Goal: Task Accomplishment & Management: Complete application form

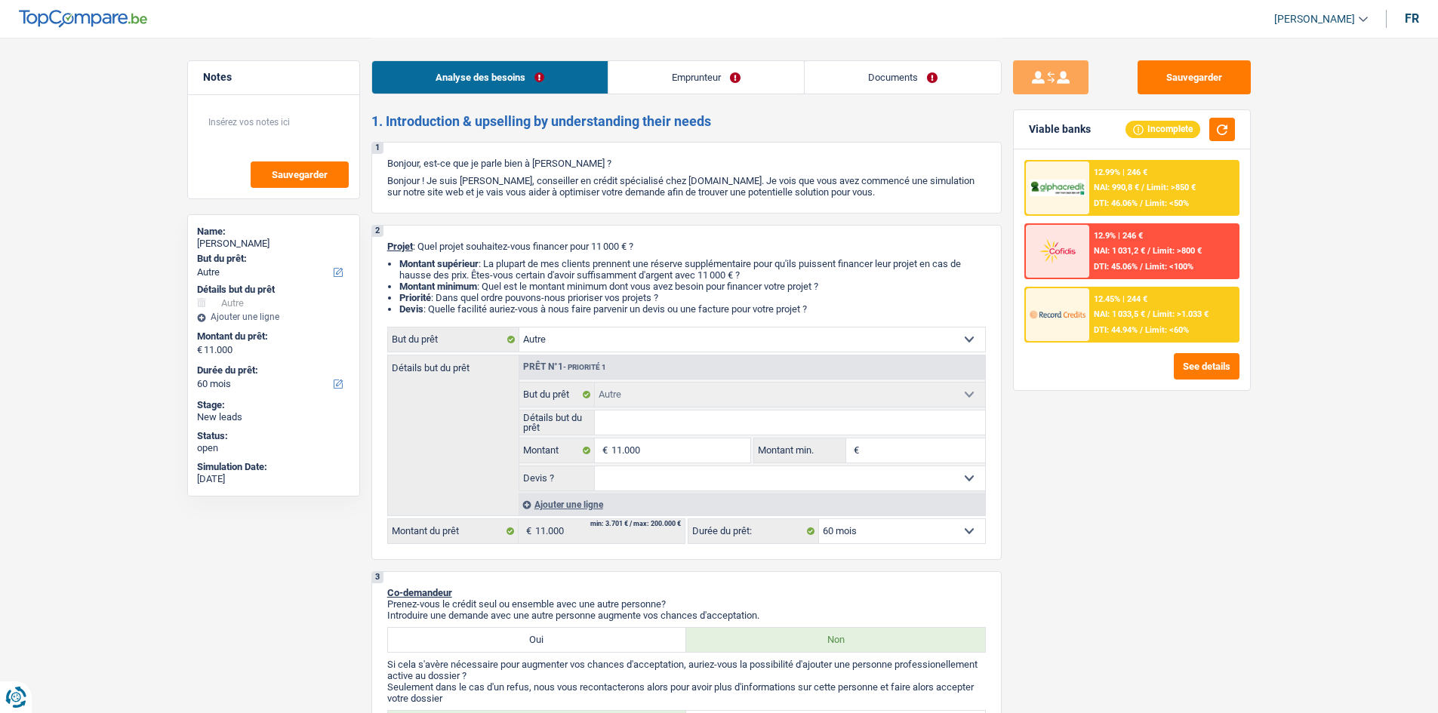
select select "other"
select select "60"
select select "other"
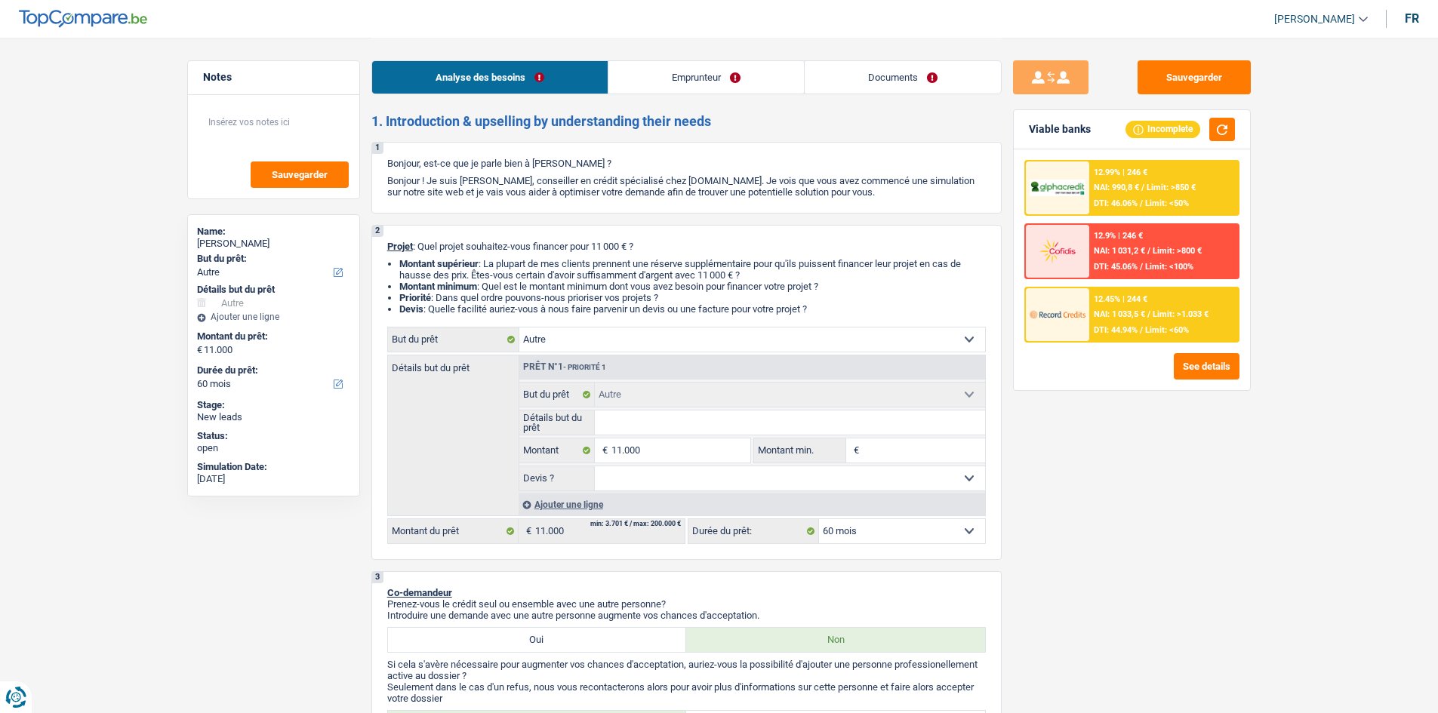
select select "60"
select select "worker"
select select "netSalary"
select select "mealVouchers"
select select "familyAllowances"
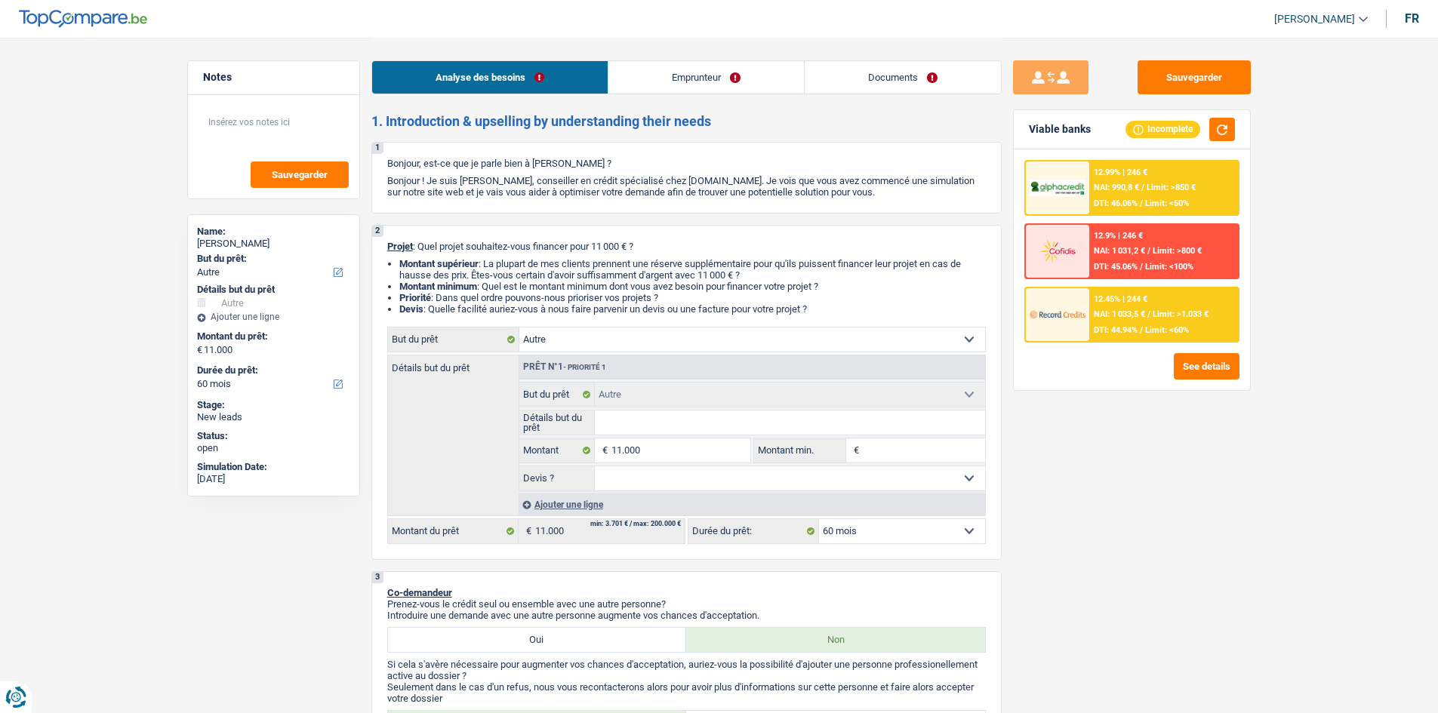
select select "rents"
select select "other"
select select "60"
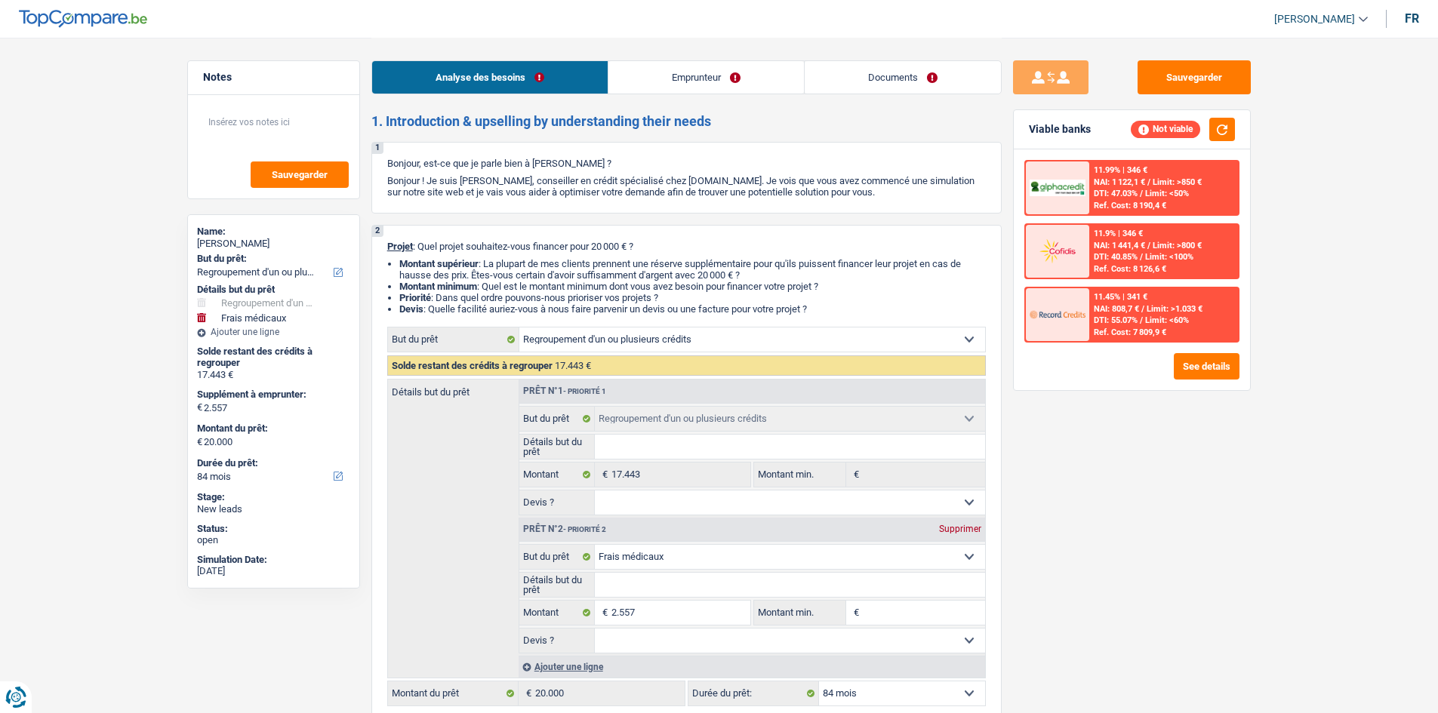
select select "refinancing"
select select "medical"
select select "84"
select select "refinancing"
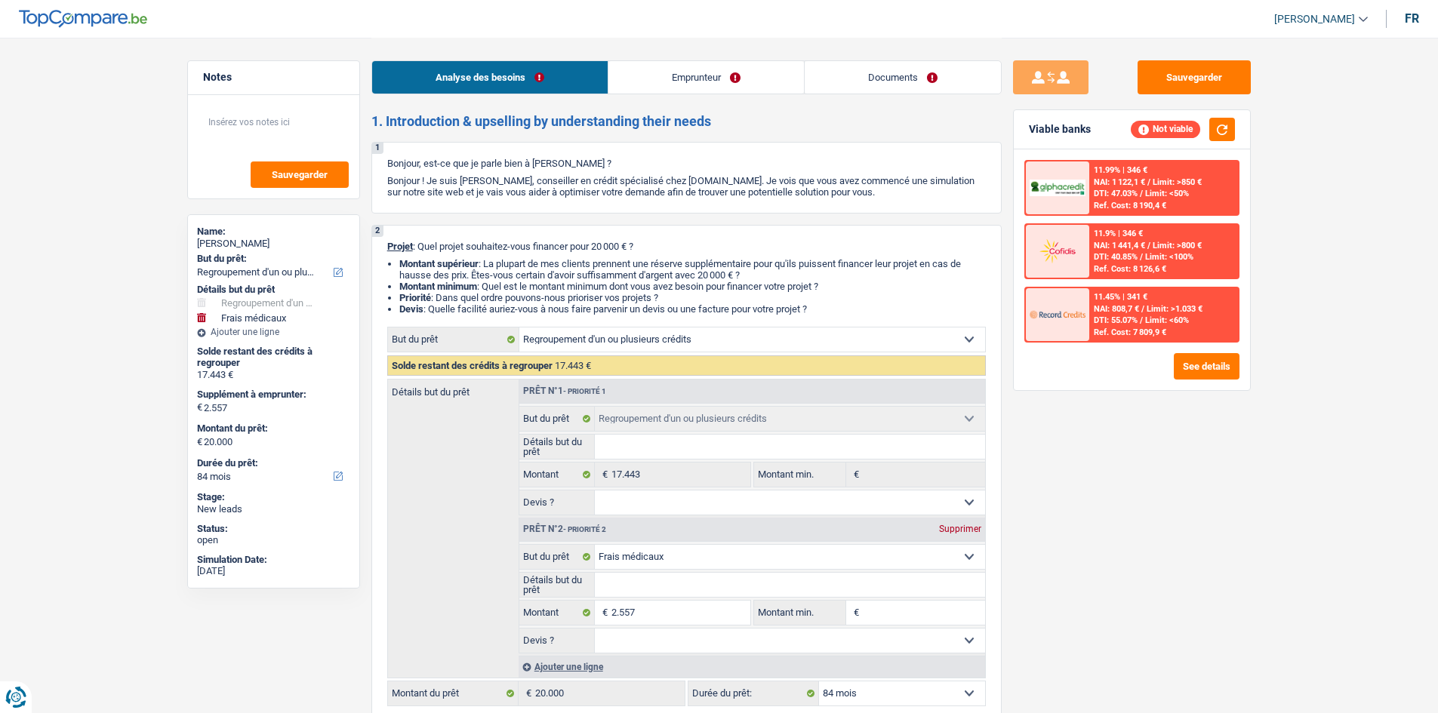
select select "refinancing"
select select "medical"
select select "84"
select select "invalid"
select select "familyAllowances"
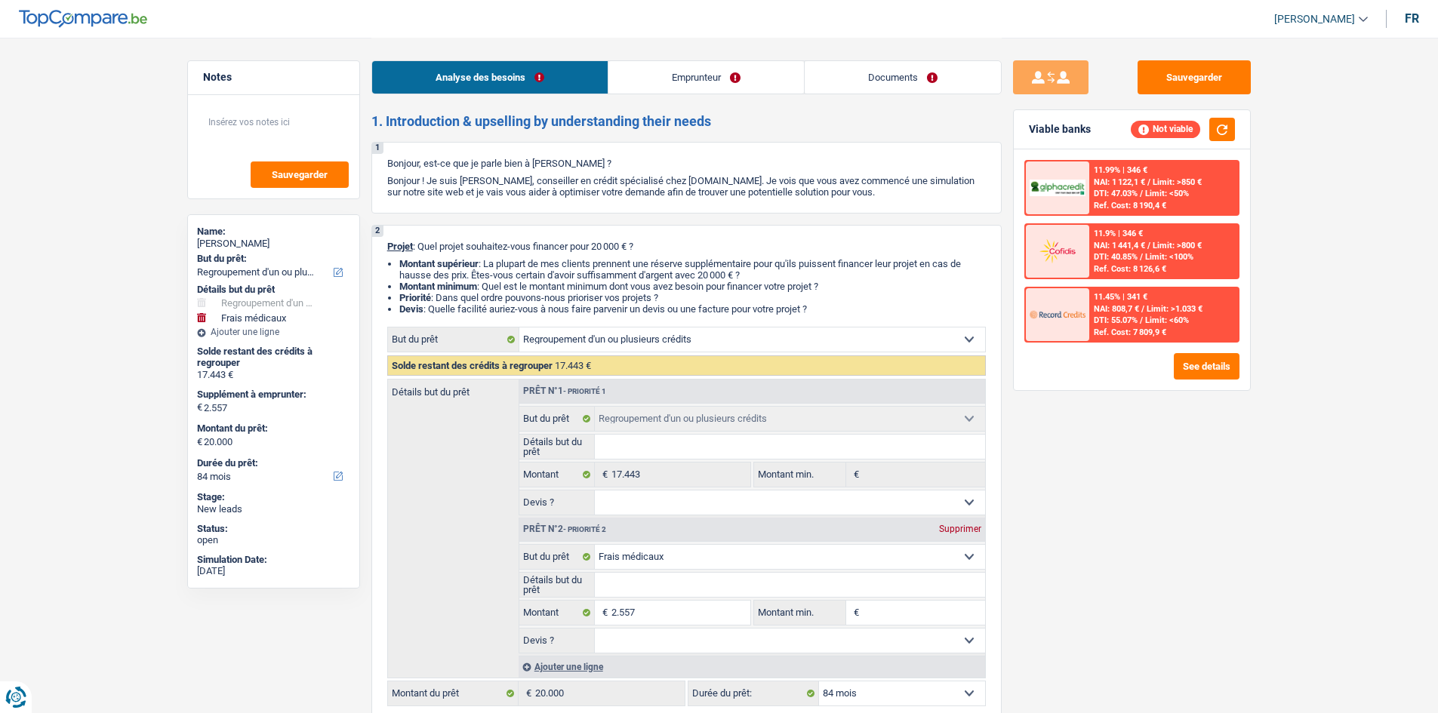
select select "disabilityPension"
select select "rents"
select select "carLoan"
select select "84"
select select "personalLoan"
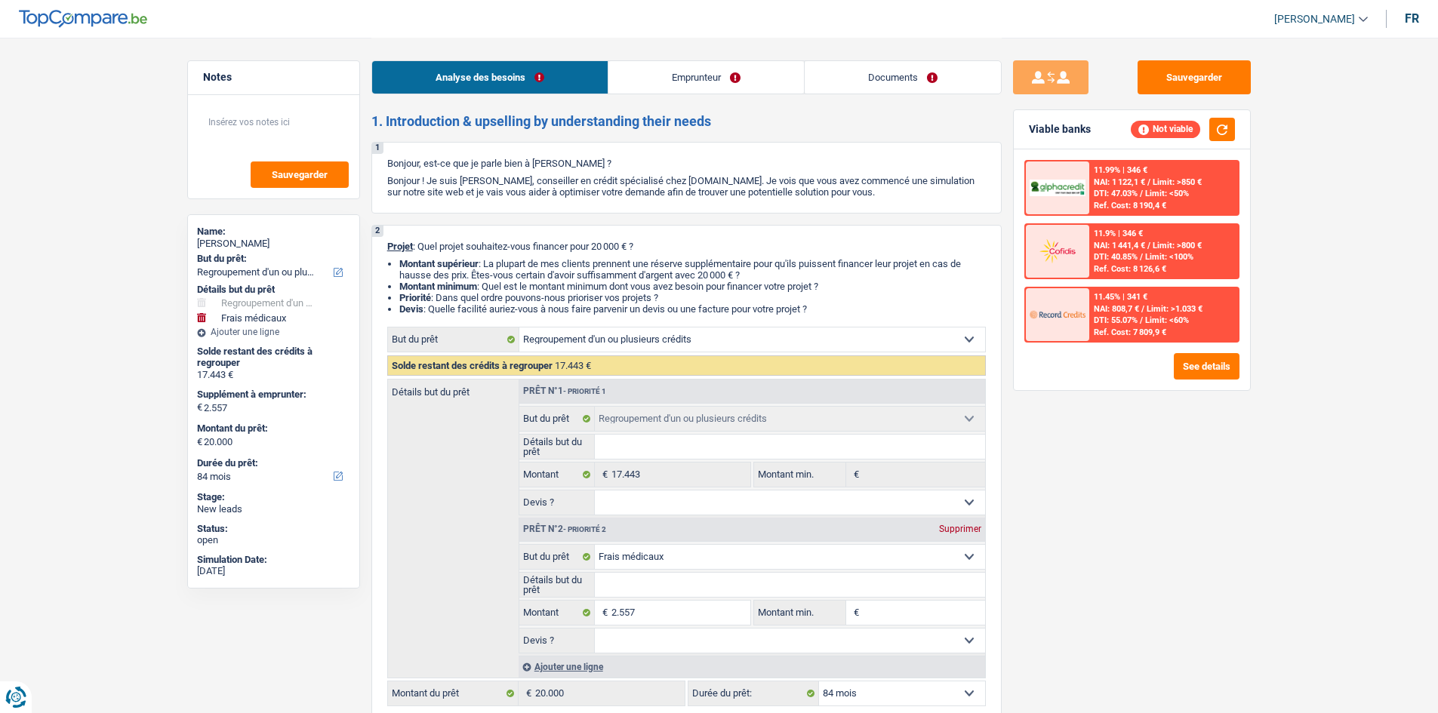
select select "homeFurnishingOrRelocation"
select select "24"
select select "personalLoan"
select select "carRestore"
select select "24"
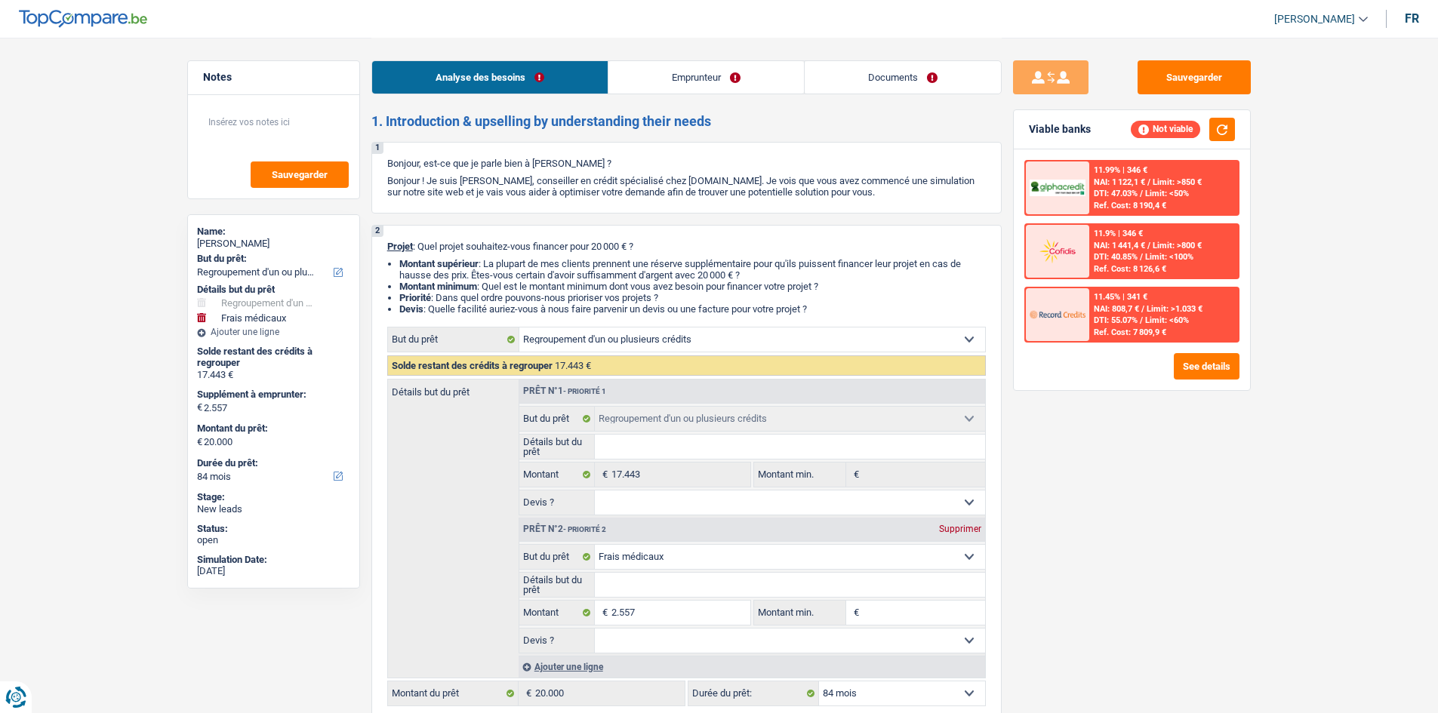
select select "personalLoan"
select select "carRestore"
select select "24"
select select "refinancing"
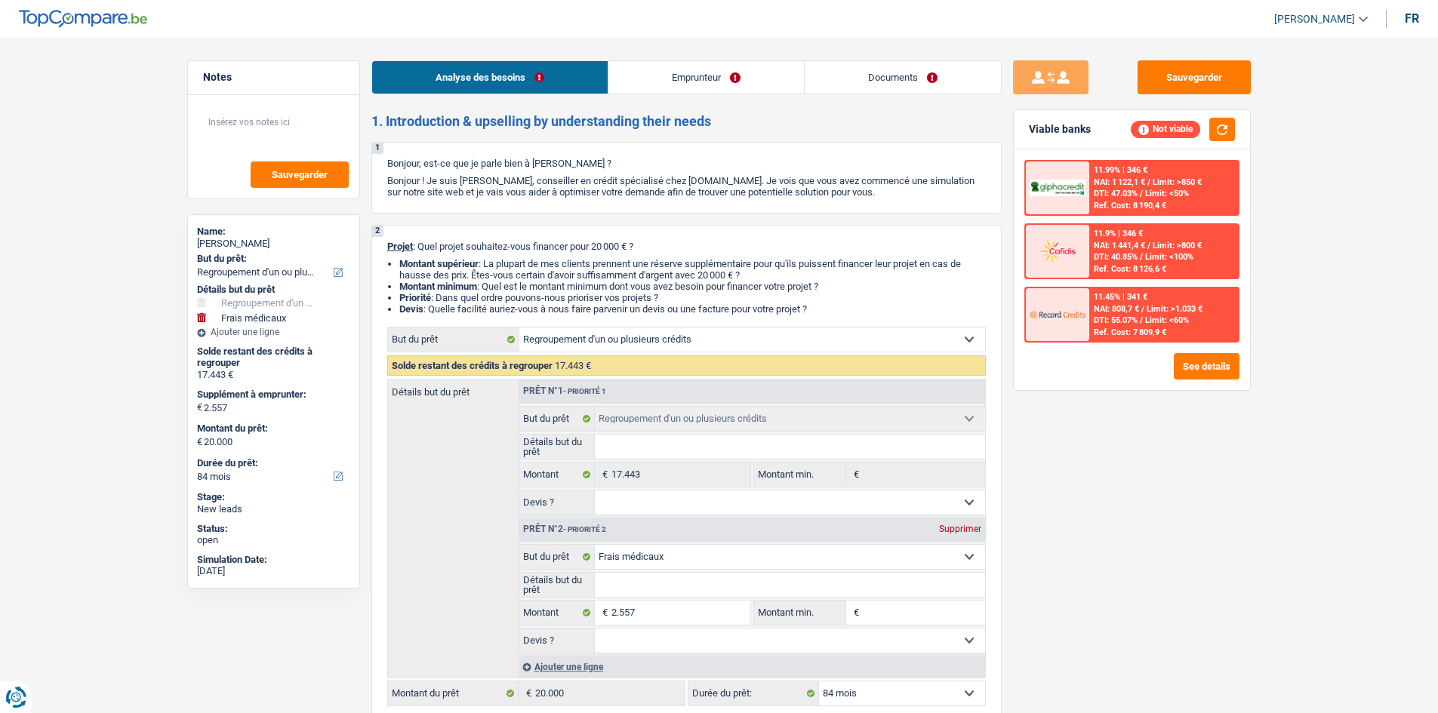
select select "medical"
select select "84"
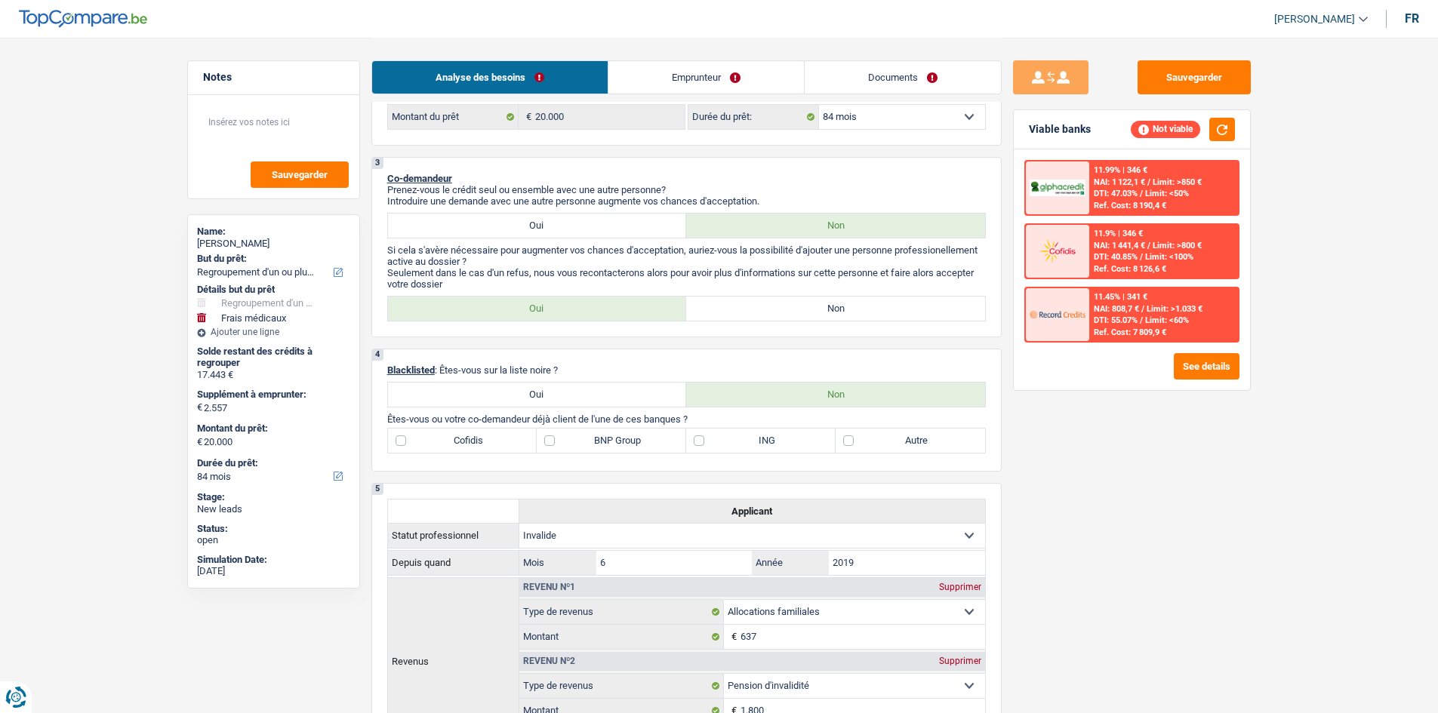
scroll to position [528, 0]
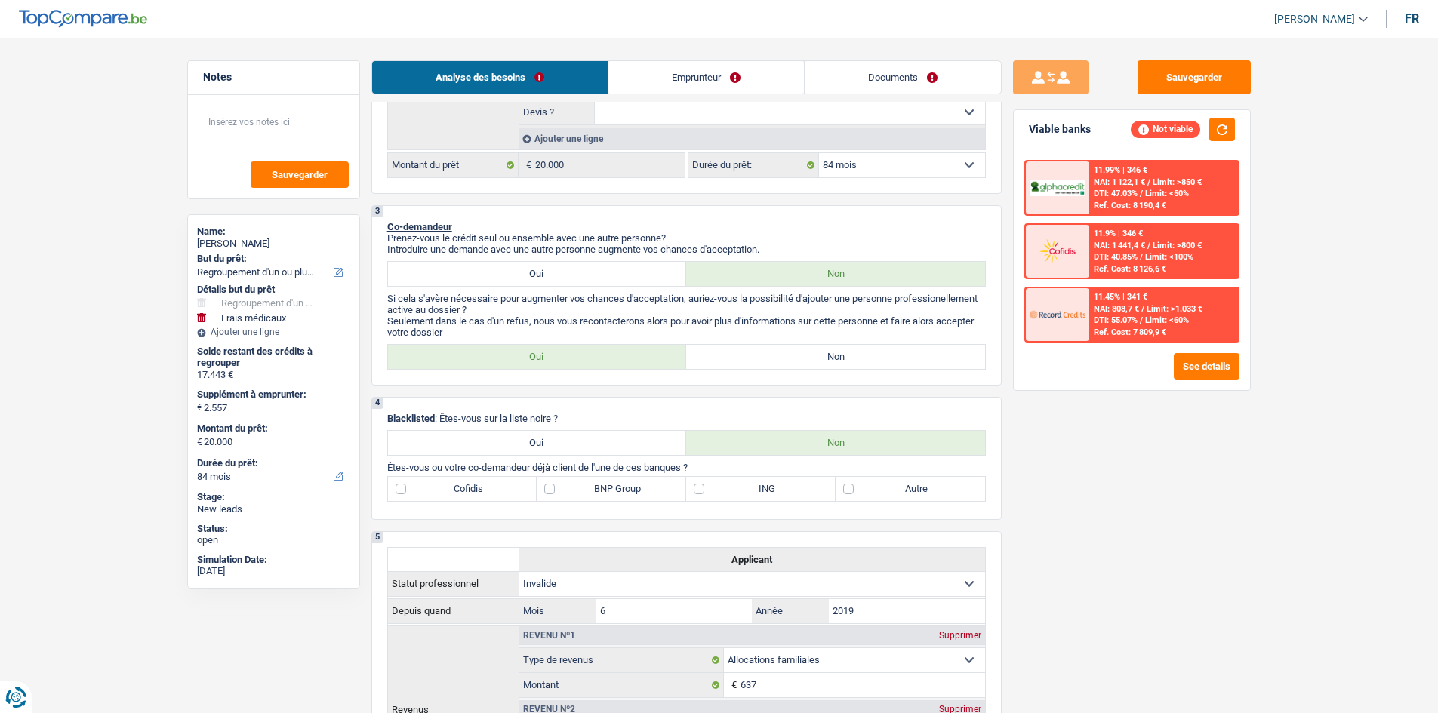
click at [798, 357] on label "Non" at bounding box center [835, 357] width 299 height 24
click at [798, 357] on input "Non" at bounding box center [835, 357] width 299 height 24
radio input "true"
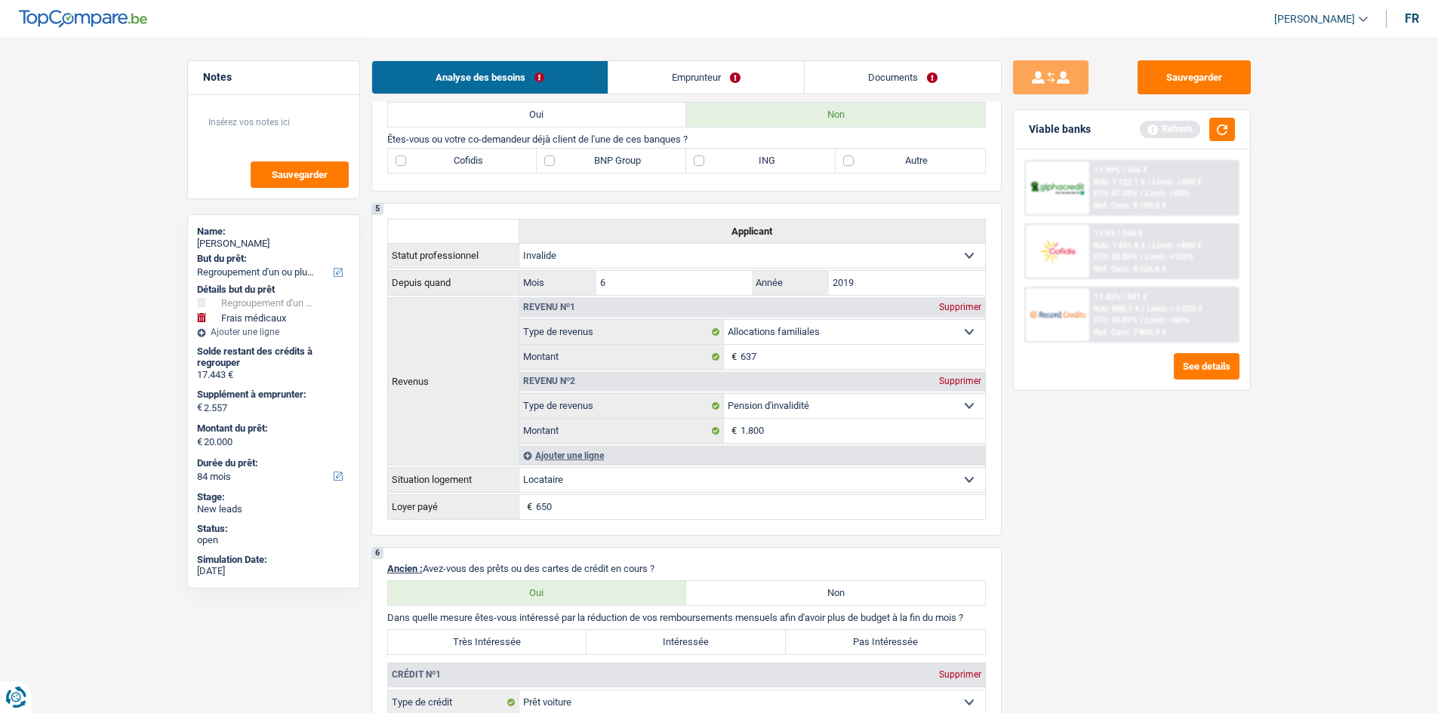
scroll to position [830, 0]
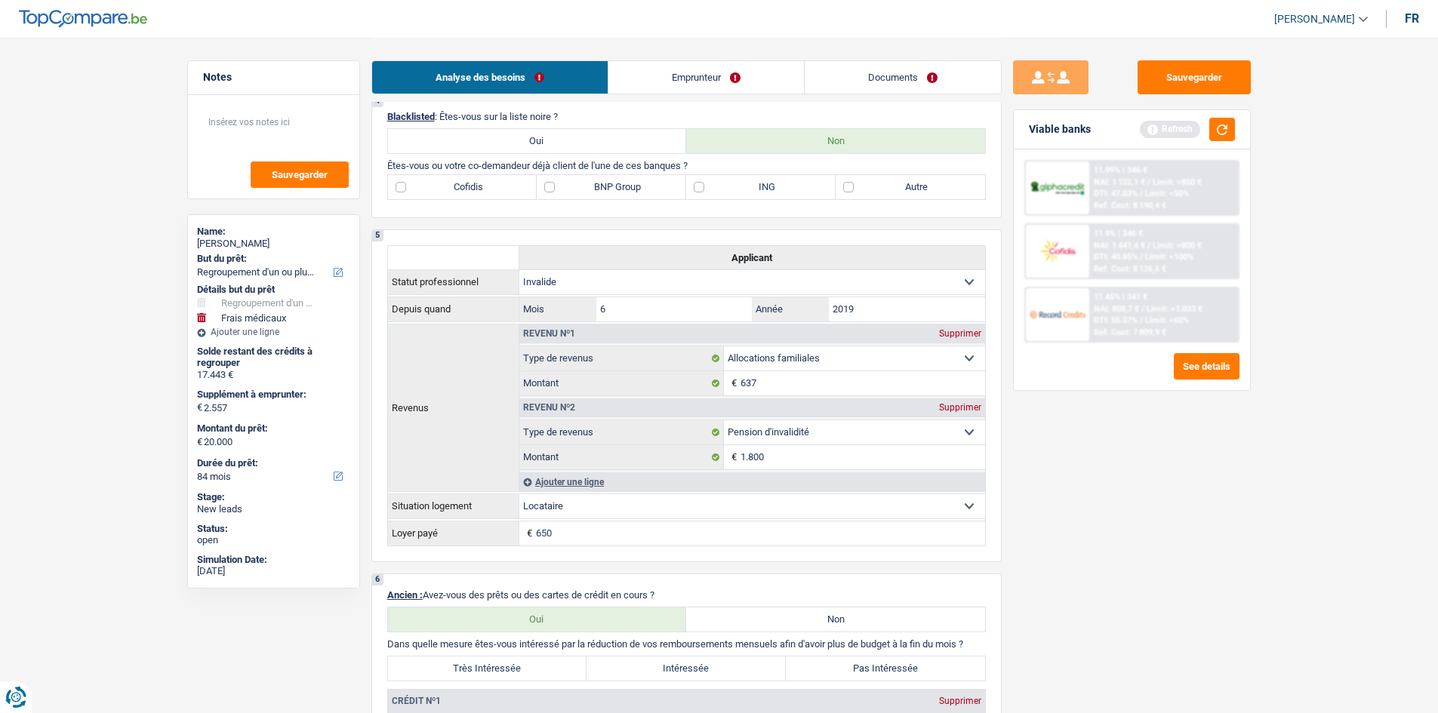
click at [849, 189] on label "Autre" at bounding box center [910, 187] width 149 height 24
click at [849, 189] on input "Autre" at bounding box center [910, 187] width 149 height 24
checkbox input "true"
click at [553, 191] on label "BNP Group" at bounding box center [611, 187] width 149 height 24
click at [553, 191] on input "BNP Group" at bounding box center [611, 187] width 149 height 24
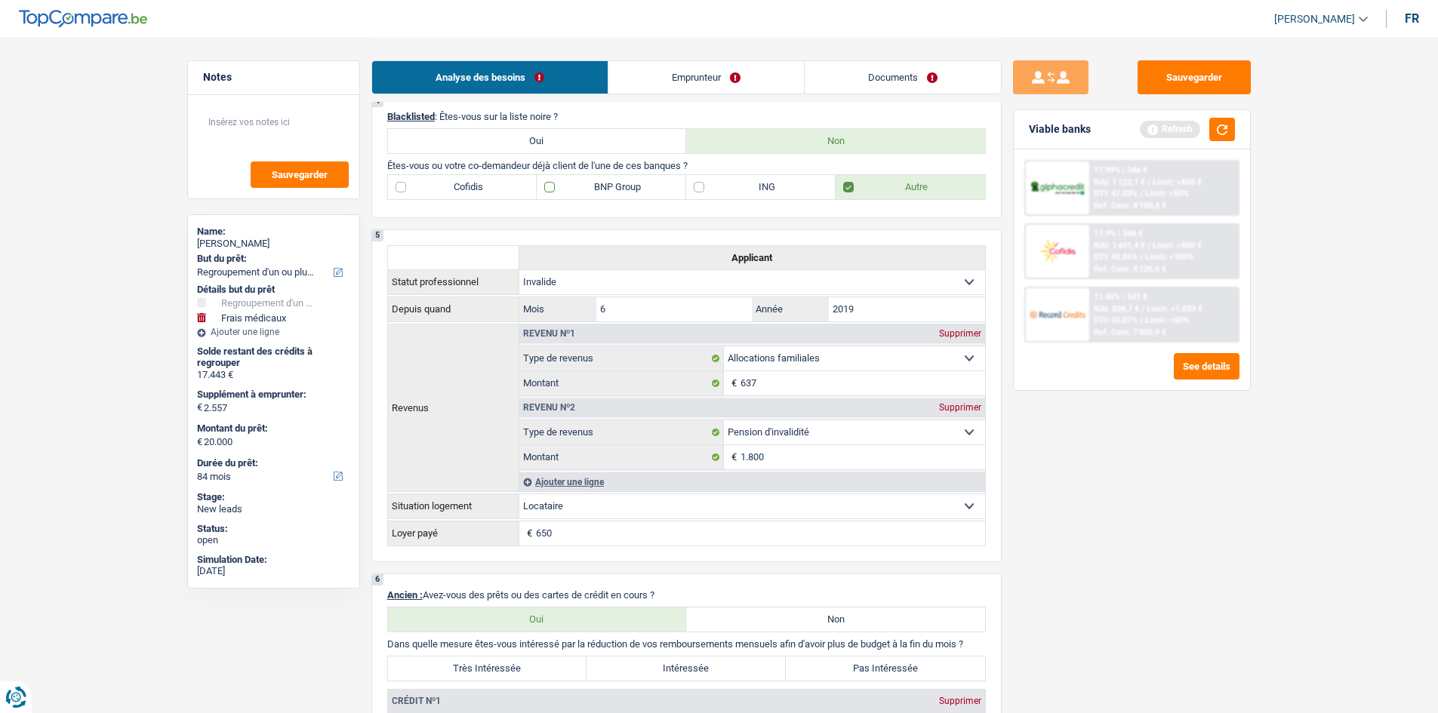
checkbox input "true"
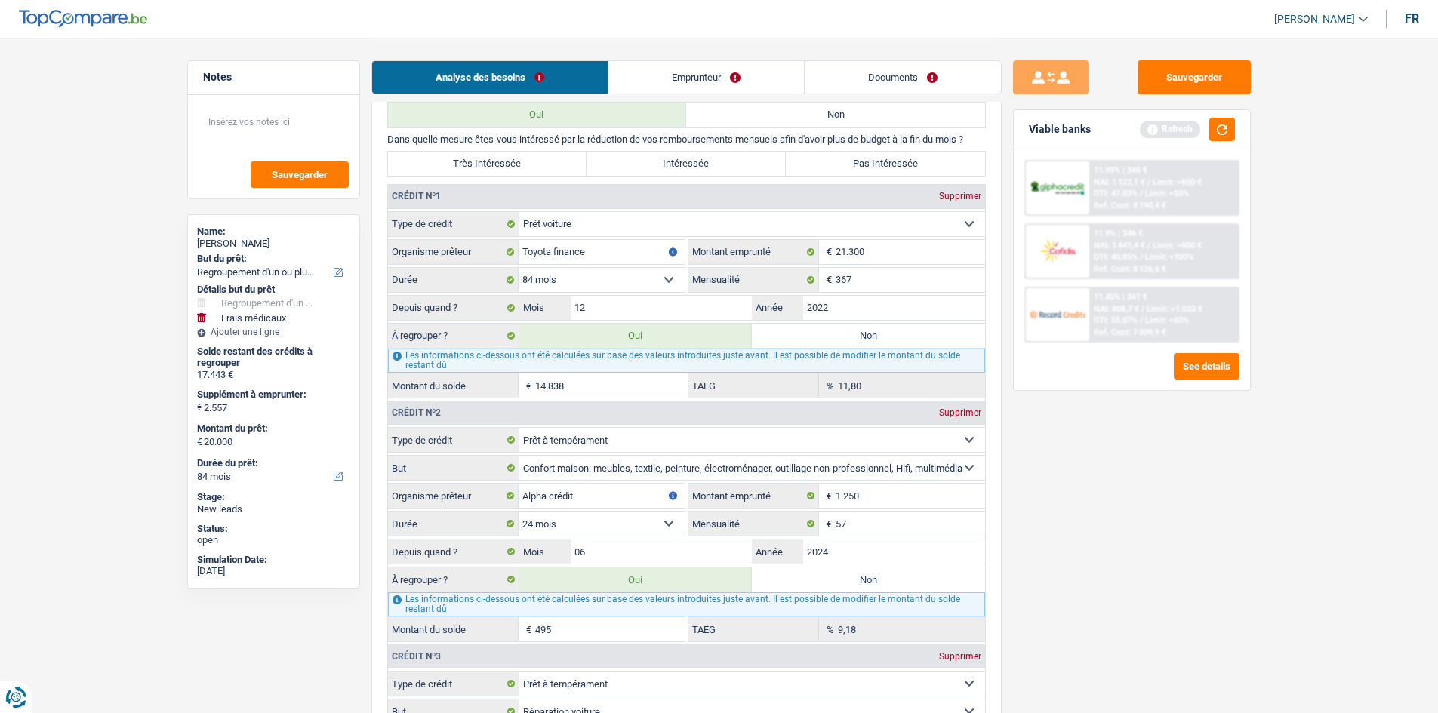
scroll to position [1283, 0]
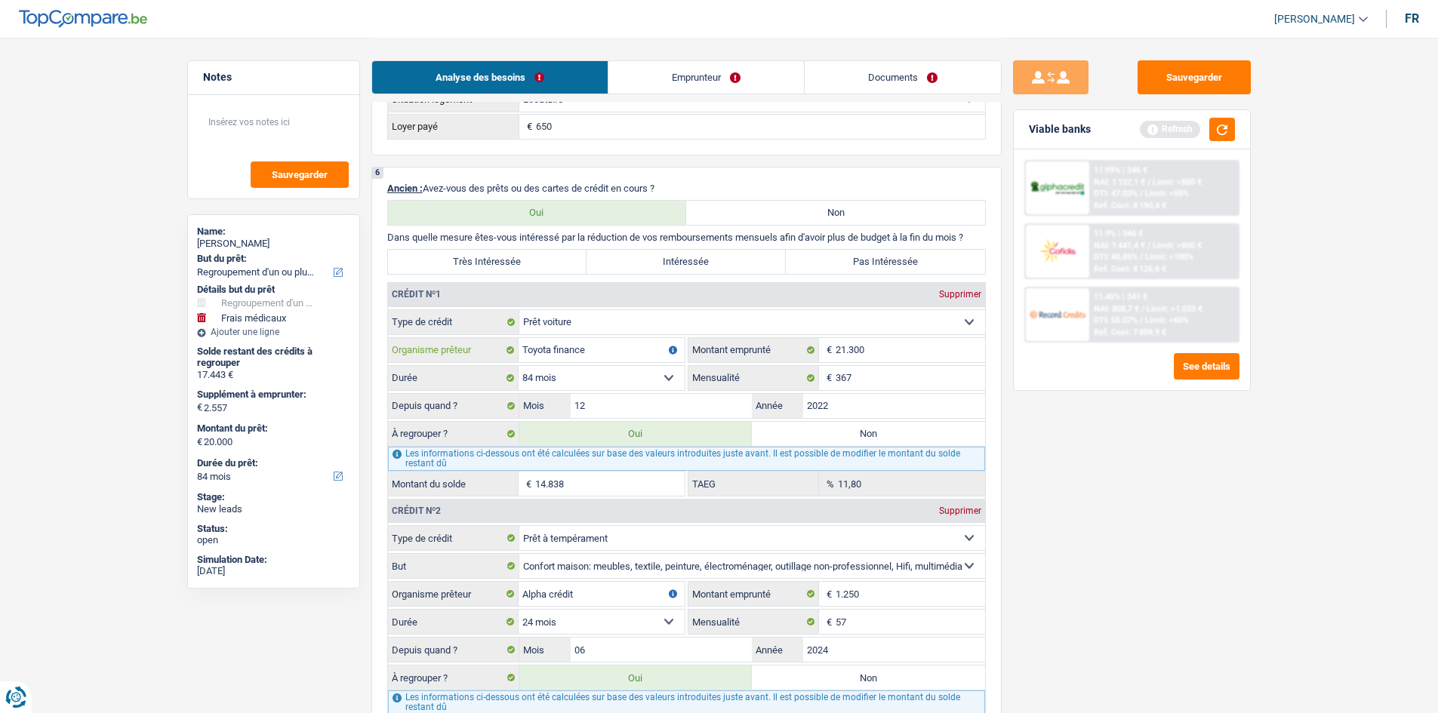
click at [632, 343] on input "Toyota finance" at bounding box center [602, 350] width 166 height 24
click at [634, 339] on input "Toy" at bounding box center [602, 350] width 166 height 24
type input "T"
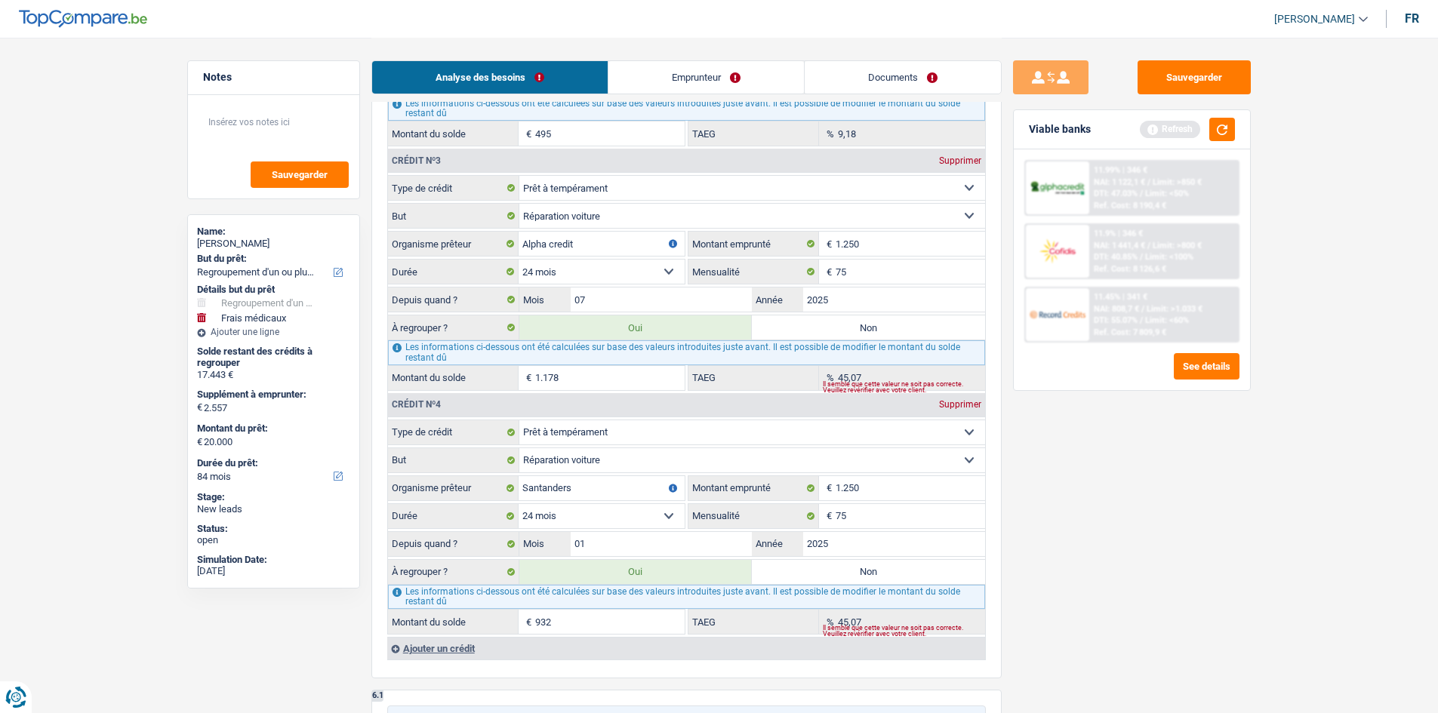
scroll to position [1887, 0]
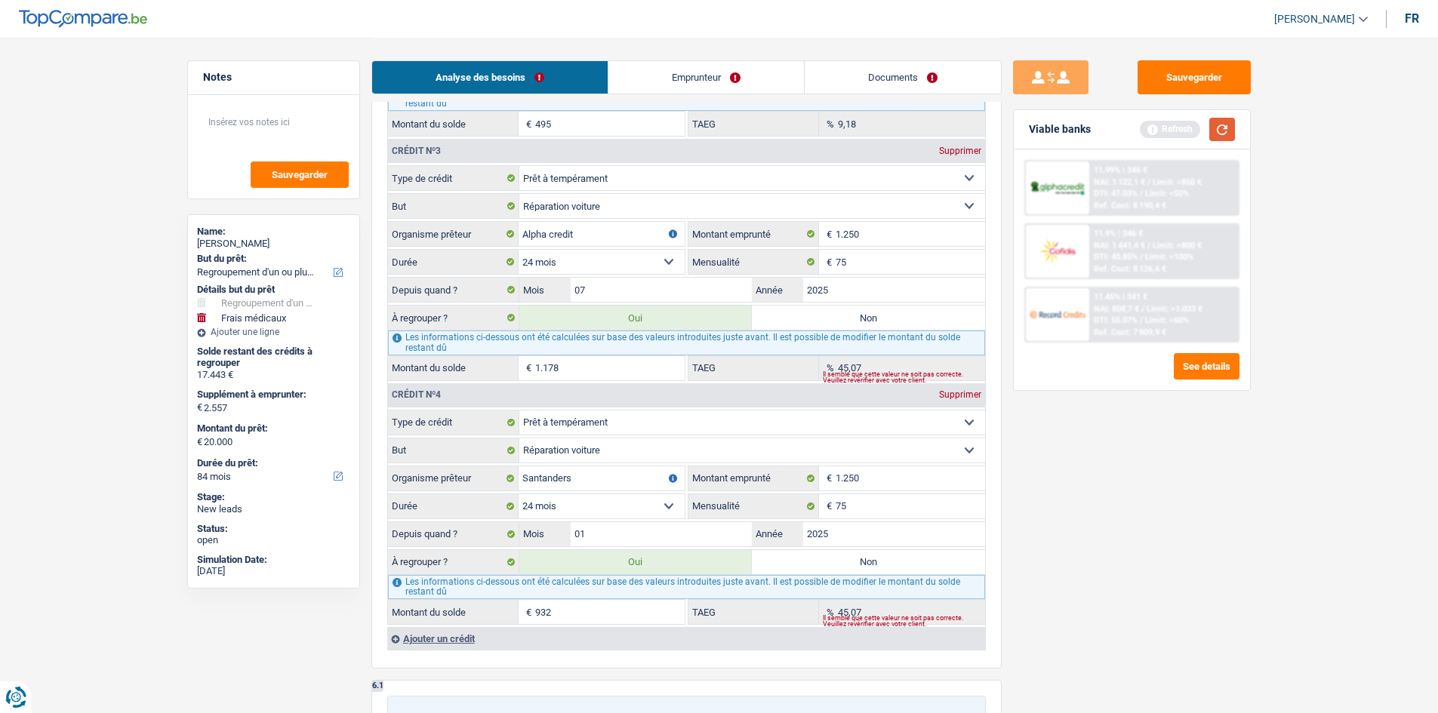
type input "Alpha credit"
click at [1213, 130] on button "button" at bounding box center [1222, 129] width 26 height 23
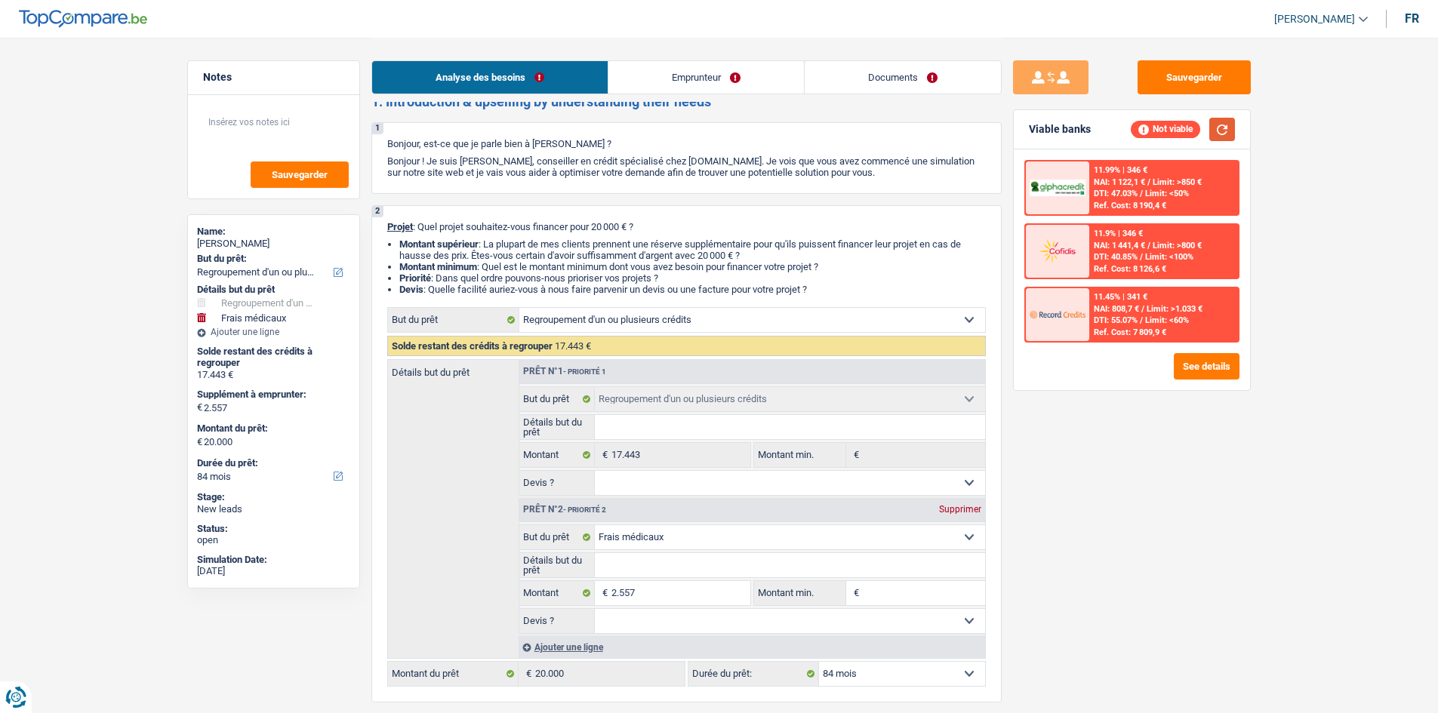
scroll to position [0, 0]
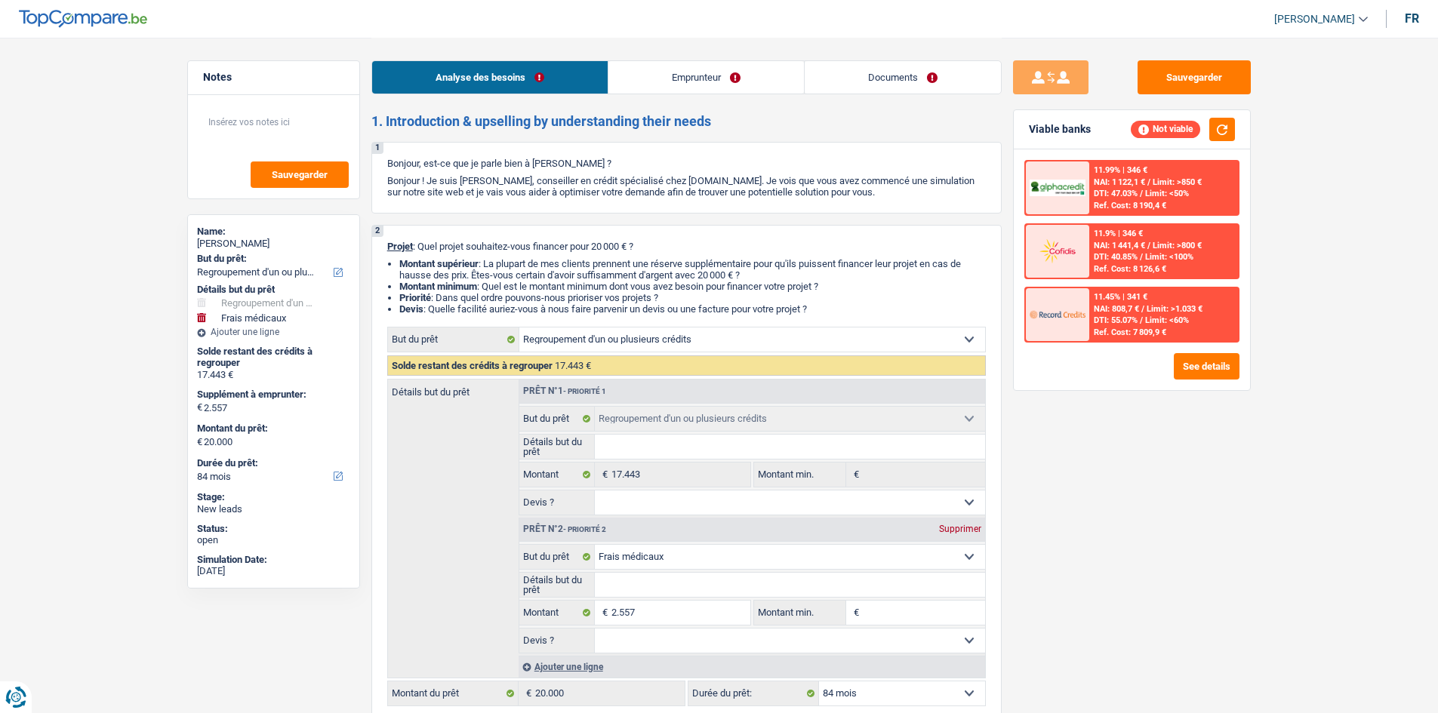
click at [705, 75] on link "Emprunteur" at bounding box center [706, 77] width 196 height 32
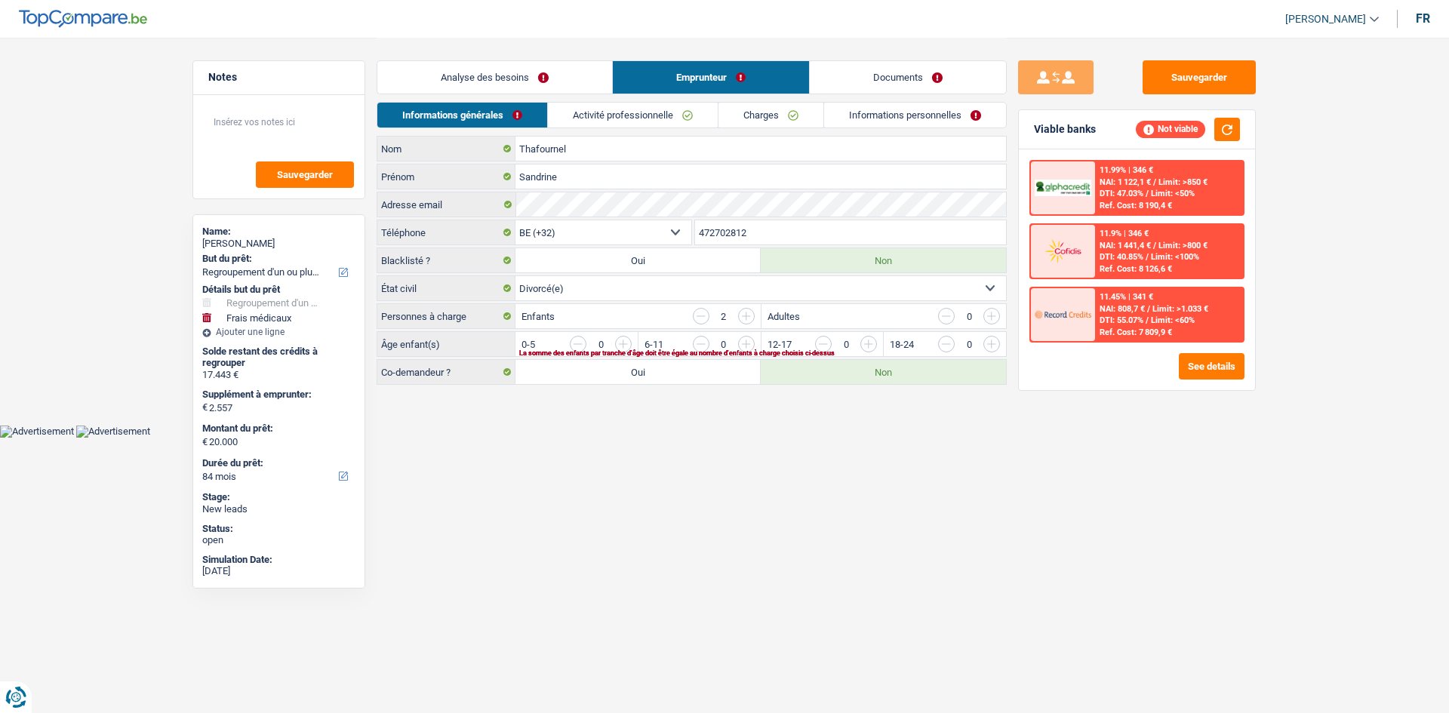
click at [875, 344] on input "button" at bounding box center [1175, 348] width 629 height 24
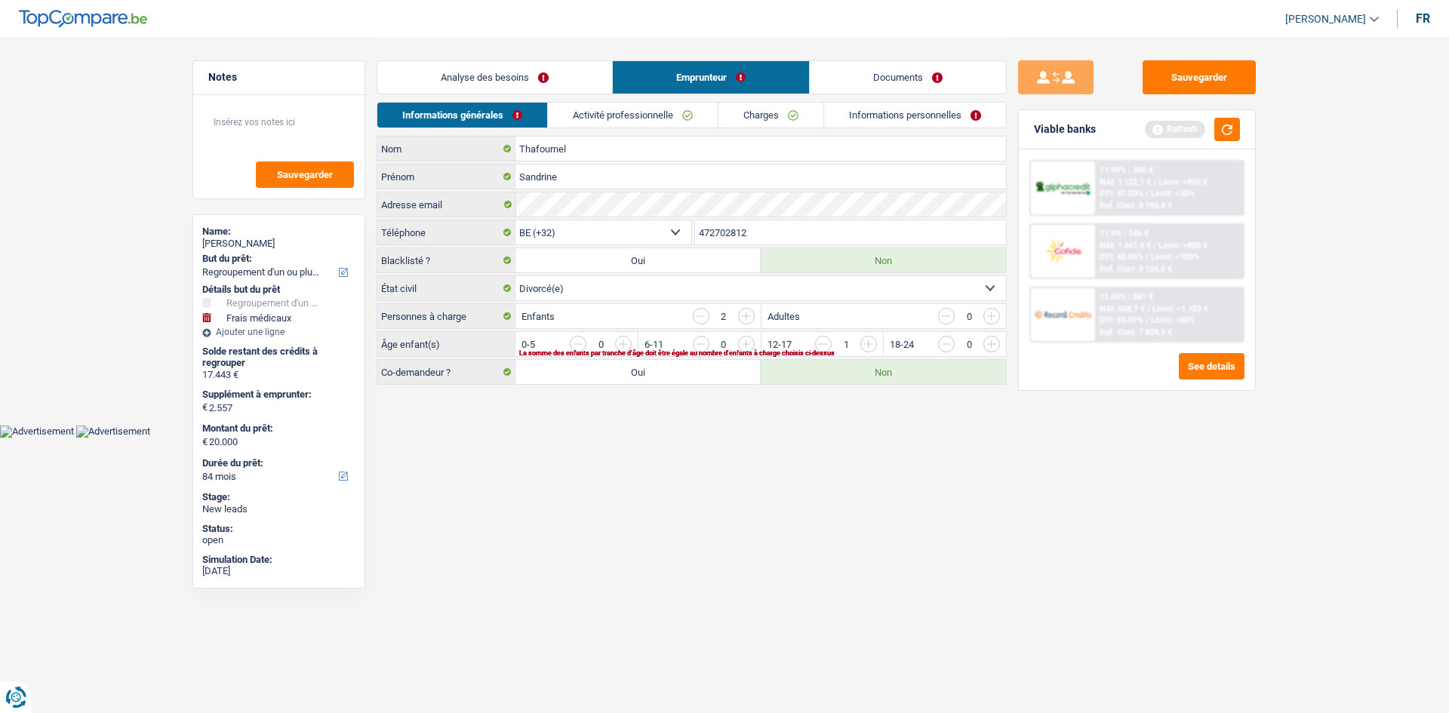
click at [875, 344] on input "button" at bounding box center [1175, 348] width 629 height 24
click at [665, 116] on link "Activité professionnelle" at bounding box center [634, 115] width 170 height 25
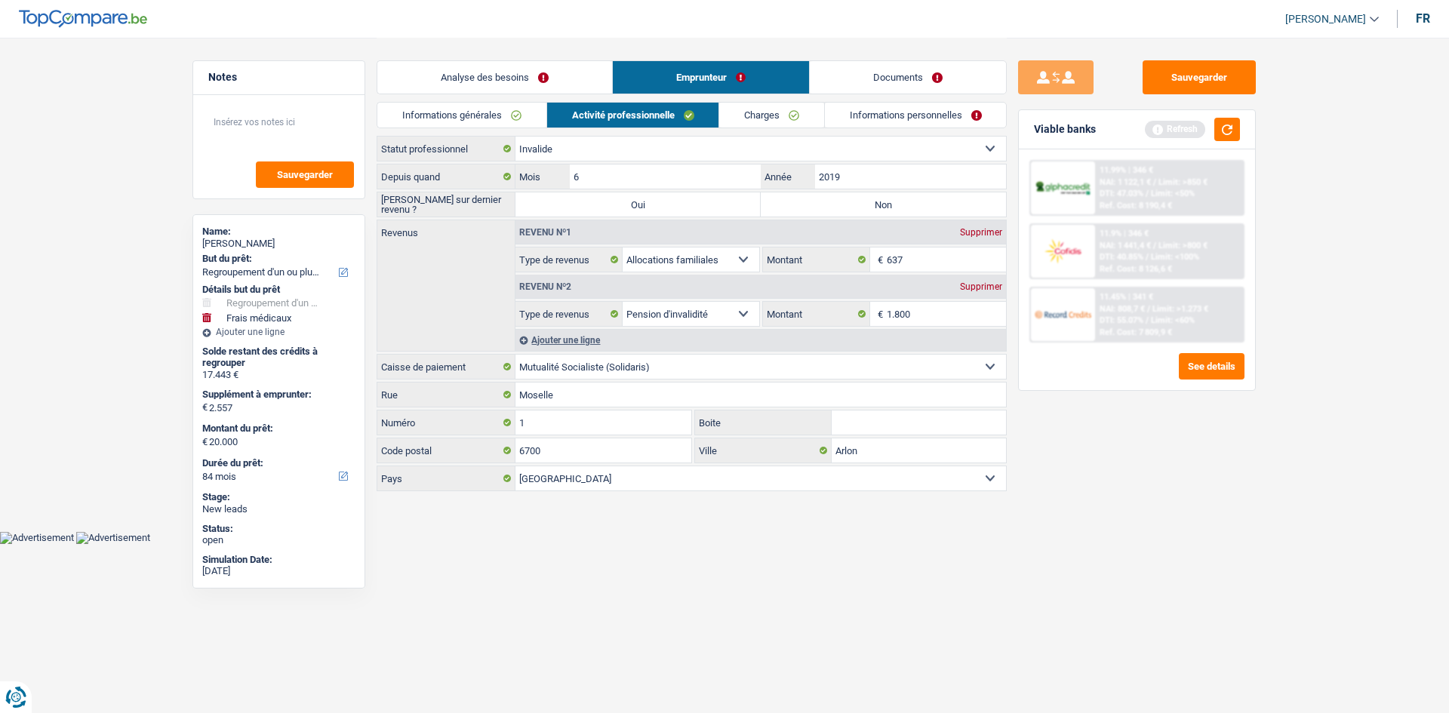
click at [818, 203] on label "Non" at bounding box center [883, 204] width 245 height 24
click at [818, 203] on input "Non" at bounding box center [883, 204] width 245 height 24
radio input "true"
click at [771, 117] on link "Charges" at bounding box center [771, 115] width 105 height 25
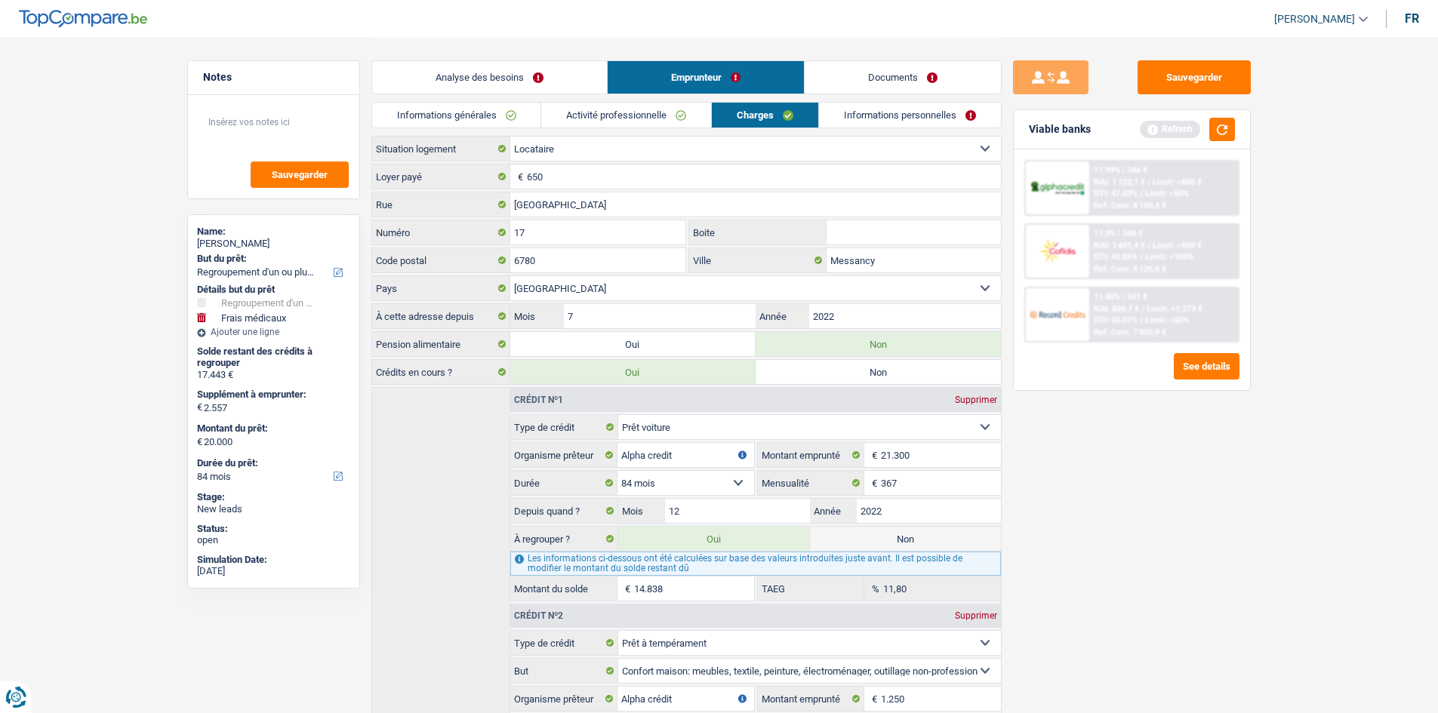
click at [885, 88] on link "Documents" at bounding box center [903, 77] width 196 height 32
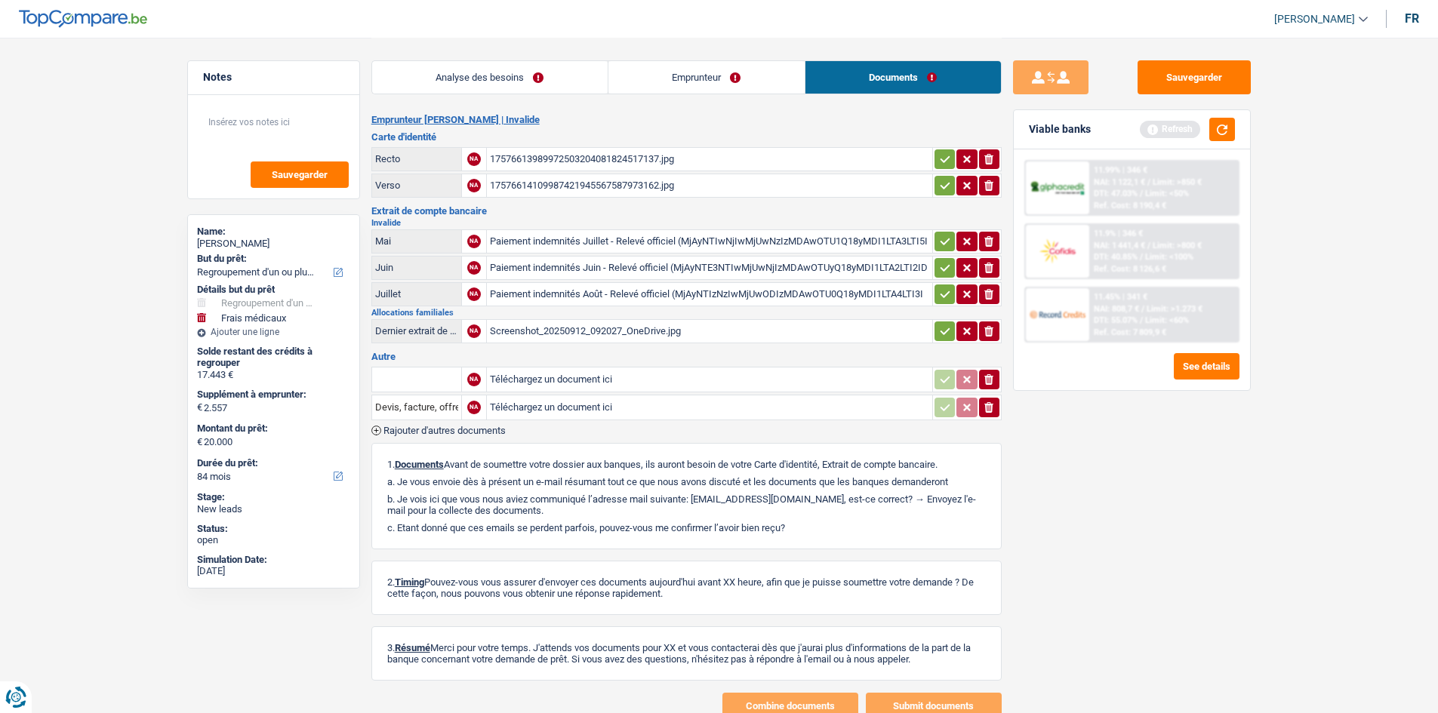
click at [708, 71] on link "Emprunteur" at bounding box center [706, 77] width 196 height 32
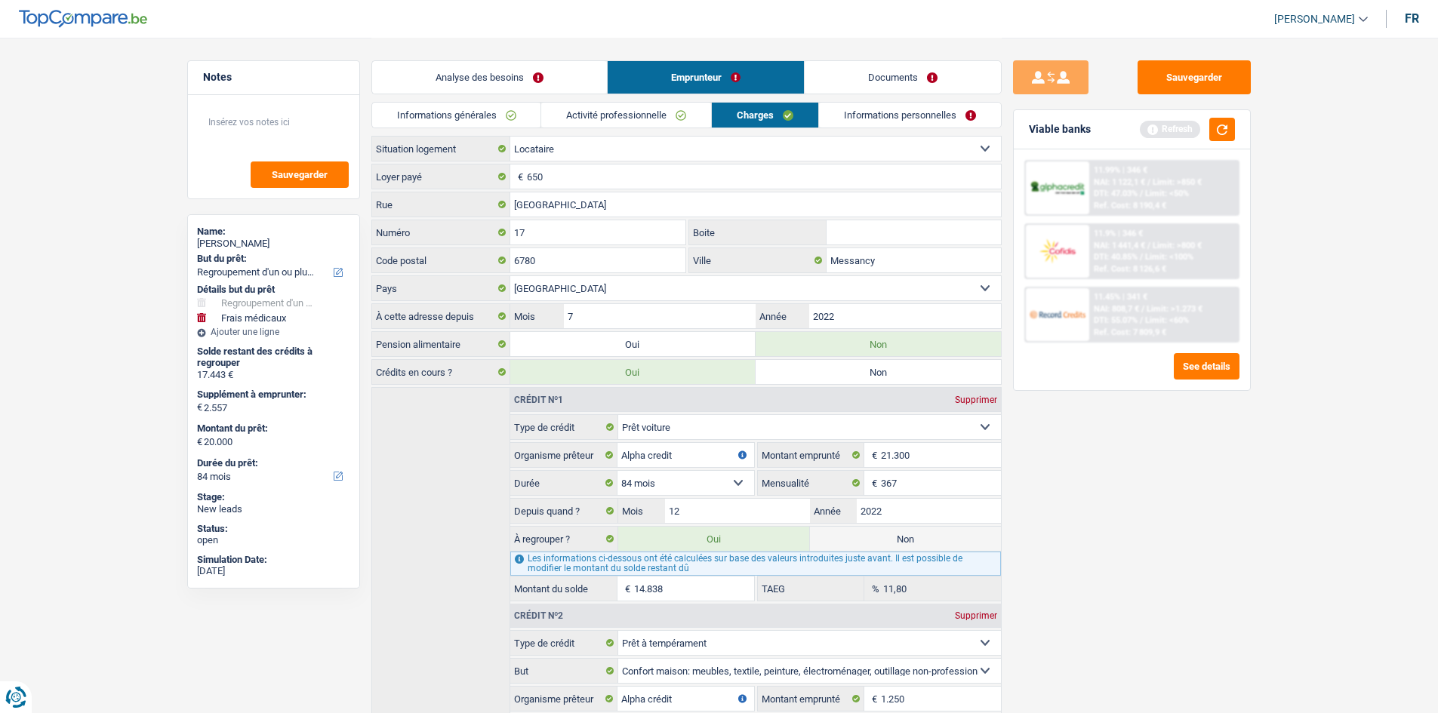
click at [607, 115] on link "Activité professionnelle" at bounding box center [626, 115] width 170 height 25
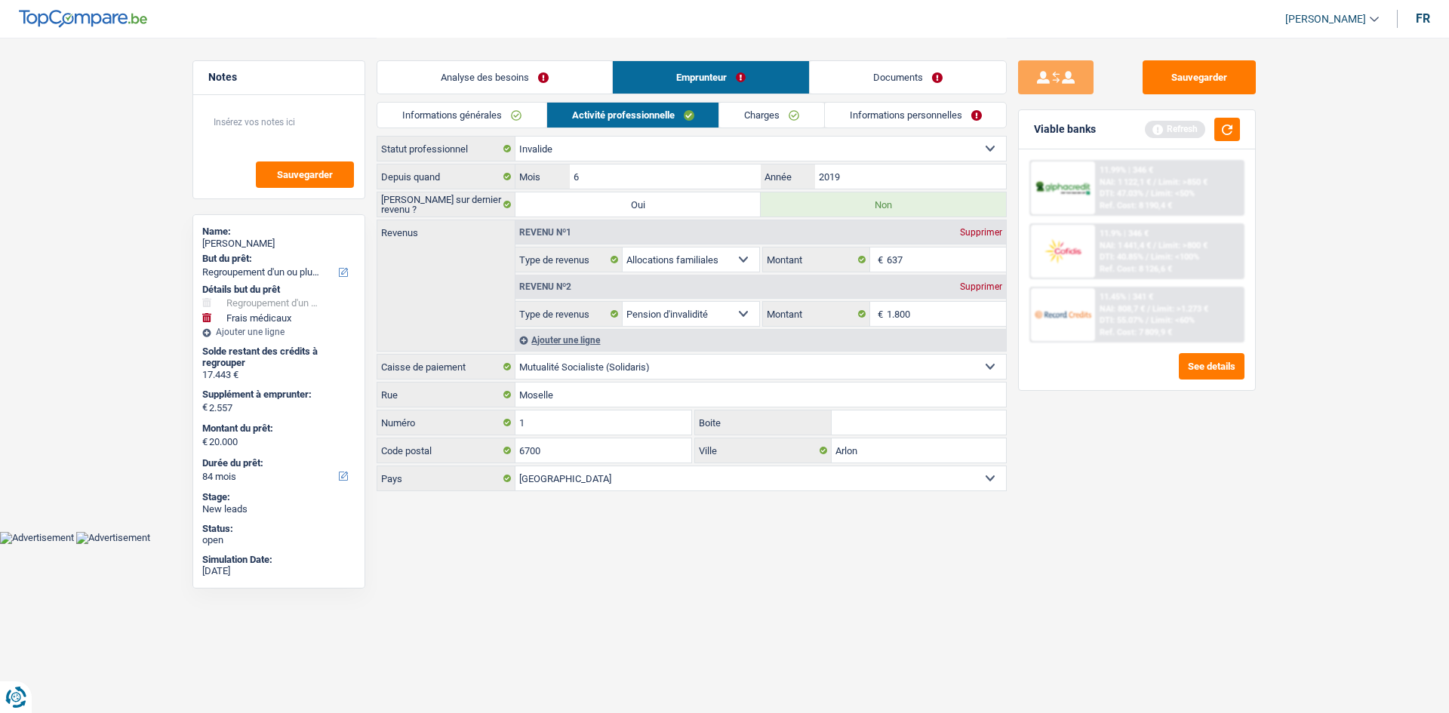
click at [571, 340] on div "Ajouter une ligne" at bounding box center [761, 340] width 491 height 22
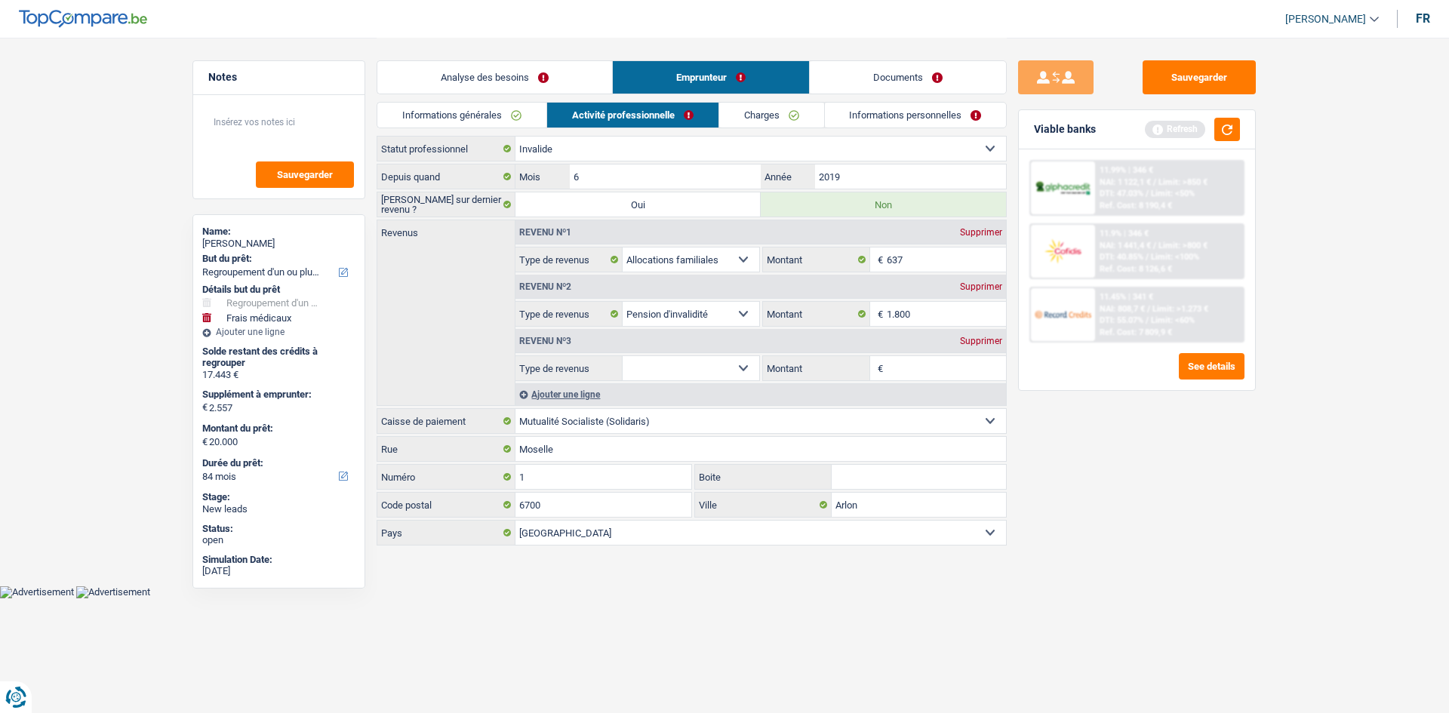
click at [742, 365] on select "Allocation d'handicap Allocations chômage Allocations familiales Chèques repas …" at bounding box center [691, 368] width 137 height 24
select select "alimony"
click at [623, 356] on select "Allocation d'handicap Allocations chômage Allocations familiales Chèques repas …" at bounding box center [691, 368] width 137 height 24
click at [910, 361] on input "Montant" at bounding box center [947, 368] width 120 height 24
type input "120"
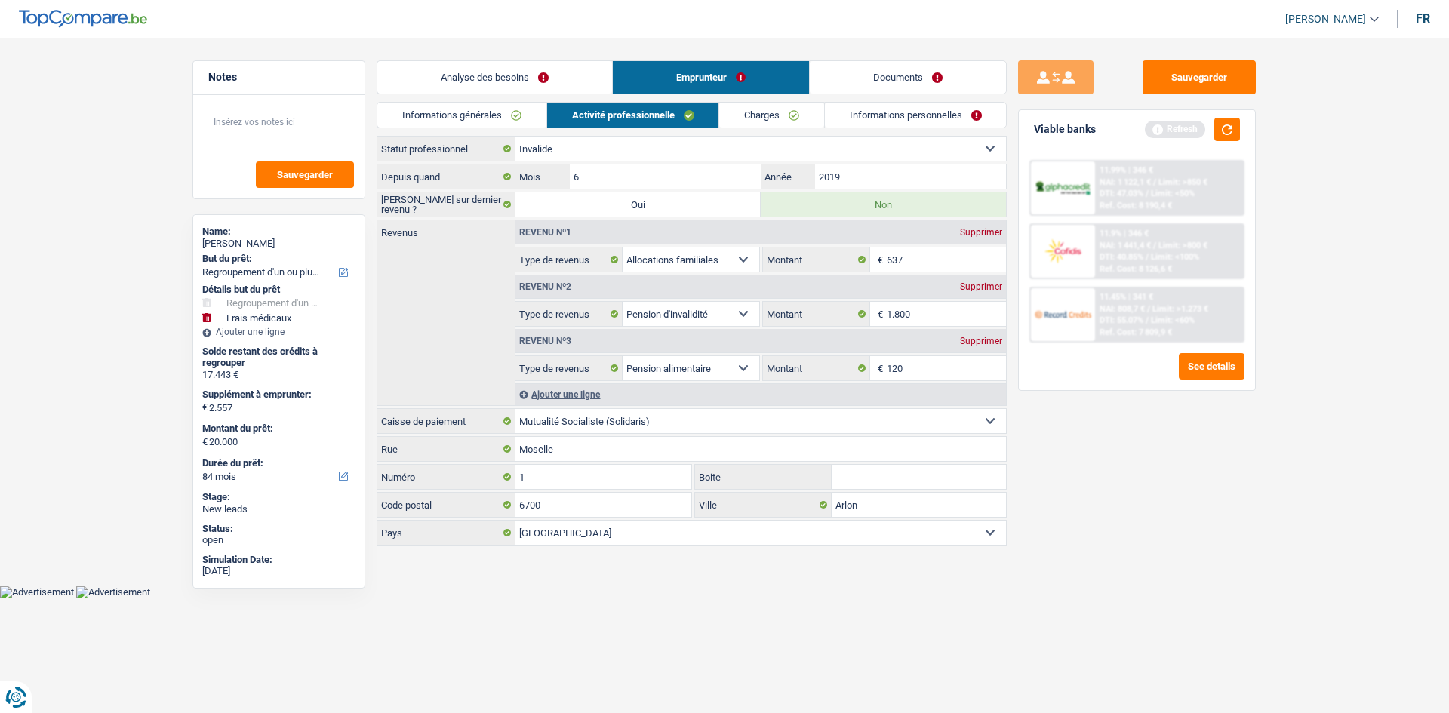
click at [913, 117] on link "Informations personnelles" at bounding box center [916, 115] width 182 height 25
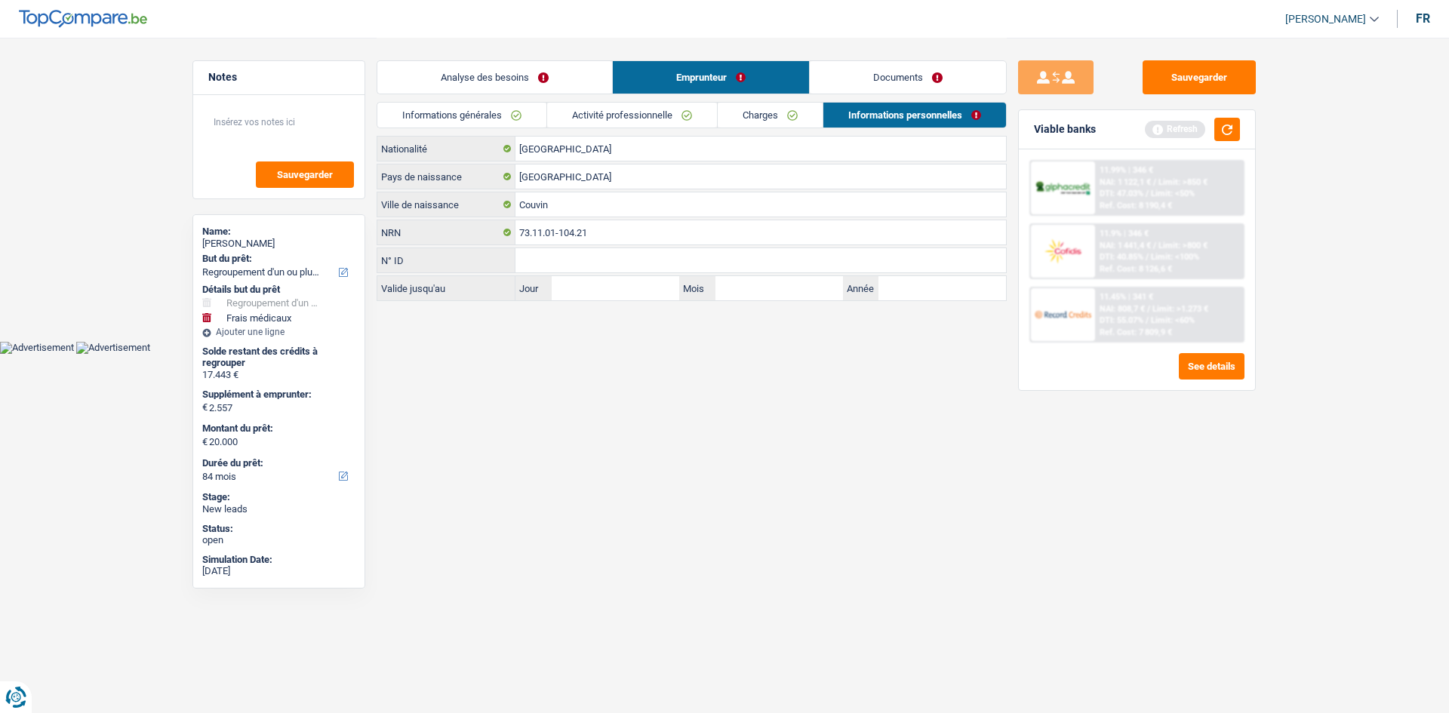
click at [856, 74] on link "Documents" at bounding box center [908, 77] width 196 height 32
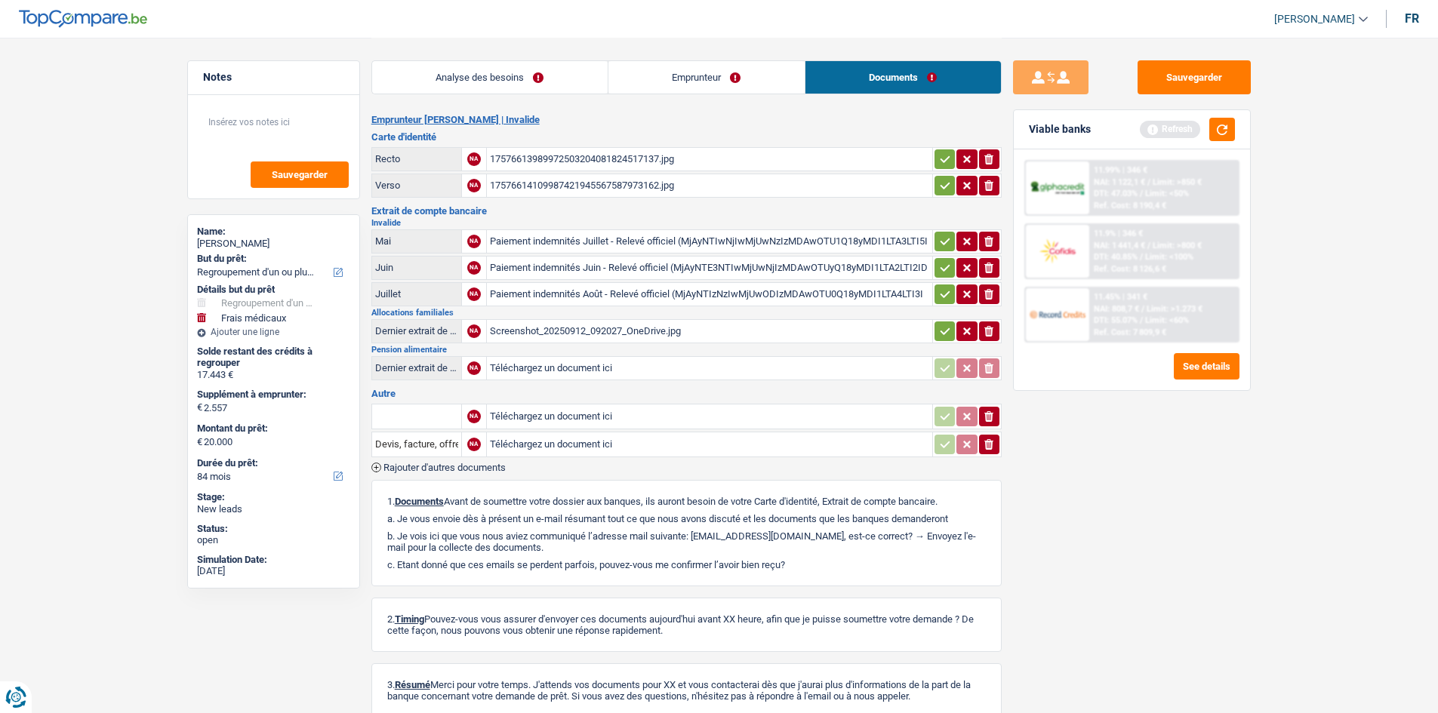
click at [596, 163] on div "17576613989972503204081824517137.jpg" at bounding box center [709, 159] width 439 height 23
click at [602, 187] on div "17576614109987421945567587973162.jpg" at bounding box center [709, 185] width 439 height 23
click at [571, 237] on div "Paiement indemnités Juillet - Relevé officiel (MjAyNTIwNjIwMjUwNzIzMDAwOTU1Q18y…" at bounding box center [709, 241] width 439 height 23
click at [561, 263] on div "Paiement indemnités Juin - Relevé officiel (MjAyNTE3NTIwMjUwNjIzMDAwOTUyQ18yMDI…" at bounding box center [709, 268] width 439 height 23
click at [534, 293] on div "Paiement indemnités Août - Relevé officiel (MjAyNTIzNzIwMjUwODIzMDAwOTU0Q18yMDI…" at bounding box center [709, 294] width 439 height 23
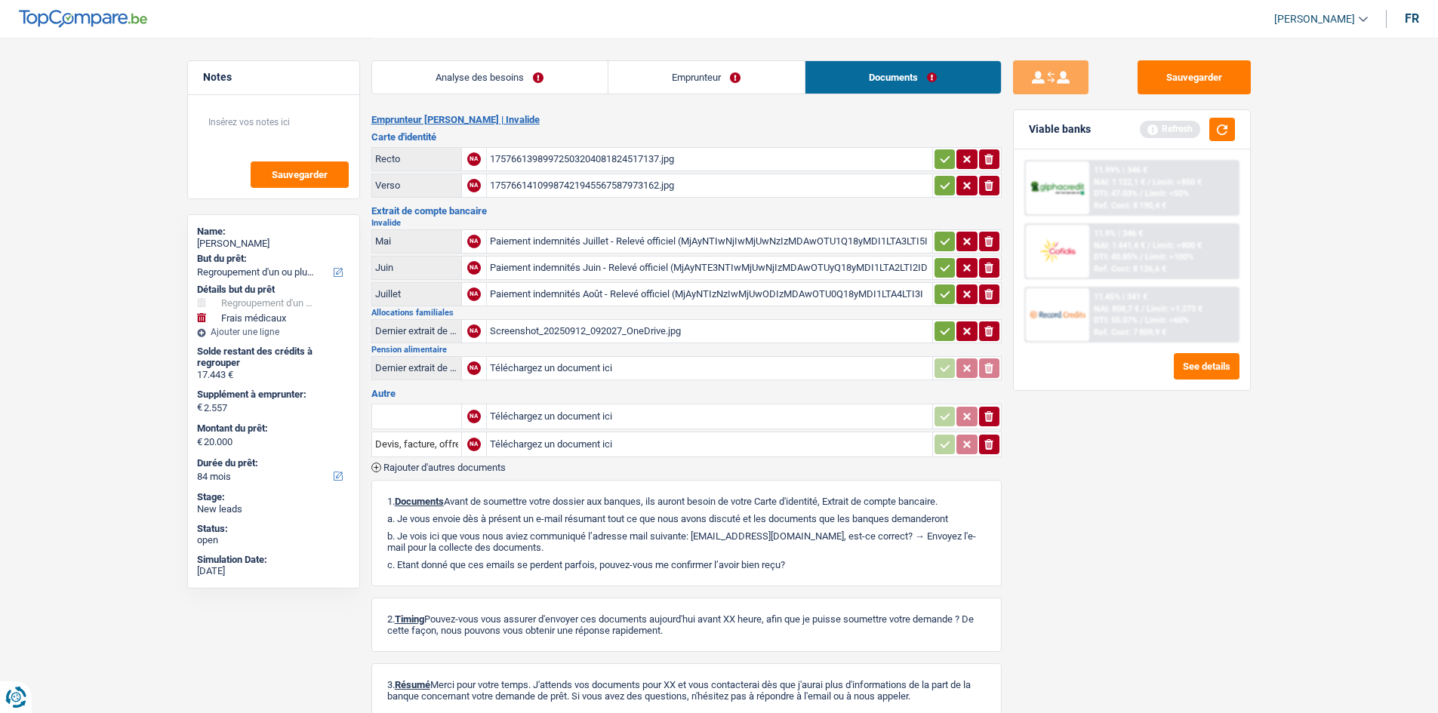
click at [605, 332] on div "Screenshot_20250912_092027_OneDrive.jpg" at bounding box center [709, 331] width 439 height 23
click at [573, 329] on div "Screenshot_20250912_092027_OneDrive.jpg" at bounding box center [709, 331] width 439 height 23
click at [667, 71] on link "Emprunteur" at bounding box center [706, 77] width 196 height 32
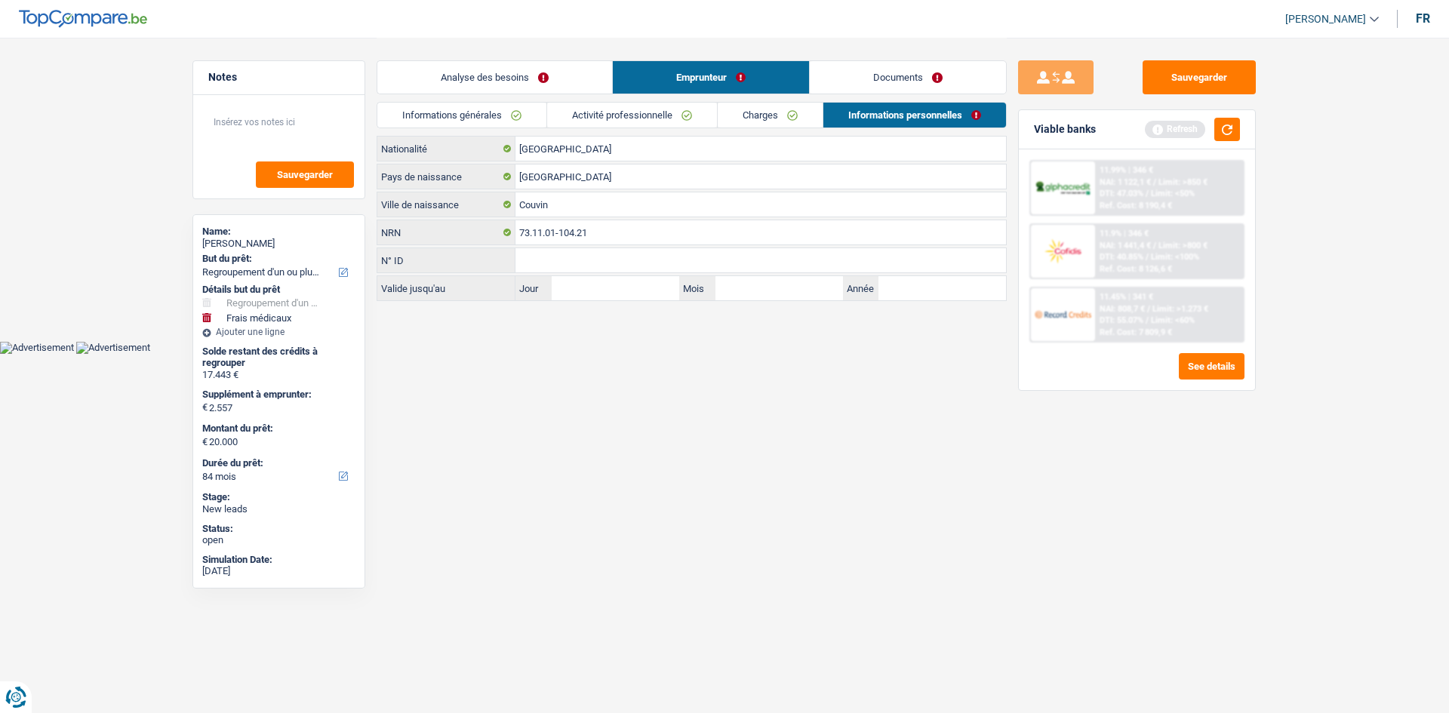
click at [516, 72] on link "Analyse des besoins" at bounding box center [494, 77] width 235 height 32
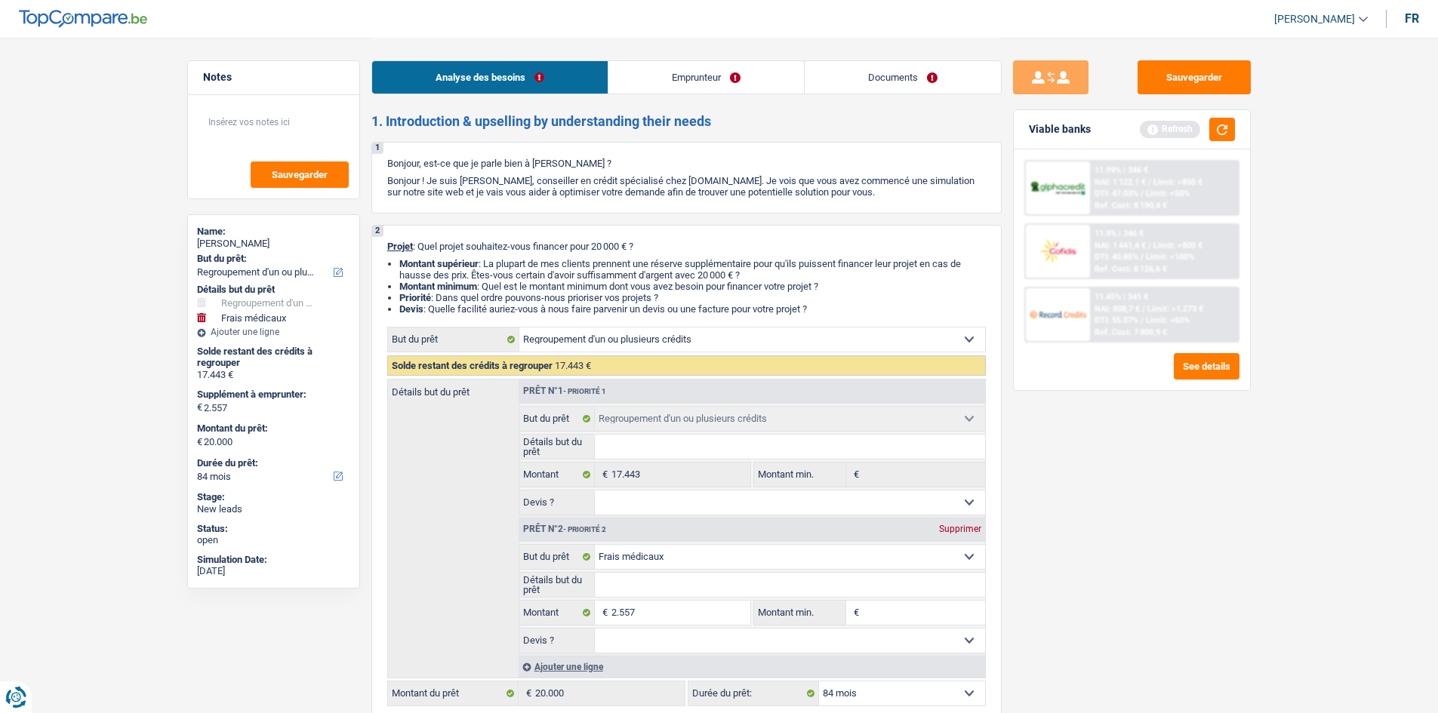
click at [672, 77] on link "Emprunteur" at bounding box center [706, 77] width 196 height 32
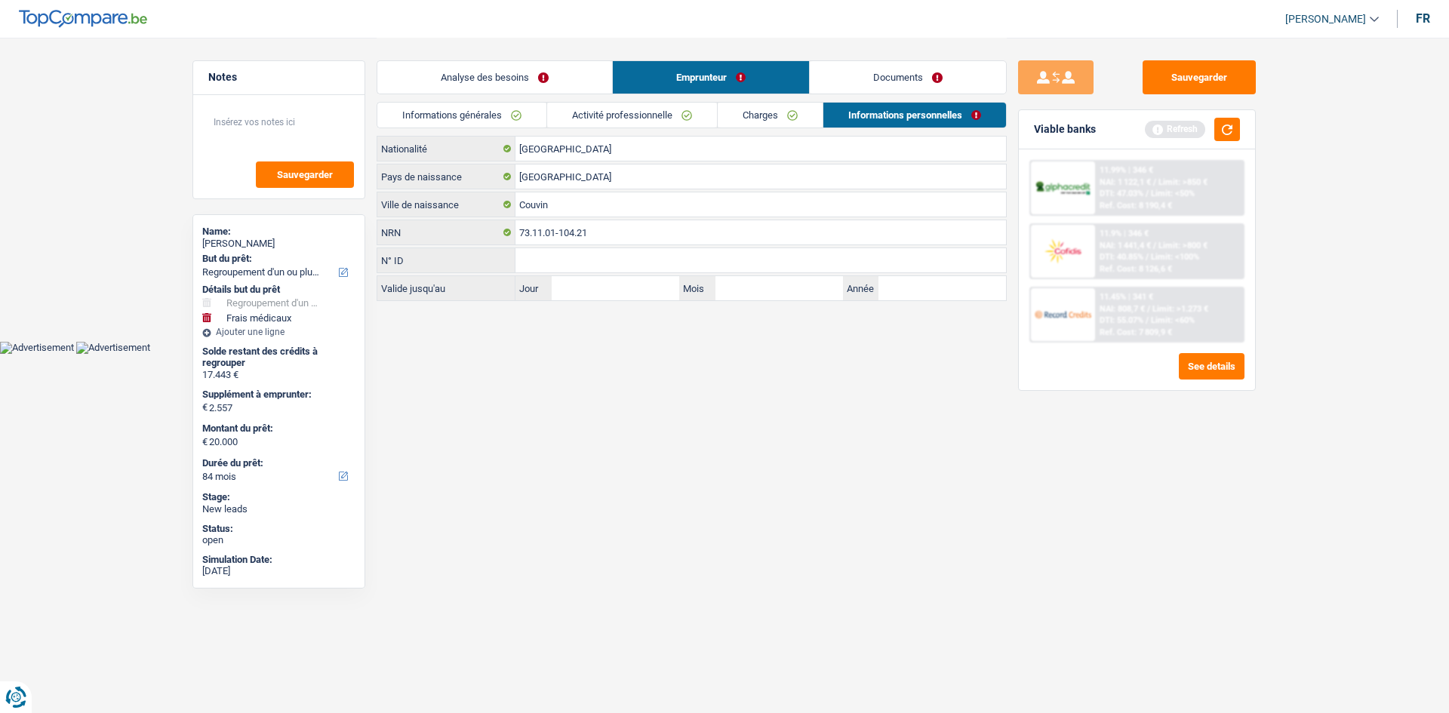
click at [827, 70] on link "Documents" at bounding box center [908, 77] width 196 height 32
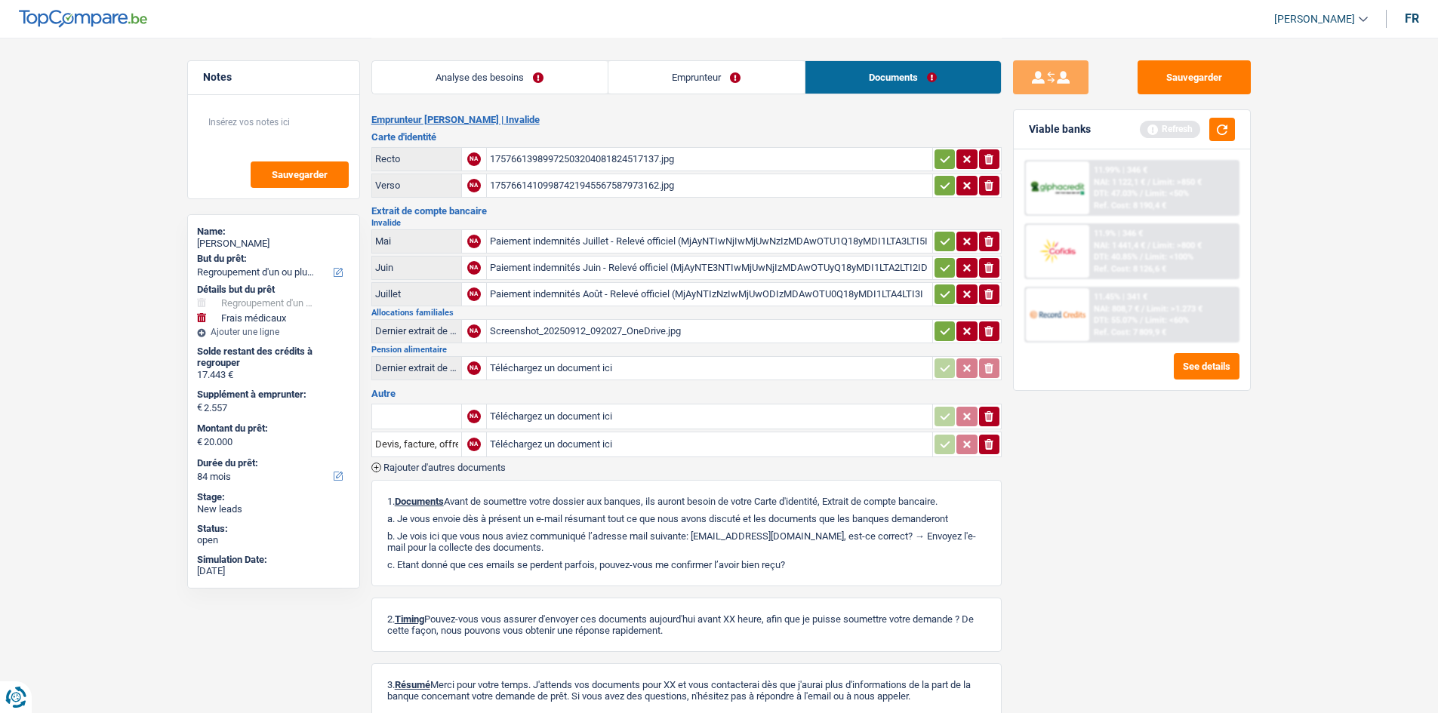
click at [679, 88] on link "Emprunteur" at bounding box center [706, 77] width 196 height 32
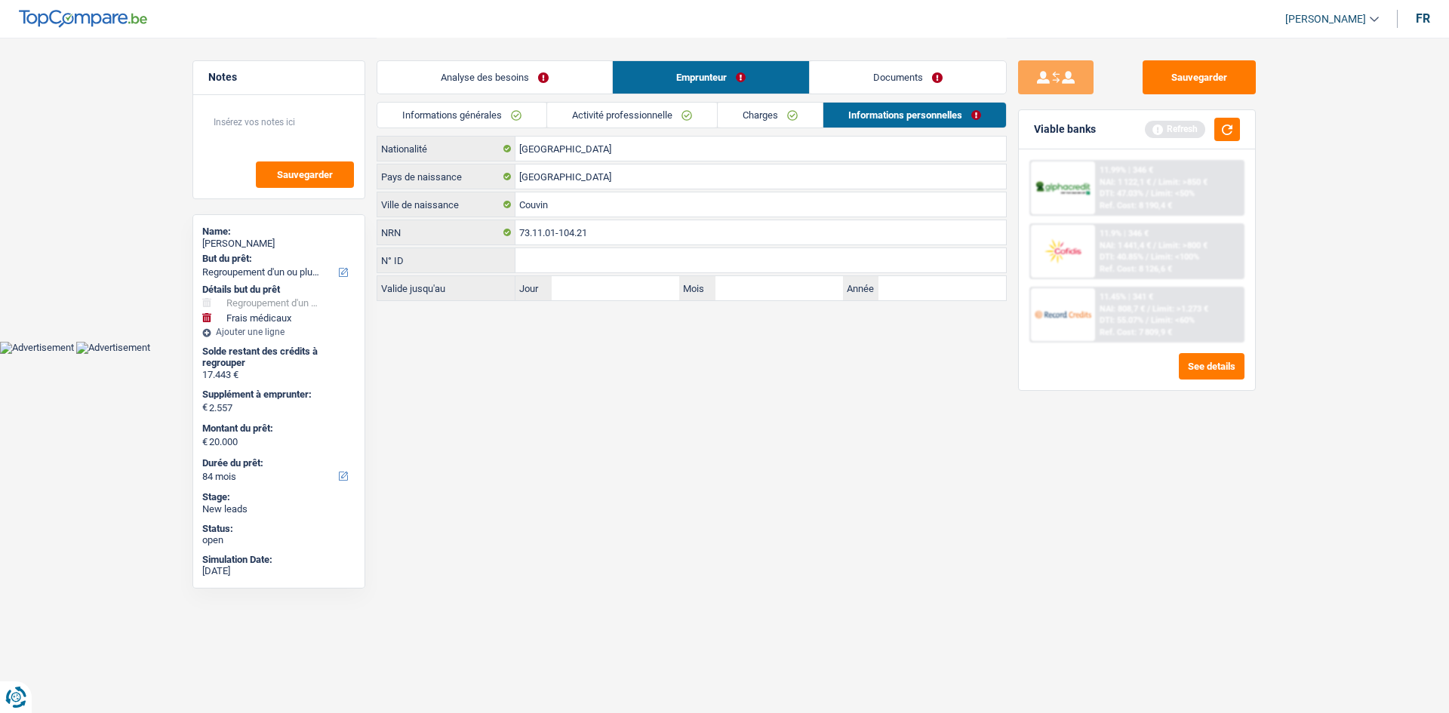
click at [765, 122] on link "Charges" at bounding box center [770, 115] width 105 height 25
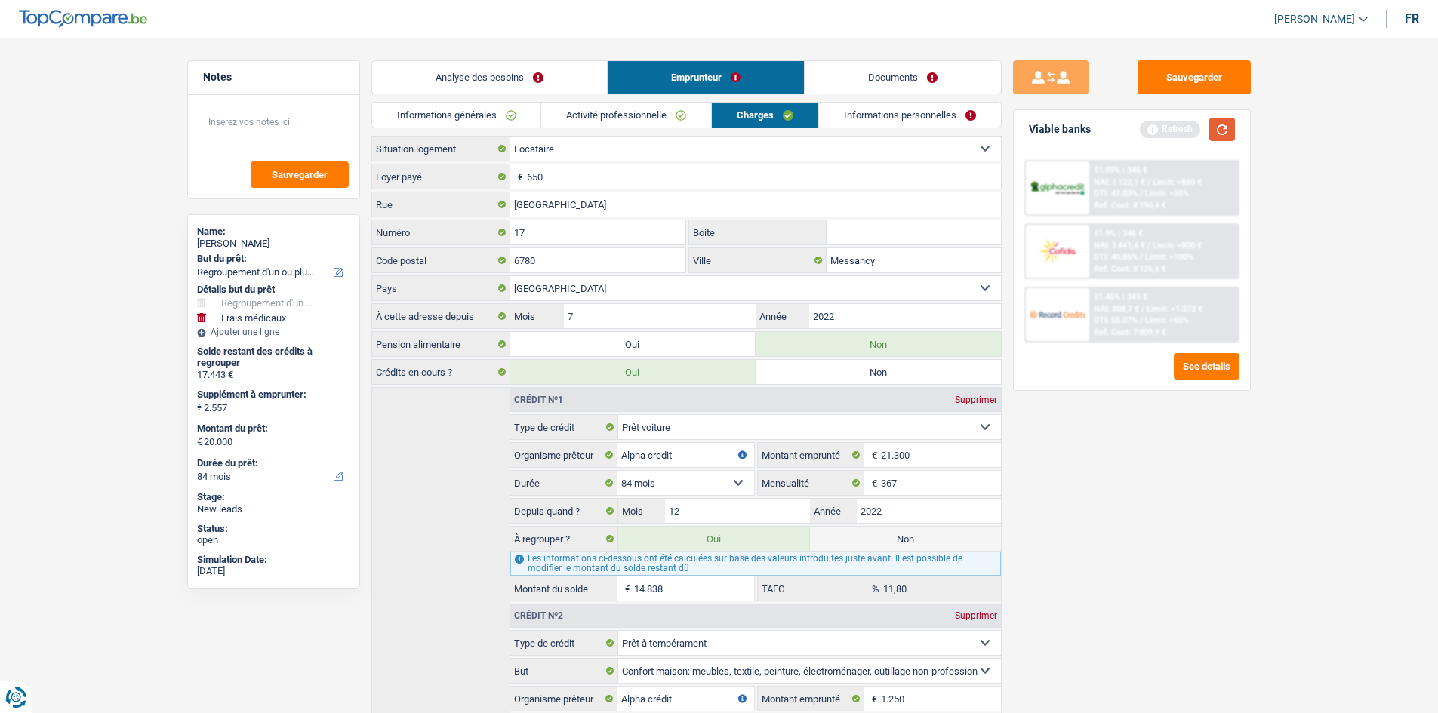
click at [1210, 132] on button "button" at bounding box center [1222, 129] width 26 height 23
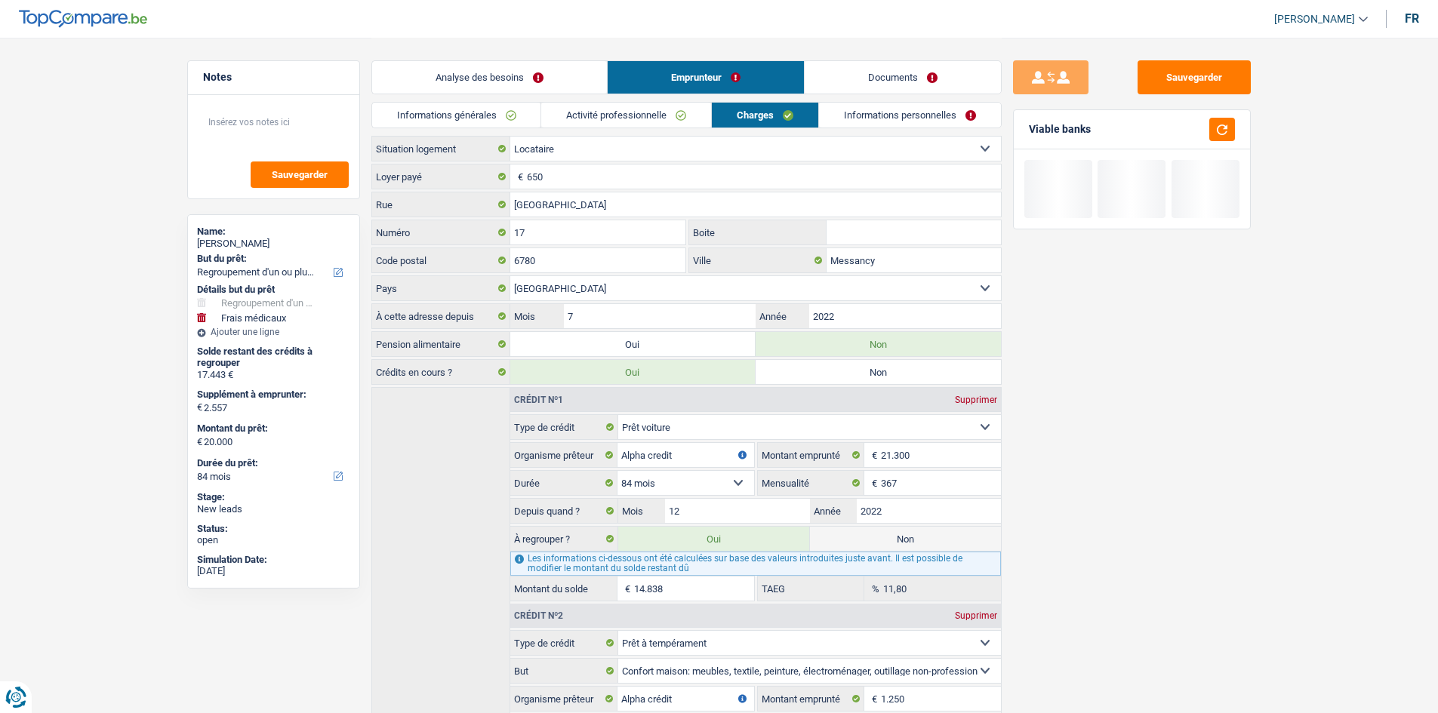
click at [521, 63] on link "Analyse des besoins" at bounding box center [489, 77] width 235 height 32
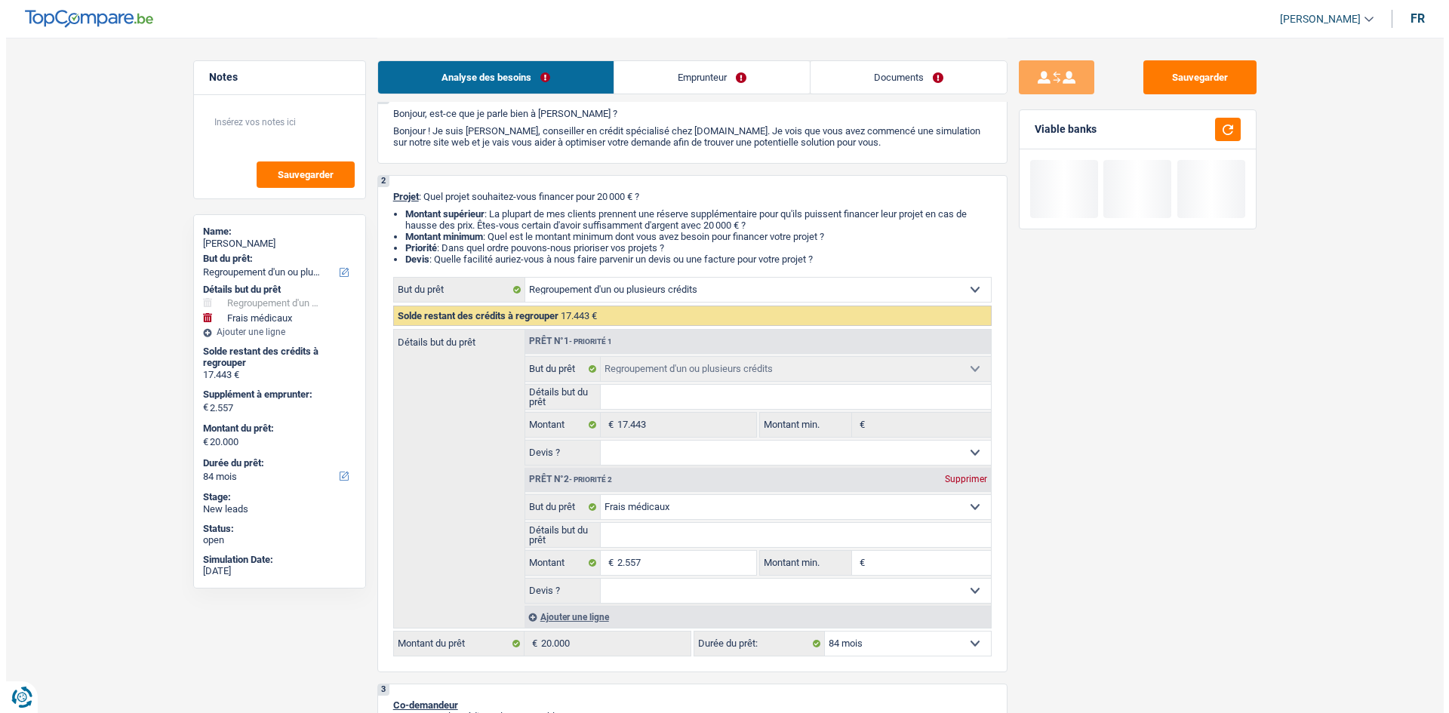
scroll to position [75, 0]
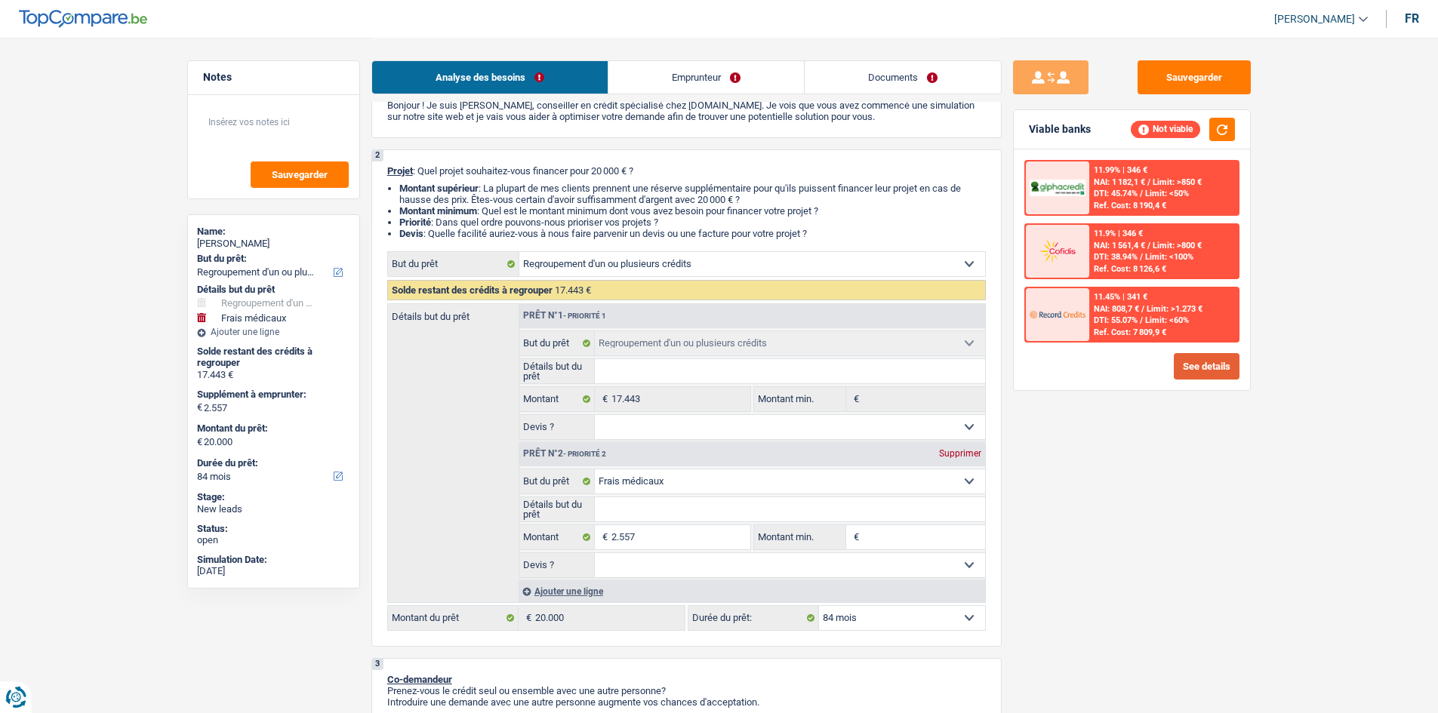
click at [1210, 368] on button "See details" at bounding box center [1207, 366] width 66 height 26
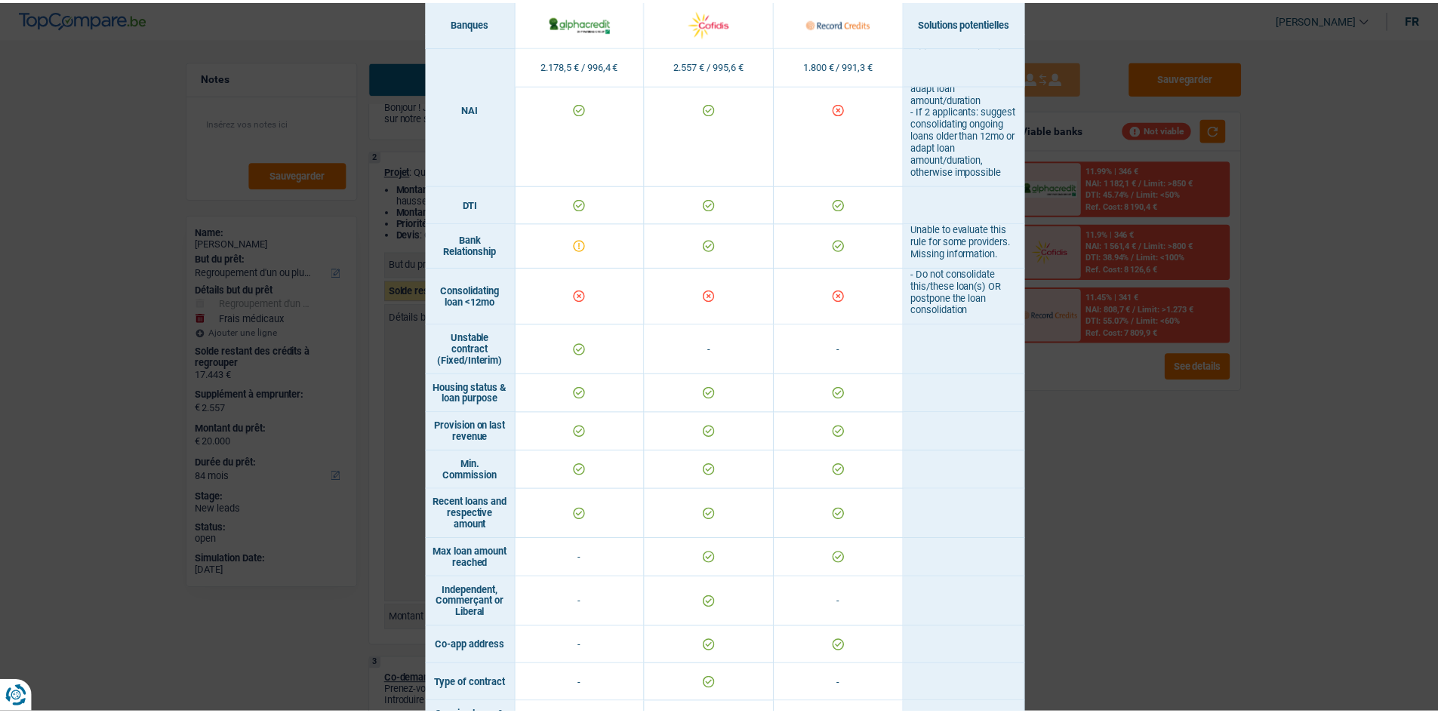
scroll to position [525, 0]
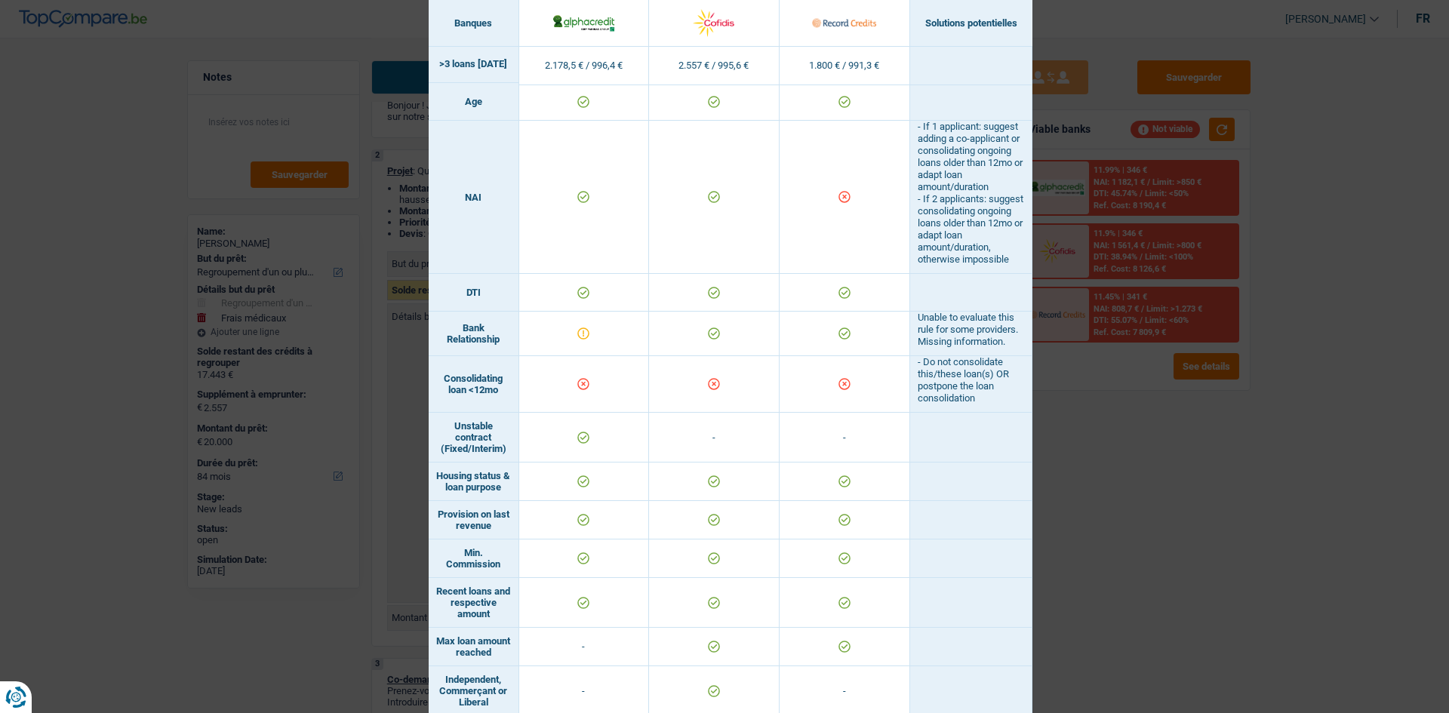
click at [1055, 484] on div "Banks conditions × Banques Solutions potentielles Revenus / Charges 2.178,5 € /…" at bounding box center [724, 356] width 1449 height 713
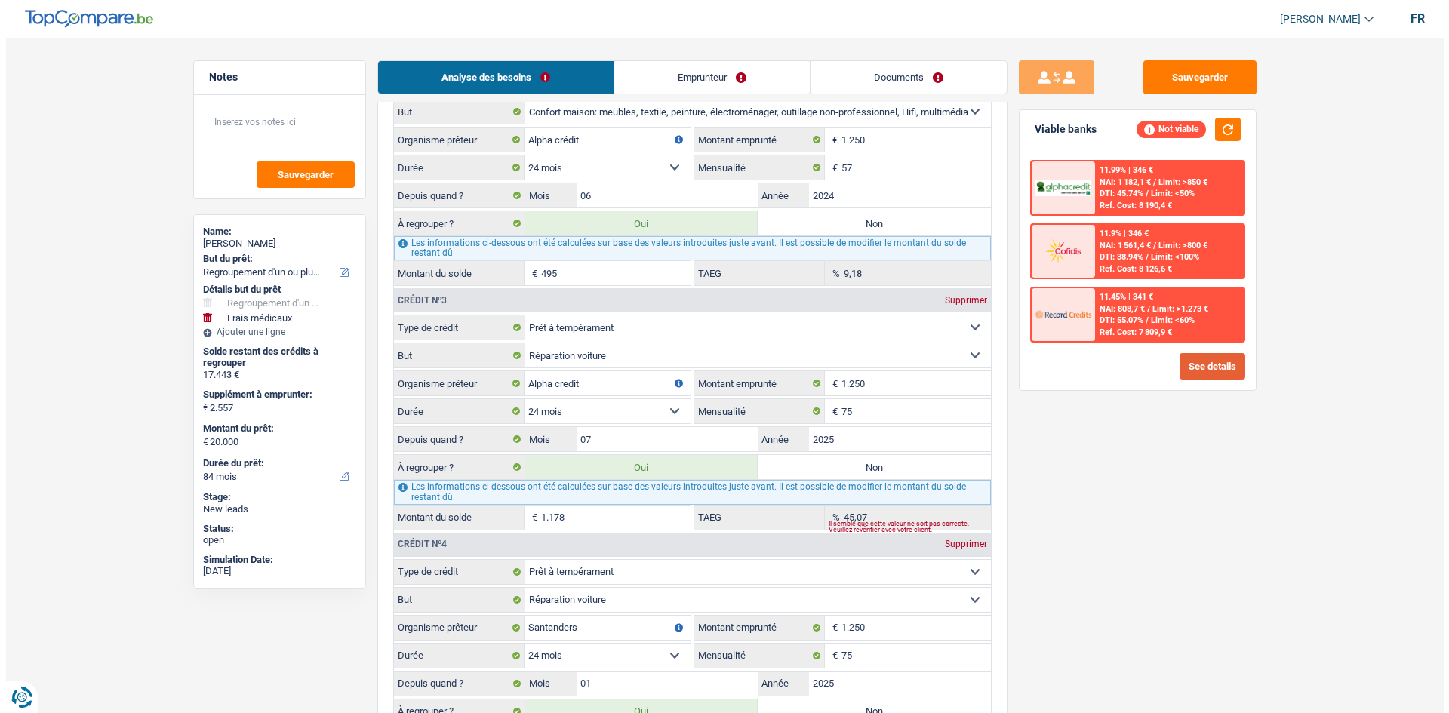
scroll to position [2114, 0]
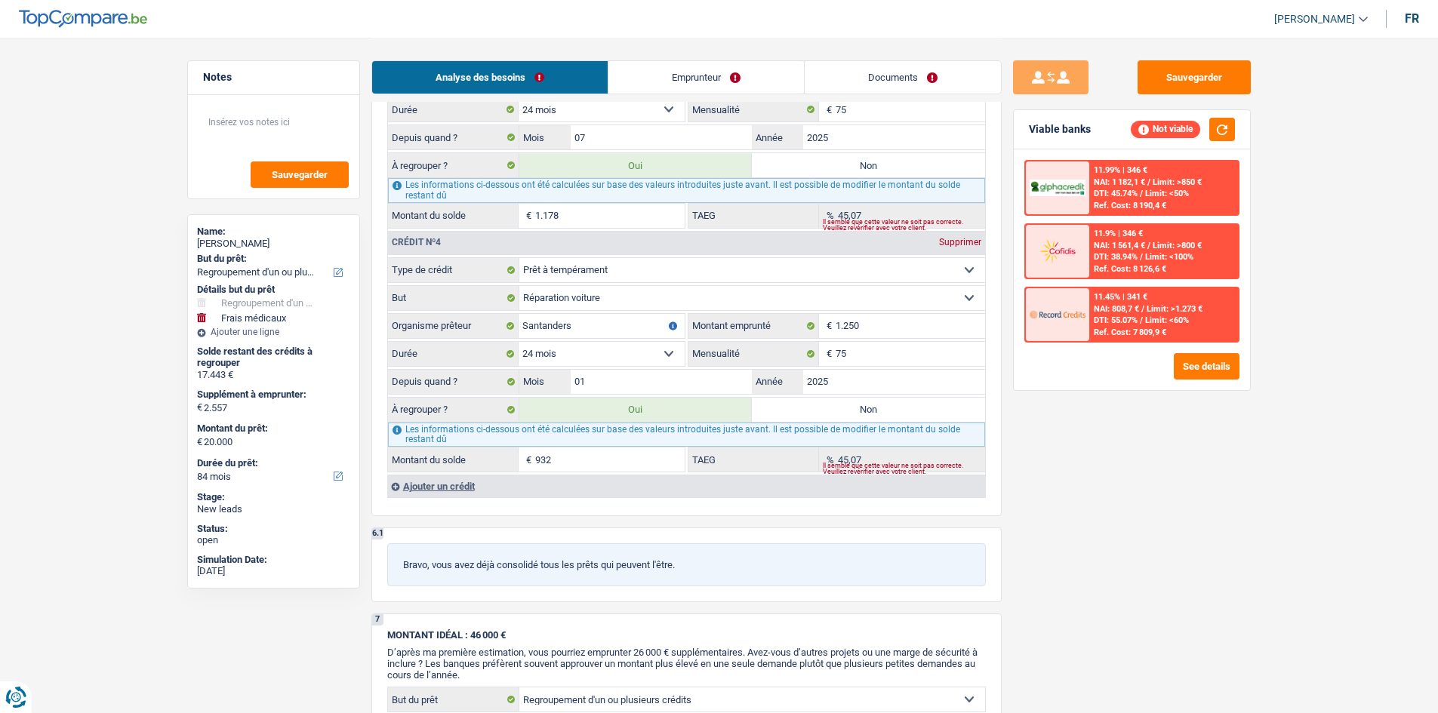
drag, startPoint x: 826, startPoint y: 407, endPoint x: 839, endPoint y: 404, distance: 13.9
click at [826, 407] on label "Non" at bounding box center [868, 410] width 233 height 24
click at [826, 407] on input "Non" at bounding box center [868, 410] width 233 height 24
radio input "true"
type input "19.068"
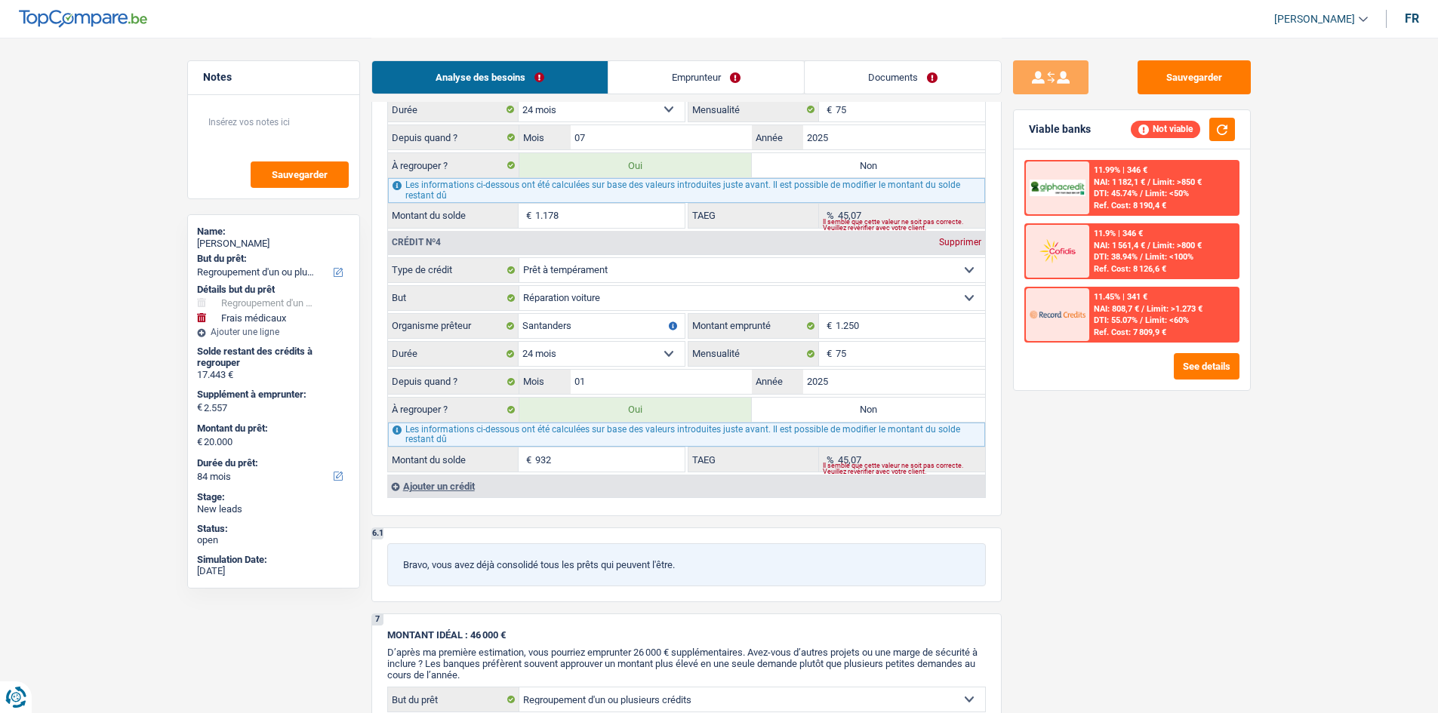
type input "16.511"
type input "19.068"
radio input "false"
type input "16.511"
type input "19.068"
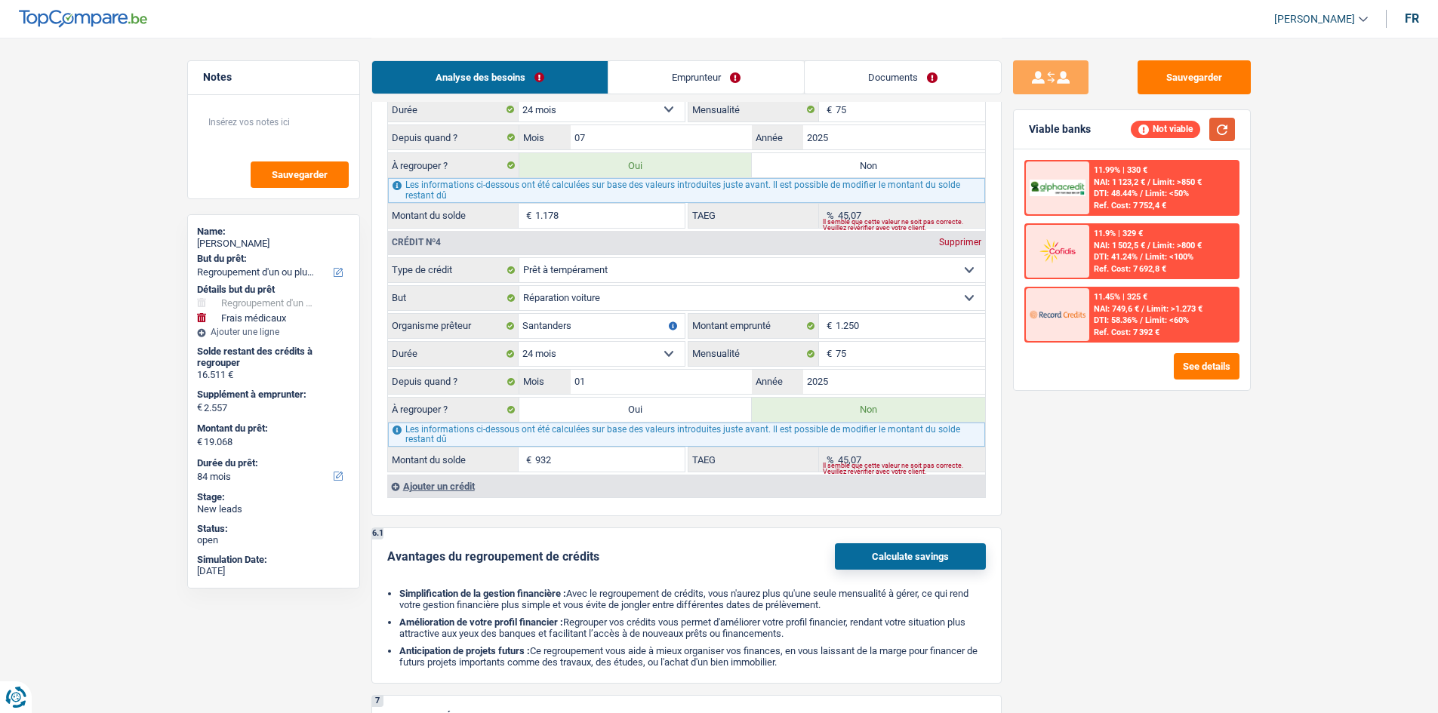
click at [1227, 127] on button "button" at bounding box center [1222, 129] width 26 height 23
click at [1209, 359] on button "See details" at bounding box center [1207, 366] width 66 height 26
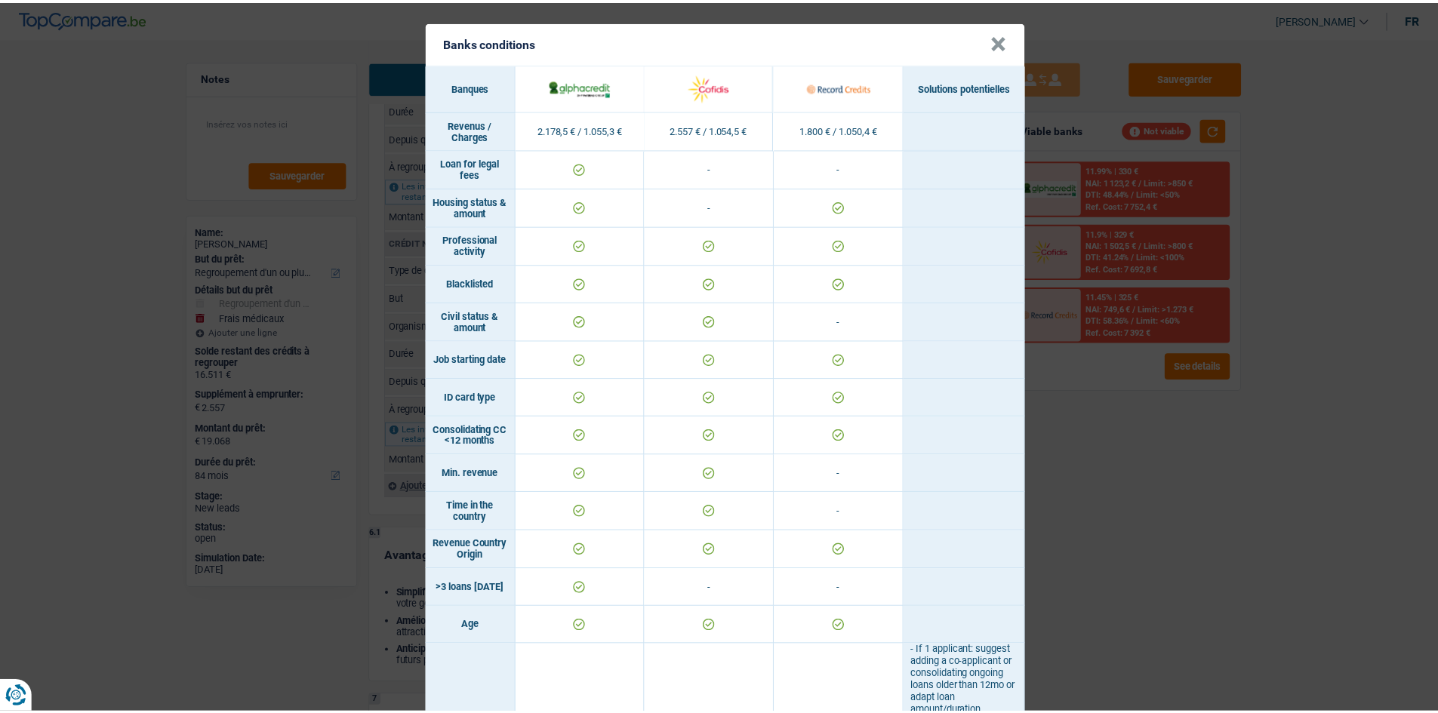
scroll to position [0, 0]
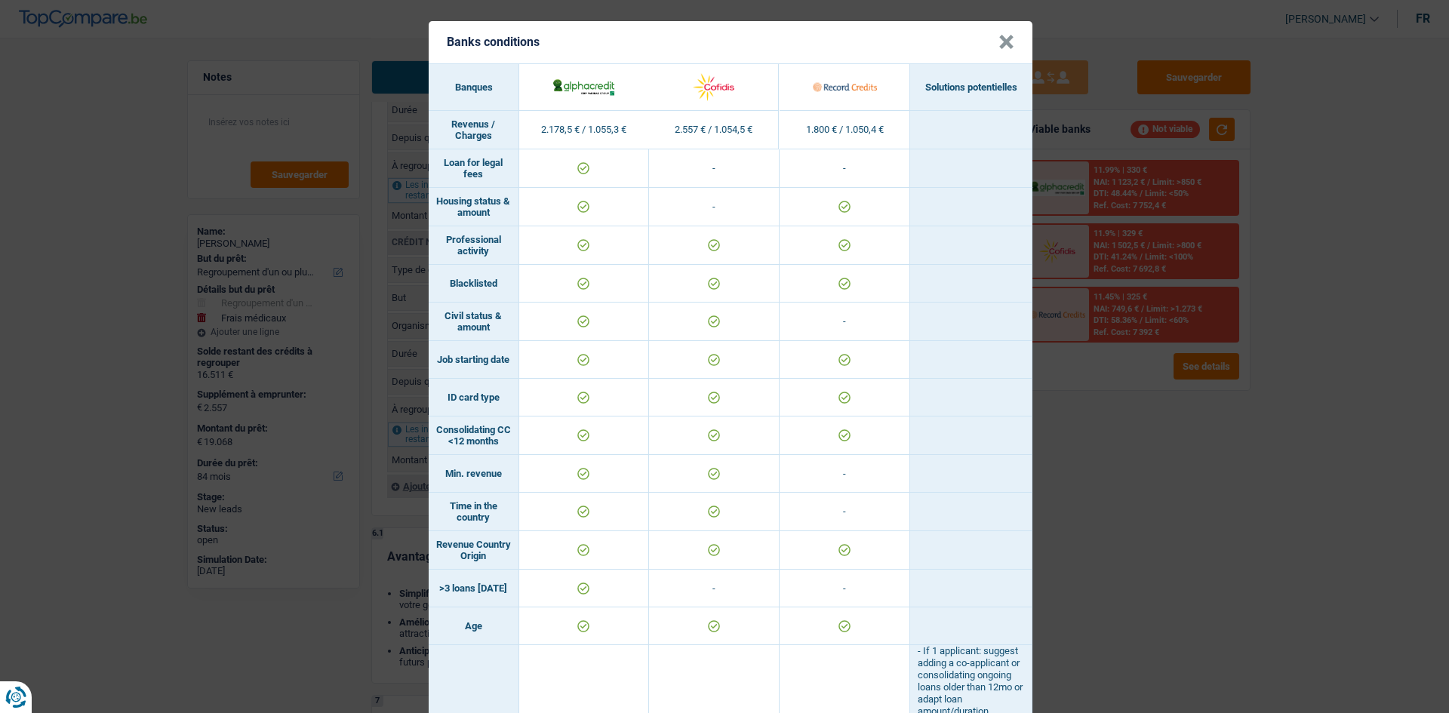
click at [999, 48] on button "×" at bounding box center [1007, 42] width 16 height 15
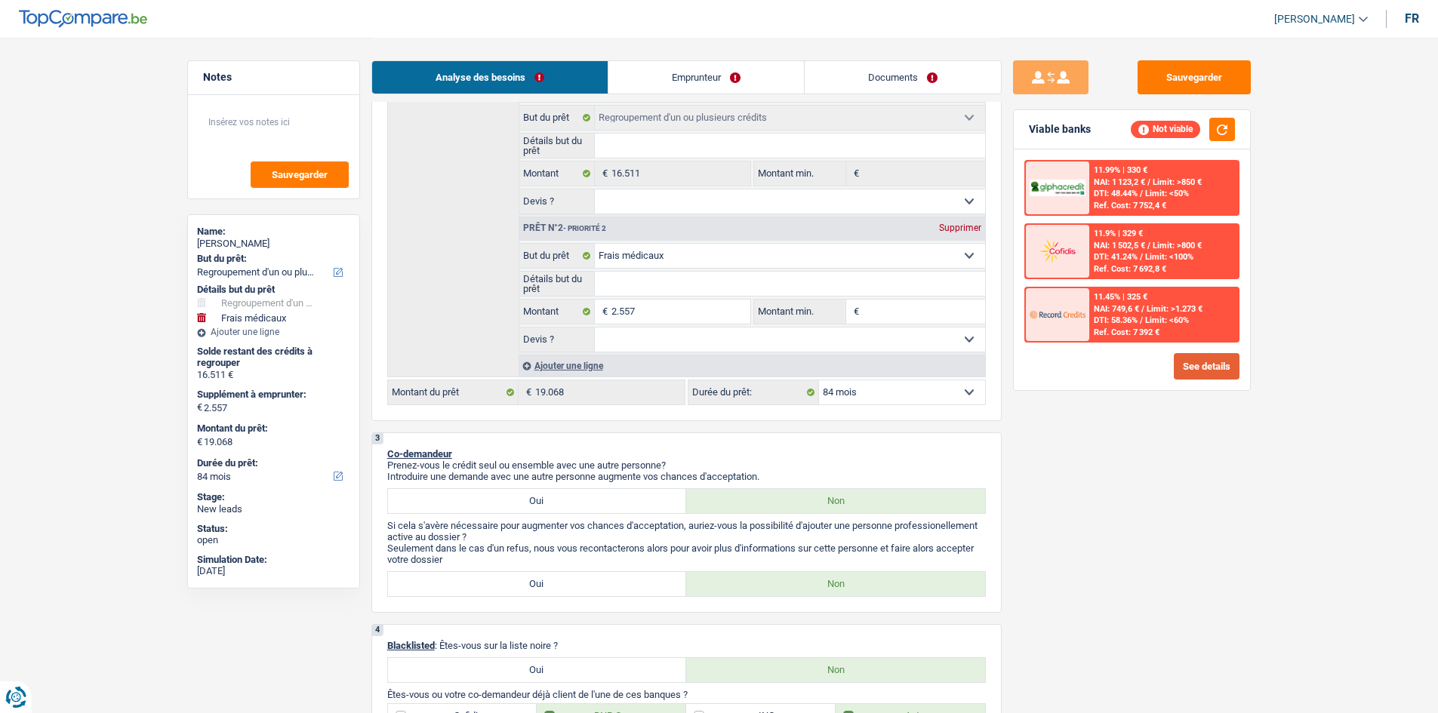
scroll to position [302, 0]
click at [882, 398] on select "12 mois 18 mois 24 mois 30 mois 36 mois 42 mois 48 mois 60 mois 72 mois 84 mois…" at bounding box center [902, 392] width 166 height 24
click at [819, 380] on select "12 mois 18 mois 24 mois 30 mois 36 mois 42 mois 48 mois 60 mois 72 mois 84 mois…" at bounding box center [902, 392] width 166 height 24
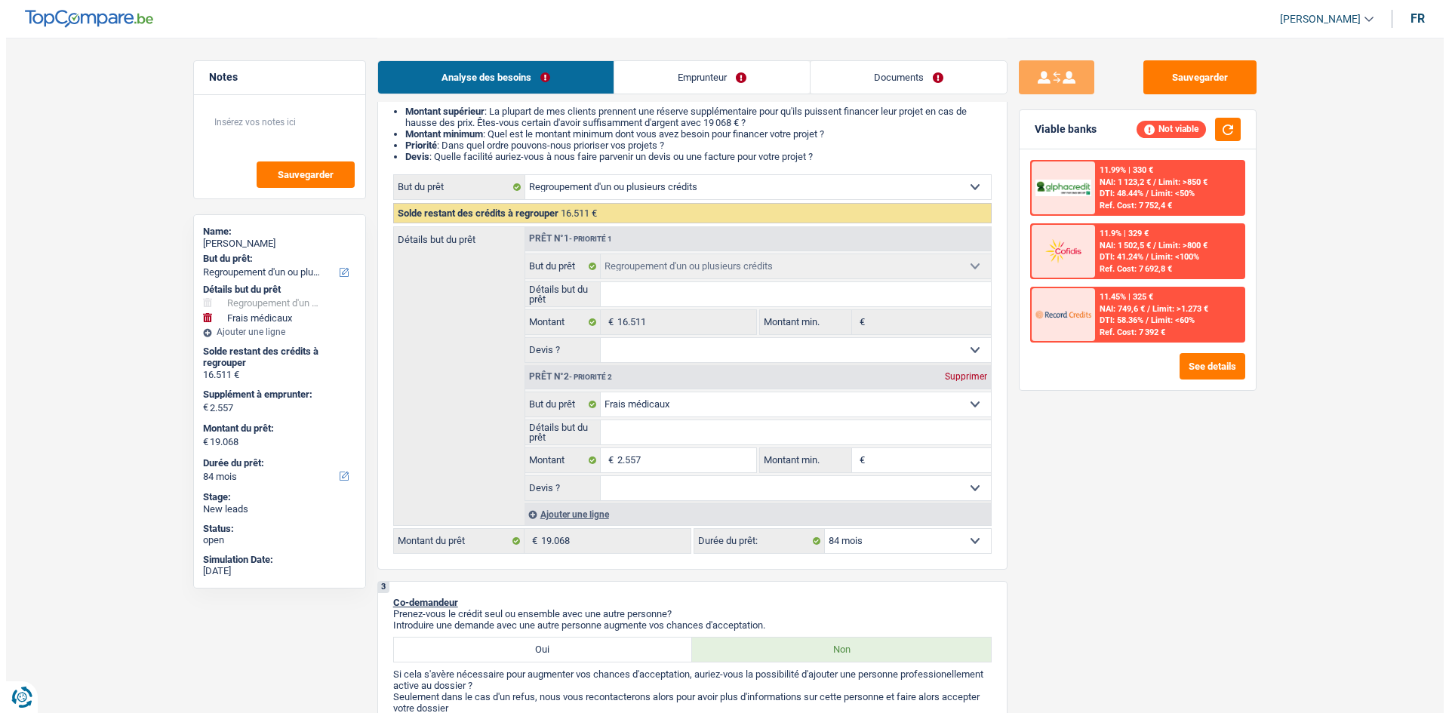
scroll to position [151, 0]
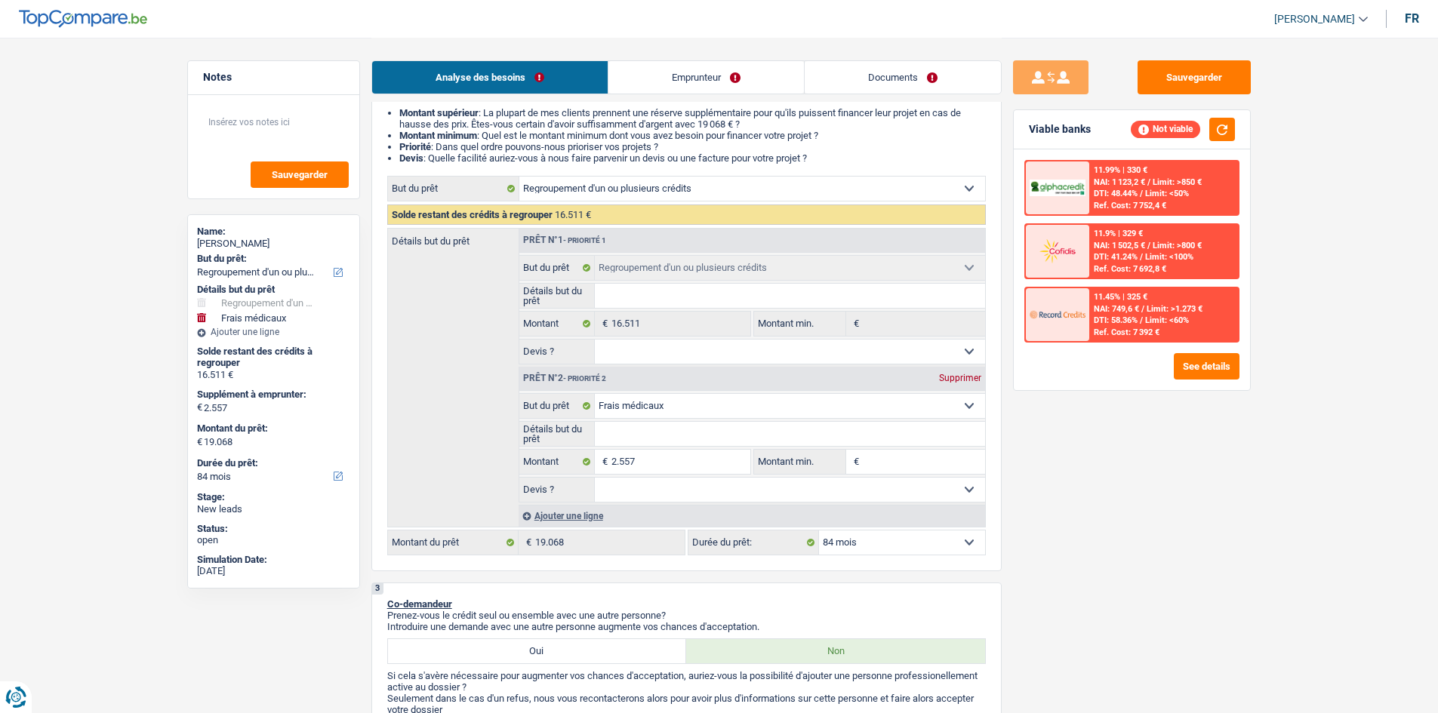
click at [944, 550] on select "12 mois 18 mois 24 mois 30 mois 36 mois 42 mois 48 mois 60 mois 72 mois 84 mois…" at bounding box center [902, 543] width 166 height 24
click at [1206, 371] on button "See details" at bounding box center [1207, 366] width 66 height 26
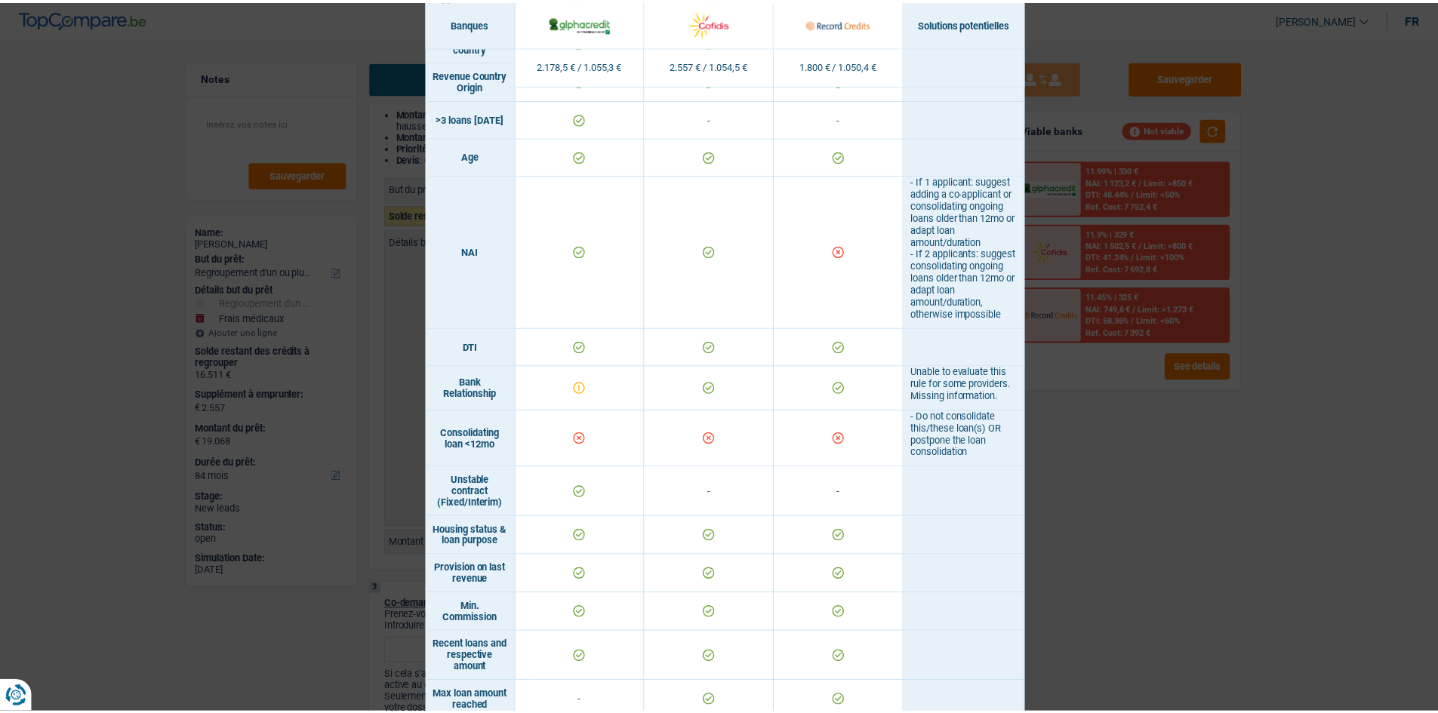
scroll to position [528, 0]
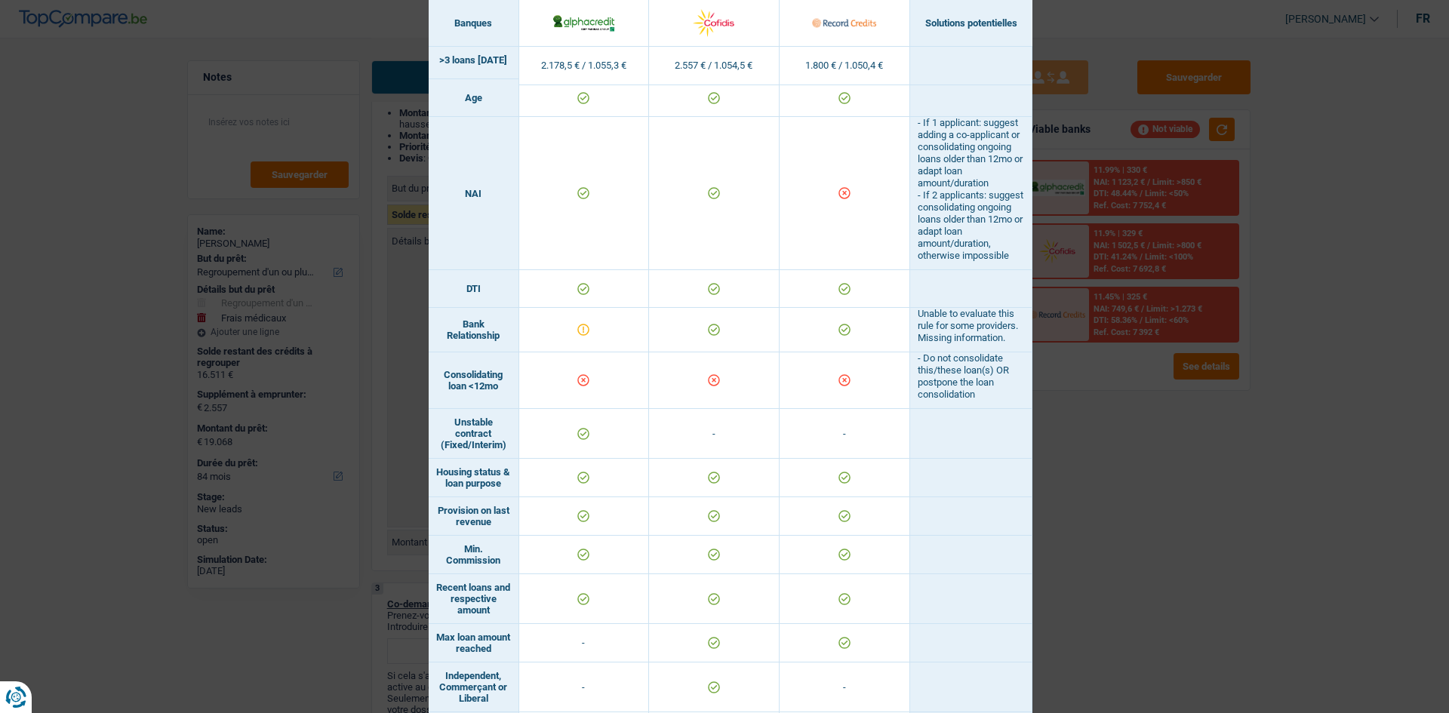
click at [1229, 506] on div "Banks conditions × Banques Solutions potentielles Revenus / Charges 2.178,5 € /…" at bounding box center [724, 356] width 1449 height 713
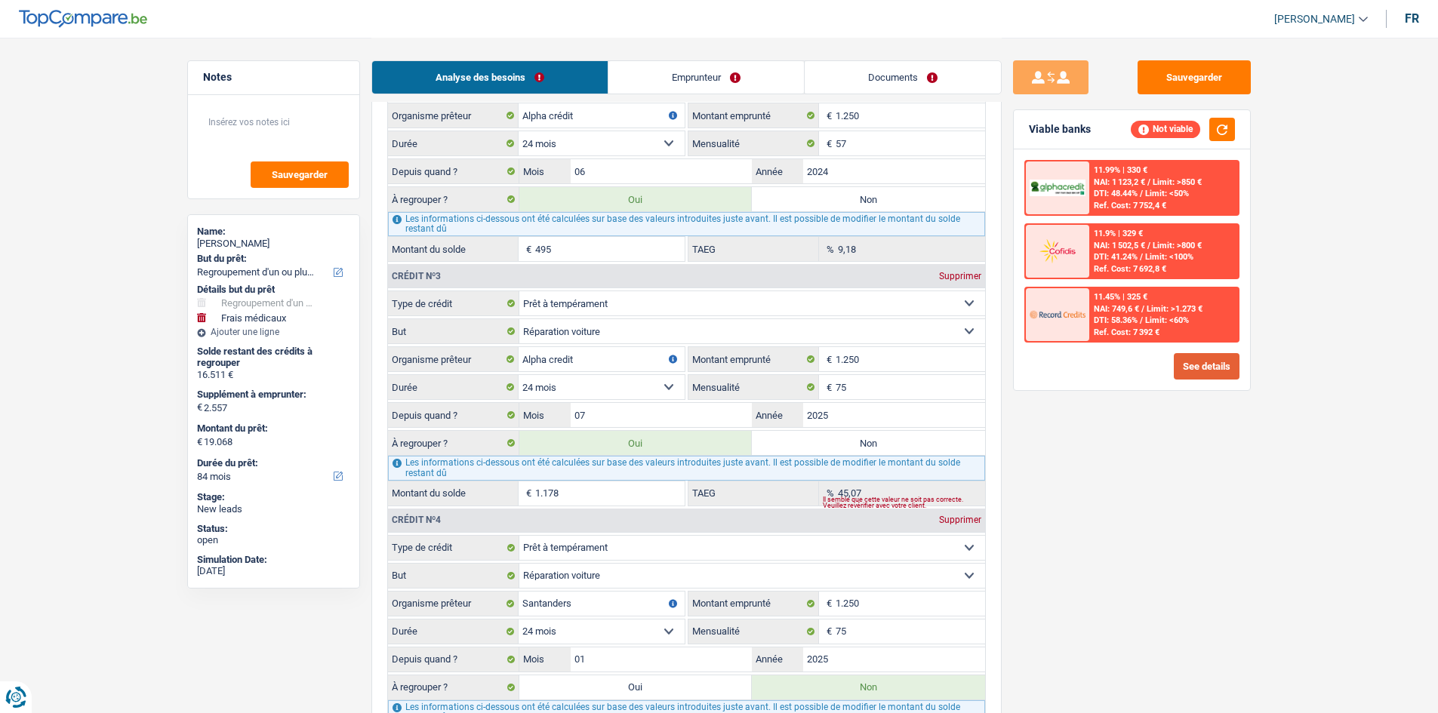
scroll to position [1812, 0]
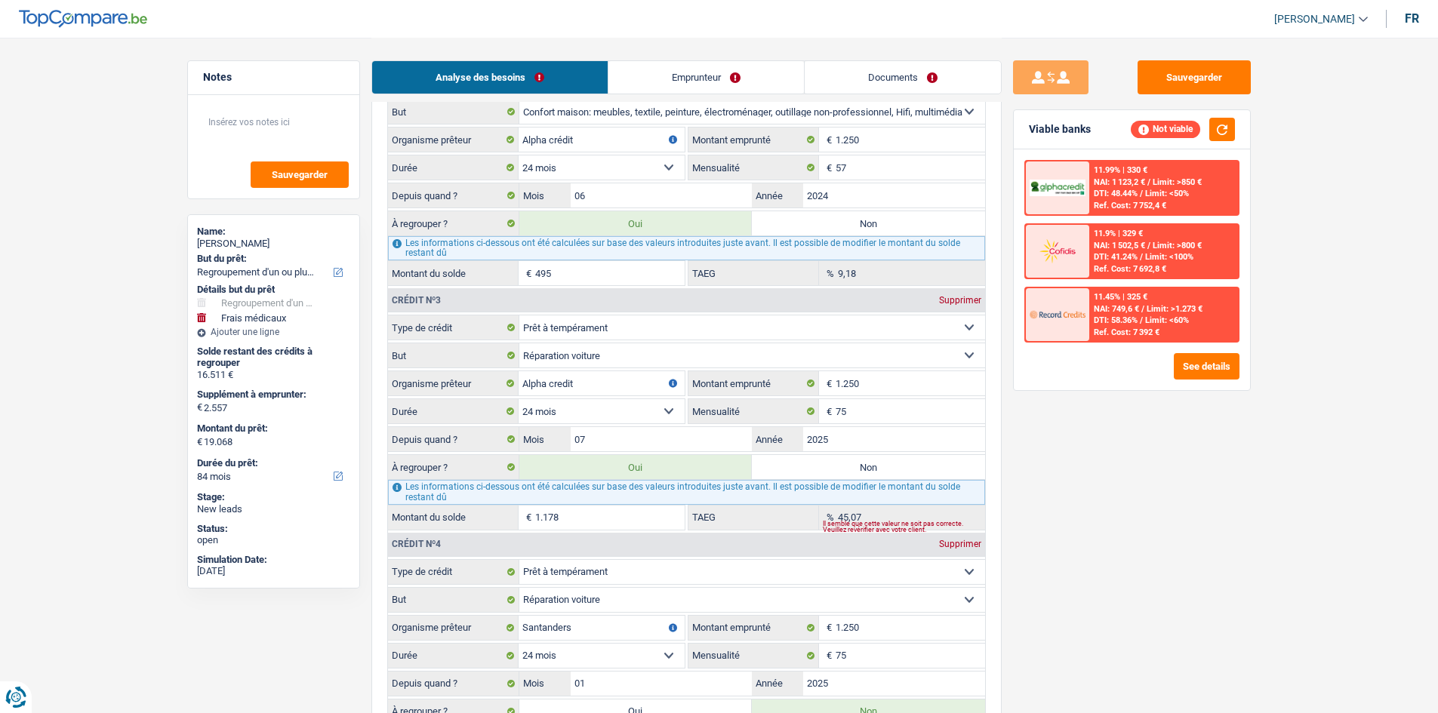
click at [863, 461] on label "Non" at bounding box center [868, 467] width 233 height 24
click at [863, 461] on input "Non" at bounding box center [868, 467] width 233 height 24
radio input "true"
type input "17.890"
type input "15.333"
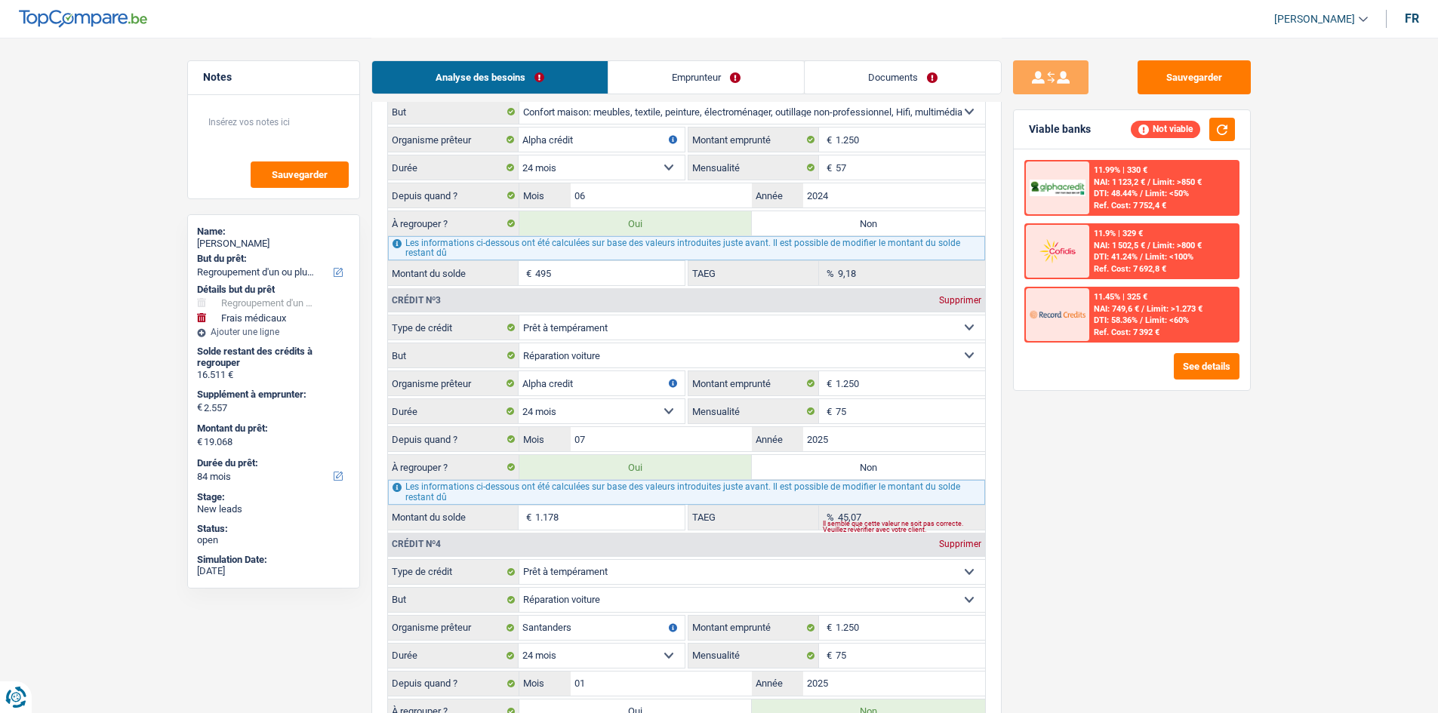
type input "17.890"
radio input "false"
type input "15.333"
type input "17.890"
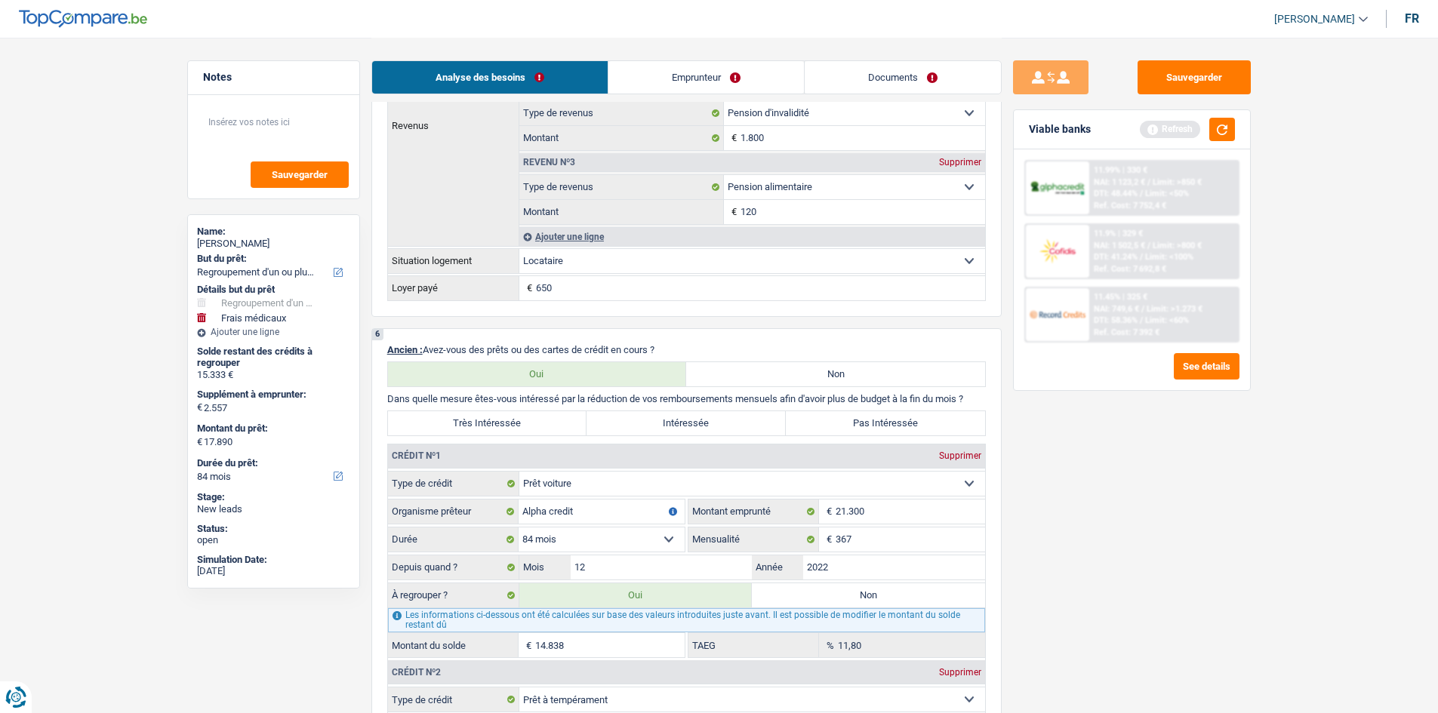
scroll to position [1132, 0]
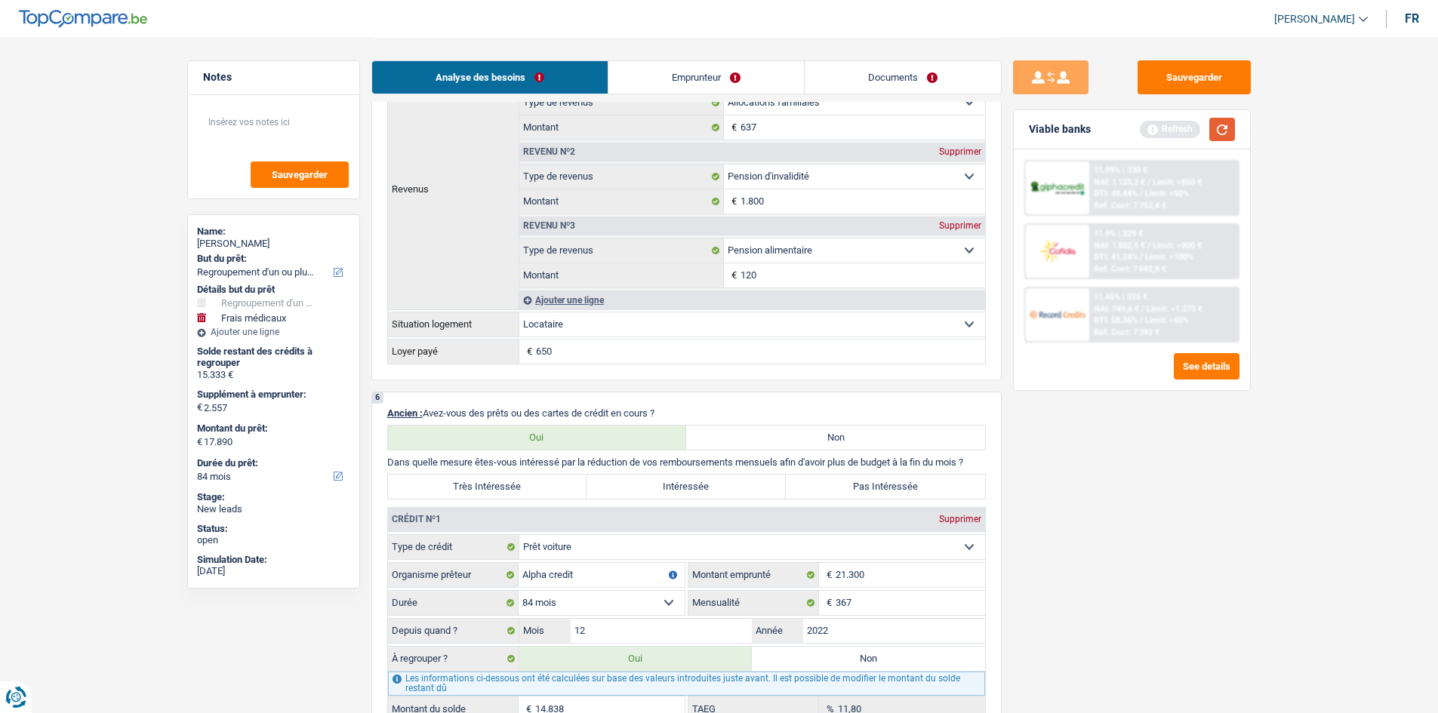
click at [1221, 126] on button "button" at bounding box center [1222, 129] width 26 height 23
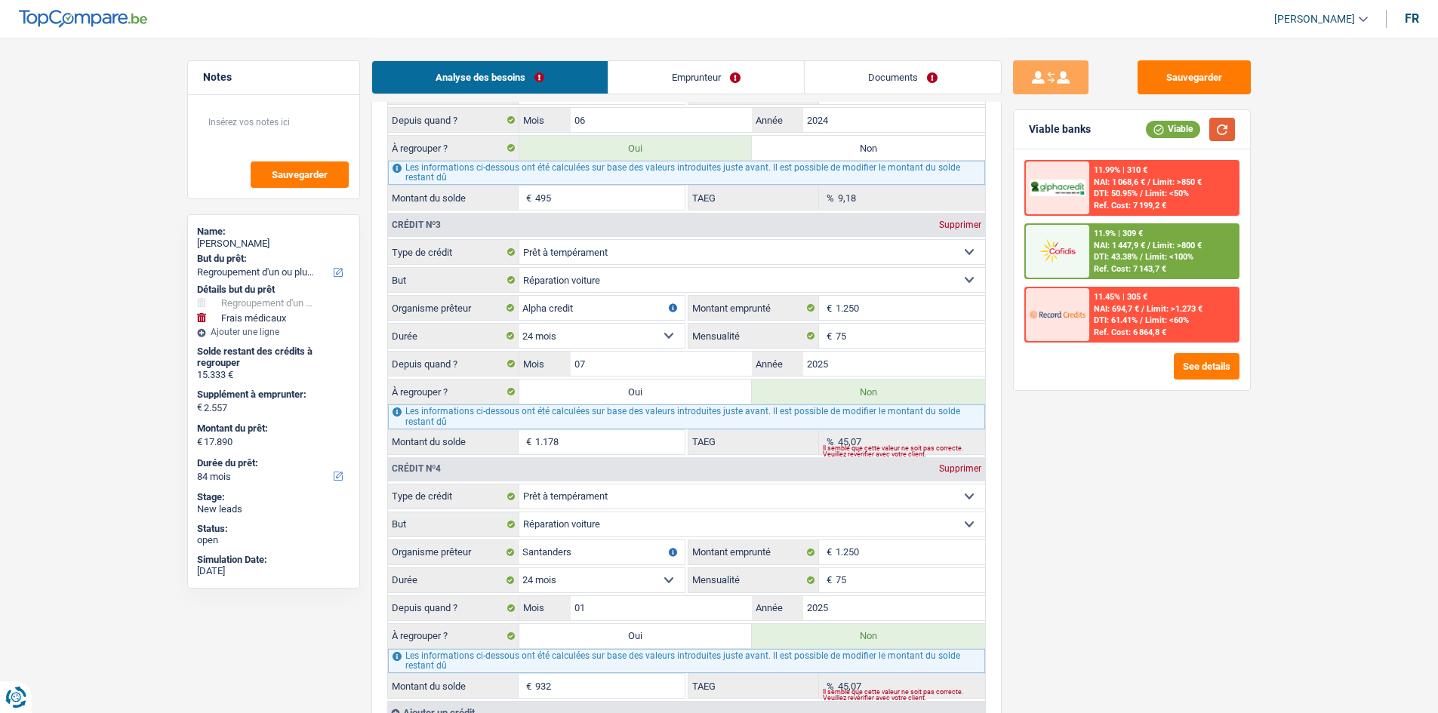
scroll to position [1736, 0]
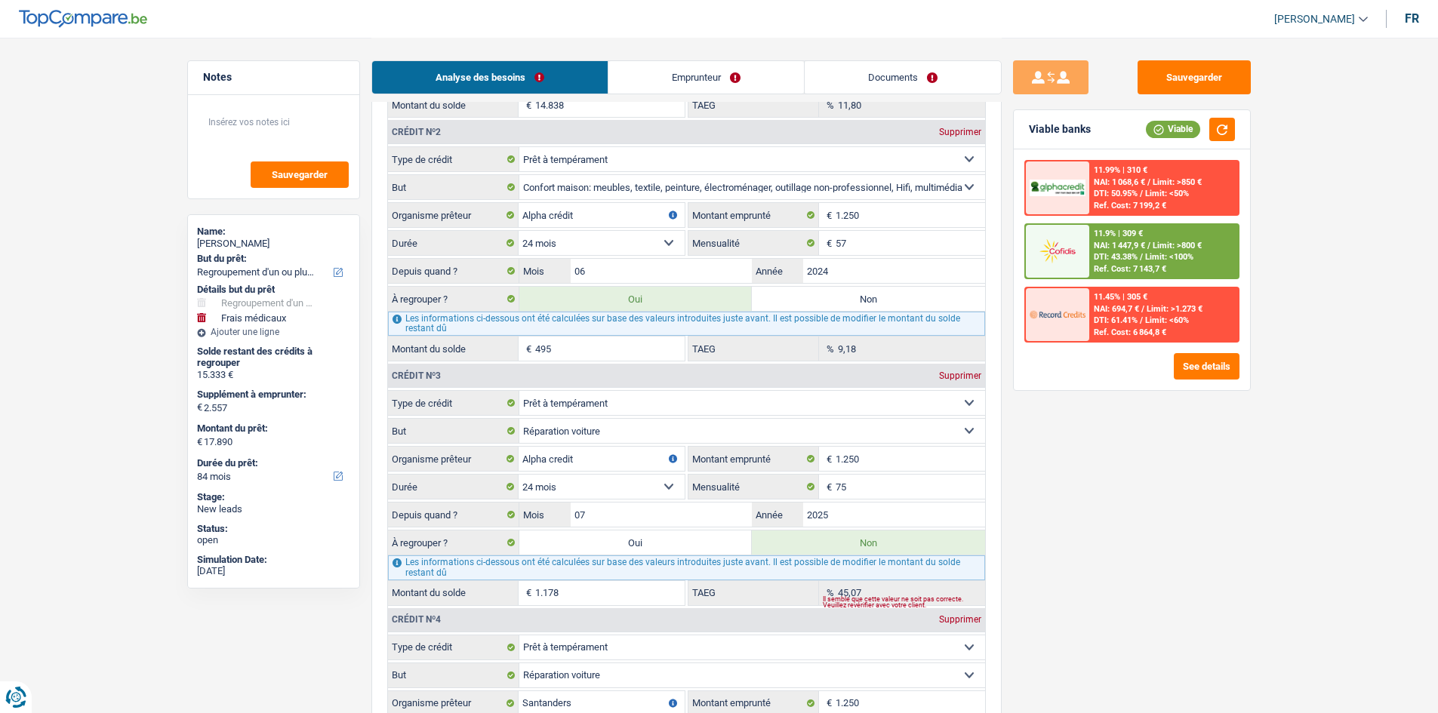
click at [1116, 254] on span "DTI: 43.38%" at bounding box center [1116, 257] width 44 height 10
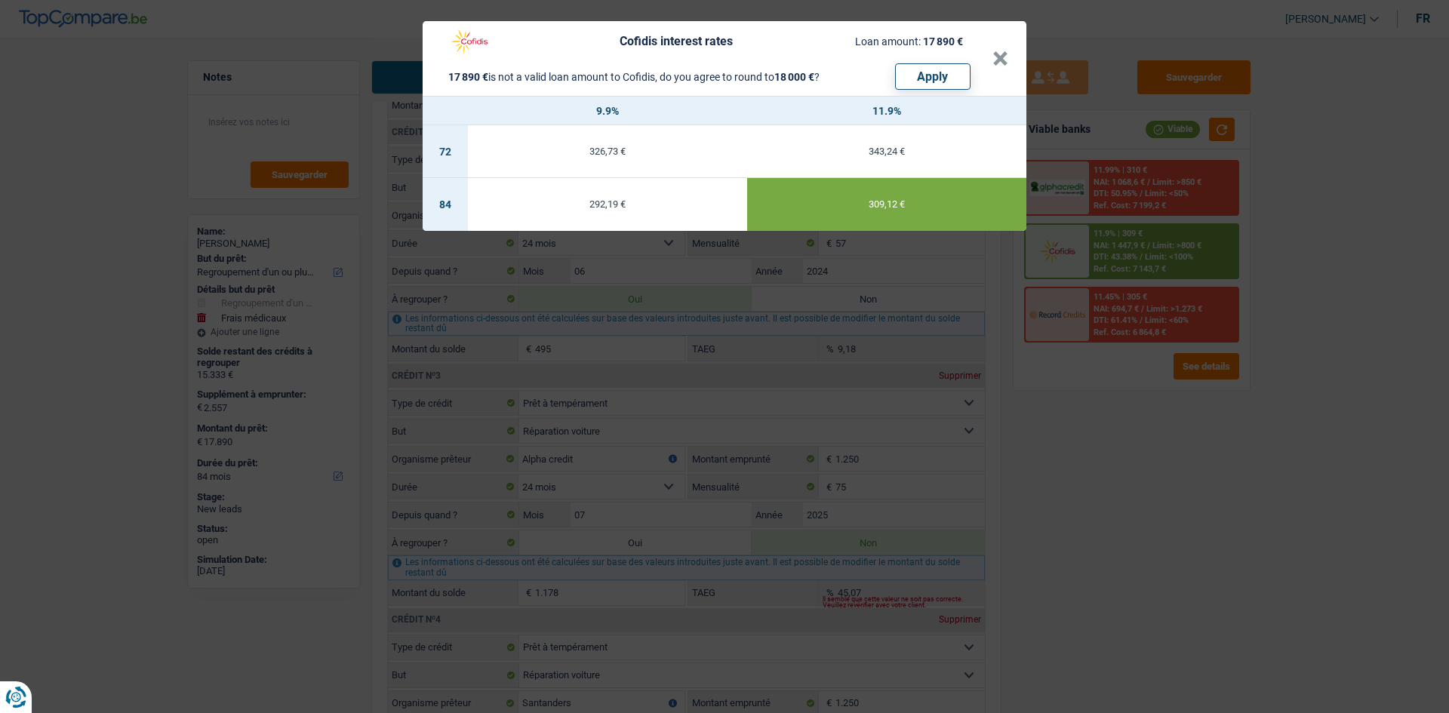
click at [990, 57] on div "Cofidis interest rates Loan amount: 17 890 € 17 890 € is not a valid loan amoun…" at bounding box center [717, 58] width 552 height 63
click at [1002, 63] on button "×" at bounding box center [1001, 58] width 16 height 15
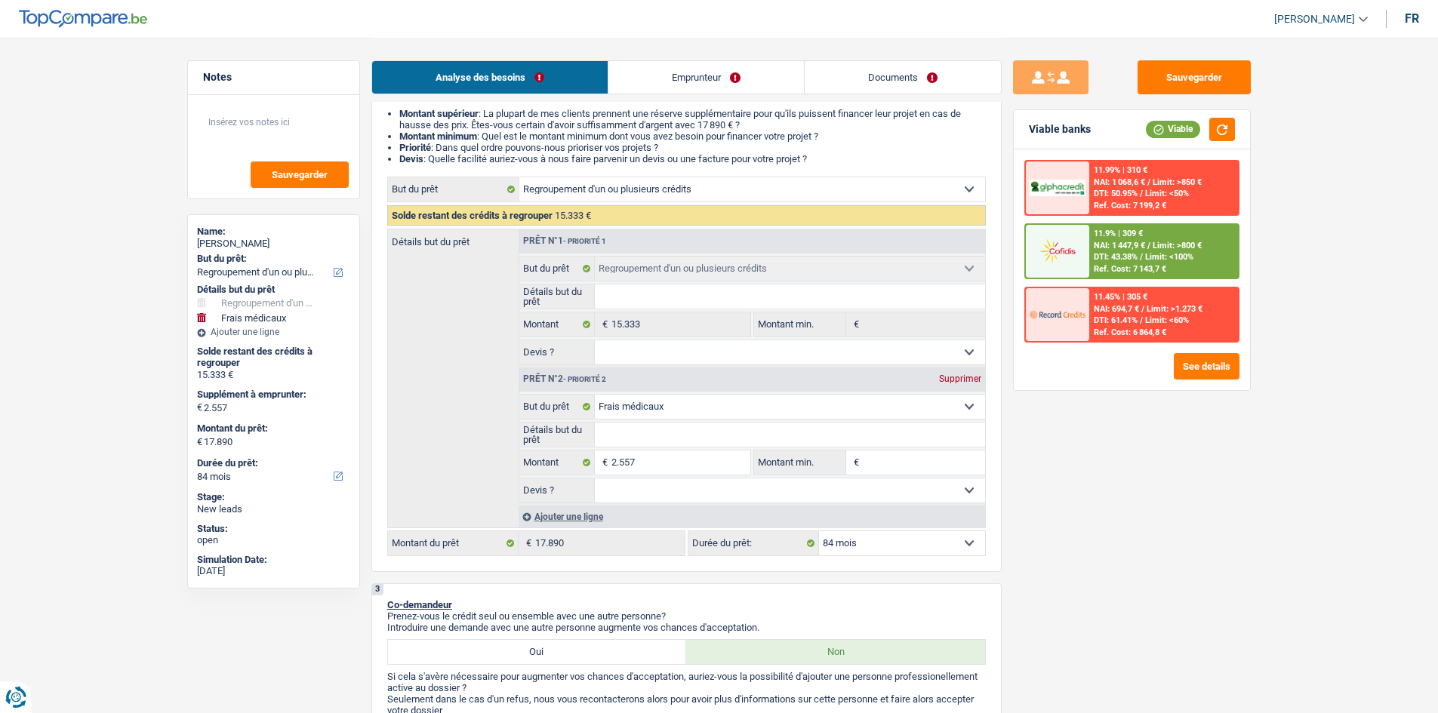
scroll to position [151, 0]
click at [657, 460] on input "2.557" at bounding box center [680, 462] width 138 height 24
type input "255"
type input "25"
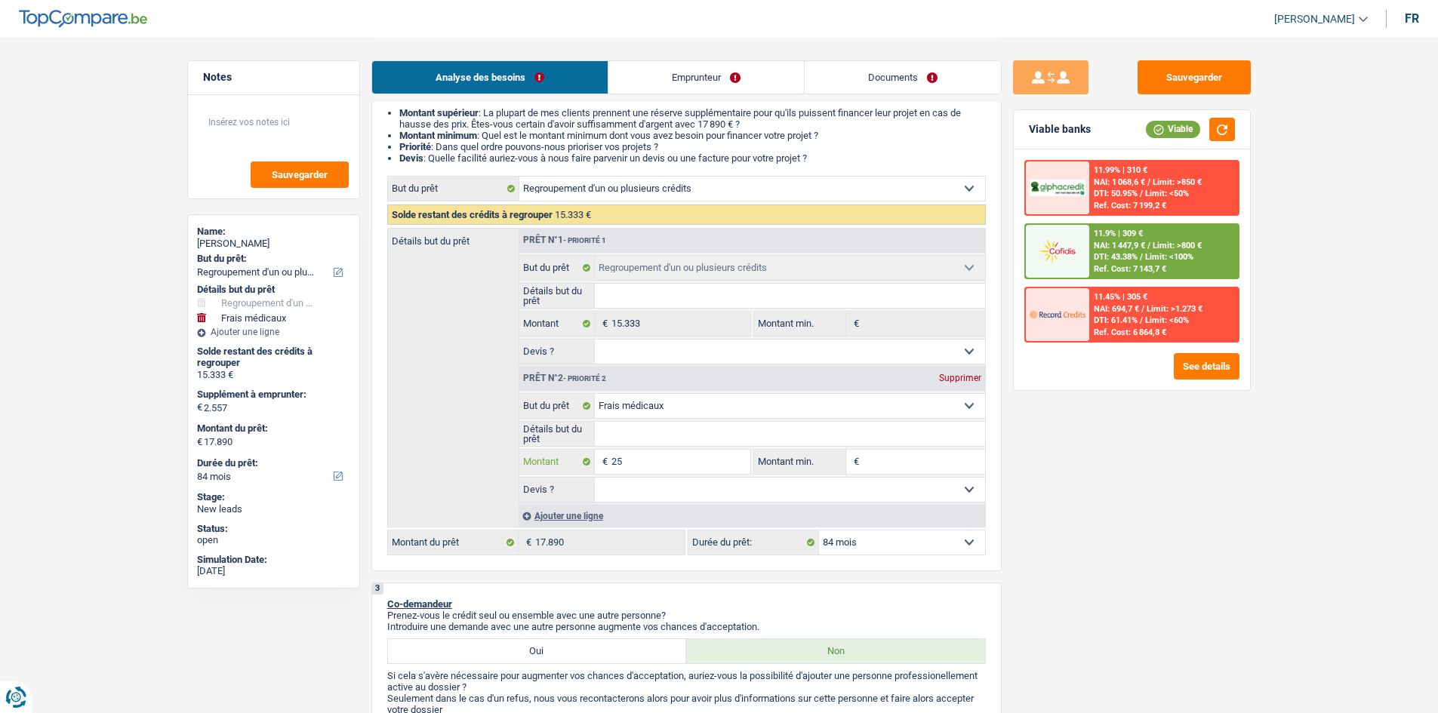
type input "25"
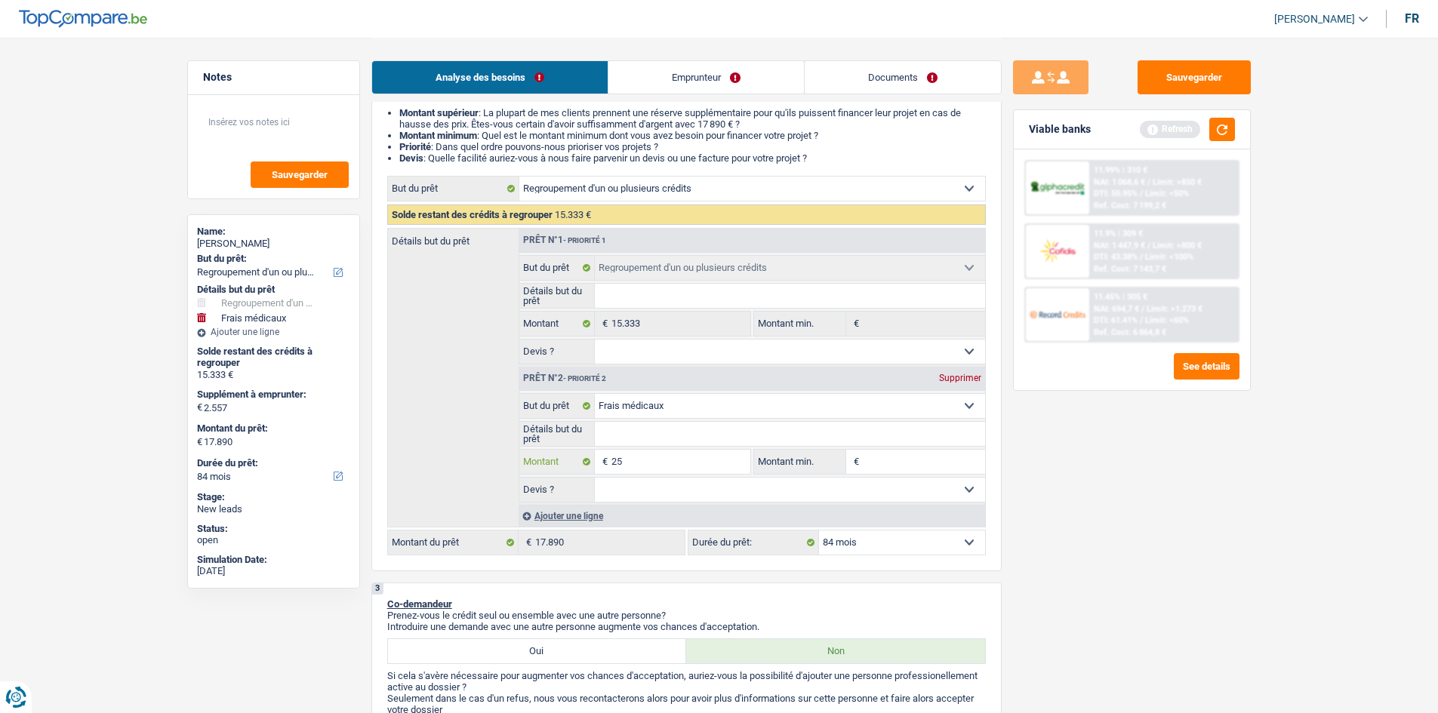
type input "2"
type input "4"
type input "46"
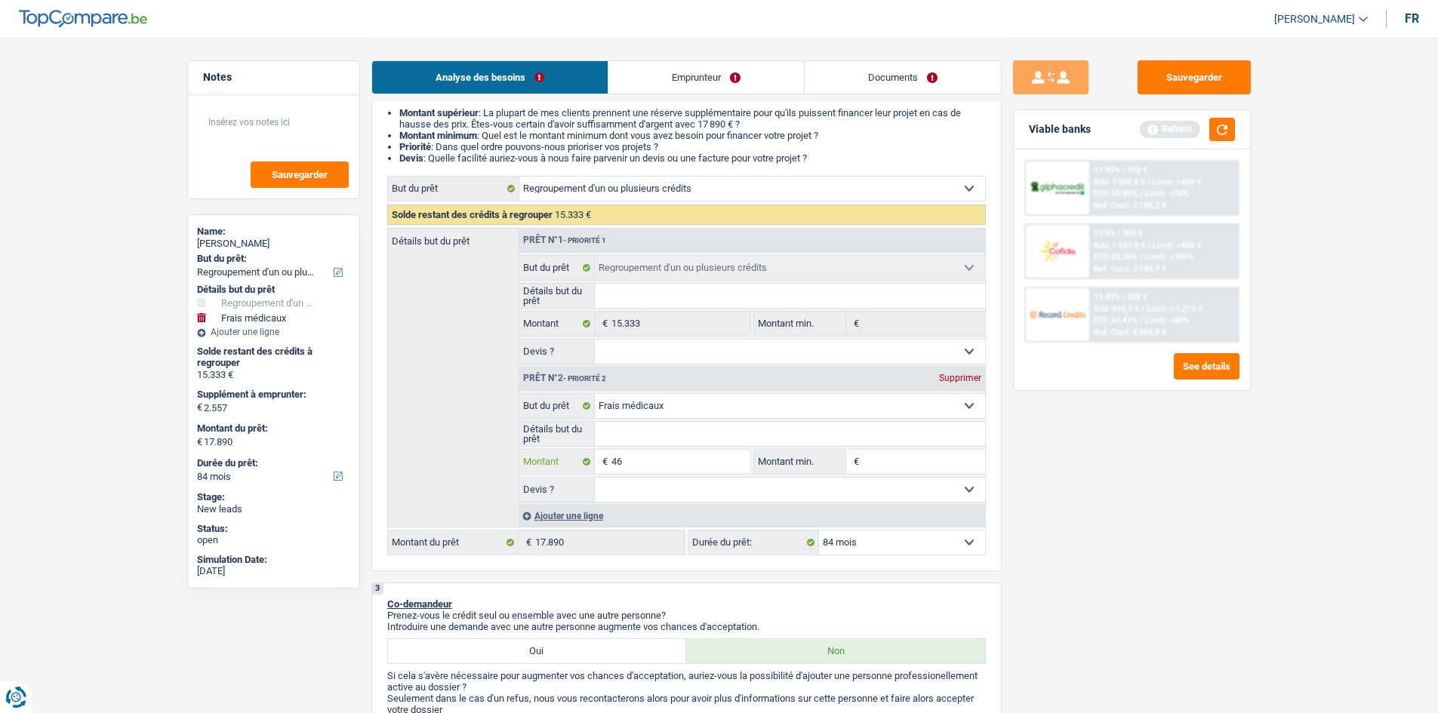
type input "46"
type input "466"
type input "4.667"
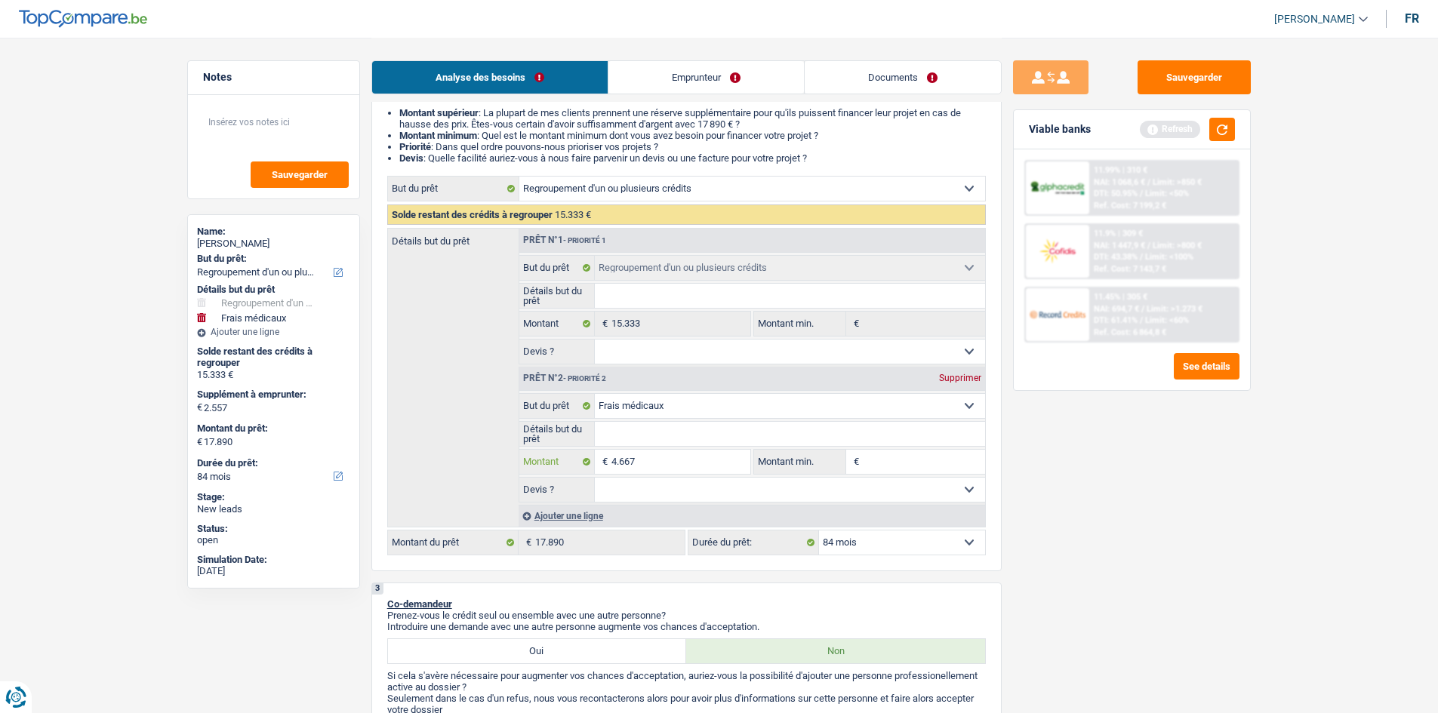
type input "4.667"
type input "20.000"
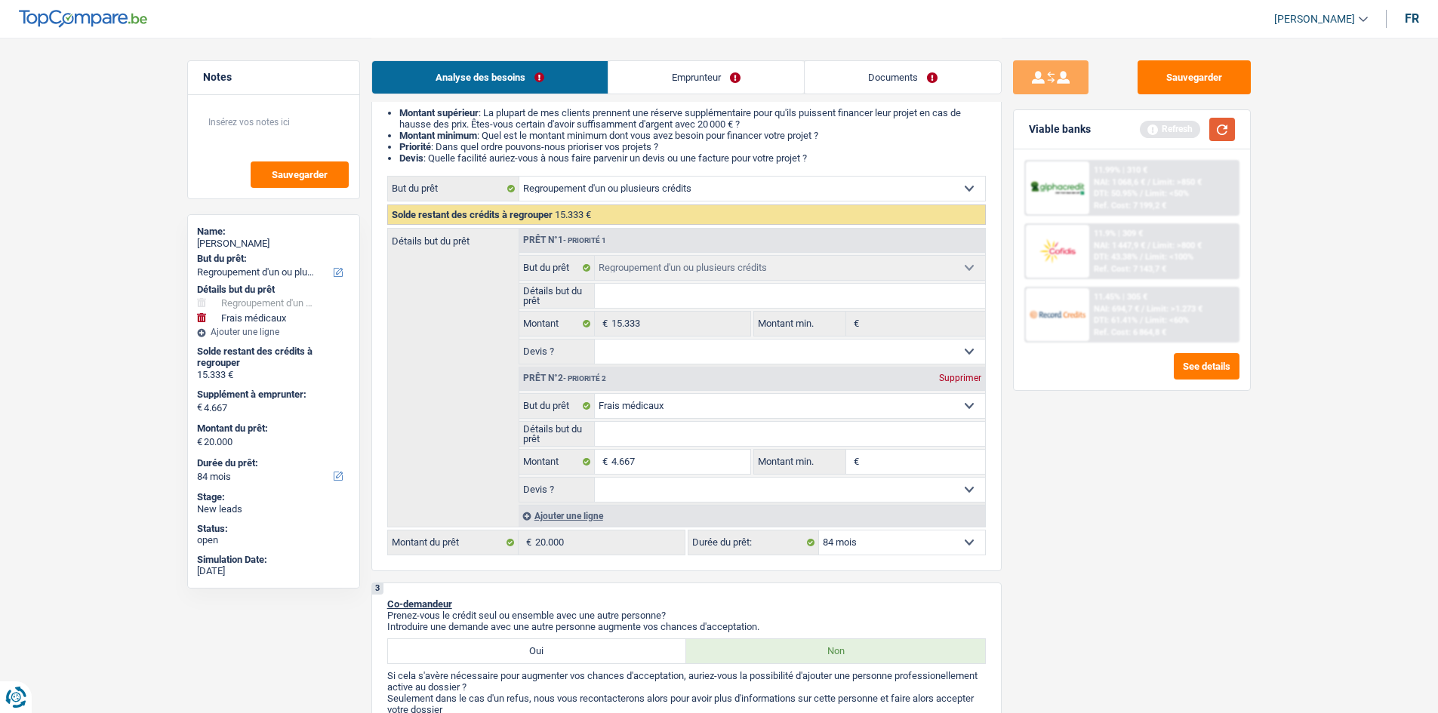
click at [1230, 135] on button "button" at bounding box center [1222, 129] width 26 height 23
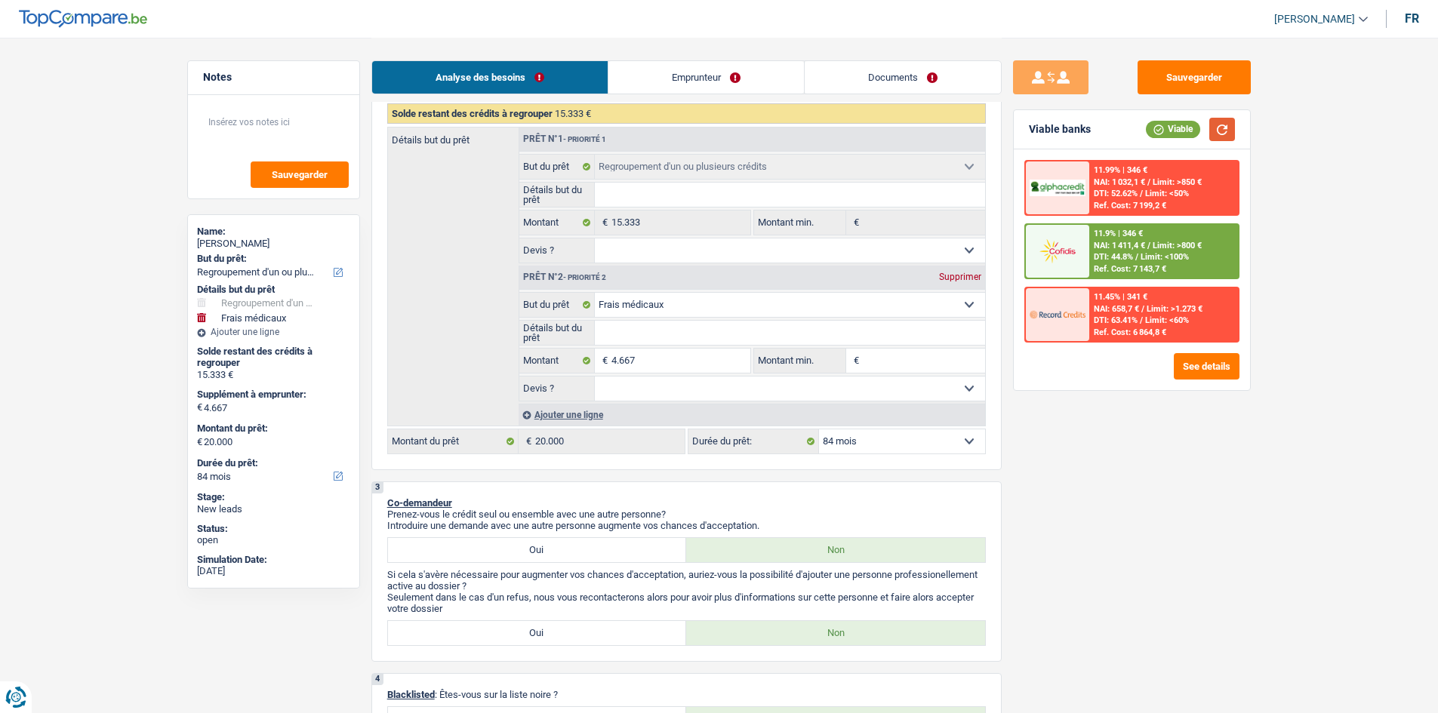
scroll to position [302, 0]
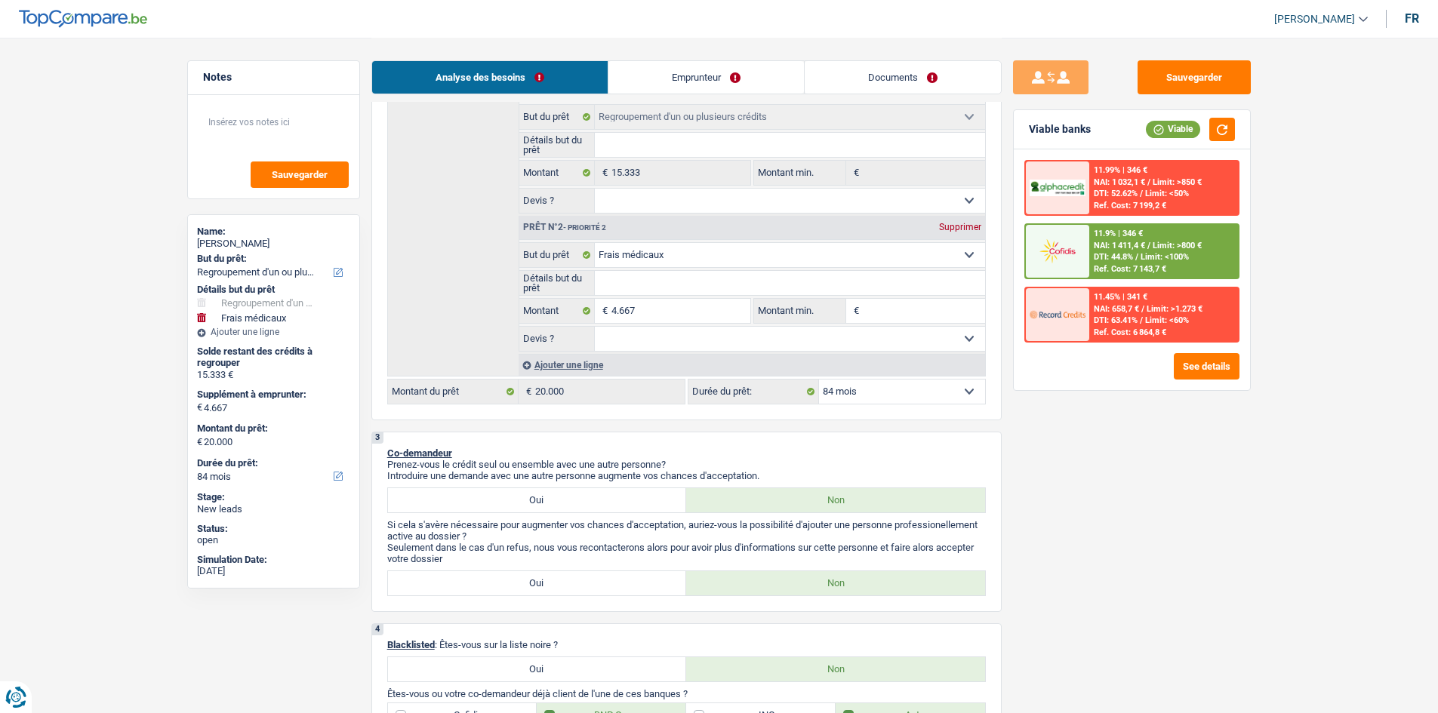
click at [732, 278] on input "Détails but du prêt" at bounding box center [790, 283] width 390 height 24
type input "F"
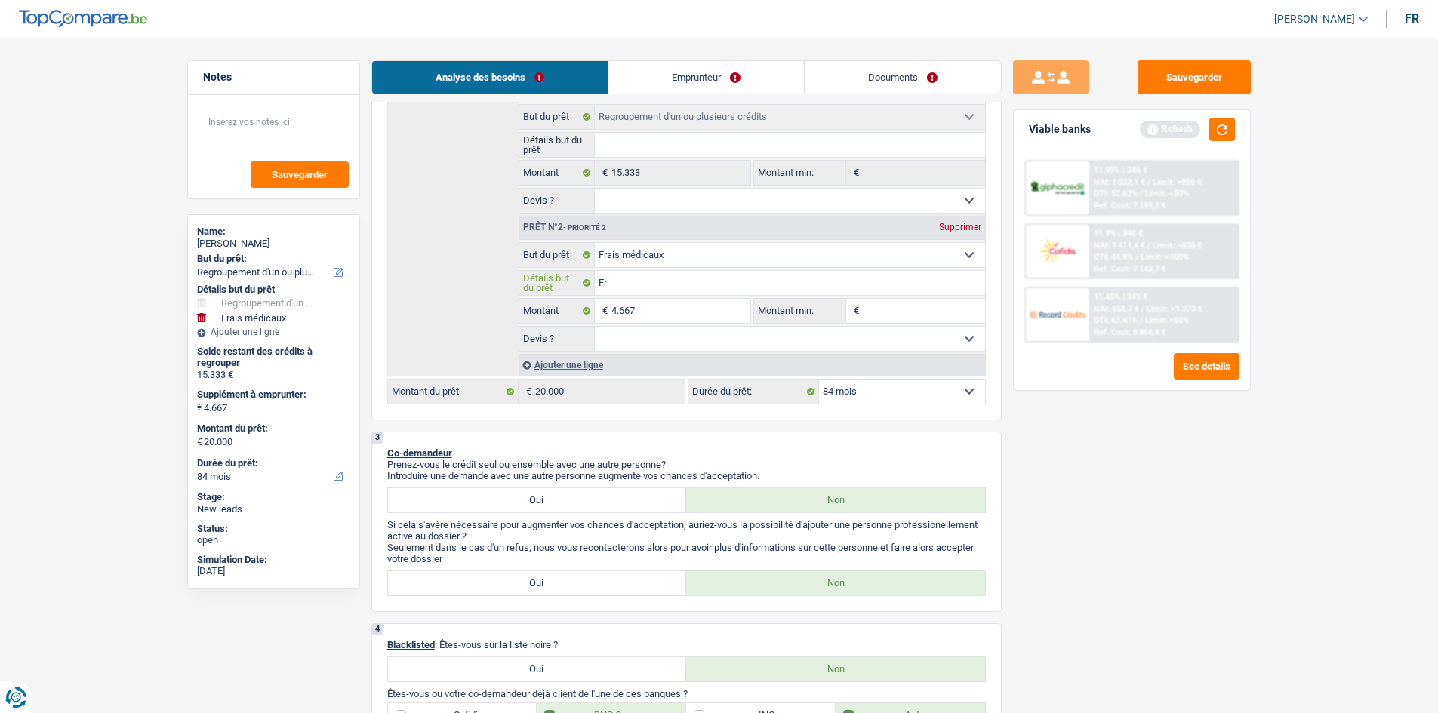
type input "Fra"
type input "Frai"
type input "Frais"
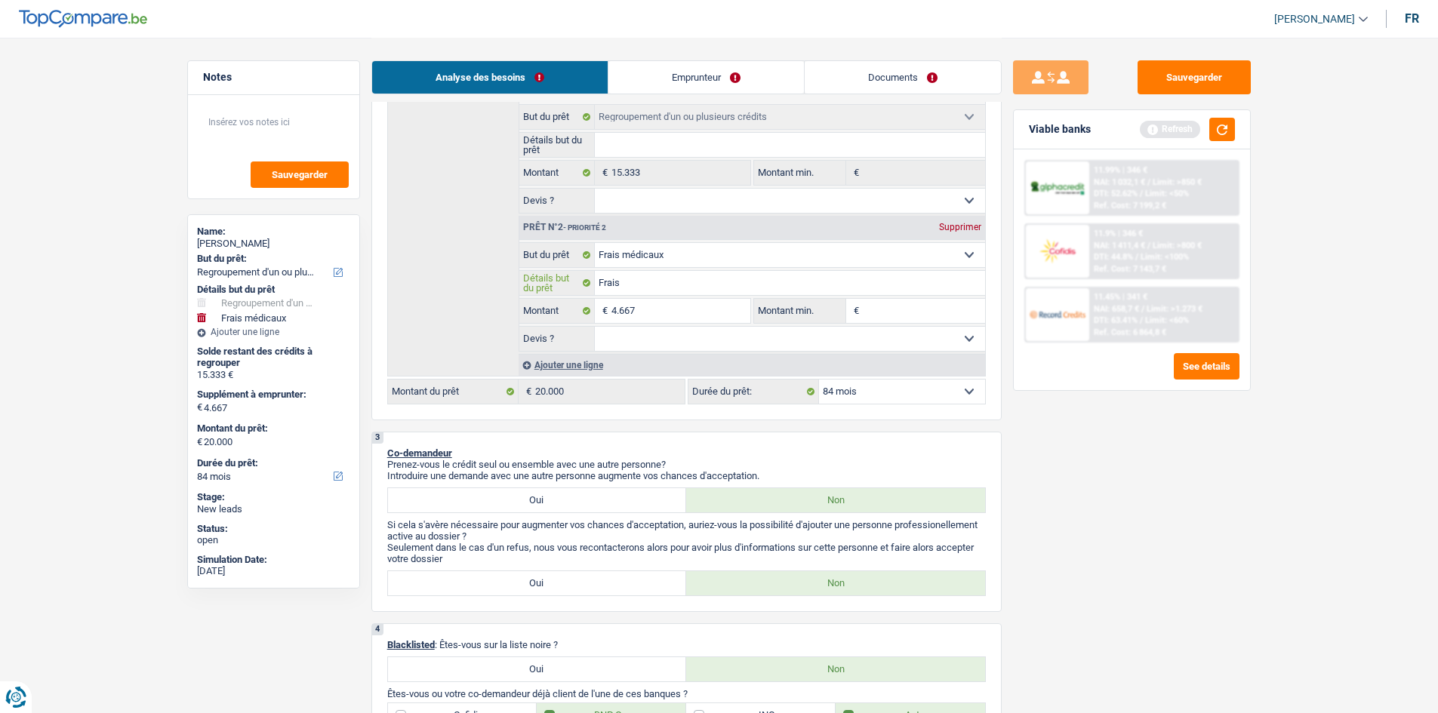
type input "Frais"
type input "Frais d"
type input "Frais de"
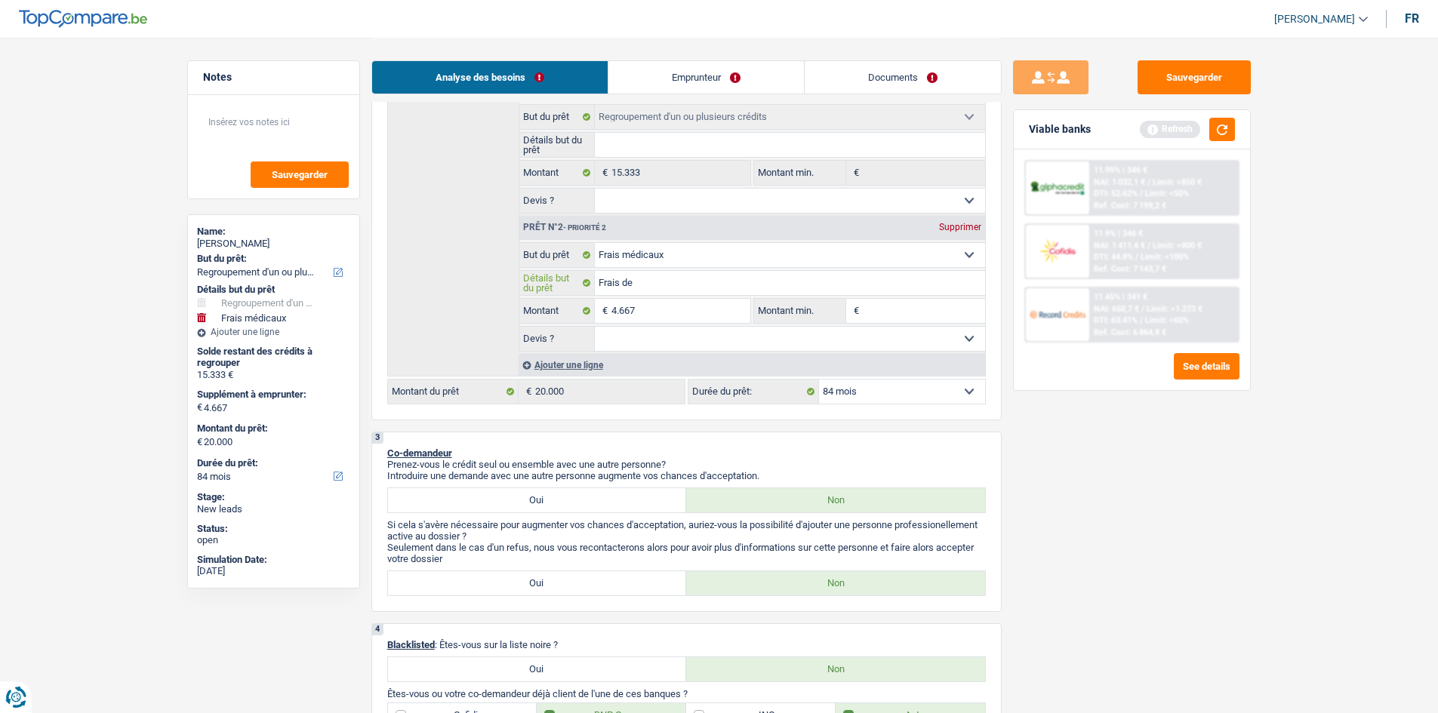
type input "Frais de m"
type input "Frais de mé"
type input "Frais de méd"
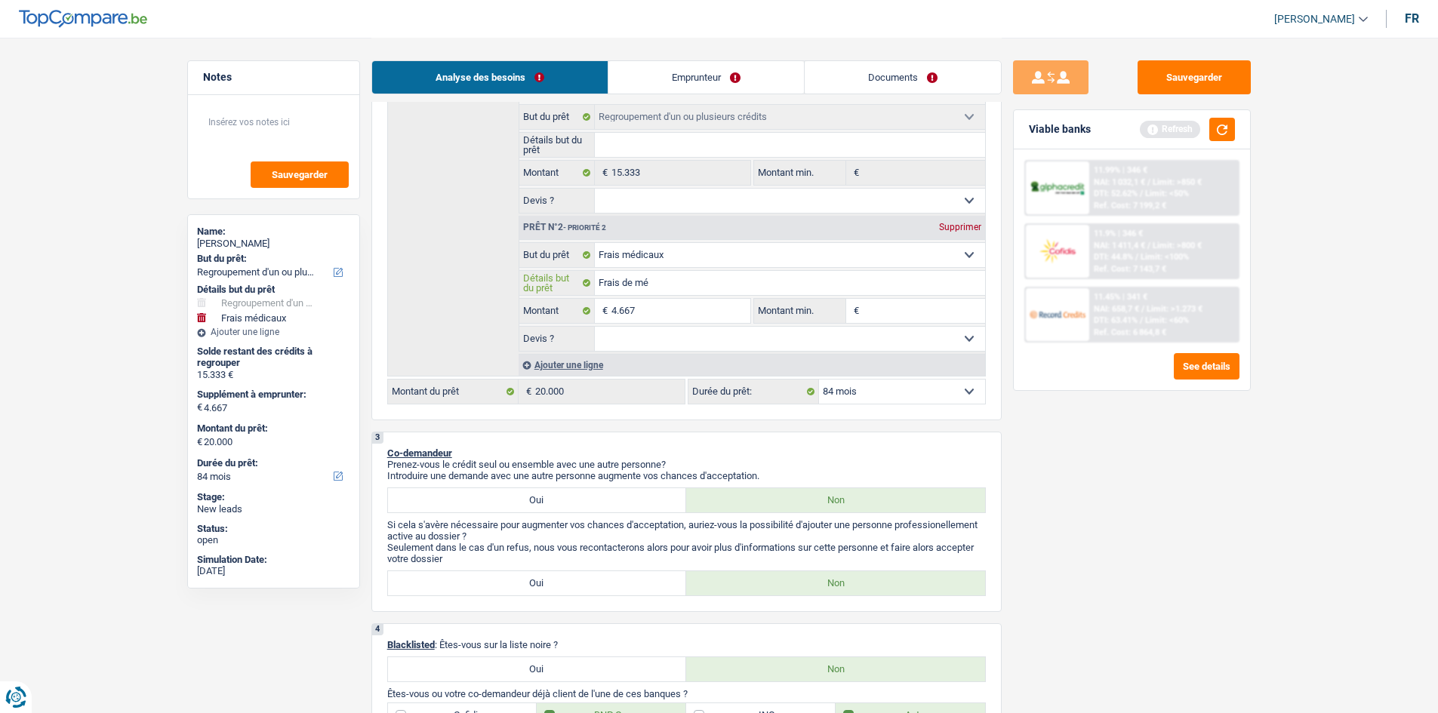
type input "Frais de méd"
type input "Frais de médic"
type input "Frais de médica"
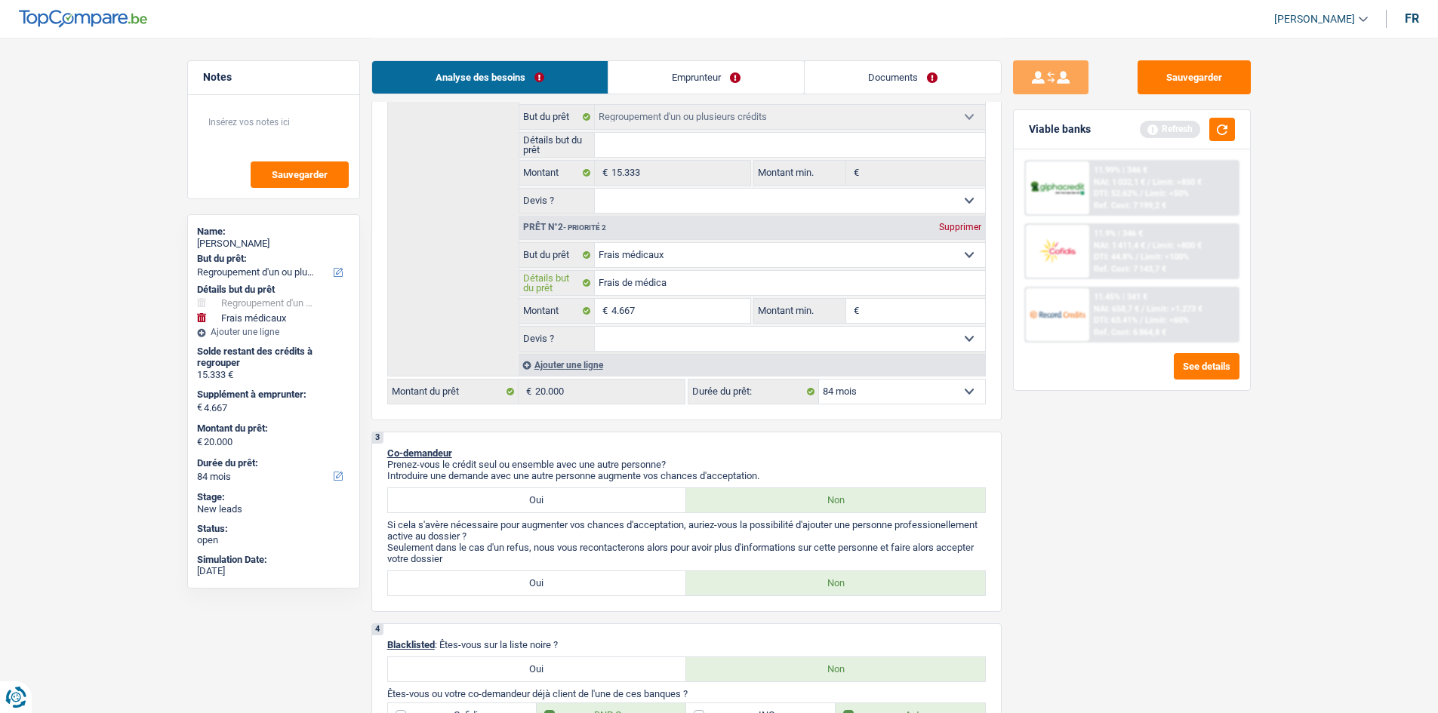
type input "Frais de médicam"
type input "Frais de médicame"
type input "Frais de médicamennt"
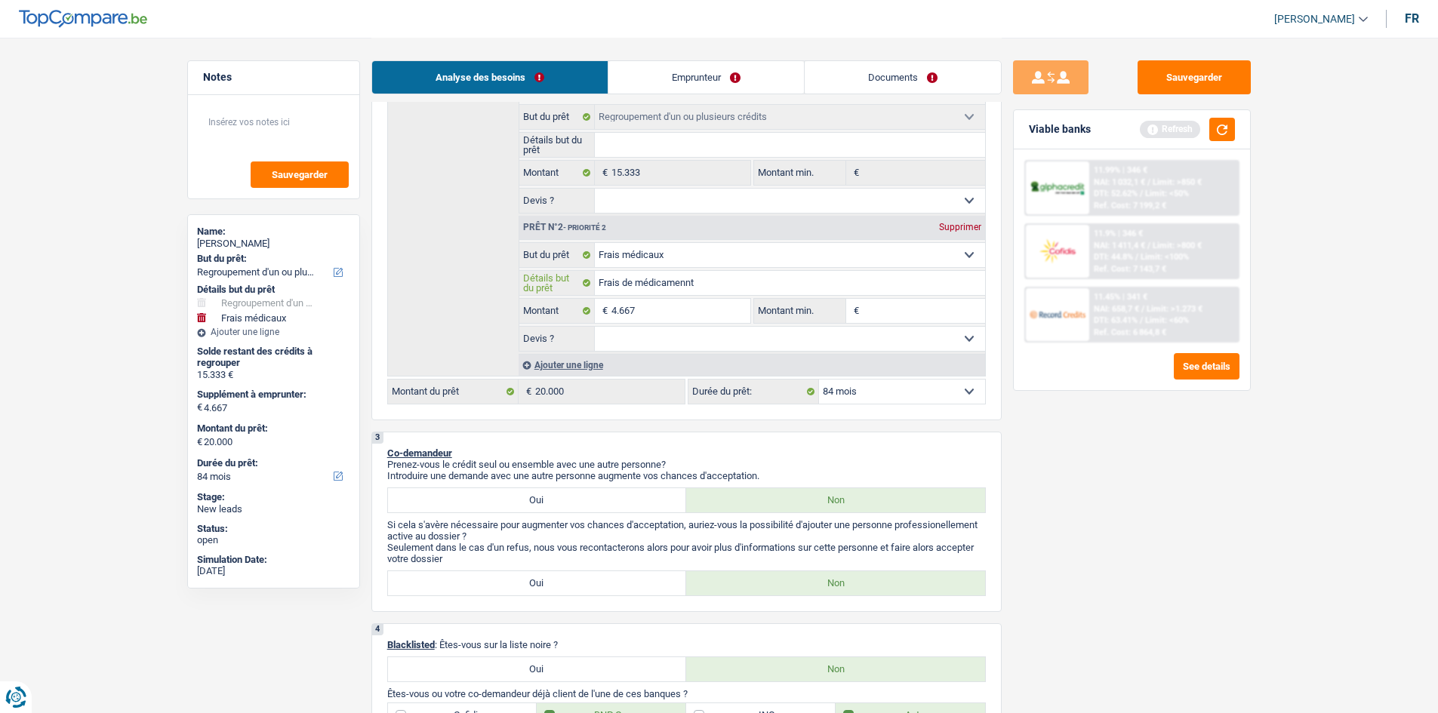
type input "Frais de médicamennt"
type input "Frais de médicamennts"
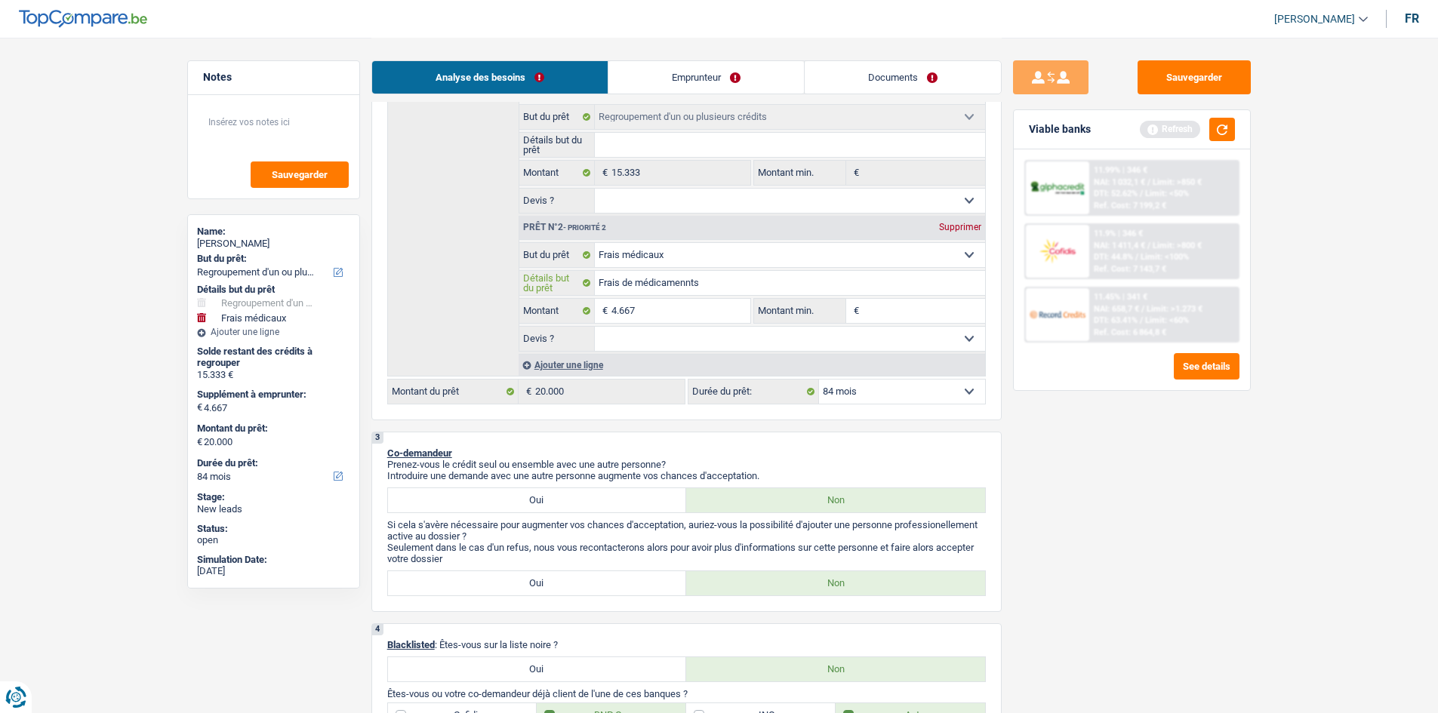
type input "Frais de médicamennts"
type input "Frais de médicamennt"
type input "Frais de médicamenn"
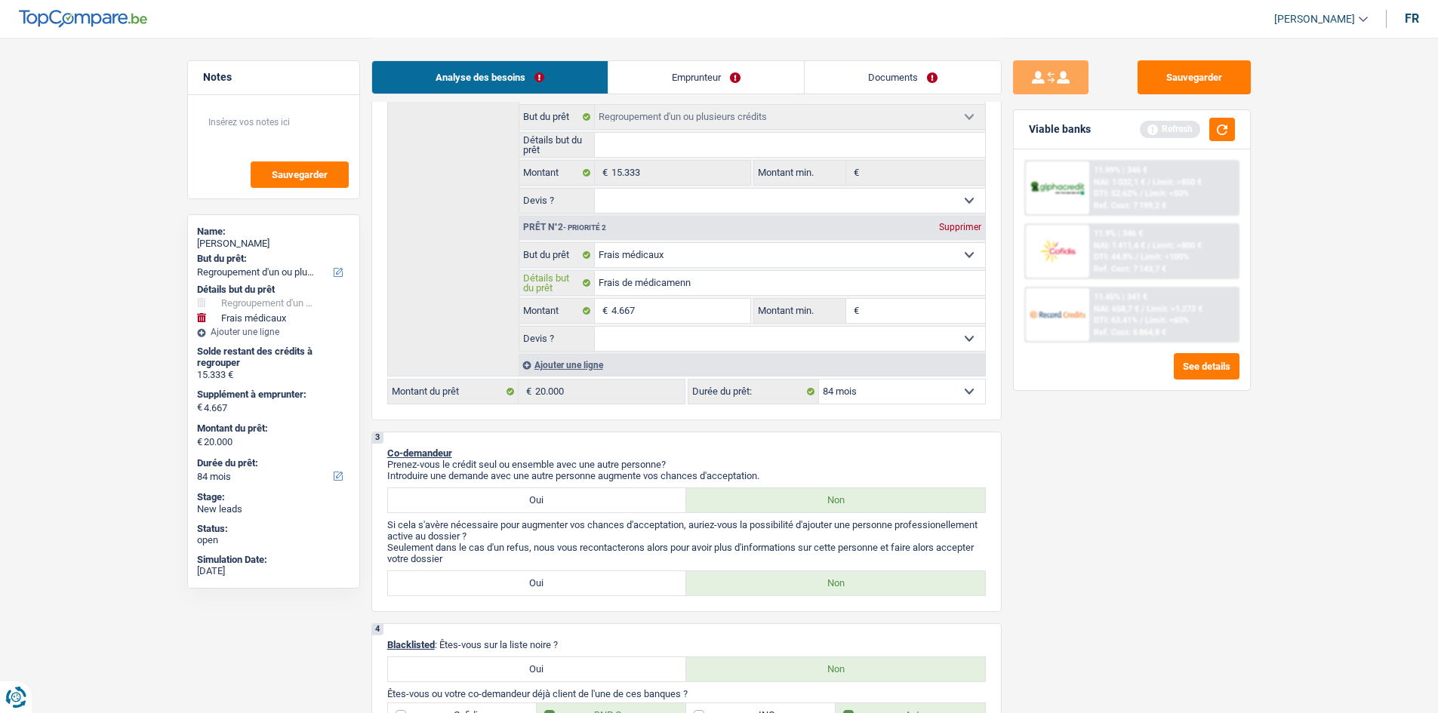
type input "Frais de médicamenn"
type input "Frais de médicamen"
type input "Frais de médicament"
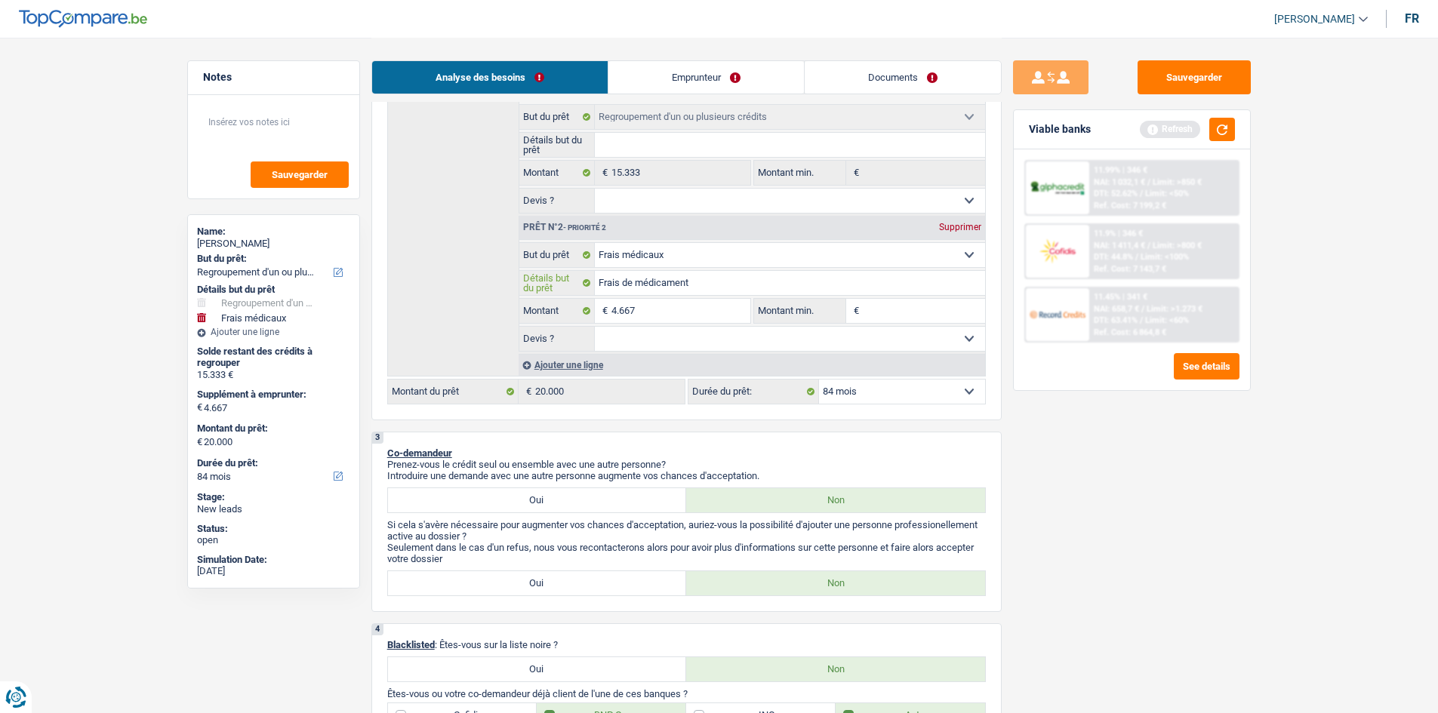
type input "Frais de médicaments"
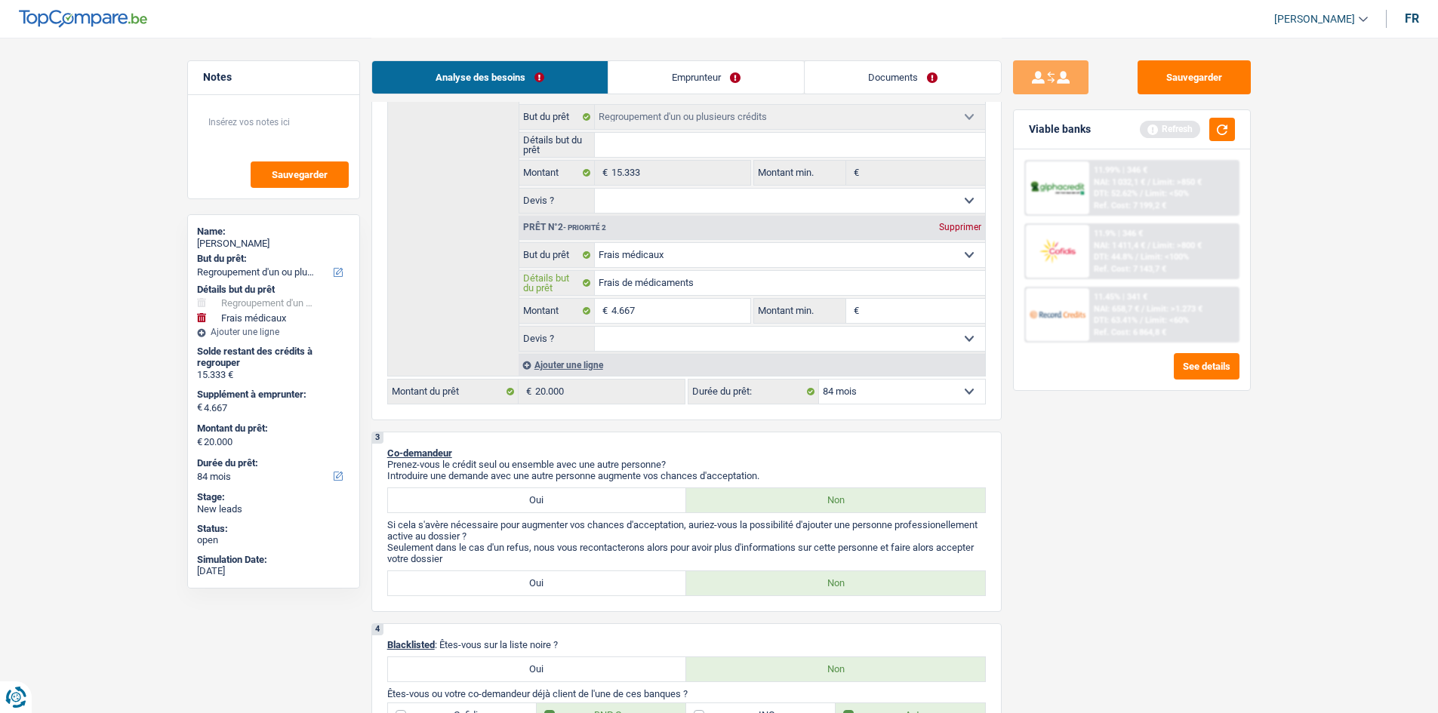
type input "Frais de médicaments"
type input "Frais de médicaments,"
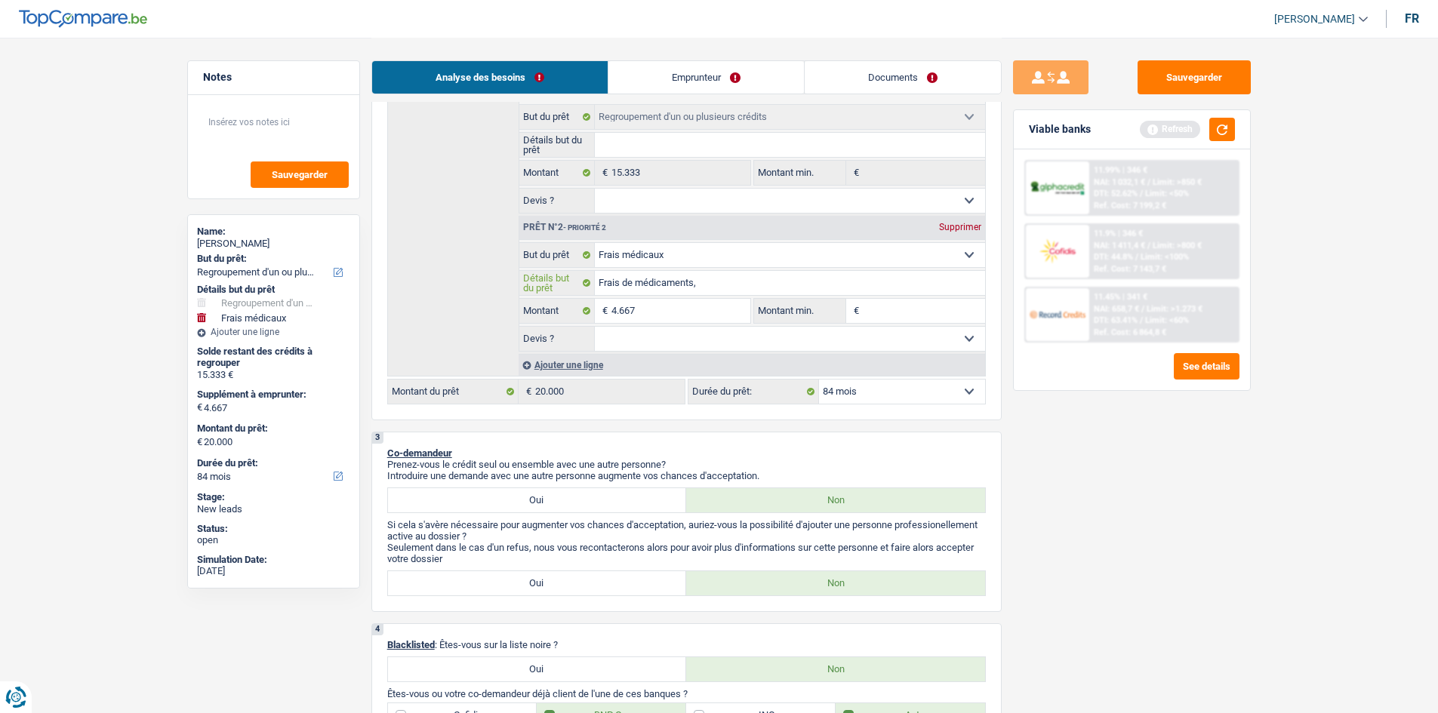
type input "Frais de médicaments, m"
type input "Frais de médicaments, ma"
type input "Frais de médicaments, mat"
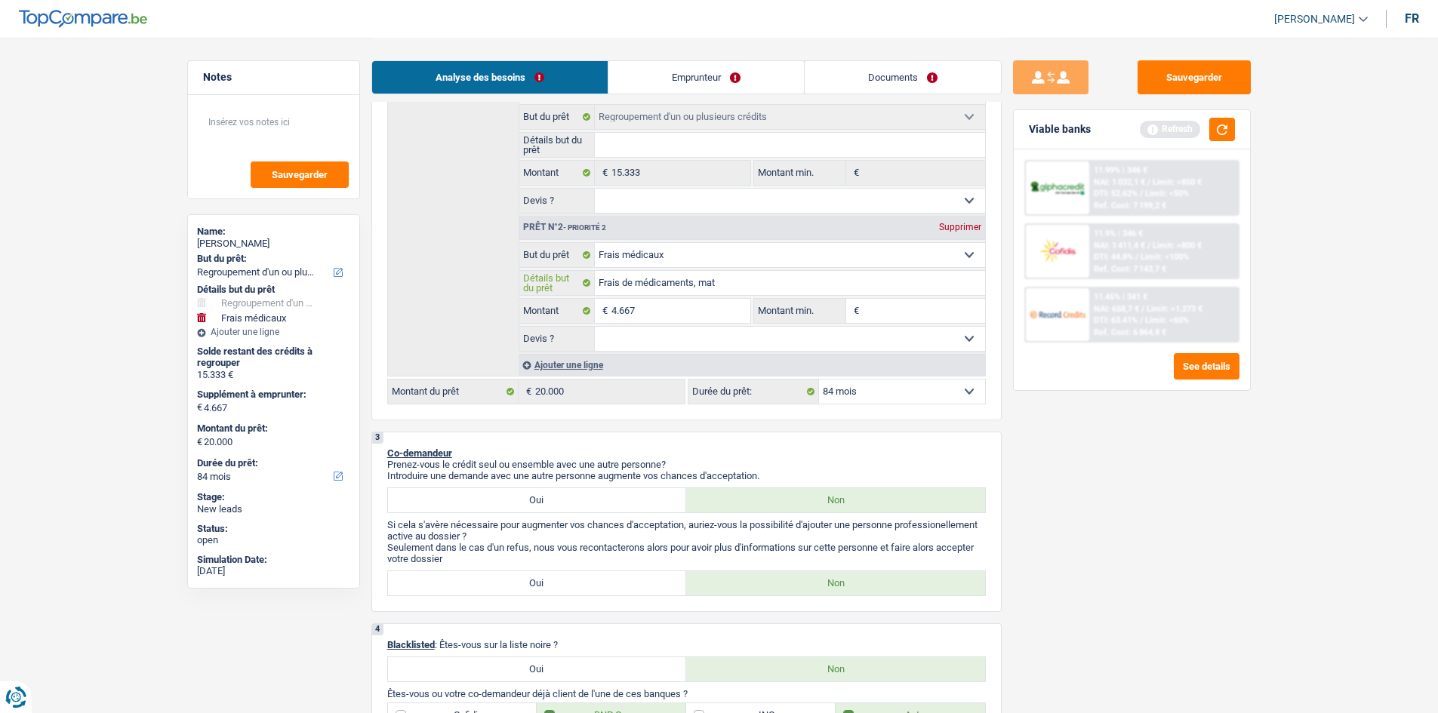
type input "Frais de médicaments, mat"
type input "Frais de médicaments, mate"
type input "Frais de médicaments, mater"
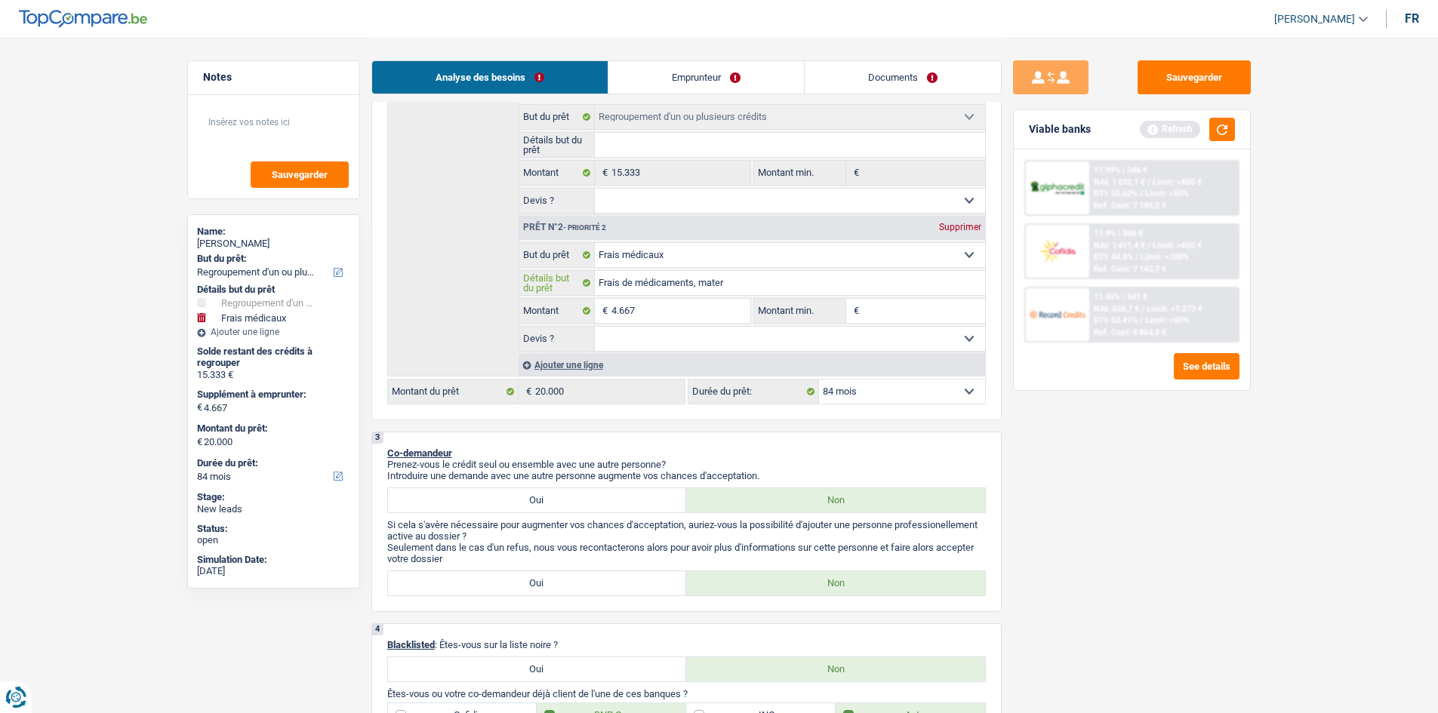
type input "Frais de médicaments, materi"
type input "Frais de médicaments, materie"
type input "Frais de médicaments, materiel"
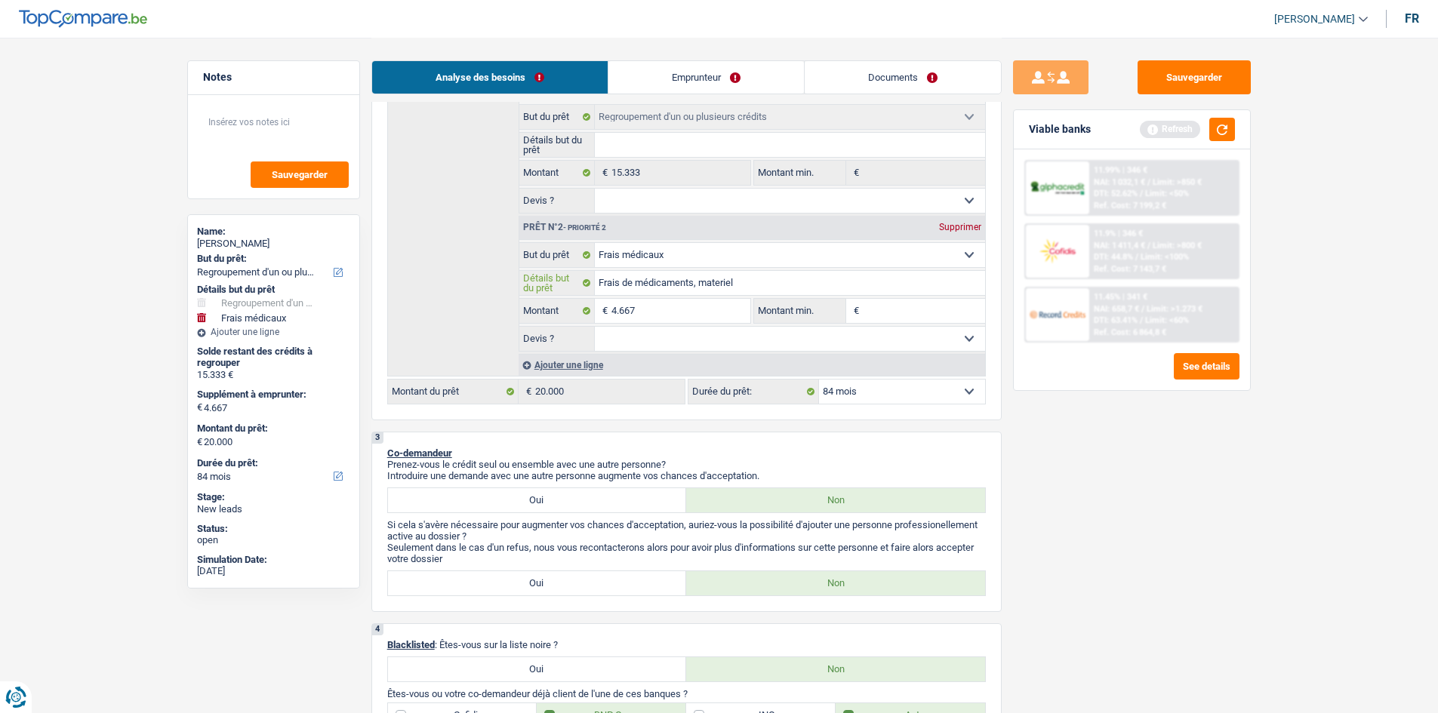
type input "Frais de médicaments, materiel"
type input "Frais de médicaments, materiel p"
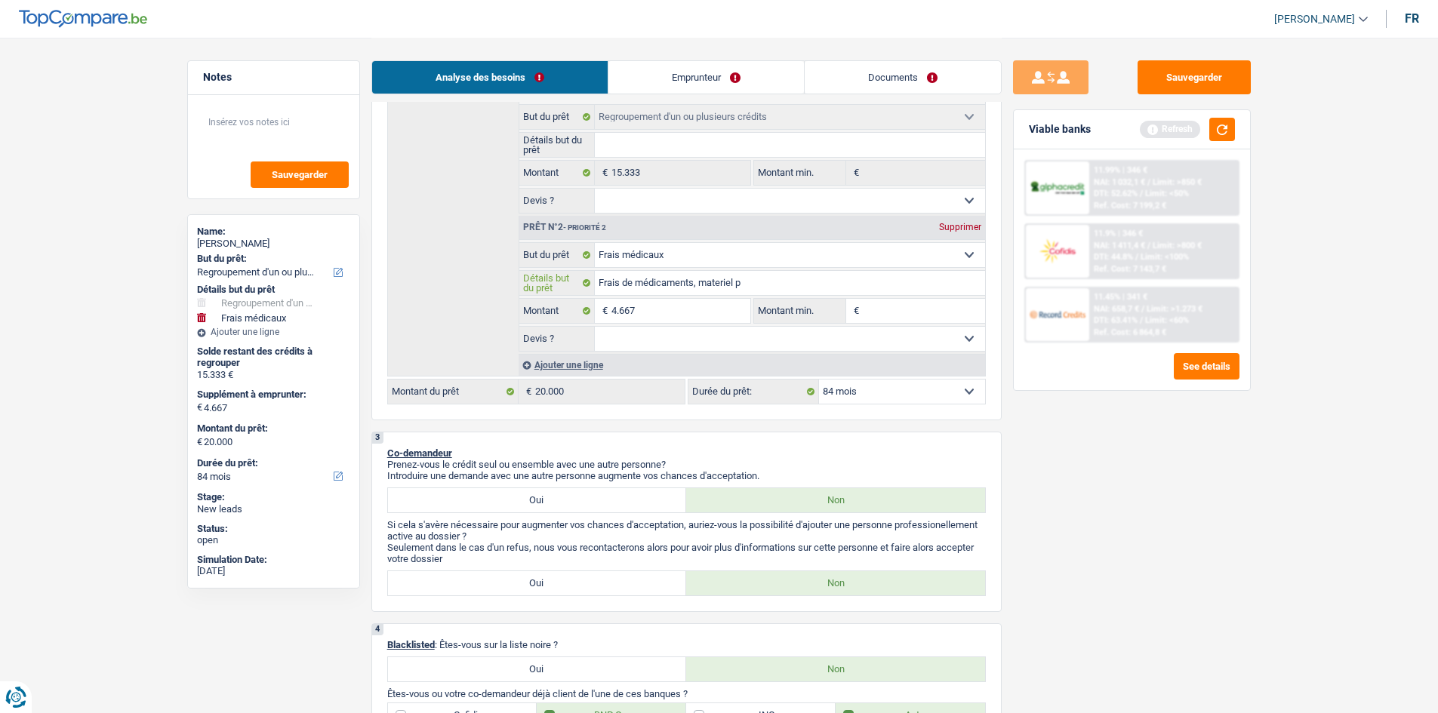
type input "Frais de médicaments, materiel ps"
type input "Frais de médicaments, materiel pso"
type input "Frais de médicaments, materiel psot"
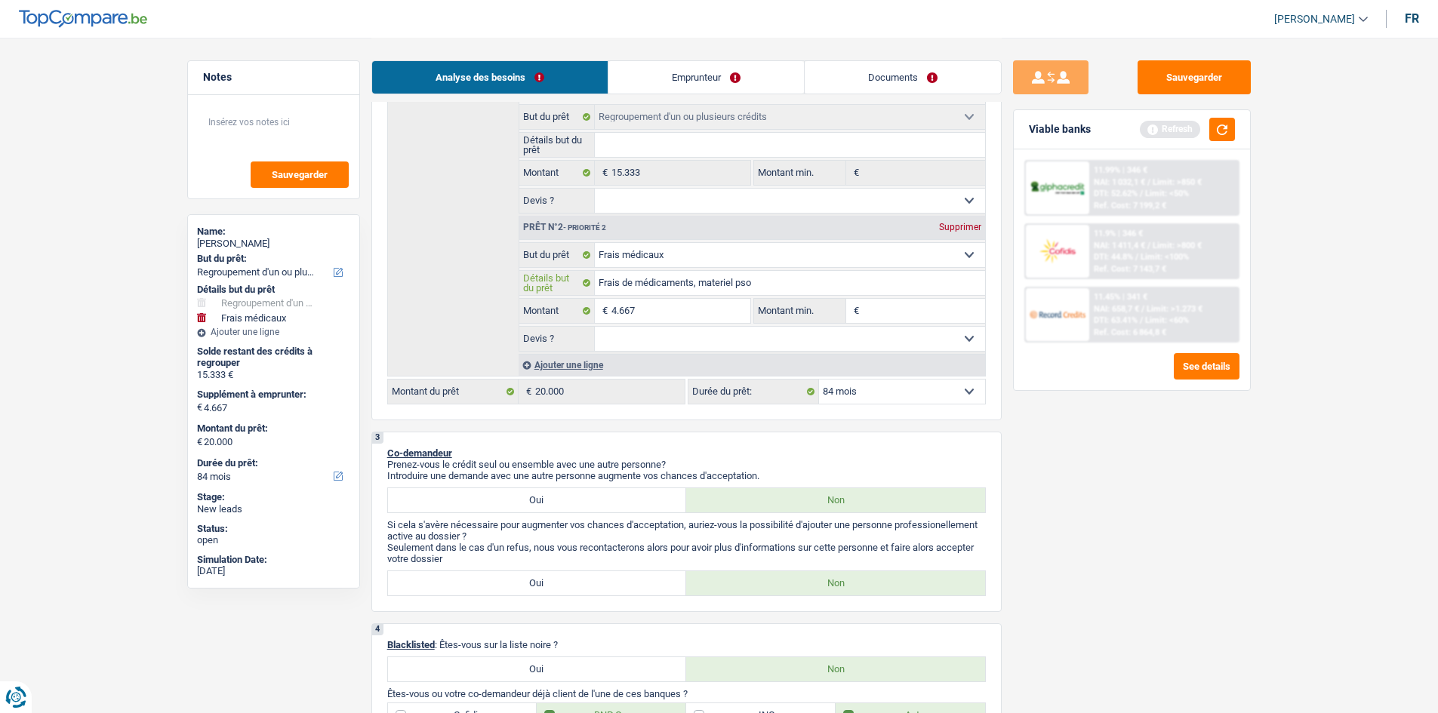
type input "Frais de médicaments, materiel psot"
type input "Frais de médicaments, materiel psot o"
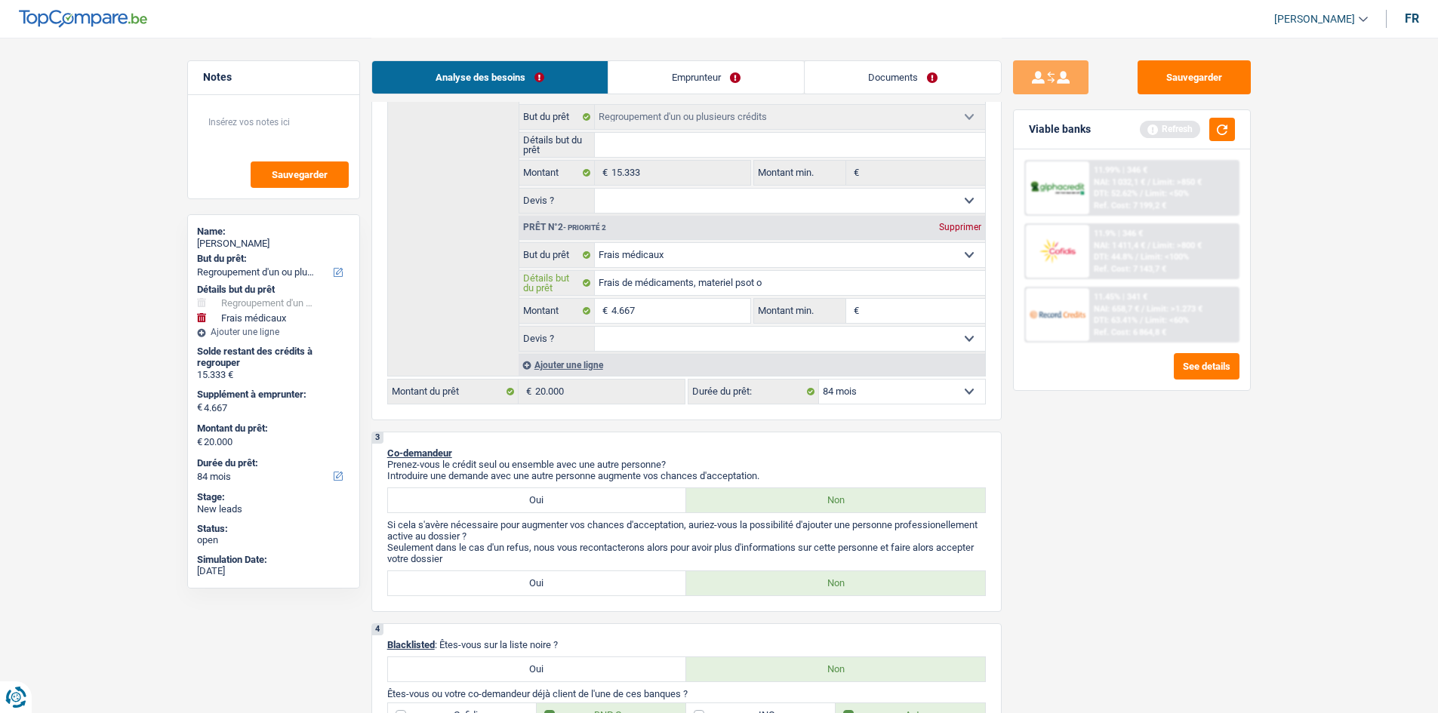
type input "Frais de médicaments, materiel psot op"
type input "Frais de médicaments, materiel psot ope"
type input "Frais de médicaments, materiel psot oper"
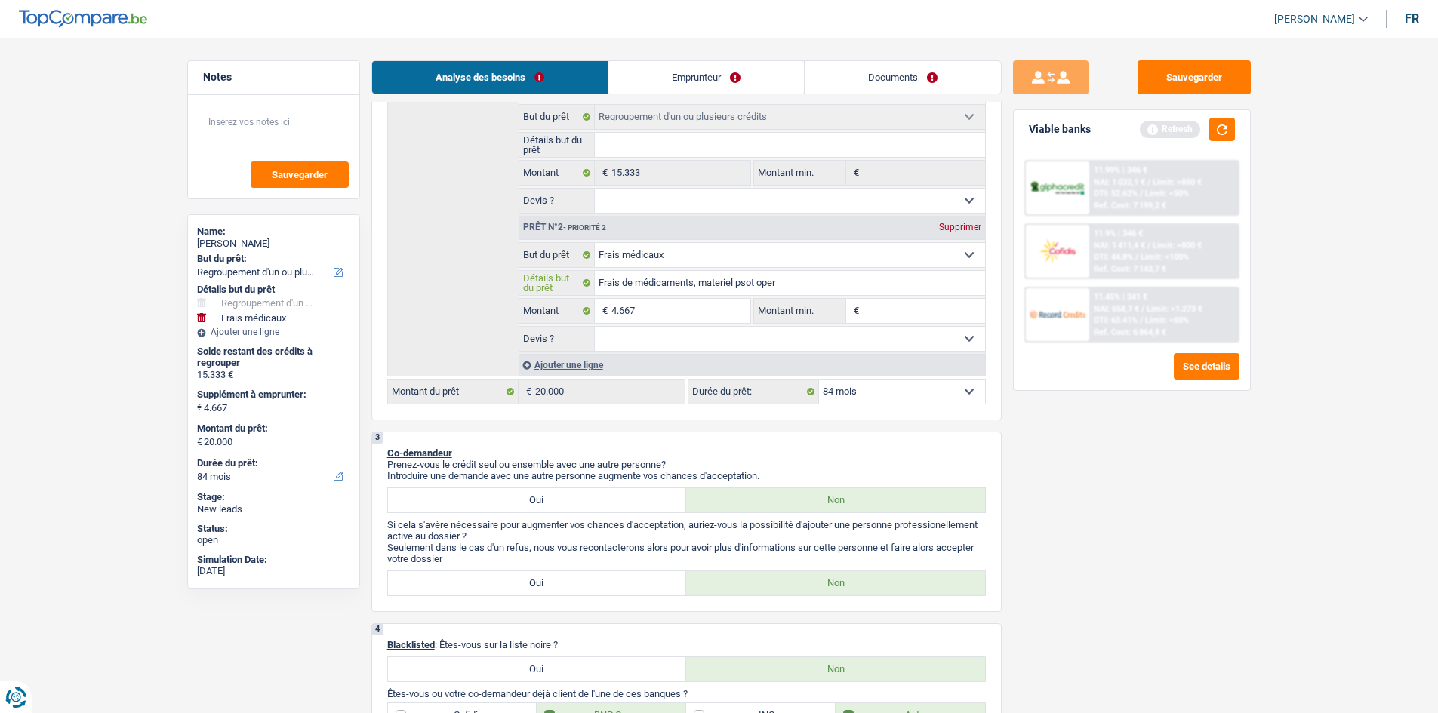
type input "Frais de médicaments, materiel psot oper"
type input "Frais de médicaments, materiel psot opera"
type input "Frais de médicaments, materiel psot operat"
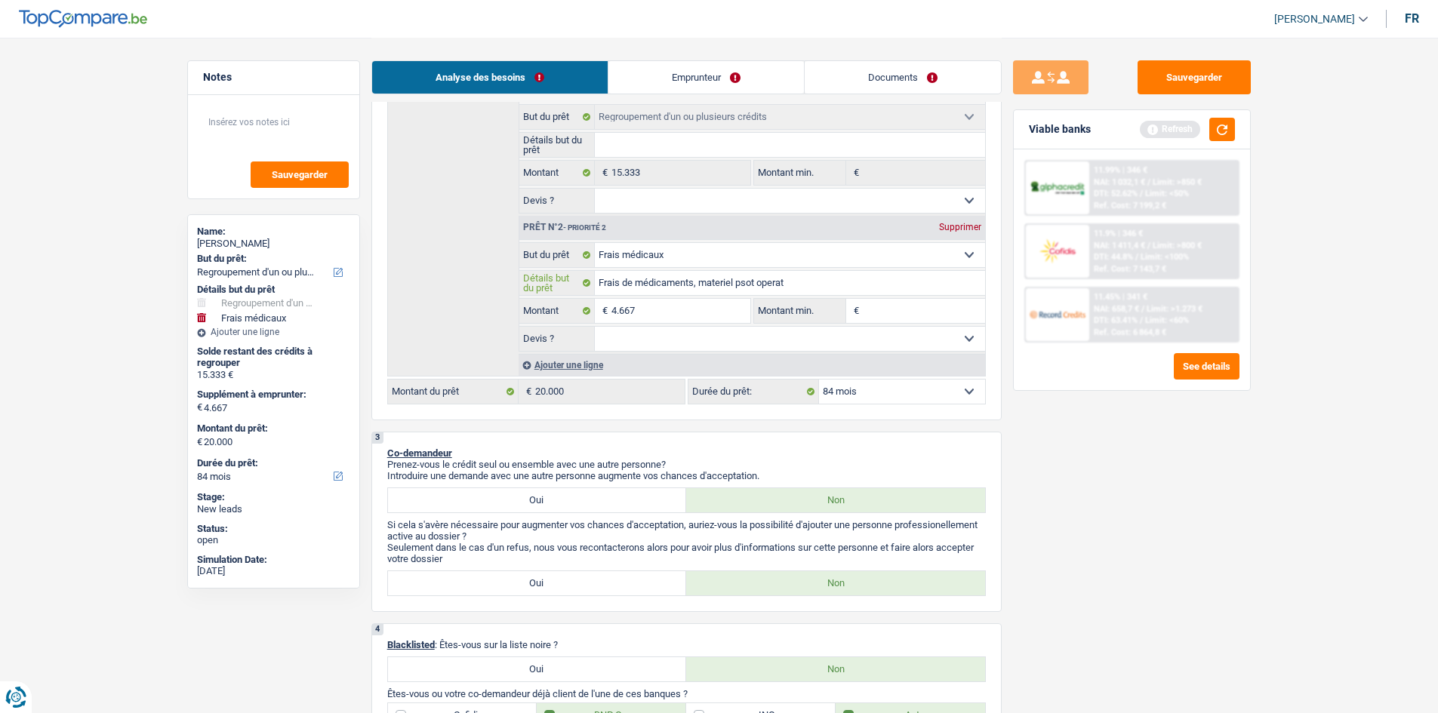
type input "Frais de médicaments, materiel psot operati"
type input "Frais de médicaments, materiel psot operatio"
type input "Frais de médicaments, materiel psot operation"
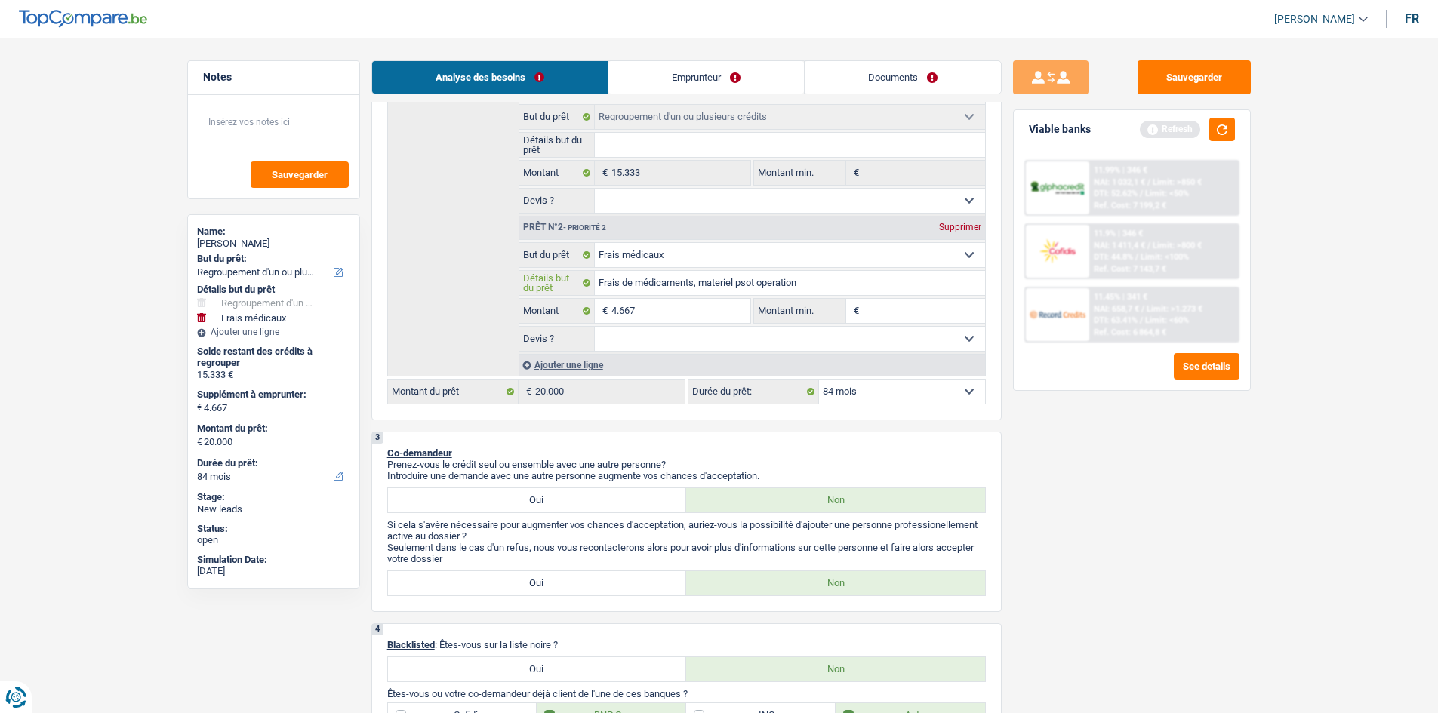
type input "Frais de médicaments, materiel psot operation"
type input "Frais de médicaments, materiel pso operation"
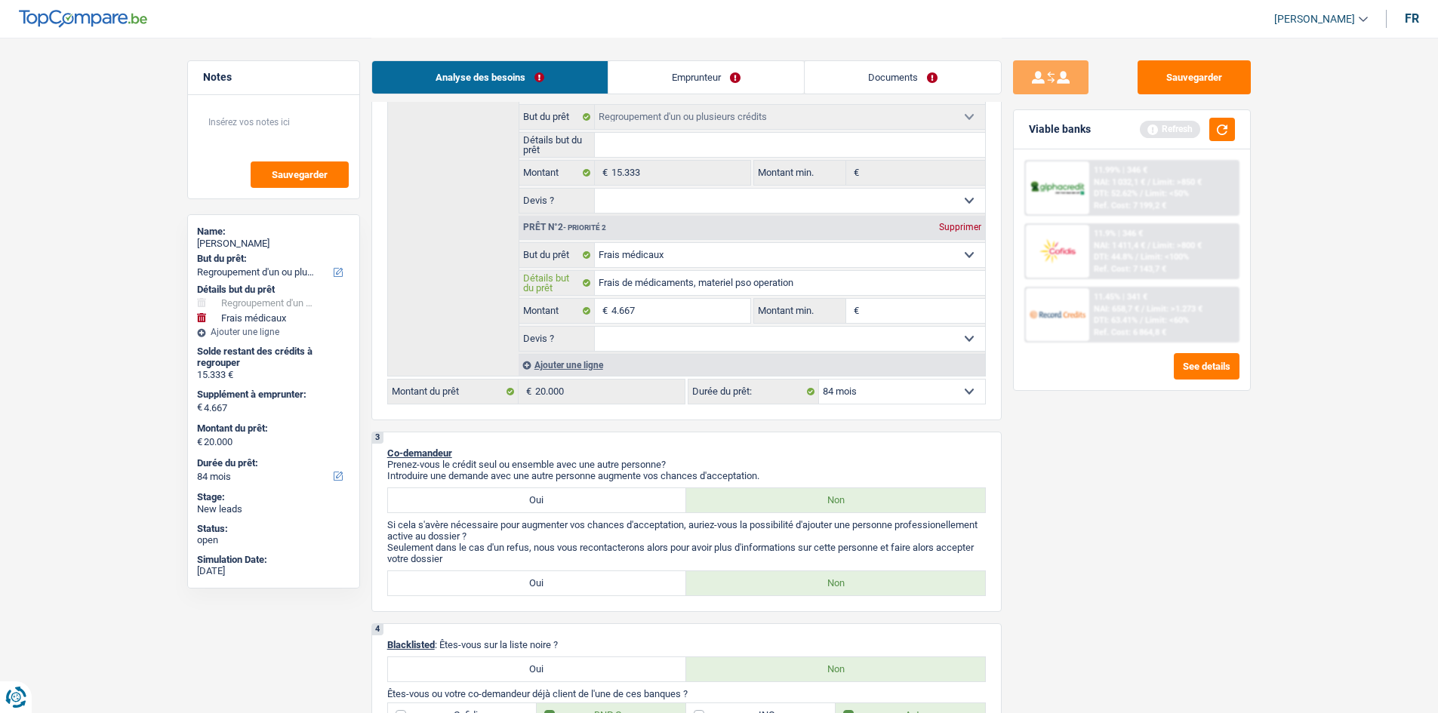
type input "Frais de médicaments, materiel ps operation"
type input "Frais de médicaments, materiel p operation"
type input "Frais de médicaments, materiel po operation"
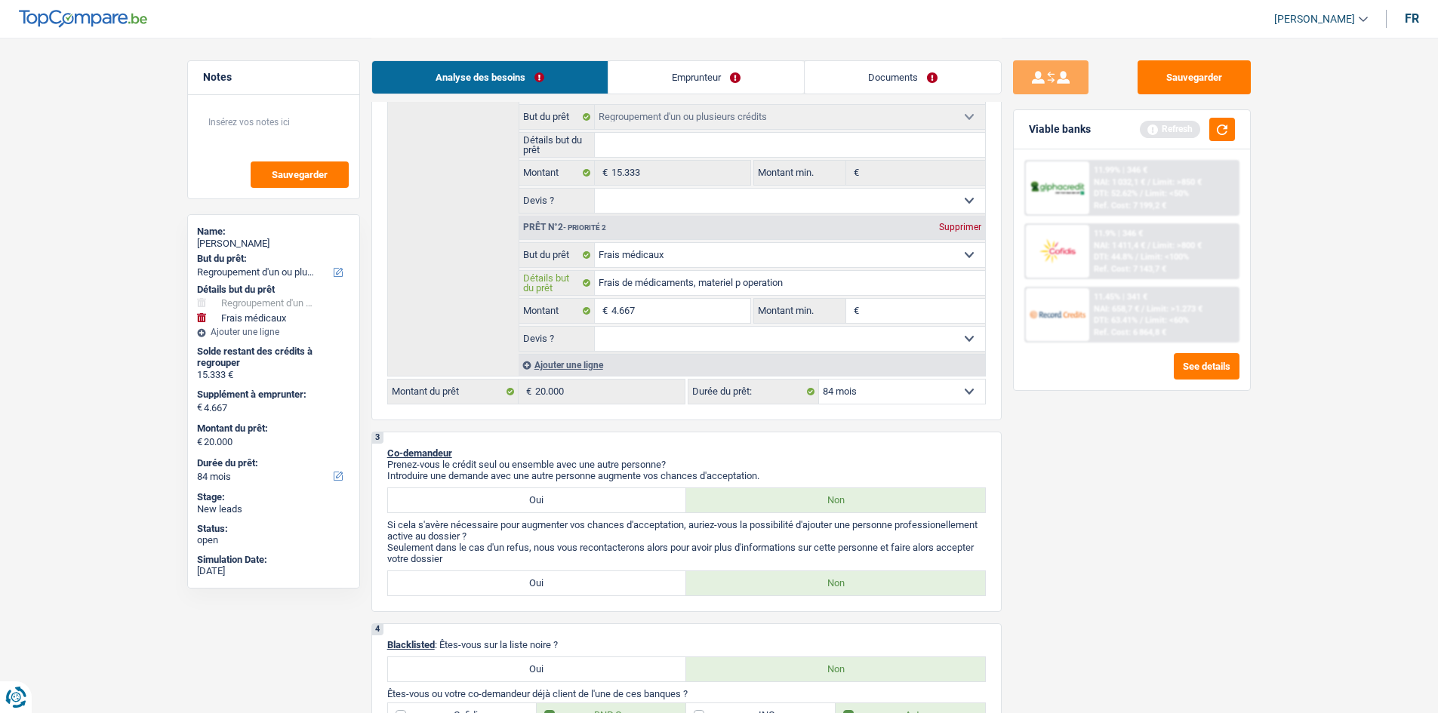
type input "Frais de médicaments, materiel po operation"
type input "Frais de médicaments, materiel pos operation"
type input "Frais de médicaments, materiel post operation"
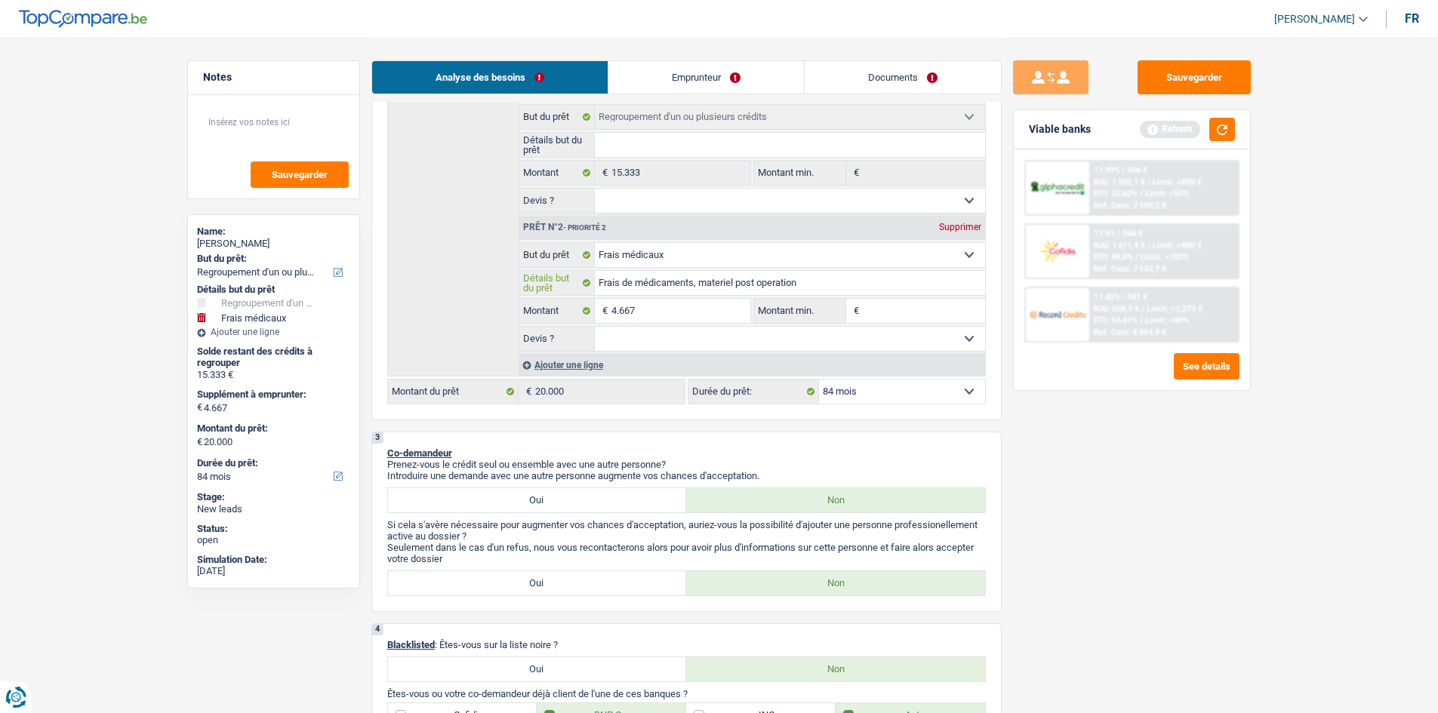
click at [757, 284] on input "Frais de médicaments, materiel post operation" at bounding box center [790, 283] width 390 height 24
click at [762, 285] on input "Frais de médicaments, materiel post operation" at bounding box center [790, 283] width 390 height 24
type input "Frais de médicaments, materiel postoperation"
type input "Frais de médicaments, materiel post-operation"
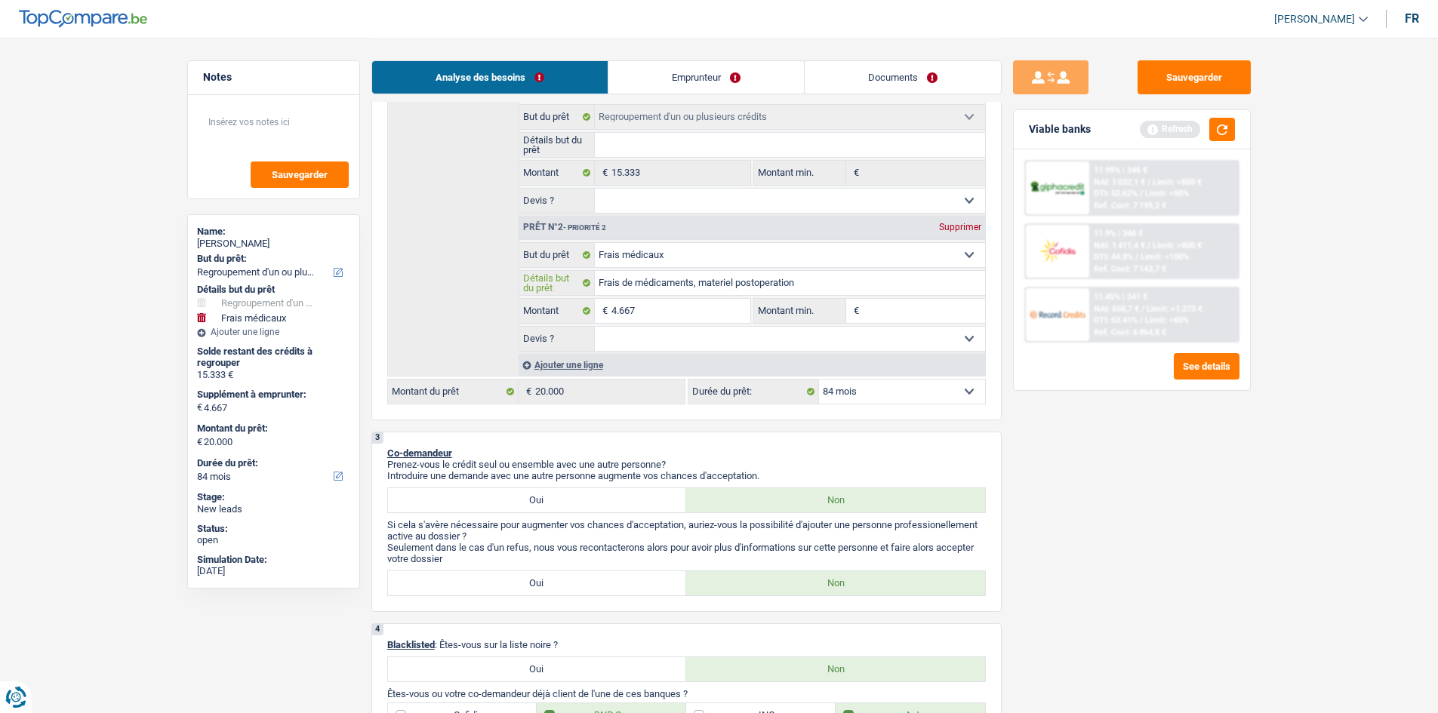
type input "Frais de médicaments, materiel post-operation"
type input "Frais de médicaments, matériel post-operation"
type input "Frais de médicaments, matériel post opération"
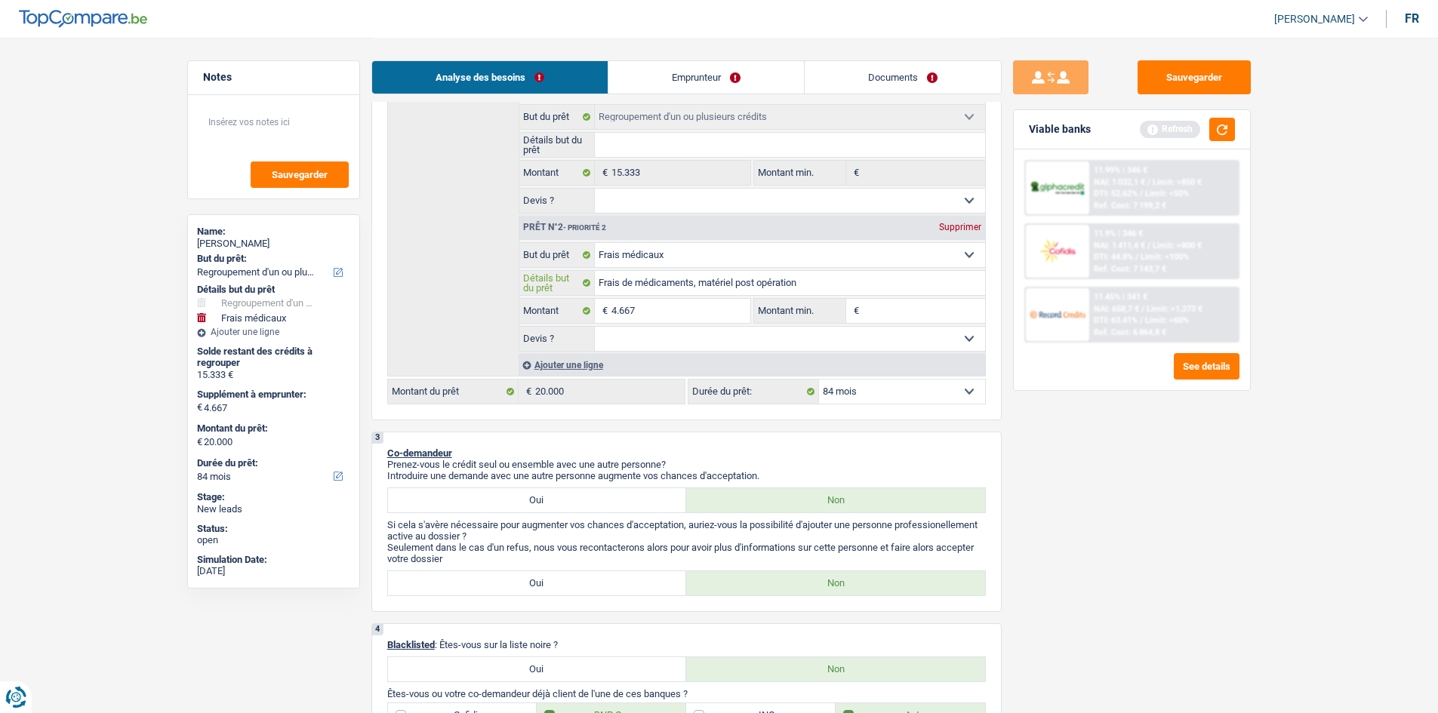
type input "Frais de médicaments, matériel post opération"
click at [747, 248] on select "Confort maison: meubles, textile, peinture, électroménager, outillage non-profe…" at bounding box center [790, 255] width 390 height 24
select select "household"
click at [595, 243] on select "Confort maison: meubles, textile, peinture, électroménager, outillage non-profe…" at bounding box center [790, 255] width 390 height 24
select select "household"
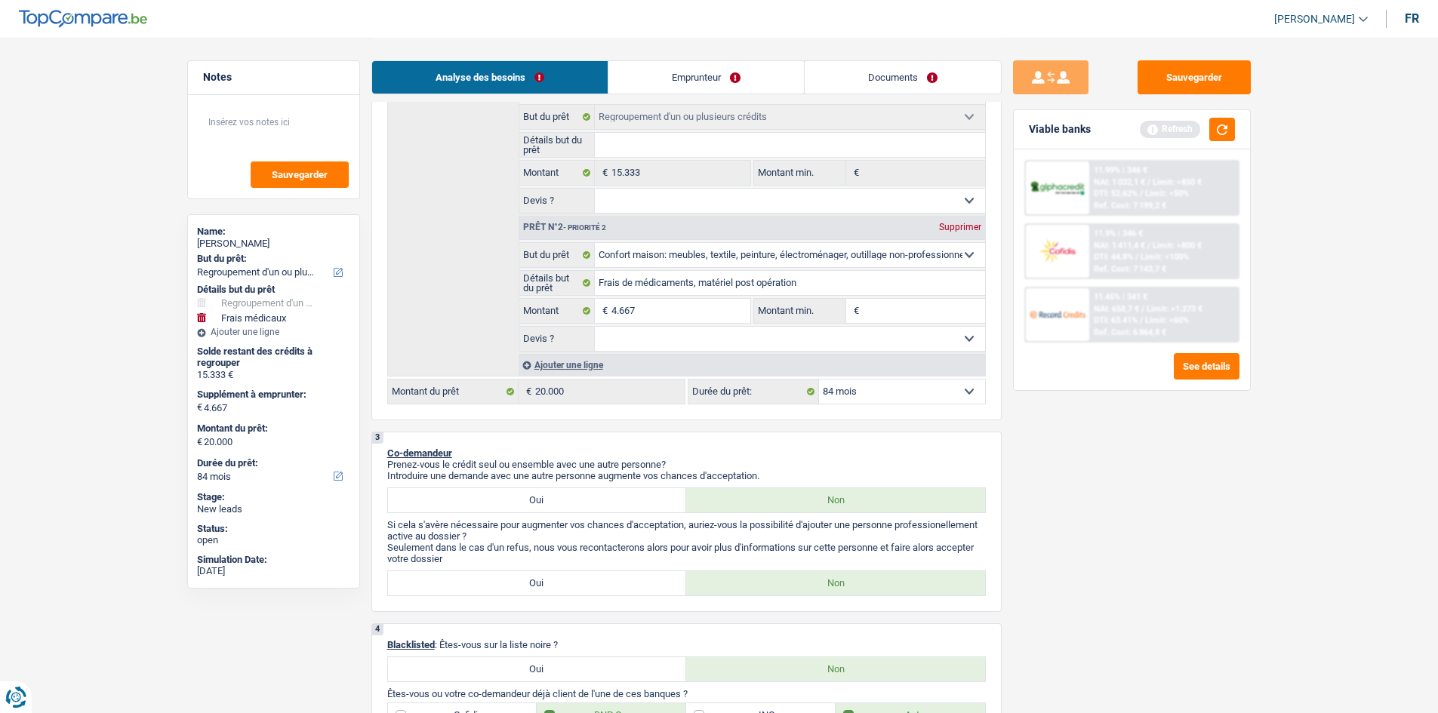
select select "household"
click at [818, 280] on input "Frais de médicaments, matériel post opération" at bounding box center [790, 283] width 390 height 24
type input "Frais de médicaments, matériel post opération"
type input "Frais de médicaments, mat"
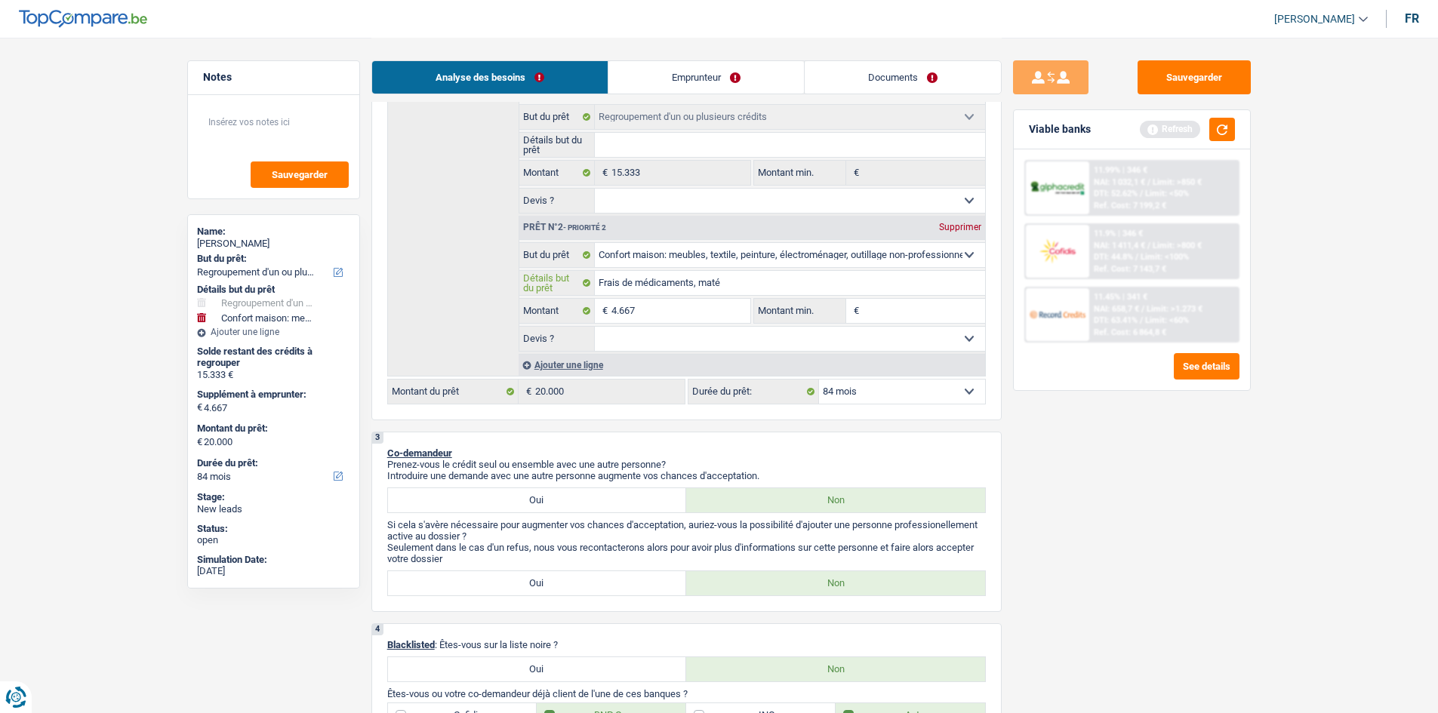
type input "Frais de médicaments, mat"
type input "F"
click at [725, 73] on link "Emprunteur" at bounding box center [706, 77] width 196 height 32
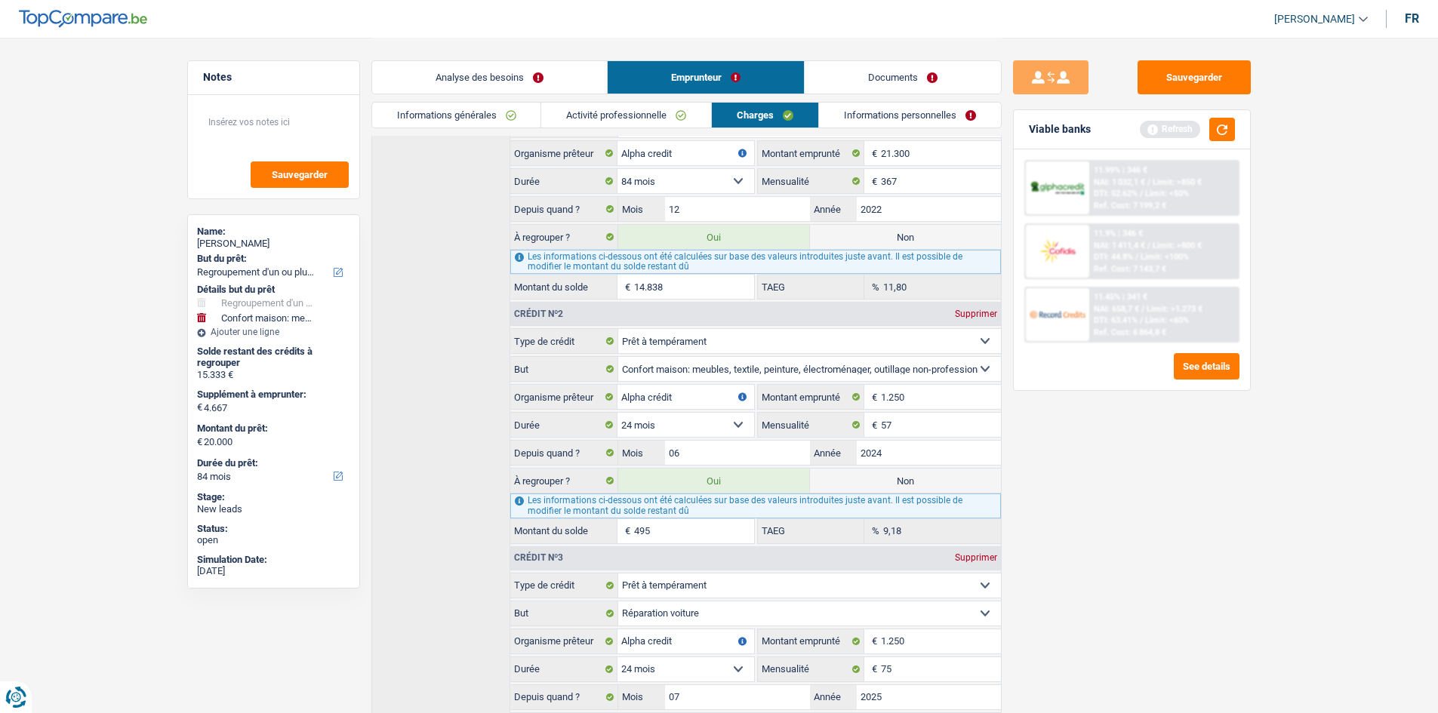
click at [870, 83] on link "Documents" at bounding box center [903, 77] width 196 height 32
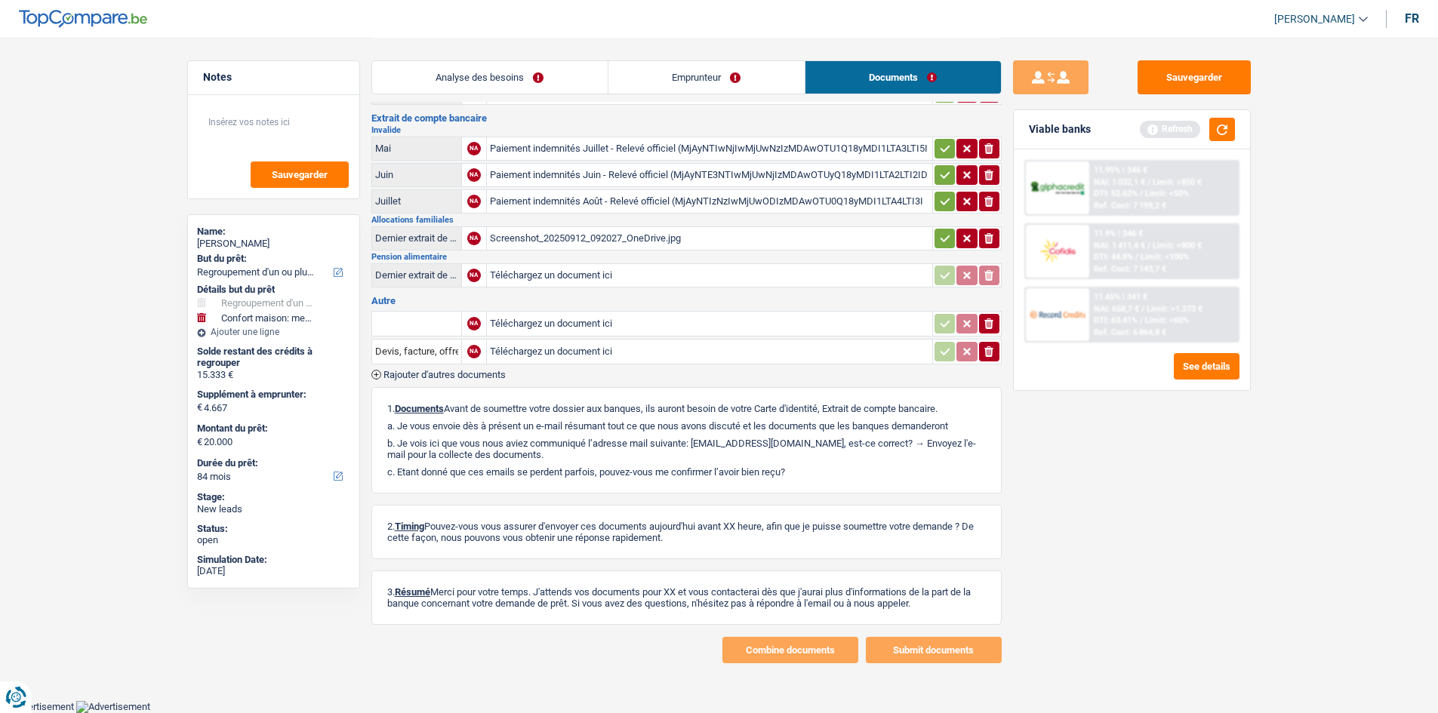
scroll to position [92, 0]
click at [525, 78] on link "Analyse des besoins" at bounding box center [490, 77] width 236 height 32
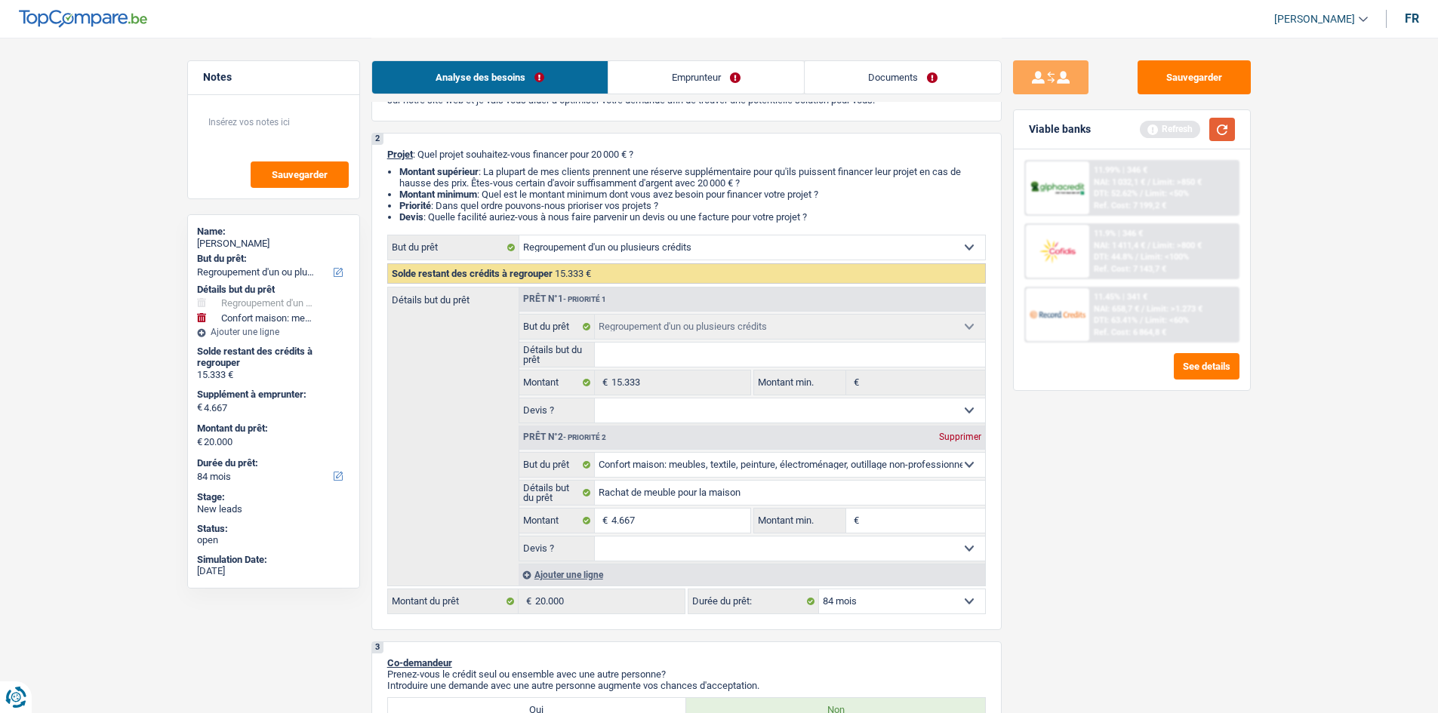
click at [1226, 139] on button "button" at bounding box center [1222, 129] width 26 height 23
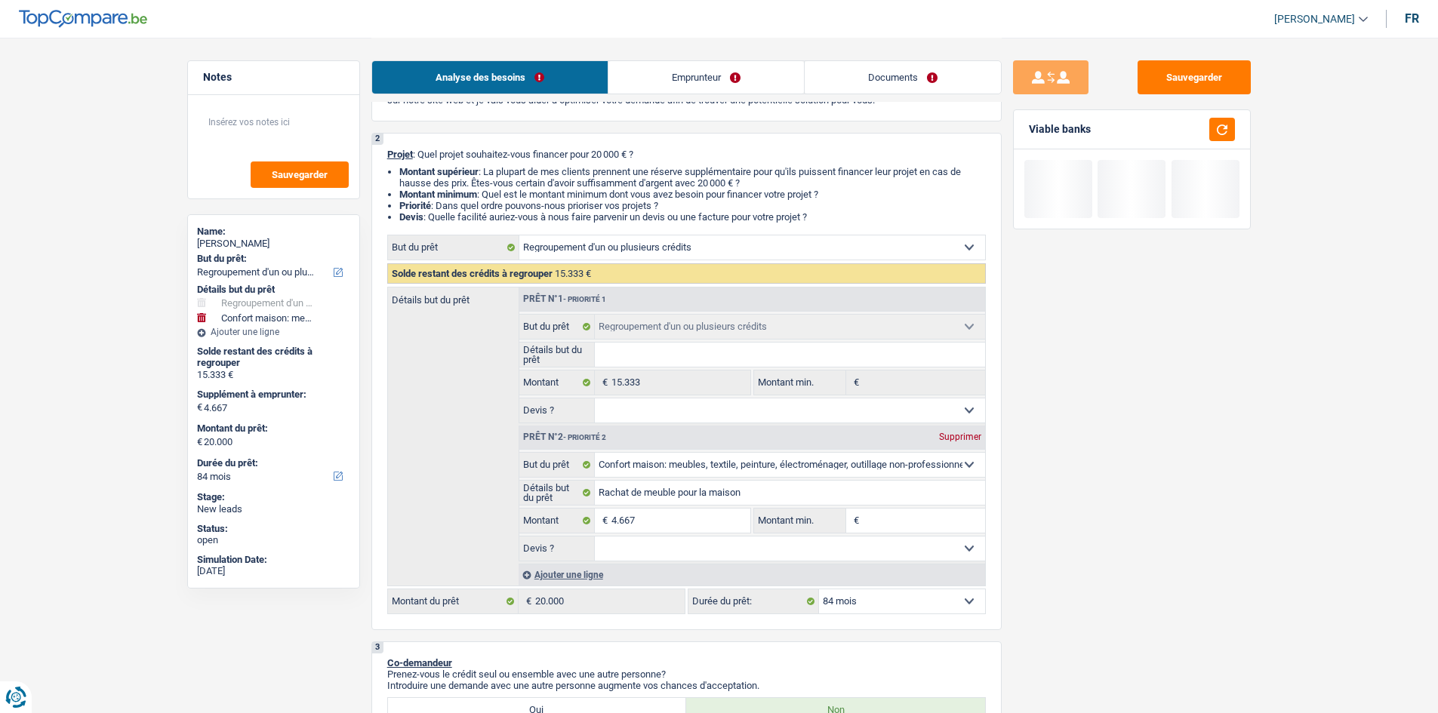
click at [779, 543] on select "Oui Non Non répondu Sélectionner une option" at bounding box center [790, 549] width 390 height 24
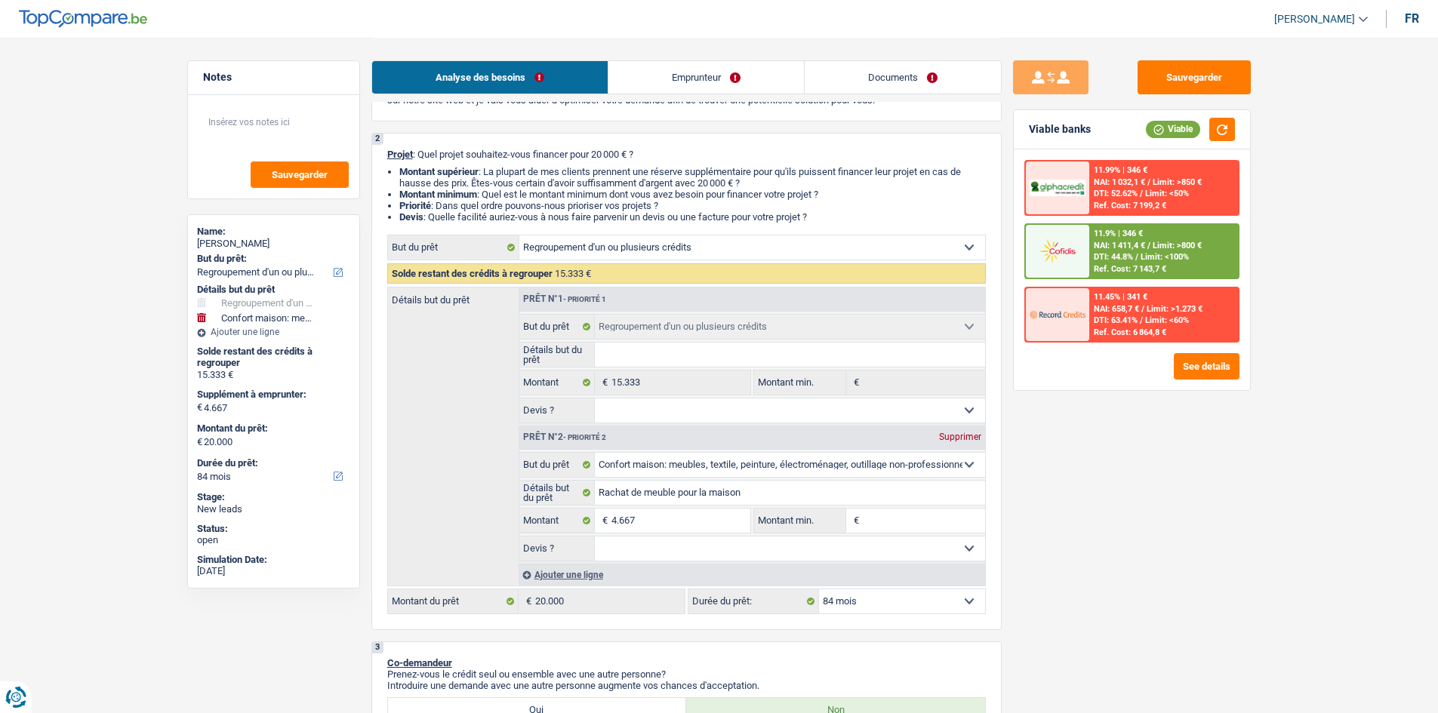
click at [595, 537] on select "Oui Non Non répondu Sélectionner une option" at bounding box center [790, 549] width 390 height 24
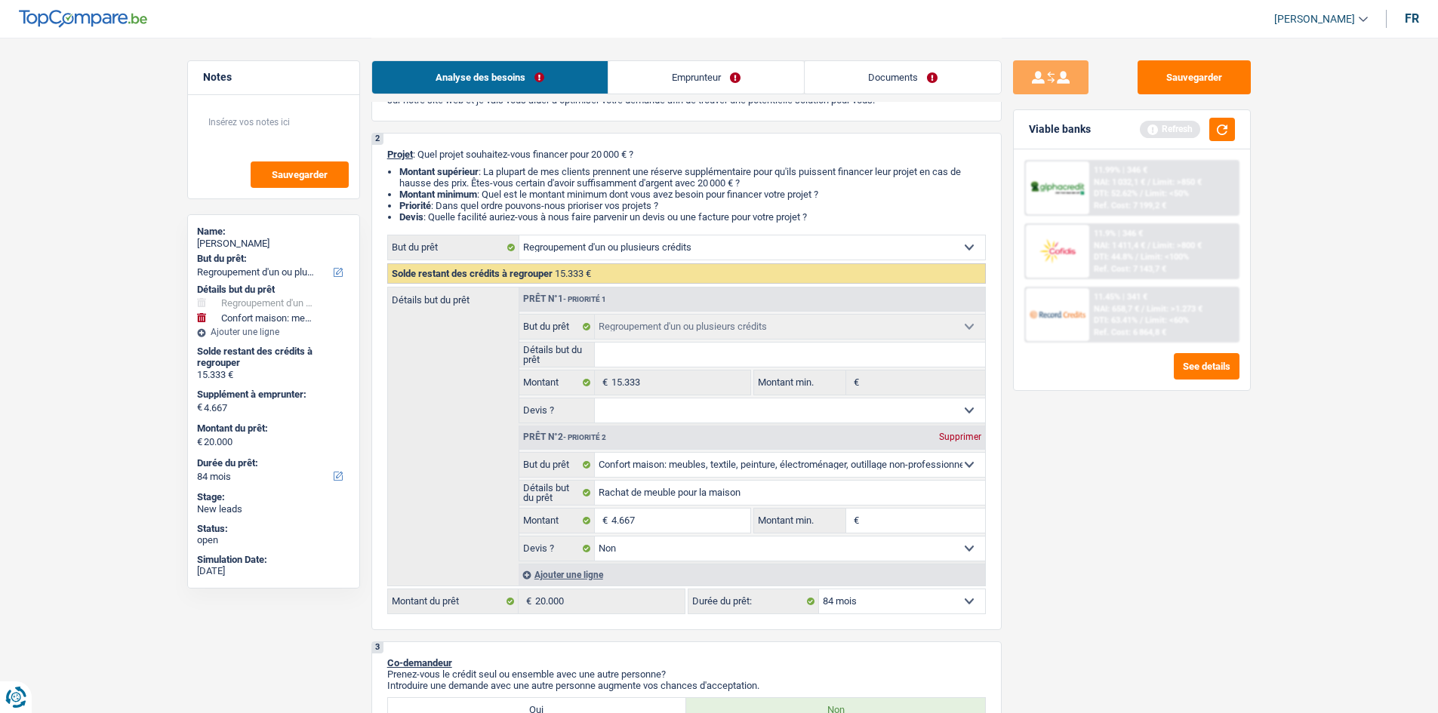
click at [1228, 141] on div "Viable banks Refresh" at bounding box center [1132, 129] width 236 height 39
click at [1226, 131] on button "button" at bounding box center [1222, 129] width 26 height 23
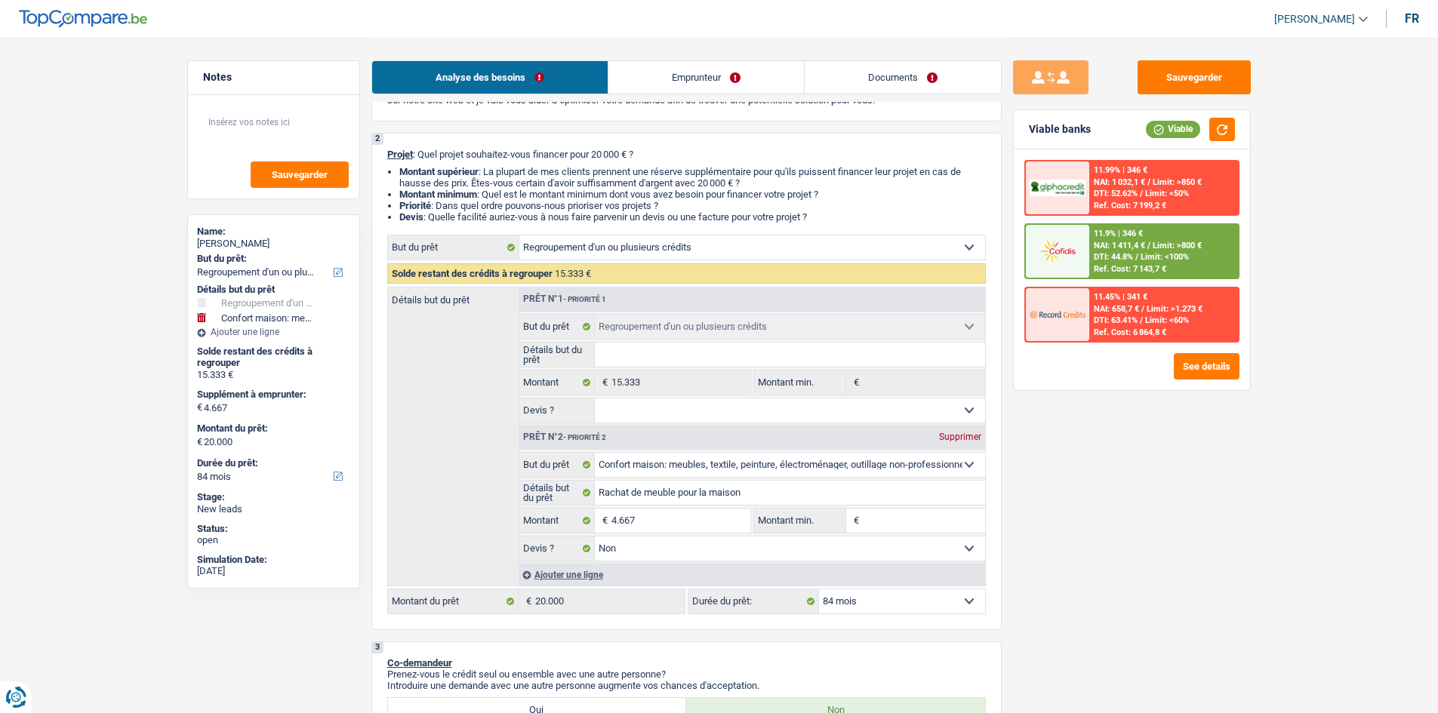
click at [1138, 245] on span "NAI: 1 411,4 €" at bounding box center [1119, 246] width 51 height 10
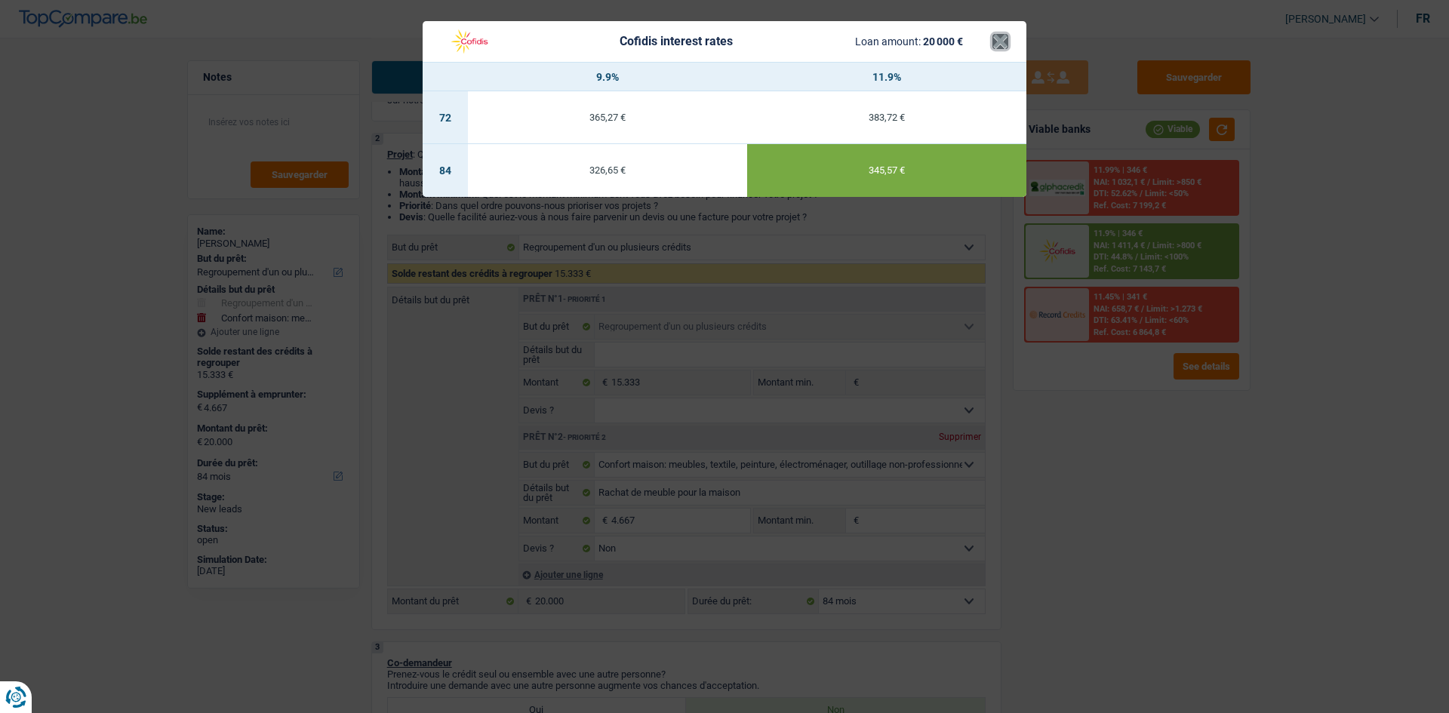
click at [1008, 40] on button "×" at bounding box center [1001, 41] width 16 height 15
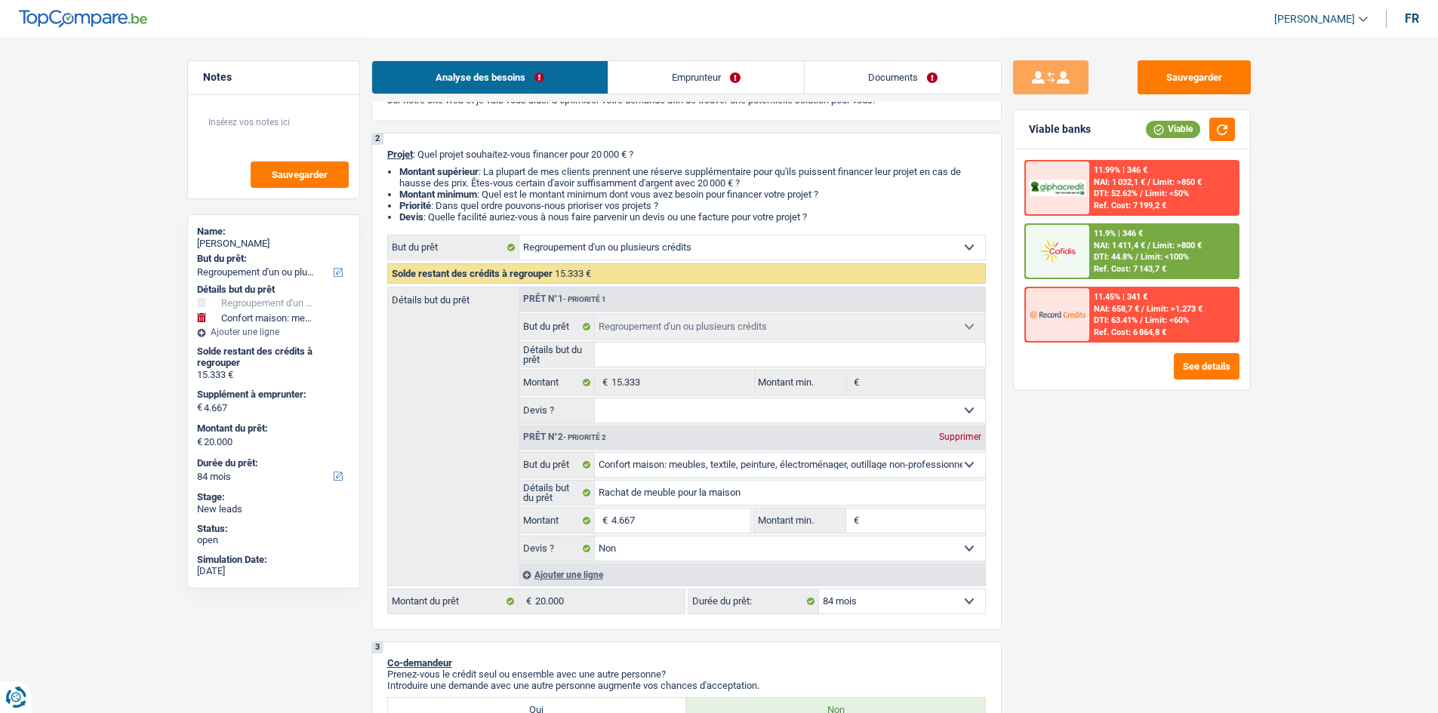
click at [1120, 251] on div "11.9% | 346 € NAI: 1 411,4 € / Limit: >800 € DTI: 44.8% / Limit: <100% Ref. Cos…" at bounding box center [1163, 251] width 149 height 53
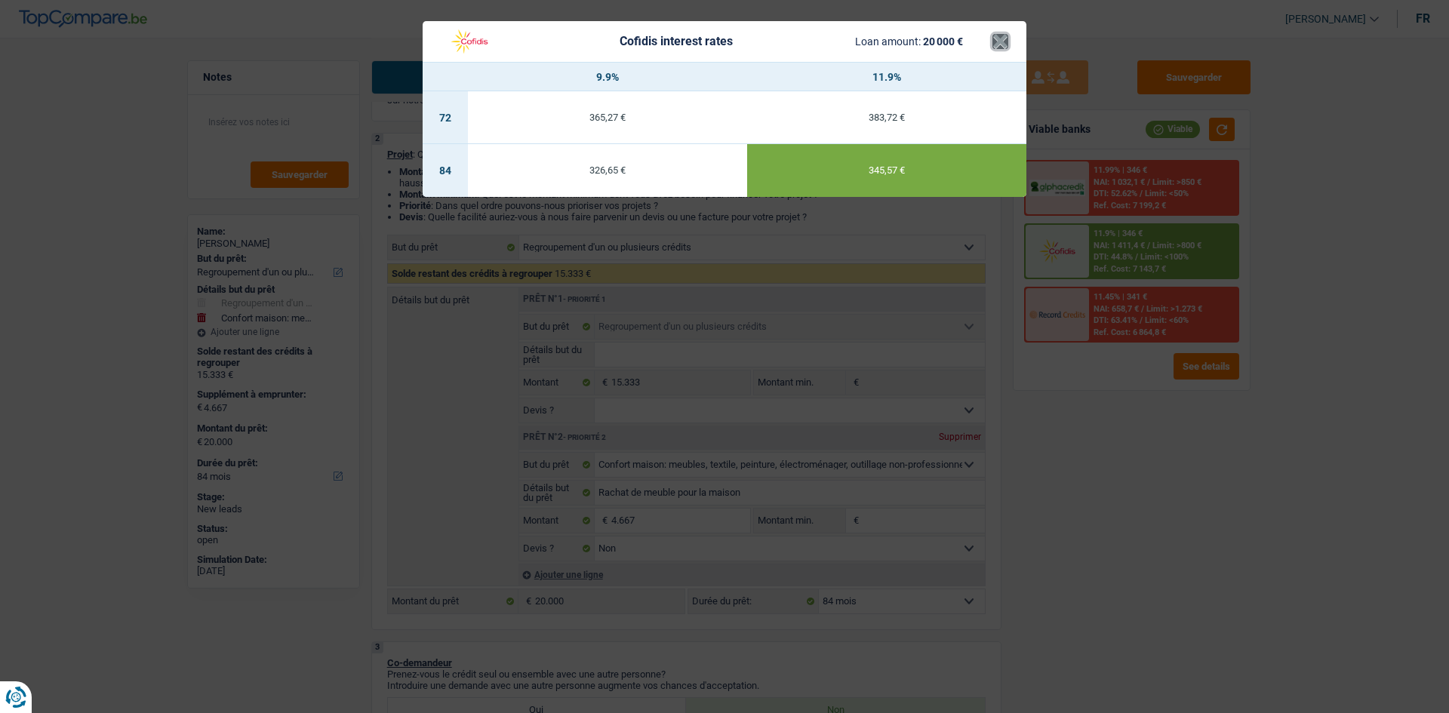
click at [1000, 44] on button "×" at bounding box center [1001, 41] width 16 height 15
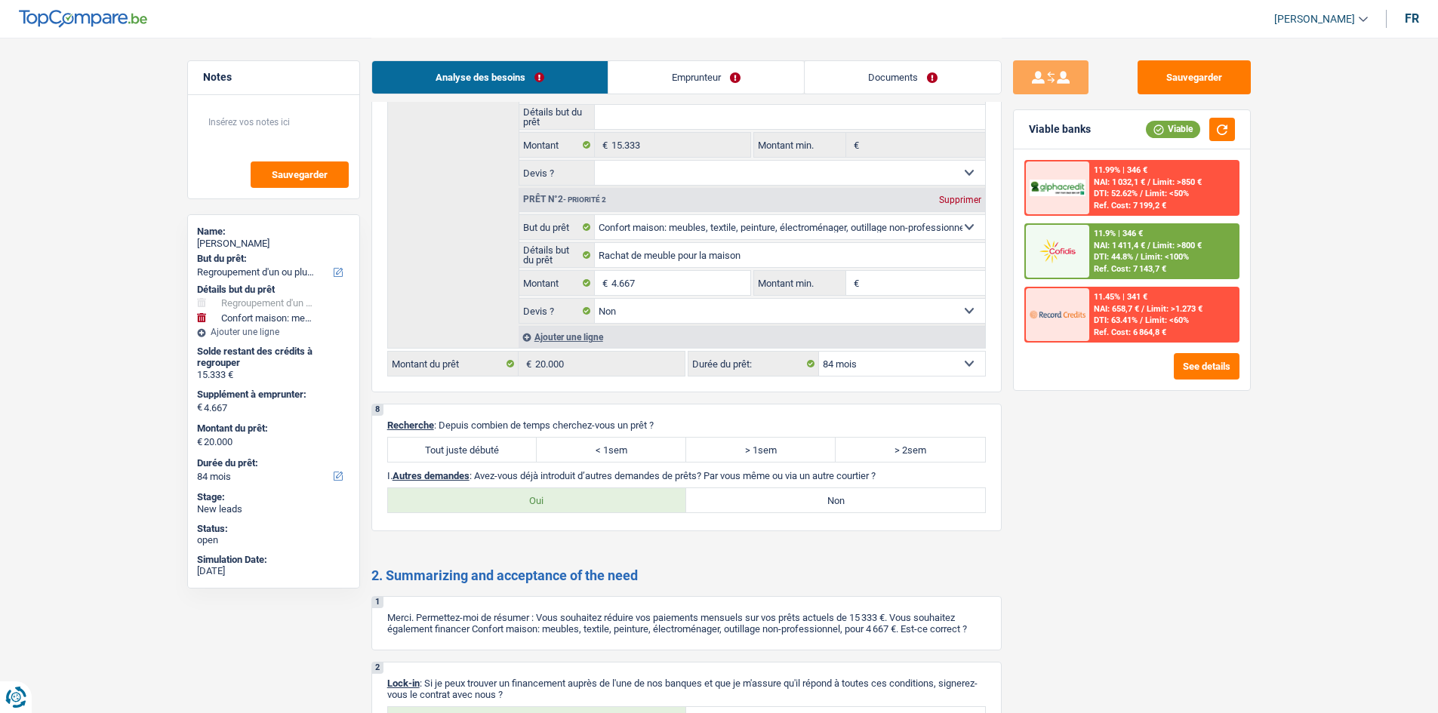
scroll to position [3066, 0]
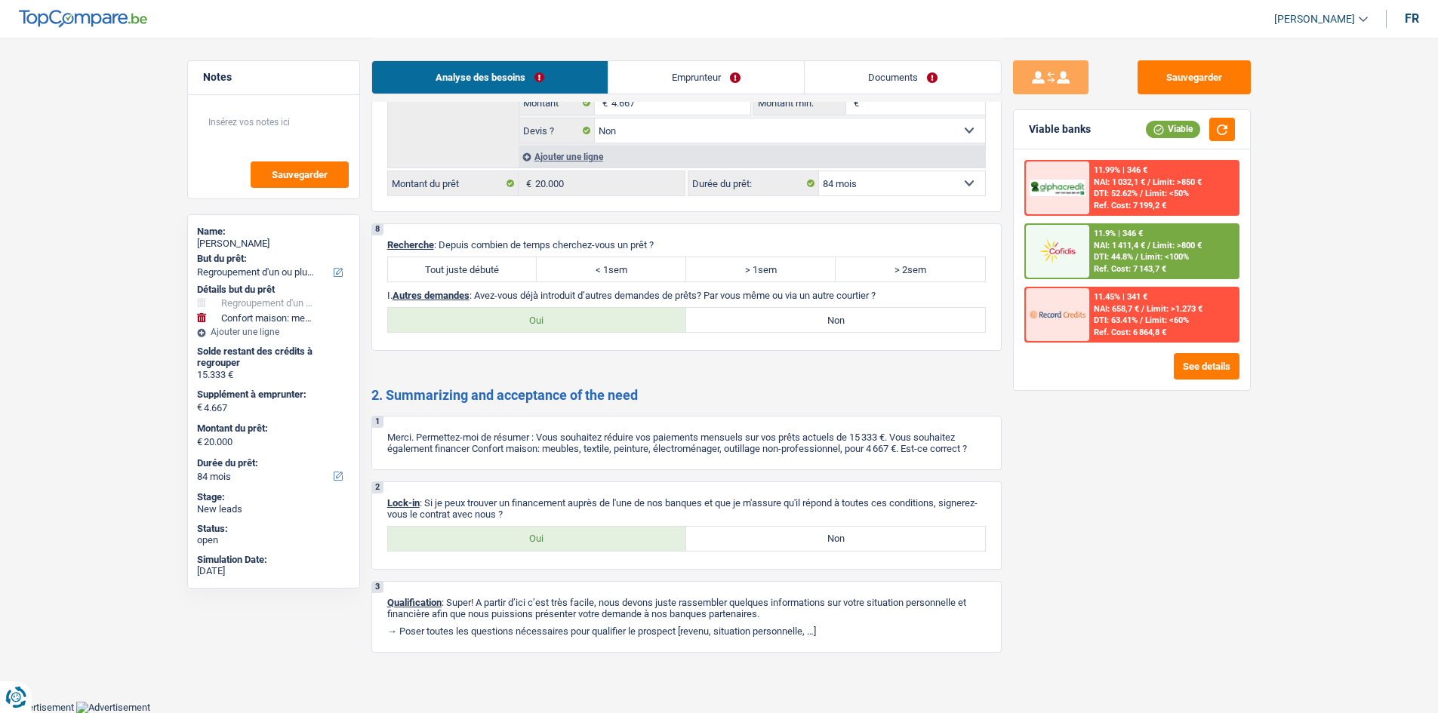
click at [485, 274] on label "Tout juste débuté" at bounding box center [462, 269] width 149 height 24
click at [485, 274] on input "Tout juste débuté" at bounding box center [462, 269] width 149 height 24
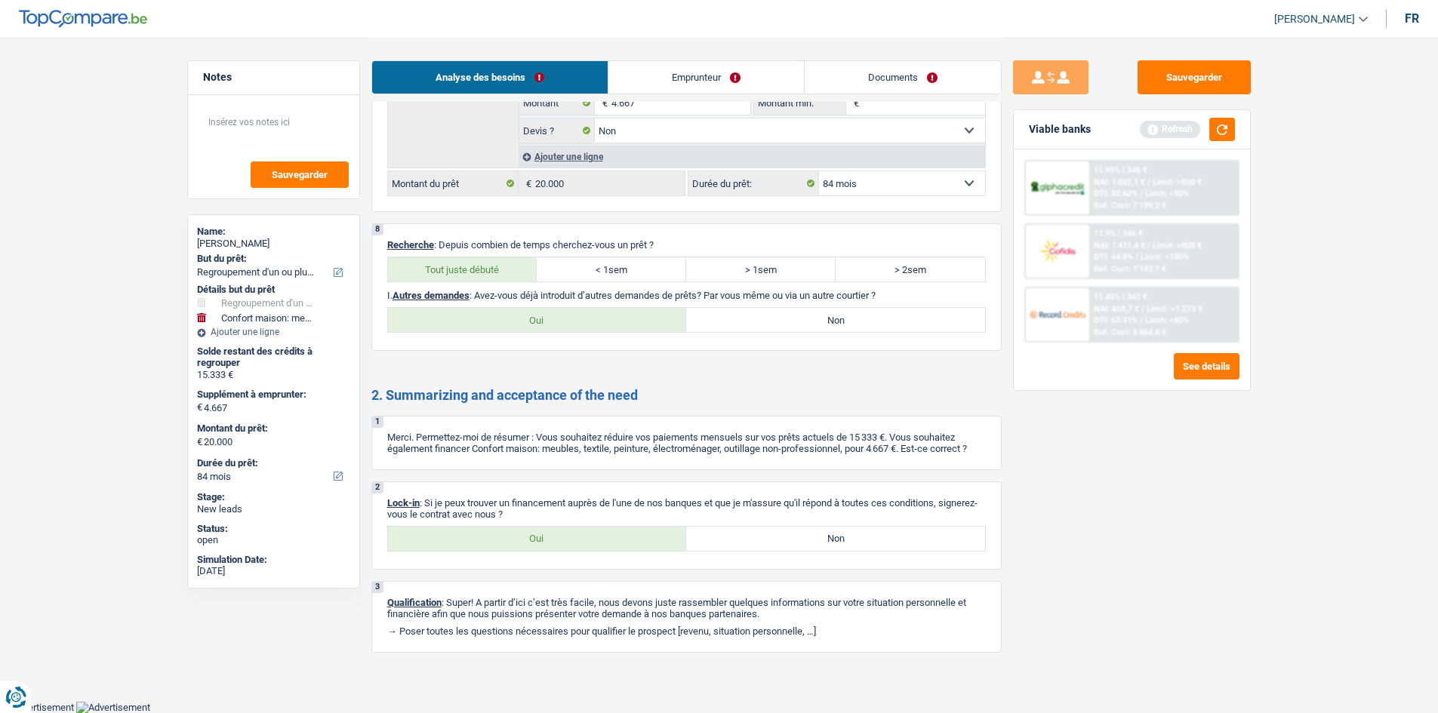
click at [809, 325] on label "Non" at bounding box center [835, 320] width 299 height 24
click at [809, 325] on input "Non" at bounding box center [835, 320] width 299 height 24
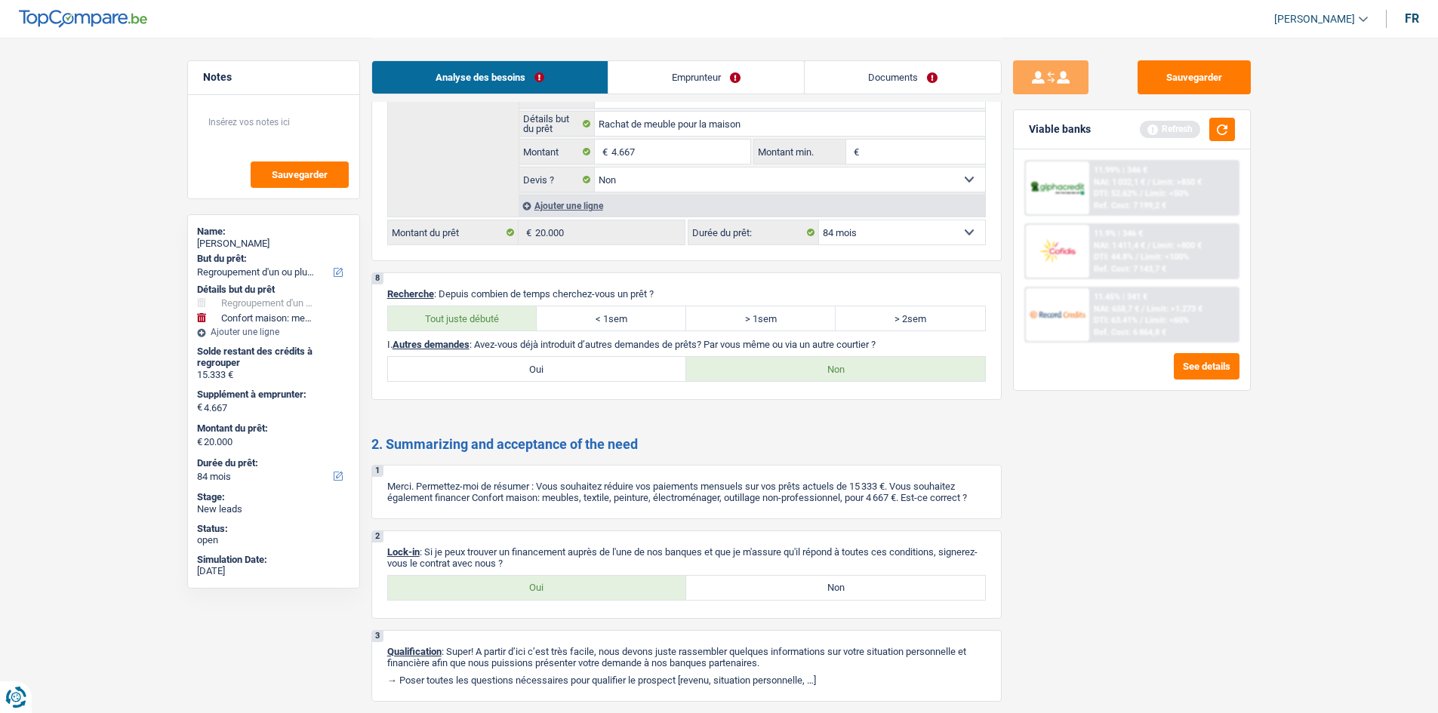
scroll to position [2990, 0]
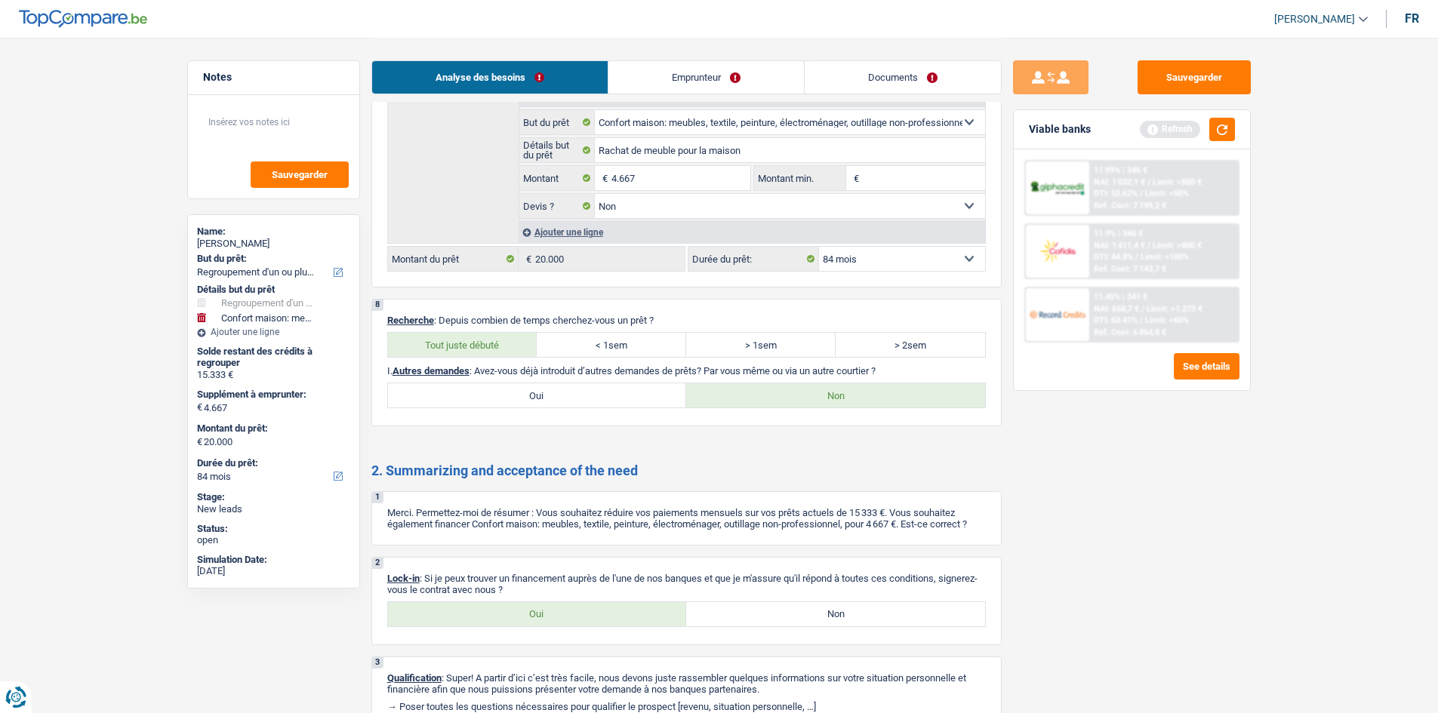
click at [574, 611] on label "Oui" at bounding box center [537, 614] width 299 height 24
click at [574, 611] on input "Oui" at bounding box center [537, 614] width 299 height 24
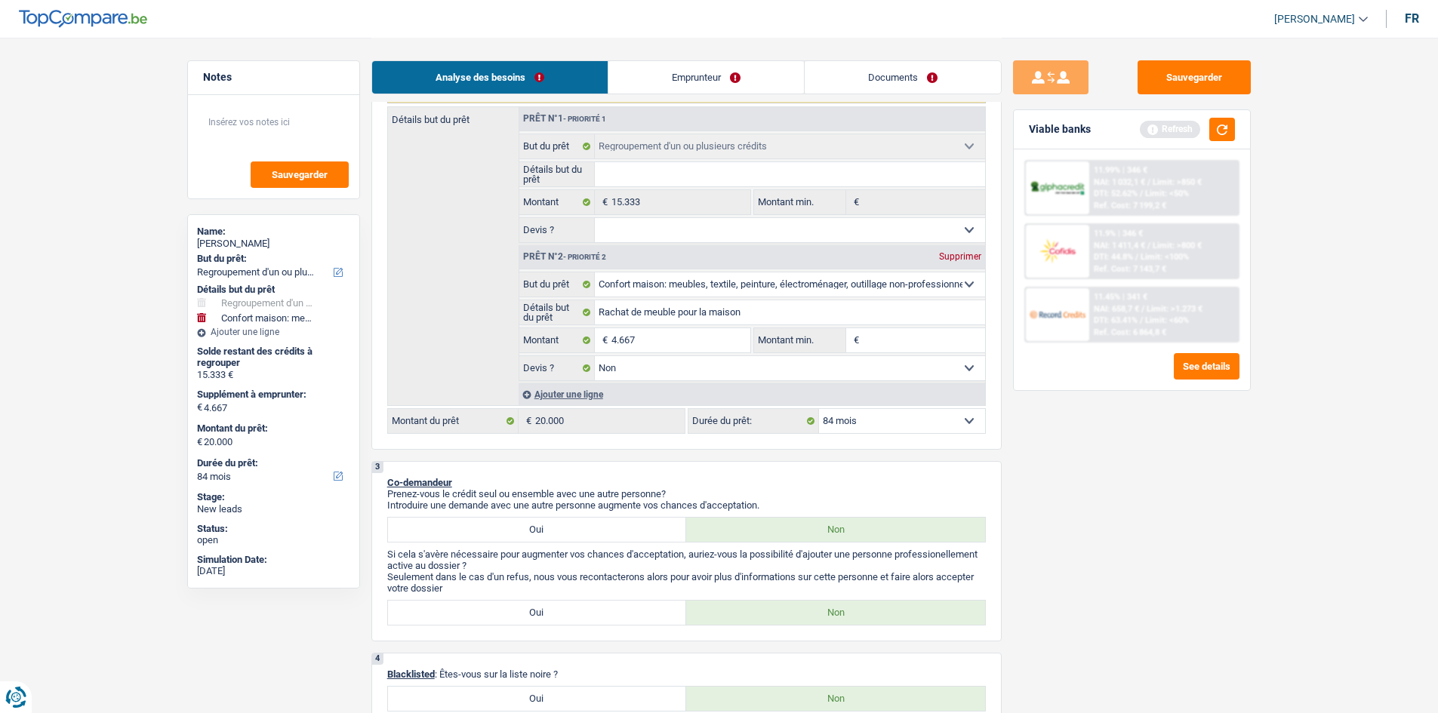
scroll to position [0, 0]
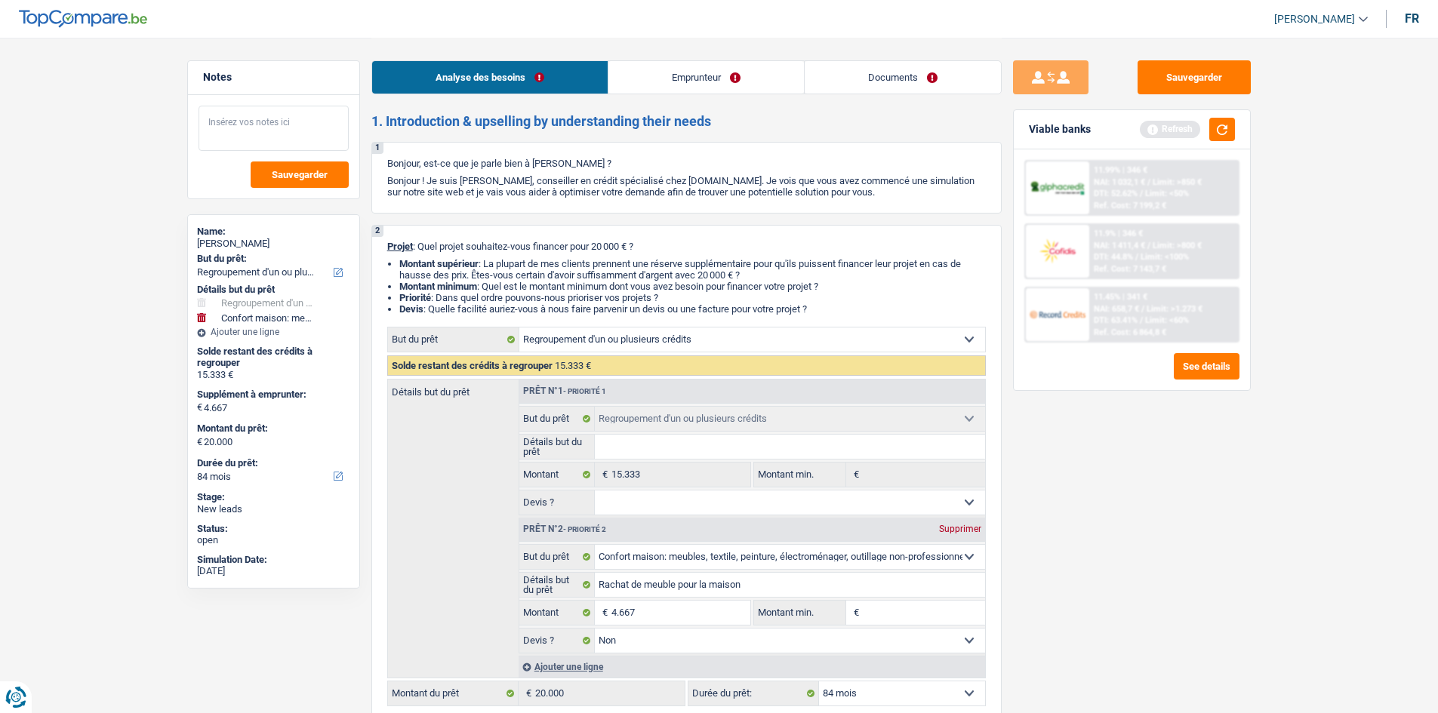
click at [288, 113] on textarea at bounding box center [274, 128] width 150 height 45
click at [208, 119] on textarea "Doc sur LQT + va envoyer pension alimentaire par e-mail" at bounding box center [274, 128] width 150 height 45
drag, startPoint x: 329, startPoint y: 132, endPoint x: 202, endPoint y: 115, distance: 128.0
click at [202, 115] on textarea "- Doc sur LQT + va envoyer pension alimentaire par e-mail" at bounding box center [274, 128] width 150 height 45
click at [1212, 134] on button "button" at bounding box center [1222, 129] width 26 height 23
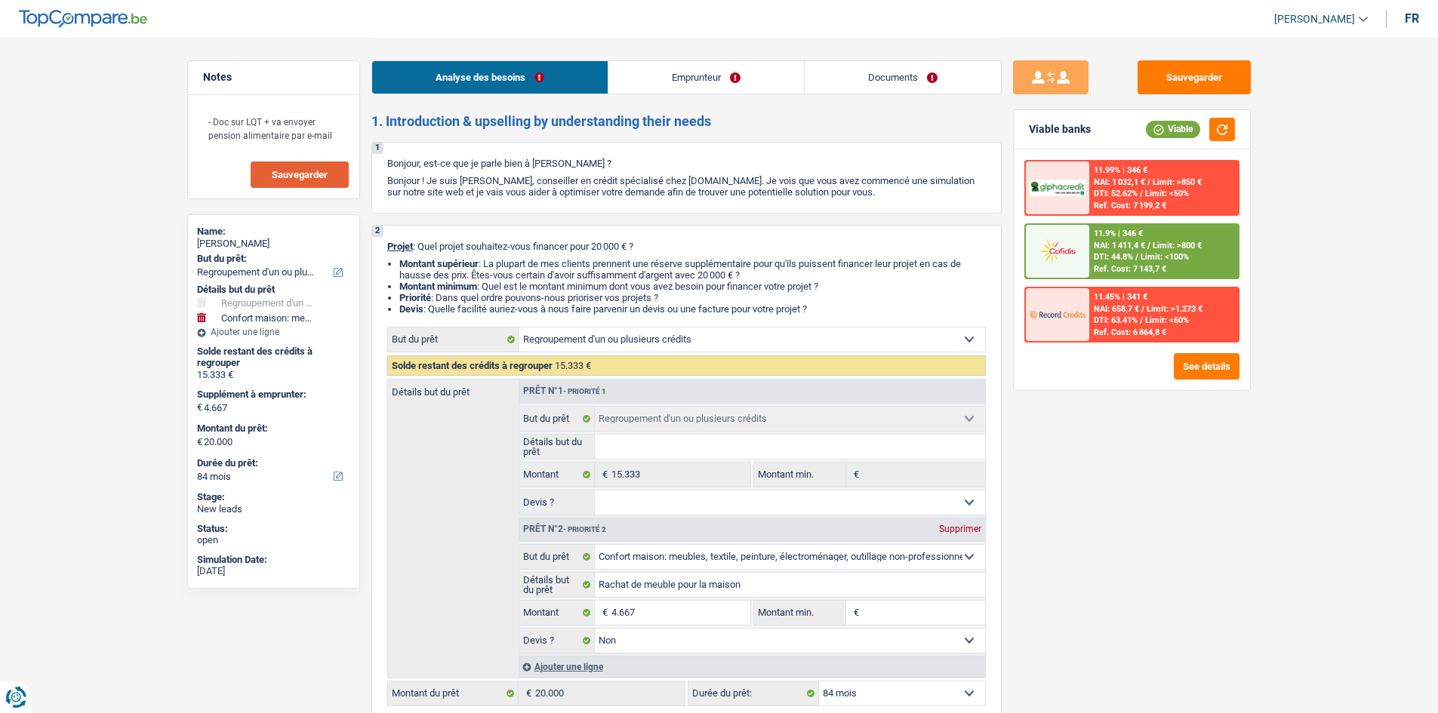
click at [312, 171] on span "Sauvegarder" at bounding box center [300, 175] width 56 height 10
click at [895, 87] on link "Documents" at bounding box center [903, 77] width 196 height 32
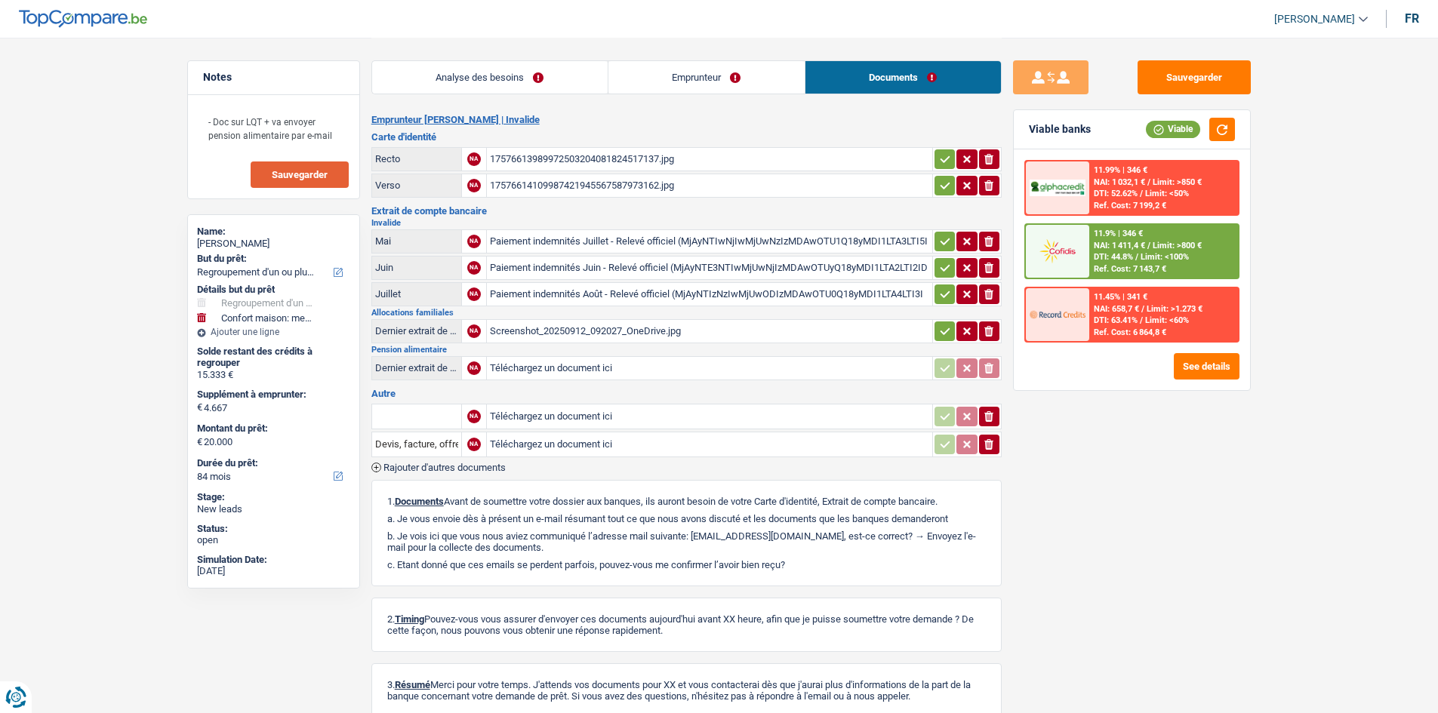
click at [739, 86] on link "Emprunteur" at bounding box center [706, 77] width 196 height 32
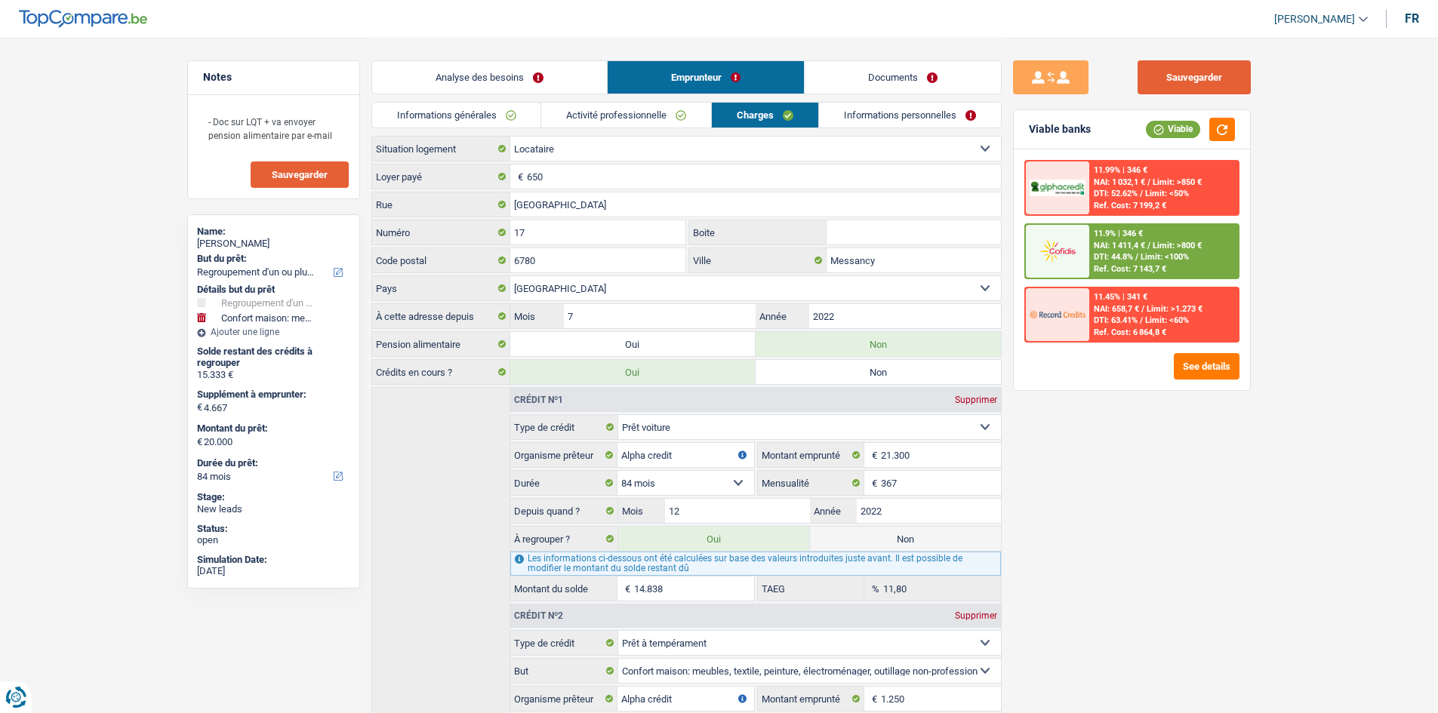
click at [1164, 72] on button "Sauvegarder" at bounding box center [1194, 77] width 113 height 34
click at [1234, 79] on button "Sauvegarder" at bounding box center [1194, 77] width 113 height 34
click at [319, 162] on button "Sauvegarder" at bounding box center [300, 175] width 98 height 26
click at [1168, 86] on button "Sauvegarder" at bounding box center [1194, 77] width 113 height 34
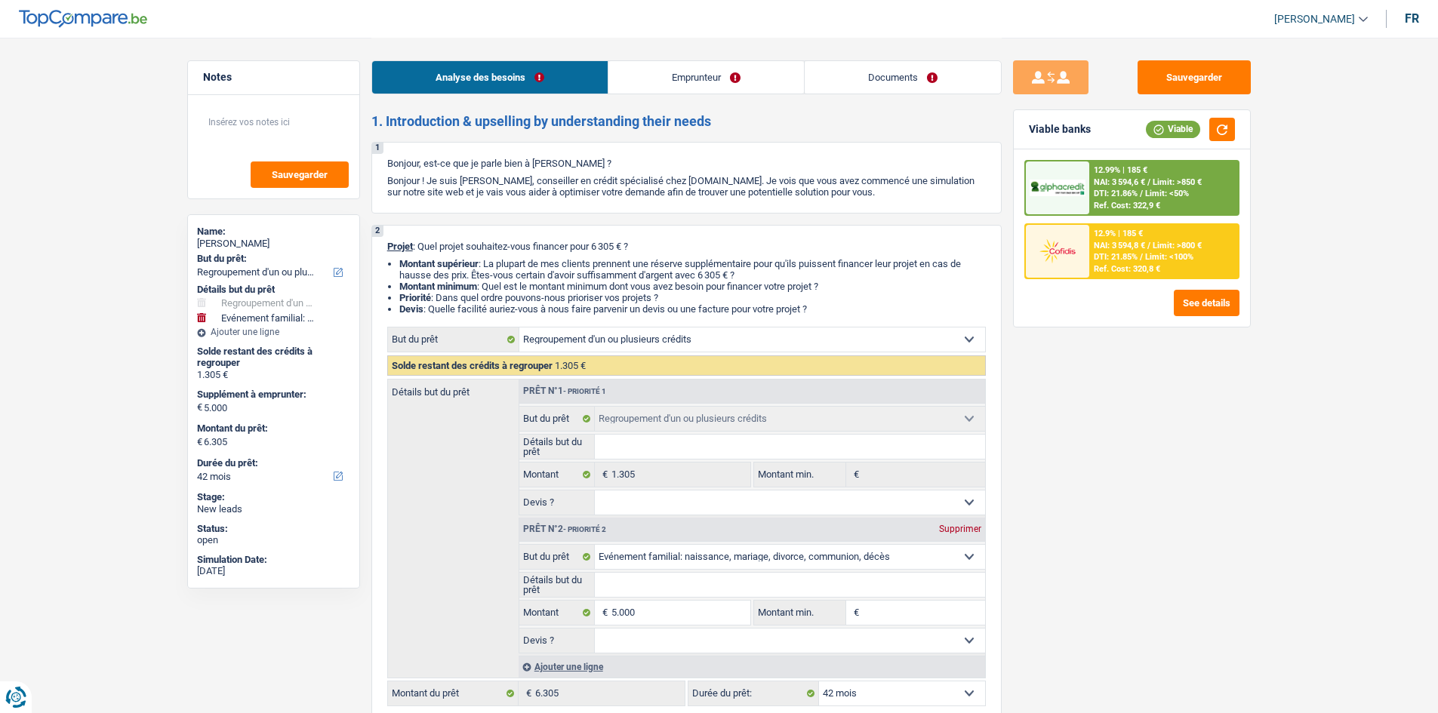
select select "refinancing"
select select "familyEvent"
select select "42"
select select "refinancing"
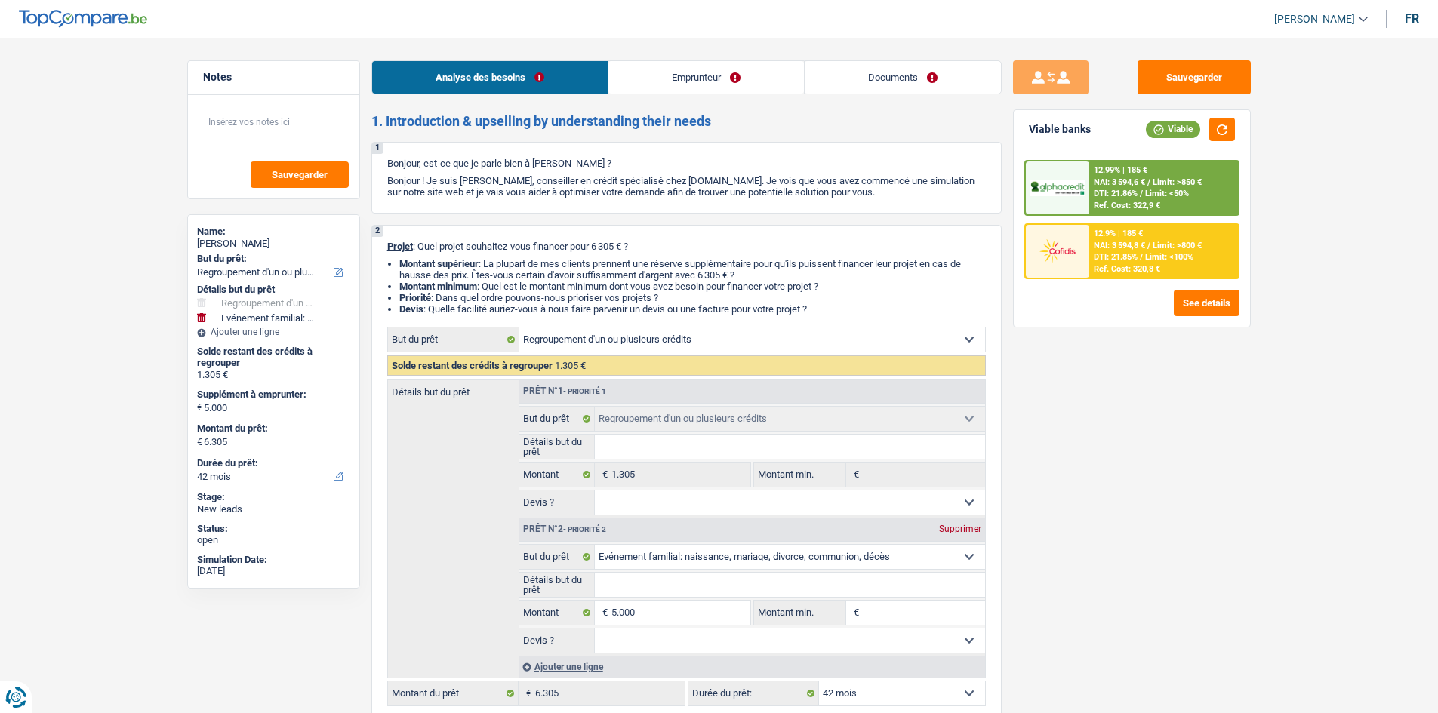
select select "refinancing"
select select "familyEvent"
select select "42"
select select "privateEmployee"
select select "netSalary"
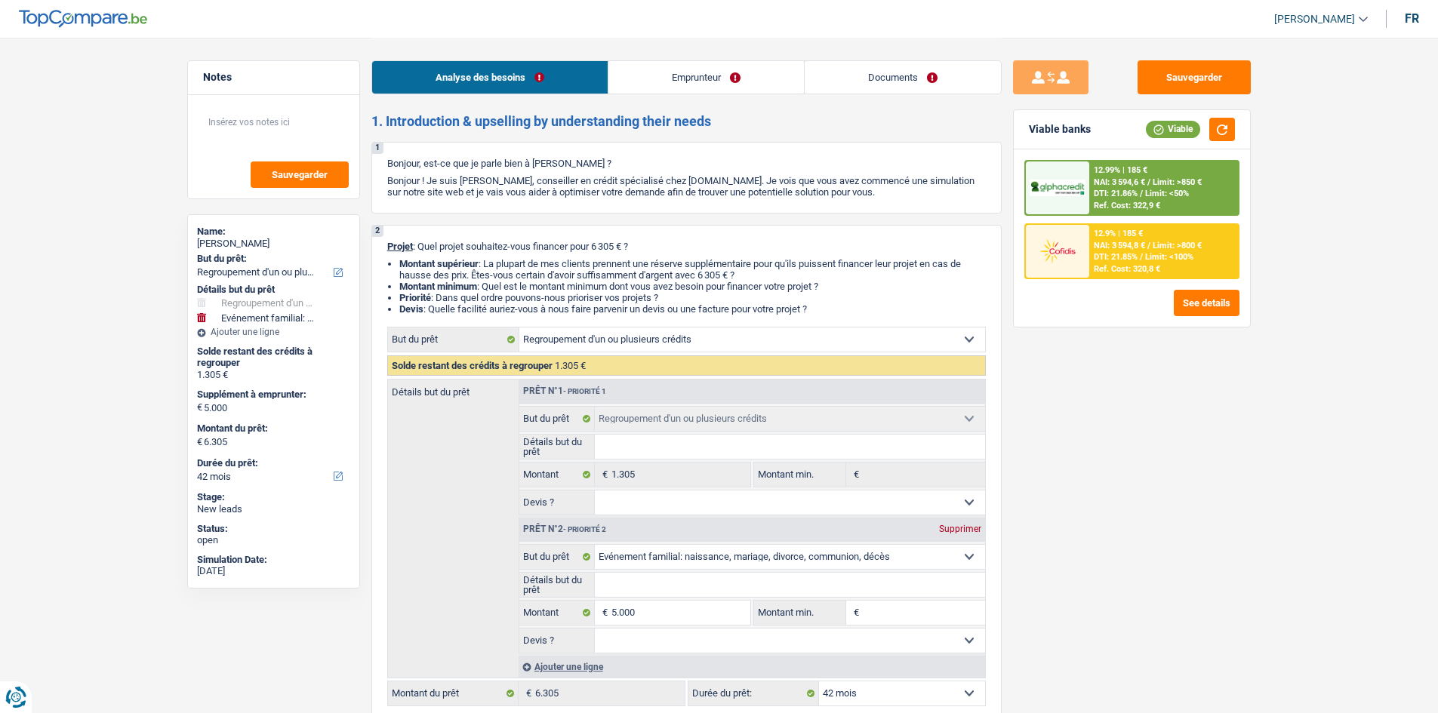
select select "netSalary"
select select "mealVouchers"
select select "rents"
select select "personalLoan"
select select "familyEvent"
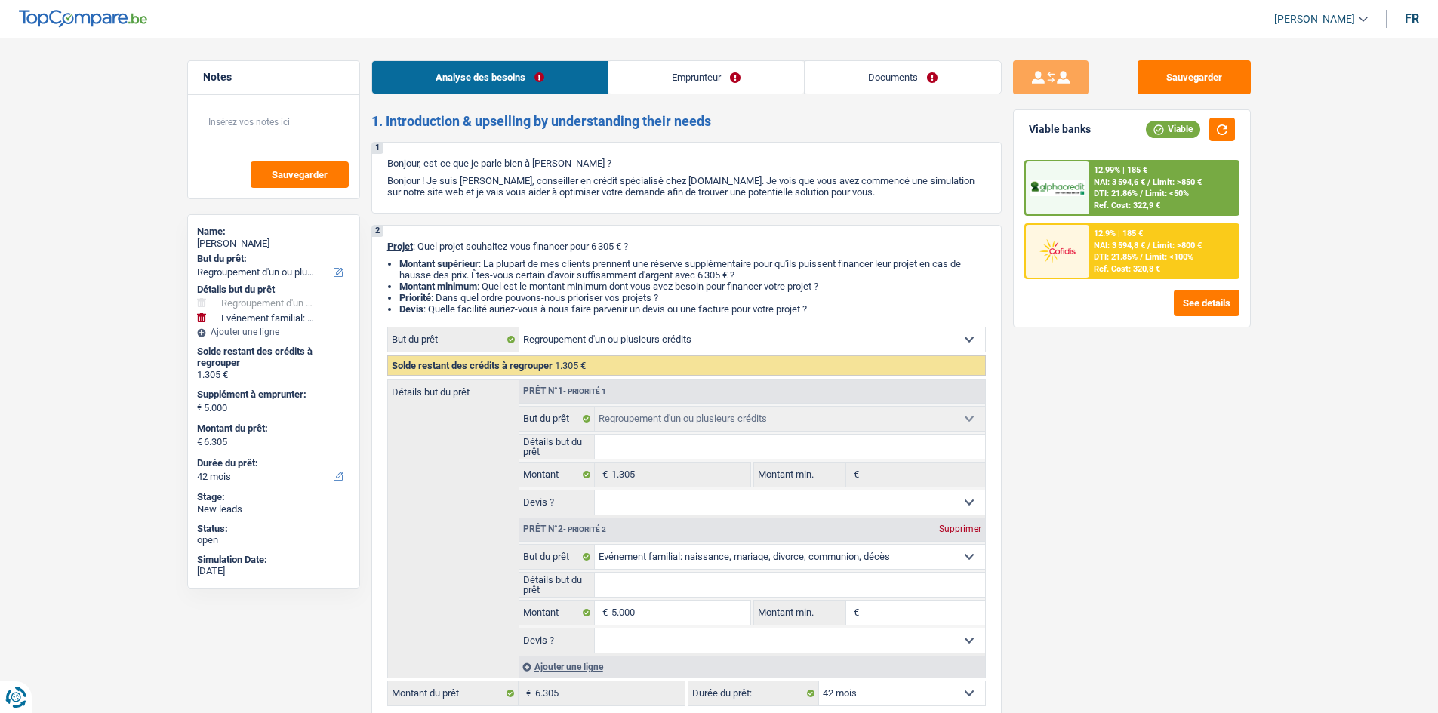
select select "24"
select select "refinancing"
select select "familyEvent"
select select "42"
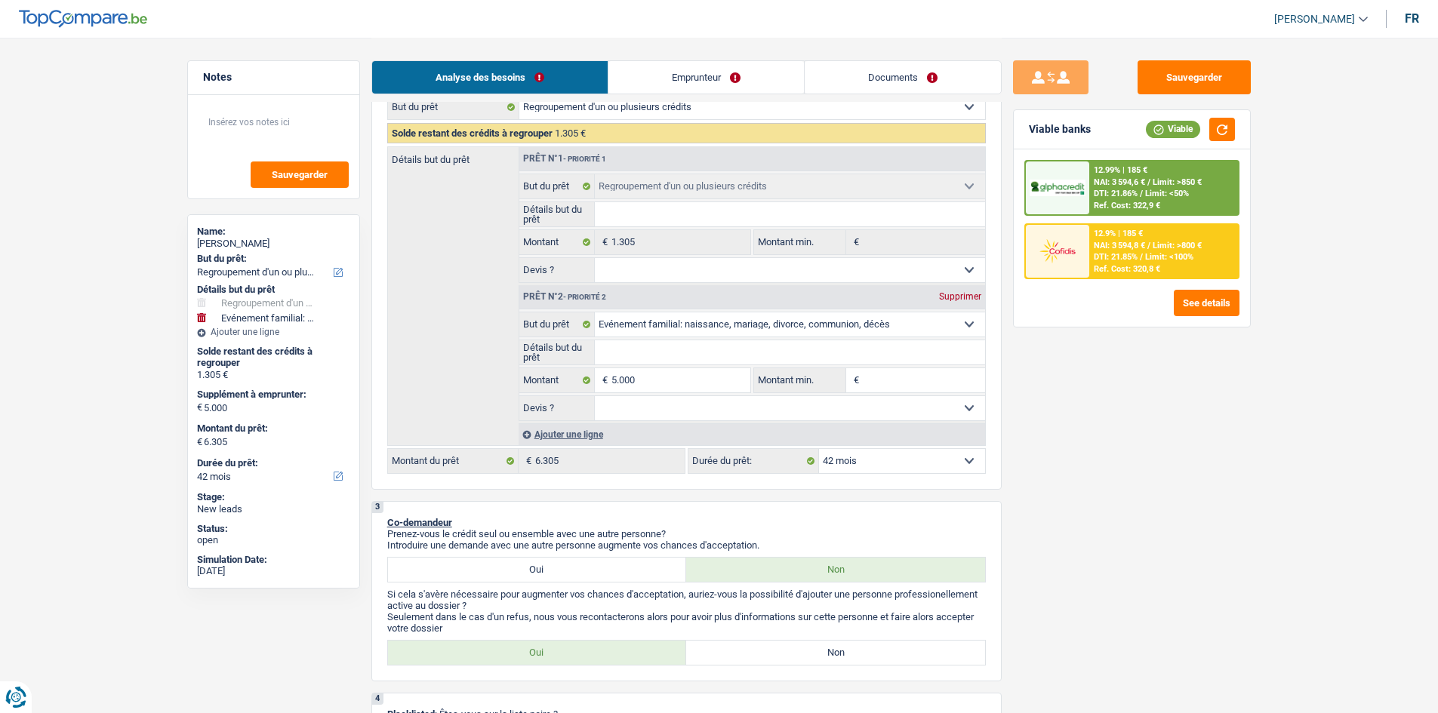
scroll to position [226, 0]
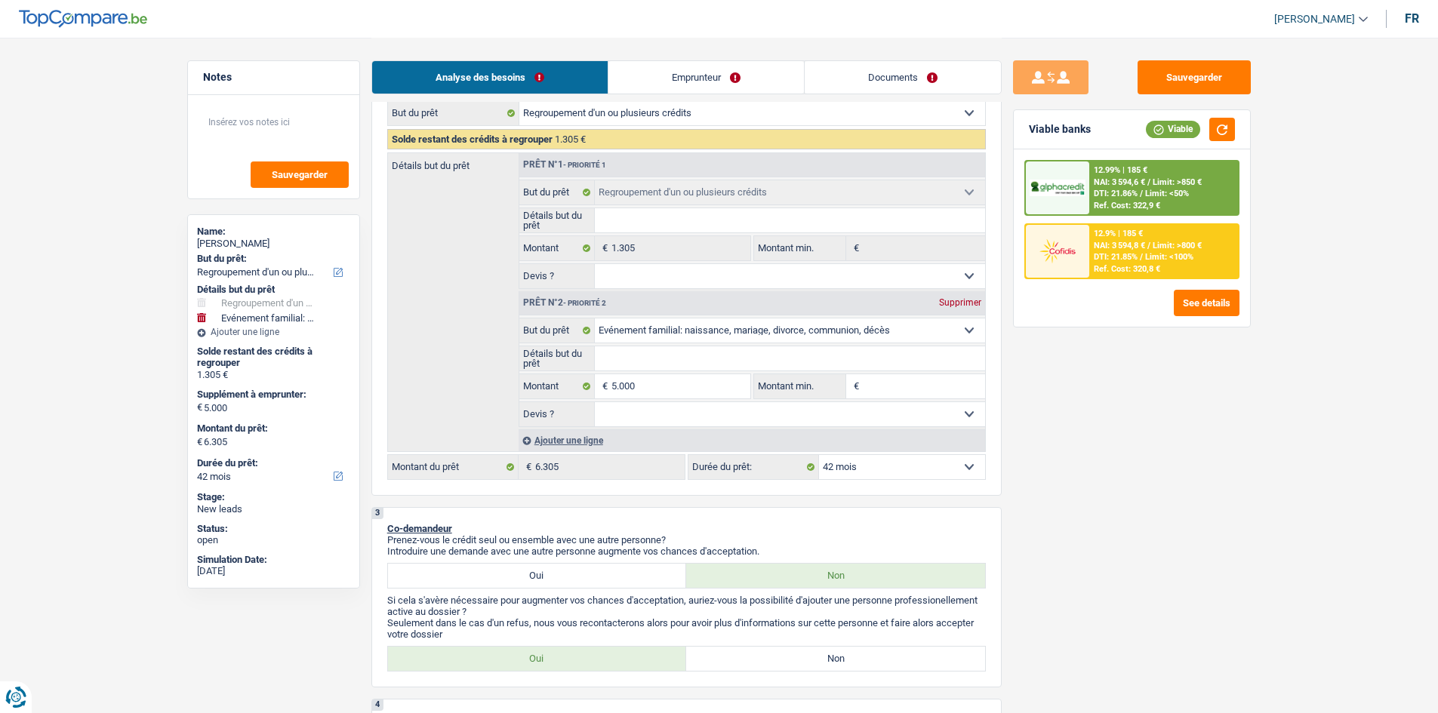
click at [647, 367] on input "Détails but du prêt" at bounding box center [790, 358] width 390 height 24
type input "M"
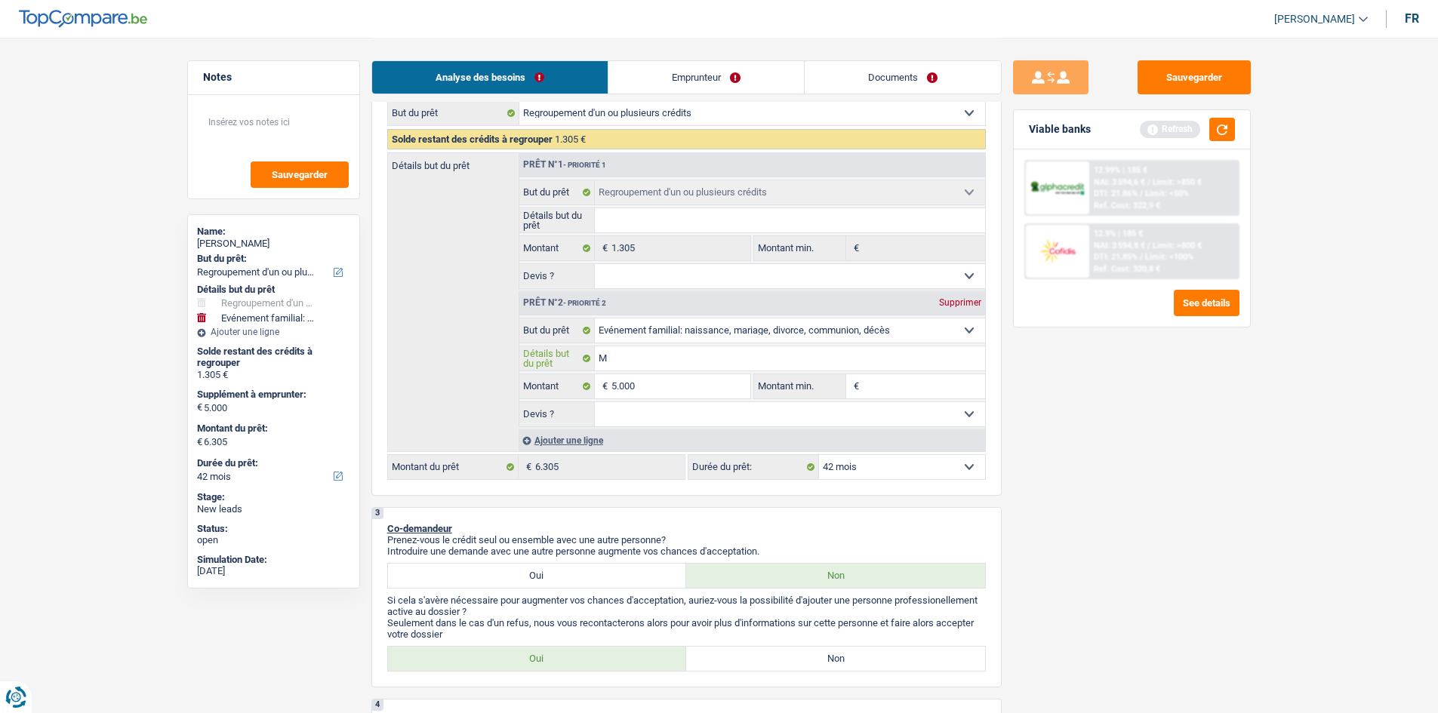
type input "Ma"
type input "Mar"
type input "Maria"
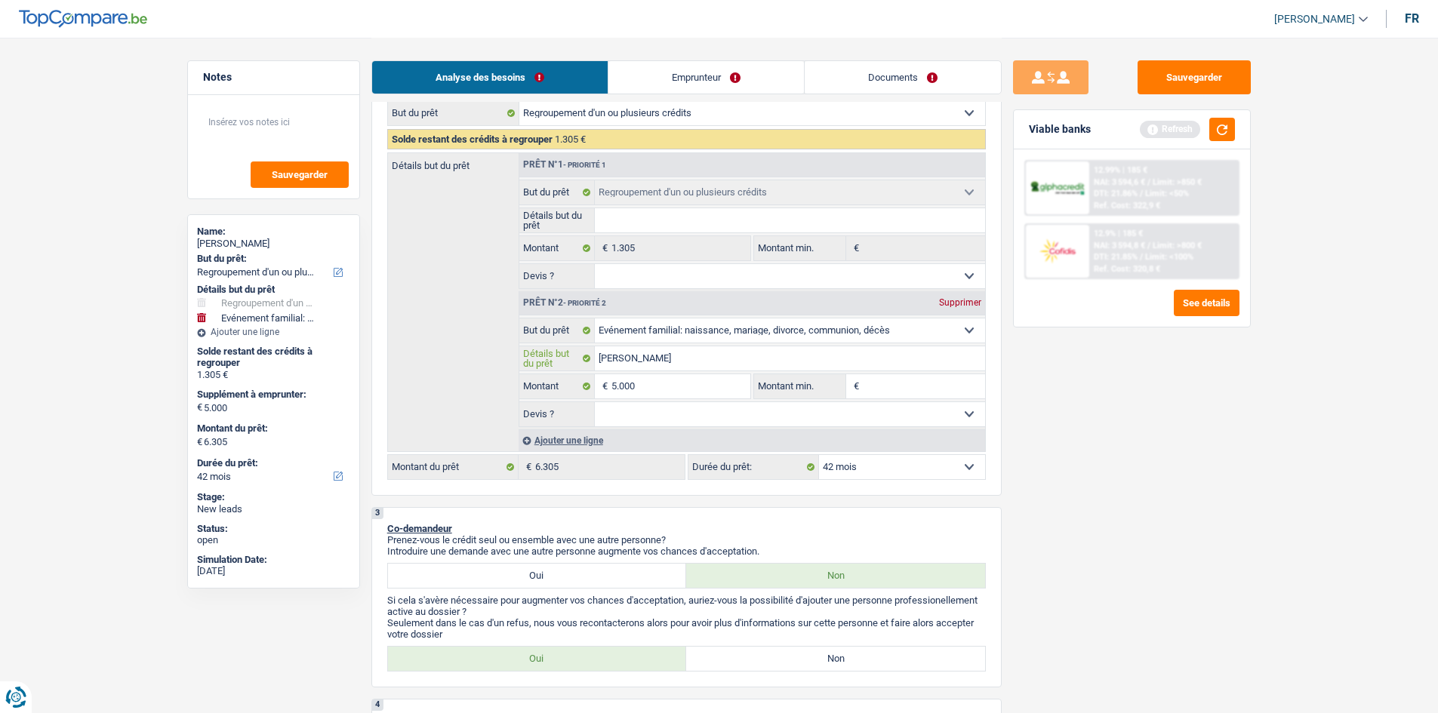
type input "Maria"
type input "Mariag"
type input "Mariage"
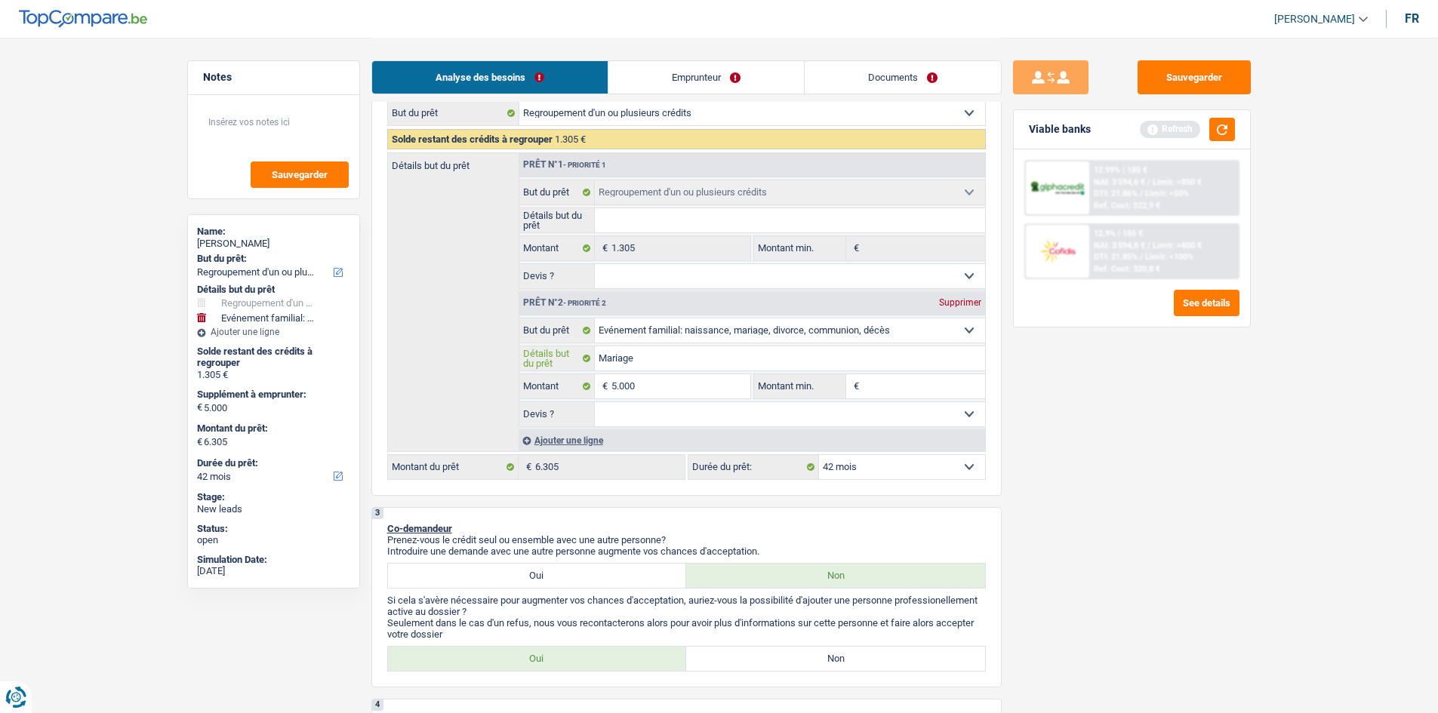
type input "Mariage d"
type input "Mariage de"
type input "Mariage de s"
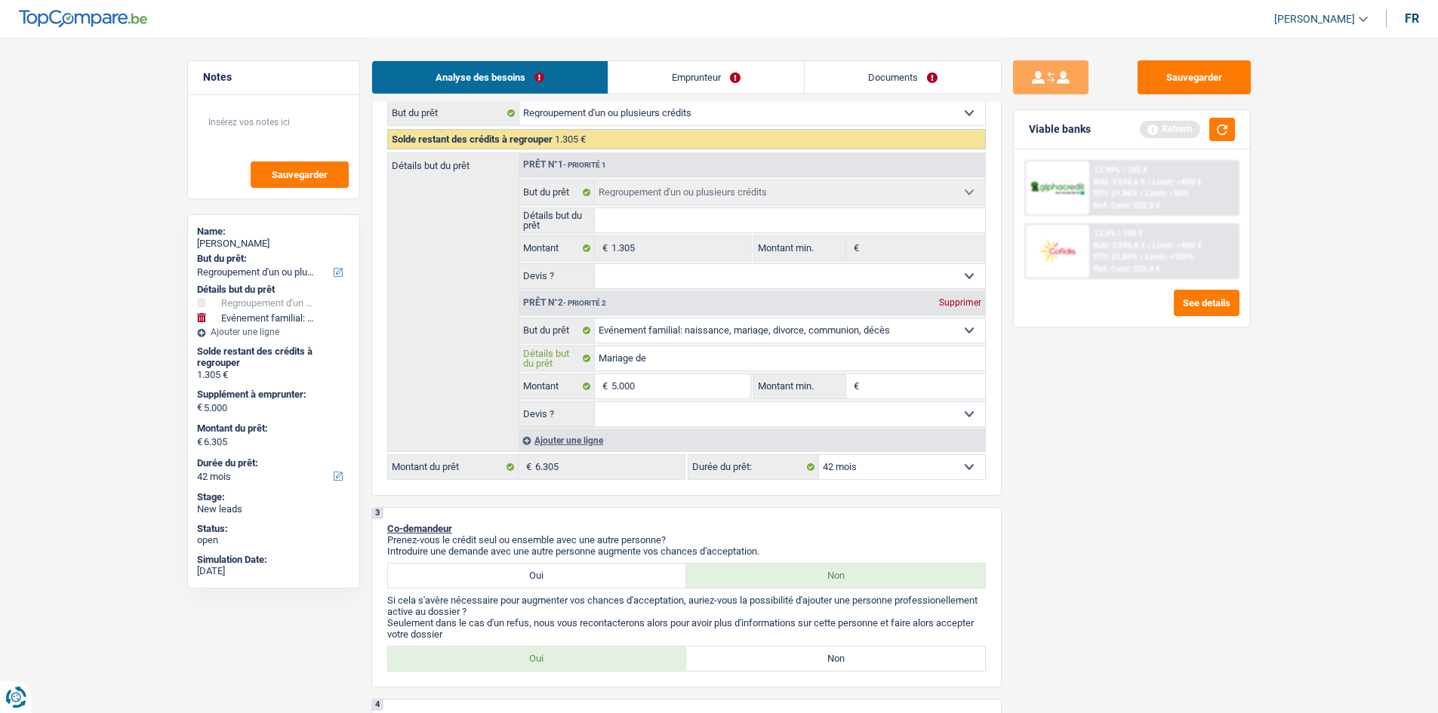
type input "Mariage de s"
type input "Mariage de sa"
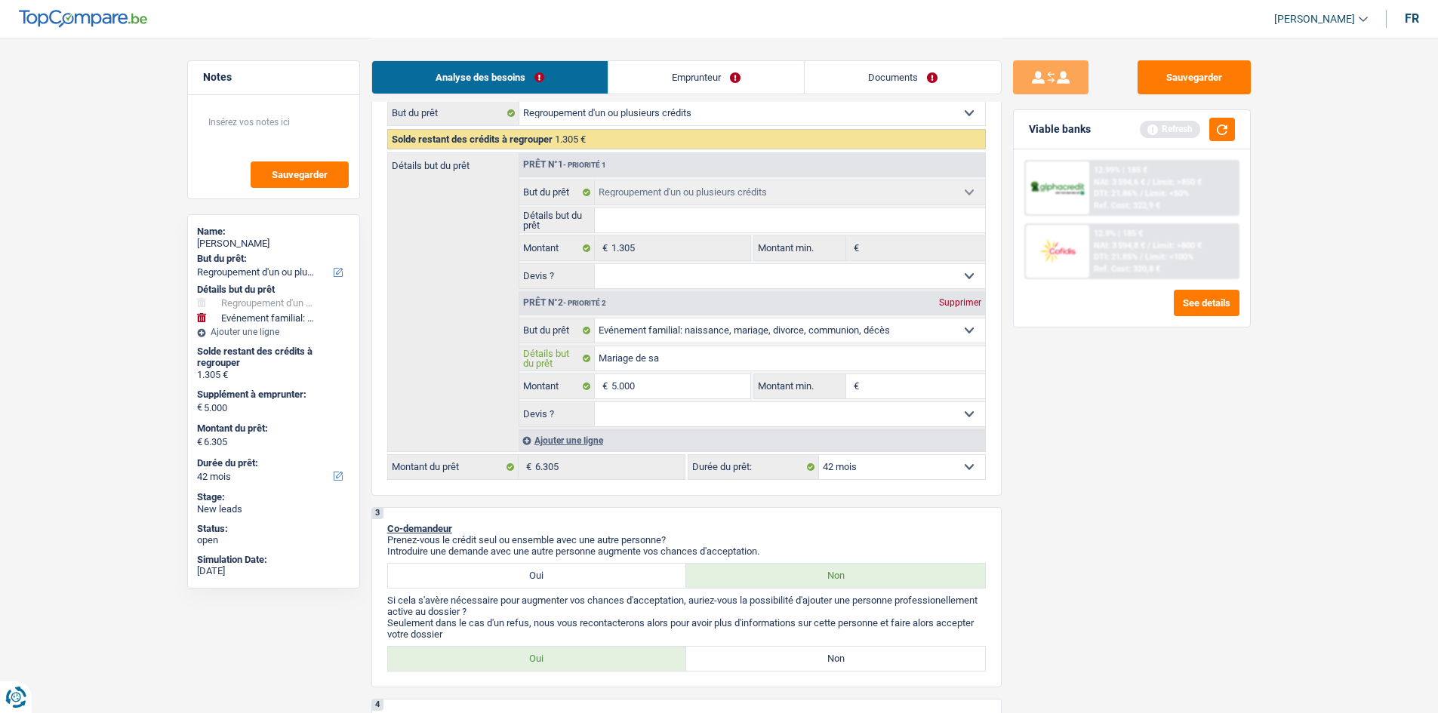
type input "Mariage de sa f"
type input "Mariage de sa fi"
type input "Mariage de sa fil"
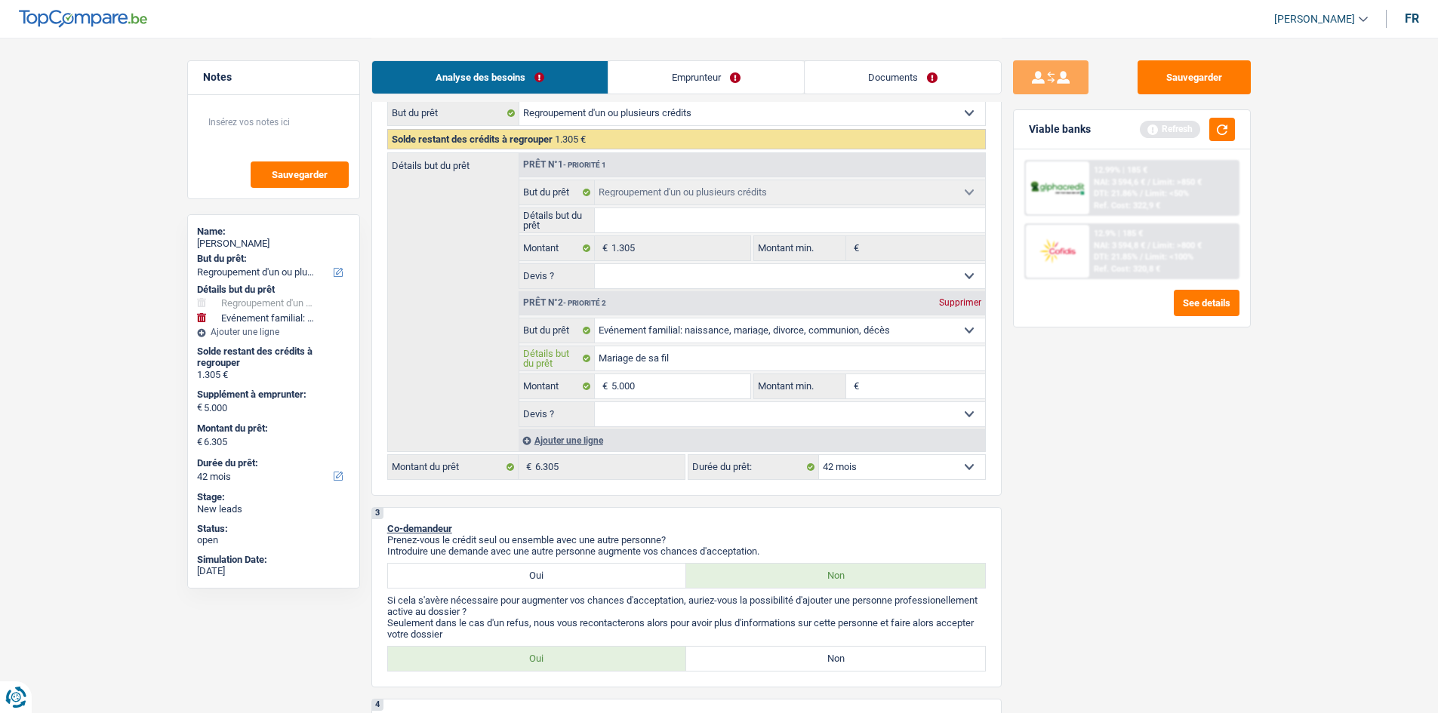
type input "Mariage de sa fil"
type input "Mariage de sa fille"
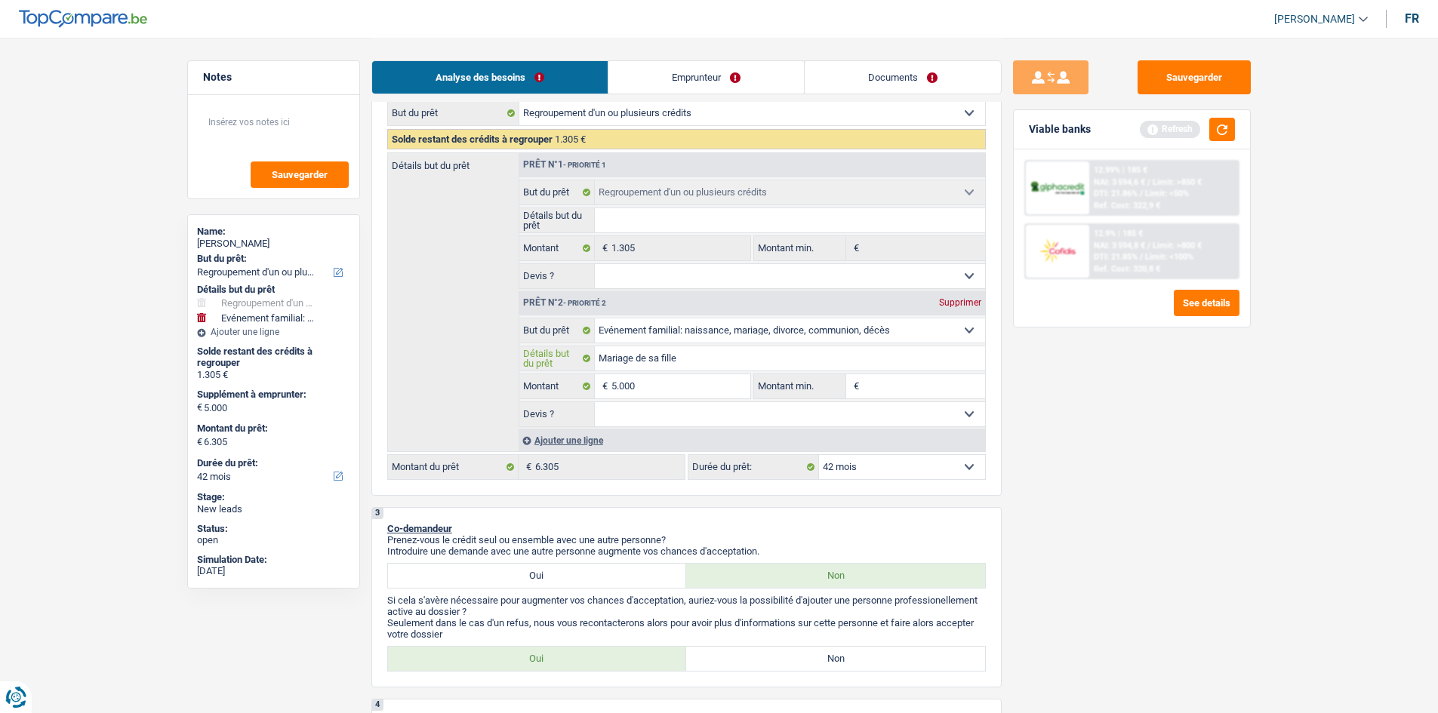
type input "Mariage de sa fille"
click at [793, 423] on select "Oui Non Non répondu Sélectionner une option" at bounding box center [790, 414] width 390 height 24
select select "false"
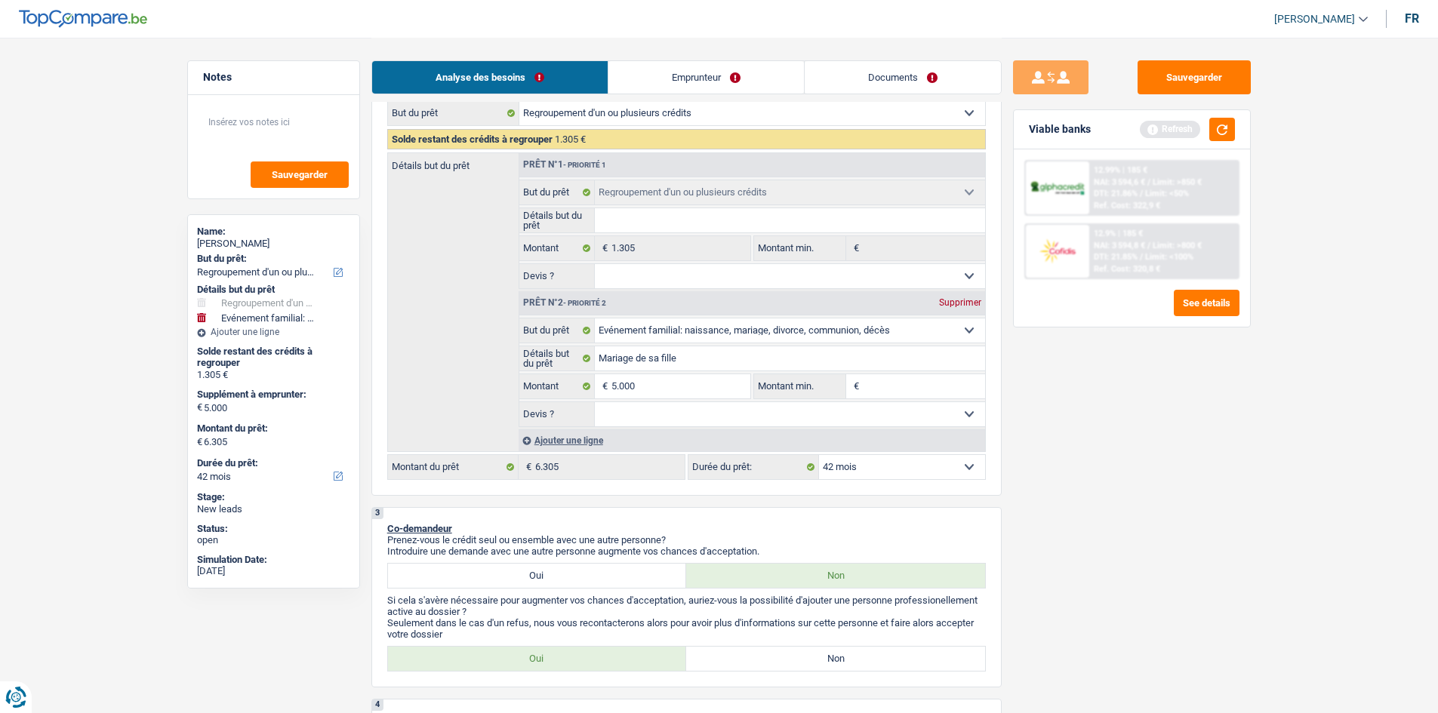
click at [595, 402] on select "Oui Non Non répondu Sélectionner une option" at bounding box center [790, 414] width 390 height 24
select select "false"
click at [707, 272] on select "Oui Non Non répondu Sélectionner une option" at bounding box center [790, 276] width 390 height 24
select select "false"
click at [595, 264] on select "Oui Non Non répondu Sélectionner une option" at bounding box center [790, 276] width 390 height 24
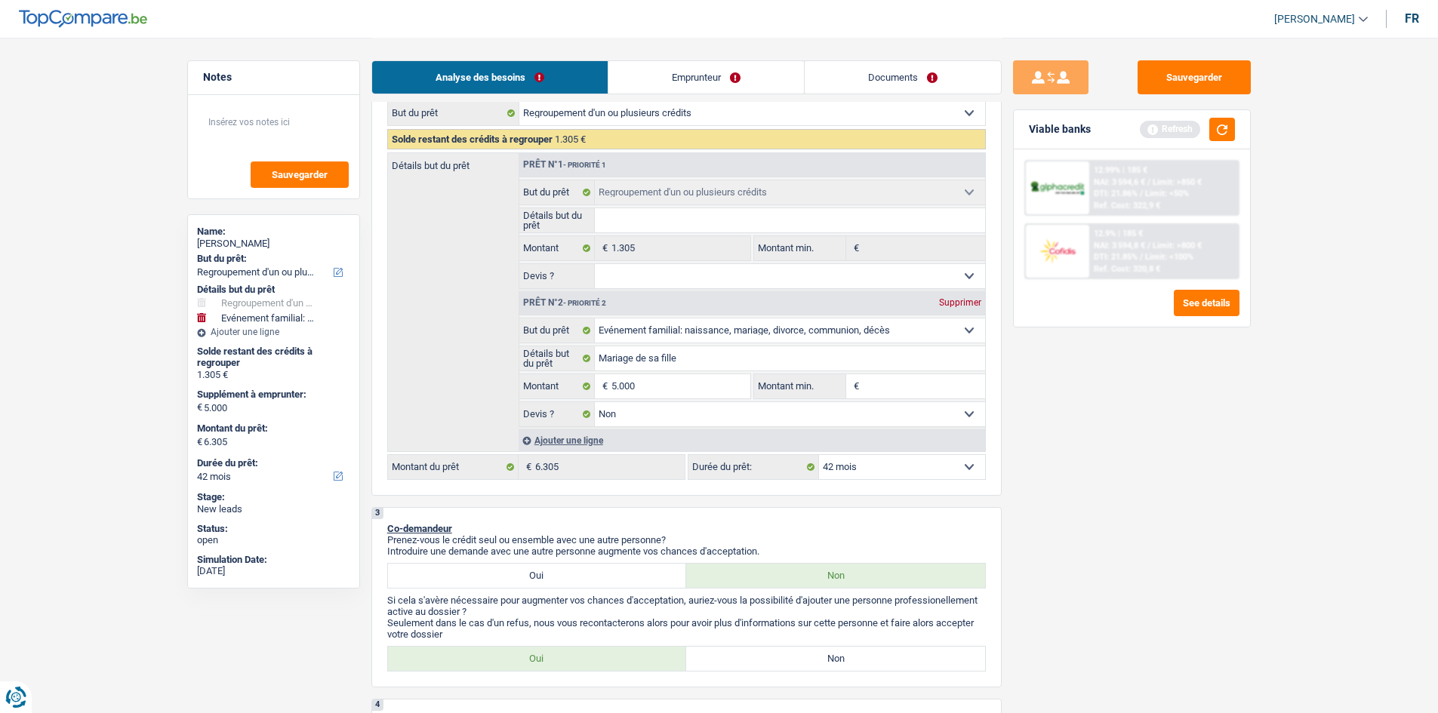
select select "false"
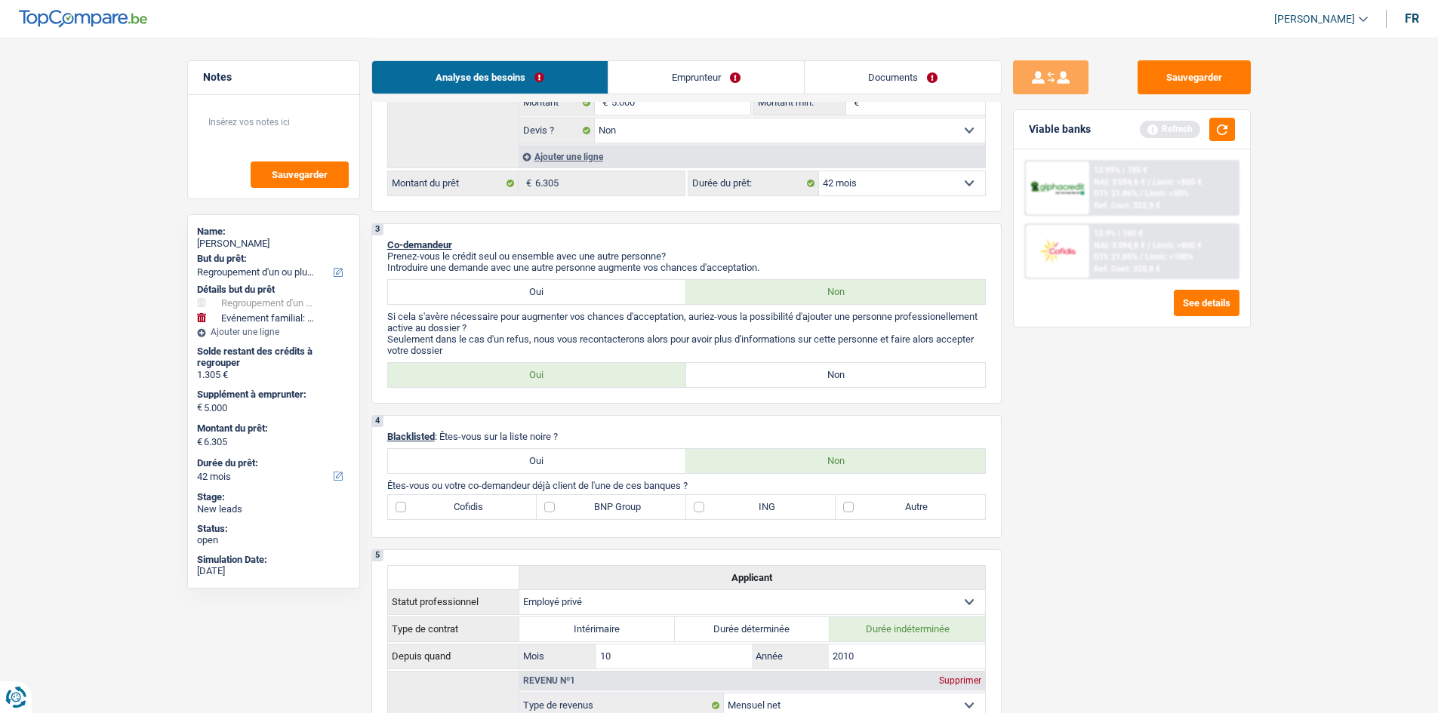
scroll to position [528, 0]
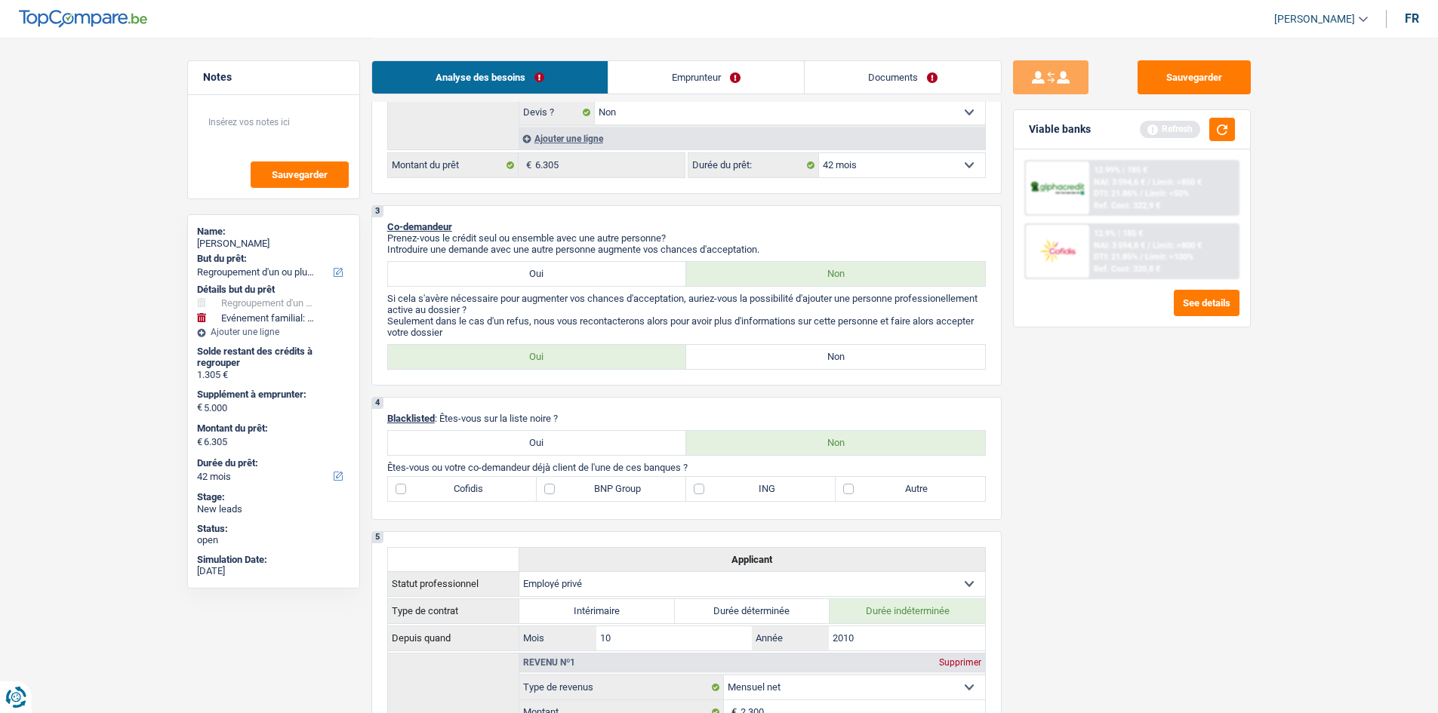
click at [768, 359] on label "Non" at bounding box center [835, 357] width 299 height 24
click at [768, 359] on input "Non" at bounding box center [835, 357] width 299 height 24
radio input "true"
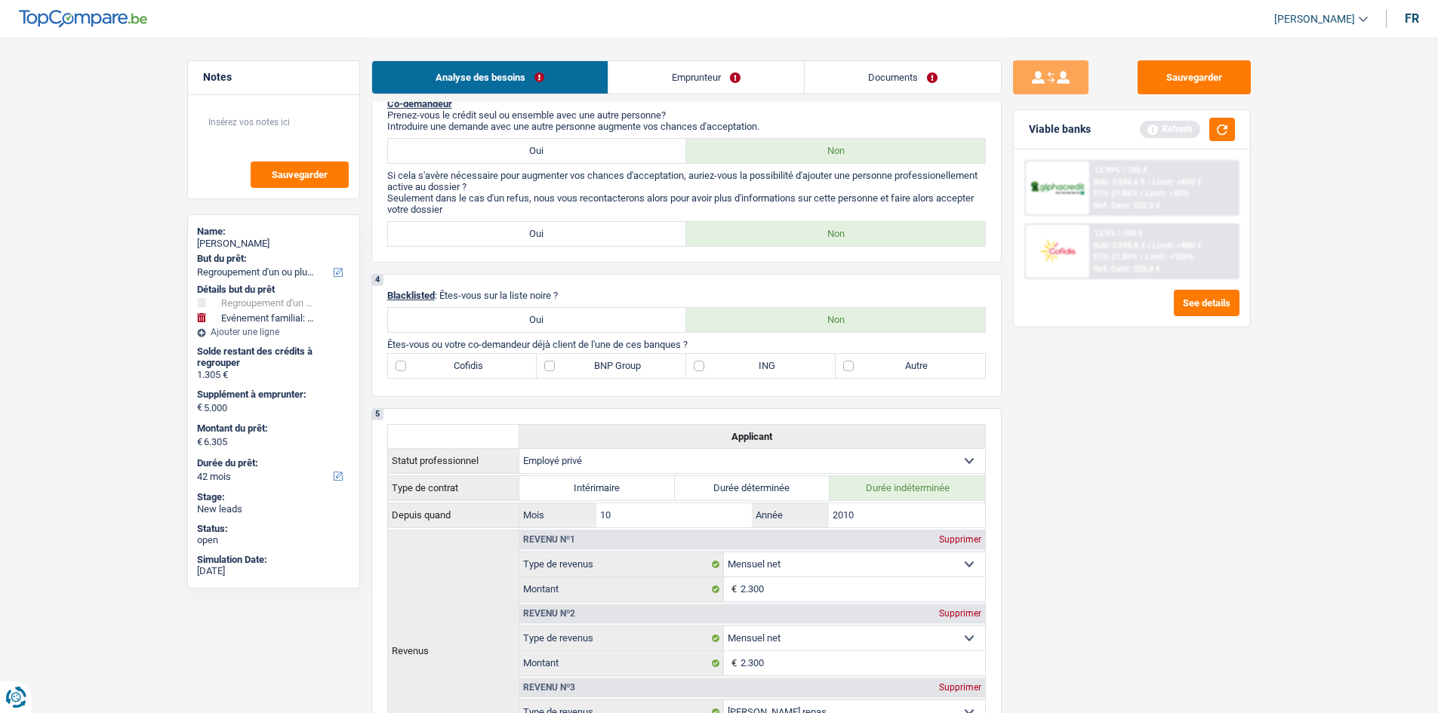
scroll to position [604, 0]
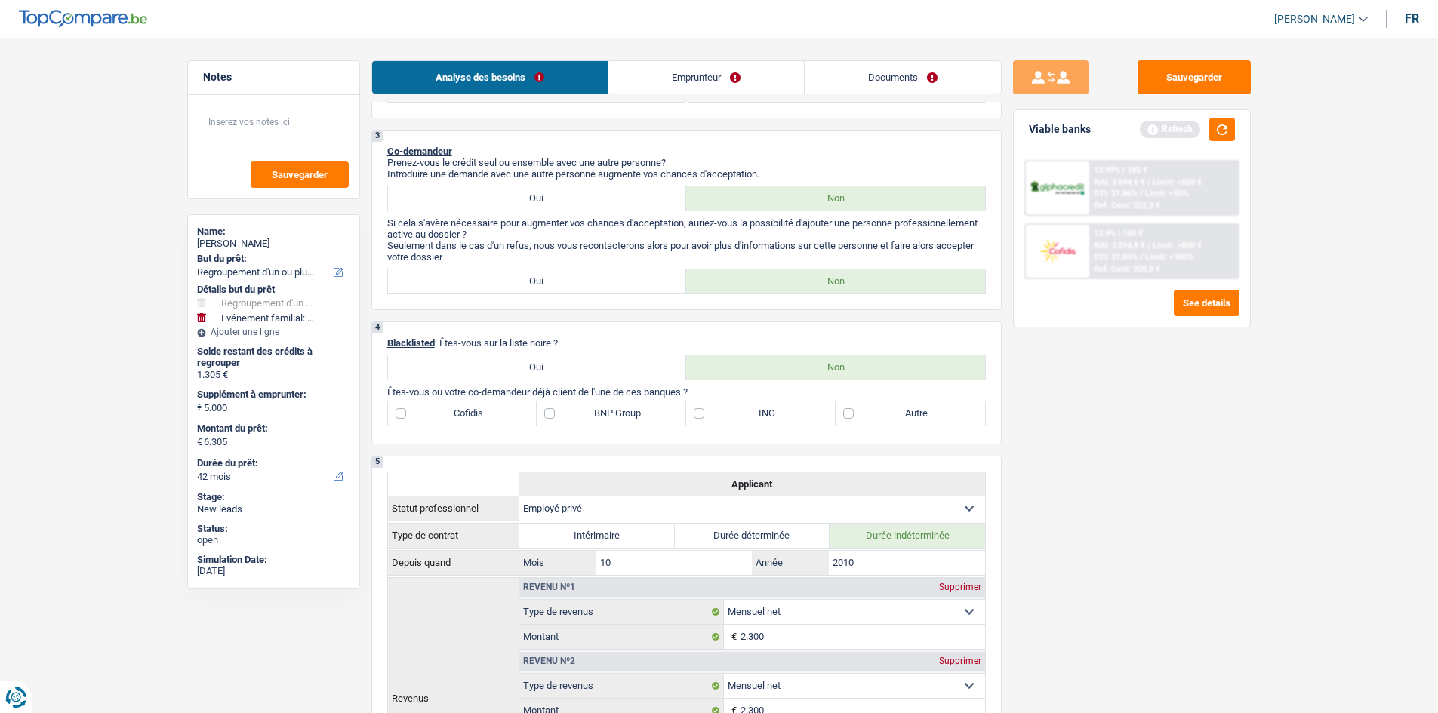
click at [695, 415] on label "ING" at bounding box center [760, 414] width 149 height 24
click at [695, 415] on input "ING" at bounding box center [760, 414] width 149 height 24
checkbox input "true"
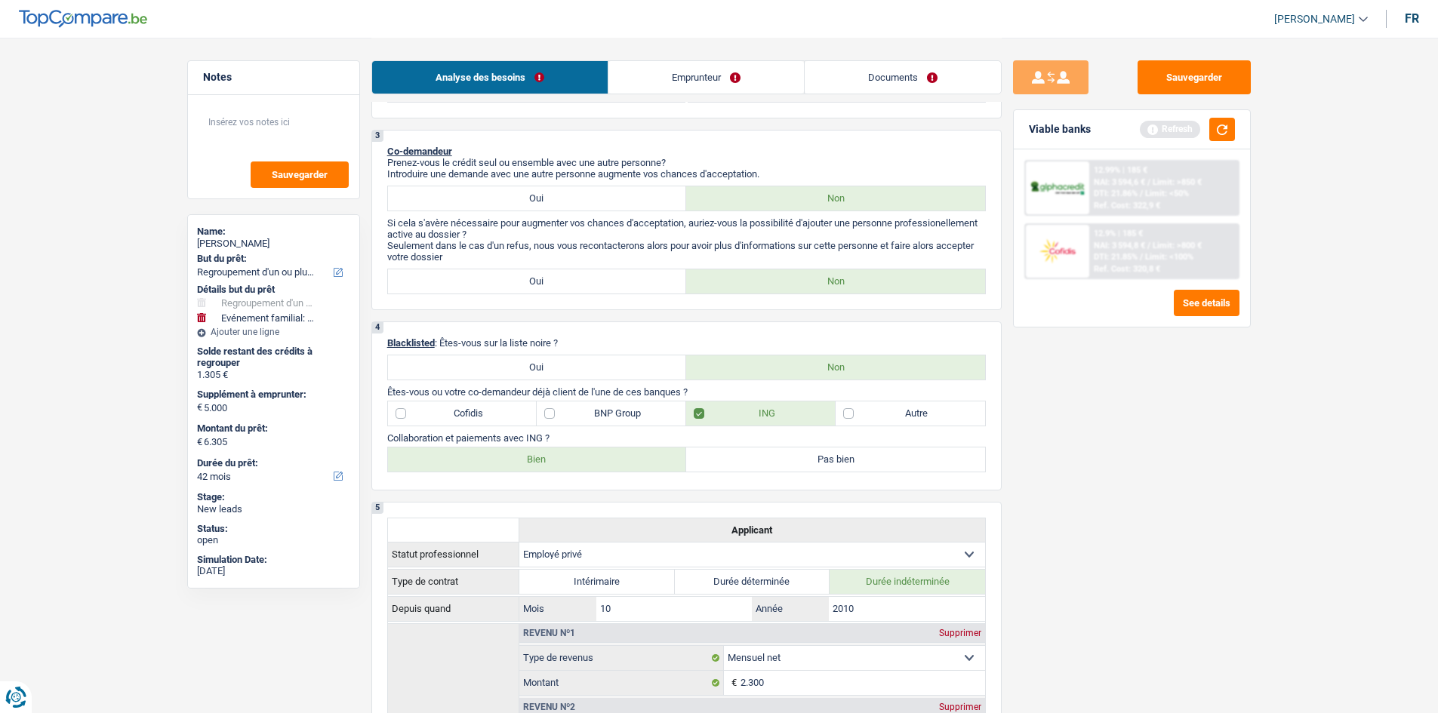
scroll to position [679, 0]
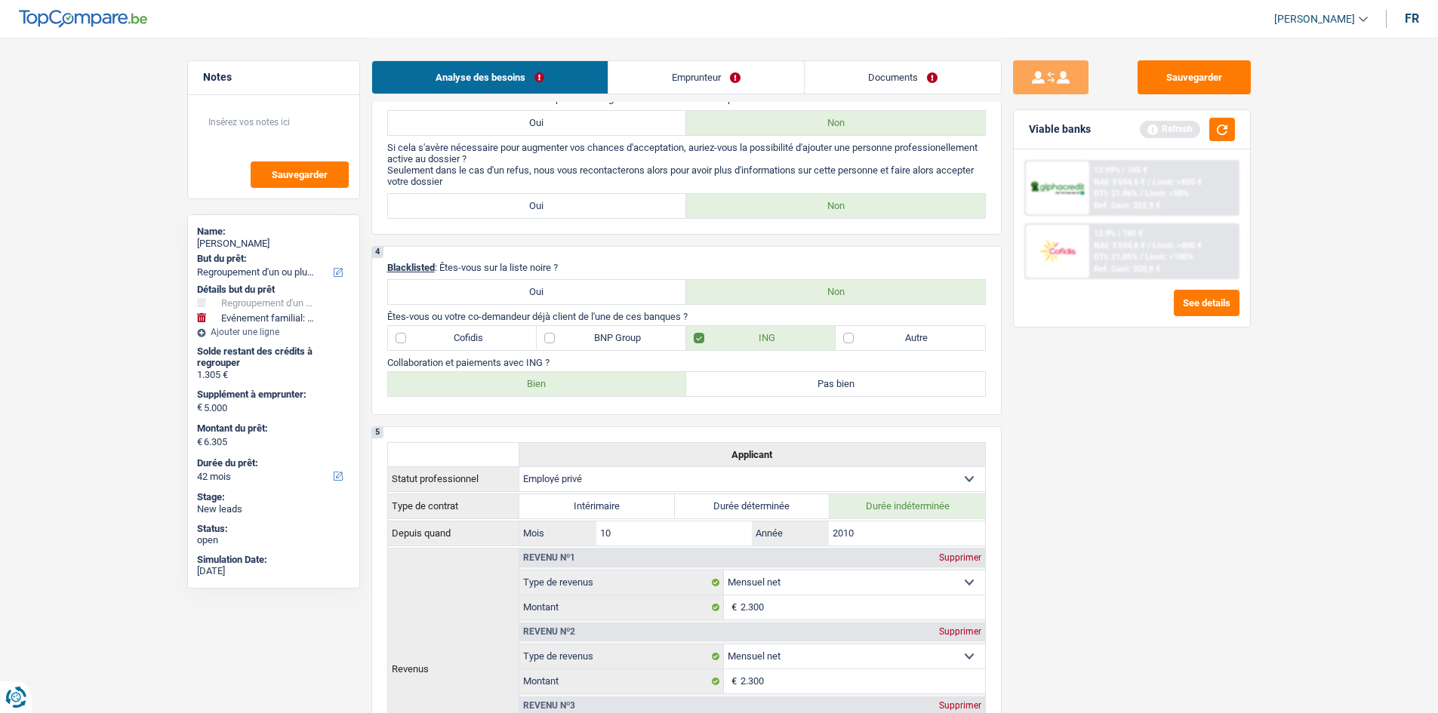
click at [547, 388] on label "Bien" at bounding box center [537, 384] width 299 height 24
click at [547, 388] on input "Bien" at bounding box center [537, 384] width 299 height 24
radio input "true"
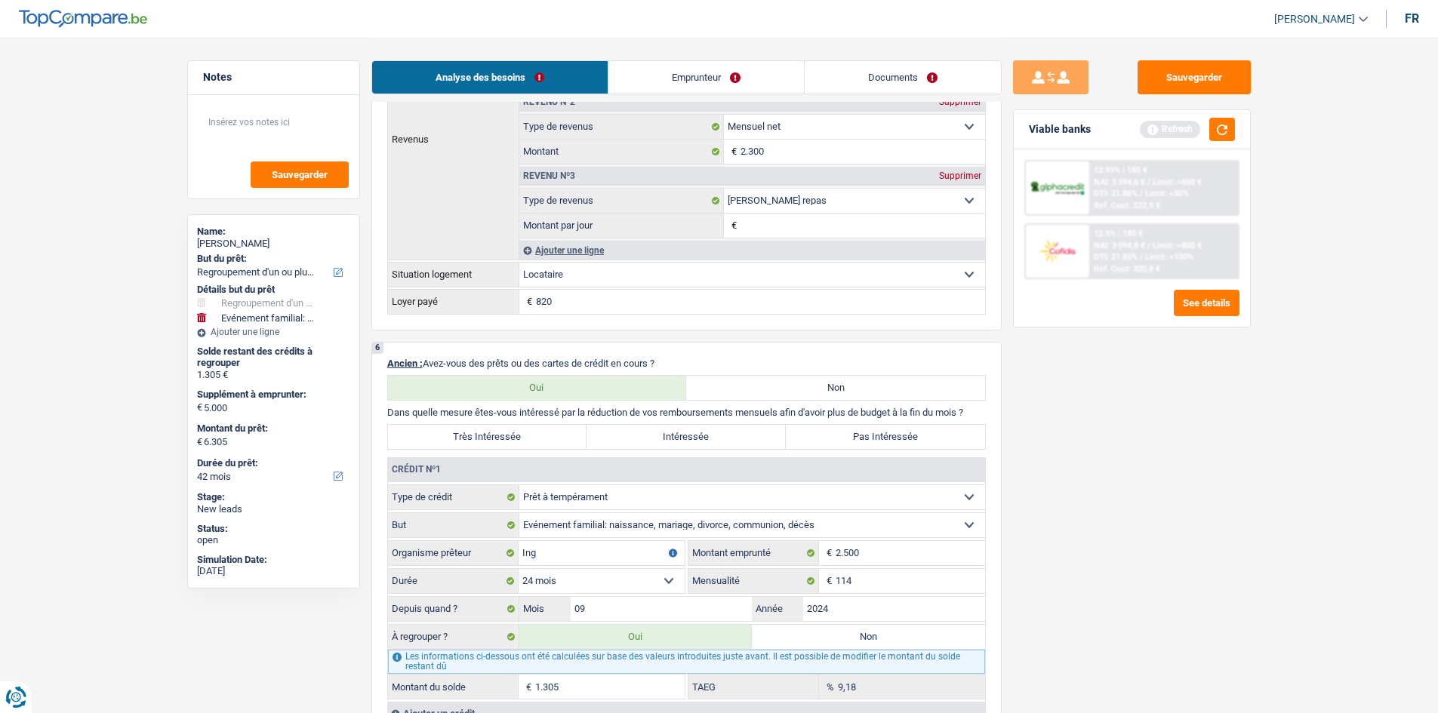
scroll to position [1208, 0]
click at [542, 428] on label "Très Intéressée" at bounding box center [487, 439] width 199 height 24
click at [542, 428] on input "Très Intéressée" at bounding box center [487, 439] width 199 height 24
radio input "true"
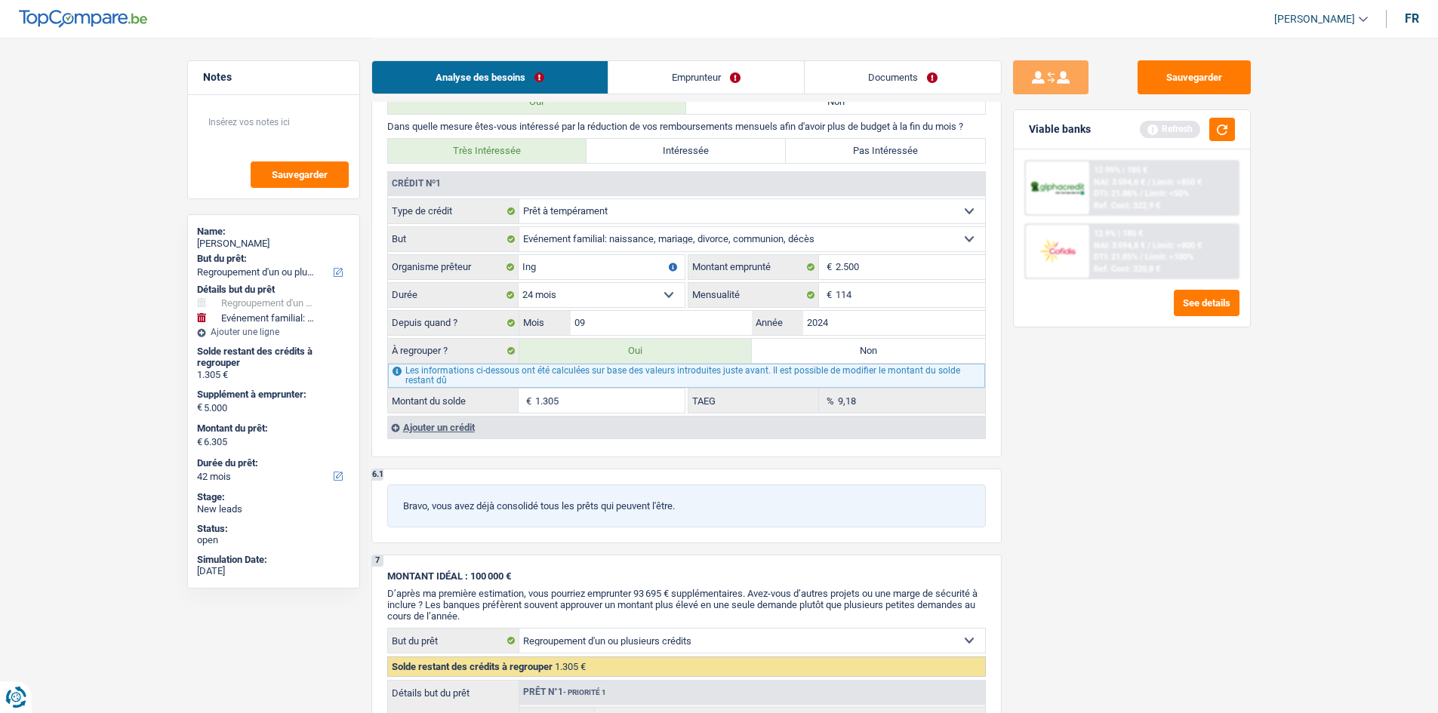
scroll to position [1510, 0]
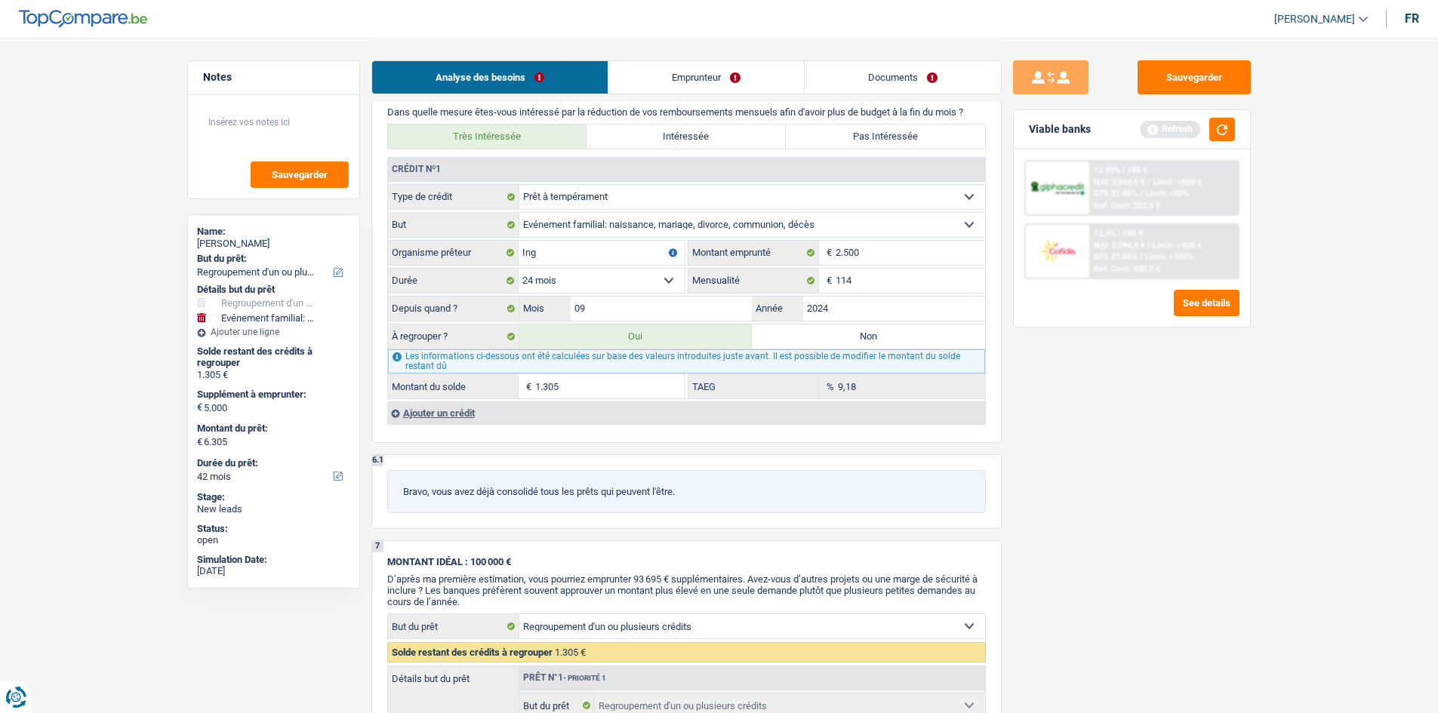
click at [434, 408] on div "Ajouter un crédit" at bounding box center [686, 413] width 598 height 23
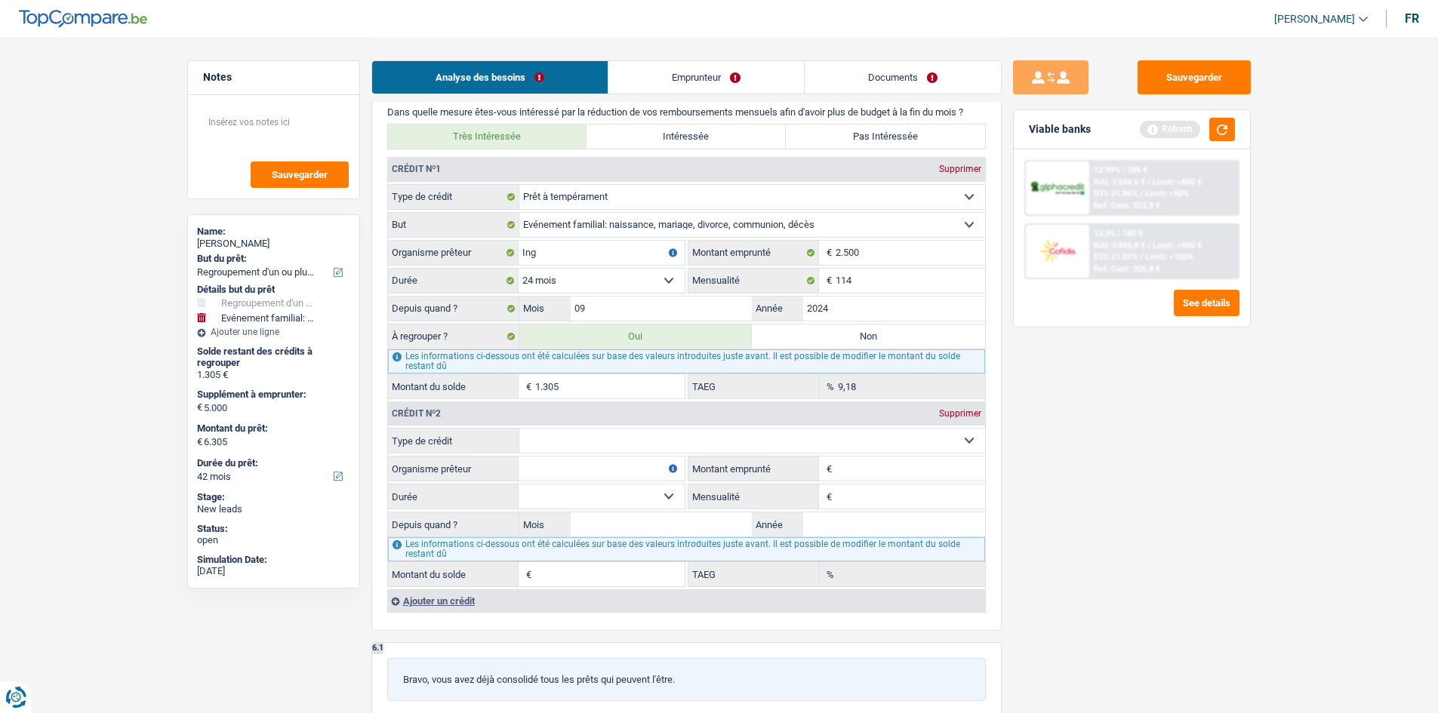
click at [596, 442] on select "Carte ou ouverture de crédit Prêt hypothécaire Vente à tempérament Prêt à tempé…" at bounding box center [752, 441] width 466 height 24
select select "cardOrCredit"
type input "0"
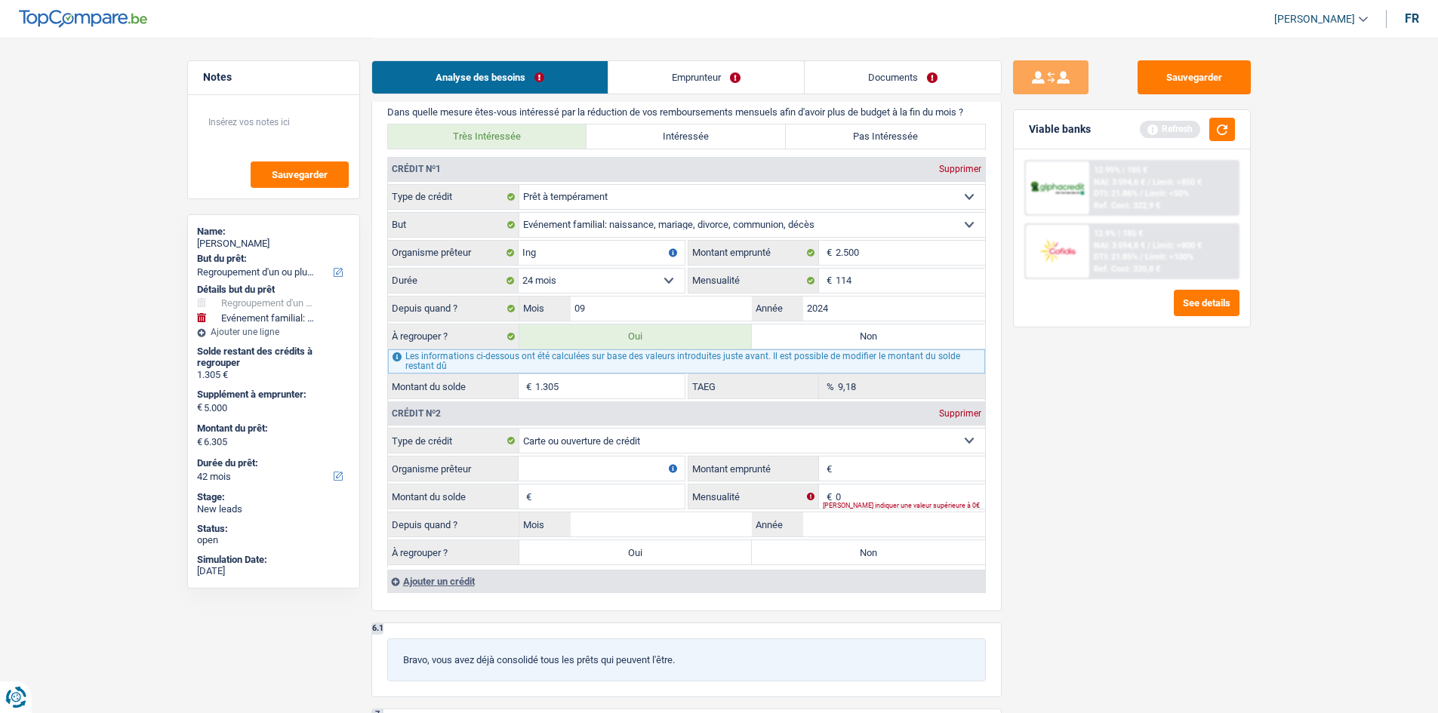
click at [593, 457] on input "Organisme prêteur" at bounding box center [602, 469] width 166 height 24
type input "ING"
click at [839, 464] on input "Montant" at bounding box center [910, 469] width 149 height 24
type input "5.000"
click at [587, 493] on input "Montant du solde" at bounding box center [609, 497] width 149 height 24
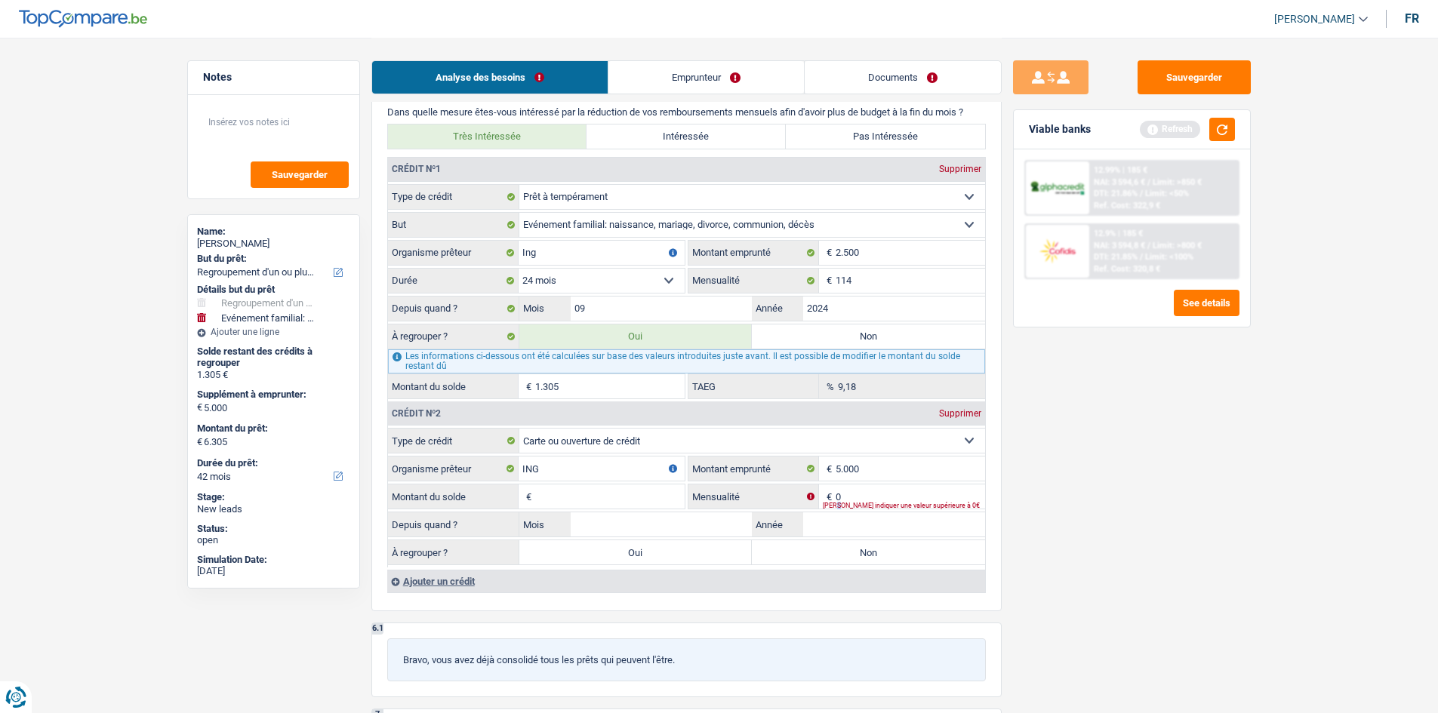
click at [837, 503] on div "Veuillez indiquer une valeur supérieure à 0€" at bounding box center [904, 506] width 162 height 6
click at [848, 494] on input "0" at bounding box center [910, 497] width 149 height 24
type input "1"
click at [642, 501] on input "Montant du solde" at bounding box center [609, 497] width 149 height 24
type input "5.000"
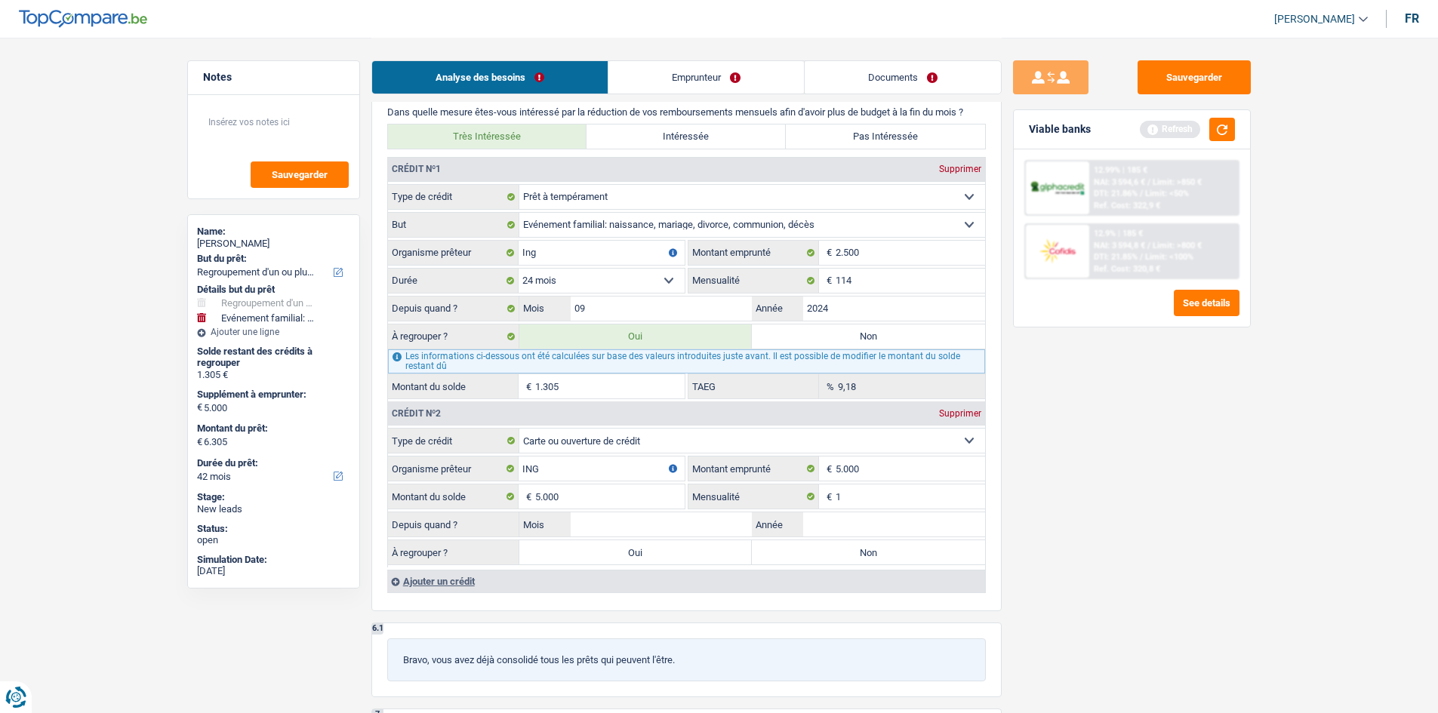
click at [811, 556] on label "Non" at bounding box center [868, 553] width 233 height 24
click at [811, 556] on input "Non" at bounding box center [868, 553] width 233 height 24
radio input "true"
click at [656, 528] on input "Mois" at bounding box center [662, 525] width 182 height 24
type input "01"
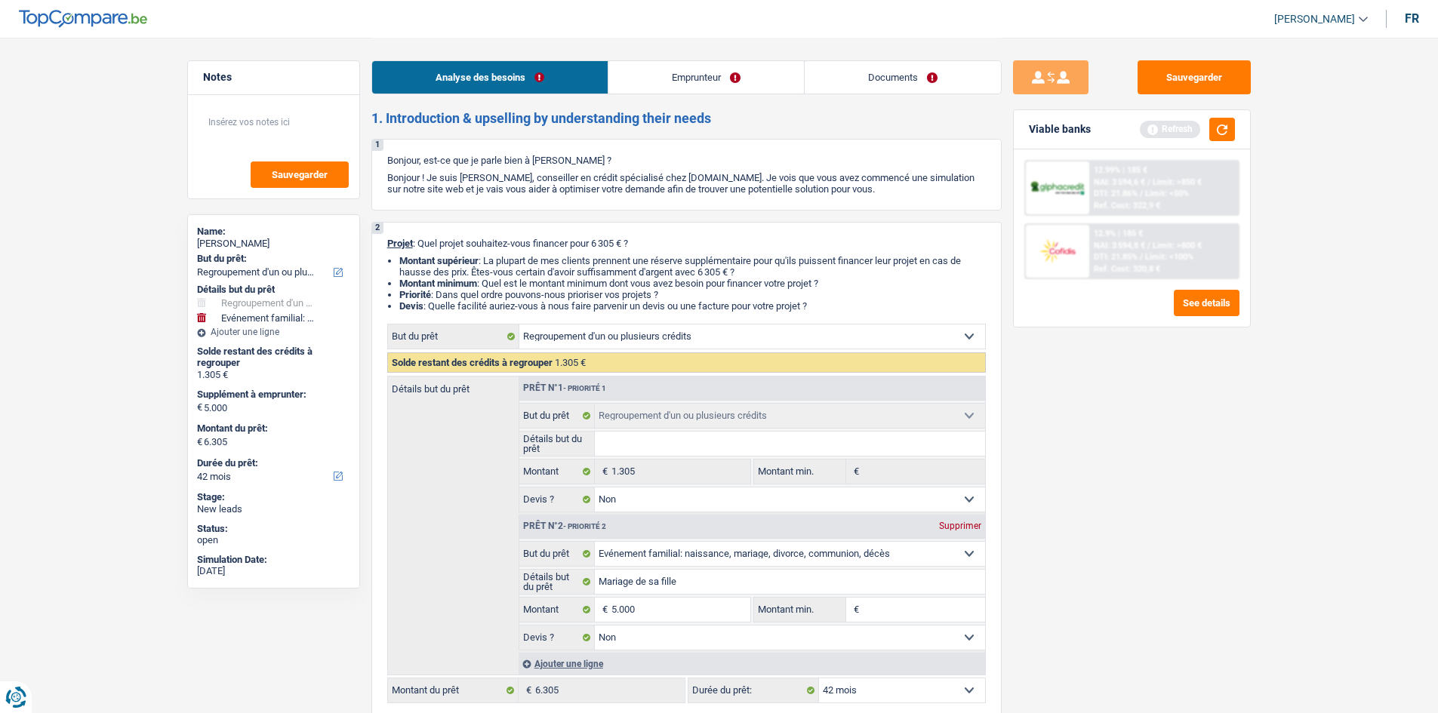
scroll to position [0, 0]
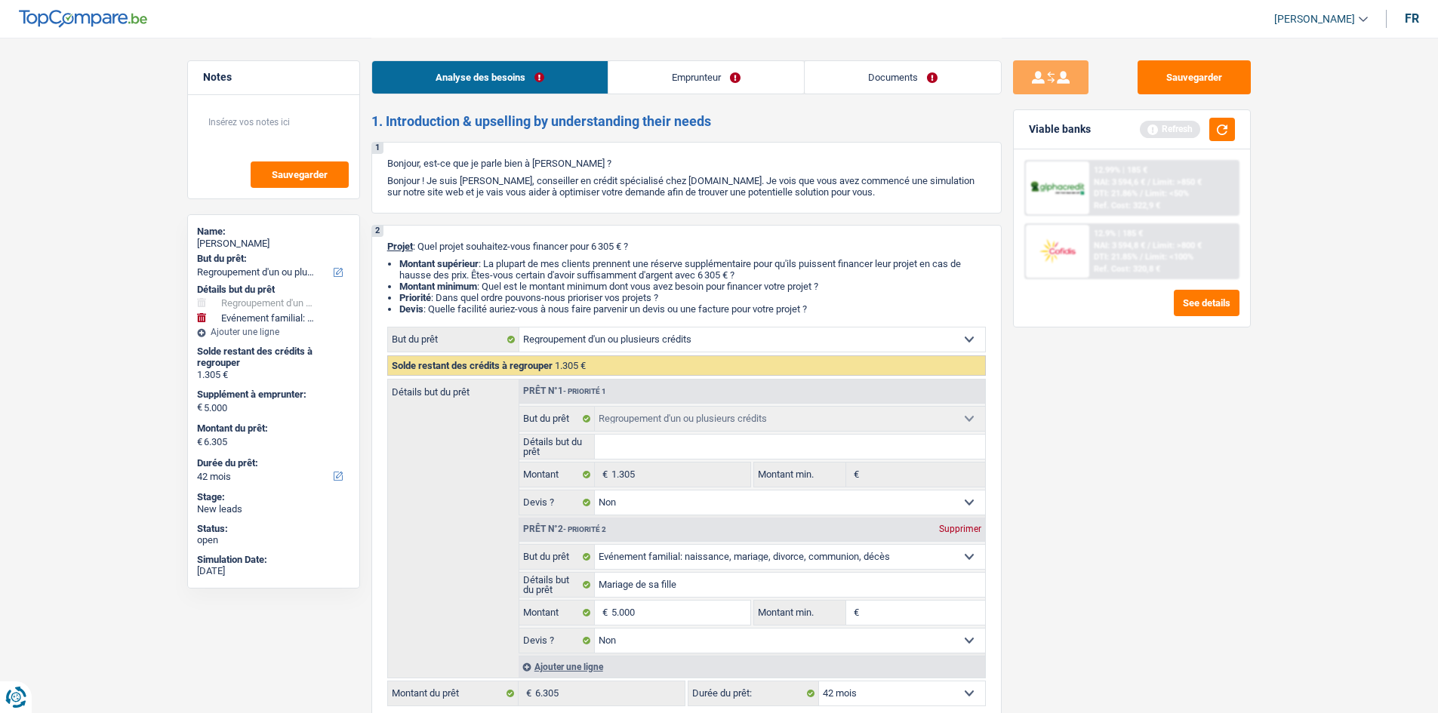
type input "2023"
click at [731, 90] on link "Emprunteur" at bounding box center [706, 77] width 196 height 32
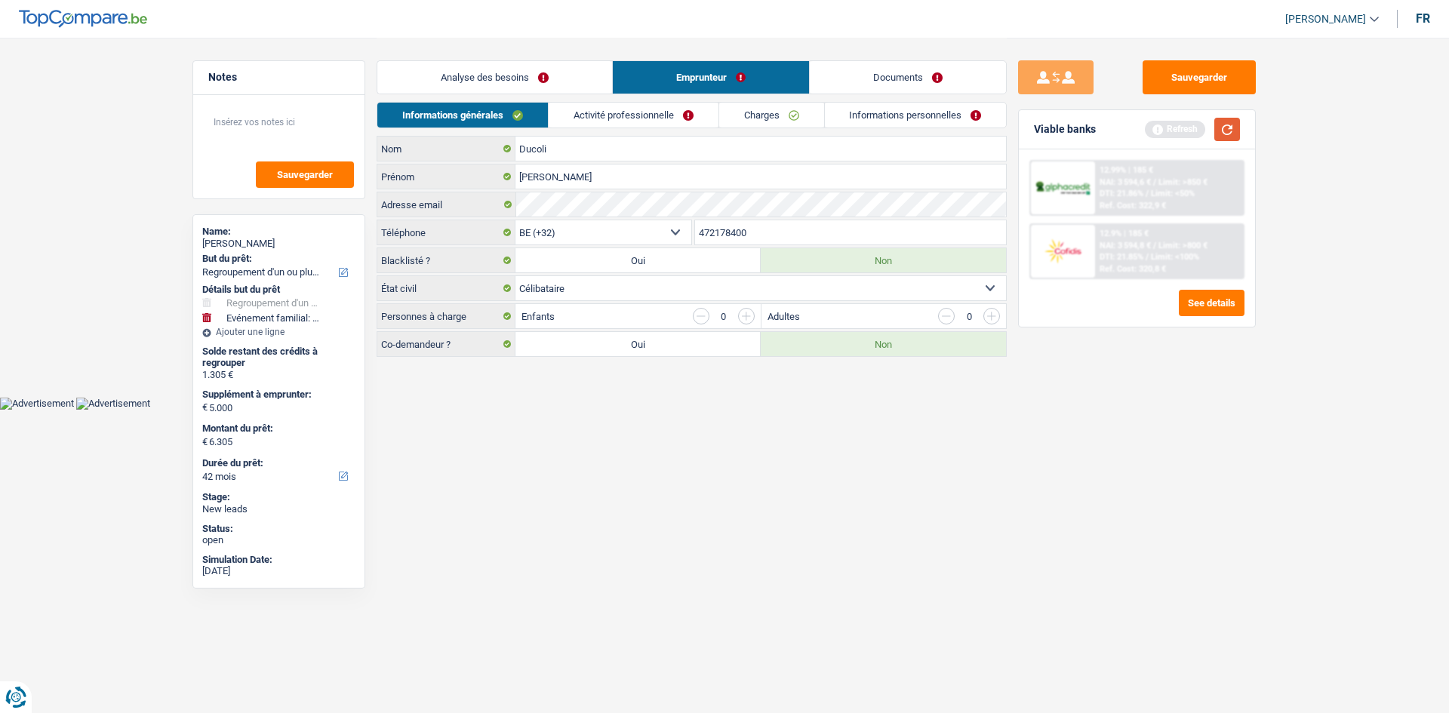
click at [1221, 139] on button "button" at bounding box center [1228, 129] width 26 height 23
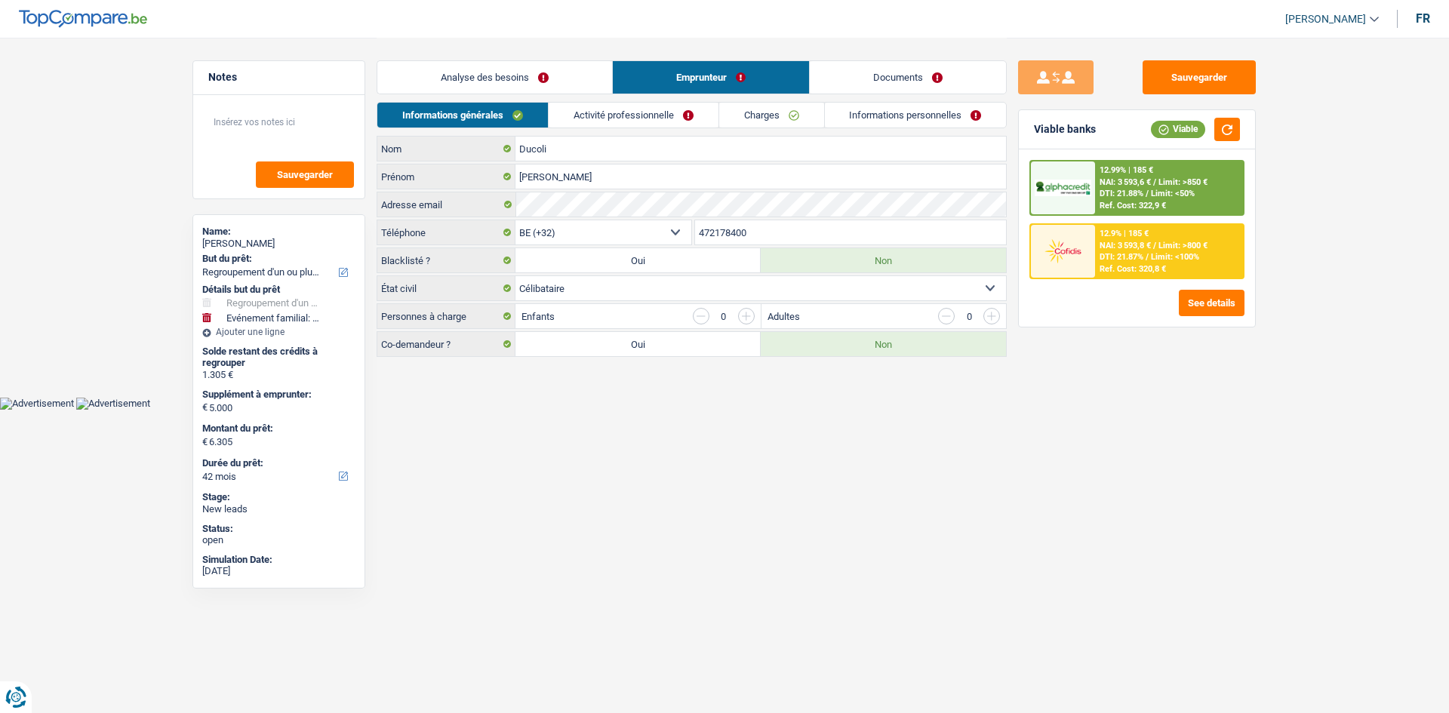
click at [670, 124] on link "Activité professionnelle" at bounding box center [634, 115] width 170 height 25
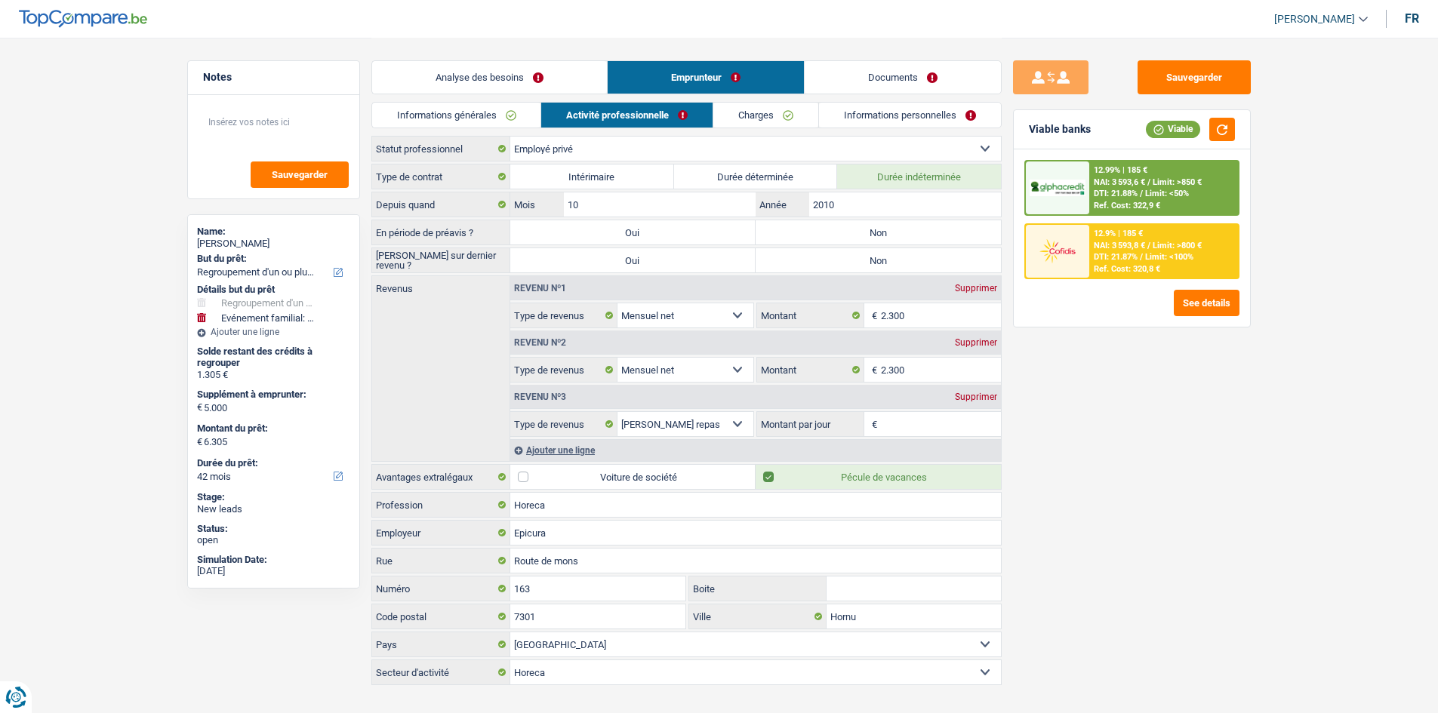
click at [858, 236] on label "Non" at bounding box center [878, 232] width 245 height 24
click at [858, 236] on input "Non" at bounding box center [878, 232] width 245 height 24
radio input "true"
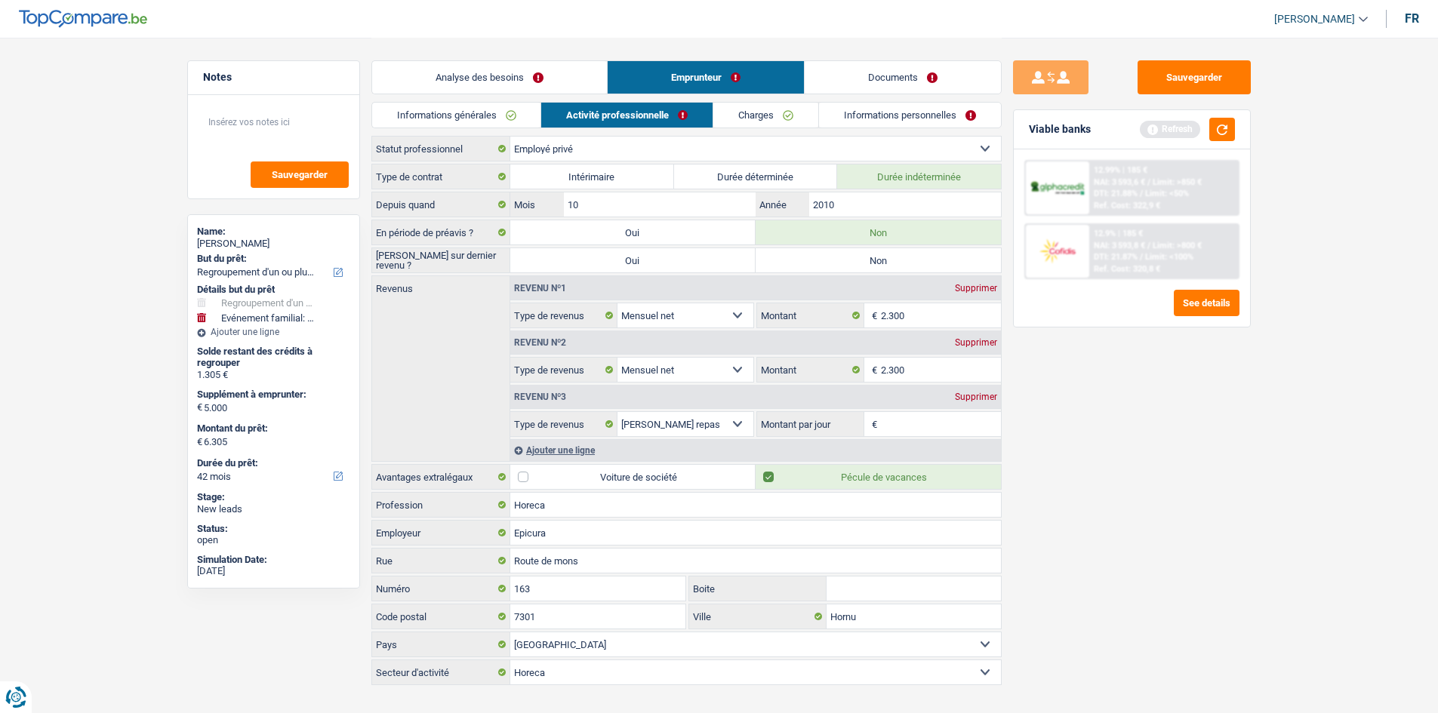
click at [852, 263] on label "Non" at bounding box center [878, 260] width 245 height 24
click at [852, 263] on input "Non" at bounding box center [878, 260] width 245 height 24
radio input "true"
click at [995, 399] on div "Supprimer" at bounding box center [976, 397] width 50 height 9
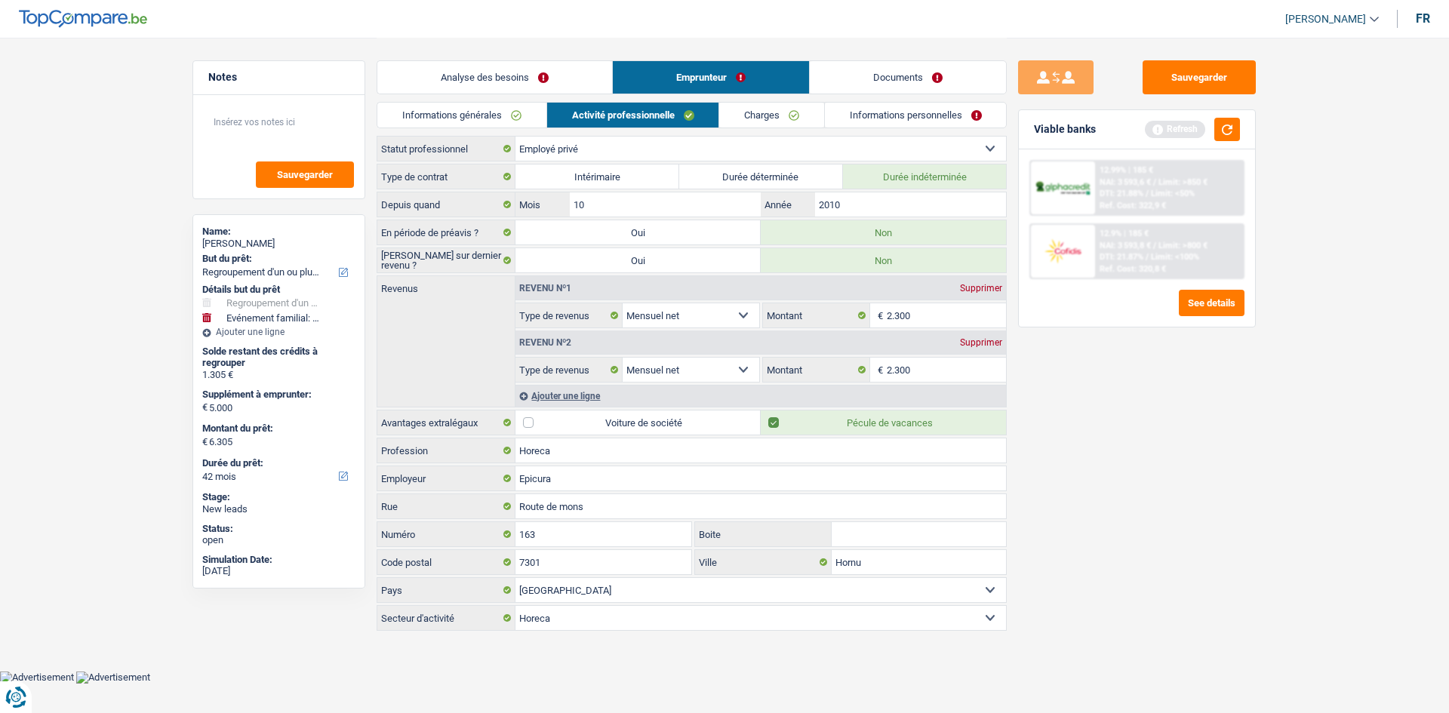
click at [992, 343] on div "Supprimer" at bounding box center [981, 342] width 50 height 9
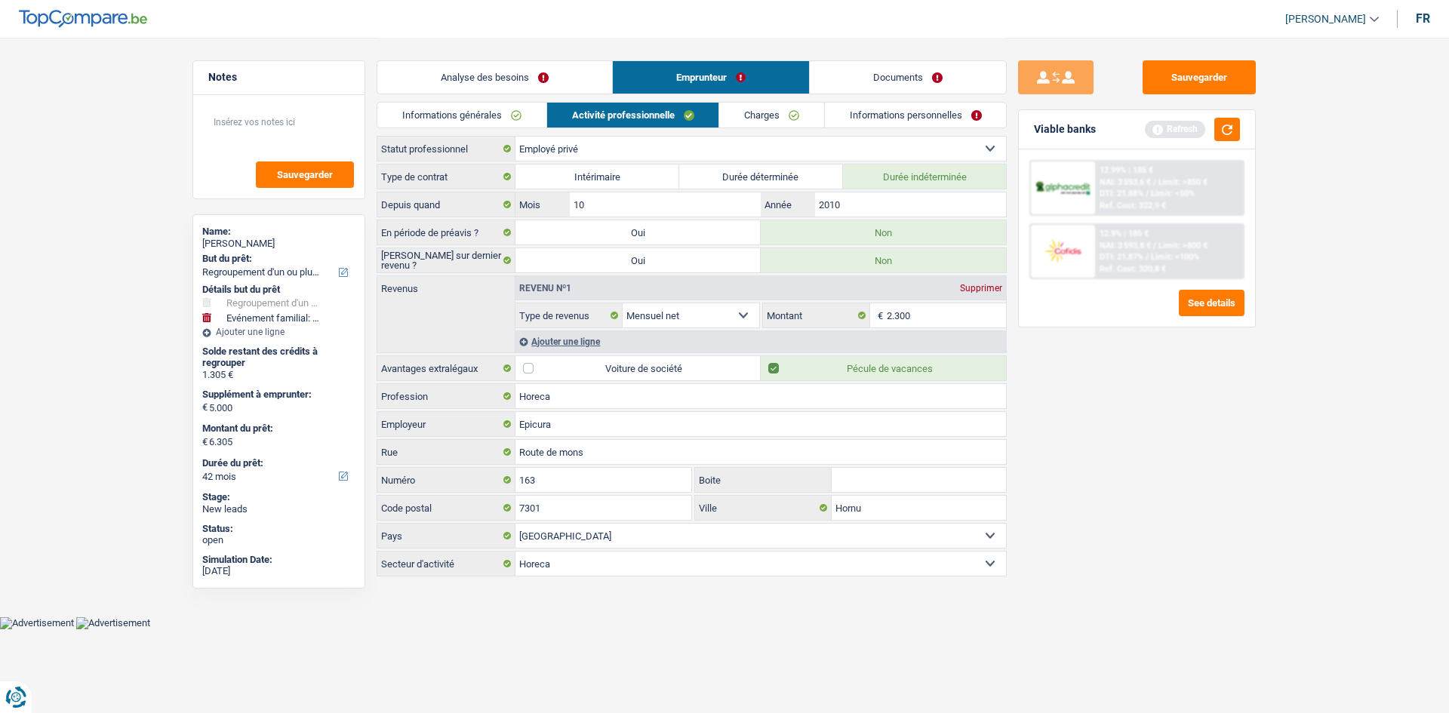
click at [773, 115] on link "Charges" at bounding box center [771, 115] width 105 height 25
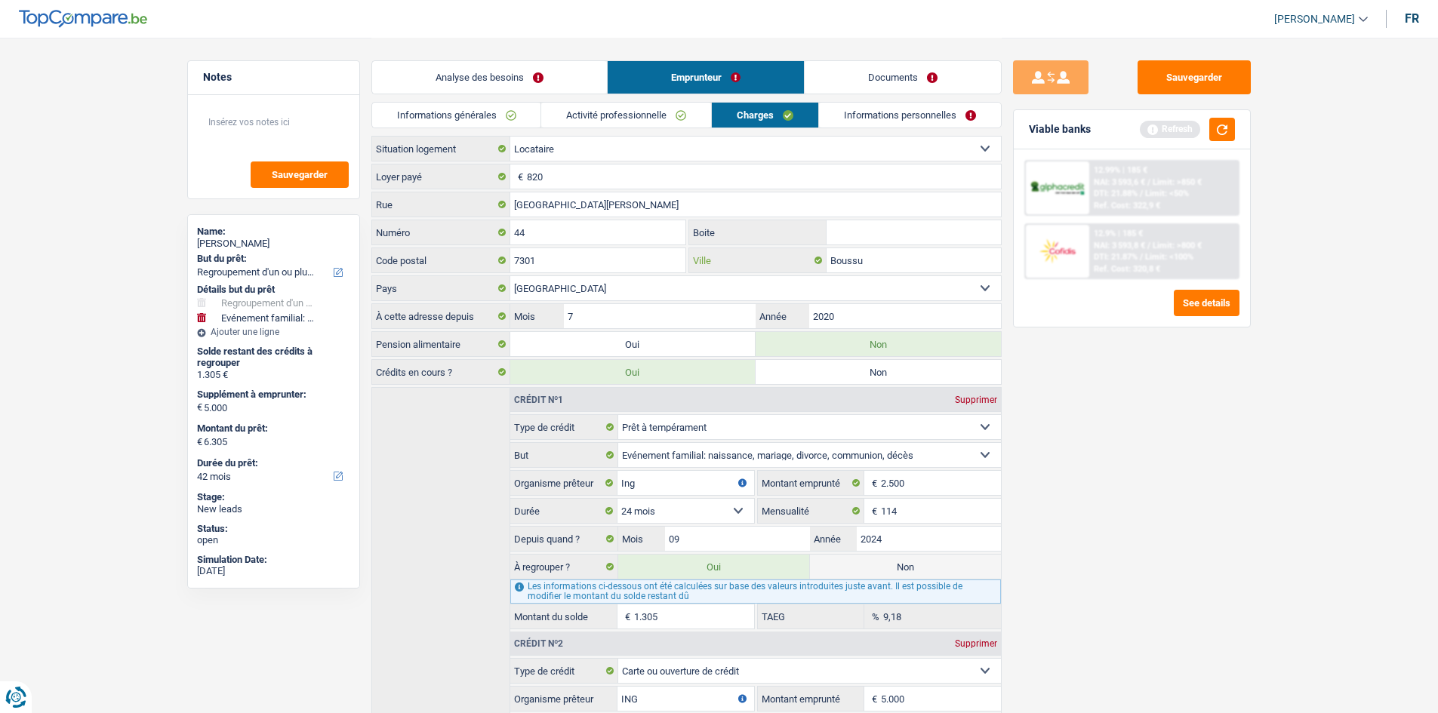
click at [883, 263] on input "Boussu" at bounding box center [914, 260] width 174 height 24
type input "B"
type input "Hornu"
click at [836, 123] on link "Informations personnelles" at bounding box center [910, 115] width 182 height 25
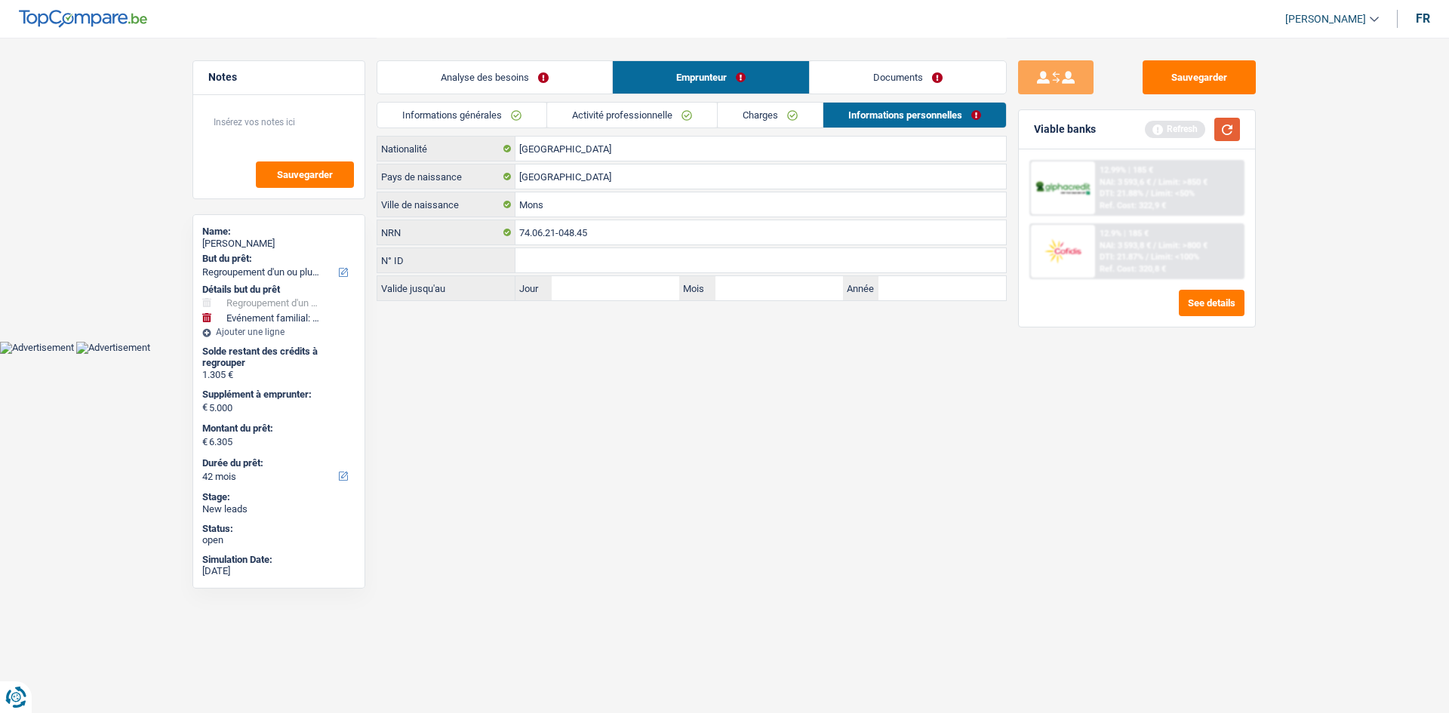
click at [1227, 128] on button "button" at bounding box center [1228, 129] width 26 height 23
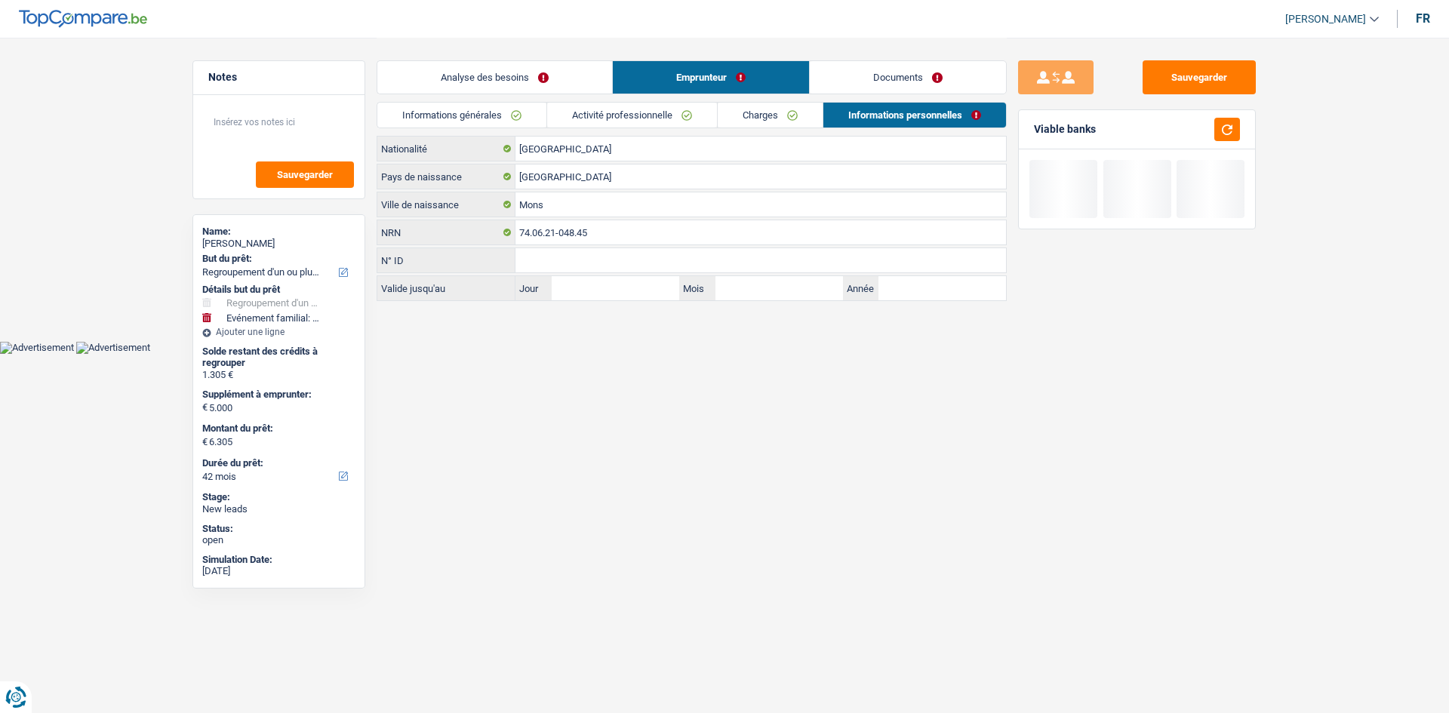
click at [502, 75] on link "Analyse des besoins" at bounding box center [494, 77] width 235 height 32
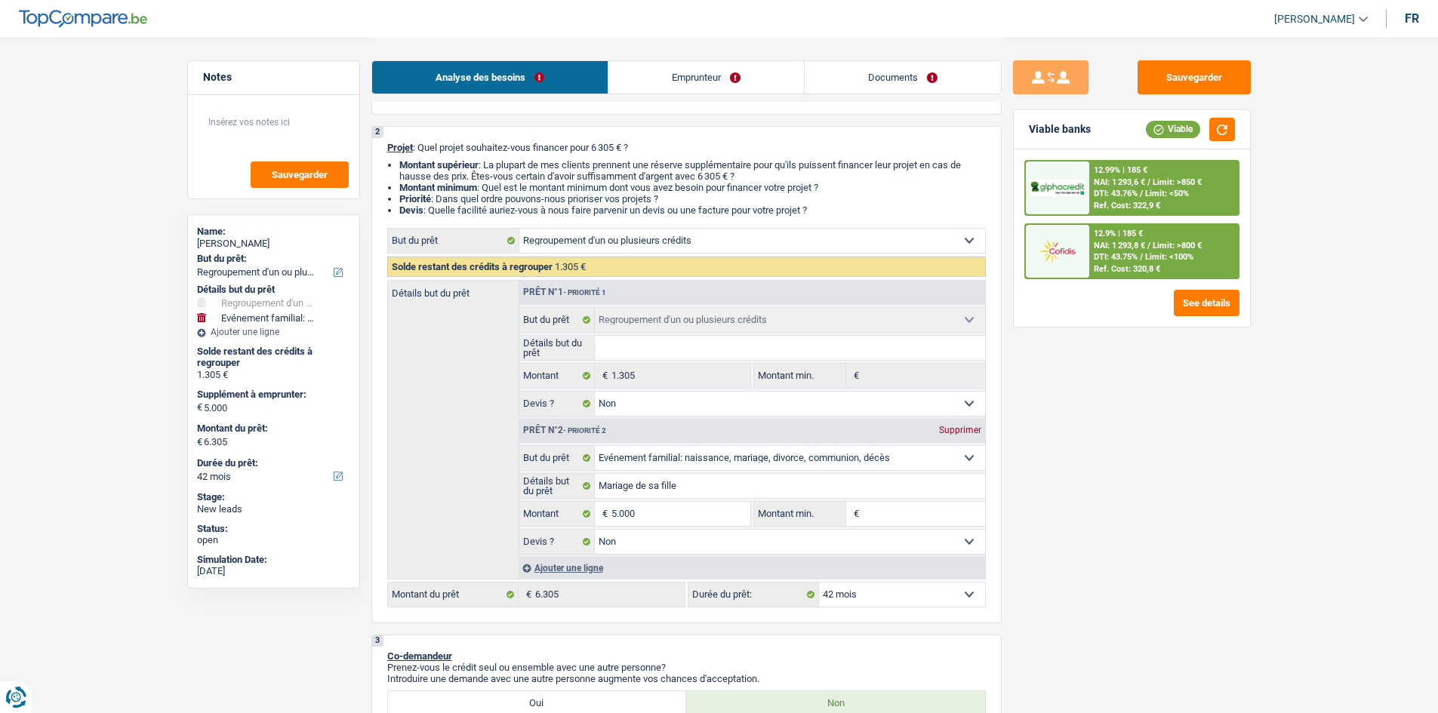
scroll to position [226, 0]
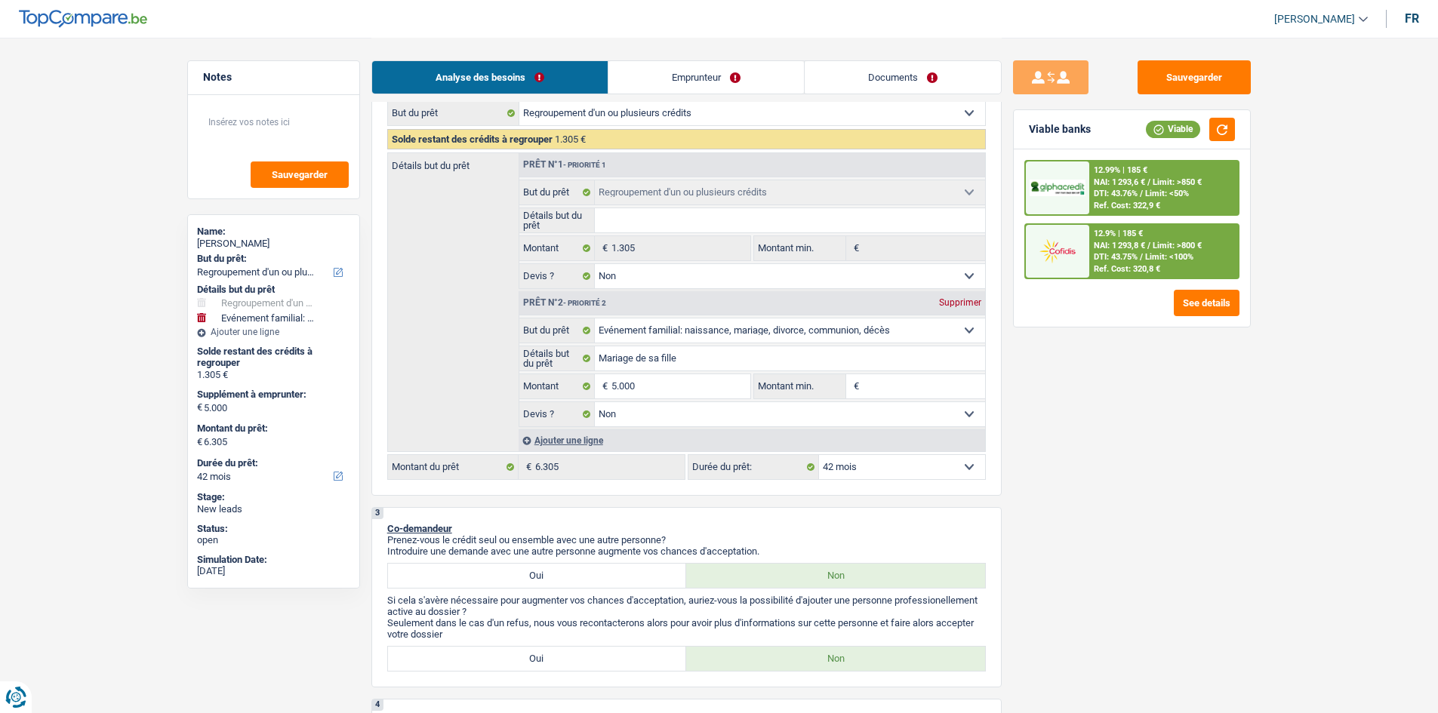
click at [879, 470] on select "12 mois 18 mois 24 mois 30 mois 36 mois 42 mois Sélectionner une option" at bounding box center [902, 467] width 166 height 24
click at [819, 455] on select "12 mois 18 mois 24 mois 30 mois 36 mois 42 mois Sélectionner une option" at bounding box center [902, 467] width 166 height 24
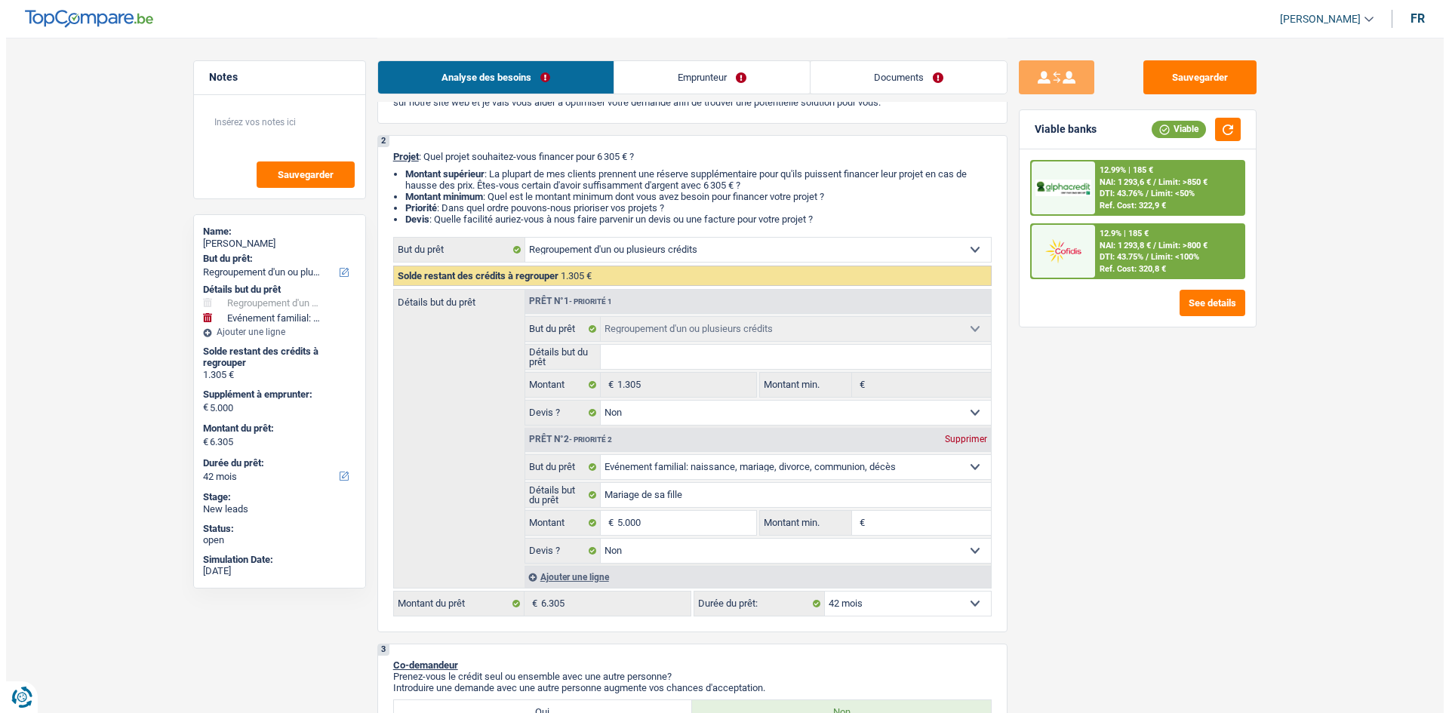
scroll to position [302, 0]
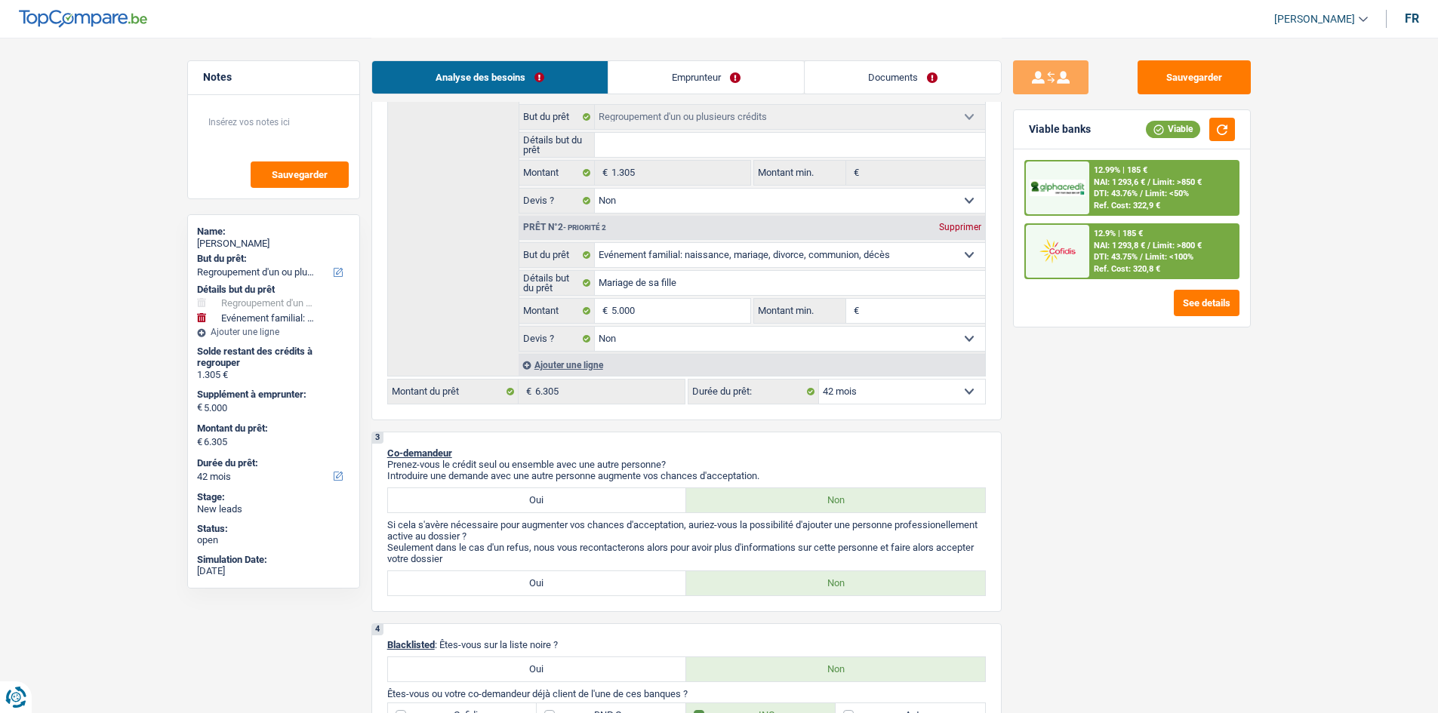
click at [915, 394] on select "12 mois 18 mois 24 mois 30 mois 36 mois 42 mois Sélectionner une option" at bounding box center [902, 392] width 166 height 24
click at [819, 380] on select "12 mois 18 mois 24 mois 30 mois 36 mois 42 mois Sélectionner une option" at bounding box center [902, 392] width 166 height 24
click at [1193, 303] on button "See details" at bounding box center [1207, 303] width 66 height 26
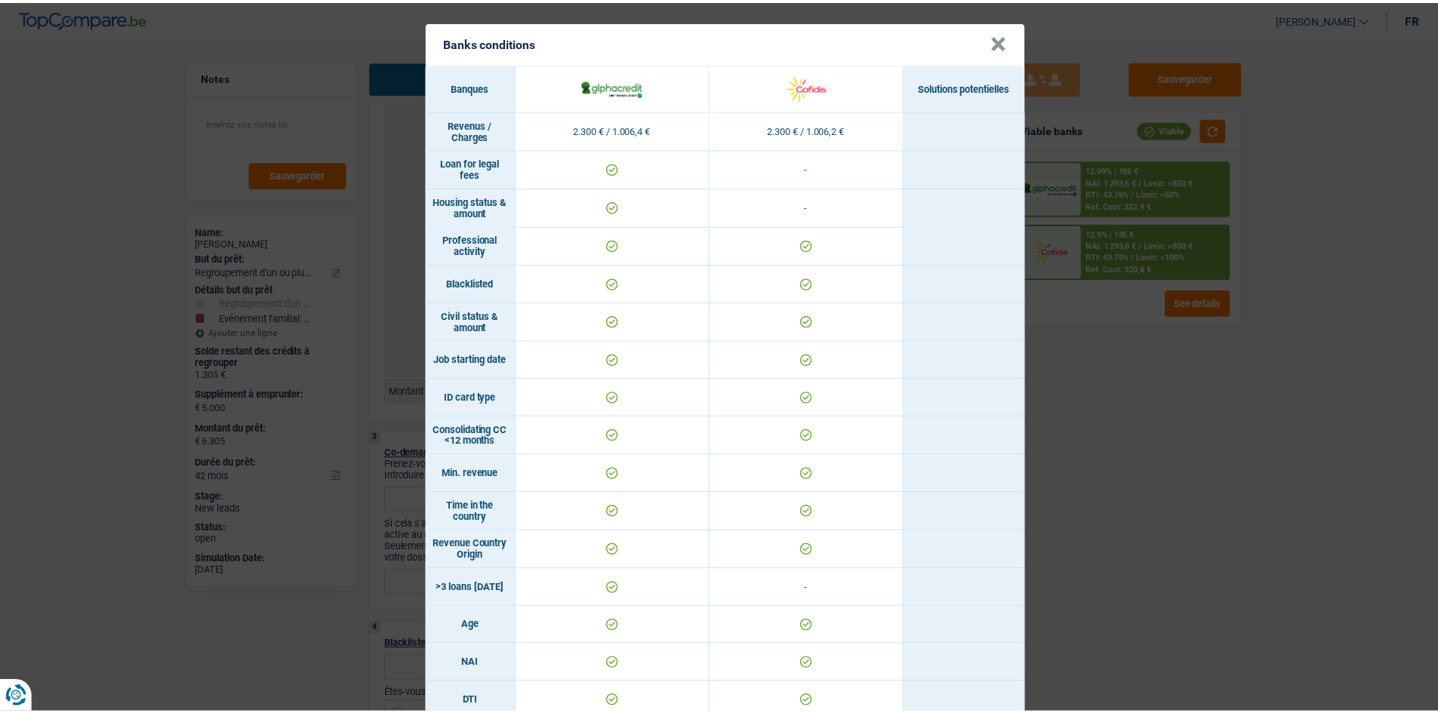
scroll to position [0, 0]
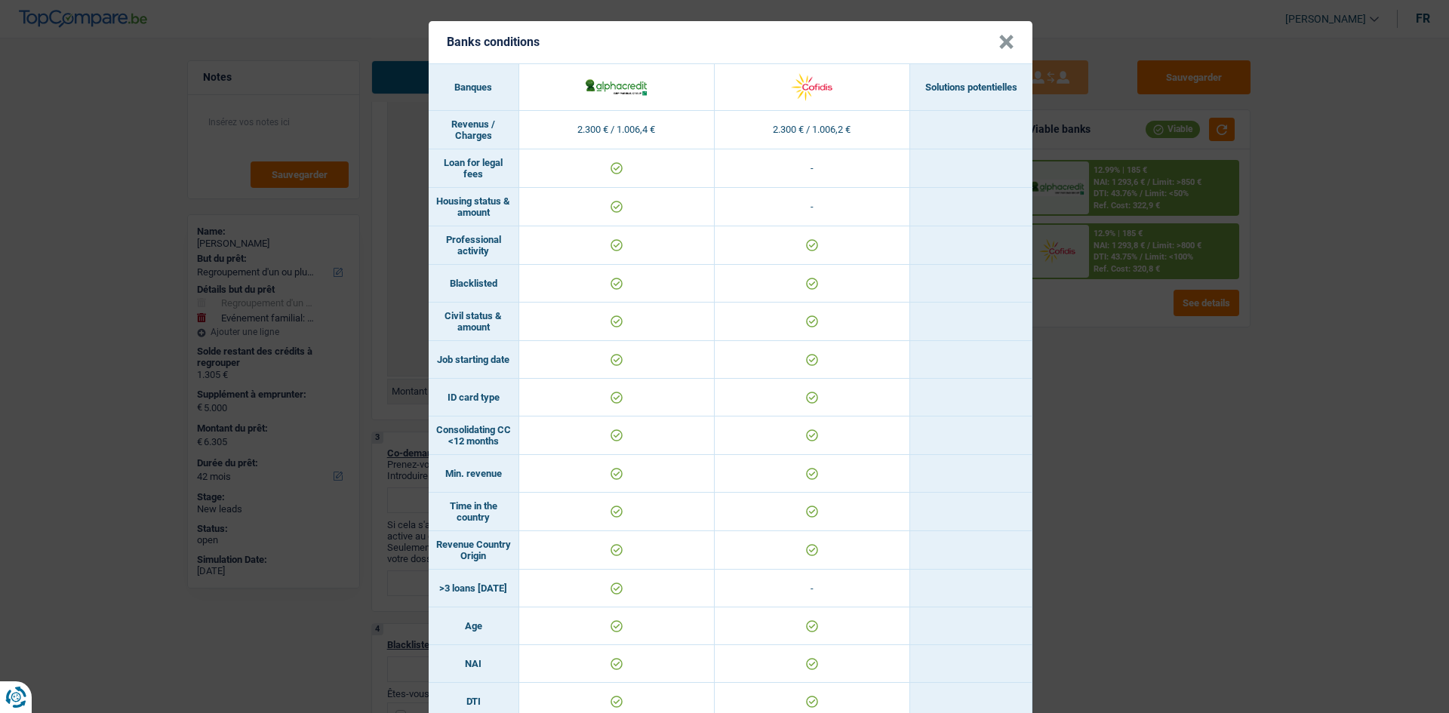
click at [999, 48] on button "×" at bounding box center [1007, 42] width 16 height 15
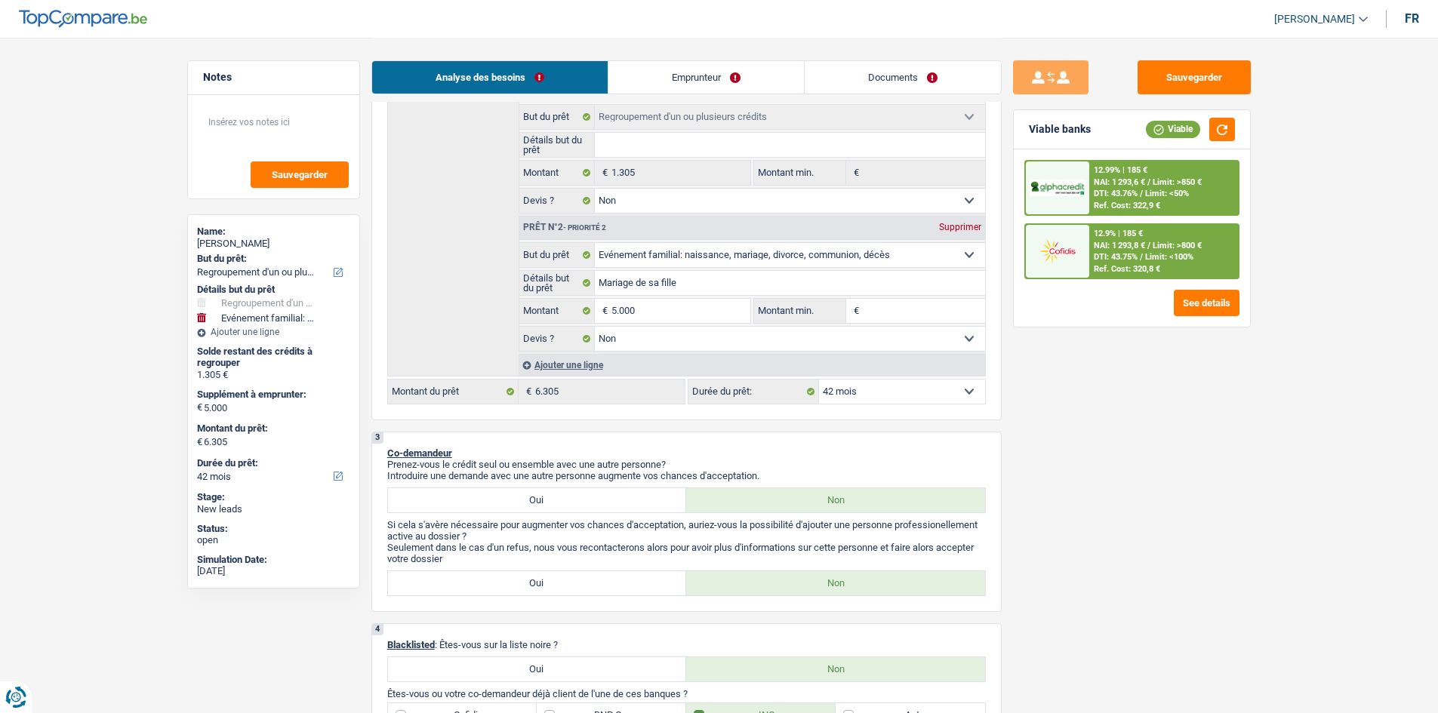
click at [1141, 257] on span "/" at bounding box center [1141, 257] width 3 height 10
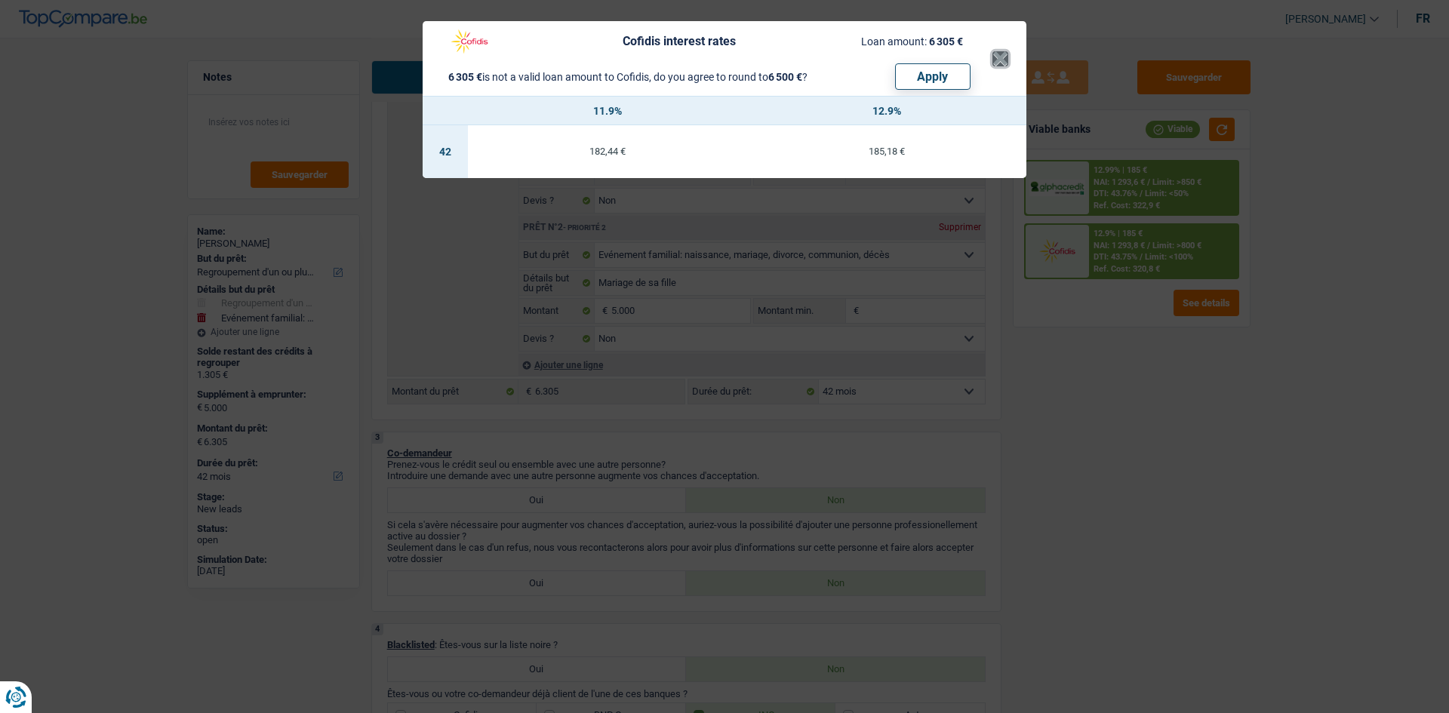
drag, startPoint x: 998, startPoint y: 57, endPoint x: 1012, endPoint y: 87, distance: 33.4
click at [999, 57] on button "×" at bounding box center [1001, 58] width 16 height 15
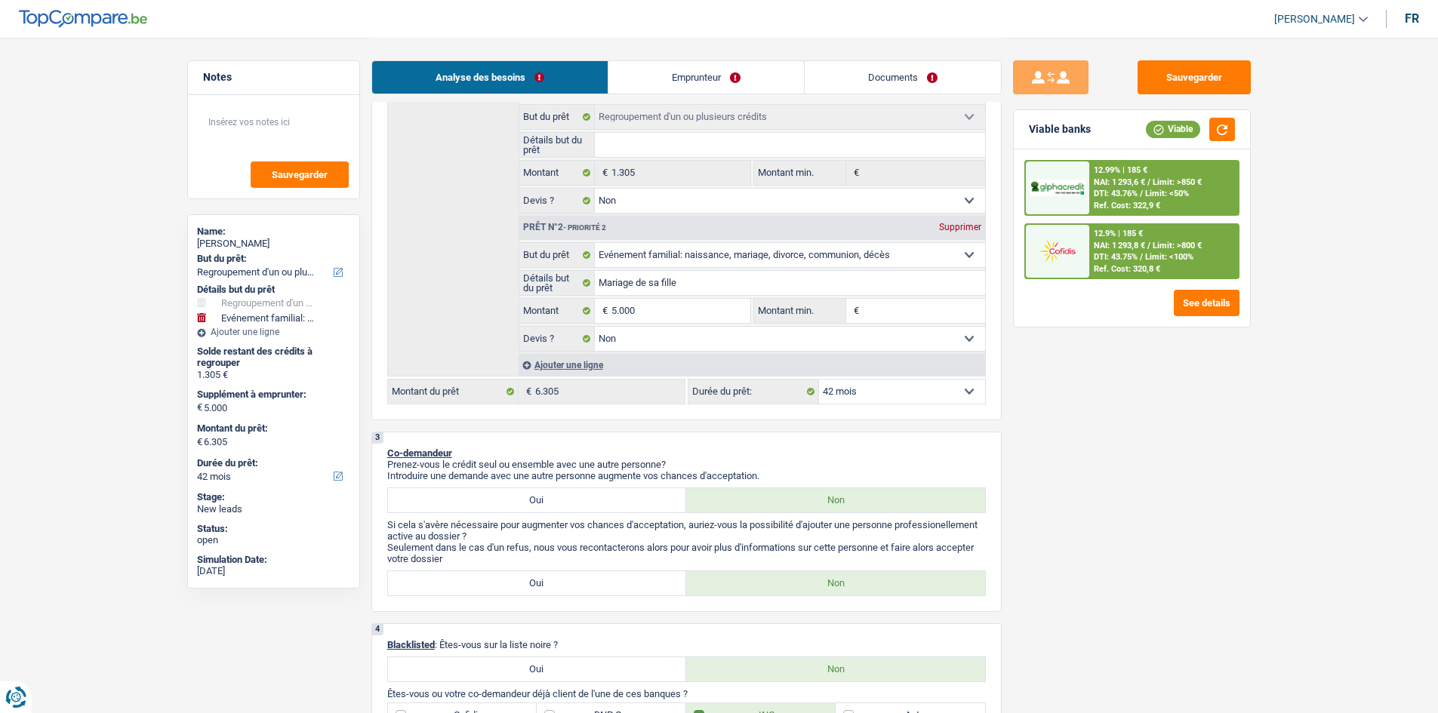
click at [1140, 186] on span "NAI: 1 293,6 €" at bounding box center [1119, 182] width 51 height 10
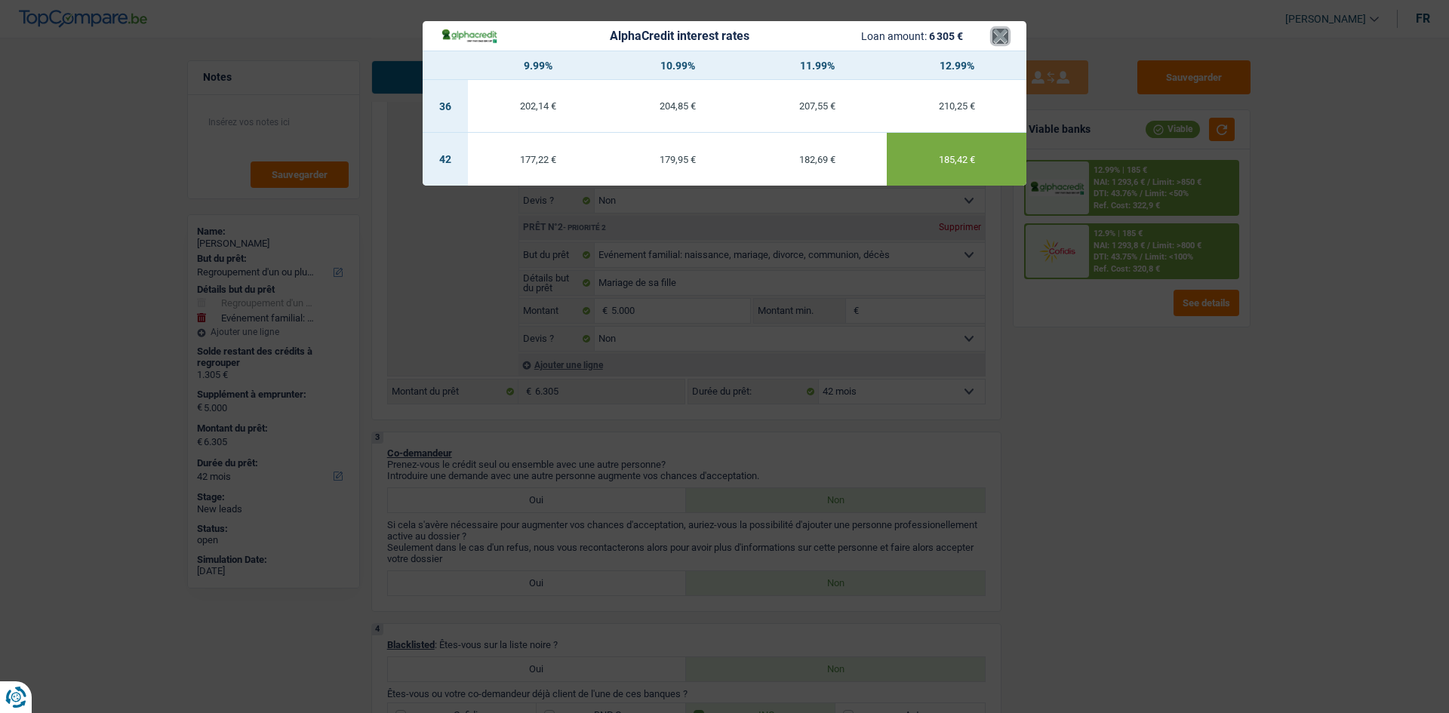
click at [1006, 36] on button "×" at bounding box center [1001, 36] width 16 height 15
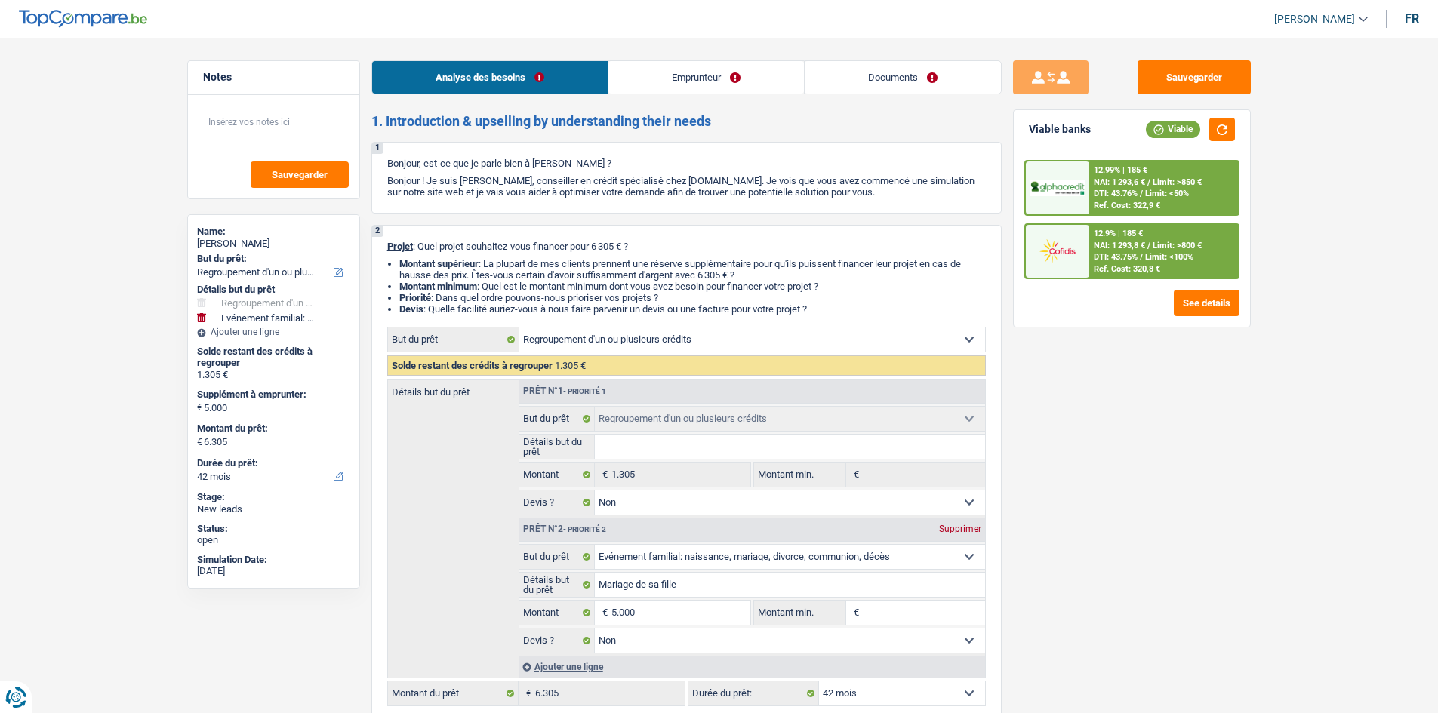
click at [887, 83] on link "Documents" at bounding box center [903, 77] width 196 height 32
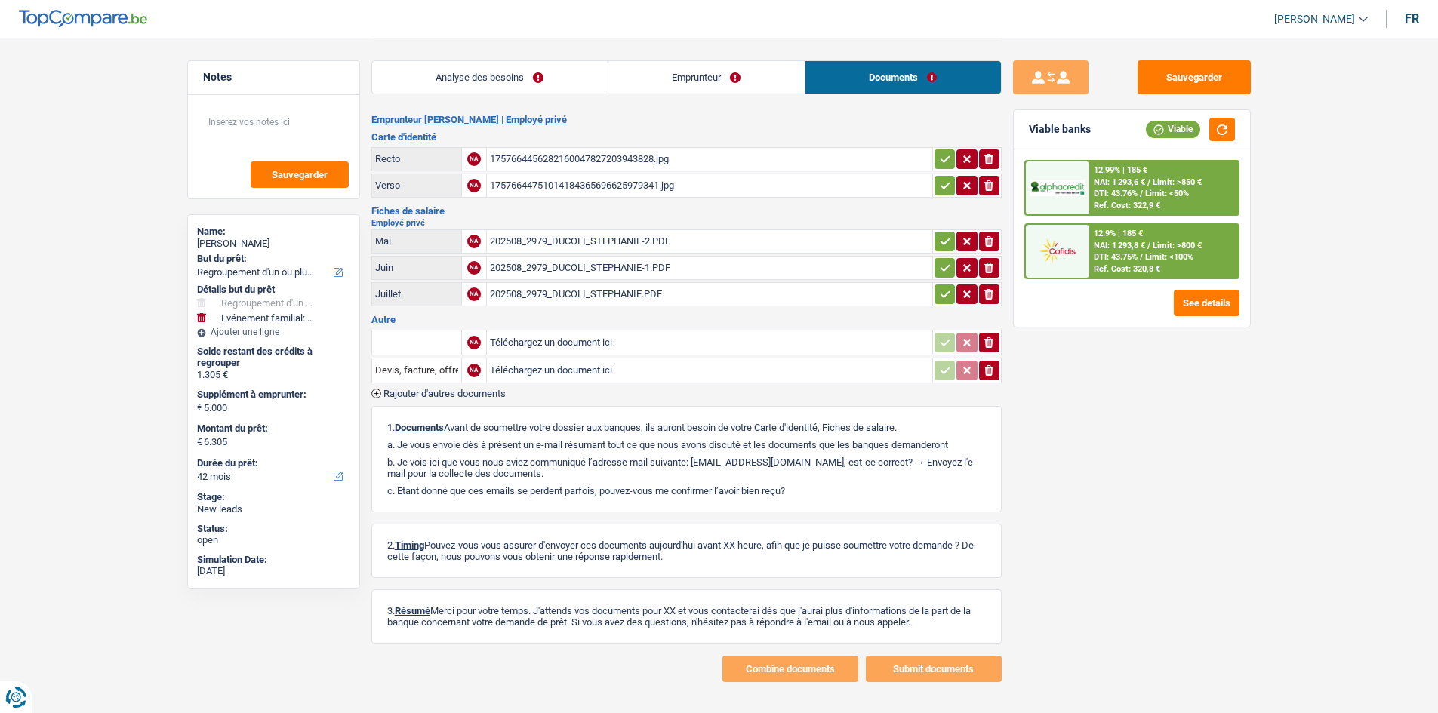
click at [609, 157] on div "1757664456282160047827203943828.jpg" at bounding box center [709, 159] width 439 height 23
click at [580, 186] on div "17576644751014184365696625979341.jpg" at bounding box center [709, 185] width 439 height 23
click at [560, 244] on div "202508_2979_DUCOLI_STEPHANIE-2.PDF" at bounding box center [709, 241] width 439 height 23
click at [571, 262] on div "202508_2979_DUCOLI_STEPHANIE-1.PDF" at bounding box center [709, 268] width 439 height 23
click at [632, 242] on div "202508_2979_DUCOLI_STEPHANIE-2.PDF" at bounding box center [709, 241] width 439 height 23
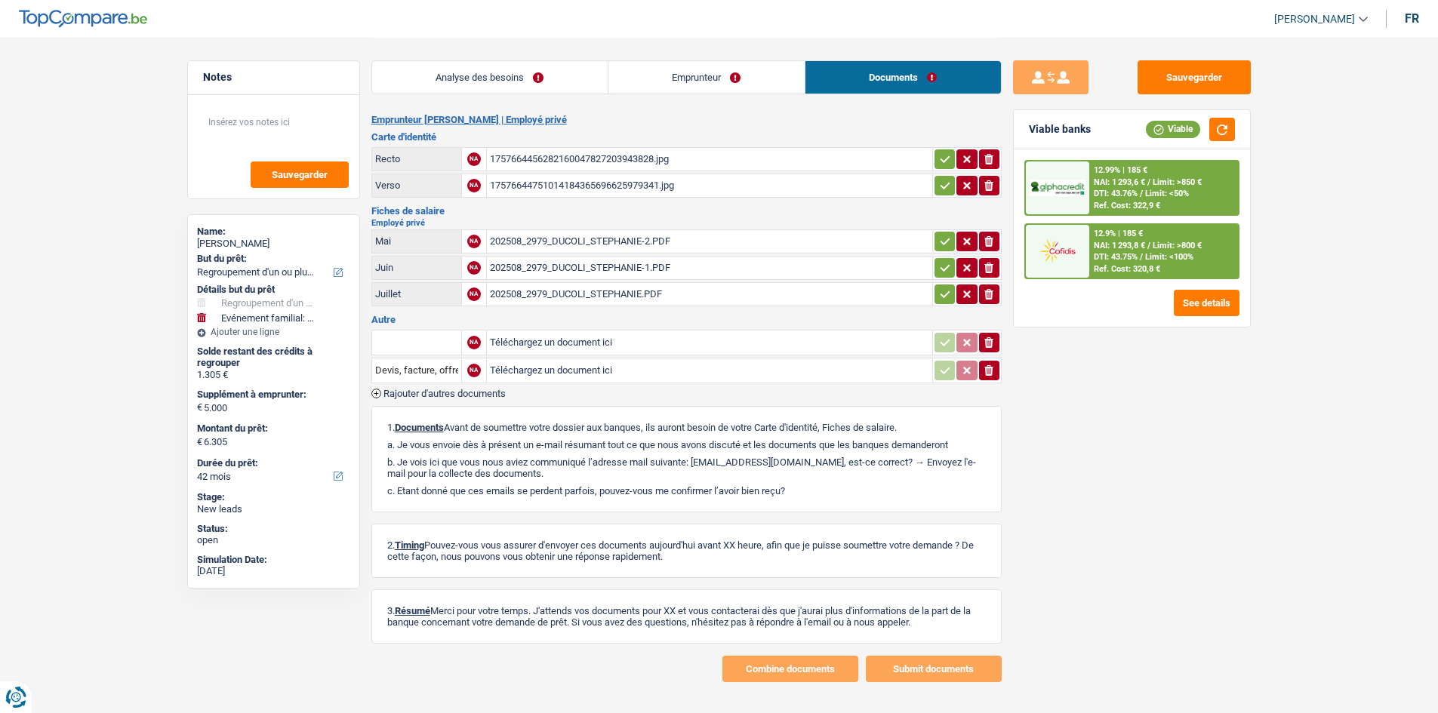
click at [600, 289] on div "202508_2979_DUCOLI_STEPHANIE.PDF" at bounding box center [709, 294] width 439 height 23
click at [260, 119] on textarea at bounding box center [274, 128] width 150 height 45
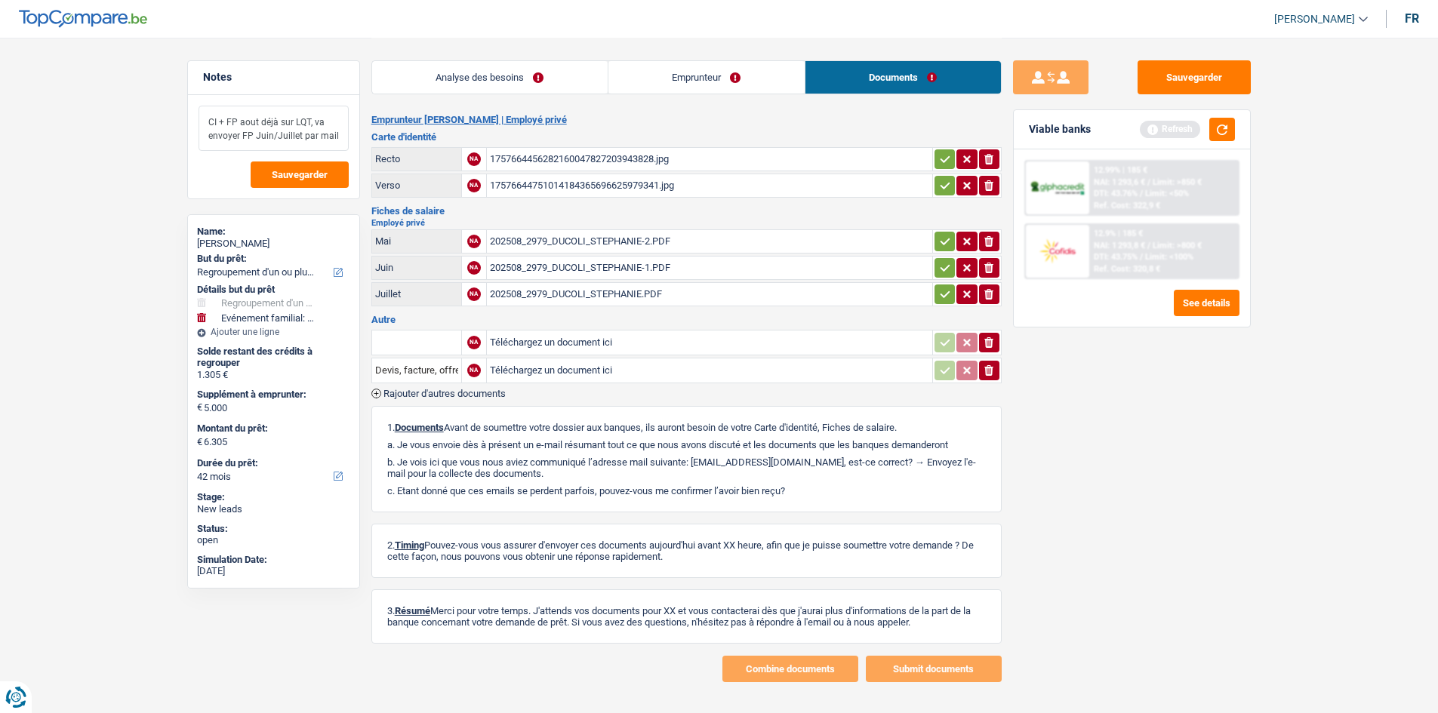
type textarea "CI + FP aout déjà sur LQT, va envoyer FP Juin/Juillet par mail"
click at [460, 75] on link "Analyse des besoins" at bounding box center [490, 77] width 236 height 32
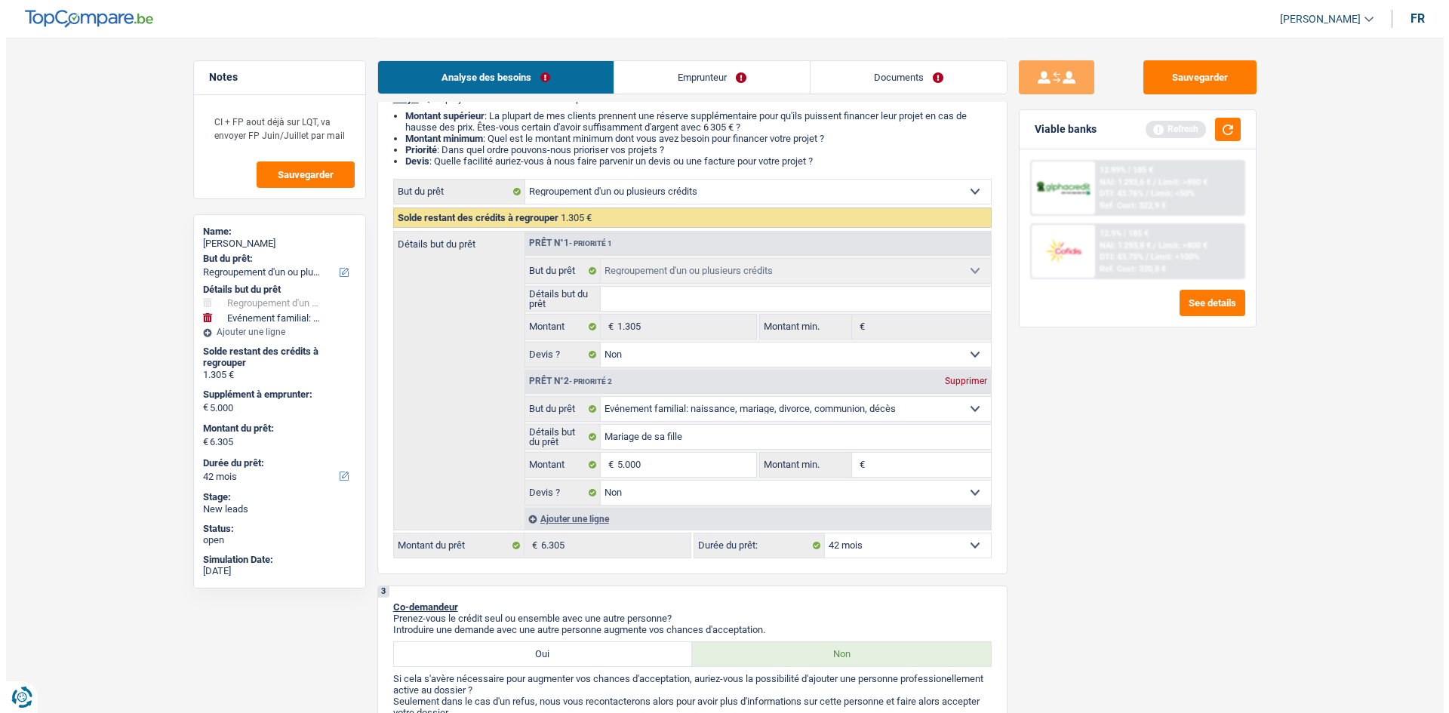
scroll to position [151, 0]
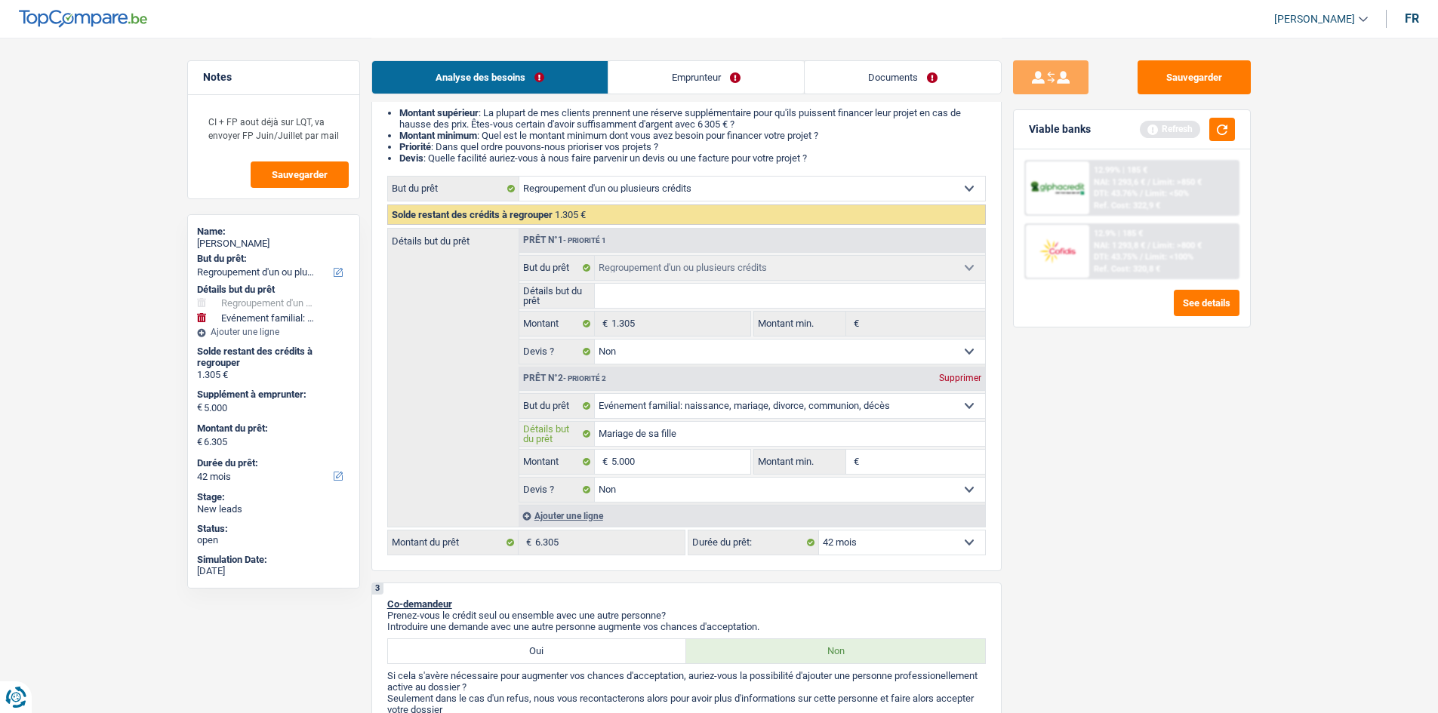
click at [601, 430] on input "Mariage de sa fille" at bounding box center [790, 434] width 390 height 24
type input "CMariage de sa fille"
type input "CoMariage de sa fille"
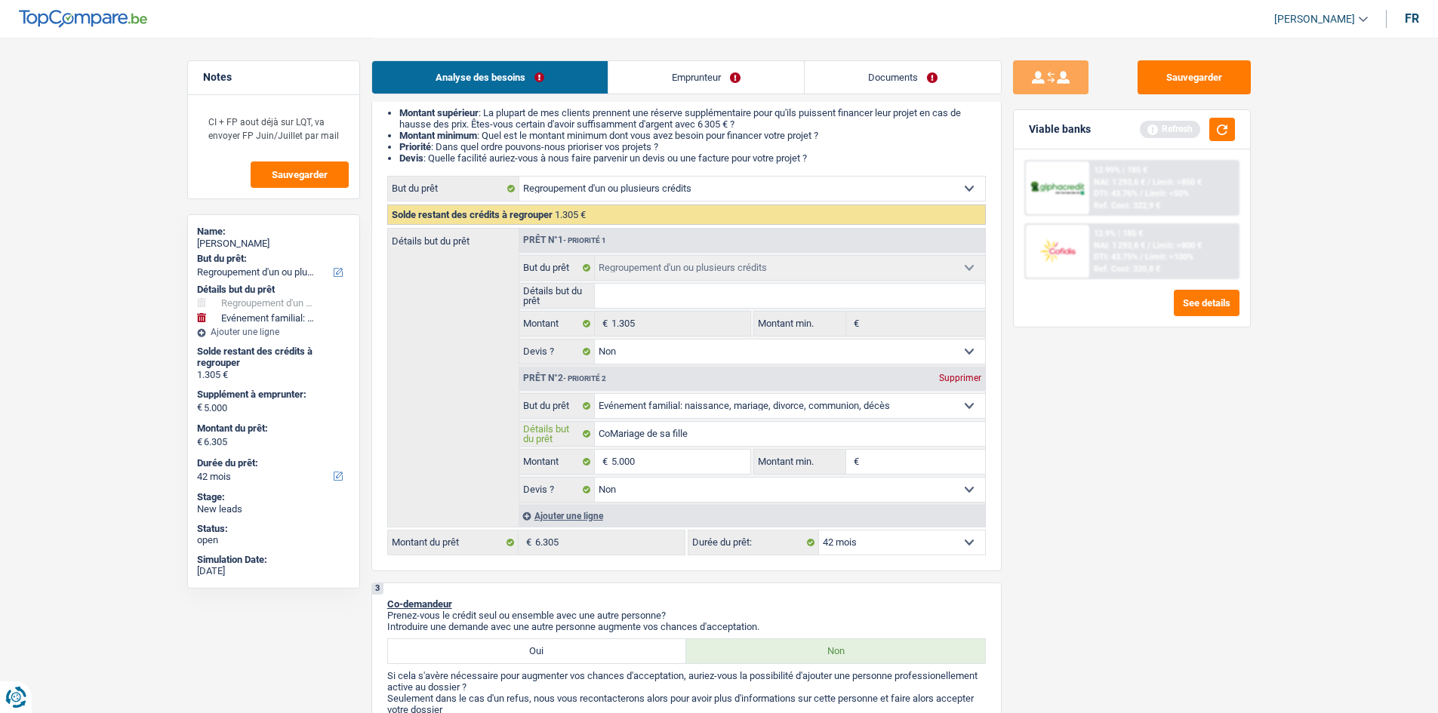
type input "ConMariage de sa fille"
type input "ContMariage de sa fille"
type input "ContrMariage de sa fille"
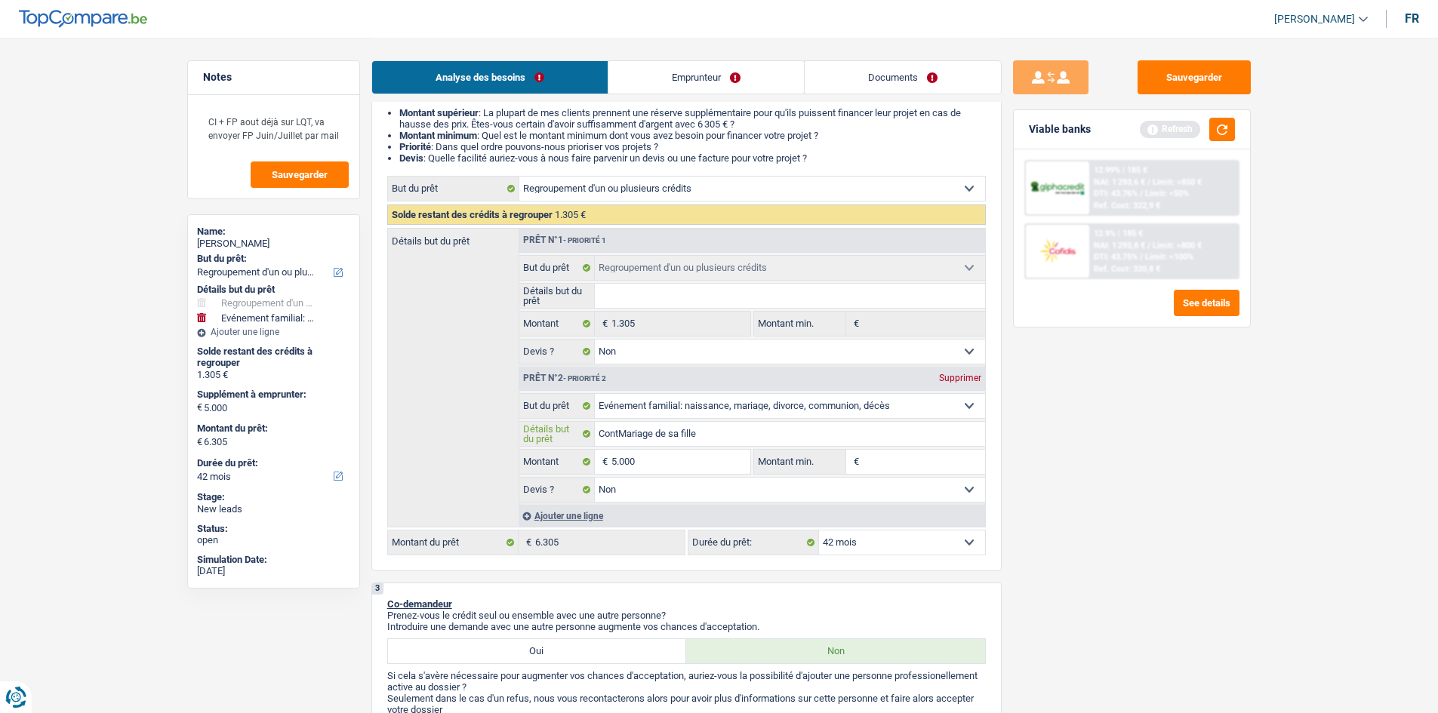
type input "ContrMariage de sa fille"
type input "ContriMariage de sa fille"
type input "ContribMariage de sa fille"
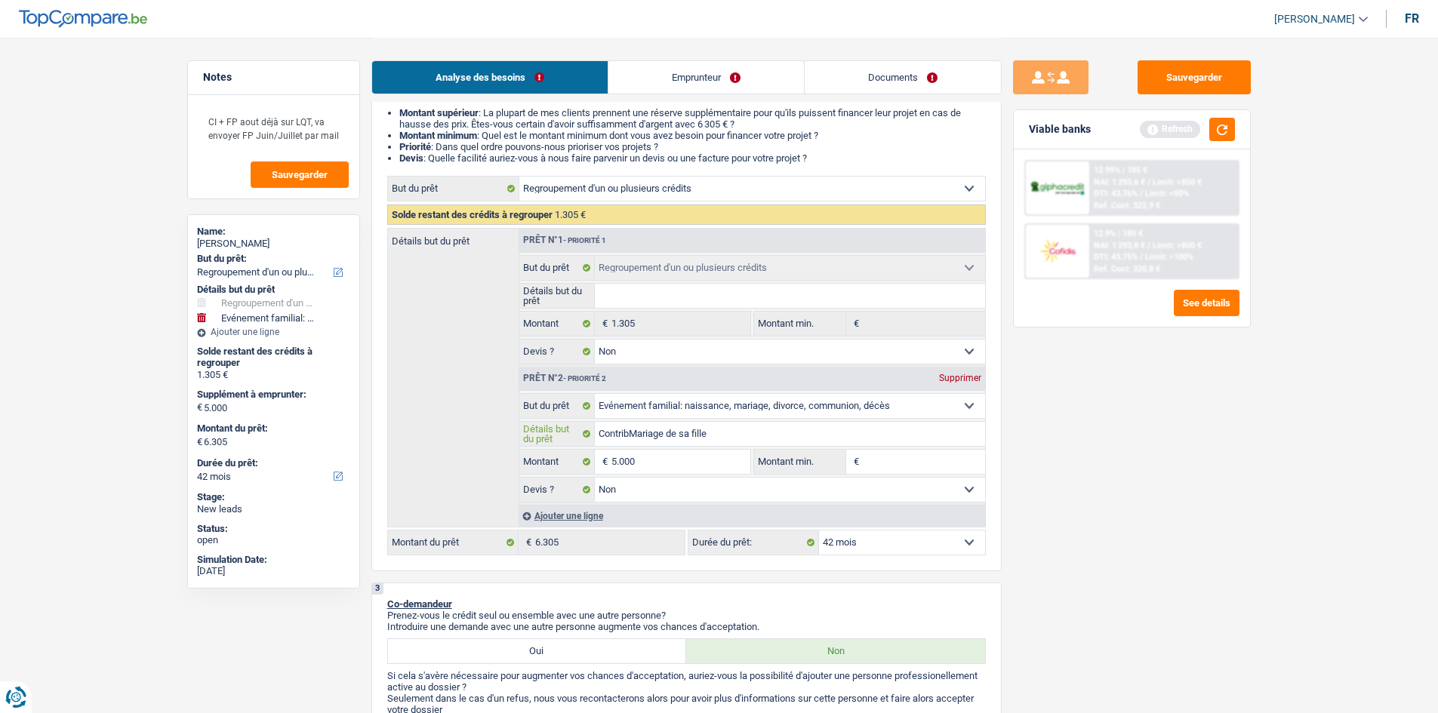
type input "ContribuMariage de sa fille"
type input "ContribueMariage de sa fille"
type input "ContribuerMariage de sa fille"
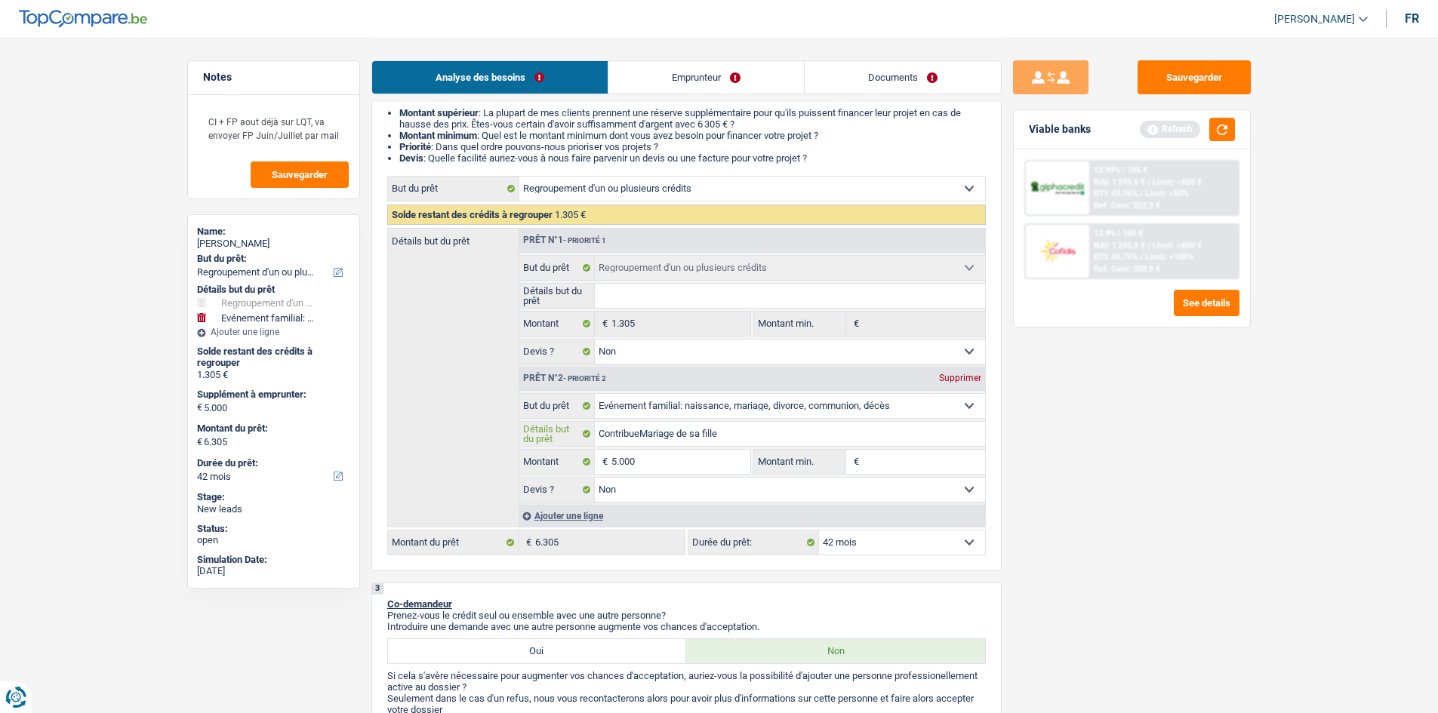
type input "ContribuerMariage de sa fille"
type input "Contribuer Mariage de sa fille"
type input "Contribuer aMariage de sa fille"
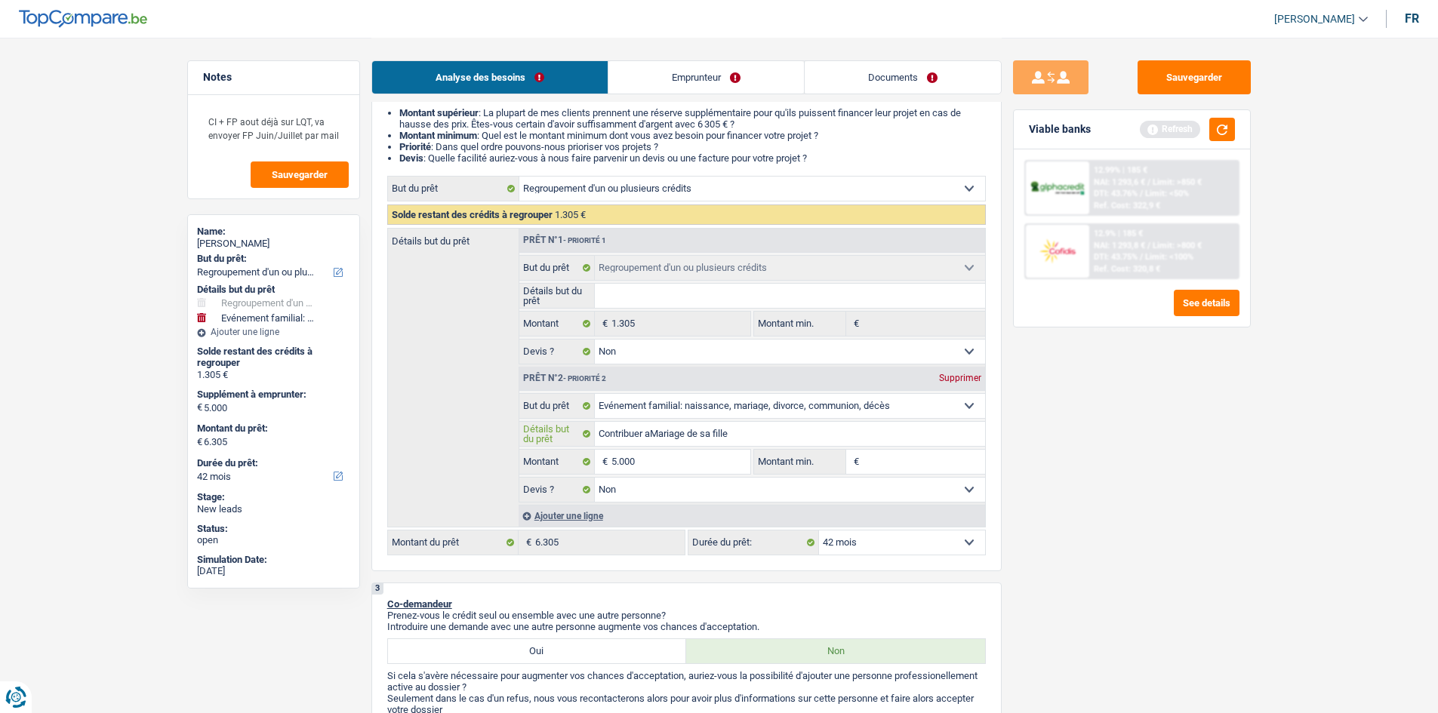
type input "Contribuer auMariage de sa fille"
type input "Contribuer au Mariage de sa fille"
type input "Contribuer au ariage de sa fille"
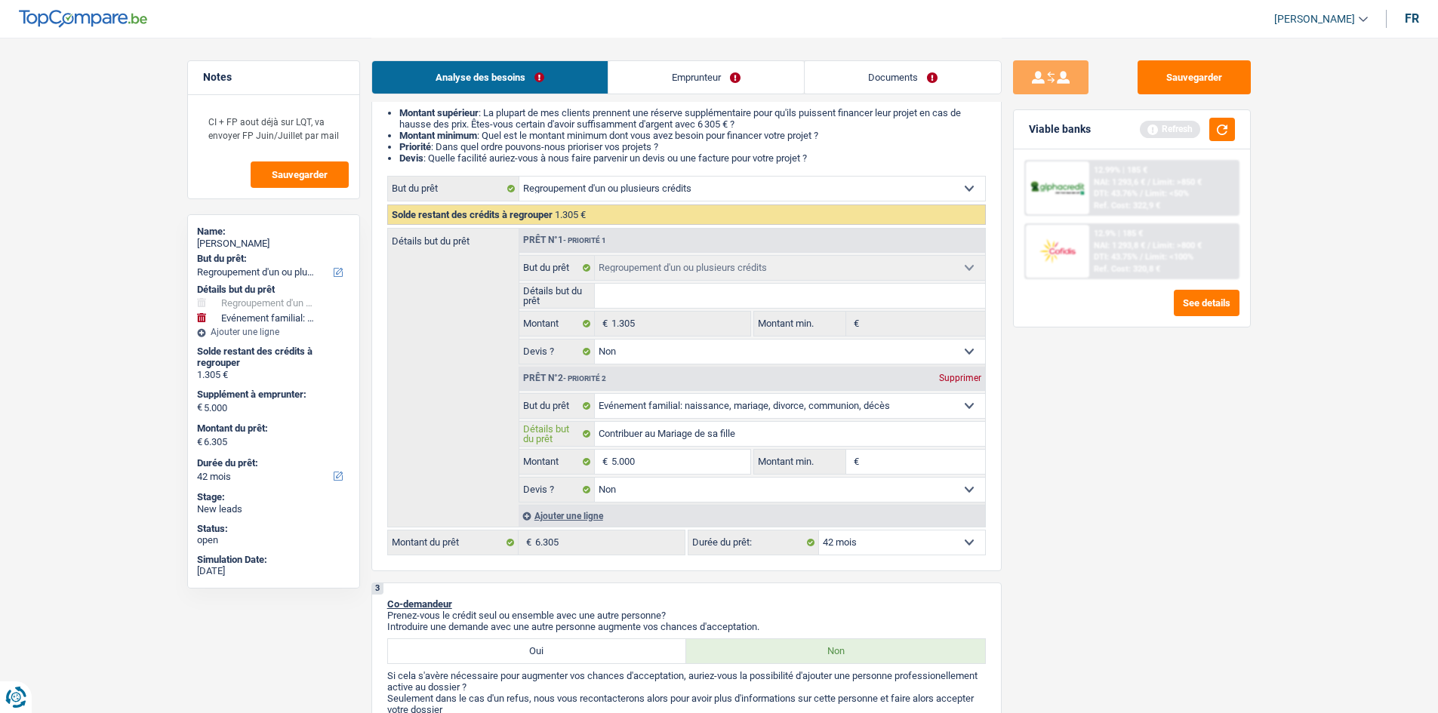
type input "Contribuer au ariage de sa fille"
type input "Contribuer au mariage de sa fille"
click at [1132, 444] on div "Sauvegarder Viable banks Refresh 12.99% | 185 € NAI: 1 293,6 € / Limit: >850 € …" at bounding box center [1132, 374] width 260 height 629
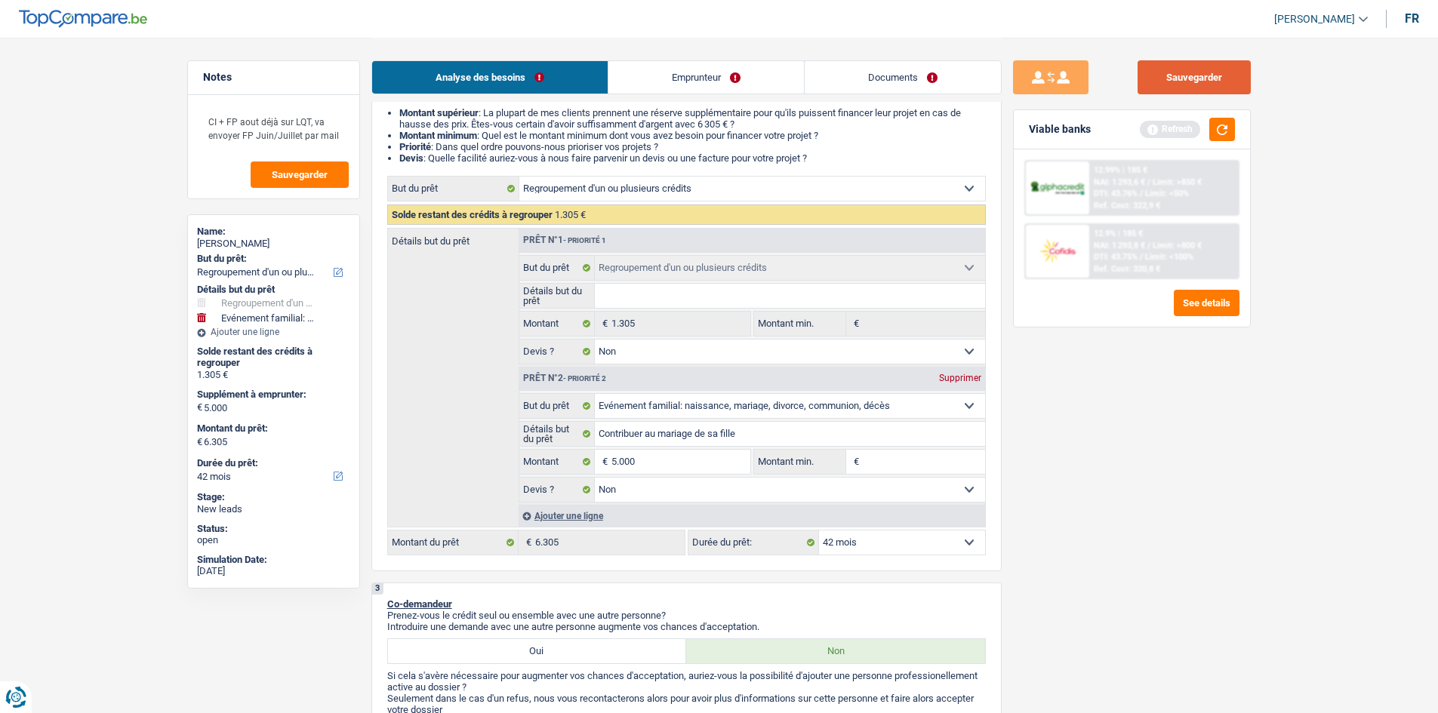
click at [1186, 88] on button "Sauvegarder" at bounding box center [1194, 77] width 113 height 34
click at [1218, 135] on button "button" at bounding box center [1222, 129] width 26 height 23
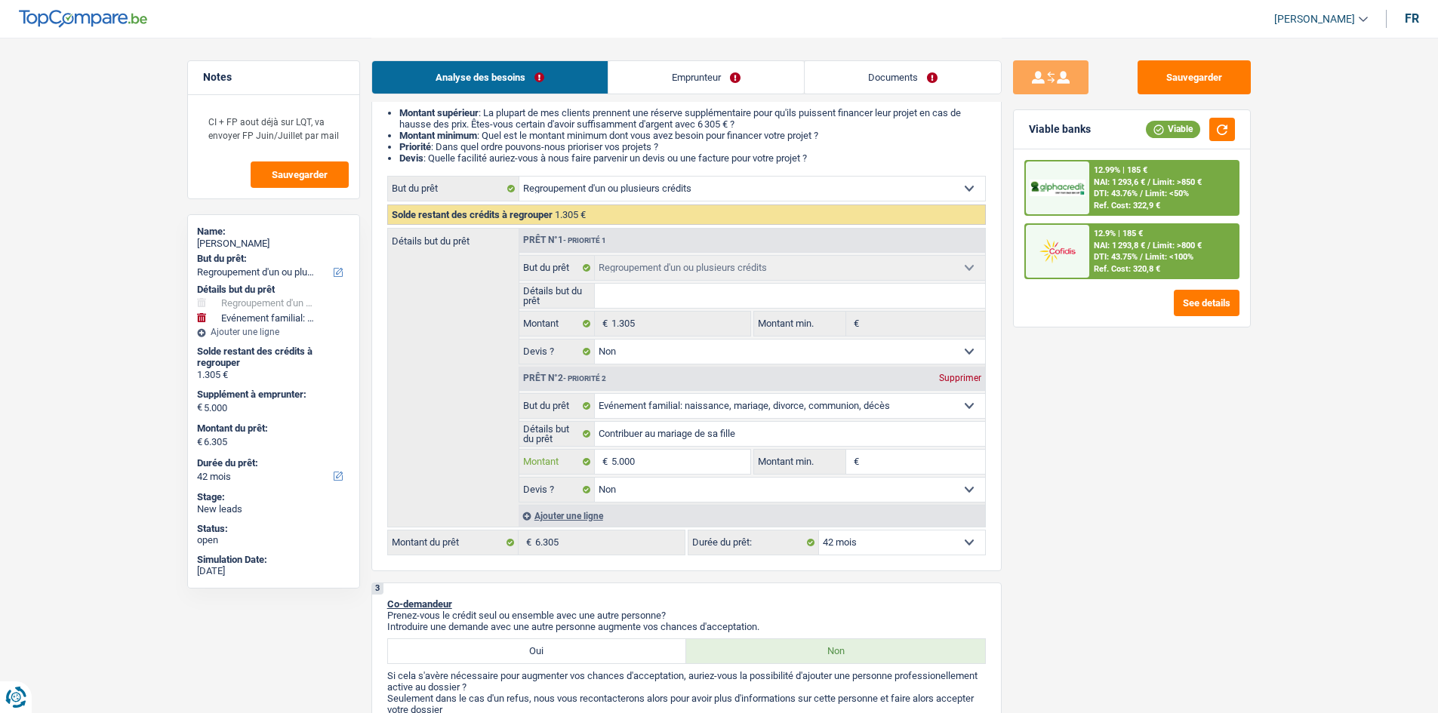
click at [636, 459] on input "5.000" at bounding box center [680, 462] width 138 height 24
type input "500"
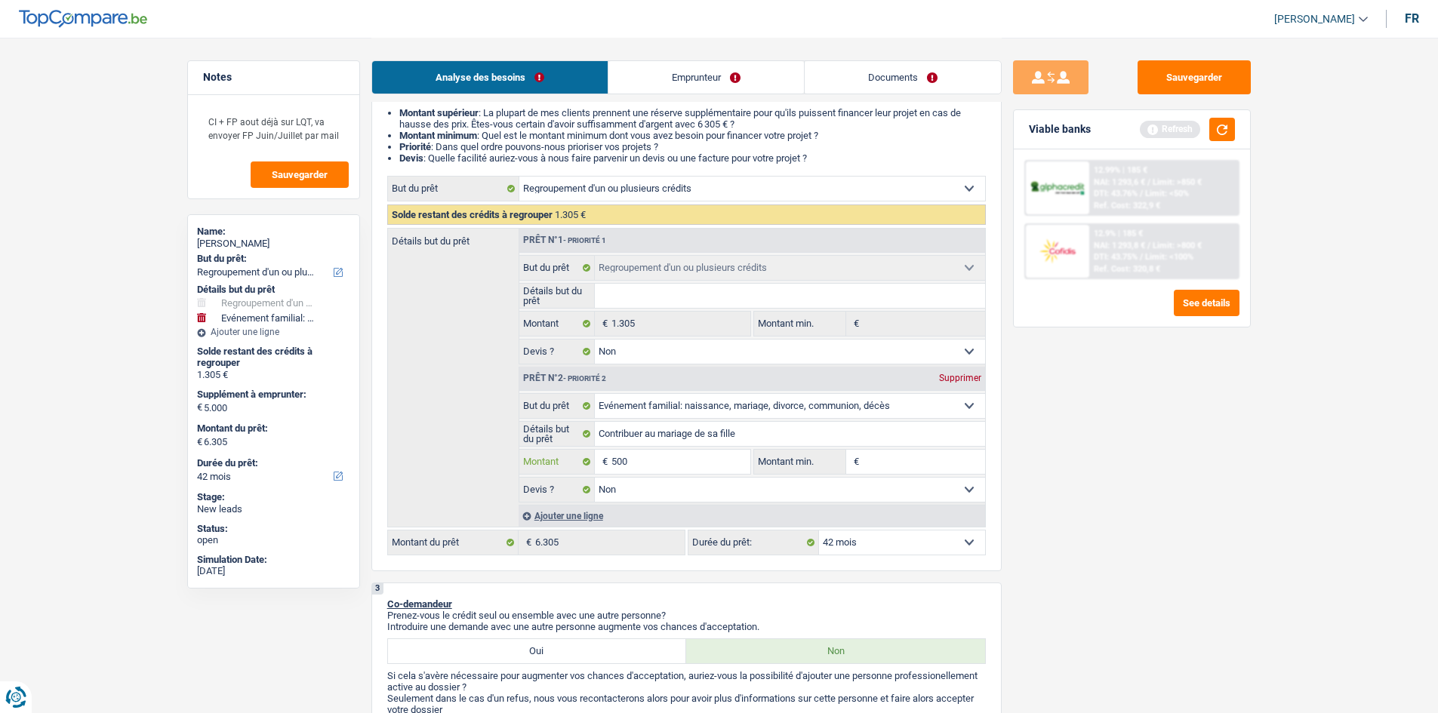
type input "5.001"
type input "6.306"
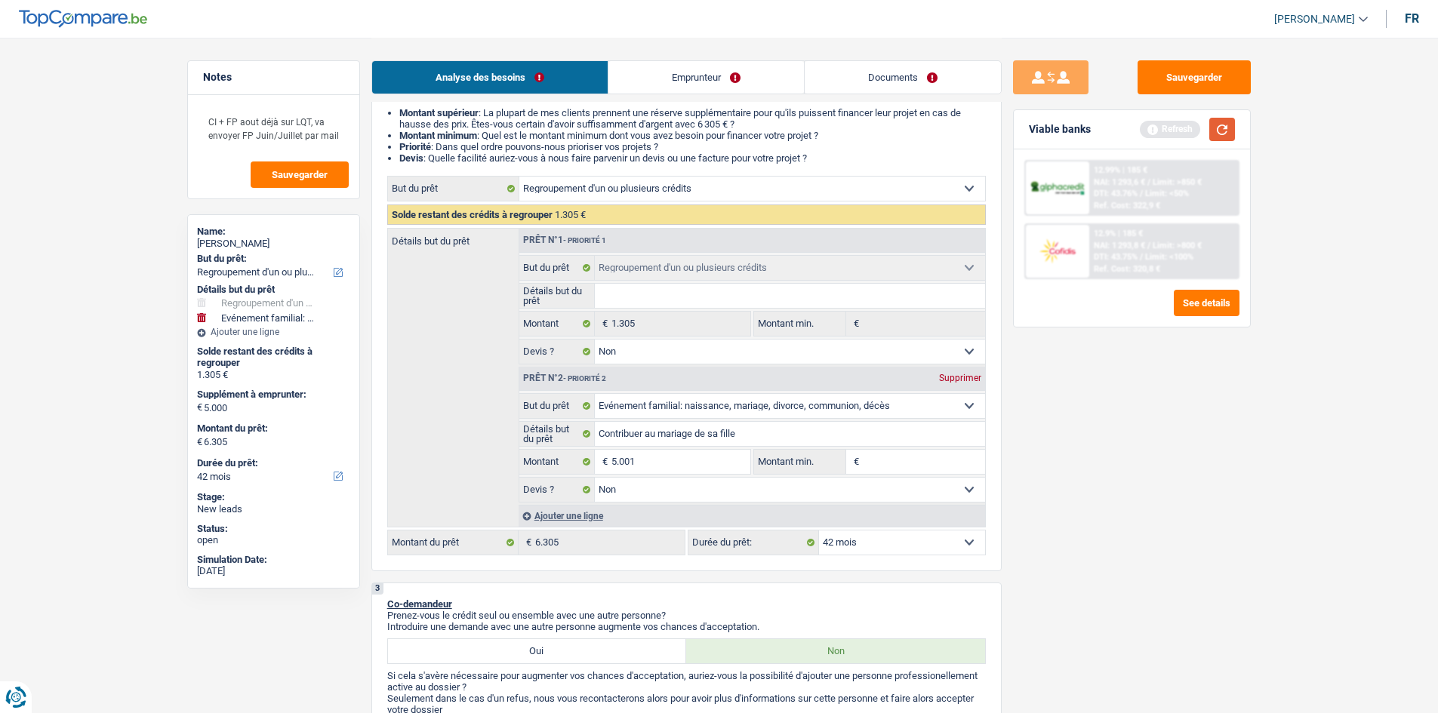
type input "6.306"
click at [1213, 137] on button "button" at bounding box center [1222, 129] width 26 height 23
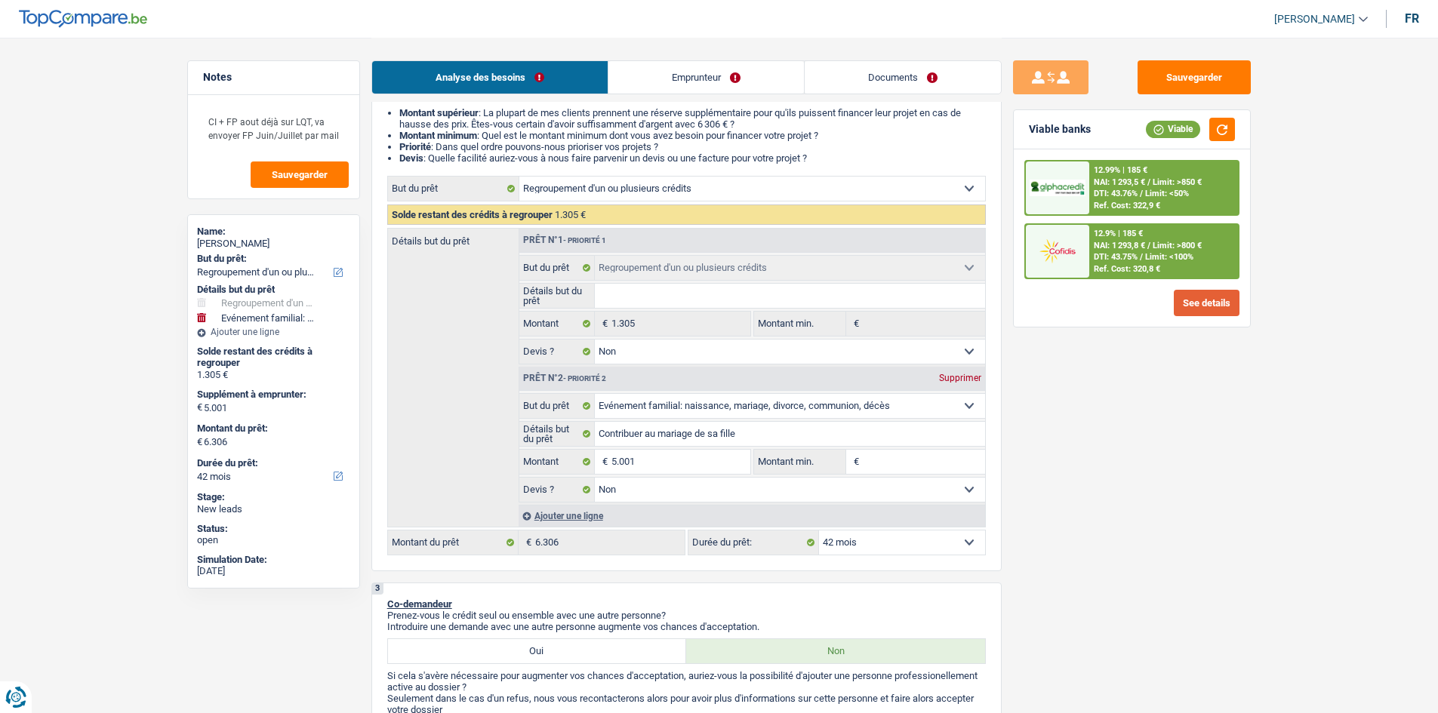
click at [1197, 308] on button "See details" at bounding box center [1207, 303] width 66 height 26
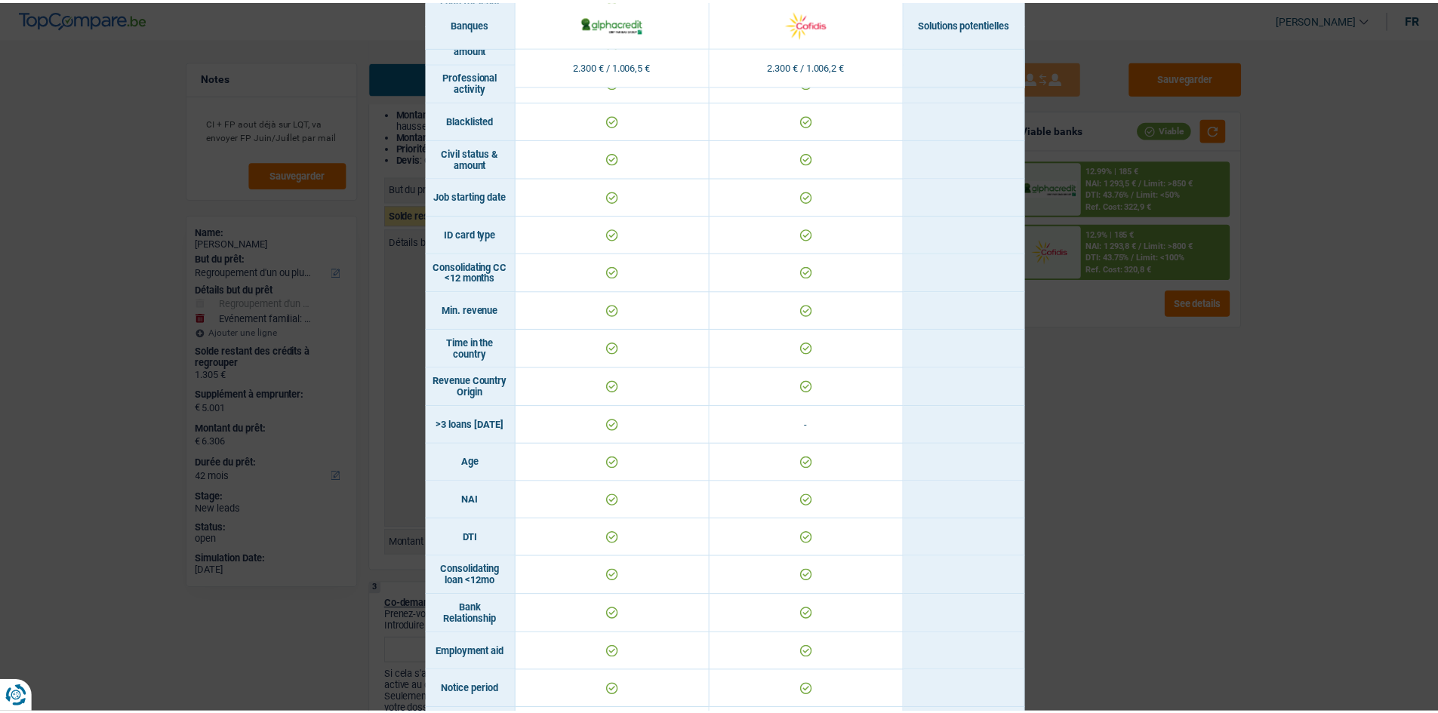
scroll to position [0, 0]
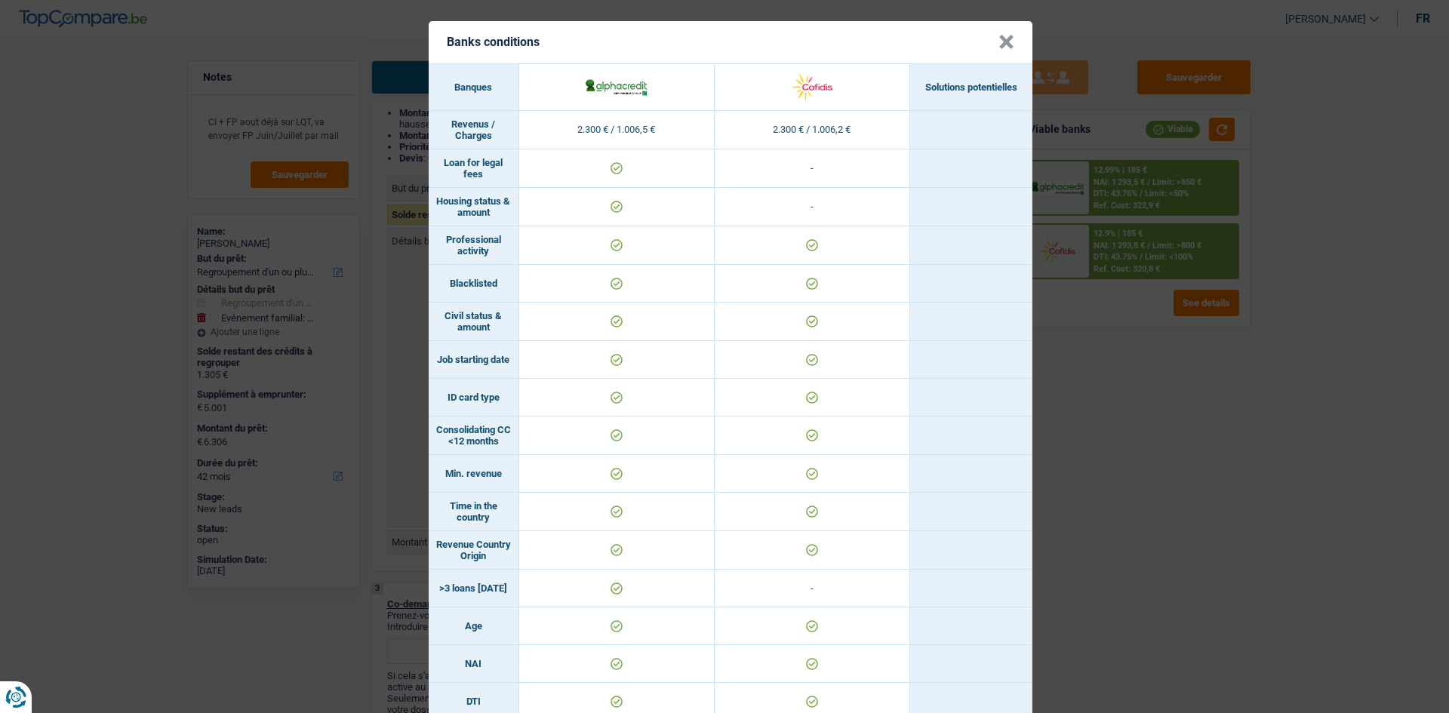
click at [1005, 44] on button "×" at bounding box center [1007, 42] width 16 height 15
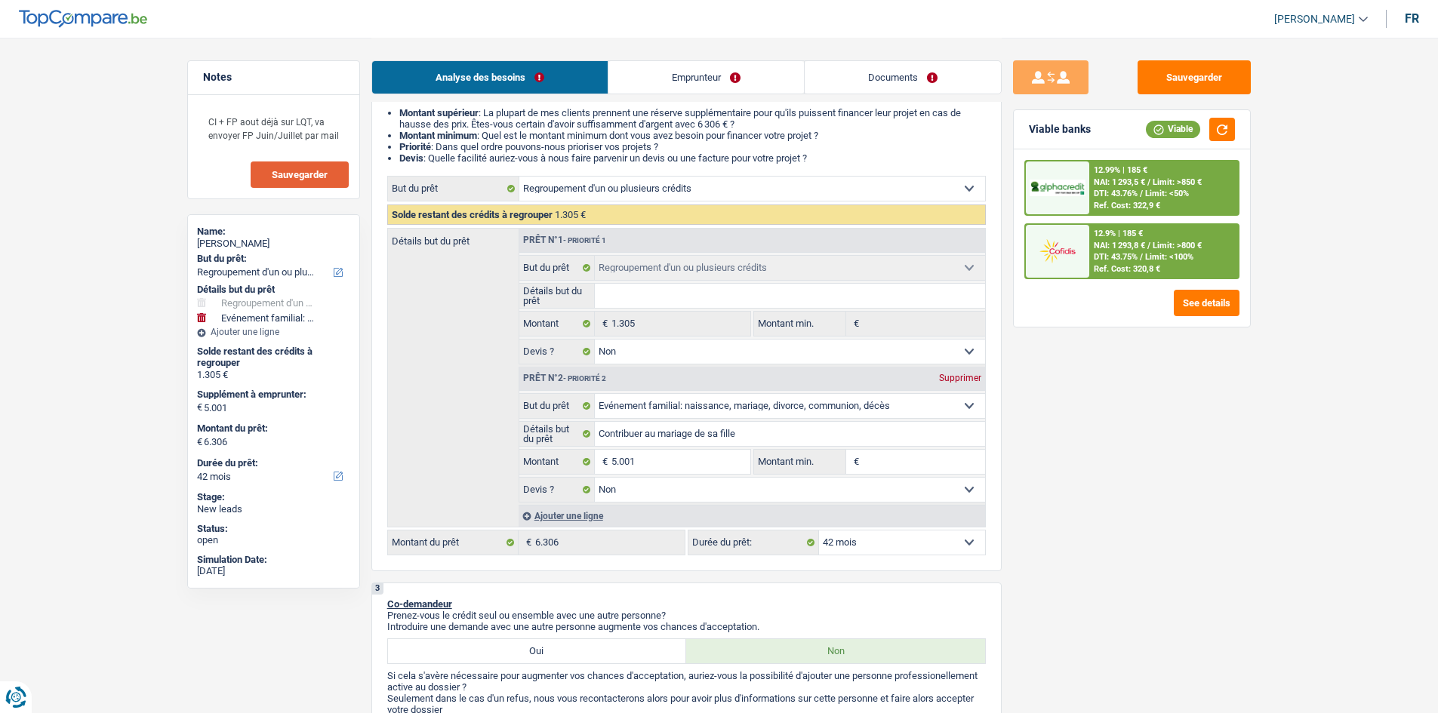
click at [333, 181] on button "Sauvegarder" at bounding box center [300, 175] width 98 height 26
drag, startPoint x: 337, startPoint y: 136, endPoint x: 211, endPoint y: 124, distance: 127.4
click at [211, 124] on textarea "CI + FP aout déjà sur LQT, va envoyer FP Juin/Juillet par mail" at bounding box center [274, 128] width 150 height 45
click at [1181, 81] on button "Sauvegarder" at bounding box center [1194, 77] width 113 height 34
click at [1183, 78] on button "Sauvegarder" at bounding box center [1194, 77] width 113 height 34
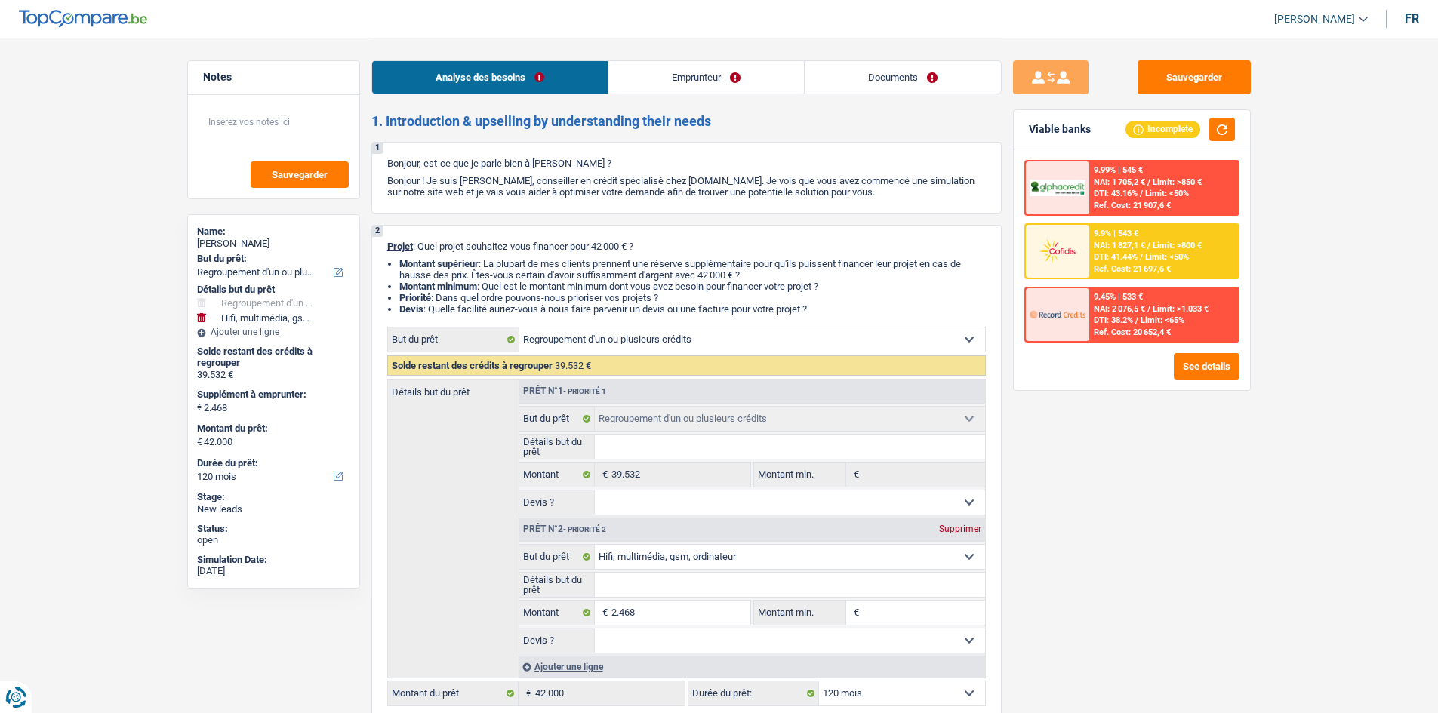
select select "refinancing"
select select "tech"
select select "120"
select select "refinancing"
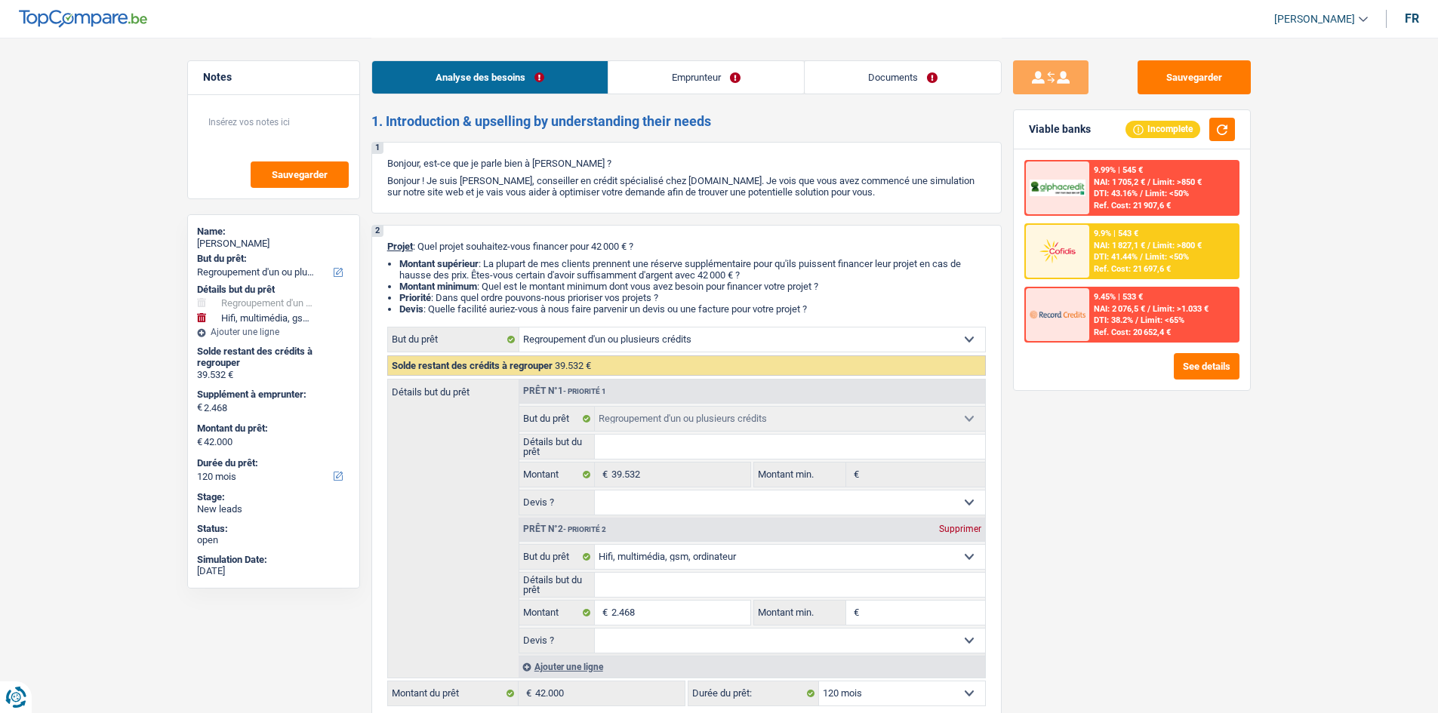
select select "refinancing"
select select "tech"
select select "120"
select select "publicEmployee"
select select "netSalary"
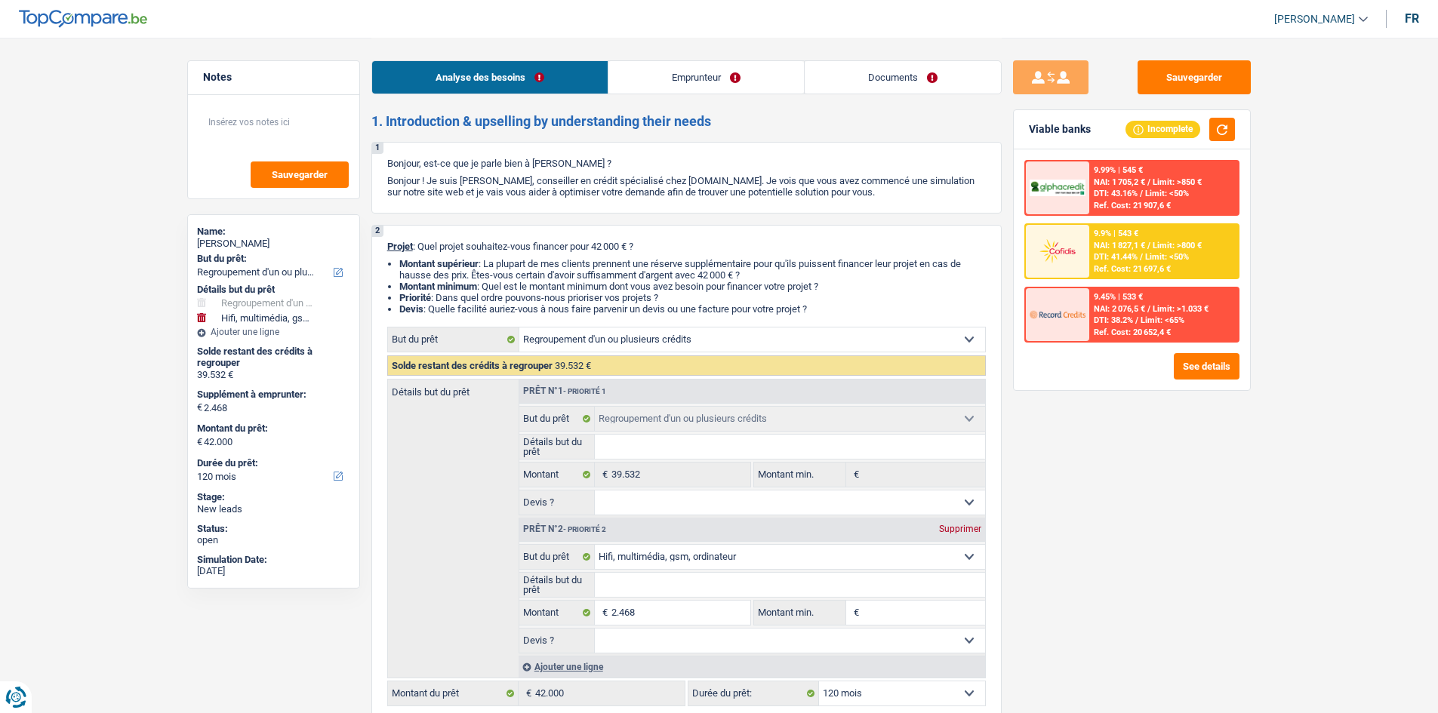
select select "mealVouchers"
select select "rents"
select select "carLoan"
select select "60"
select select "personalLoan"
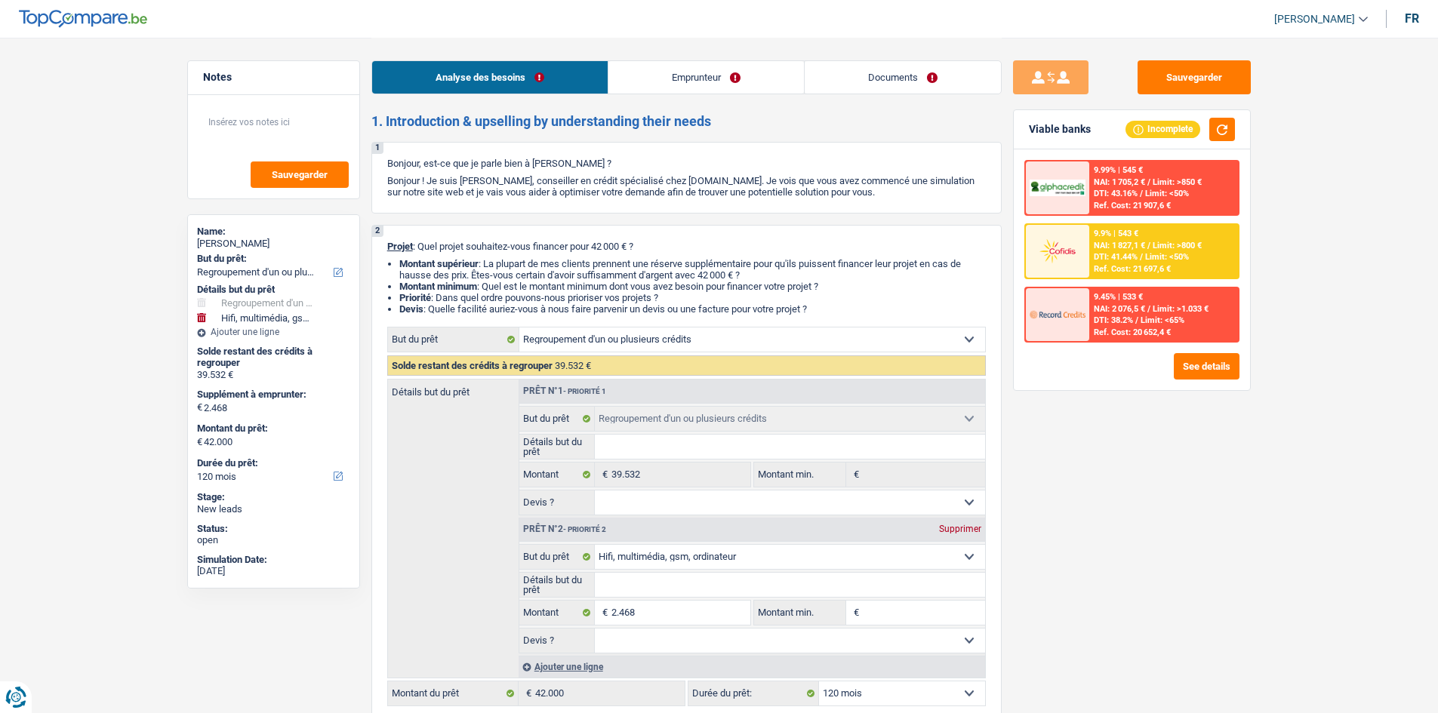
select select "other"
select select "120"
select select "cardOrCredit"
select select "refinancing"
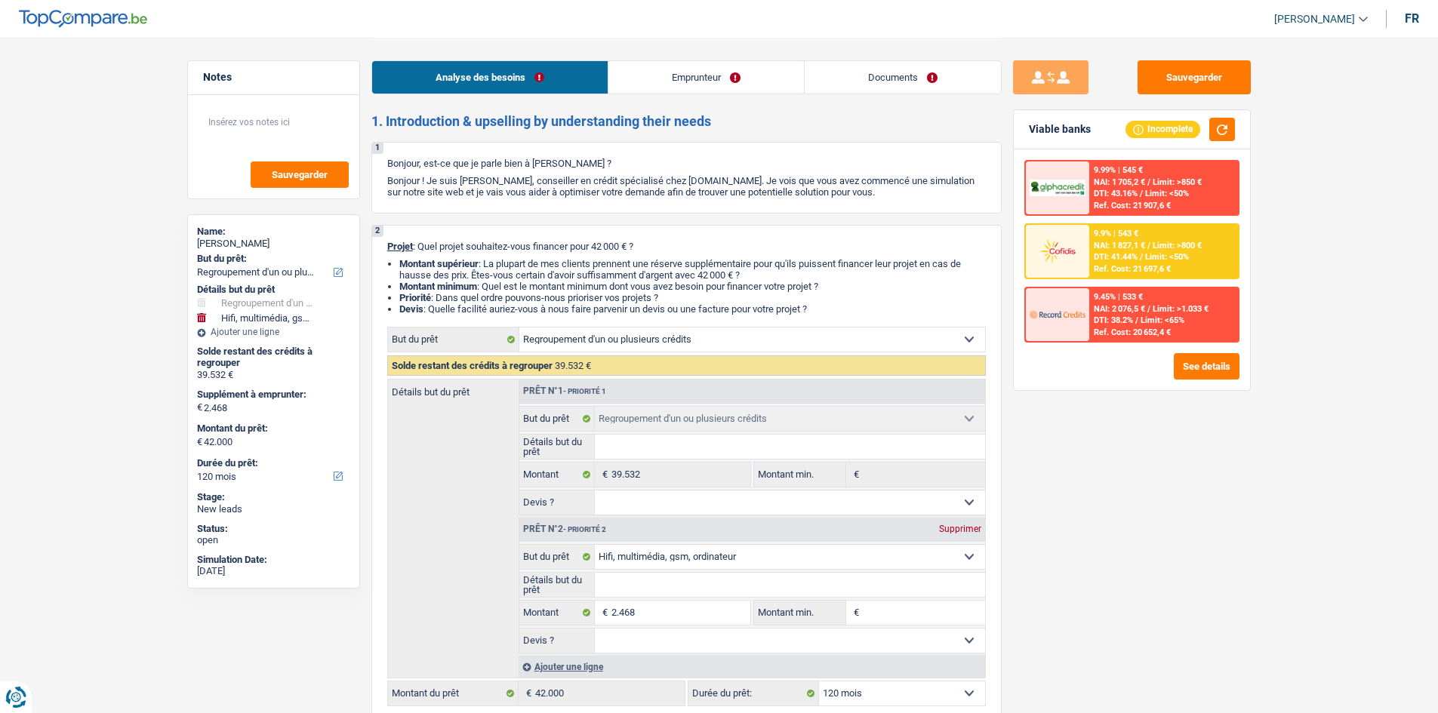
select select "tech"
select select "120"
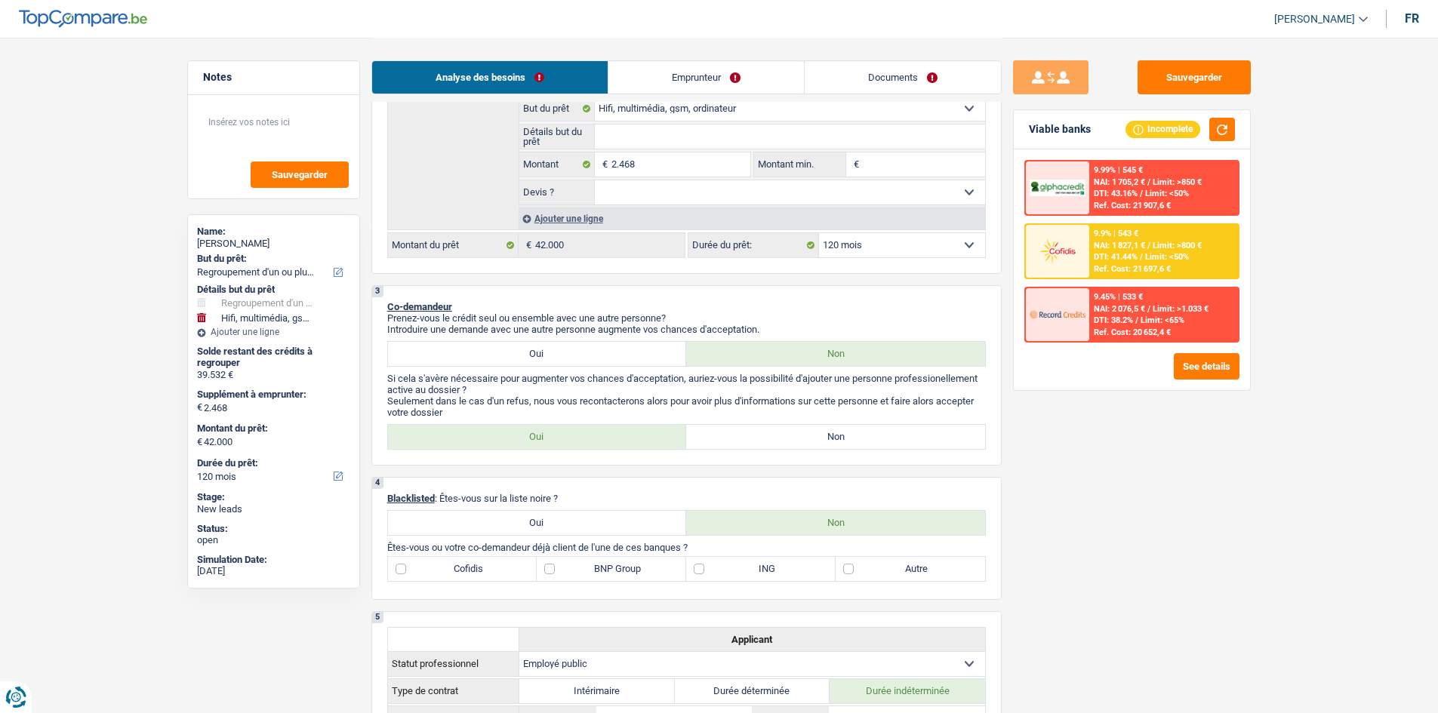
scroll to position [377, 0]
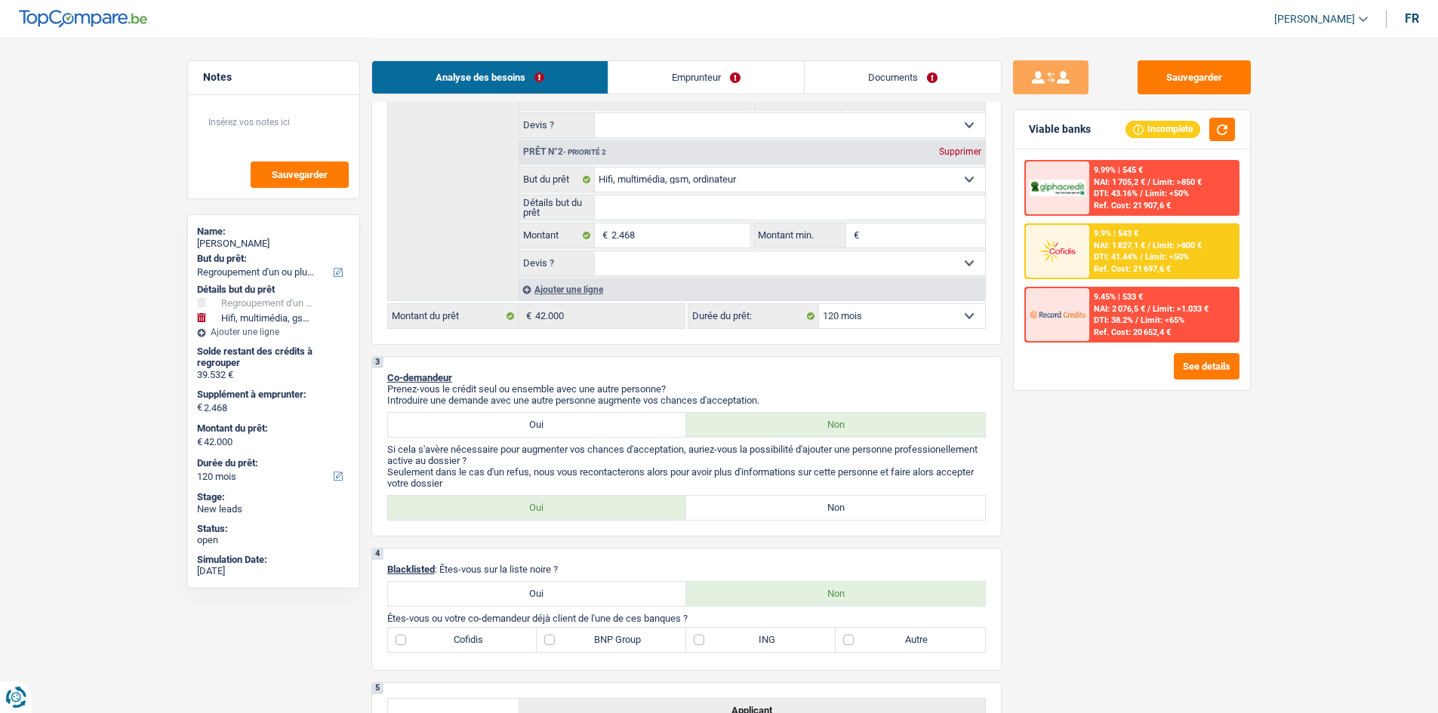
click at [645, 207] on input "Détails but du prêt" at bounding box center [790, 208] width 390 height 24
type input "A"
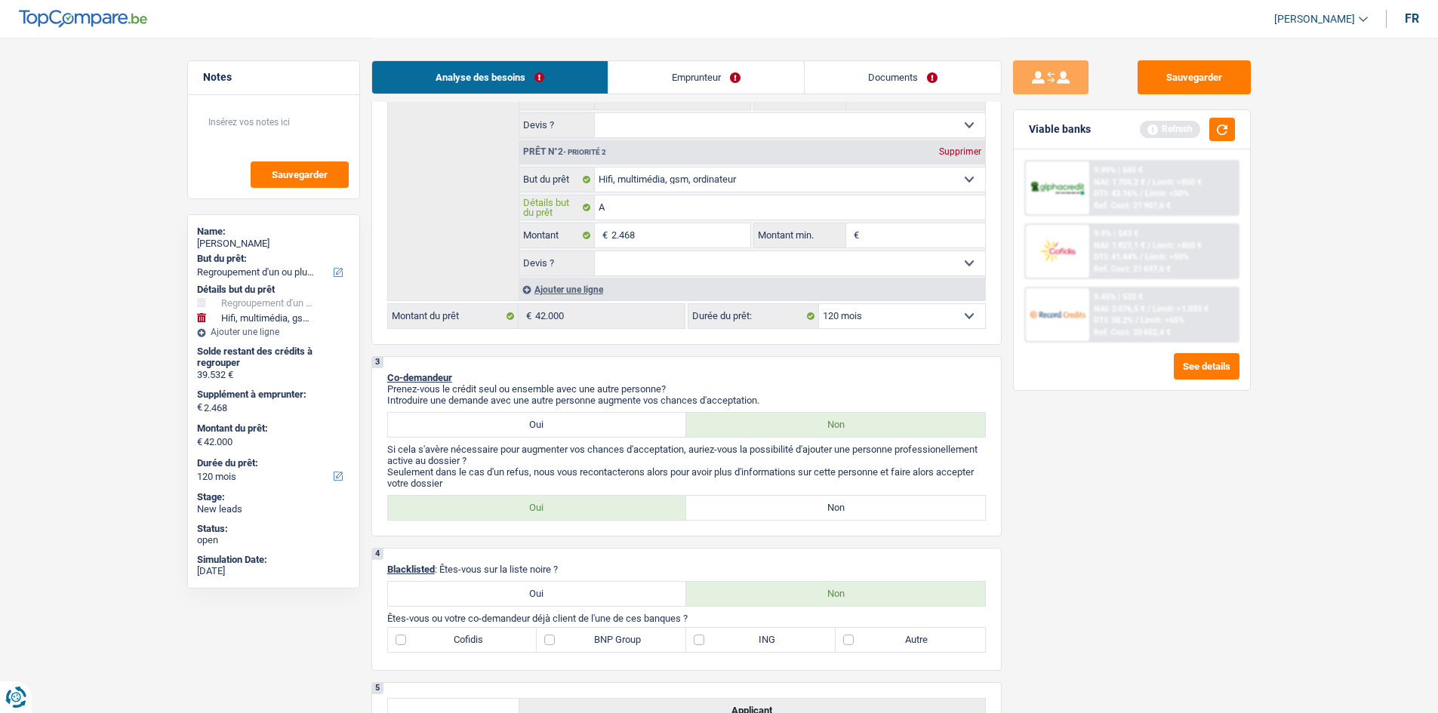
type input "Ac"
type input "A"
type input "U"
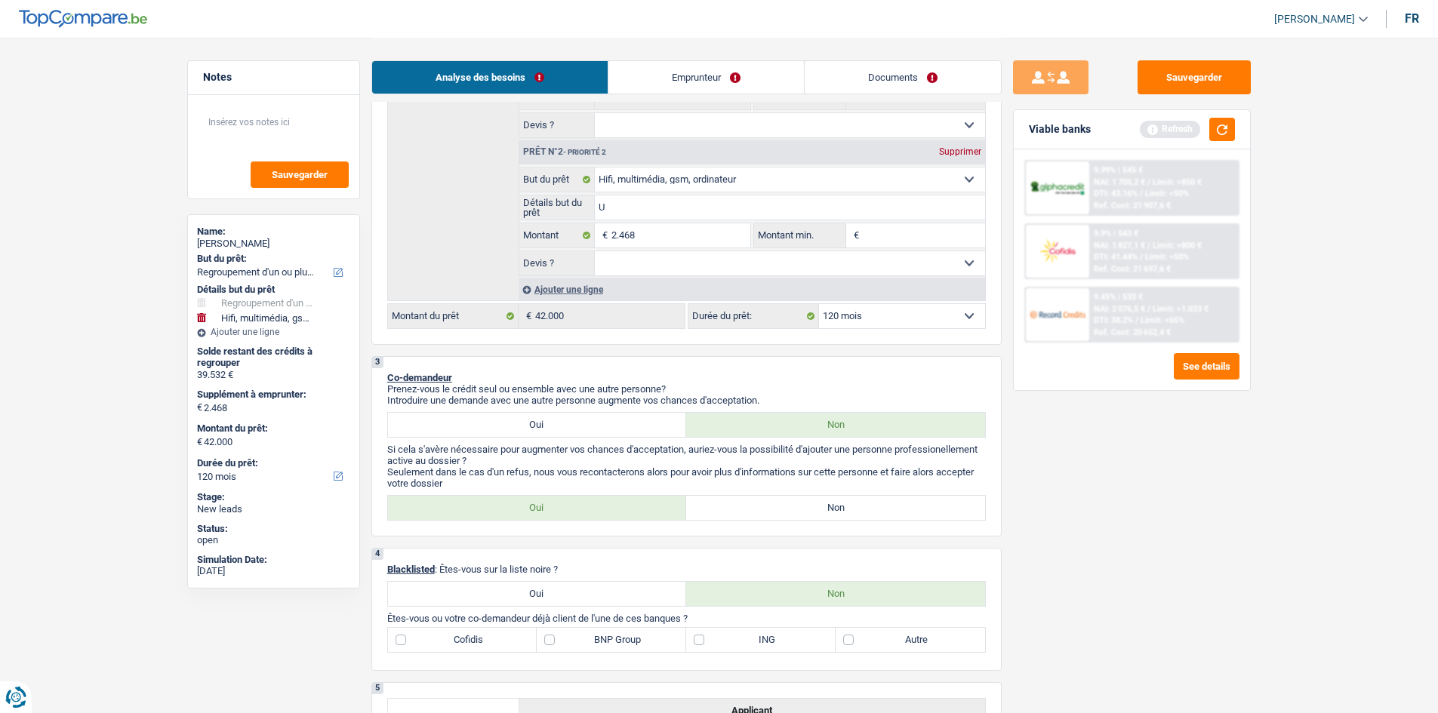
type input "U"
type input "Un"
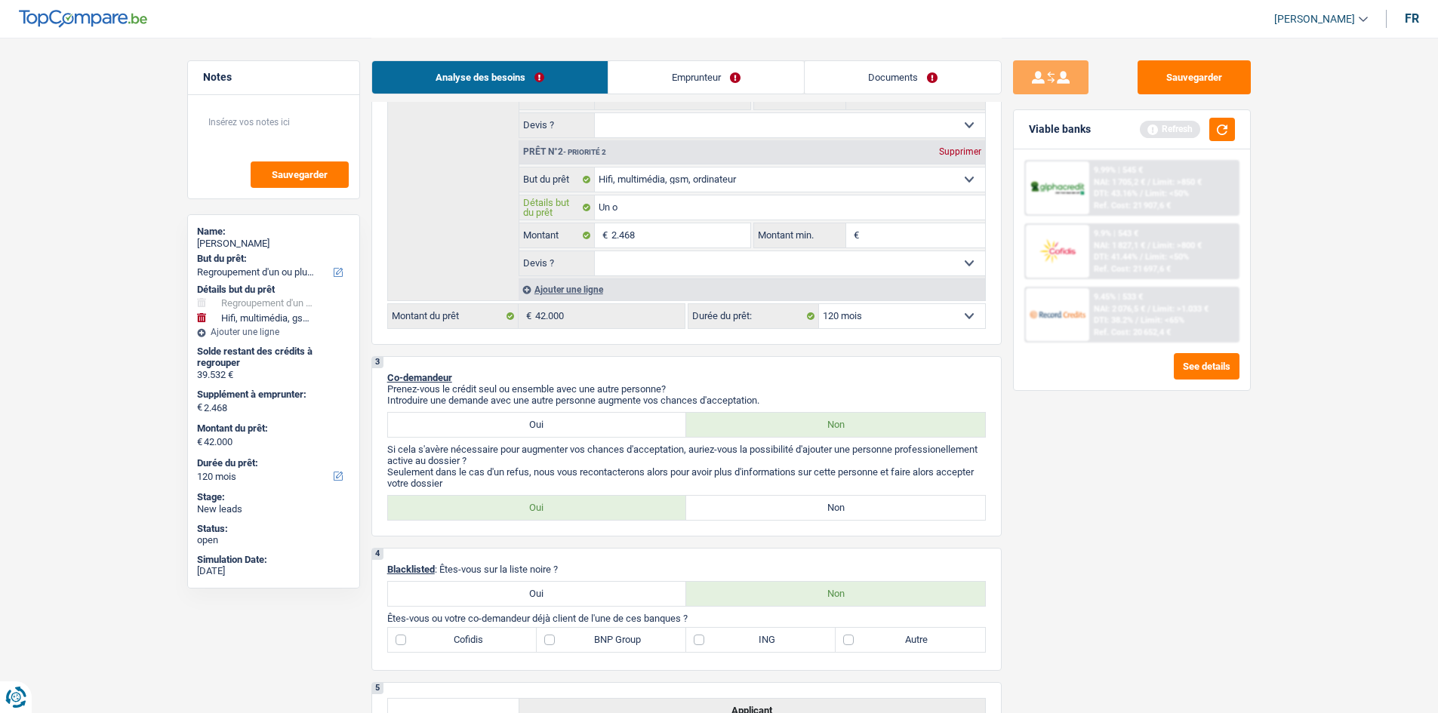
type input "Un or"
type input "Un ordi"
type input "Un ordina"
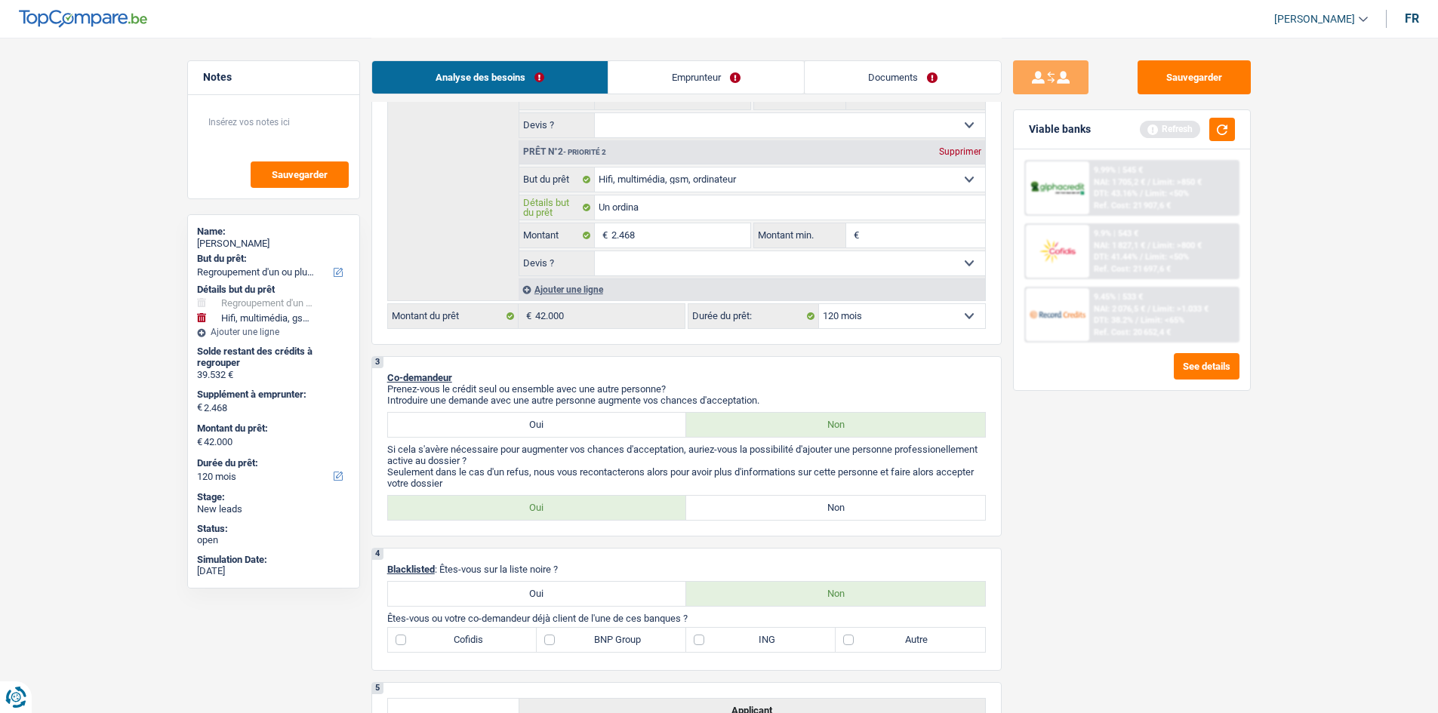
type input "Un ordina"
type input "Un ordinat"
type input "Un ordinate"
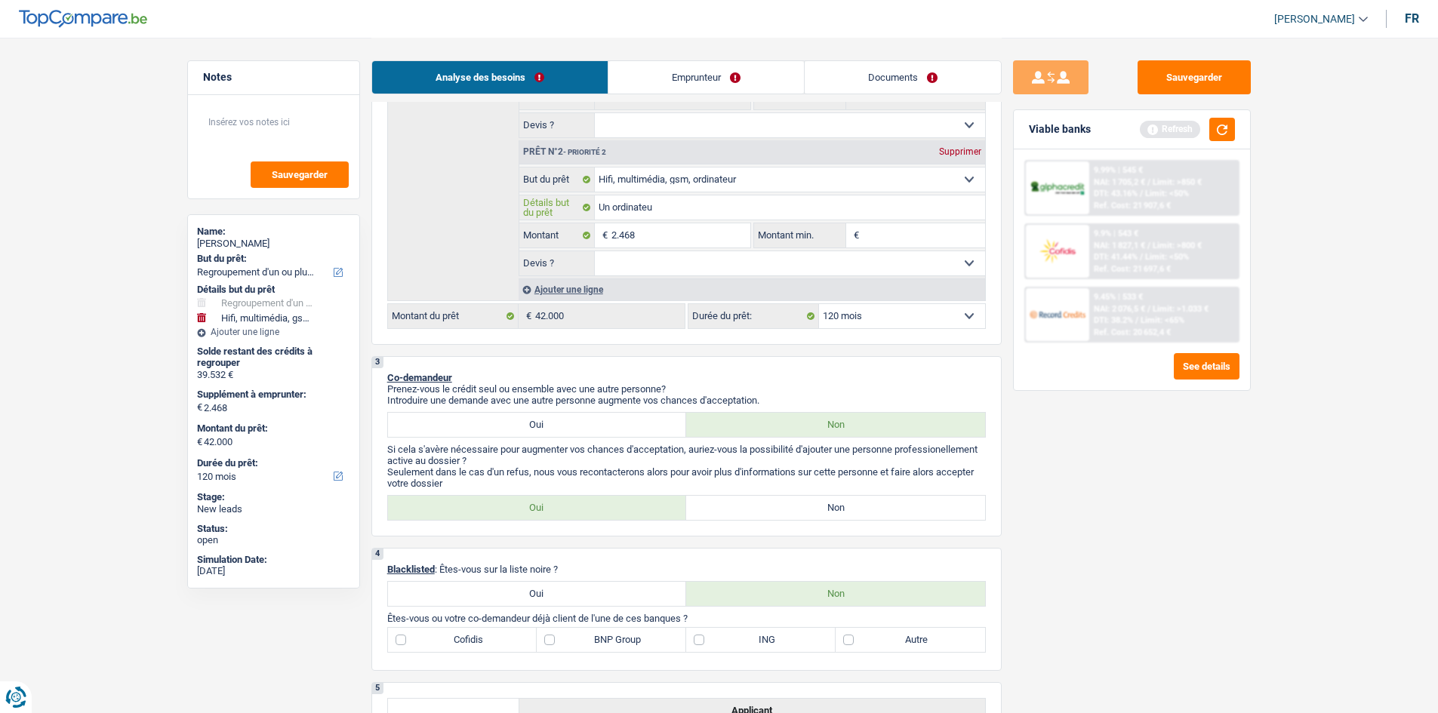
type input "Un ordinateur"
type input "Un ordinateur p"
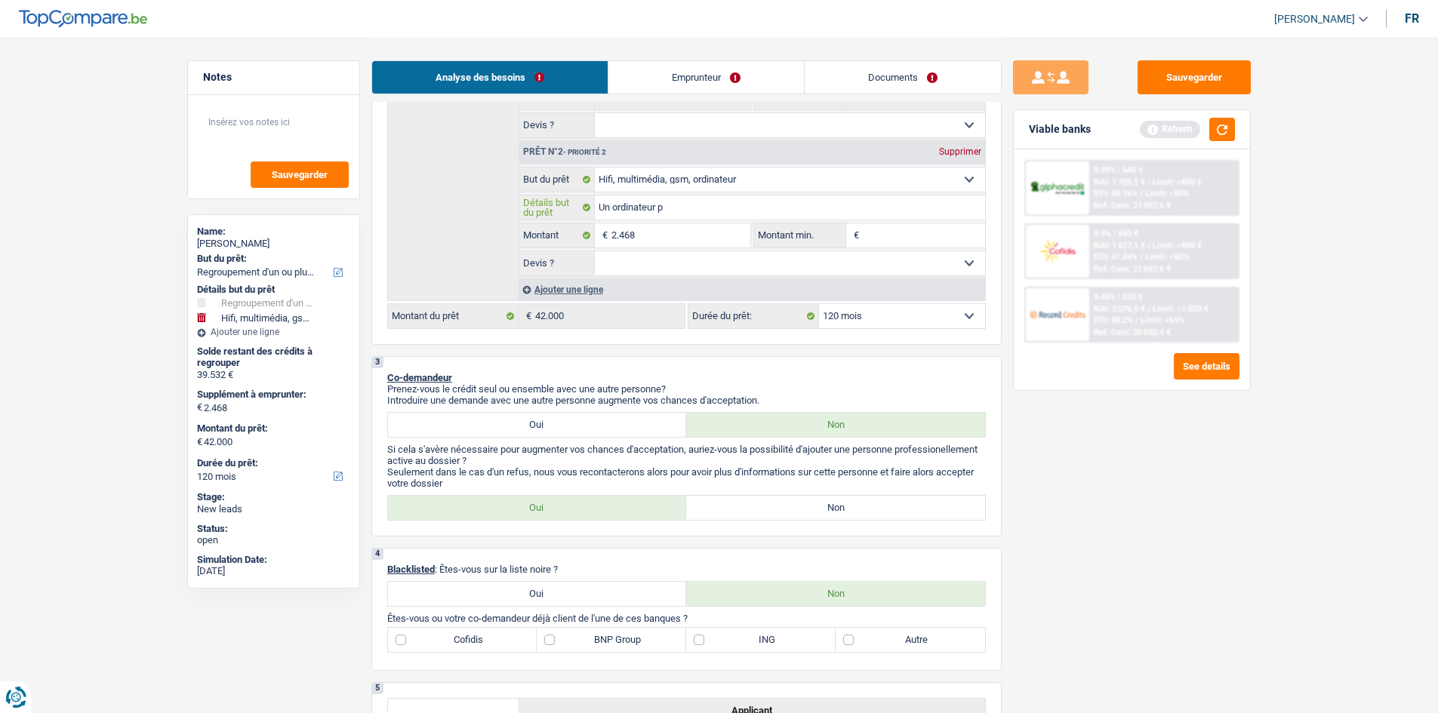
type input "Un ordinateur p"
type input "Un ordinateur po"
type input "Un ordinateur pour"
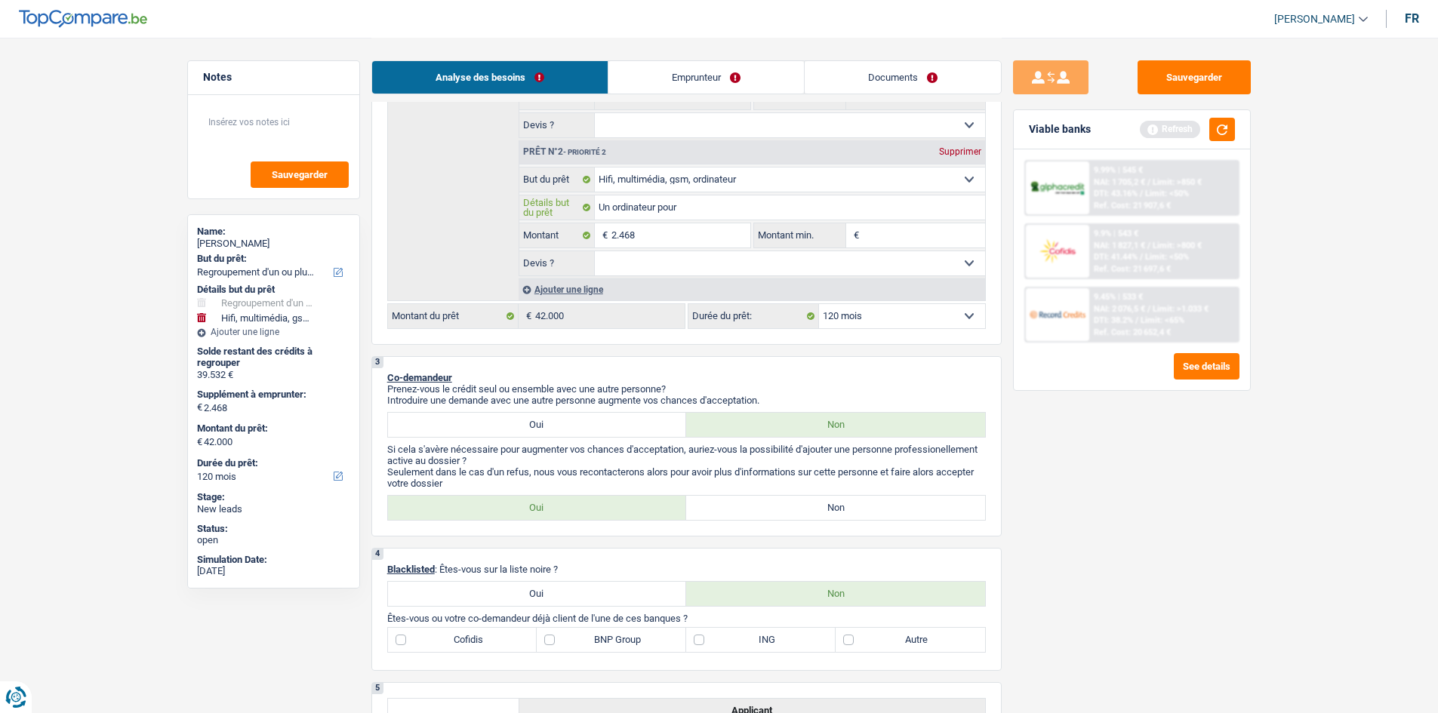
type input "Un ordinateur pour c"
type input "Un ordinateur pour co"
type input "Un ordinateur pour com"
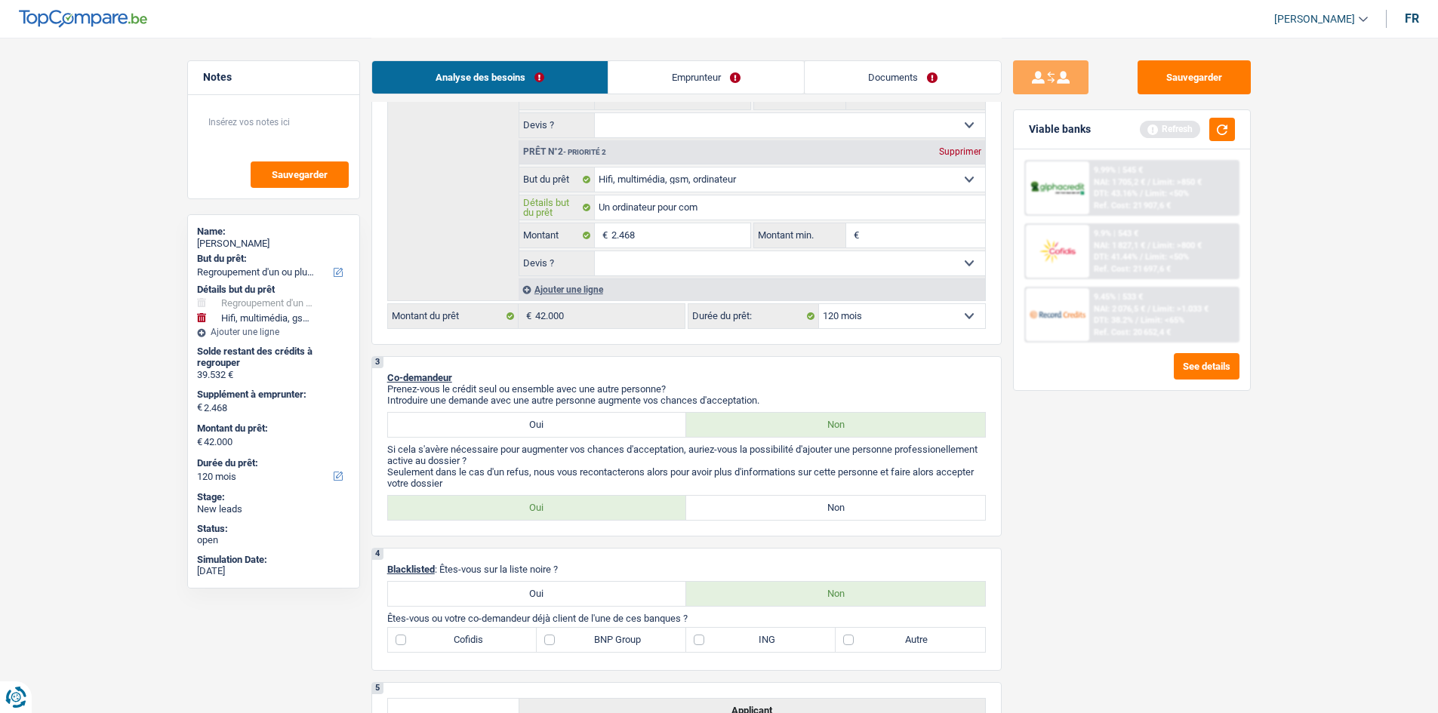
type input "Un ordinateur pour com"
type input "Un ordinateur pour comme"
type input "Un ordinateur pour commenc"
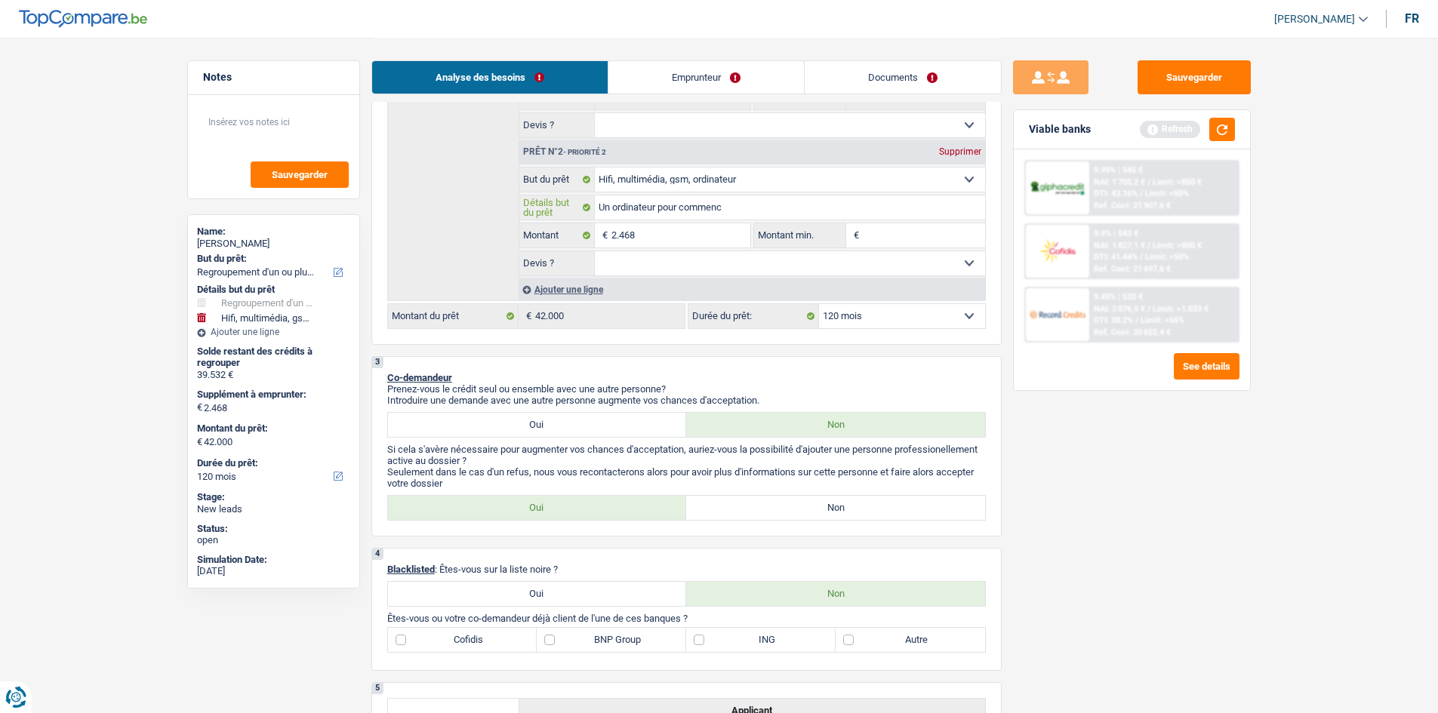
type input "Un ordinateur pour commence"
type input "Un ordinateur pour commencer"
type input "Un ordinateur pour commencer u"
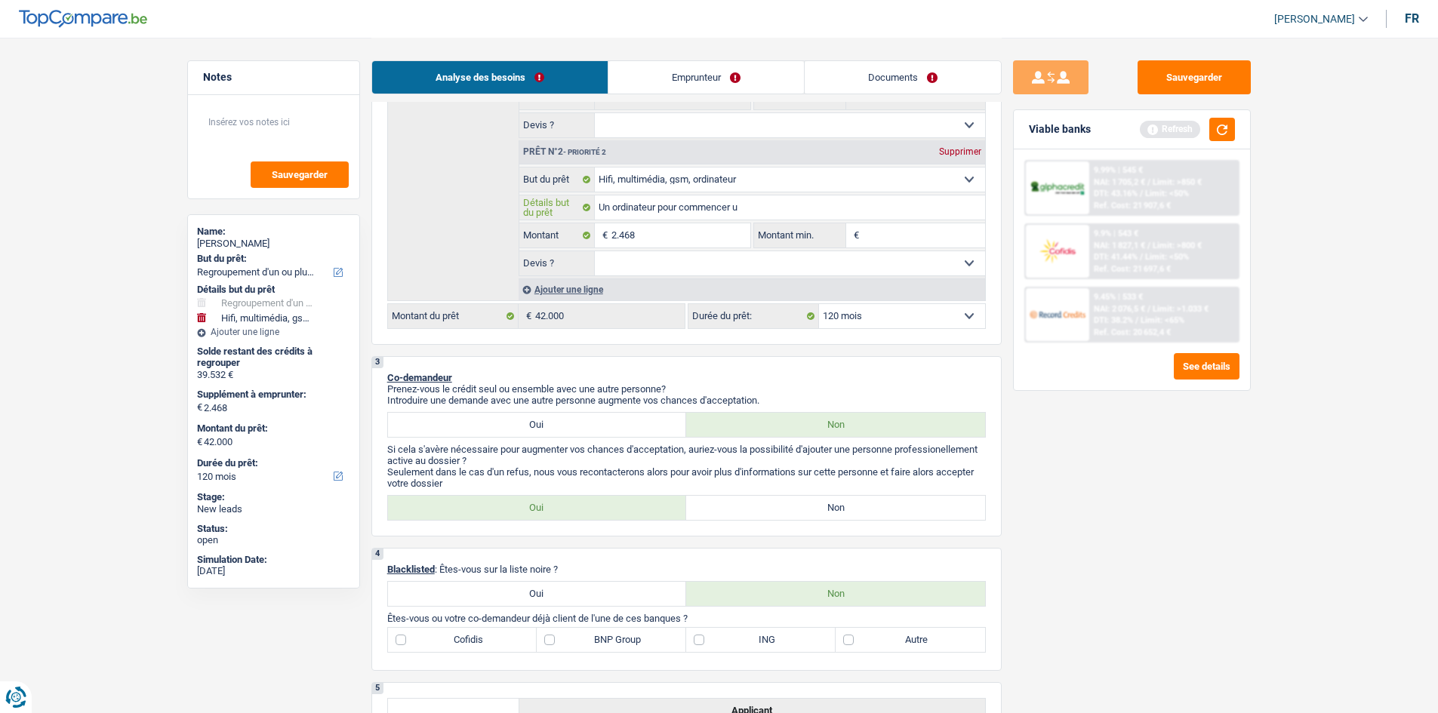
type input "Un ordinateur pour commencer u"
type input "Un ordinateur pour commencer une"
type input "Un ordinateur pour commencer une f"
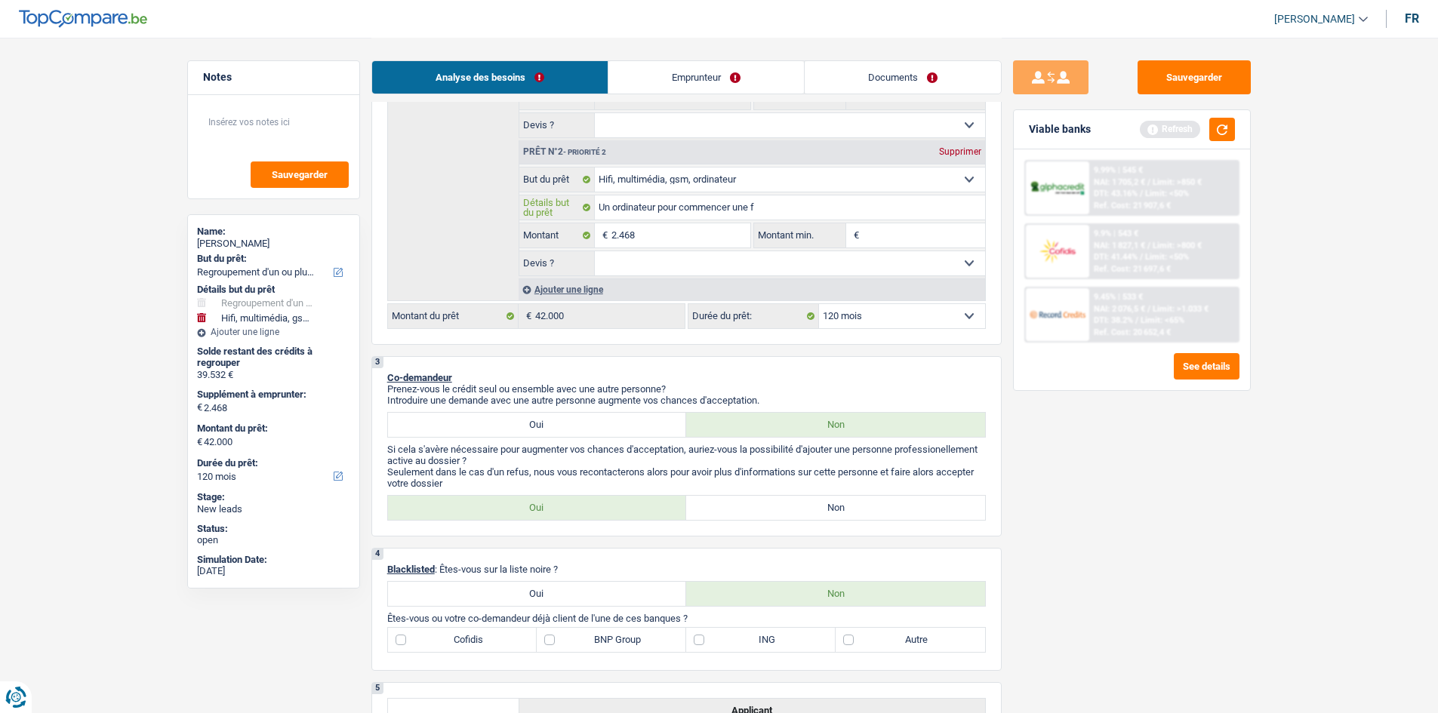
type input "Un ordinateur pour commencer une fr"
type input "Un ordinateur pour commencer une f"
type input "Un ordinateur pour commencer une fo"
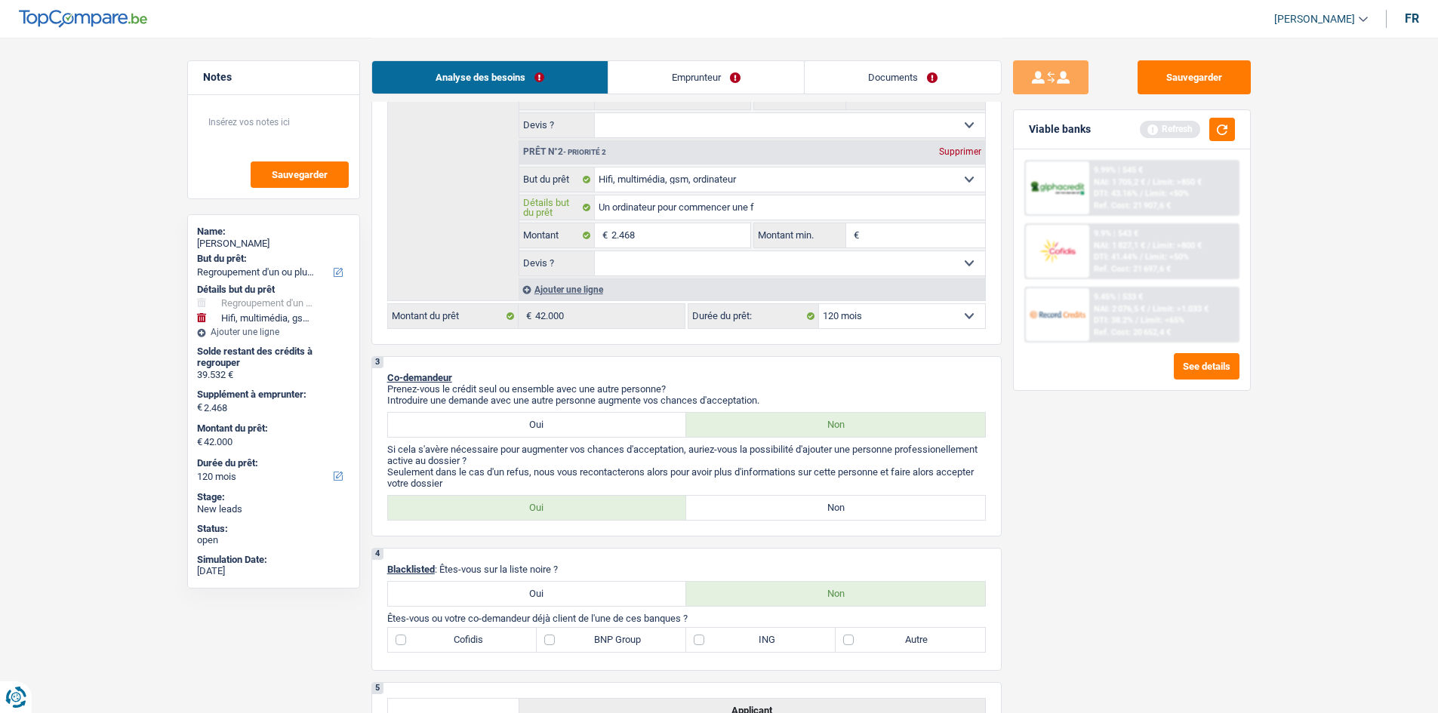
type input "Un ordinateur pour commencer une fo"
type input "Un ordinateur pour commencer une fom"
type input "Un ordinateur pour commencer une fo"
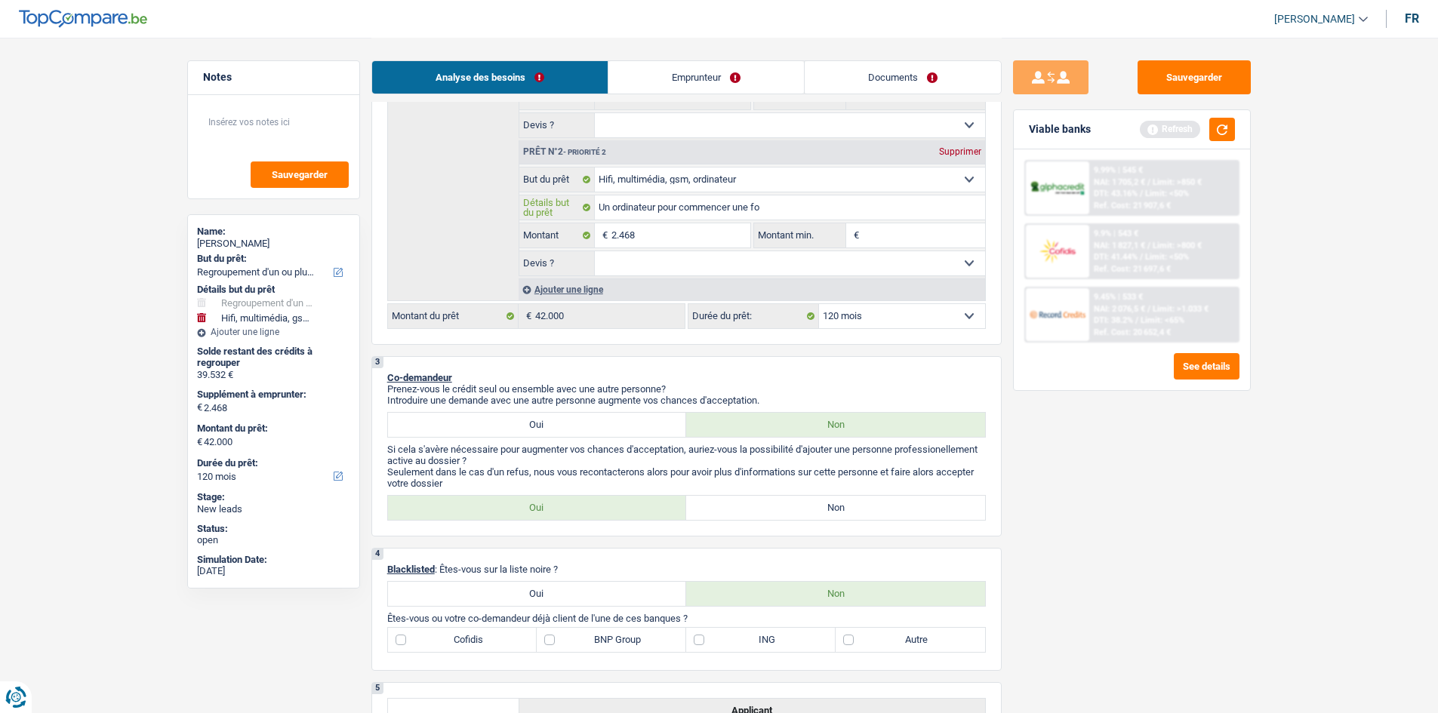
type input "Un ordinateur pour commencer une for"
type input "Un ordinateur pour commencer une forma"
type input "Un ordinateur pour commencer une format"
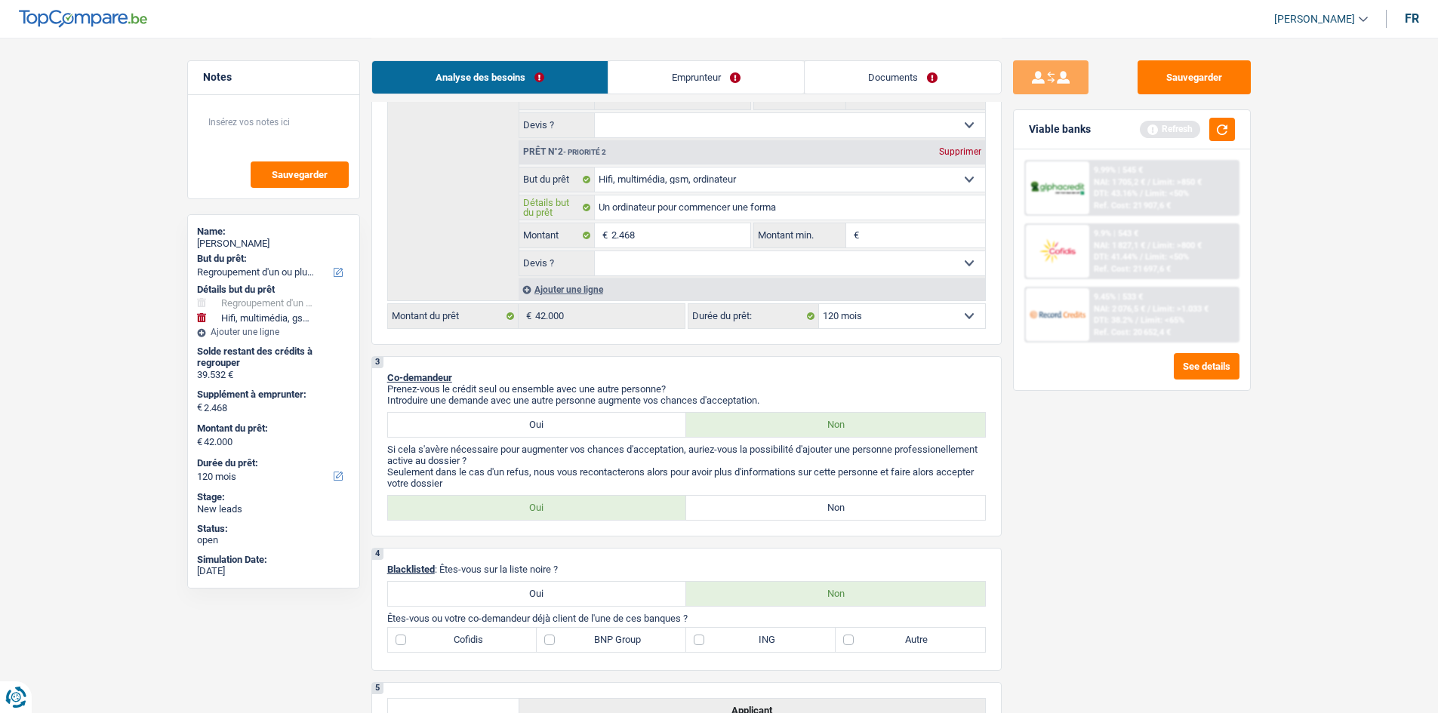
type input "Un ordinateur pour commencer une format"
type input "Un ordinateur pour commencer une formati"
type input "Un ordinateur pour commencer une formatio"
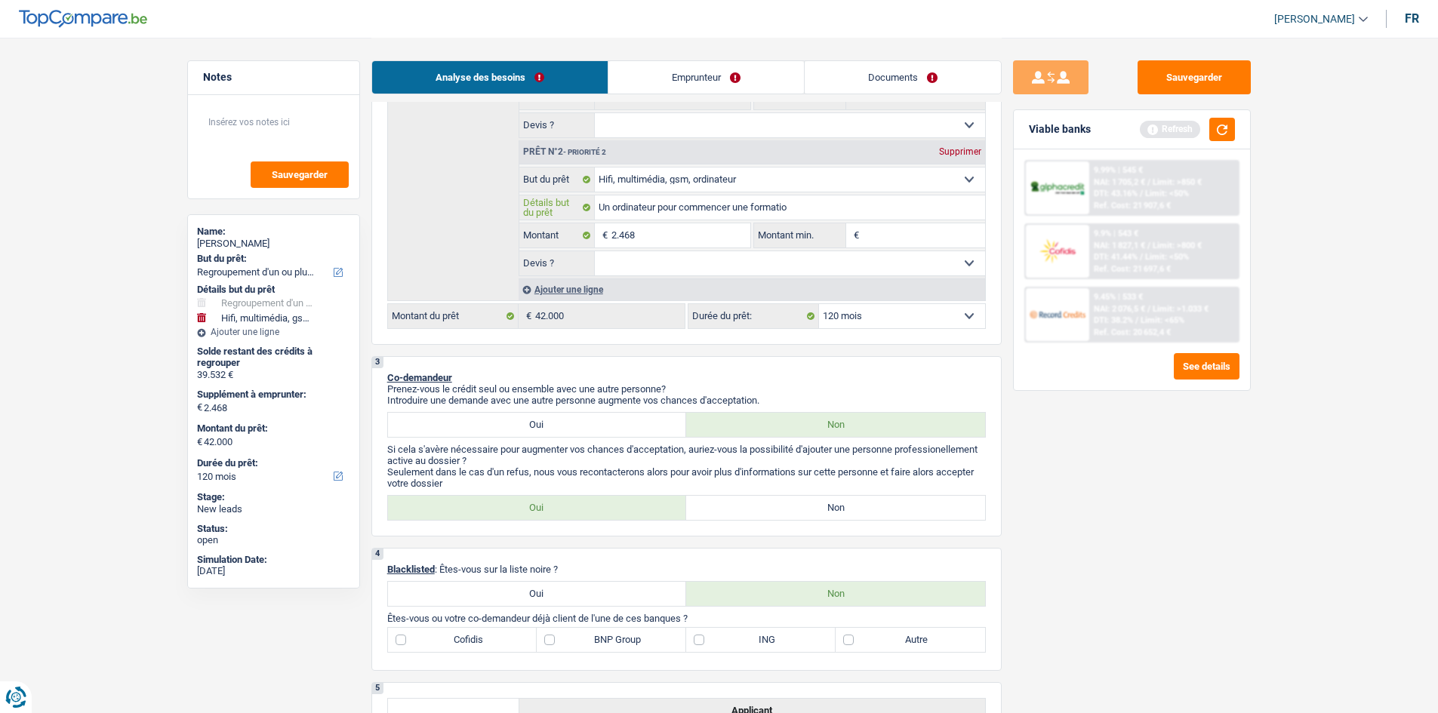
type input "Un ordinateur pour commencer une formation"
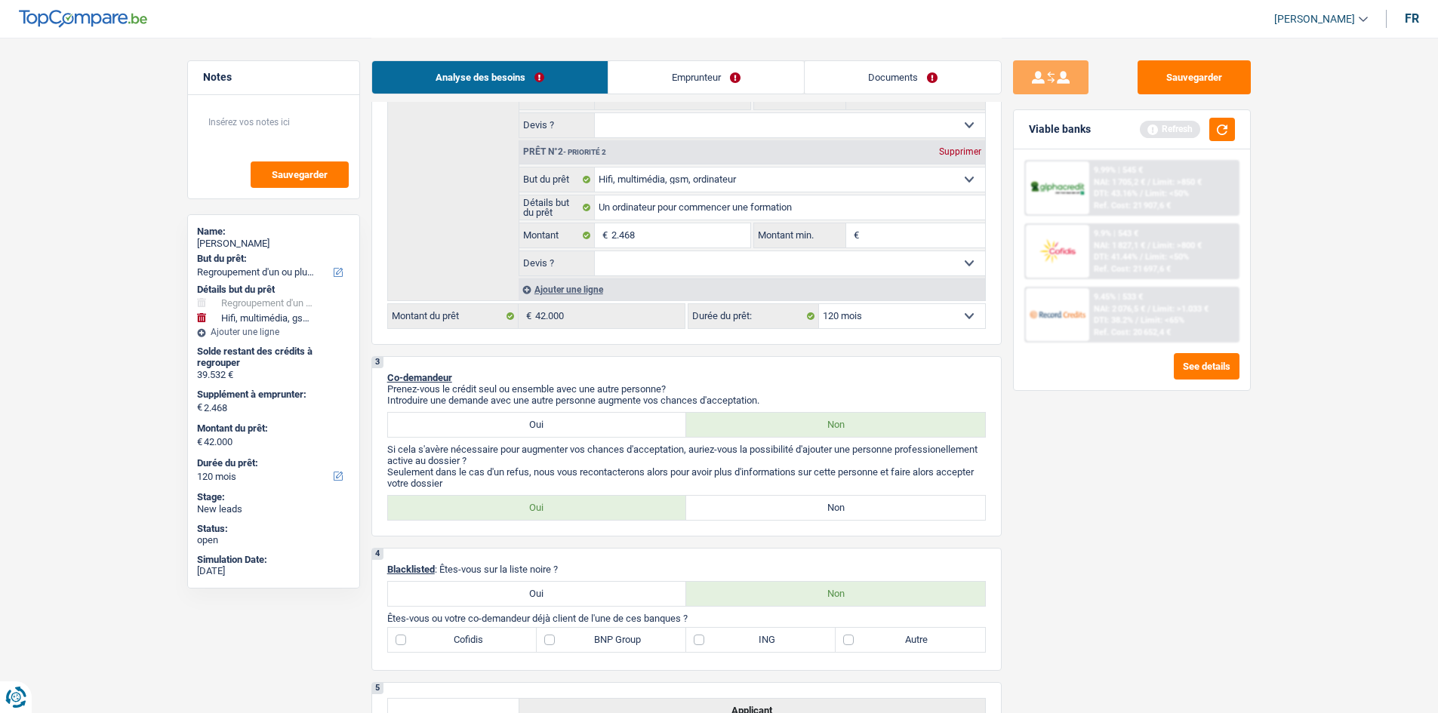
click at [765, 268] on select "Oui Non Non répondu Sélectionner une option" at bounding box center [790, 263] width 390 height 24
select select "false"
click at [595, 251] on select "Oui Non Non répondu Sélectionner une option" at bounding box center [790, 263] width 390 height 24
select select "false"
click at [1214, 124] on button "button" at bounding box center [1222, 129] width 26 height 23
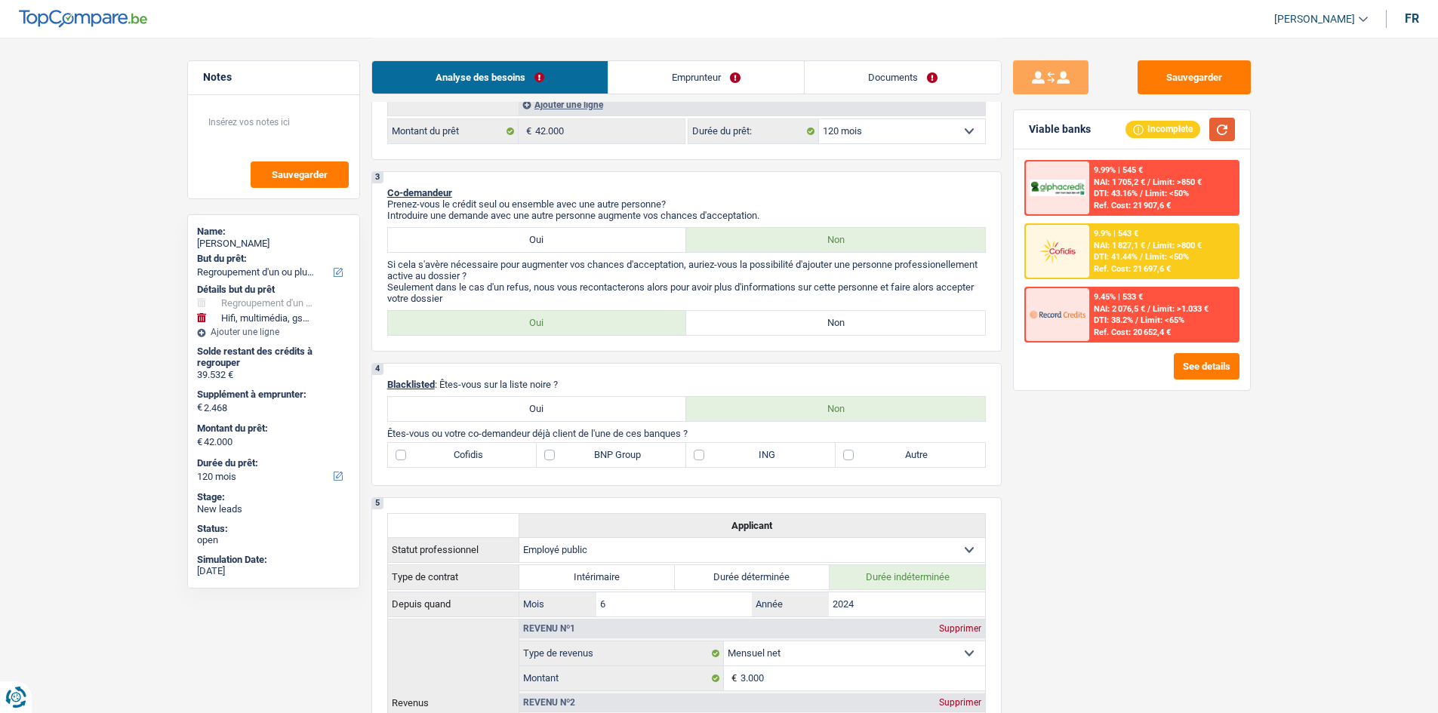
scroll to position [528, 0]
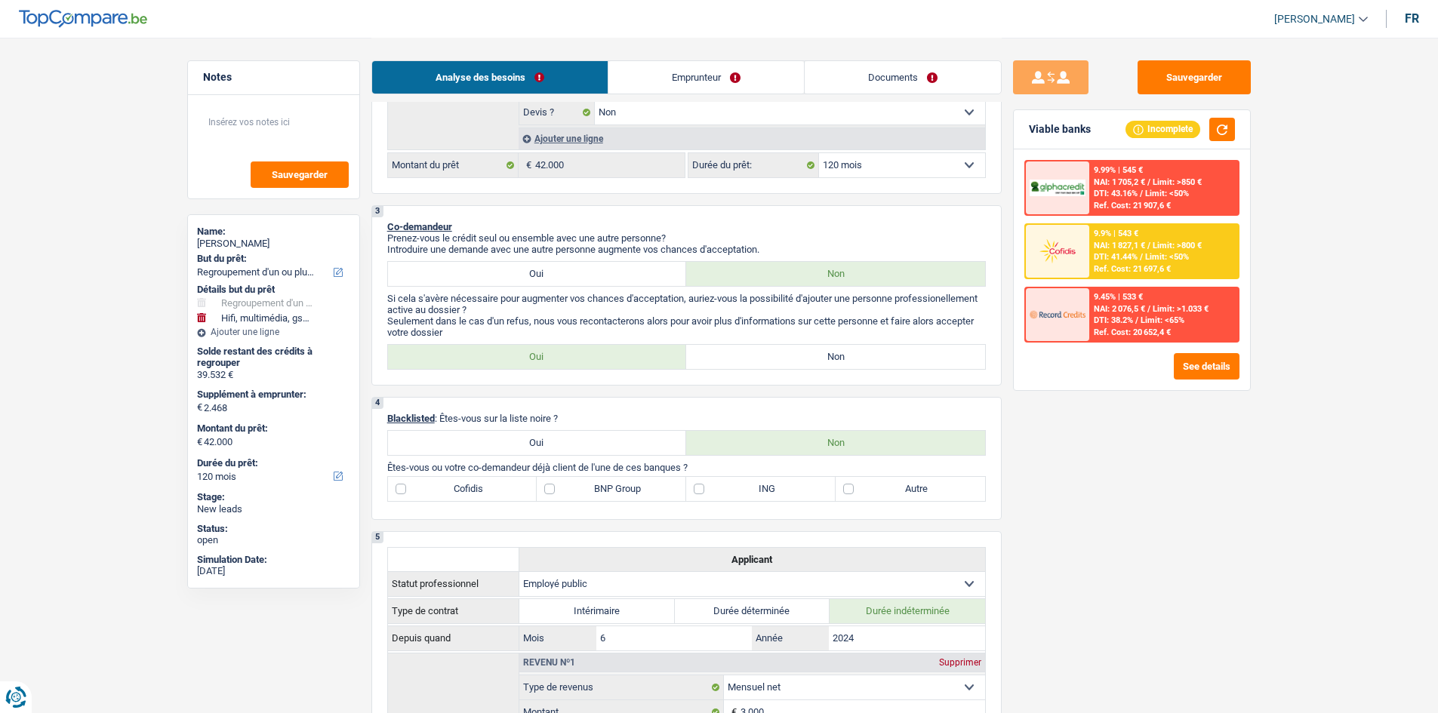
click at [744, 360] on label "Non" at bounding box center [835, 357] width 299 height 24
click at [744, 360] on input "Non" at bounding box center [835, 357] width 299 height 24
radio input "true"
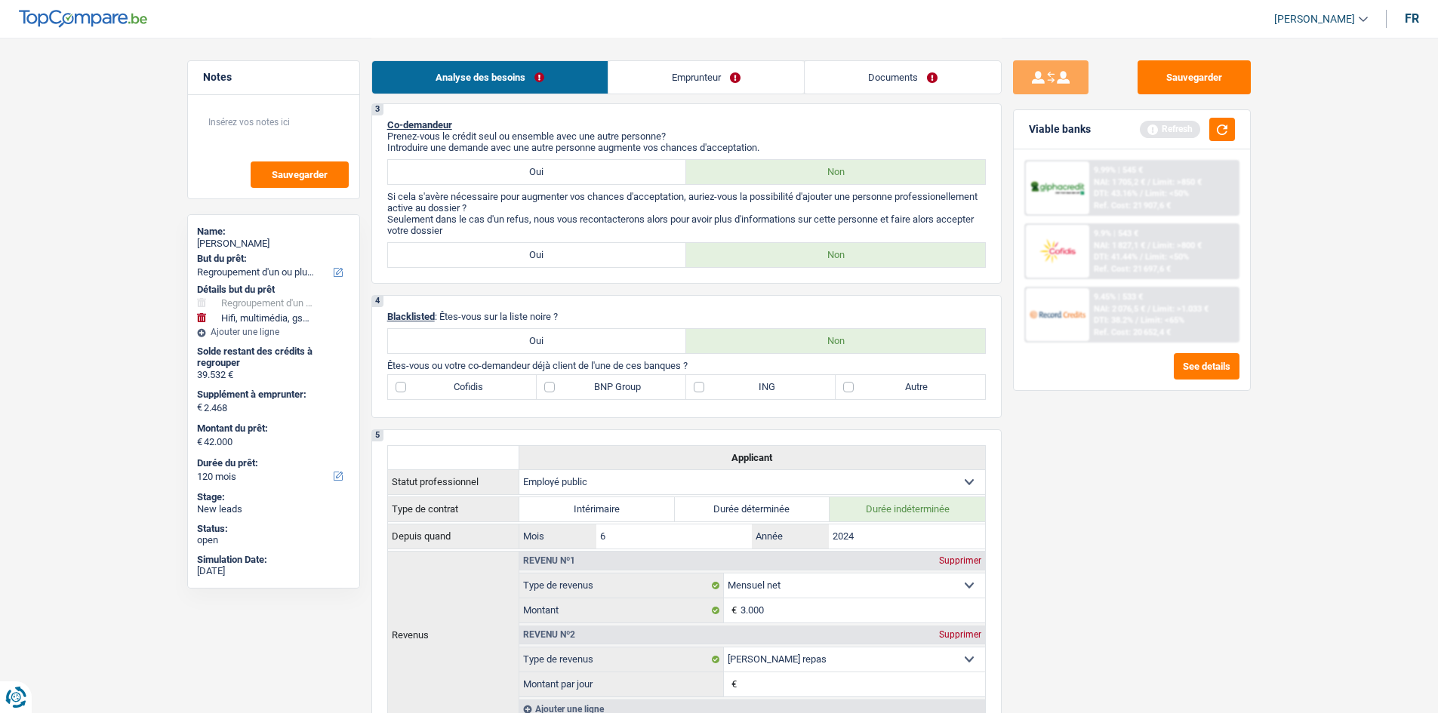
scroll to position [604, 0]
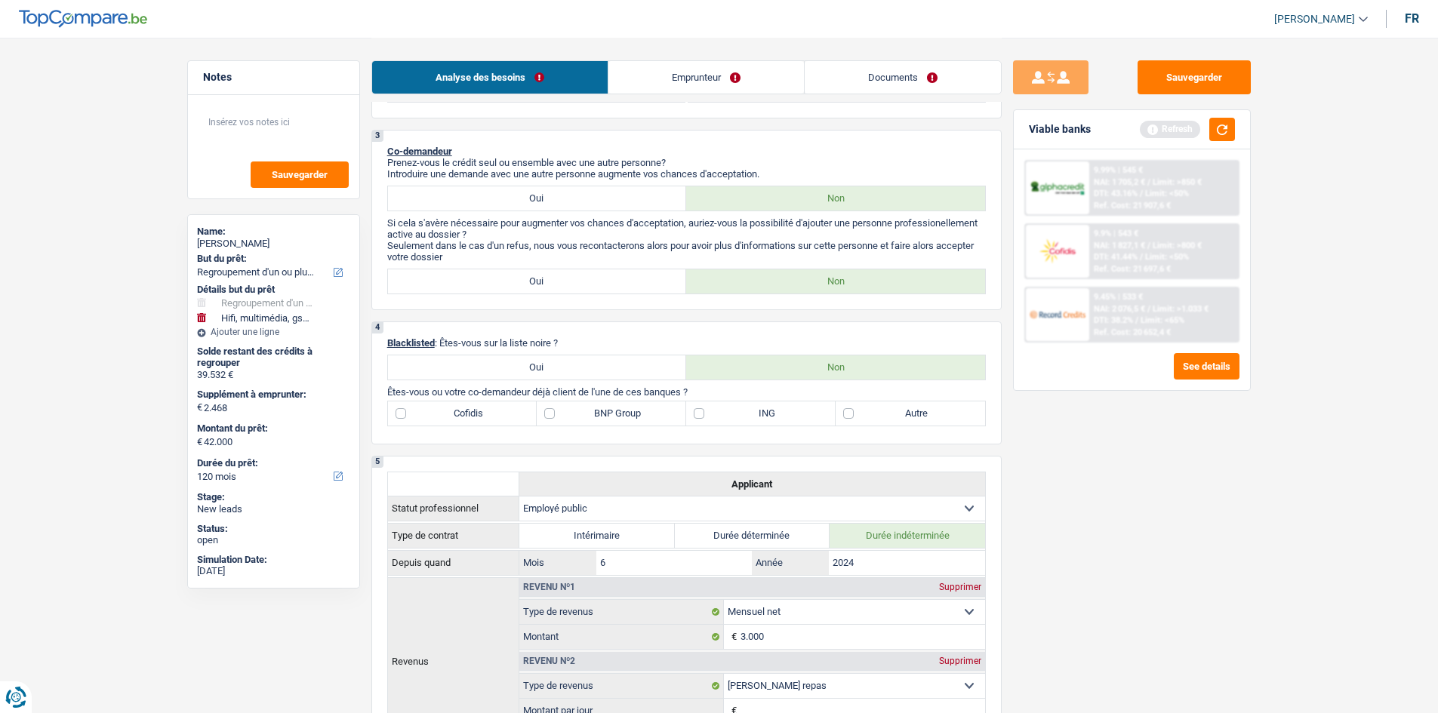
click at [850, 408] on label "Autre" at bounding box center [910, 414] width 149 height 24
click at [850, 408] on input "Autre" at bounding box center [910, 414] width 149 height 24
checkbox input "true"
click at [743, 411] on label "ING" at bounding box center [760, 414] width 149 height 24
click at [743, 411] on input "ING" at bounding box center [760, 414] width 149 height 24
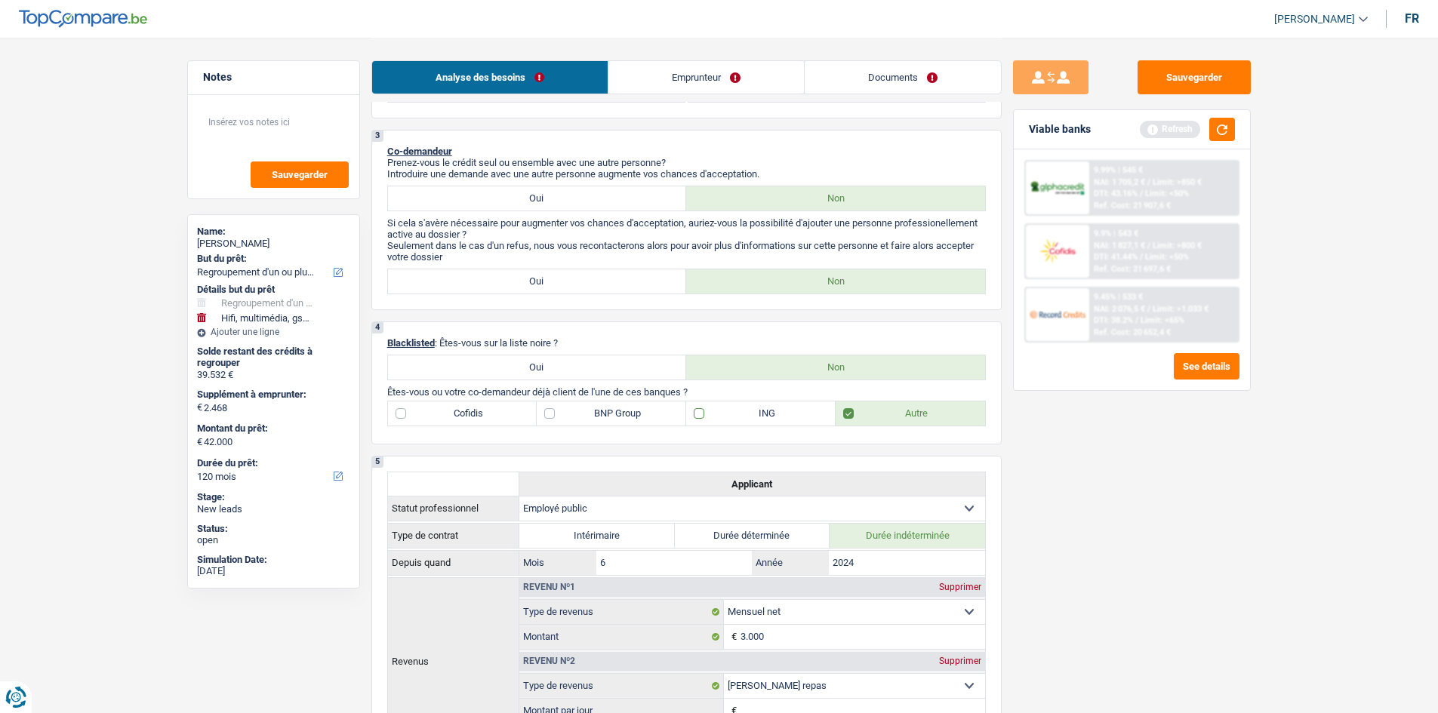
checkbox input "true"
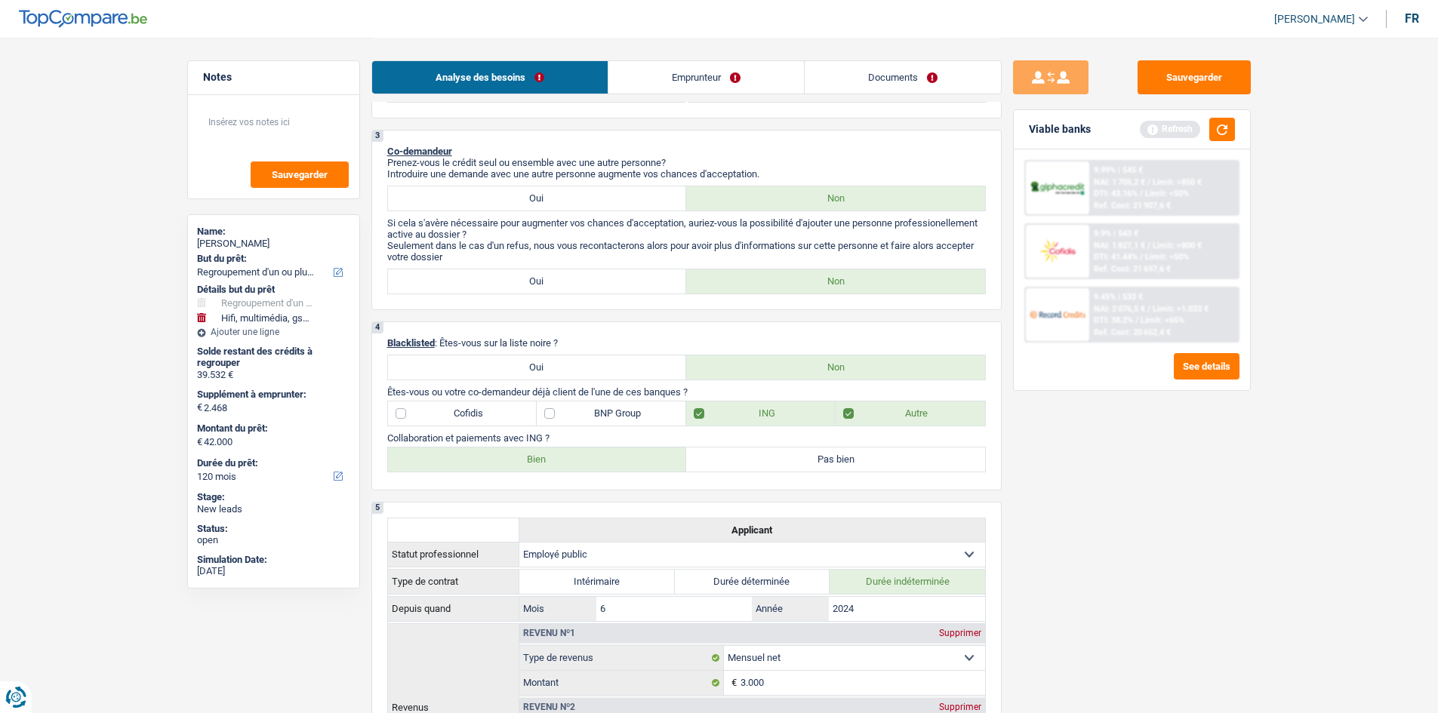
click at [633, 460] on label "Bien" at bounding box center [537, 460] width 299 height 24
click at [633, 460] on input "Bien" at bounding box center [537, 460] width 299 height 24
radio input "true"
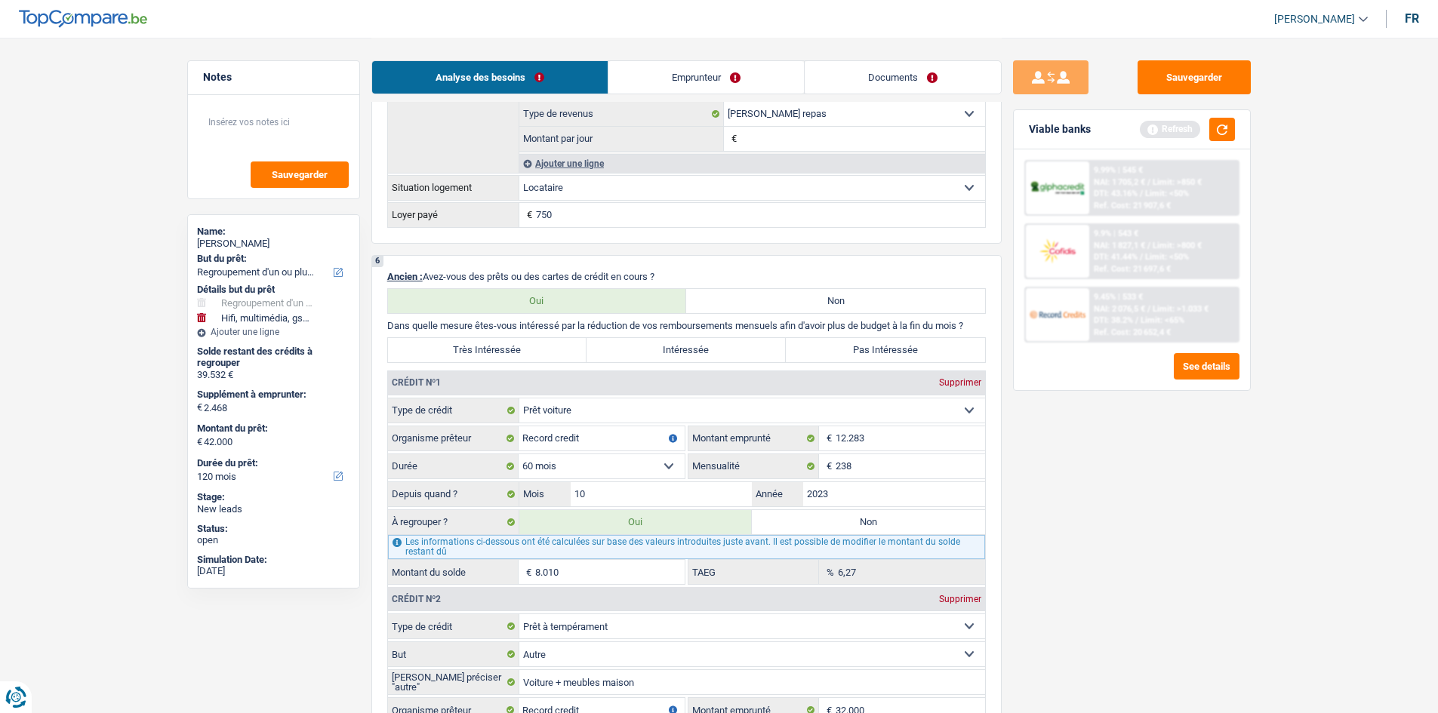
scroll to position [1208, 0]
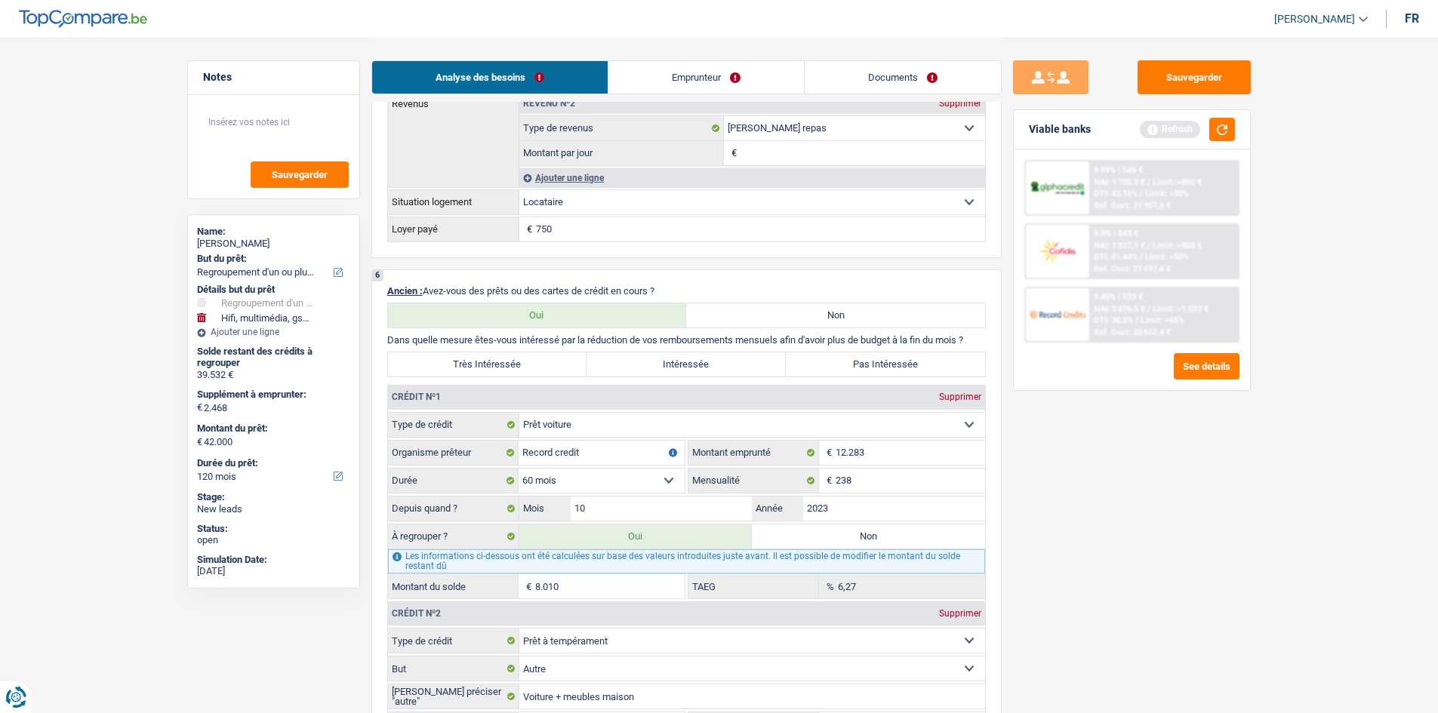
click at [509, 363] on label "Très Intéressée" at bounding box center [487, 365] width 199 height 24
click at [509, 363] on input "Très Intéressée" at bounding box center [487, 365] width 199 height 24
radio input "true"
click at [1221, 135] on button "button" at bounding box center [1222, 129] width 26 height 23
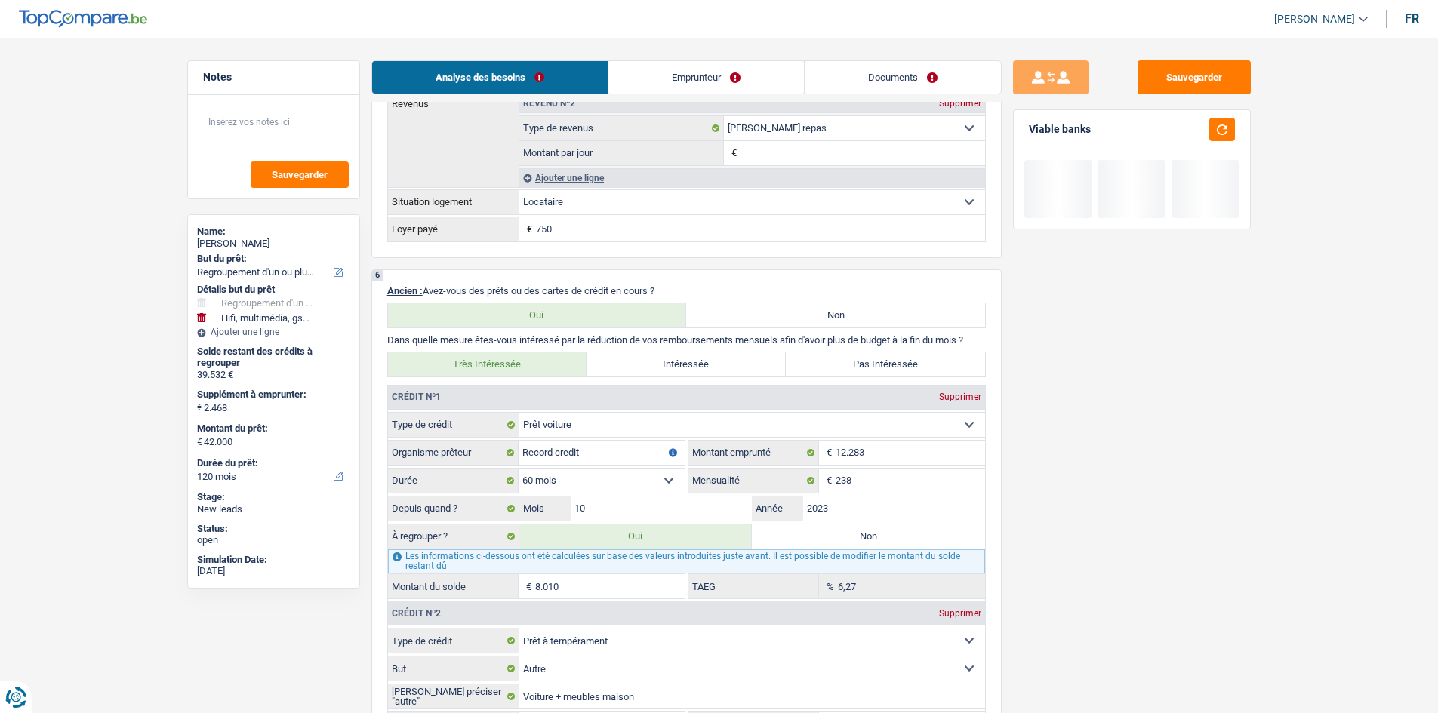
click at [716, 74] on link "Emprunteur" at bounding box center [706, 77] width 196 height 32
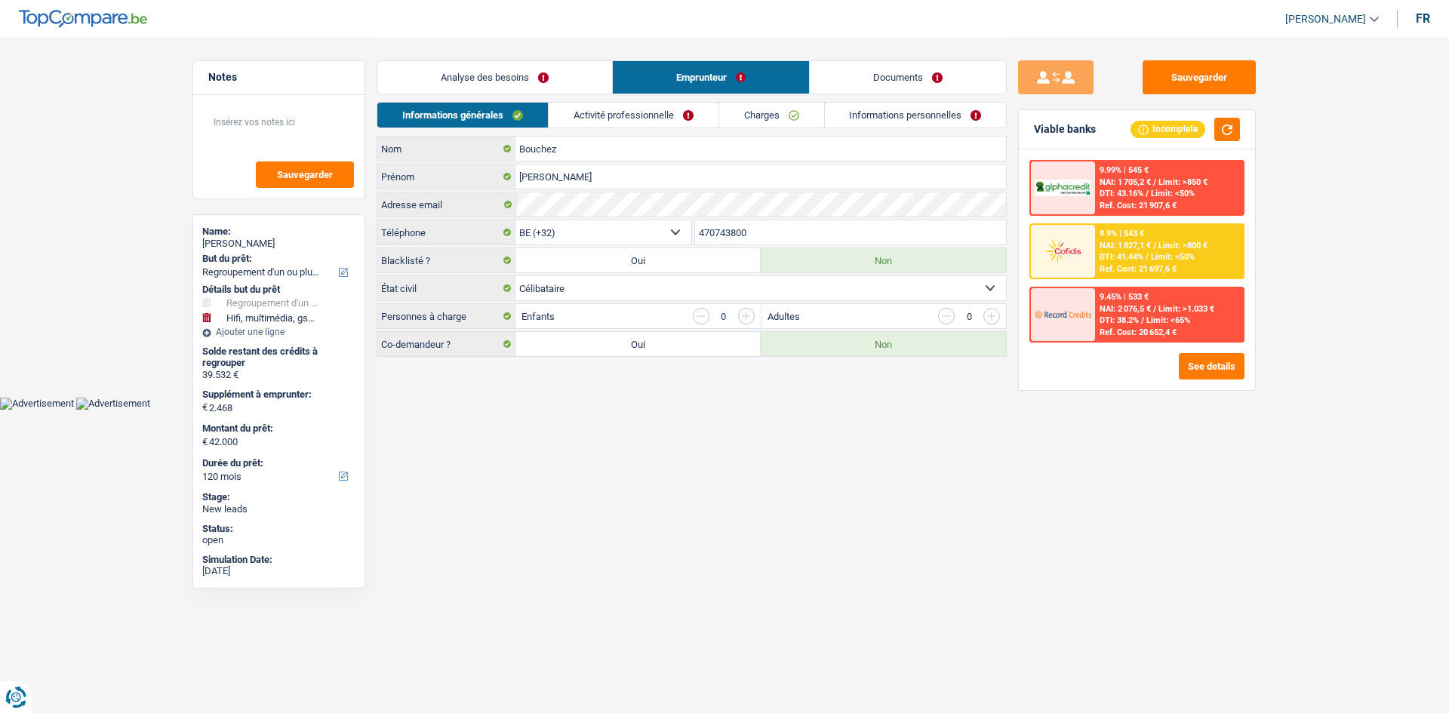
click at [664, 122] on link "Activité professionnelle" at bounding box center [634, 115] width 170 height 25
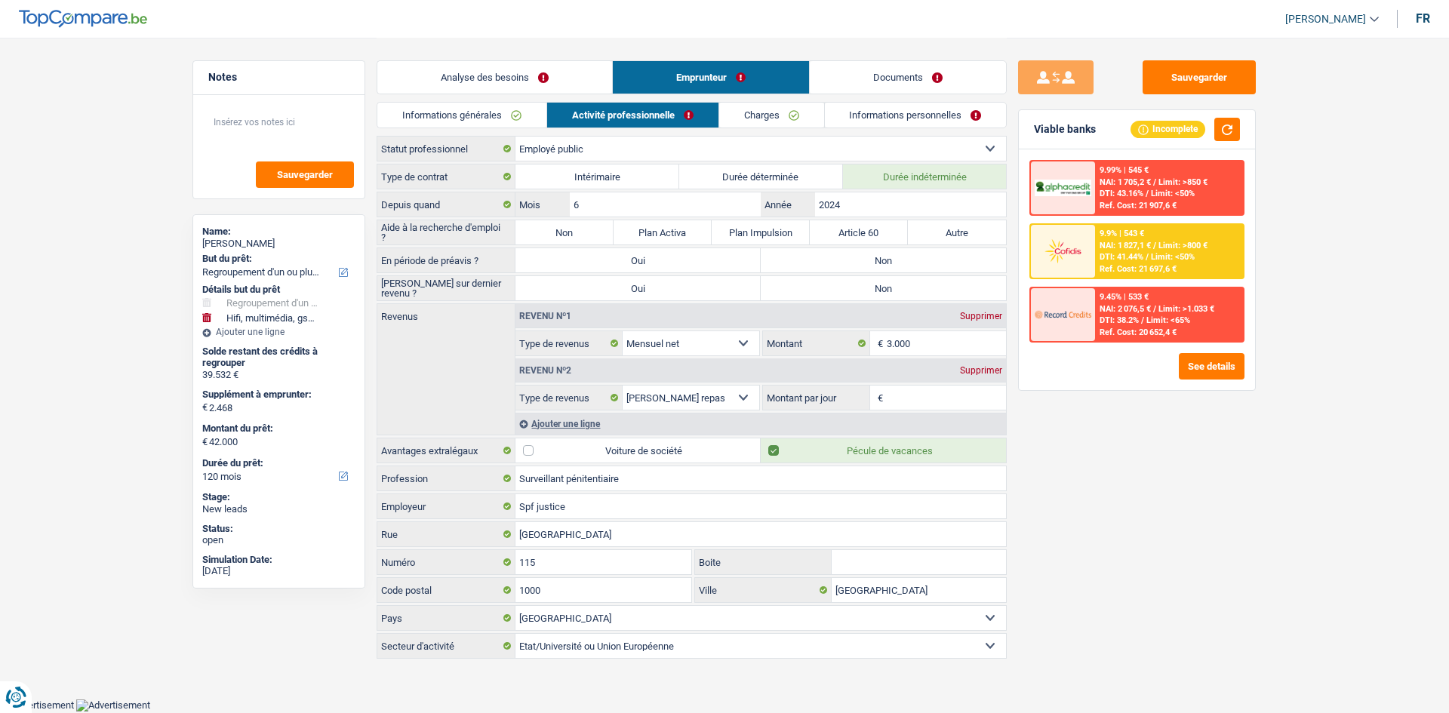
click at [562, 237] on label "Non" at bounding box center [565, 232] width 98 height 24
click at [562, 237] on input "Non" at bounding box center [565, 232] width 98 height 24
radio input "true"
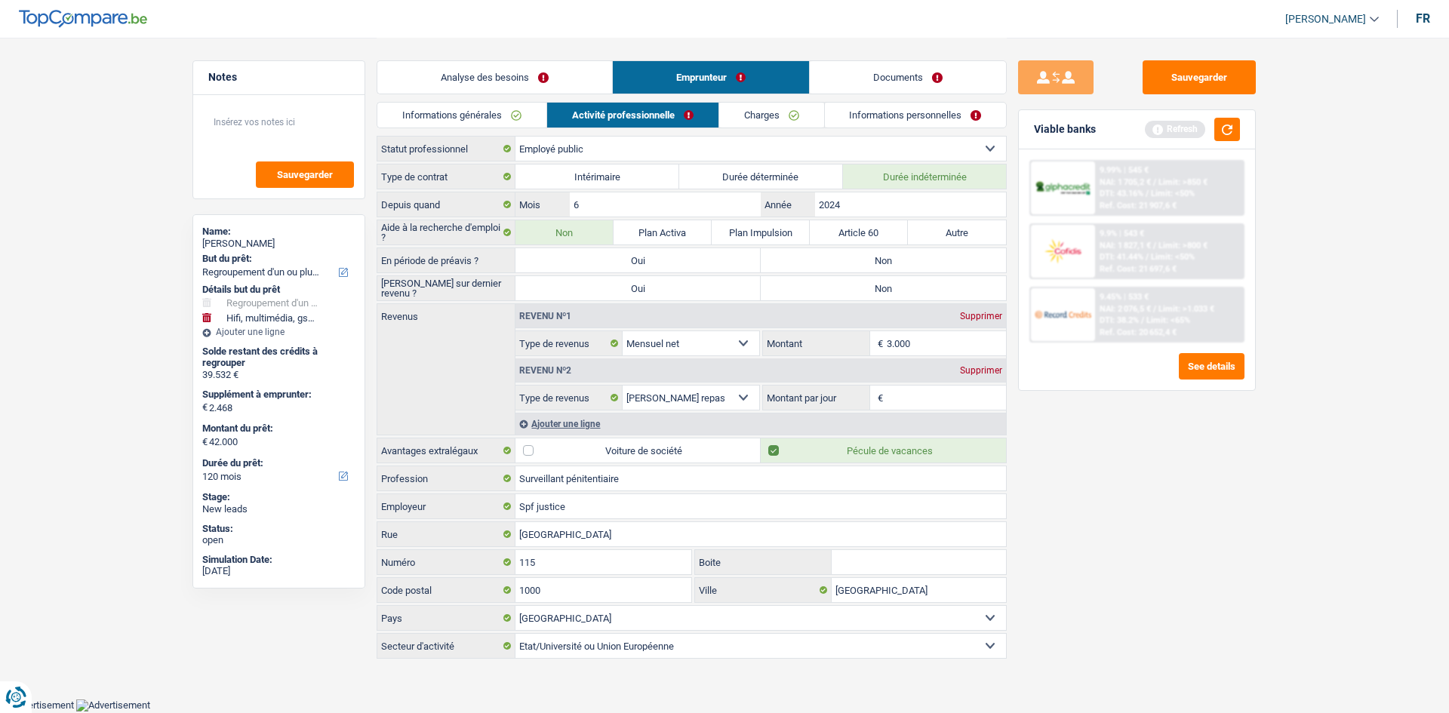
click at [866, 260] on label "Non" at bounding box center [883, 260] width 245 height 24
click at [866, 260] on input "Non" at bounding box center [883, 260] width 245 height 24
radio input "true"
click at [852, 290] on label "Non" at bounding box center [883, 288] width 245 height 24
click at [852, 290] on input "Non" at bounding box center [883, 288] width 245 height 24
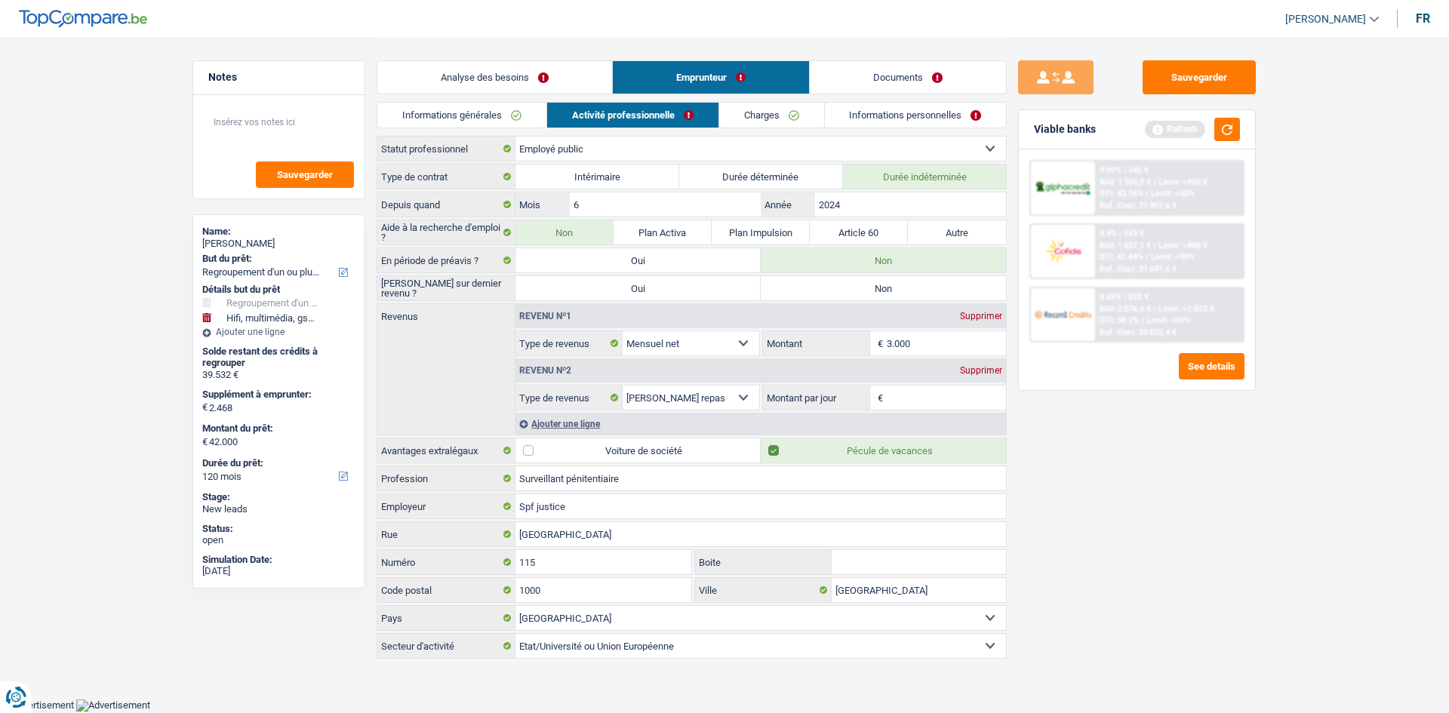
radio input "true"
click at [928, 395] on input "Montant par jour" at bounding box center [947, 398] width 120 height 24
type input "7,0"
click at [867, 112] on link "Informations personnelles" at bounding box center [916, 115] width 182 height 25
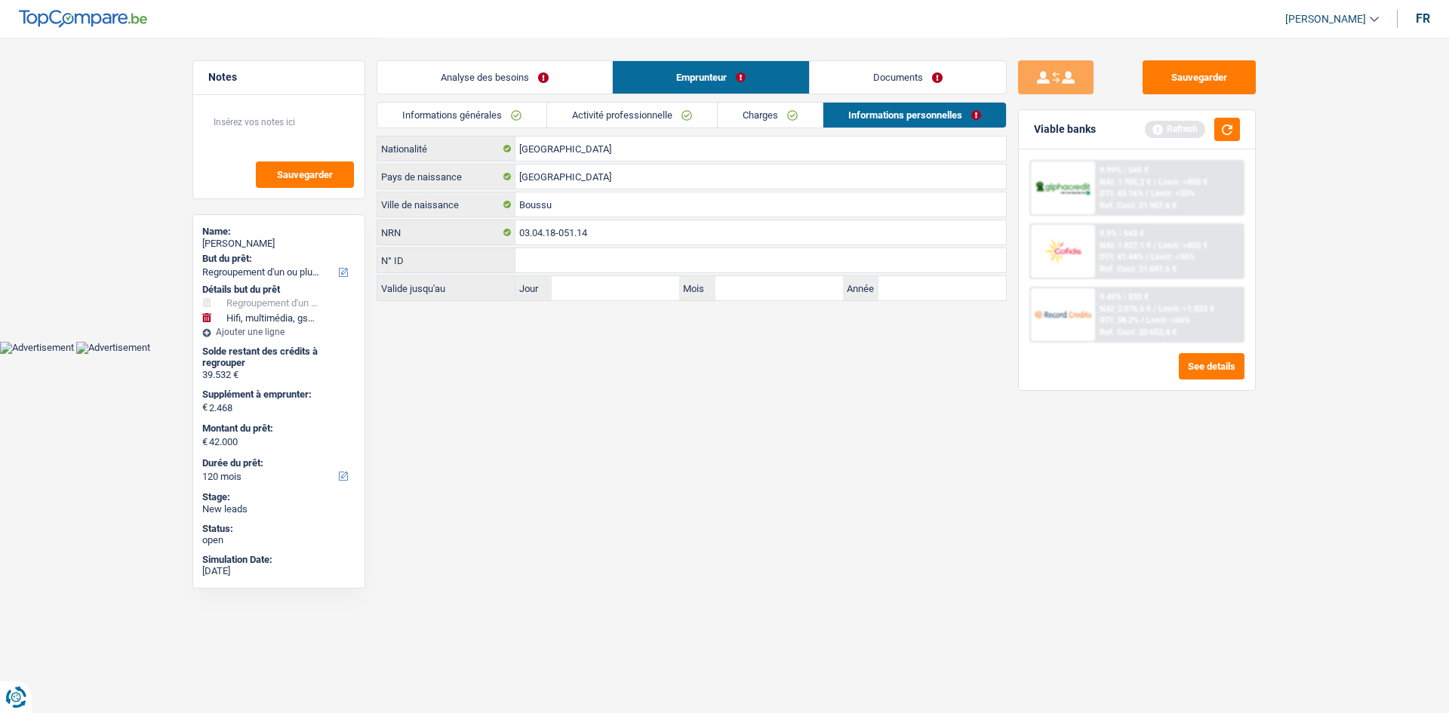
click at [494, 119] on link "Informations générales" at bounding box center [461, 115] width 169 height 25
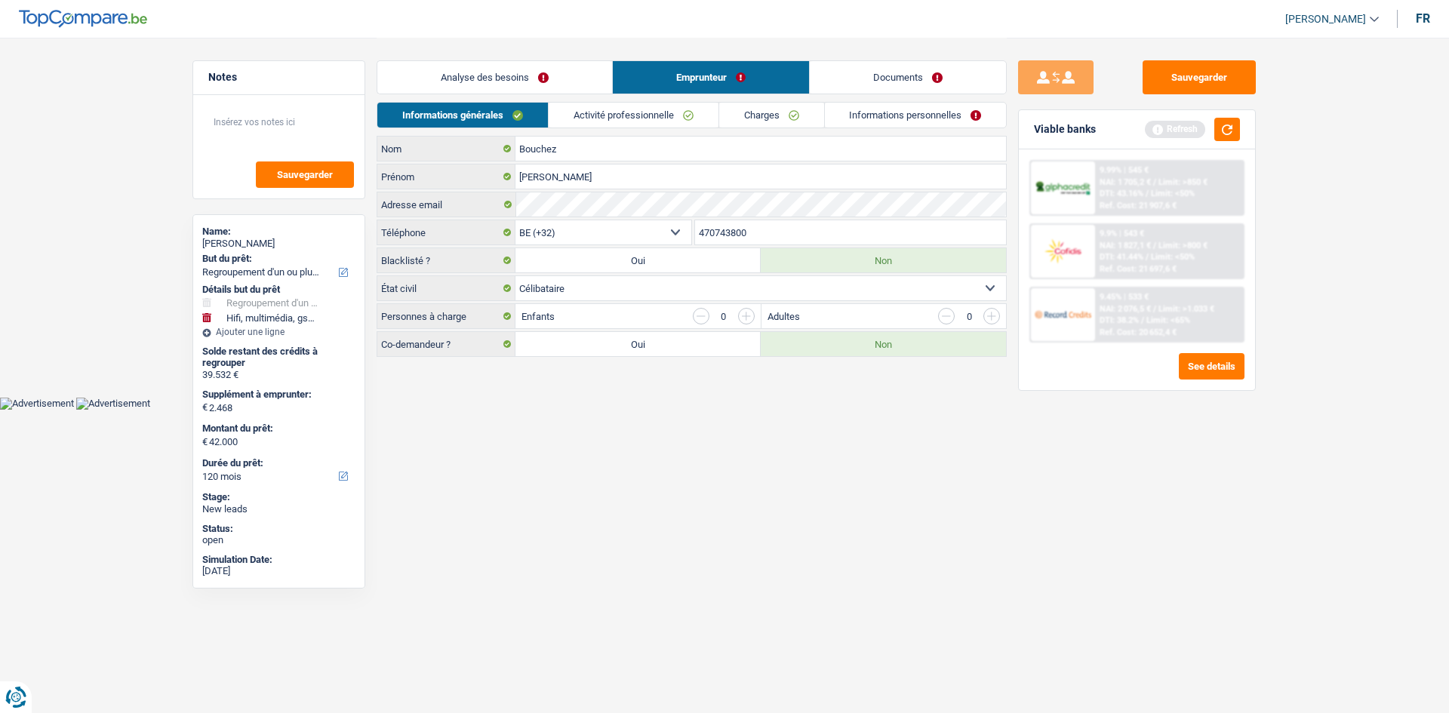
click at [633, 127] on link "Activité professionnelle" at bounding box center [634, 115] width 170 height 25
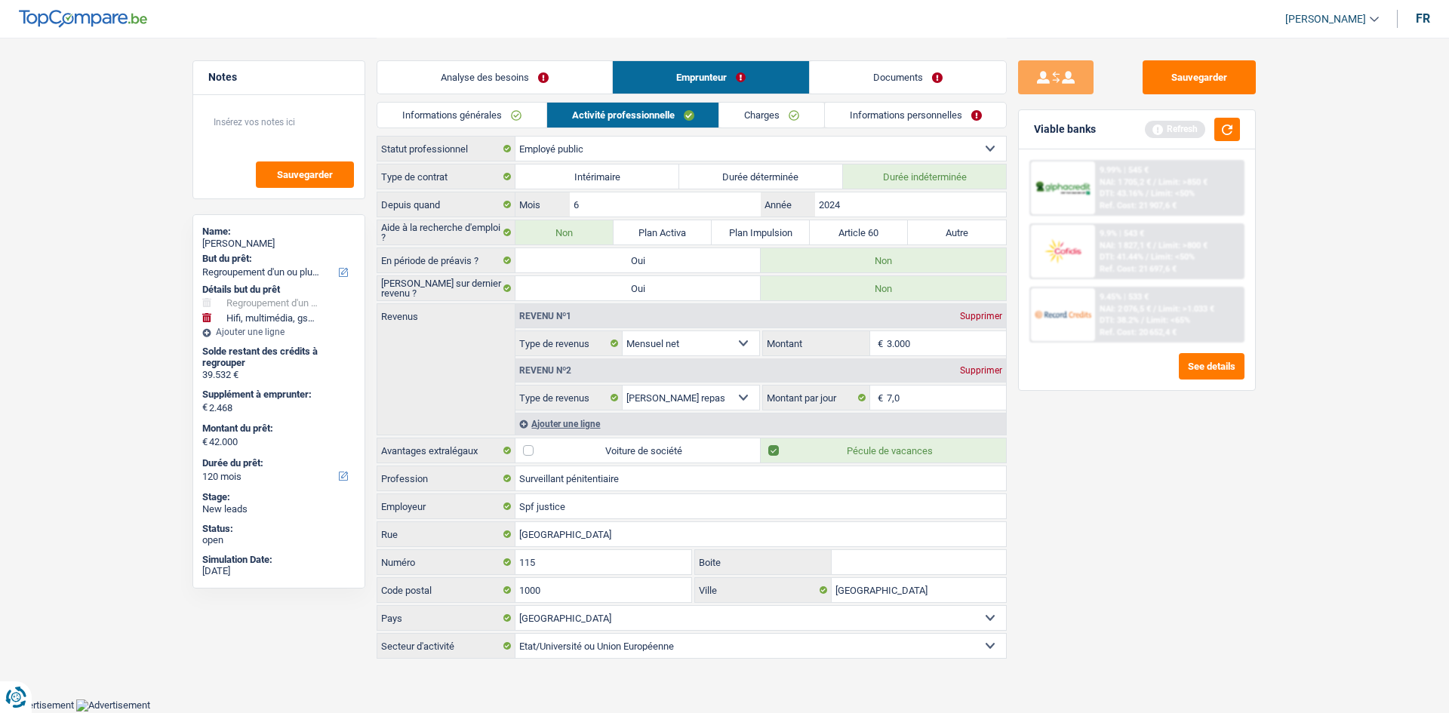
click at [769, 115] on link "Charges" at bounding box center [771, 115] width 105 height 25
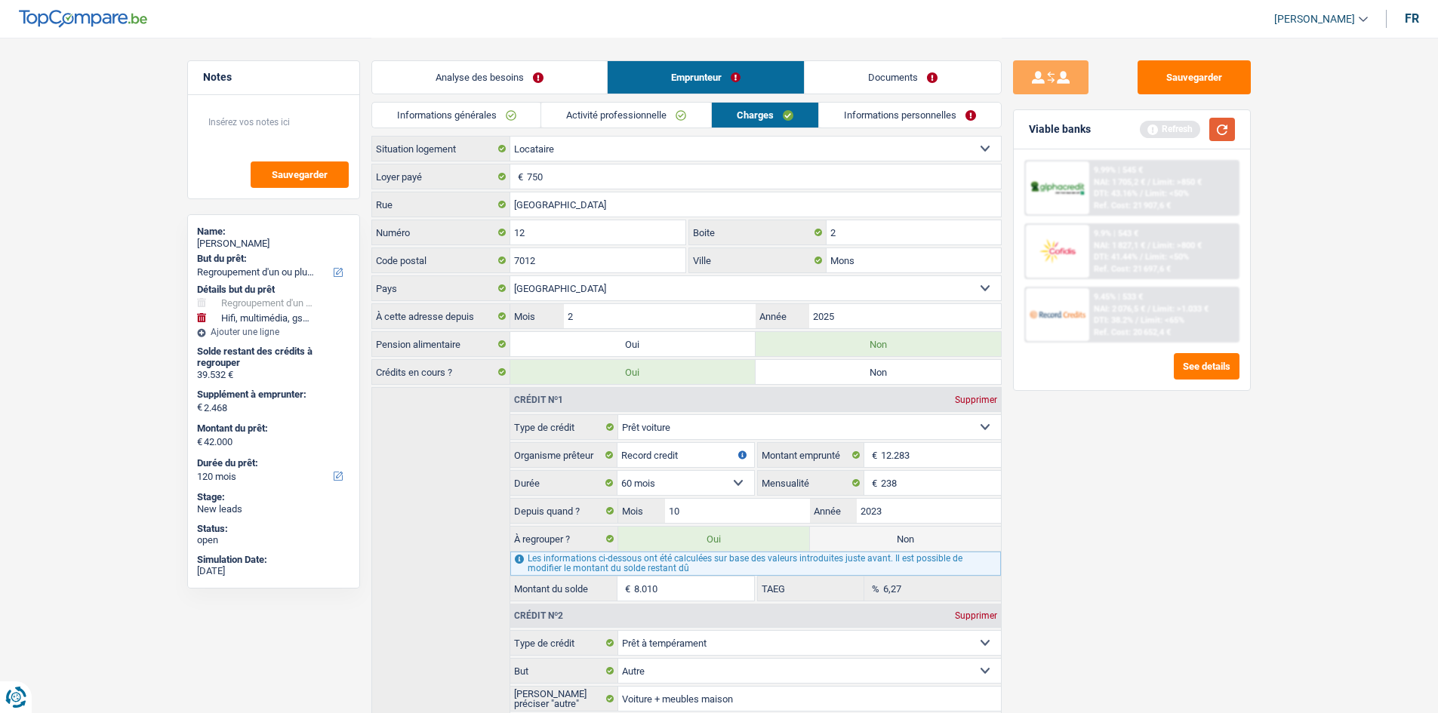
click at [1213, 131] on button "button" at bounding box center [1222, 129] width 26 height 23
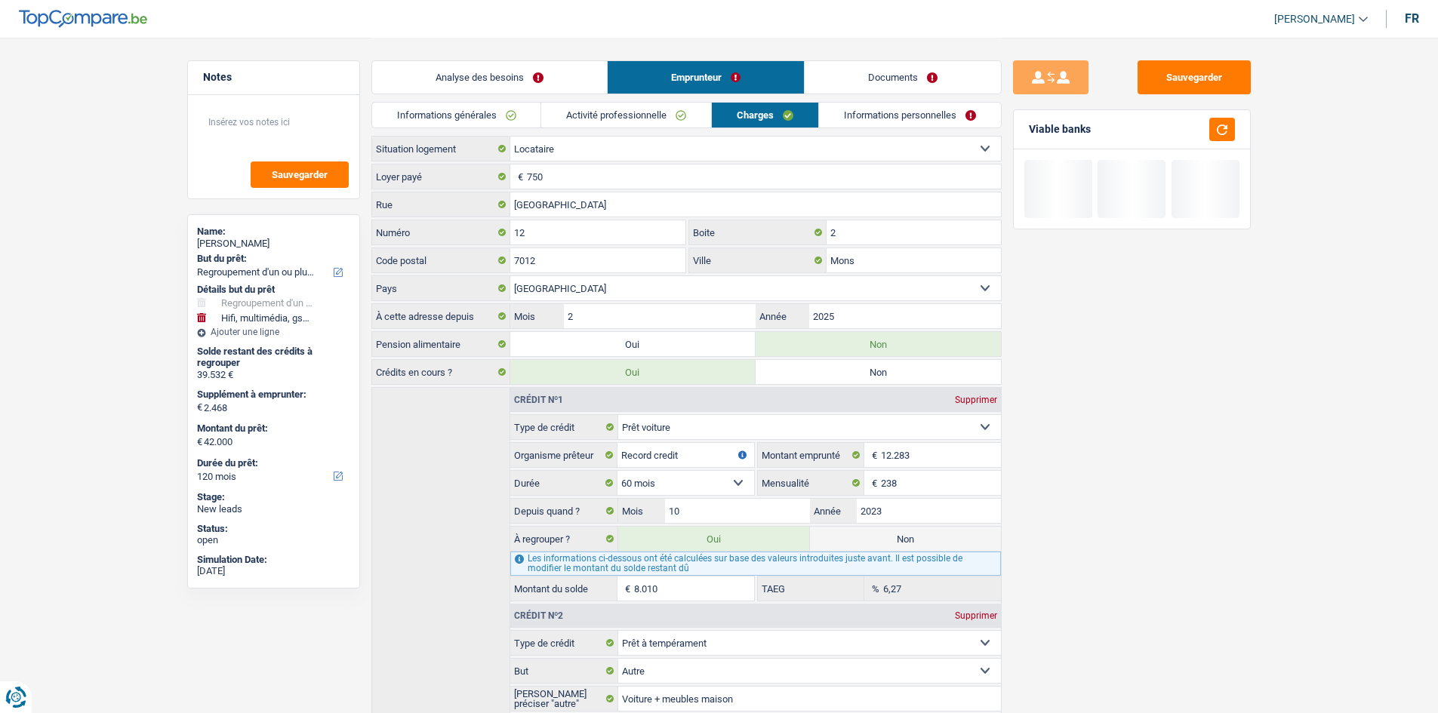
click at [511, 87] on link "Analyse des besoins" at bounding box center [489, 77] width 235 height 32
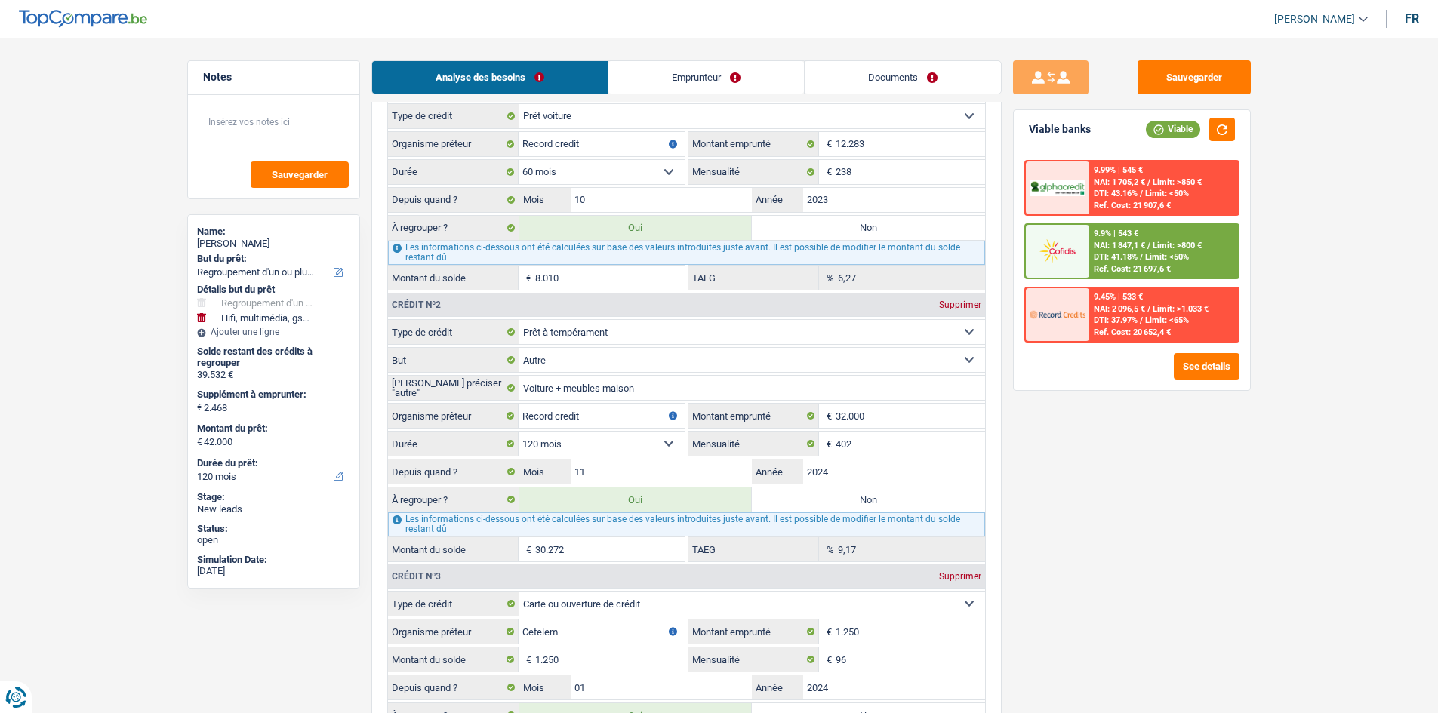
scroll to position [1510, 0]
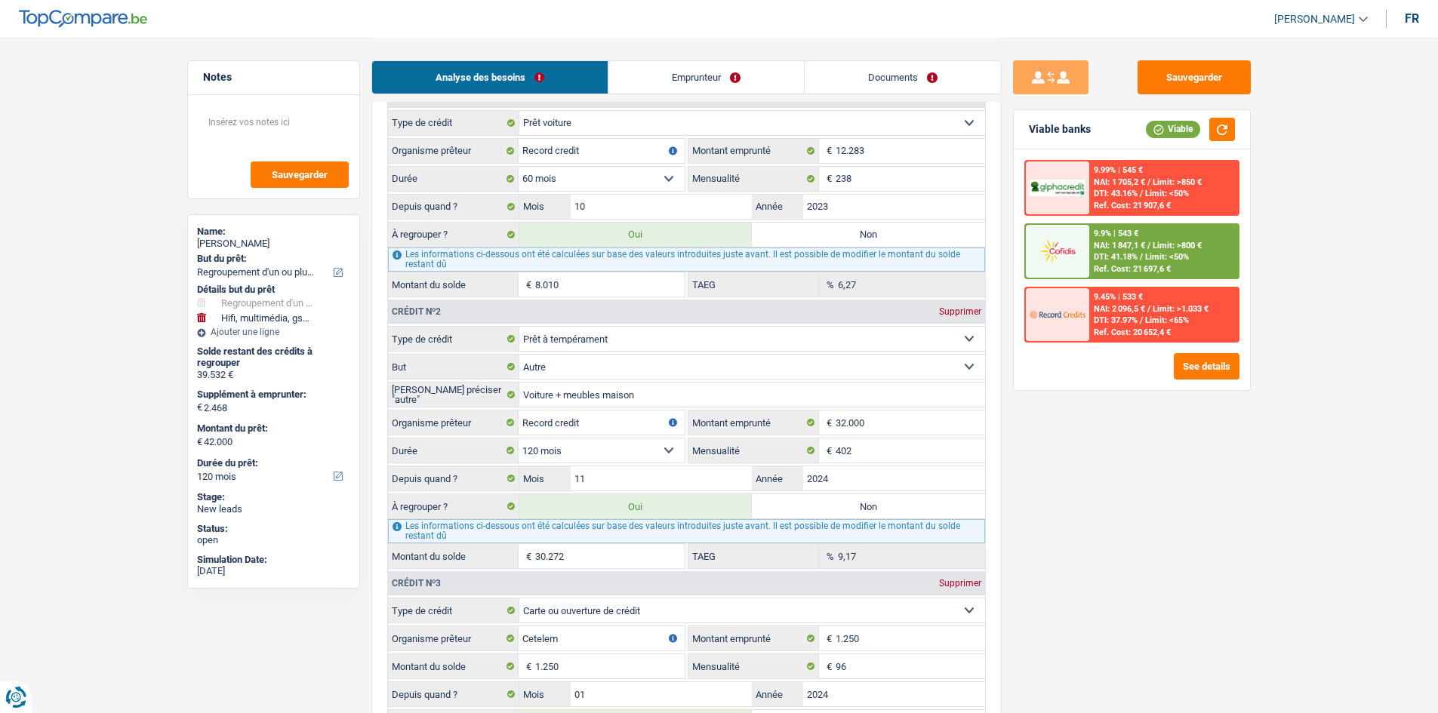
click at [1115, 254] on span "DTI: 41.18%" at bounding box center [1116, 257] width 44 height 10
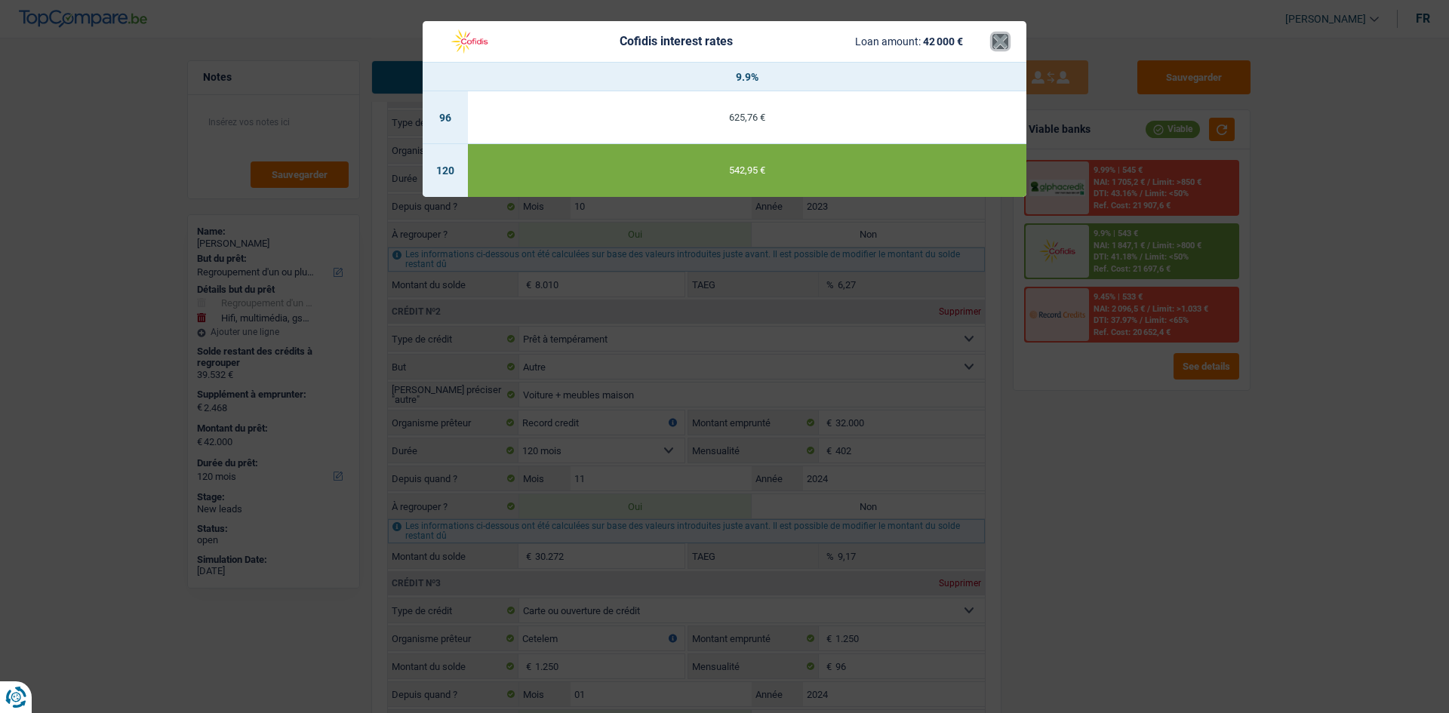
click at [1002, 42] on button "×" at bounding box center [1001, 41] width 16 height 15
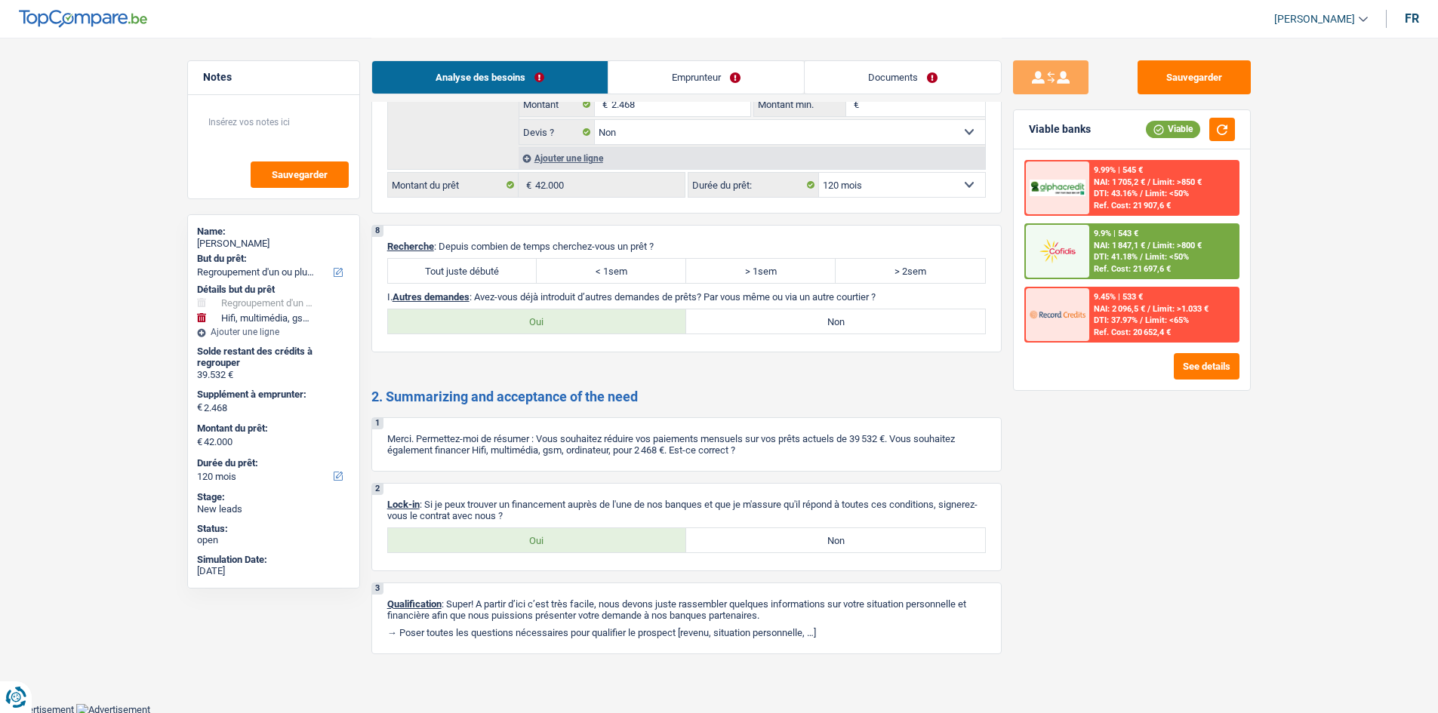
scroll to position [2645, 0]
click at [644, 274] on label "< 1sem" at bounding box center [611, 269] width 149 height 24
click at [644, 274] on input "< 1sem" at bounding box center [611, 269] width 149 height 24
radio input "true"
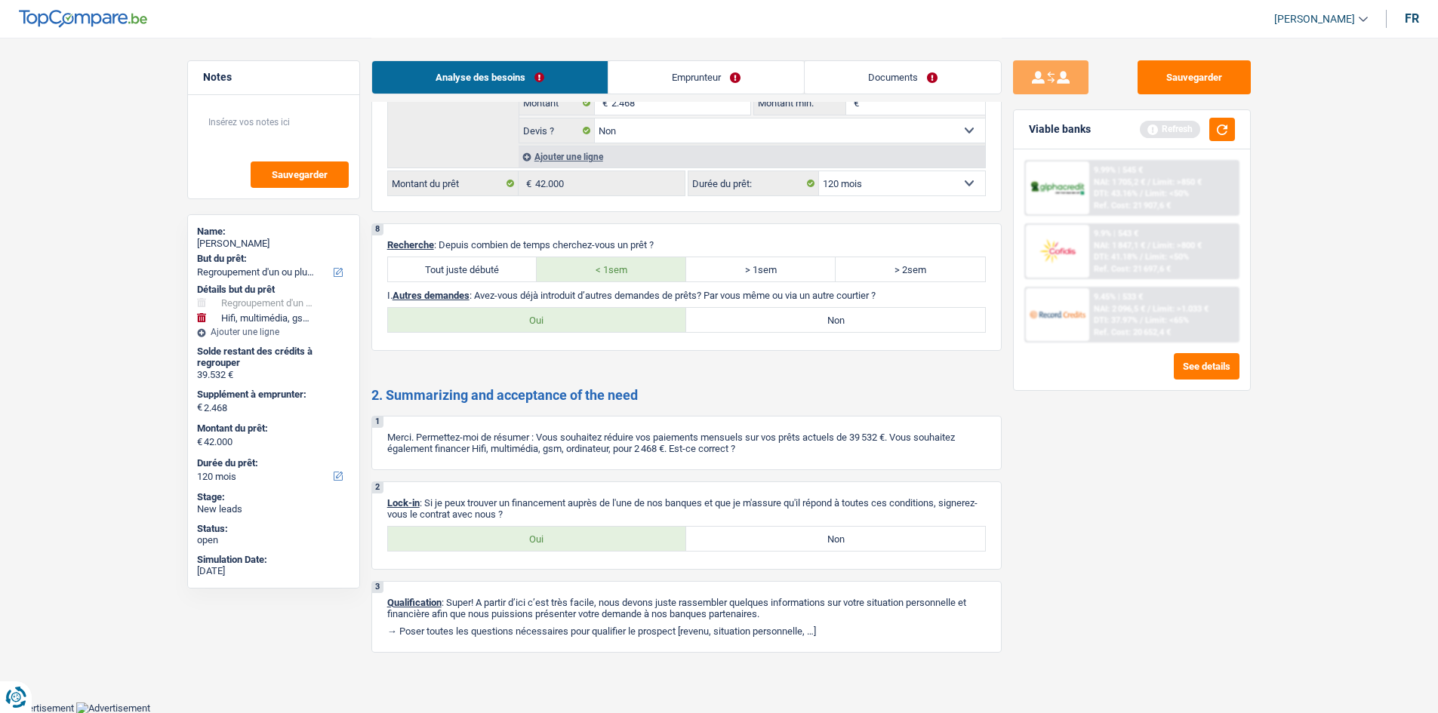
click at [740, 273] on label "> 1sem" at bounding box center [760, 269] width 149 height 24
click at [740, 273] on input "> 1sem" at bounding box center [760, 269] width 149 height 24
radio input "true"
click at [759, 313] on label "Non" at bounding box center [835, 320] width 299 height 24
click at [759, 313] on input "Non" at bounding box center [835, 320] width 299 height 24
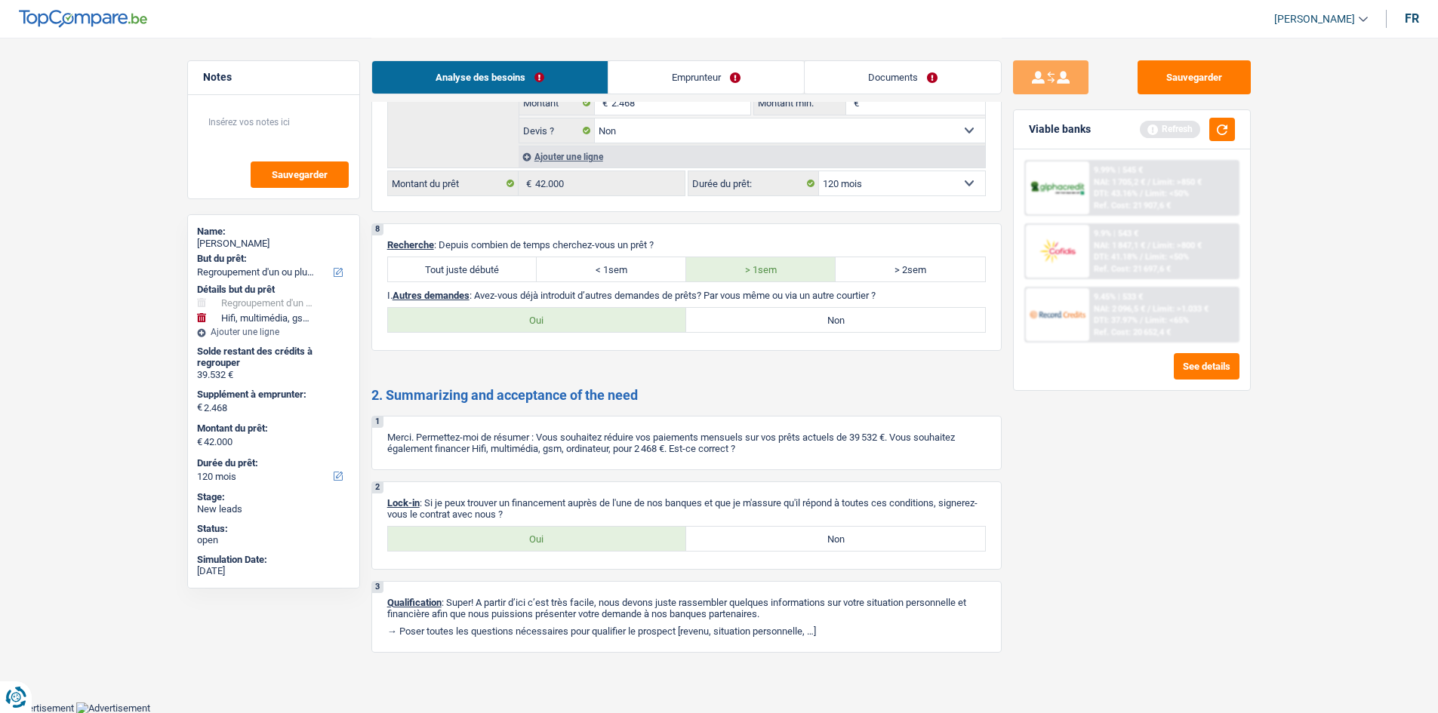
radio input "true"
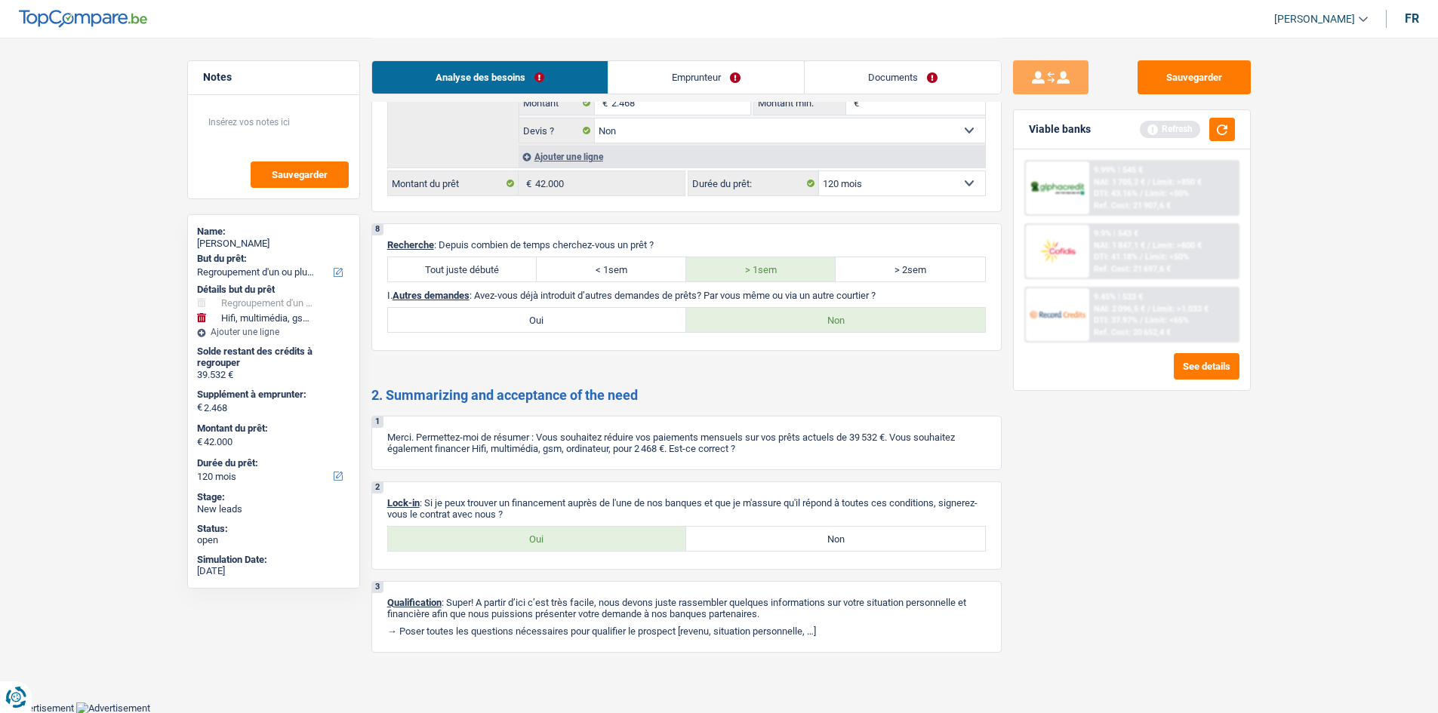
click at [870, 74] on link "Documents" at bounding box center [903, 77] width 196 height 32
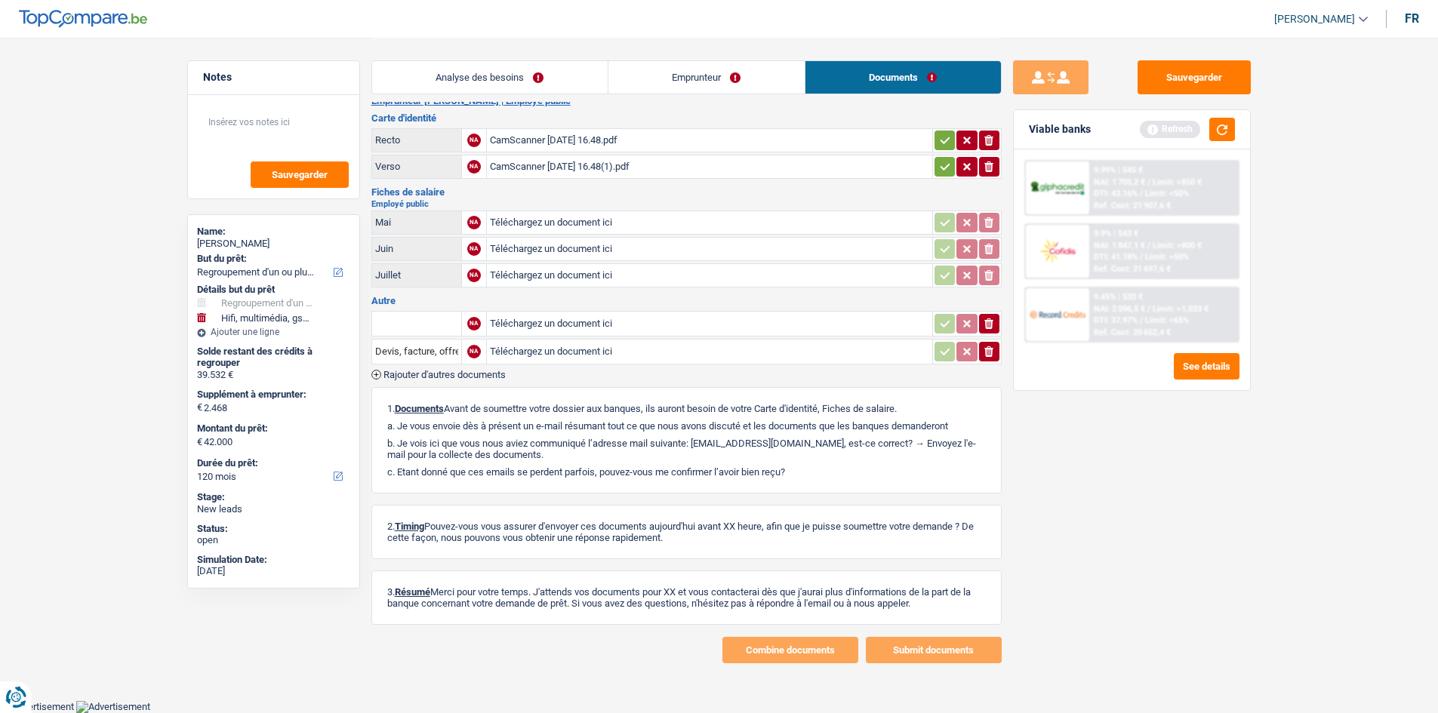
scroll to position [18, 0]
click at [588, 137] on div "CamScanner 25-05-2023 16.48.pdf" at bounding box center [709, 141] width 439 height 23
click at [589, 172] on div "CamScanner 25-05-2023 16.48(1).pdf" at bounding box center [709, 167] width 439 height 23
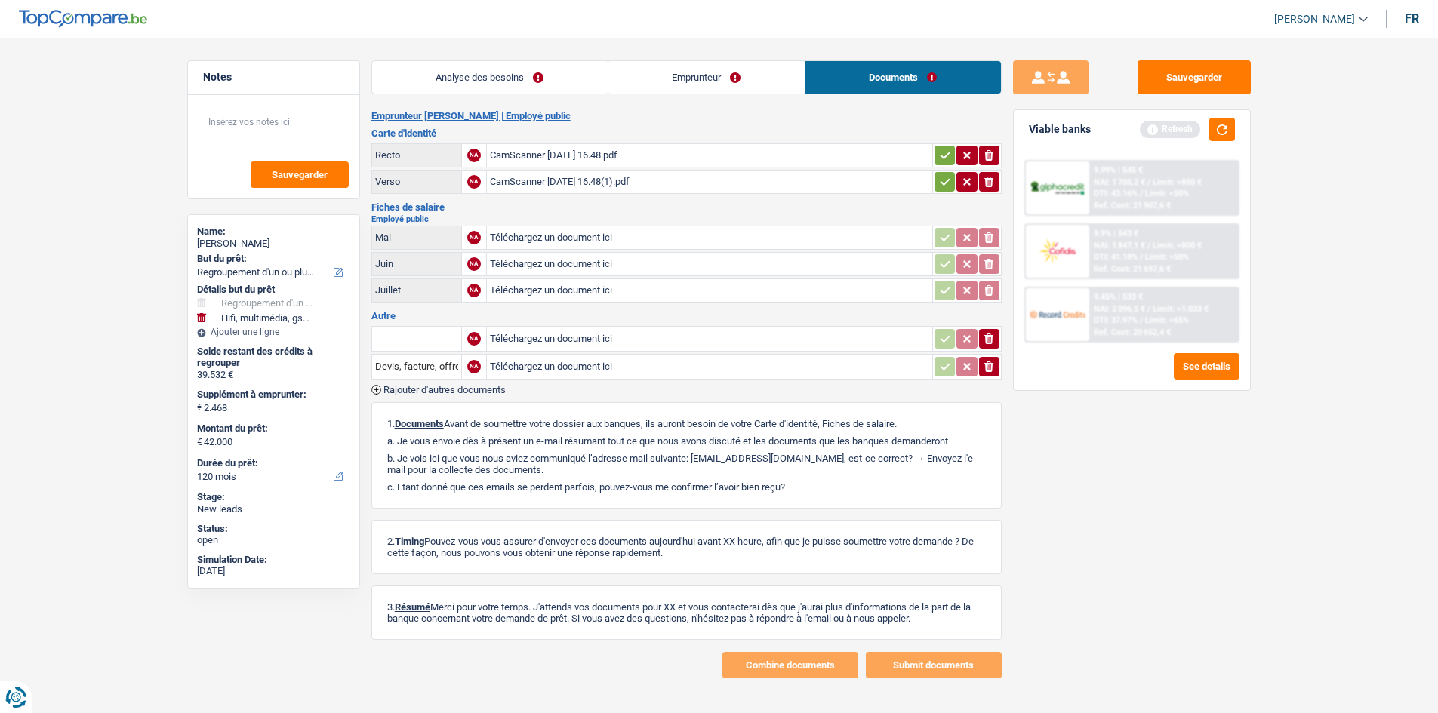
scroll to position [0, 0]
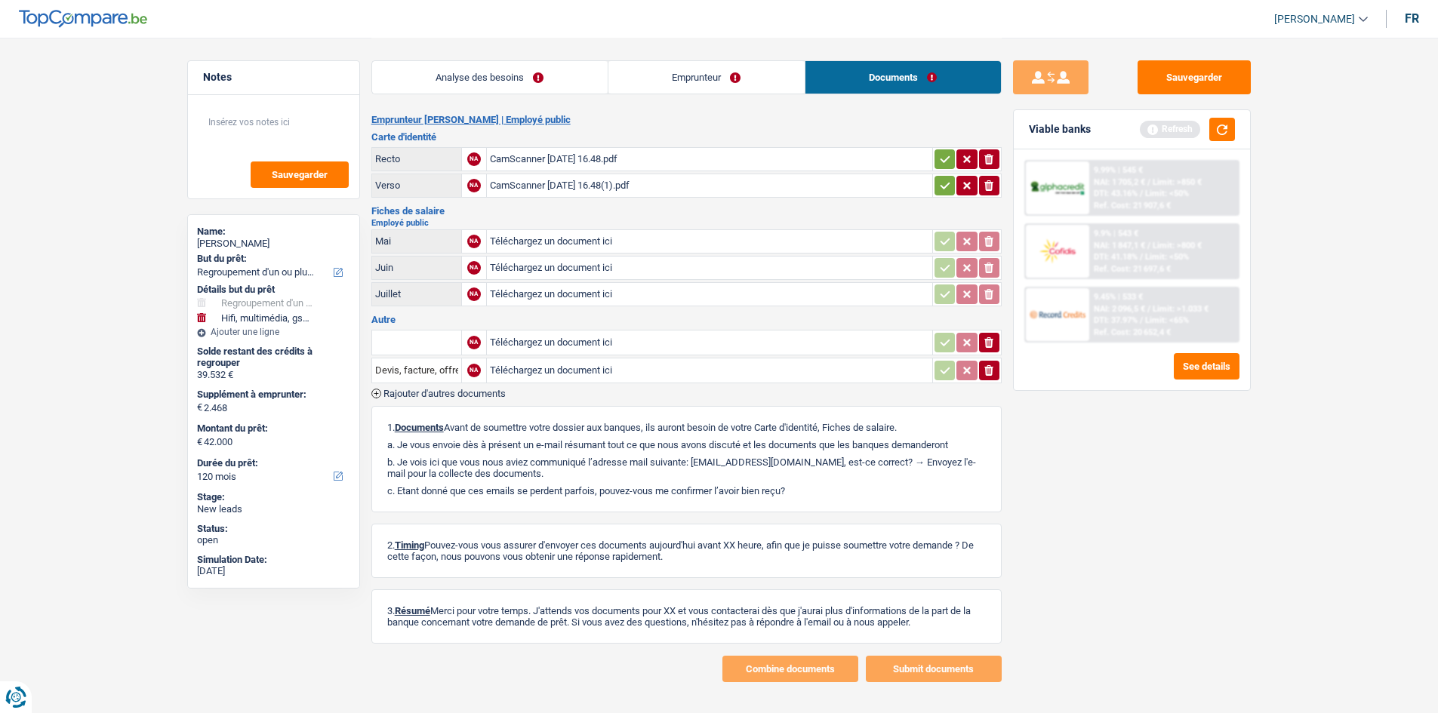
click at [491, 91] on link "Analyse des besoins" at bounding box center [490, 77] width 236 height 32
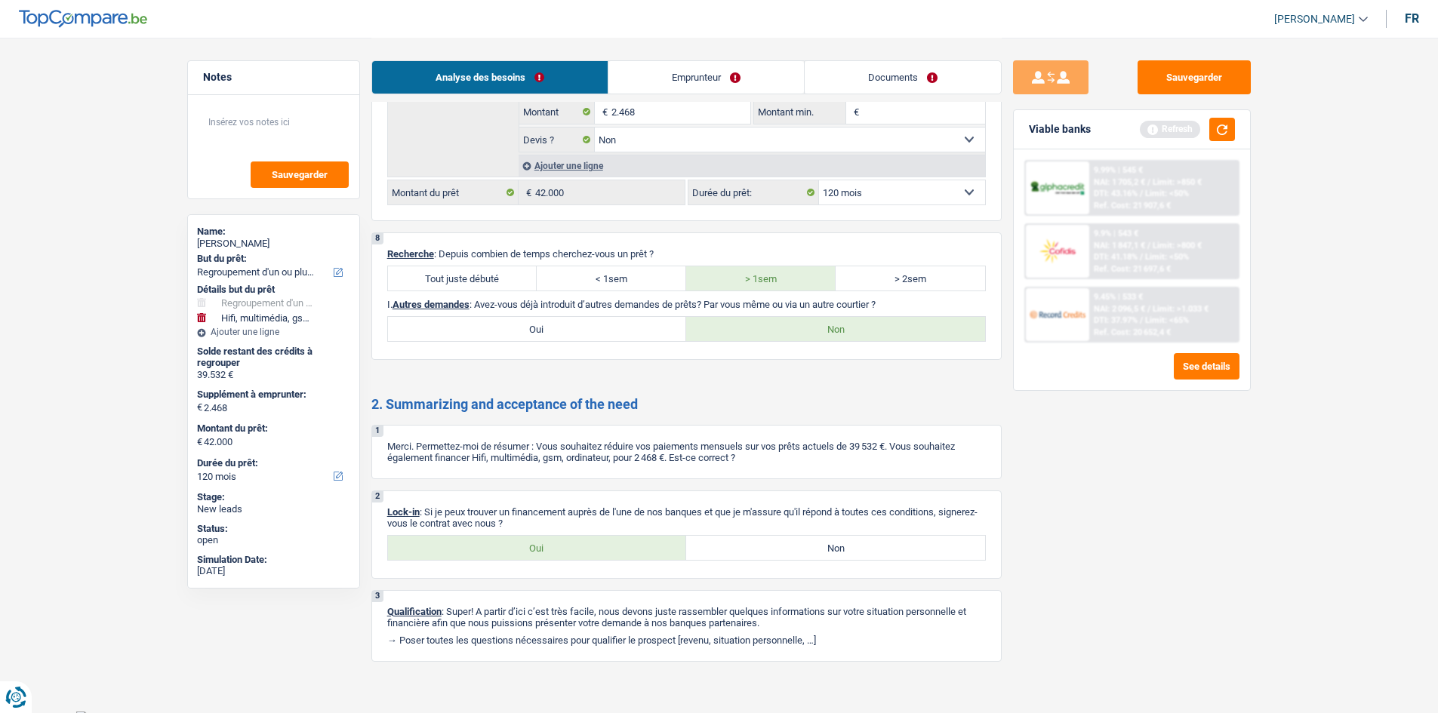
scroll to position [2645, 0]
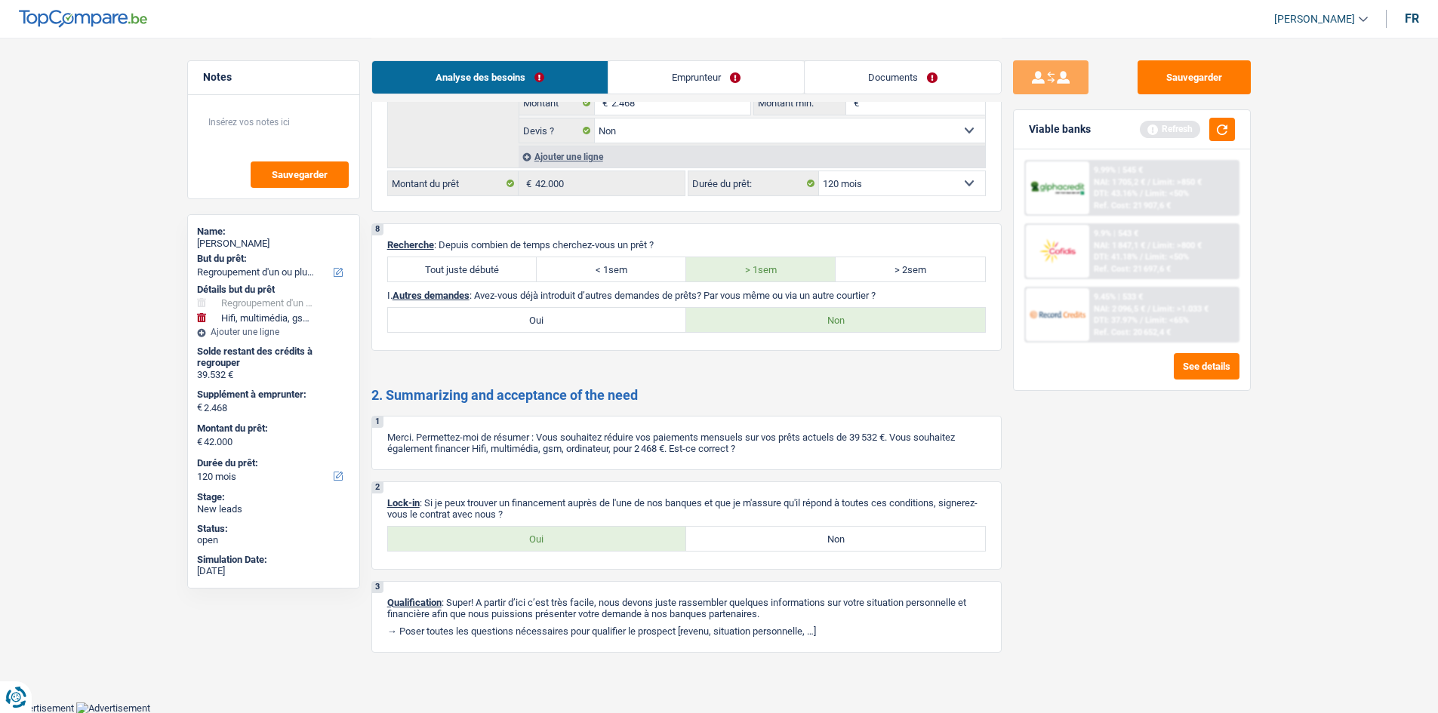
click at [572, 538] on label "Oui" at bounding box center [537, 539] width 299 height 24
click at [572, 538] on input "Oui" at bounding box center [537, 539] width 299 height 24
radio input "true"
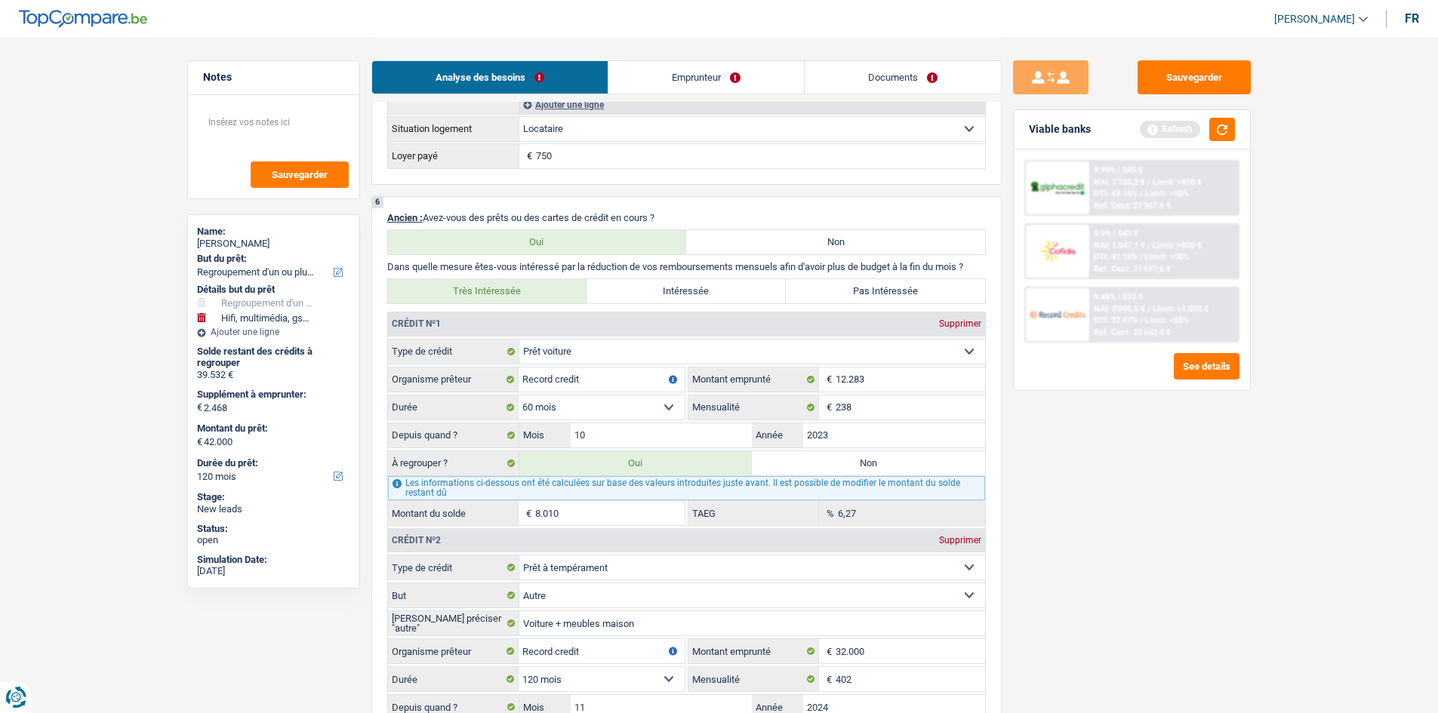
scroll to position [1135, 0]
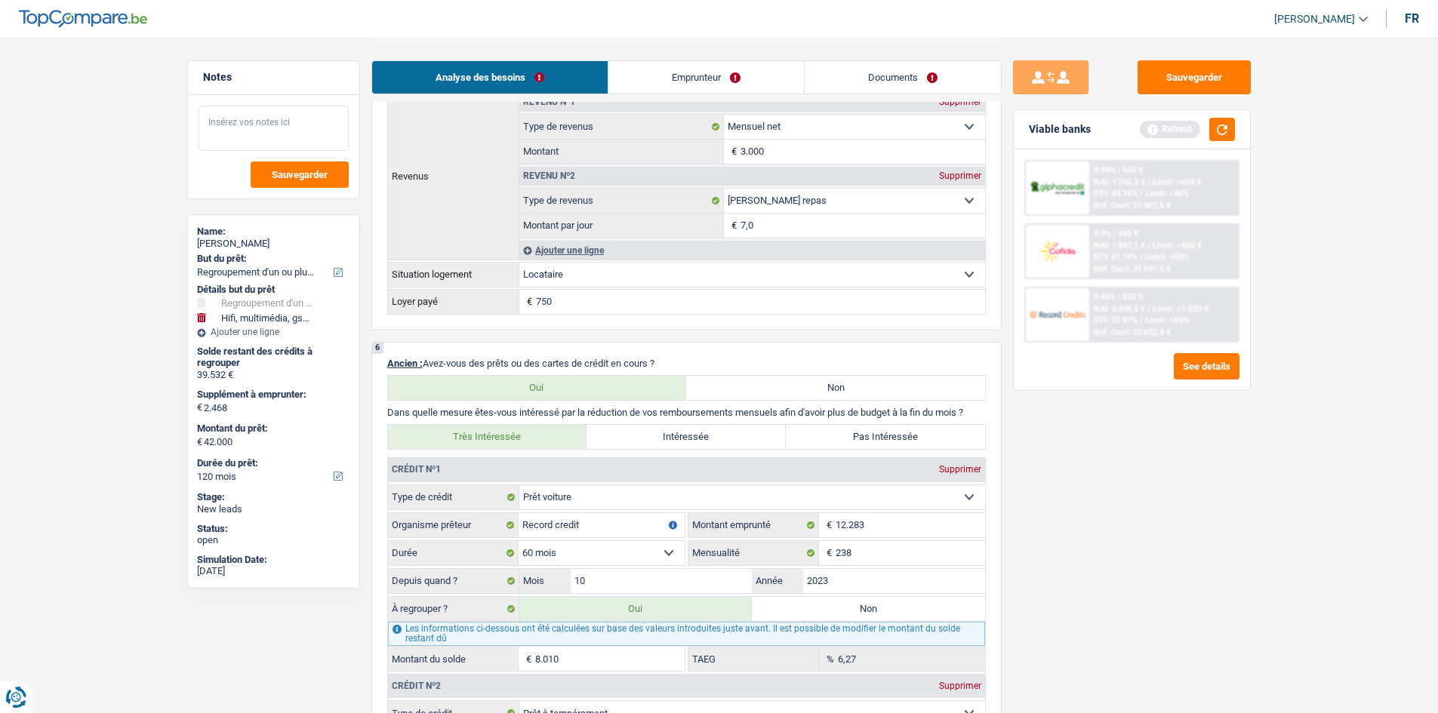
click at [286, 122] on textarea at bounding box center [274, 128] width 150 height 45
click at [252, 128] on textarea at bounding box center [274, 128] width 150 height 45
type textarea "a"
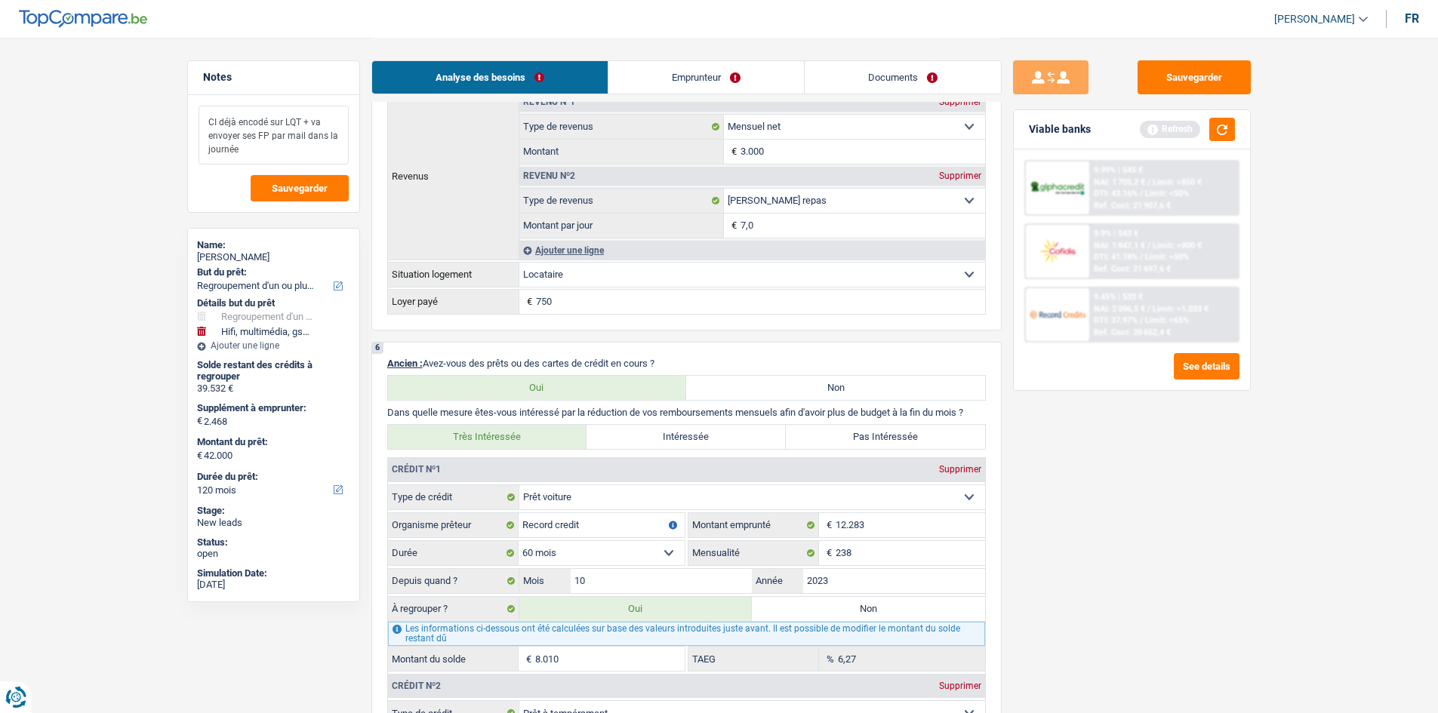
drag, startPoint x: 245, startPoint y: 143, endPoint x: 202, endPoint y: 119, distance: 49.3
click at [202, 119] on textarea "CI déjà encodé sur LQT + va envoyer ses FP par mail dans la journée" at bounding box center [274, 135] width 150 height 59
click at [257, 147] on textarea "CI déjà encodé sur LQT + va envoyer ses FP par mail dans la journée" at bounding box center [274, 135] width 150 height 59
drag, startPoint x: 257, startPoint y: 147, endPoint x: 210, endPoint y: 119, distance: 54.5
click at [197, 117] on div "CI déjà encodé sur LQT + va envoyer ses FP par mail dans la journée Sauvegarder" at bounding box center [273, 153] width 171 height 117
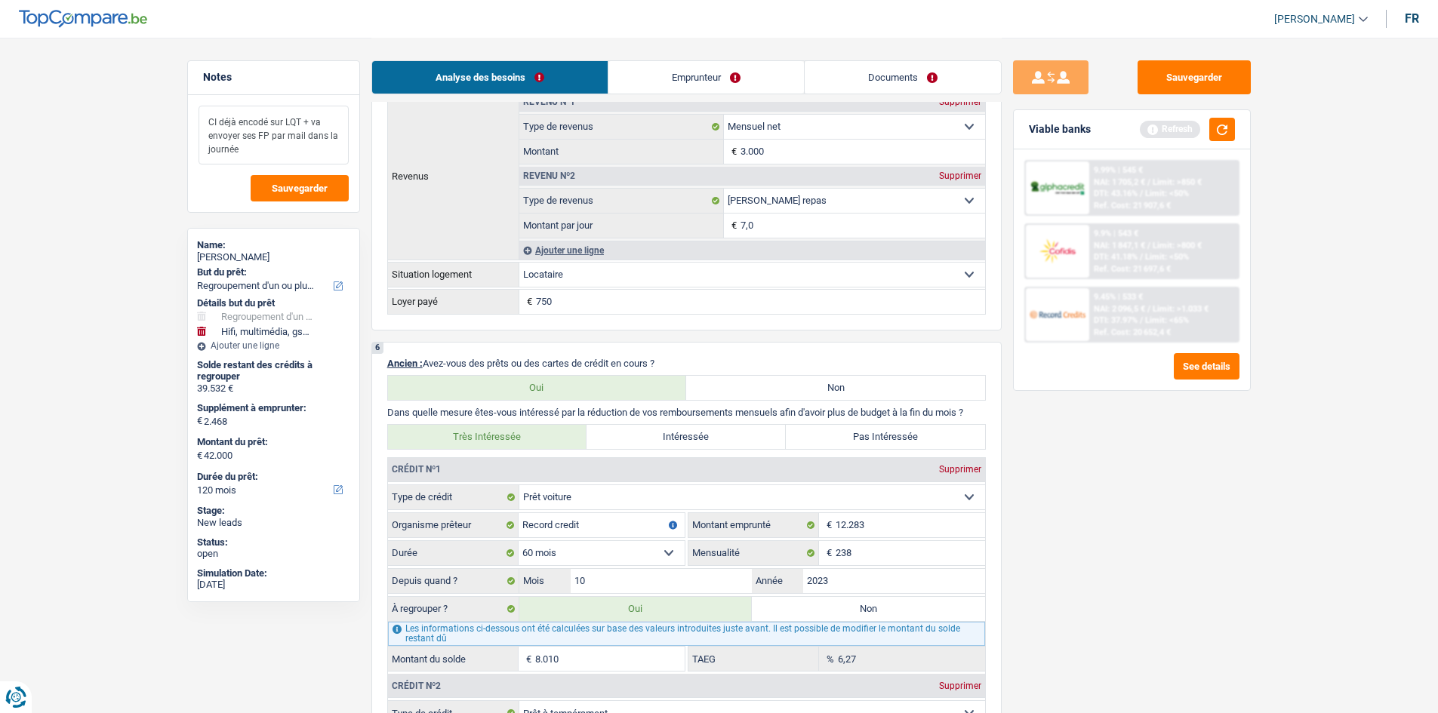
type textarea "CI déjà encodé sur LQT + va envoyer ses FP par mail dans la journée"
click at [1169, 69] on button "Sauvegarder" at bounding box center [1194, 77] width 113 height 34
click at [302, 181] on button "Sauvegarder" at bounding box center [300, 188] width 98 height 26
click at [1155, 73] on button "Sauvegarder" at bounding box center [1194, 77] width 113 height 34
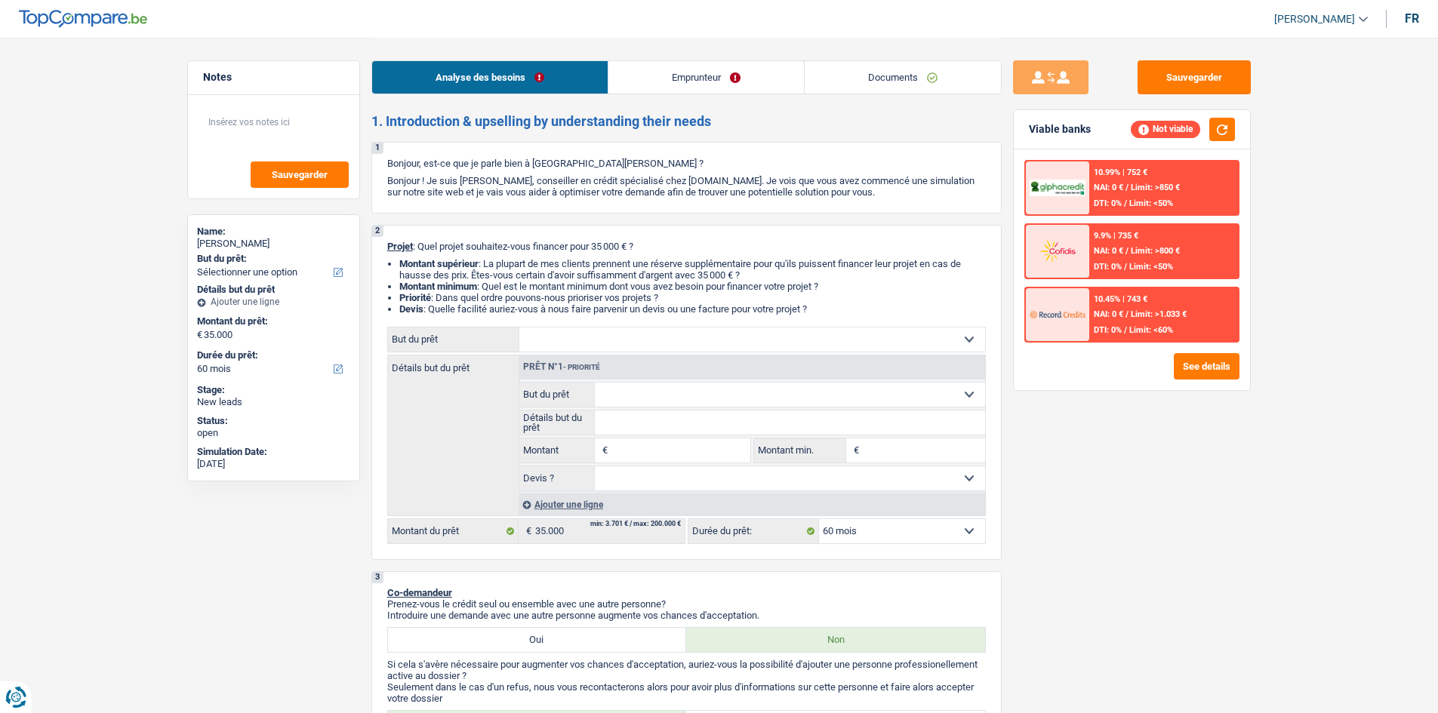
select select "60"
click at [1144, 185] on span "Limit: >850 €" at bounding box center [1155, 188] width 49 height 10
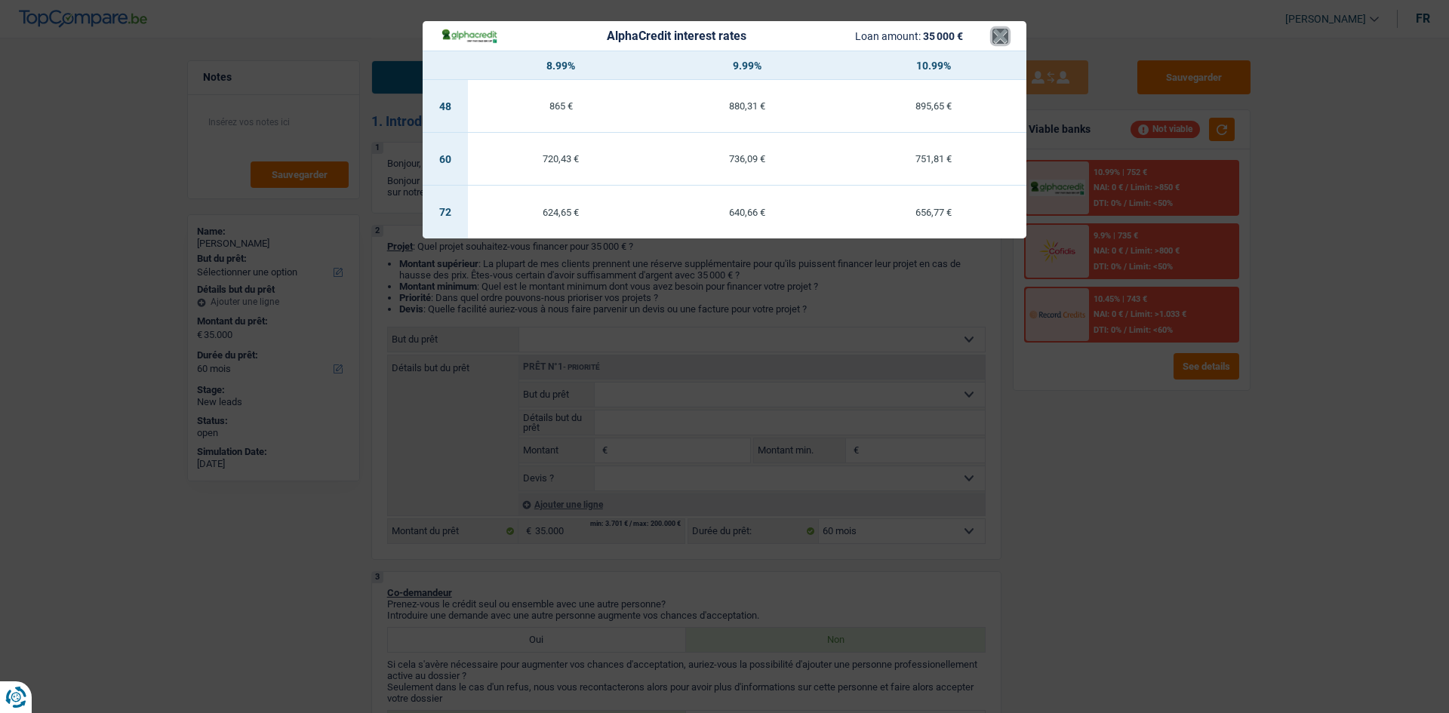
click at [1003, 32] on button "×" at bounding box center [1001, 36] width 16 height 15
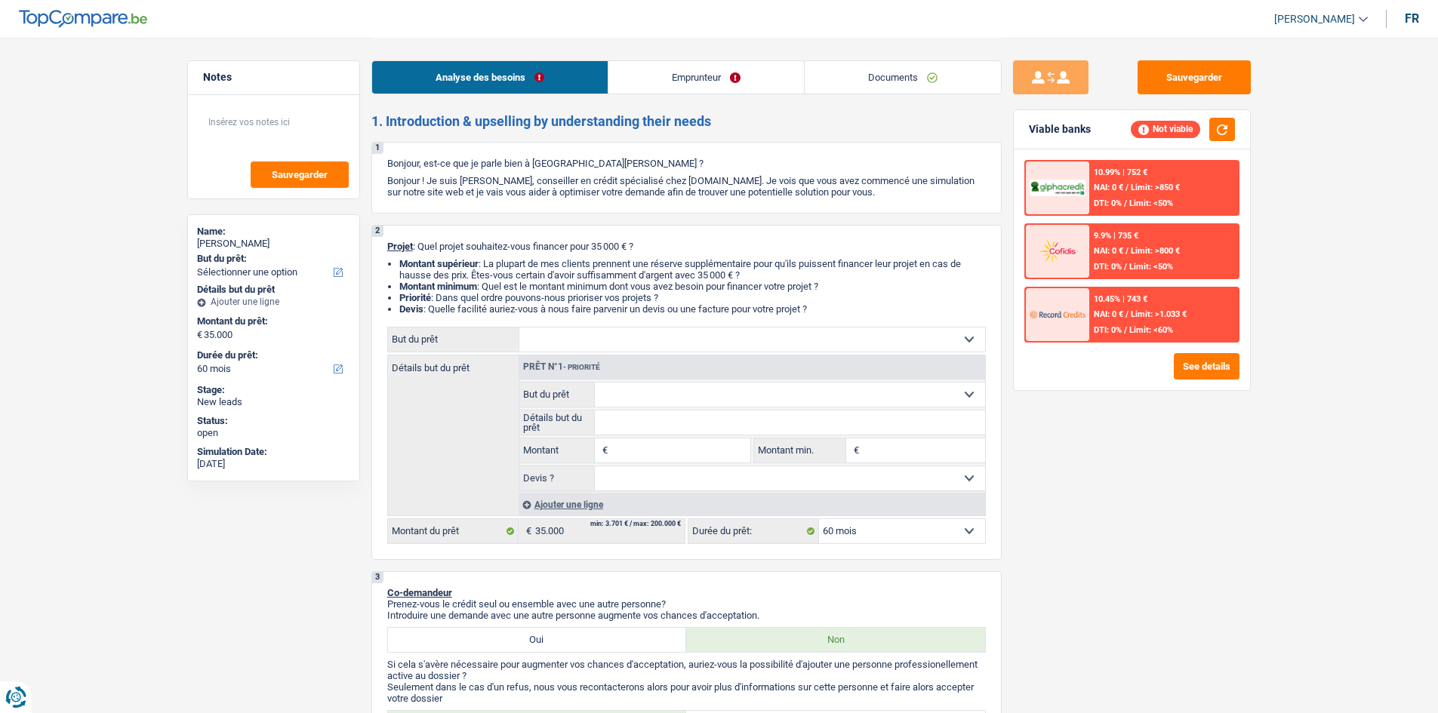
drag, startPoint x: 879, startPoint y: 137, endPoint x: 793, endPoint y: 208, distance: 110.5
click at [793, 208] on div "1 Bonjour, est-ce que je parle bien à [GEOGRAPHIC_DATA][PERSON_NAME] ? Bonjour …" at bounding box center [686, 178] width 630 height 72
click at [530, 330] on select "Confort maison: meubles, textile, peinture, électroménager, outillage non-profe…" at bounding box center [752, 340] width 466 height 24
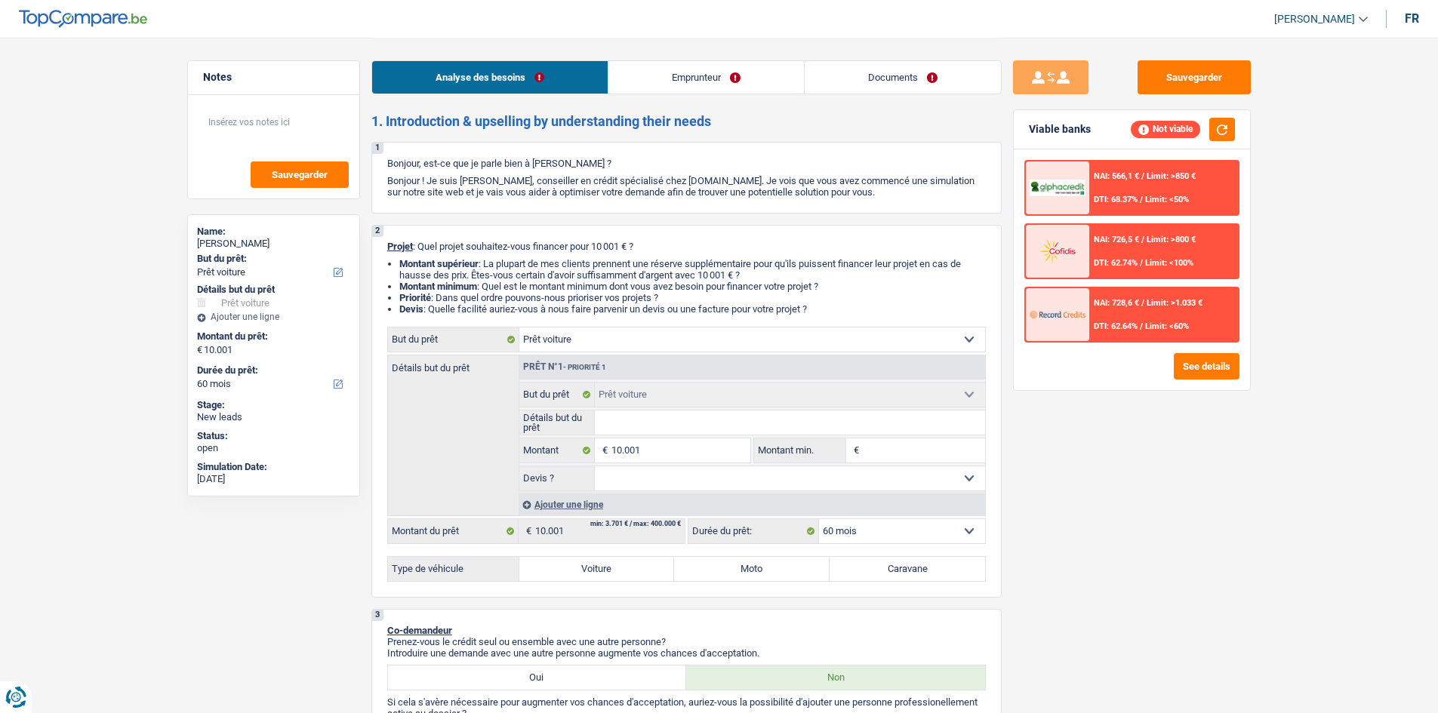
select select "car"
select select "60"
select select "car"
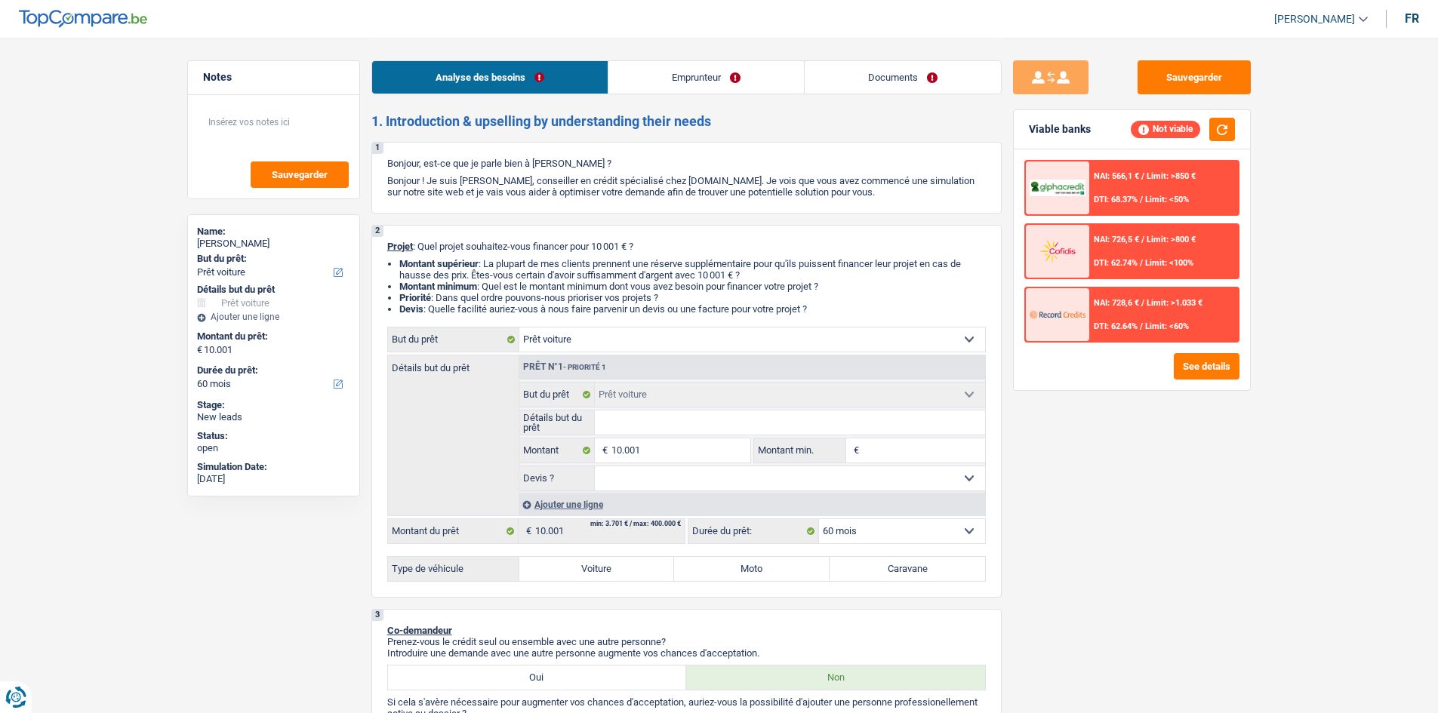
select select "60"
select select "worker"
select select "netSalary"
select select "mealVouchers"
select select "rents"
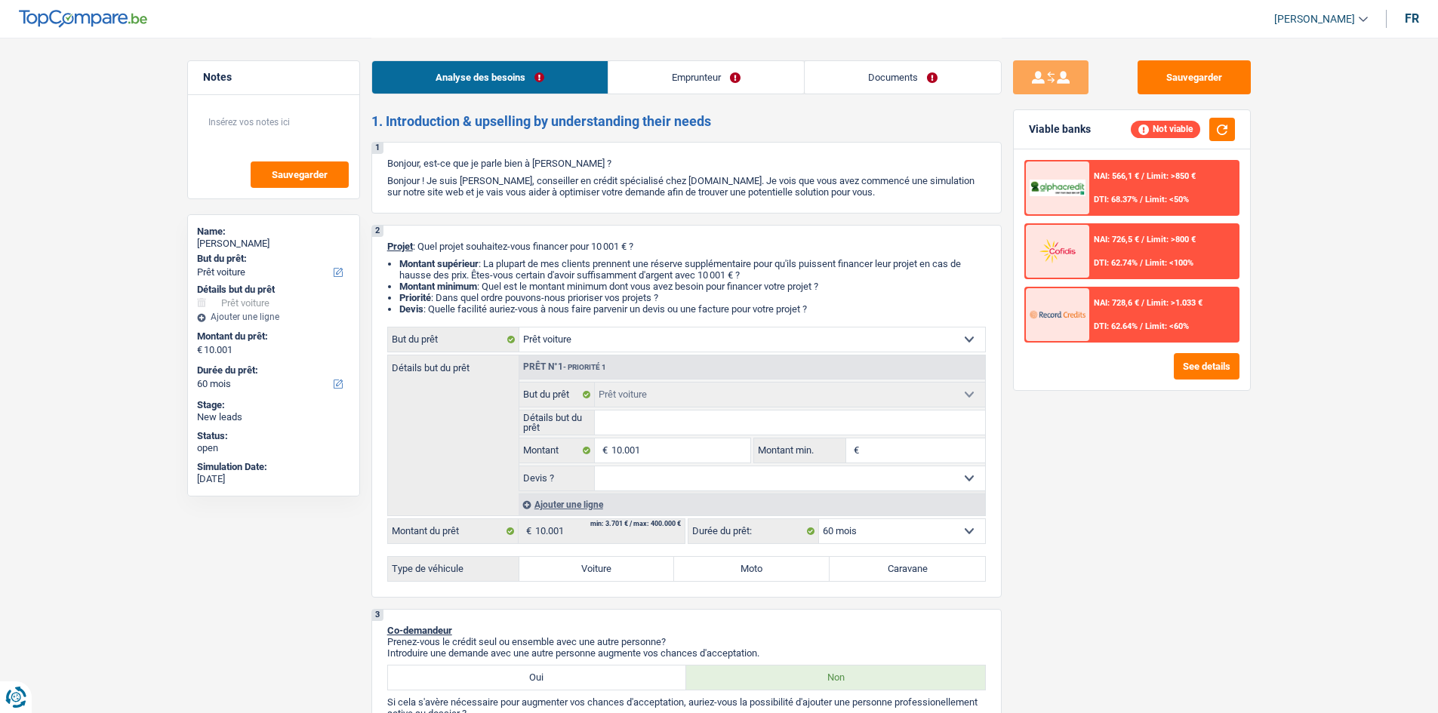
select select "car"
select select "60"
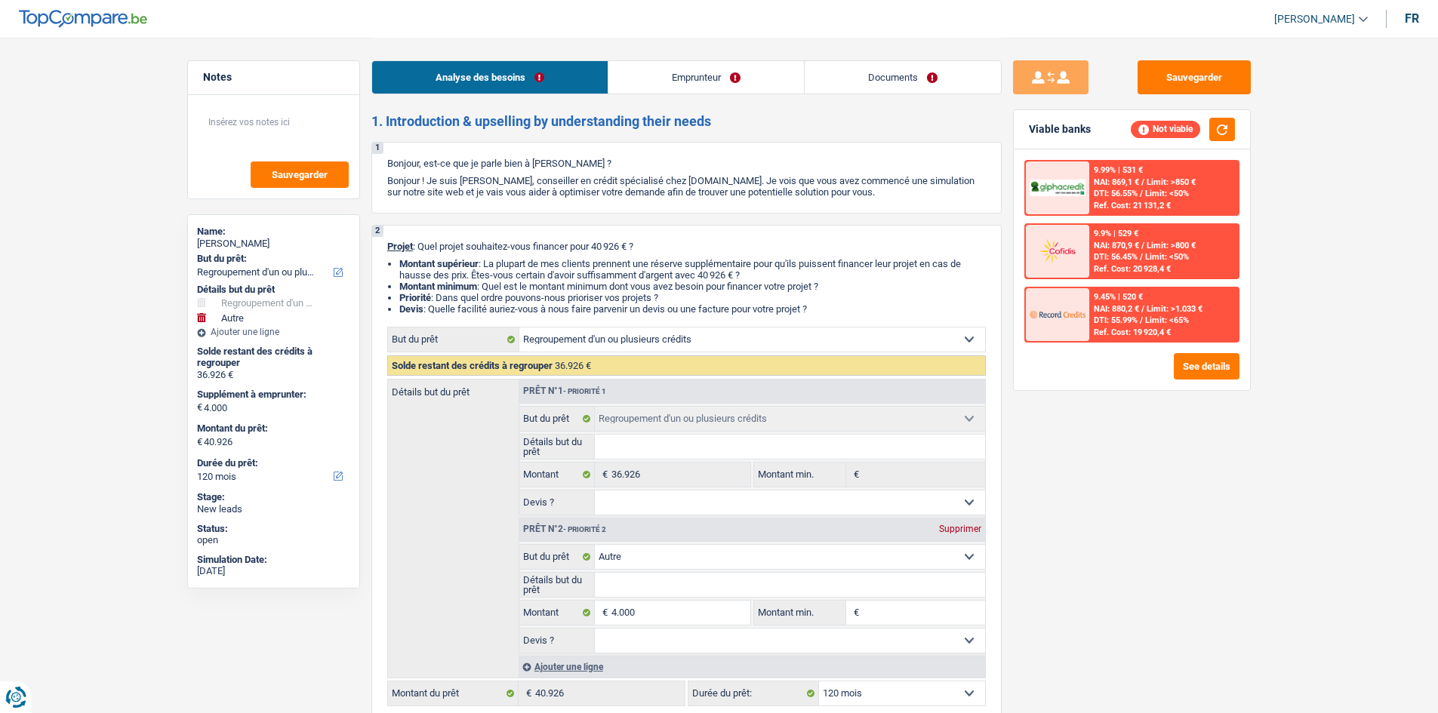
select select "refinancing"
select select "other"
select select "120"
select select "refinancing"
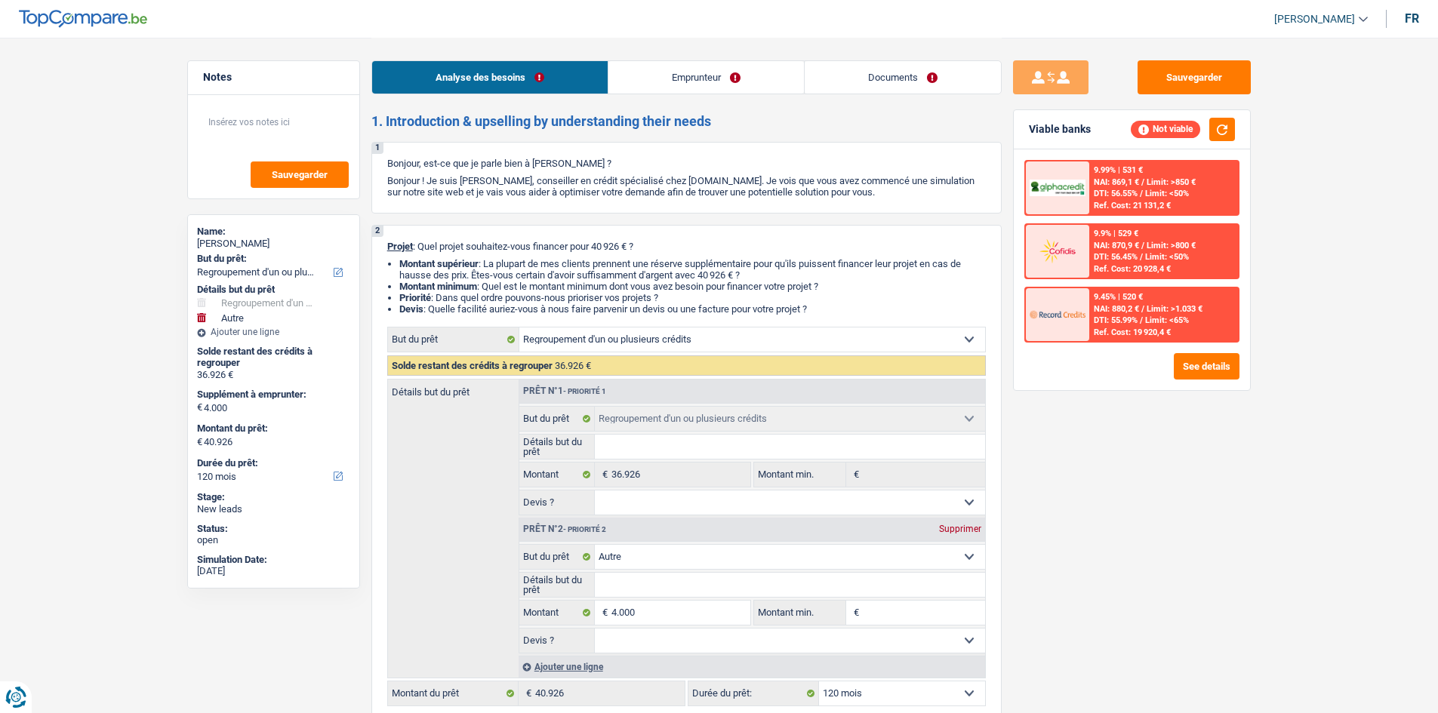
select select "refinancing"
select select "other"
select select "120"
select select "worker"
select select "netSalary"
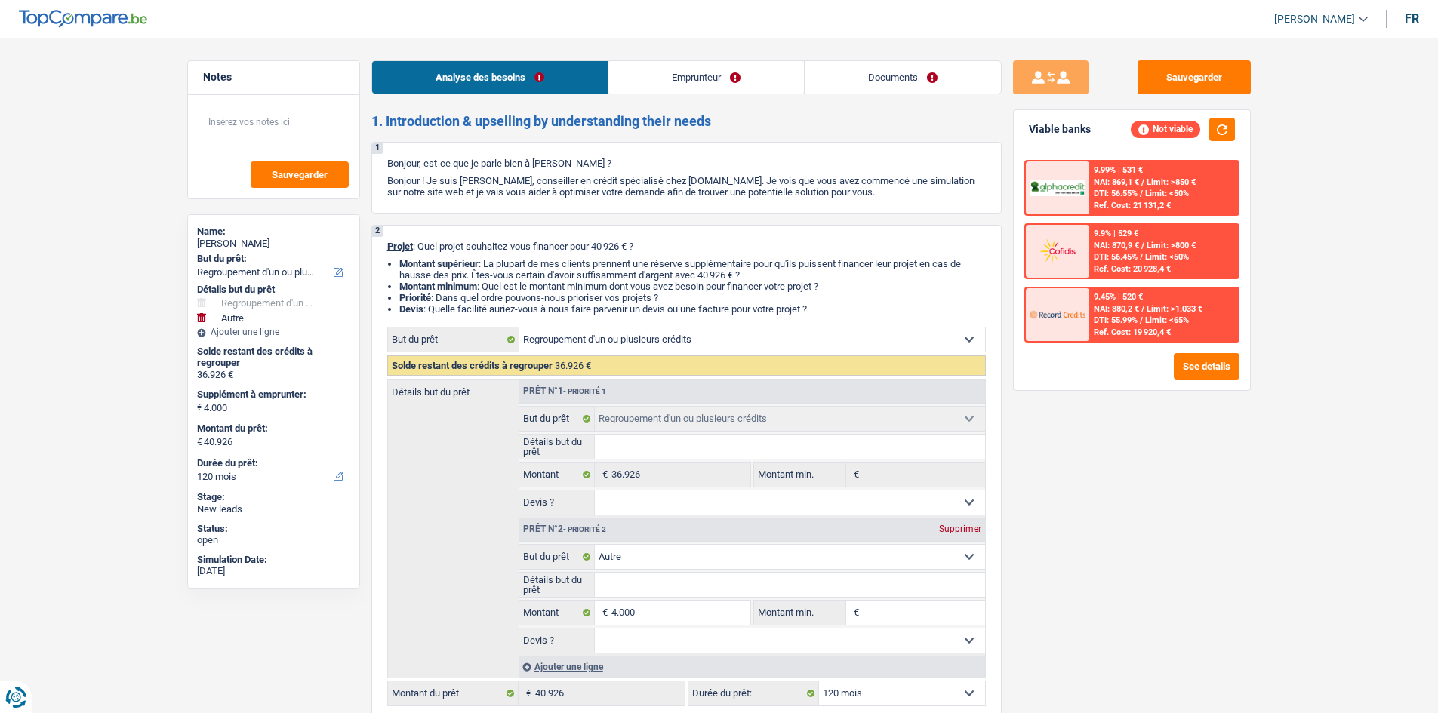
select select "rents"
select select "personalLoan"
select select "other"
select select "84"
select select "refinancing"
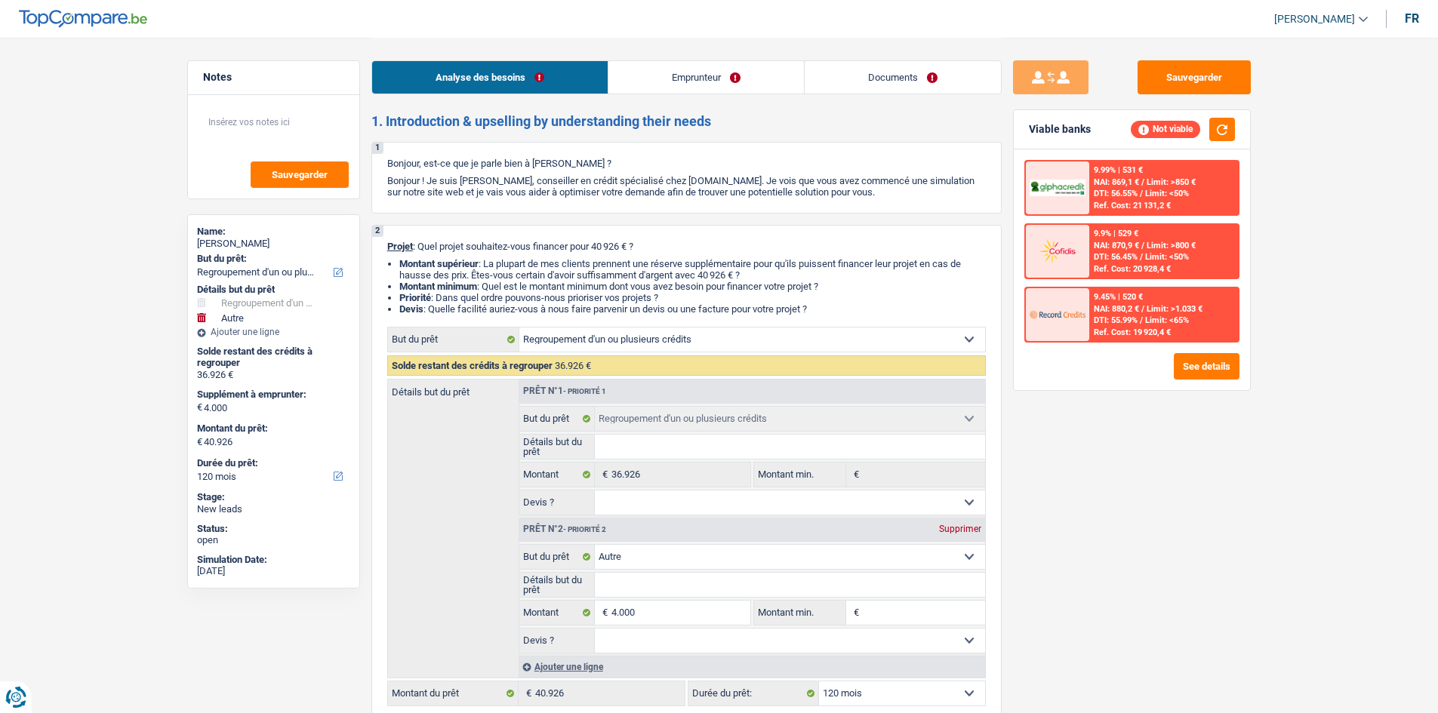
select select "refinancing"
select select "other"
select select "120"
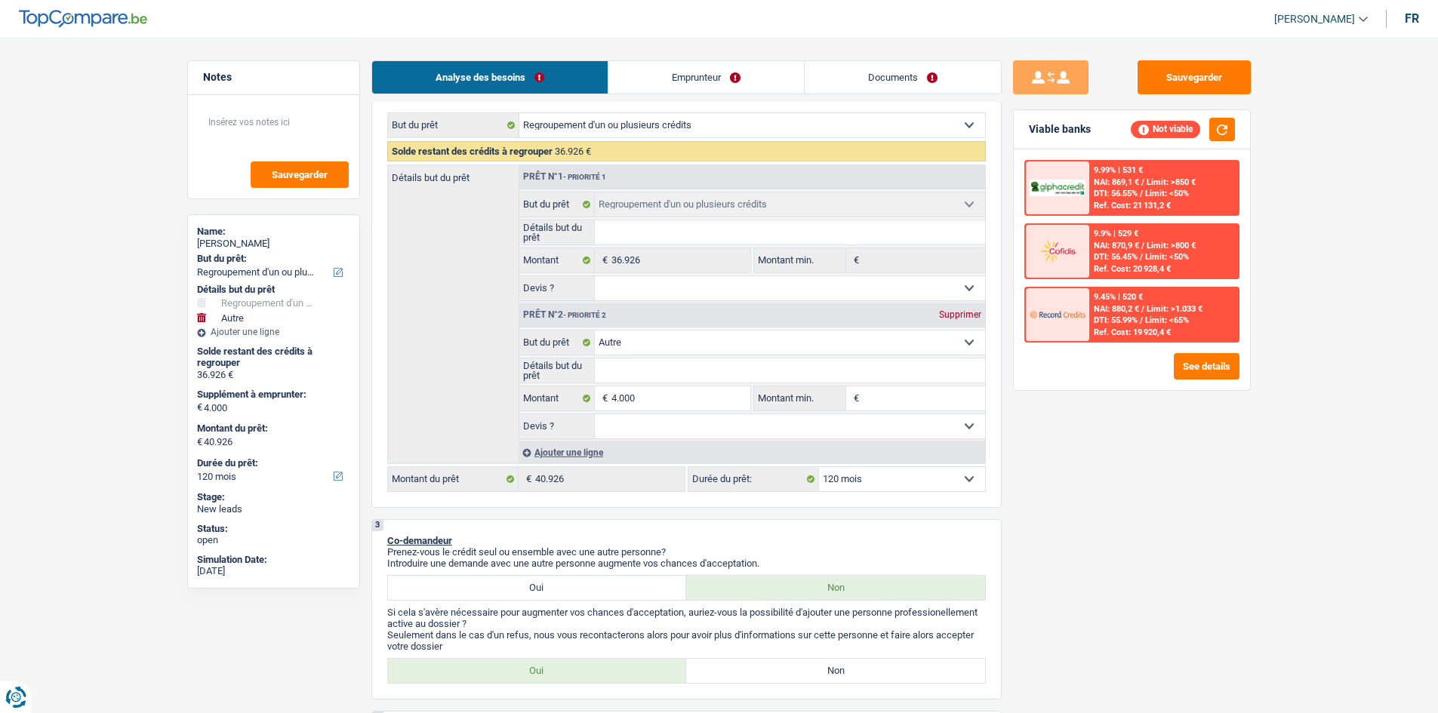
scroll to position [226, 0]
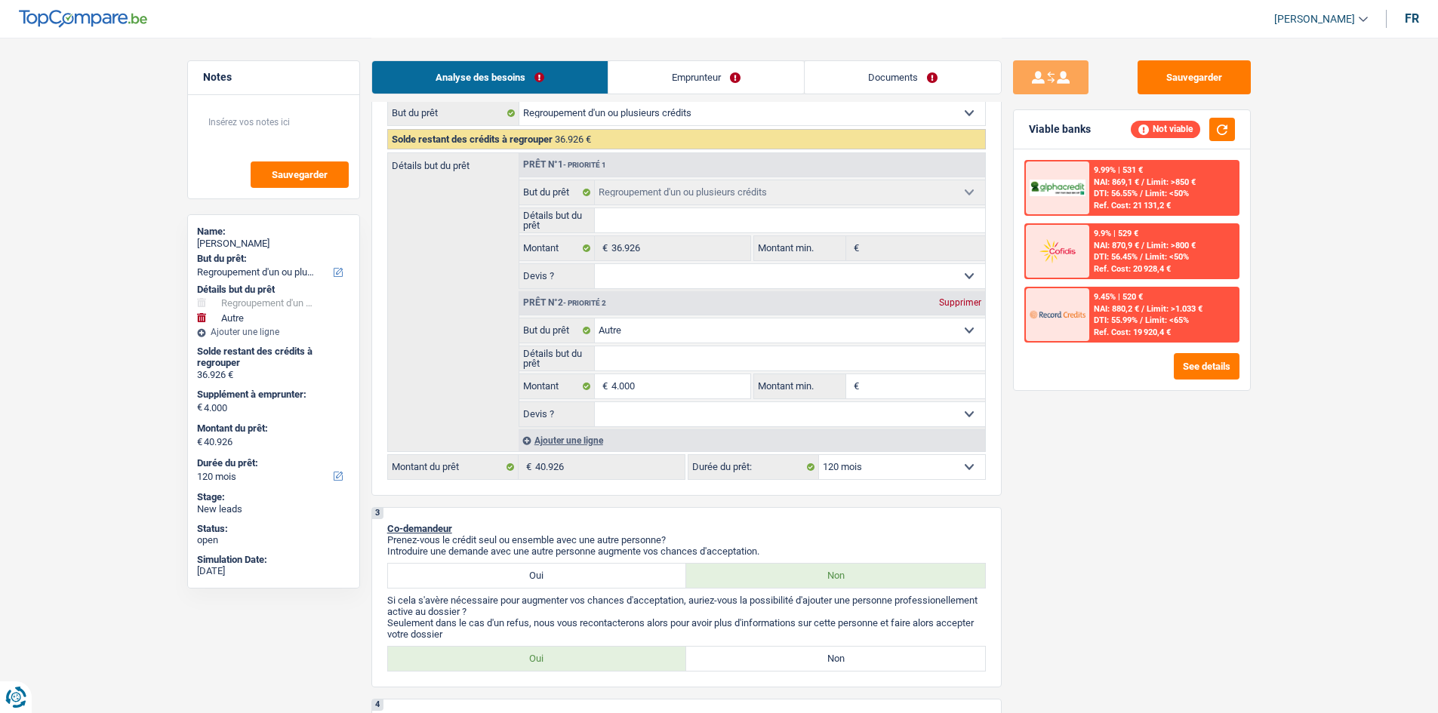
click at [747, 329] on select "Confort maison: meubles, textile, peinture, électroménager, outillage non-profe…" at bounding box center [790, 331] width 390 height 24
select select "familyEvent"
click at [595, 319] on select "Confort maison: meubles, textile, peinture, électroménager, outillage non-profe…" at bounding box center [790, 331] width 390 height 24
select select "familyEvent"
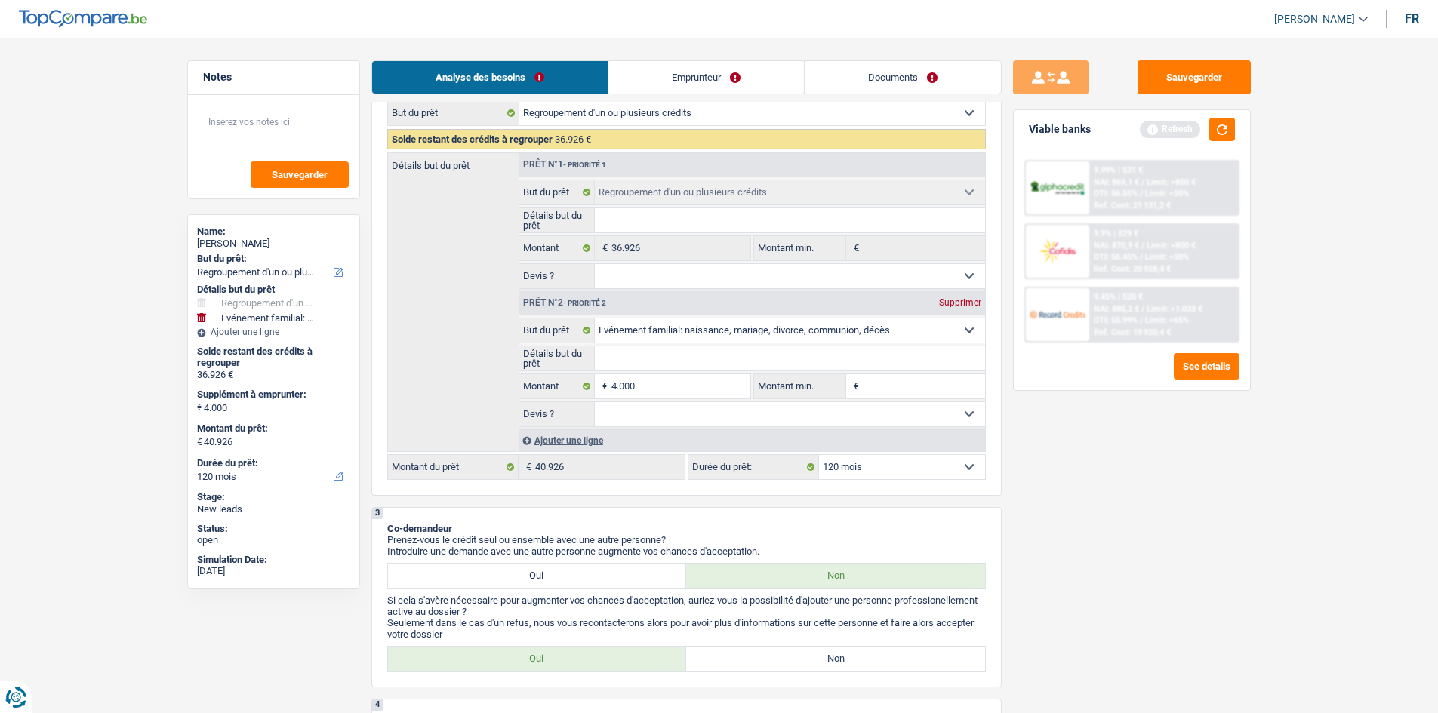
click at [698, 358] on input "Détails but du prêt" at bounding box center [790, 358] width 390 height 24
type input "B"
type input "Ba"
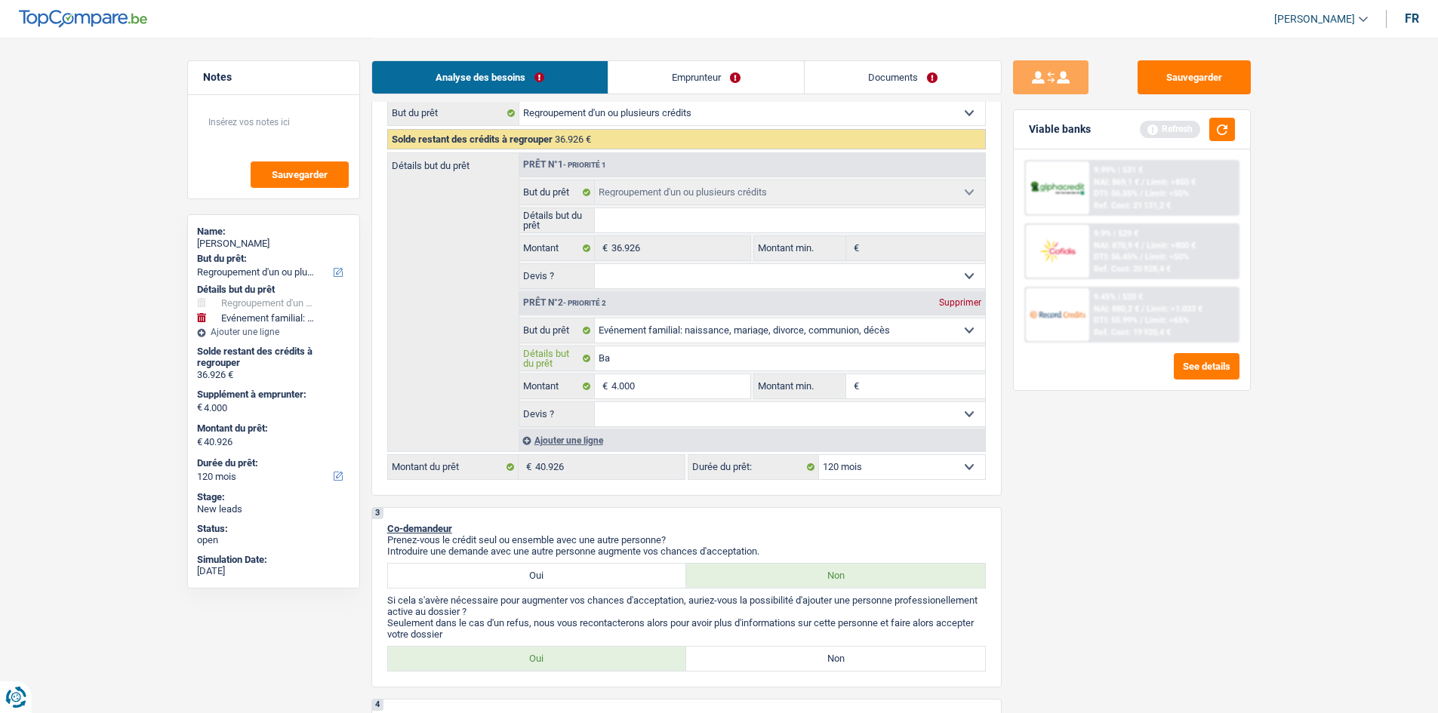
type input "Bap"
type input "Bapt"
type input "Baptê"
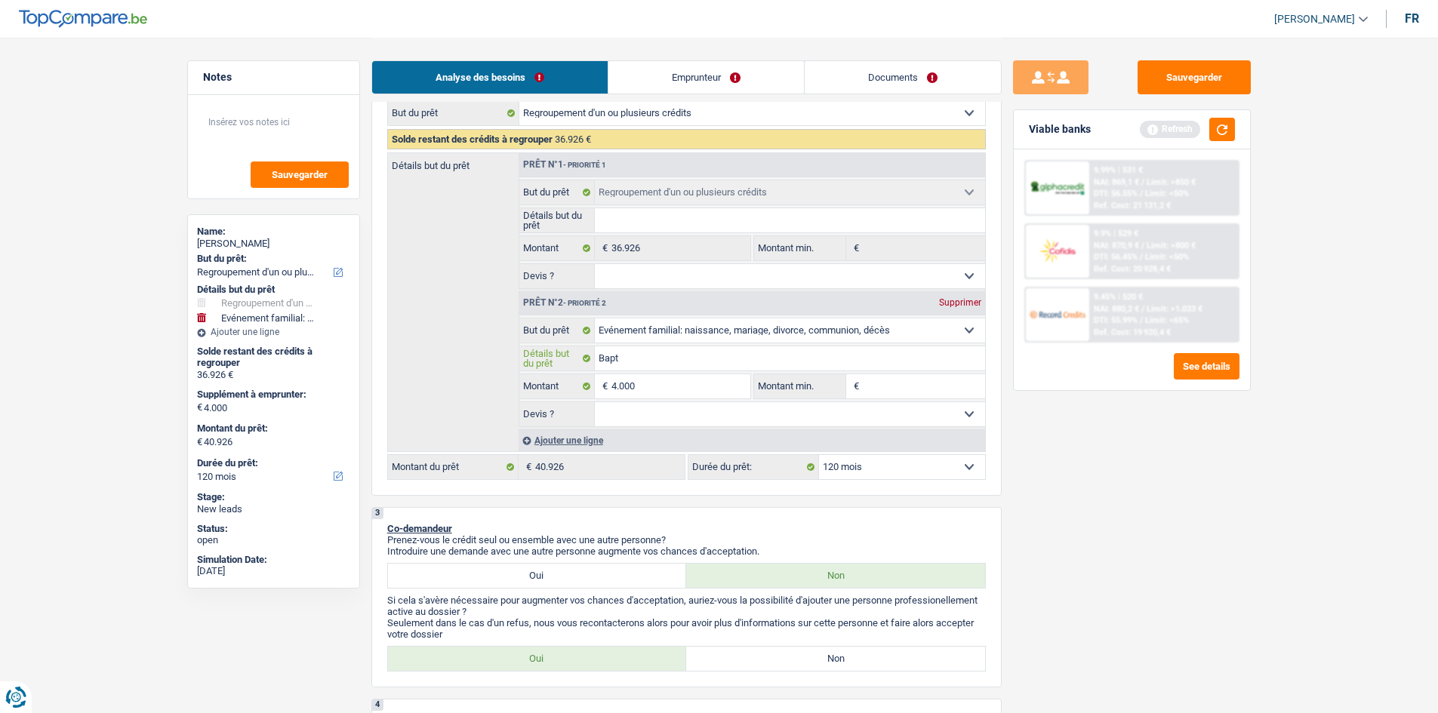
type input "Baptê"
type input "Baptêm"
type input "Baptême"
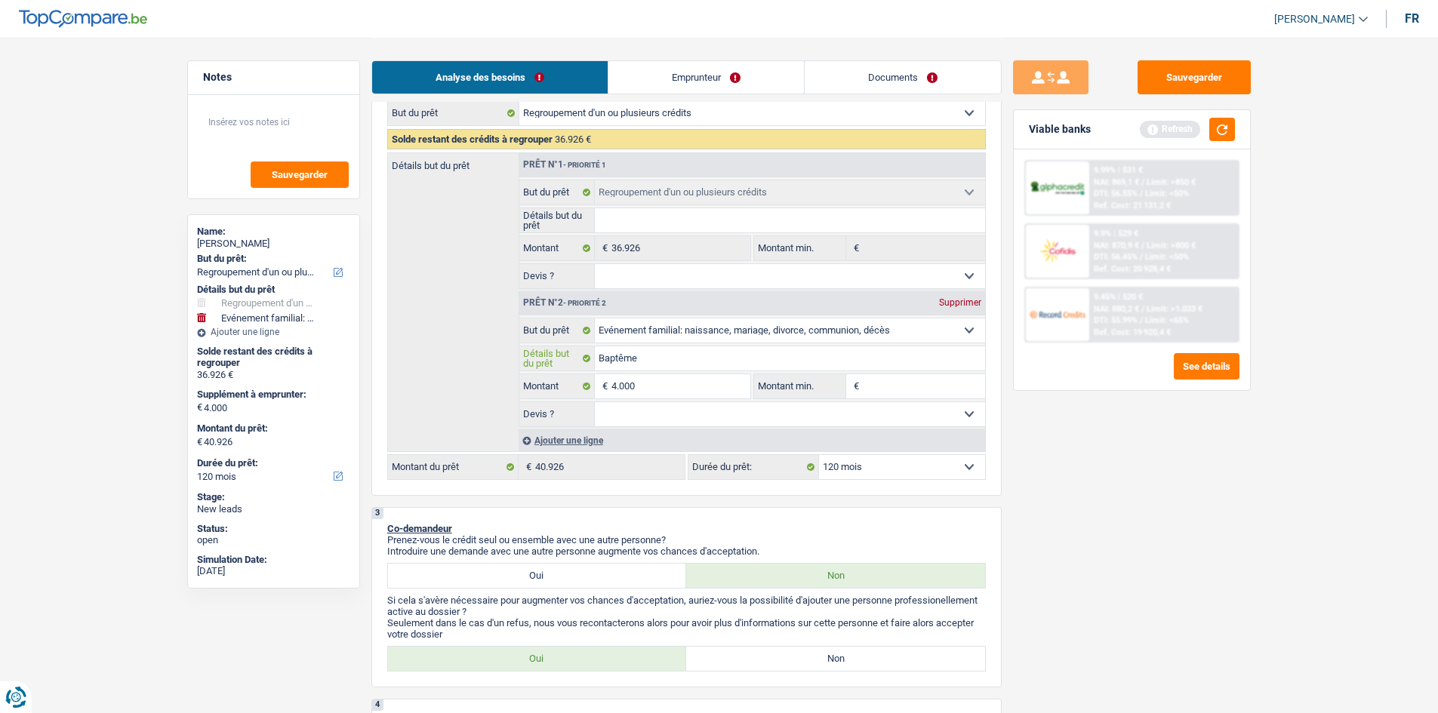
type input "Baptême"
type input "Baptême d"
type input "Baptême de"
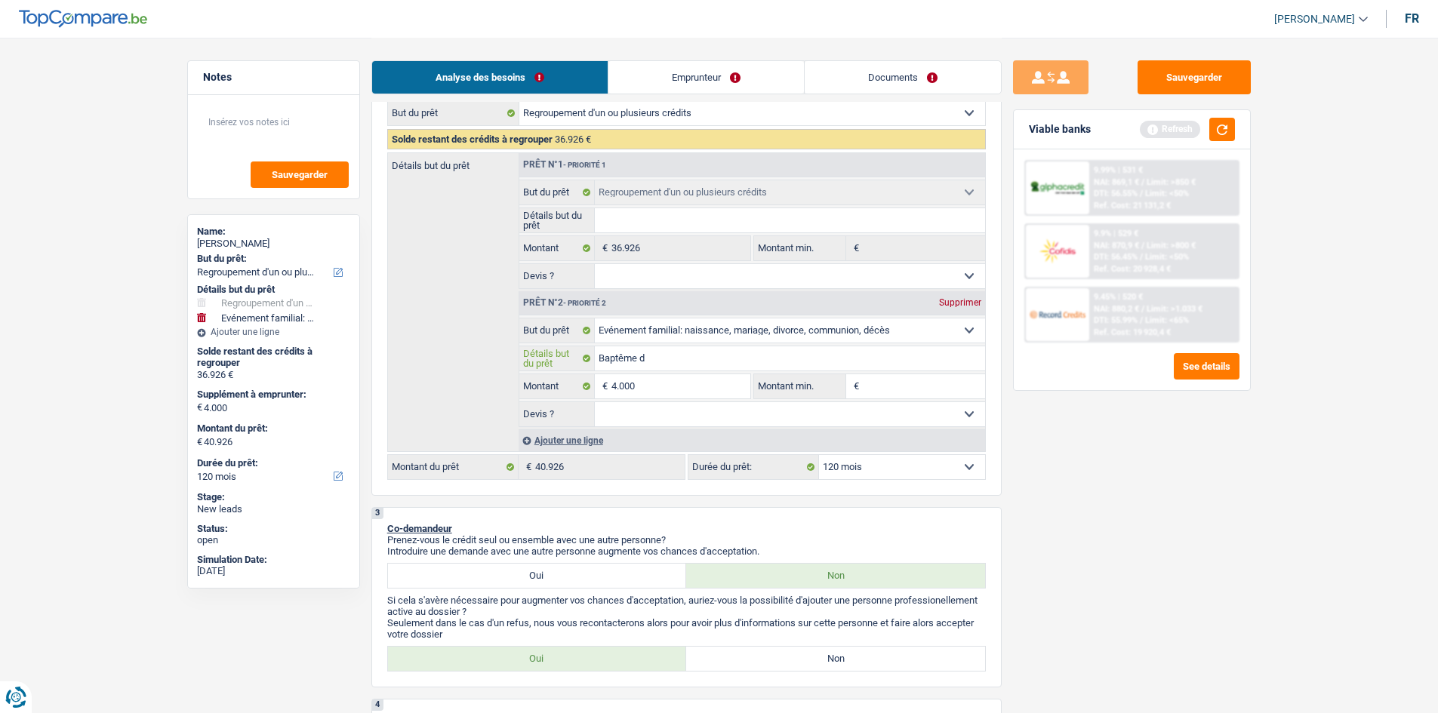
type input "Baptême de"
type input "Baptême de s"
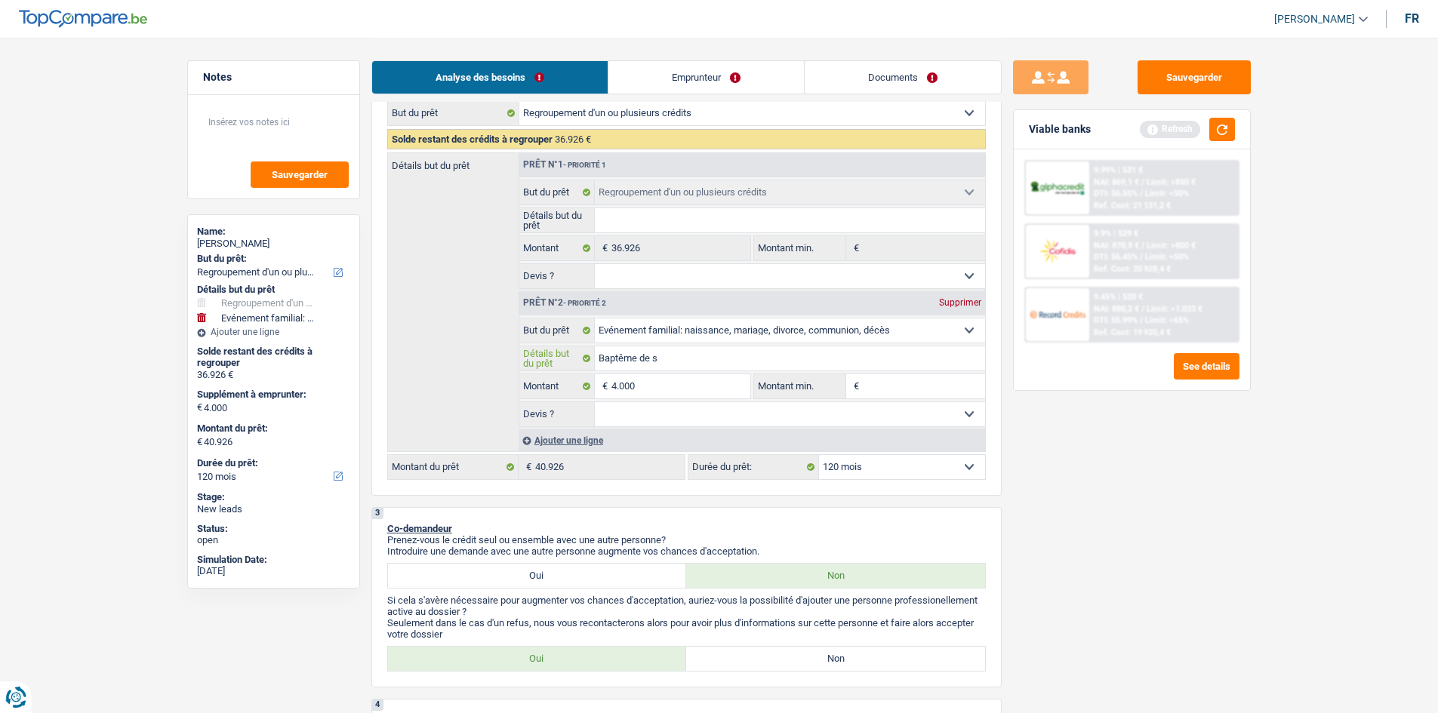
type input "Baptême de so"
type input "Baptême de son"
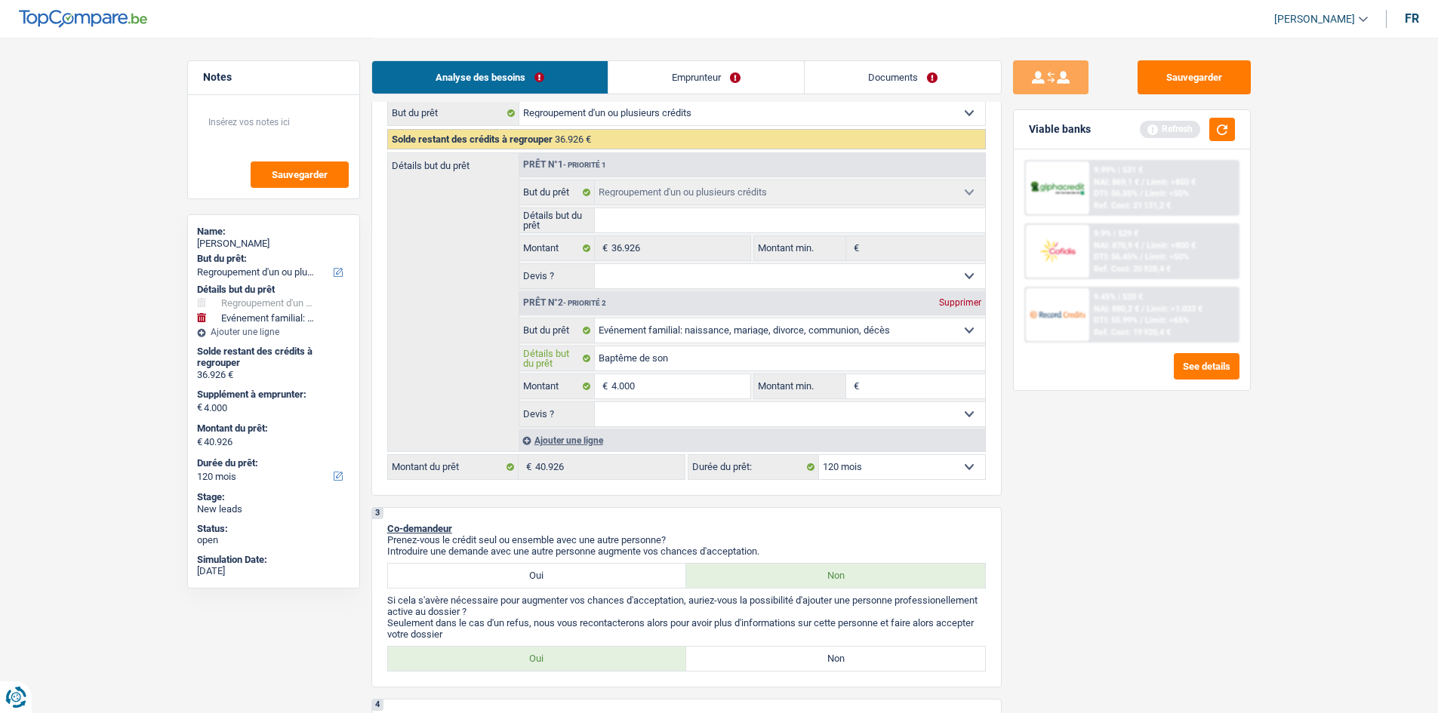
type input "Baptême de son"
type input "Baptême de son pe"
type input "Baptême de son pet"
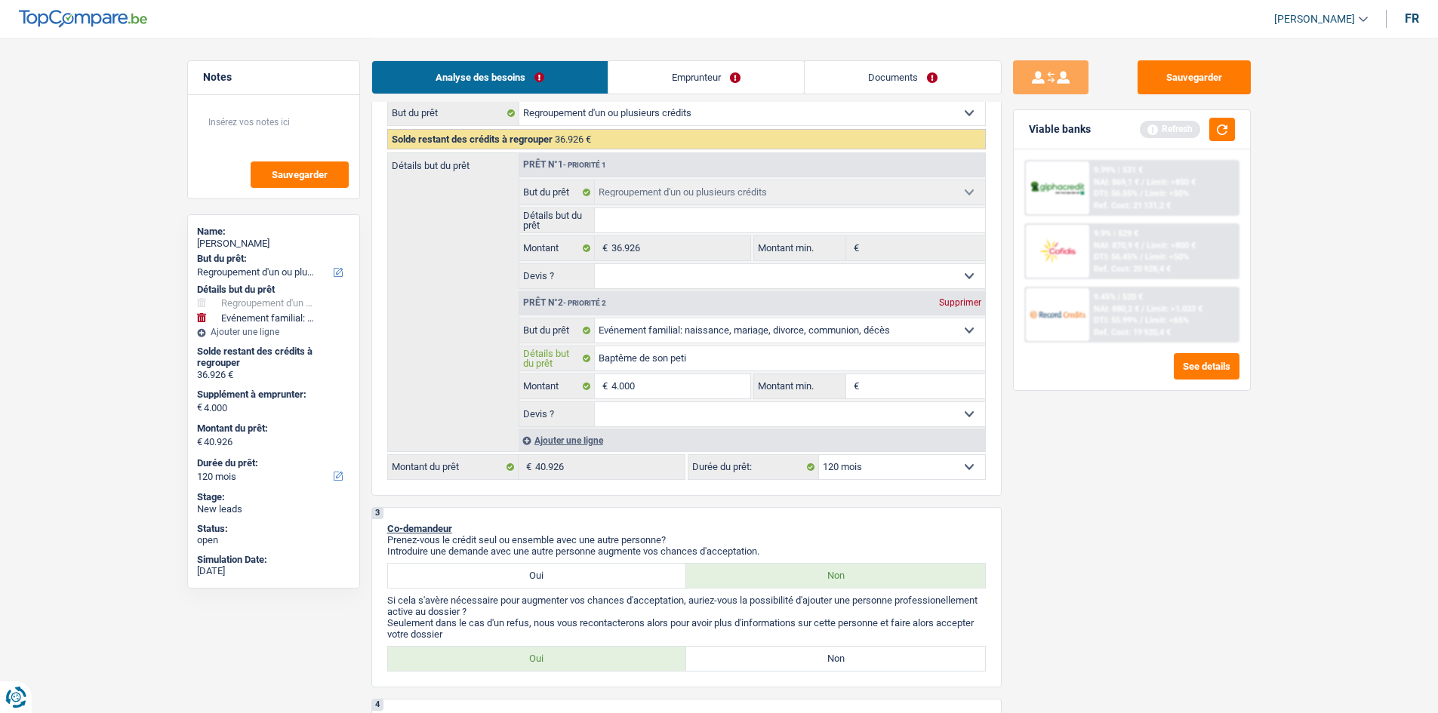
type input "Baptême de son petit"
type input "Baptême de son petit f"
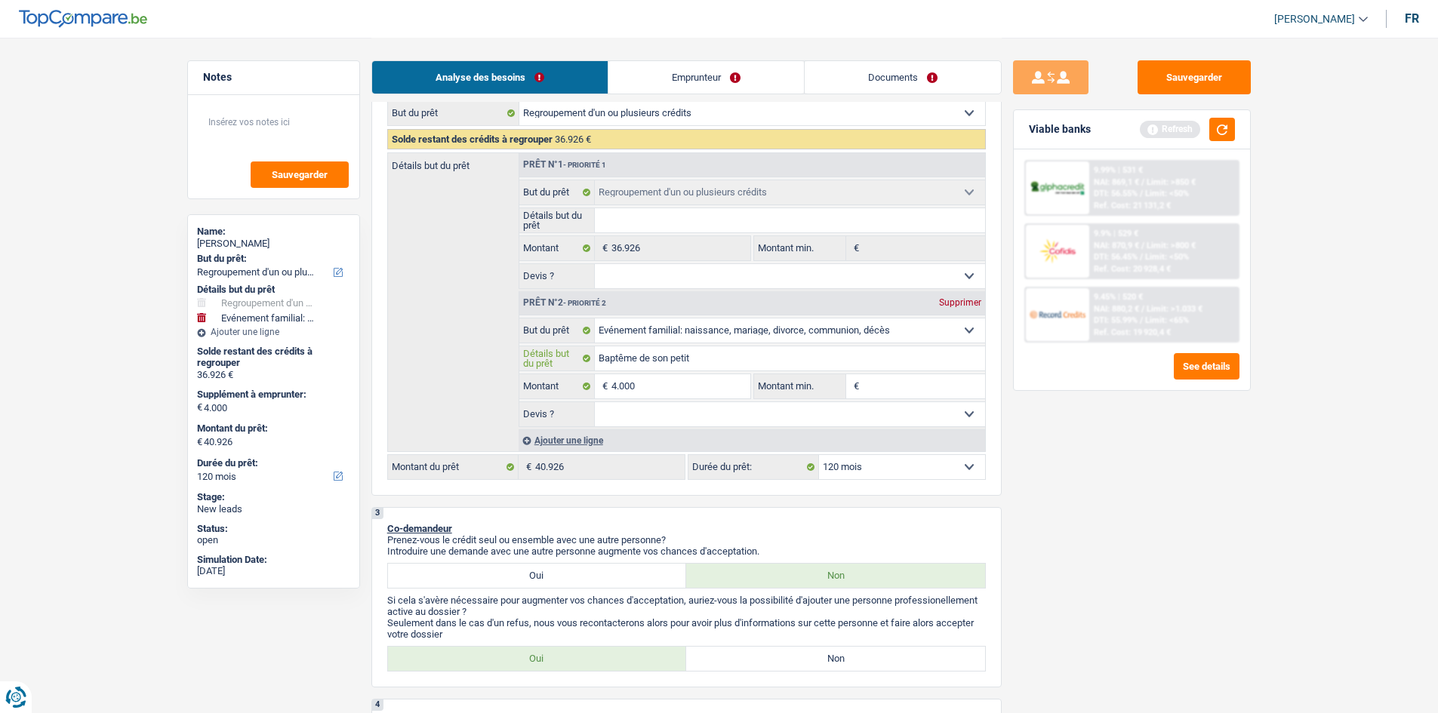
type input "Baptême de son petit f"
type input "Baptême de son petit fi"
type input "Baptême de son petit fil"
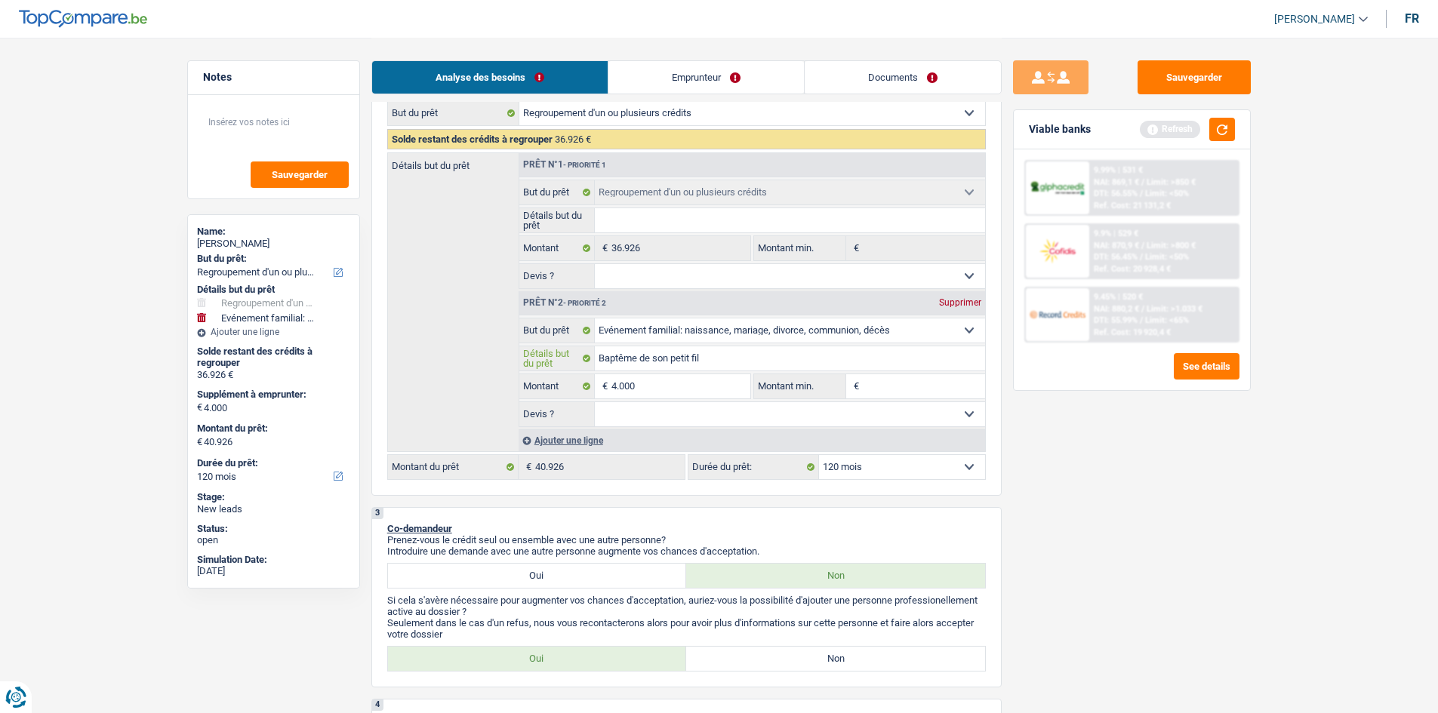
type input "Baptême de son petit fils"
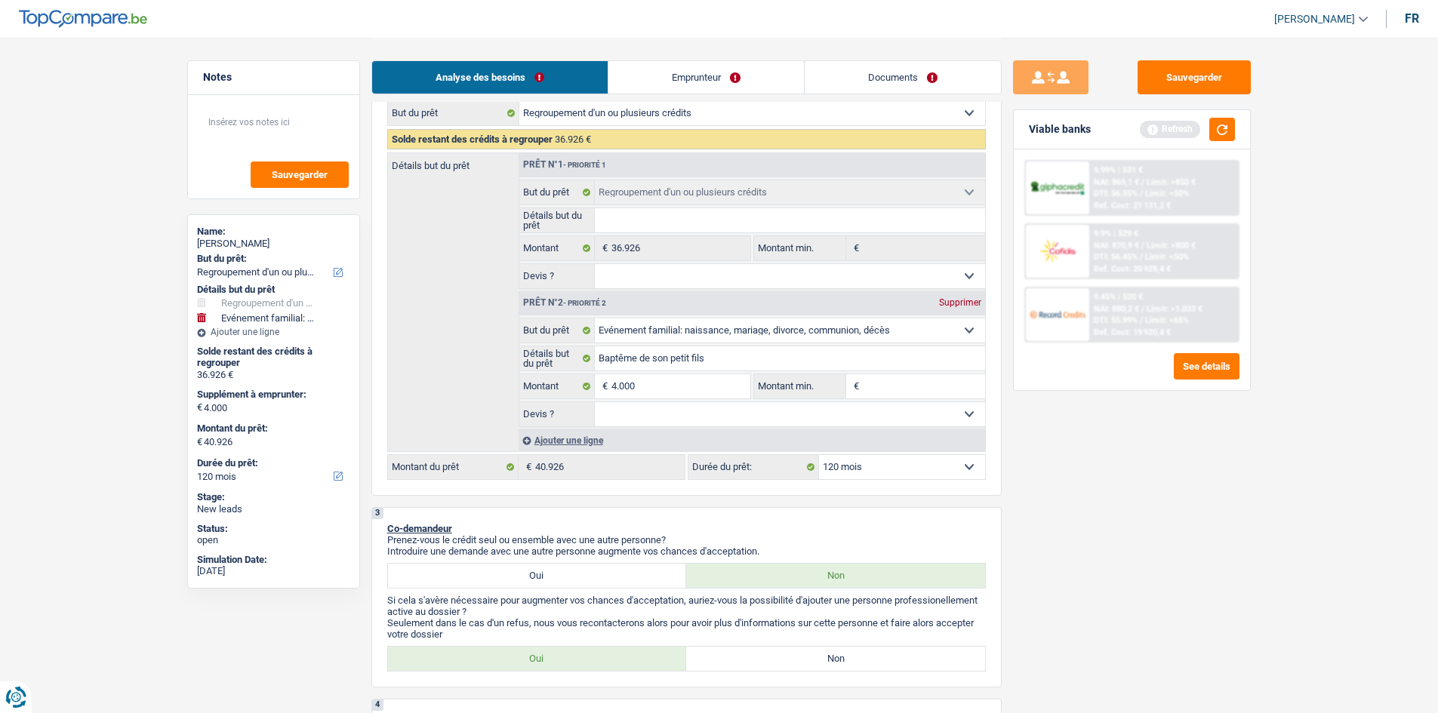
click at [904, 414] on select "Oui Non Non répondu Sélectionner une option" at bounding box center [790, 414] width 390 height 24
select select "false"
click at [595, 402] on select "Oui Non Non répondu Sélectionner une option" at bounding box center [790, 414] width 390 height 24
select select "false"
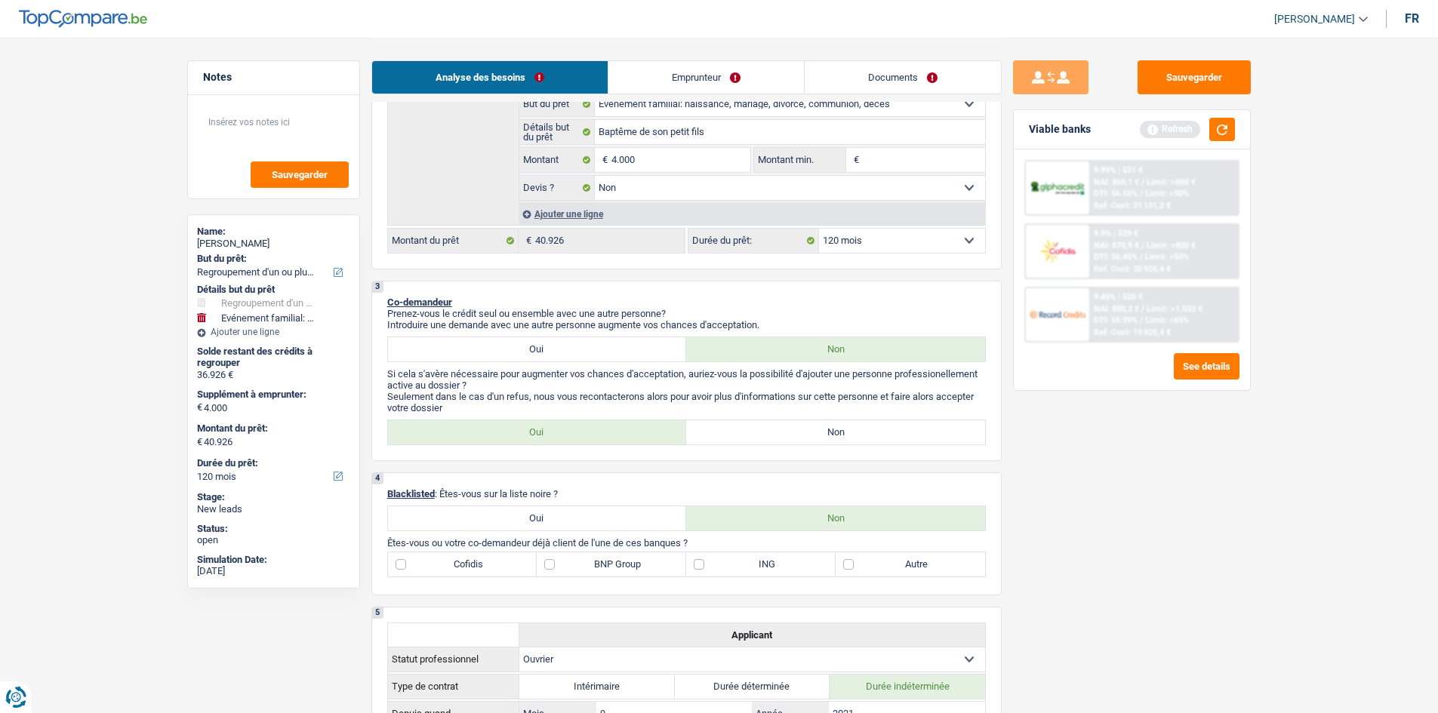
scroll to position [528, 0]
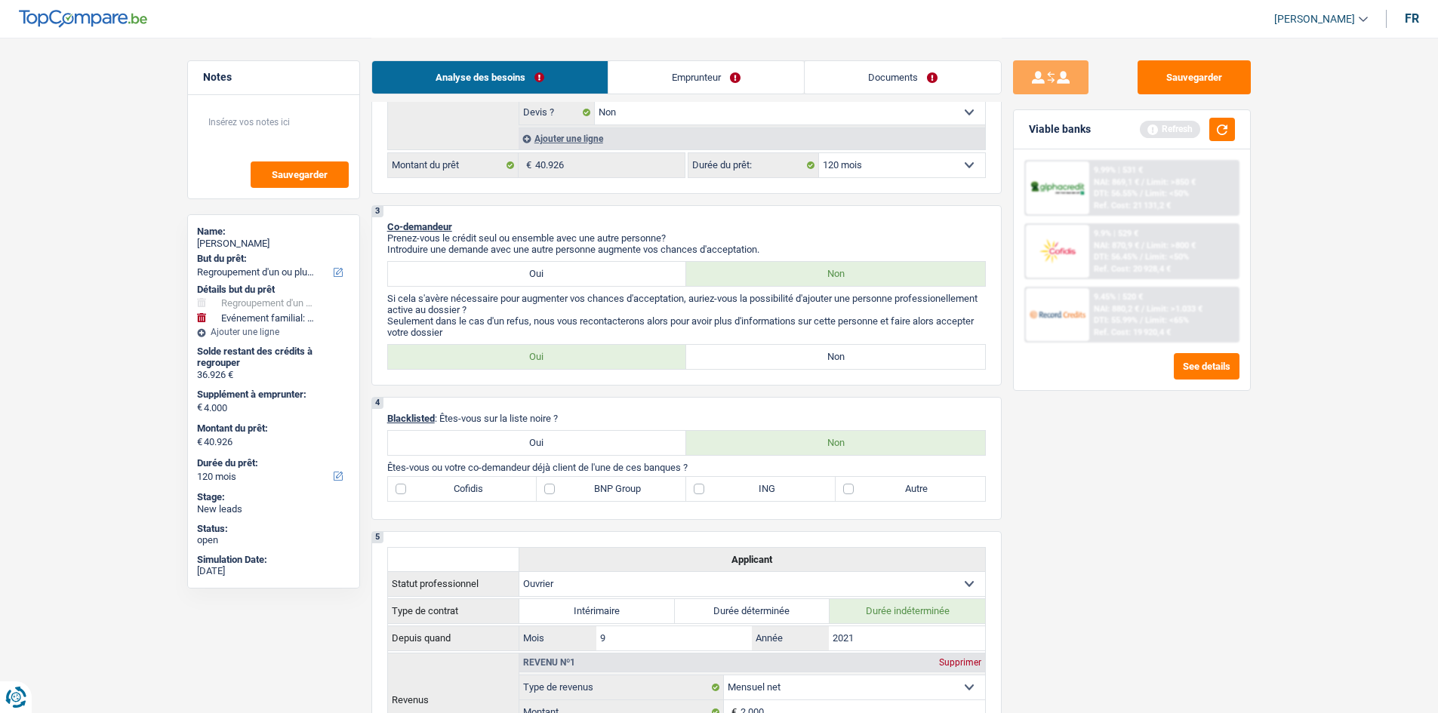
click at [748, 365] on label "Non" at bounding box center [835, 357] width 299 height 24
click at [748, 365] on input "Non" at bounding box center [835, 357] width 299 height 24
radio input "true"
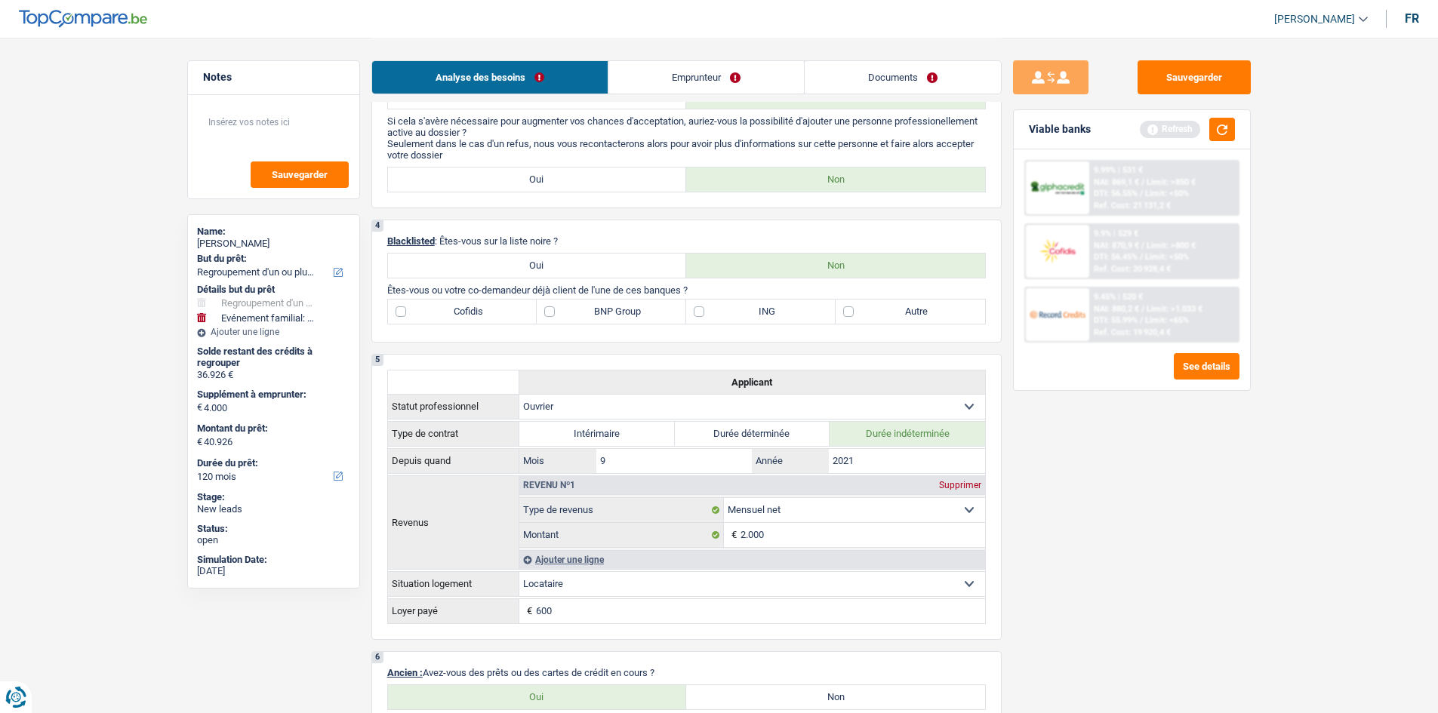
scroll to position [679, 0]
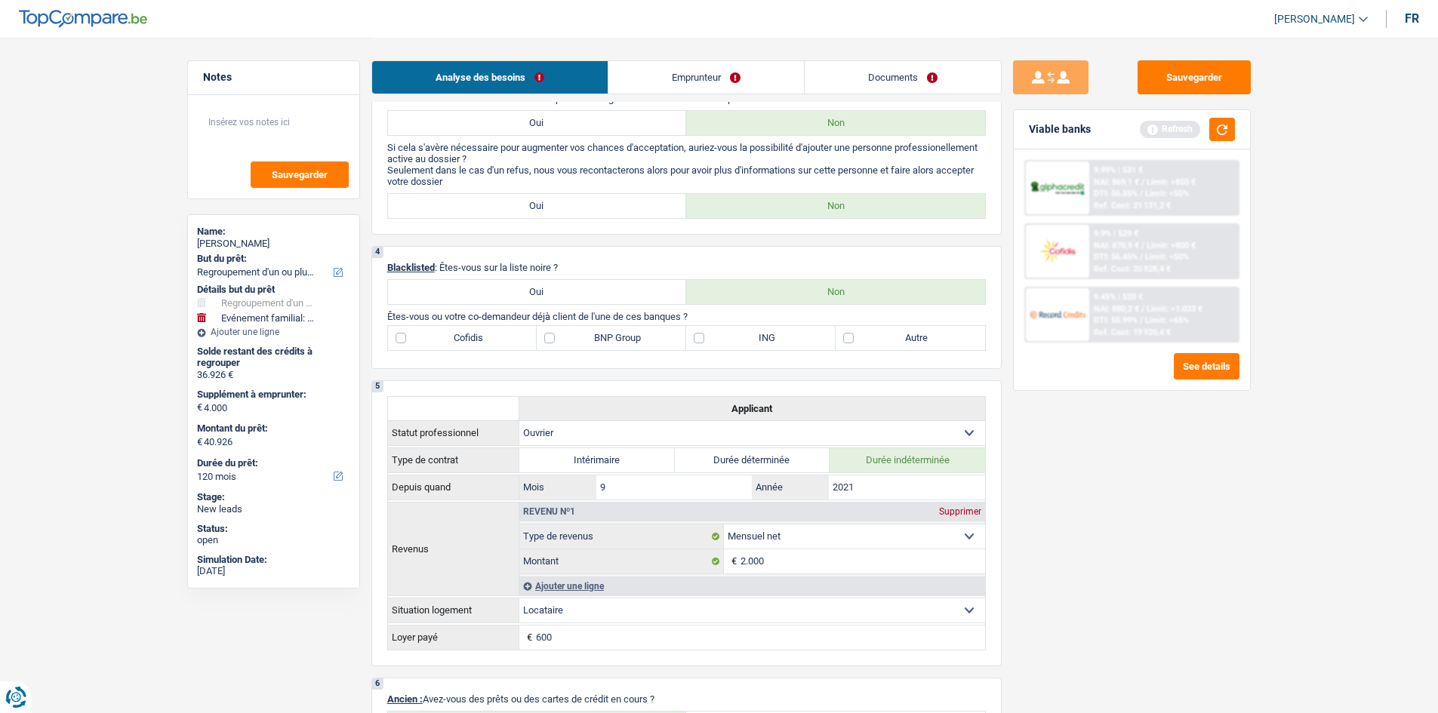
click at [845, 339] on label "Autre" at bounding box center [910, 338] width 149 height 24
click at [845, 339] on input "Autre" at bounding box center [910, 338] width 149 height 24
checkbox input "true"
click at [551, 334] on label "BNP Group" at bounding box center [611, 338] width 149 height 24
click at [551, 334] on input "BNP Group" at bounding box center [611, 338] width 149 height 24
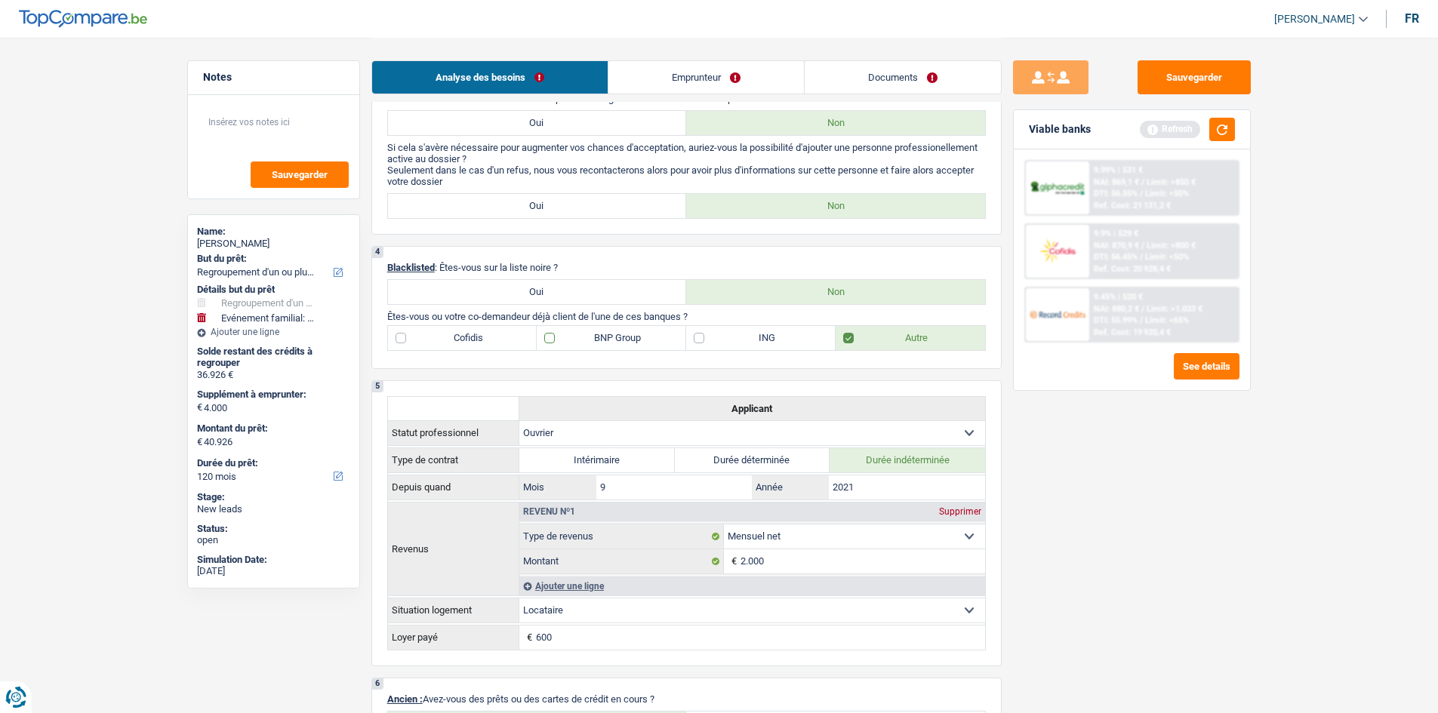
checkbox input "true"
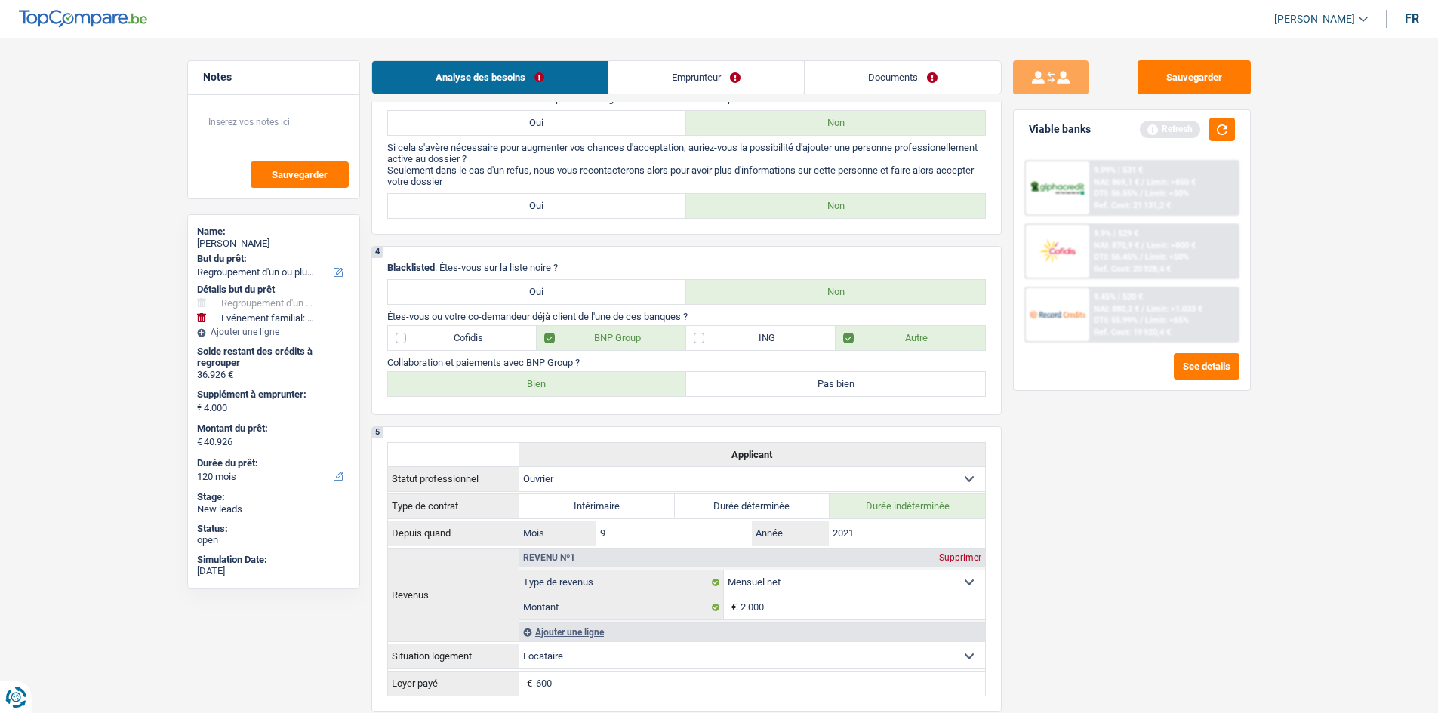
click at [534, 380] on label "Bien" at bounding box center [537, 384] width 299 height 24
click at [534, 380] on input "Bien" at bounding box center [537, 384] width 299 height 24
radio input "true"
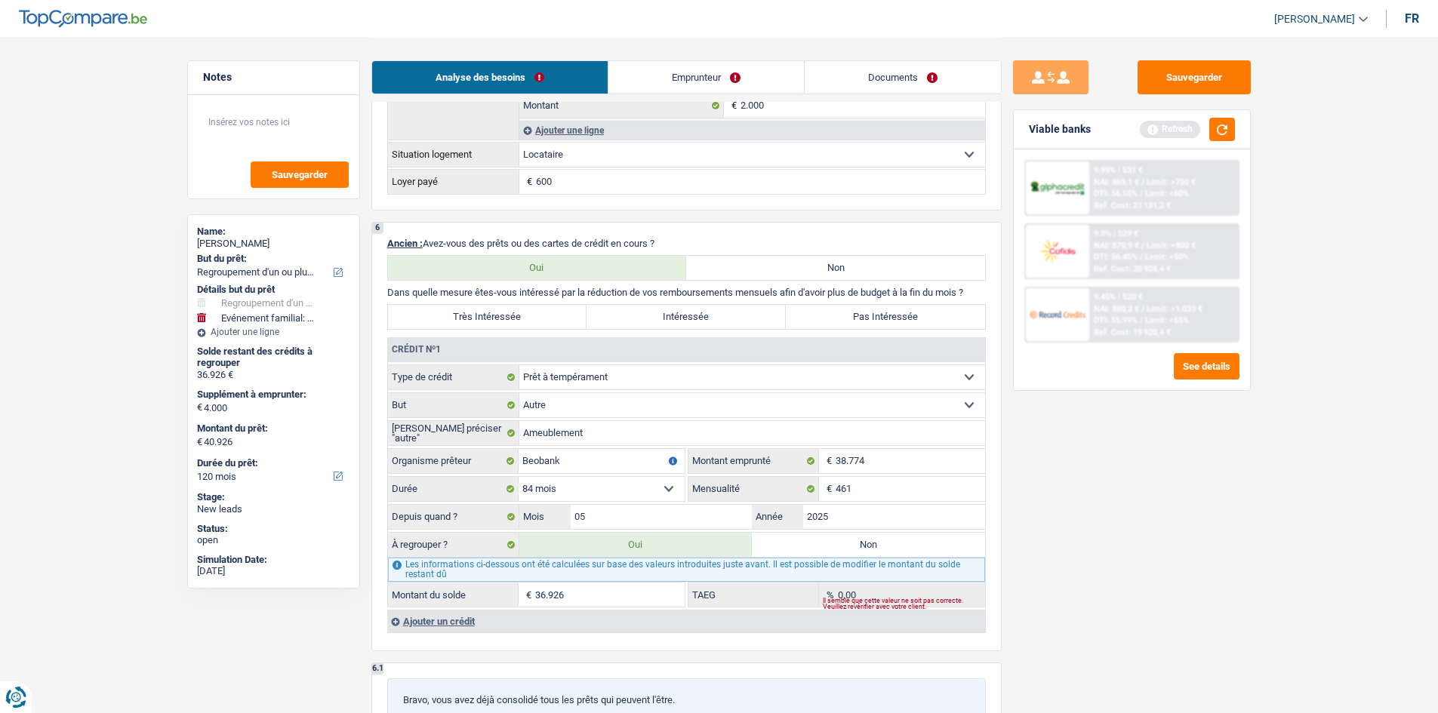
scroll to position [1208, 0]
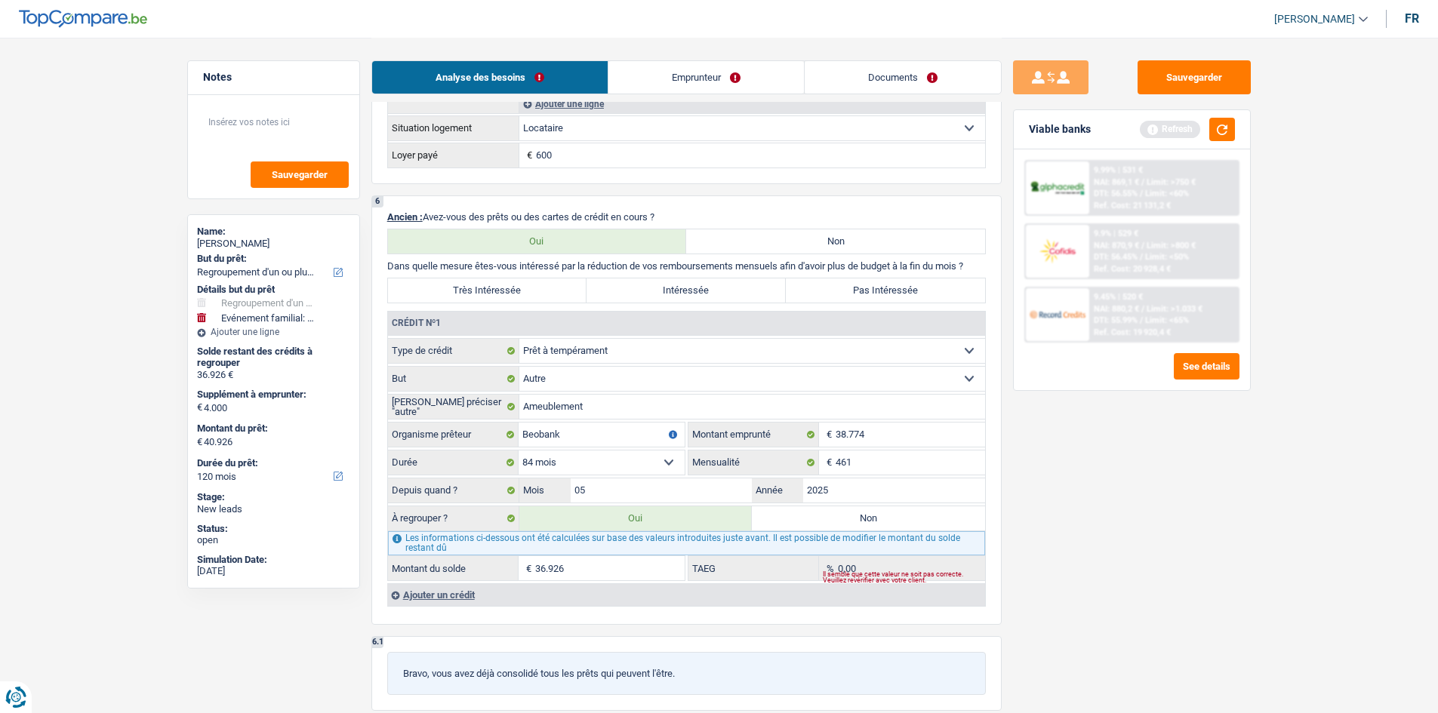
click at [519, 290] on label "Très Intéressée" at bounding box center [487, 291] width 199 height 24
click at [519, 290] on input "Très Intéressée" at bounding box center [487, 291] width 199 height 24
radio input "true"
click at [848, 511] on label "Non" at bounding box center [868, 519] width 233 height 24
click at [848, 511] on input "Non" at bounding box center [868, 519] width 233 height 24
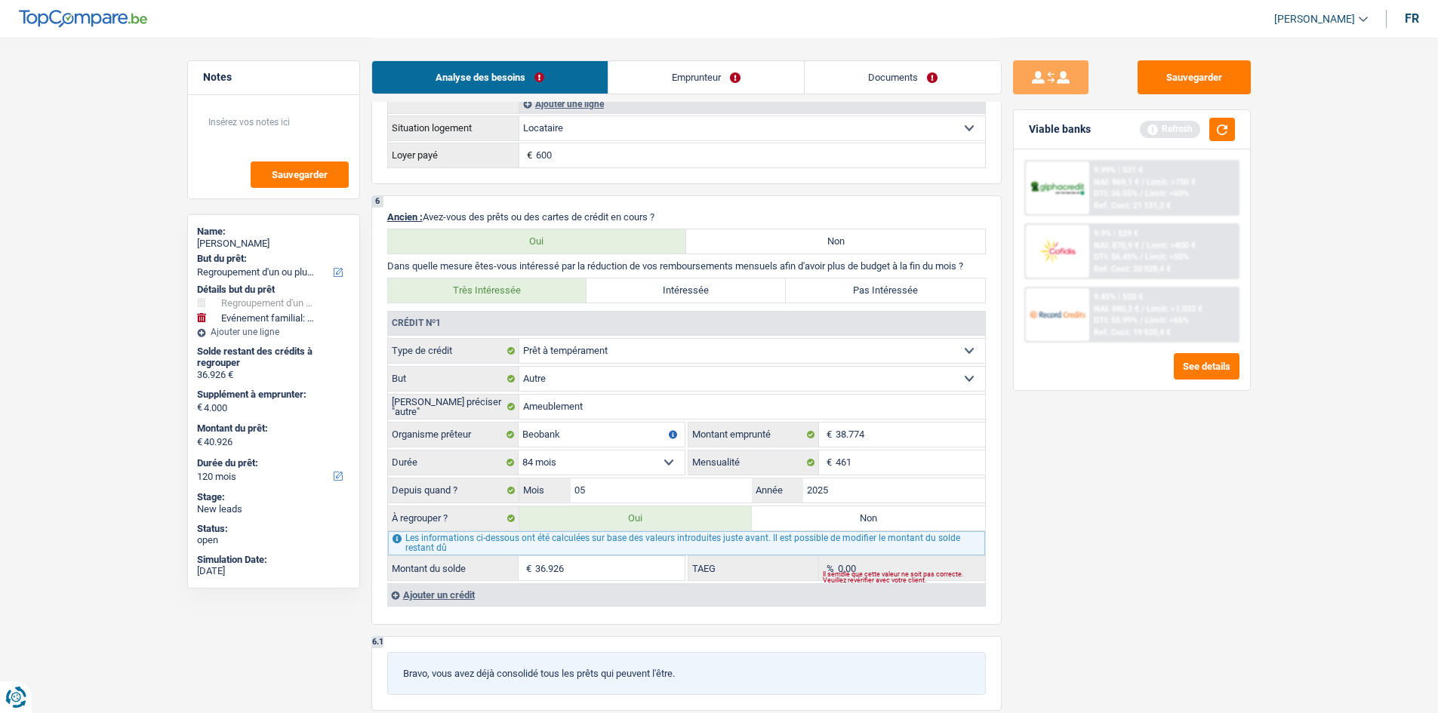
radio input "true"
select select "familyEvent"
select select "36"
select select "familyEvent"
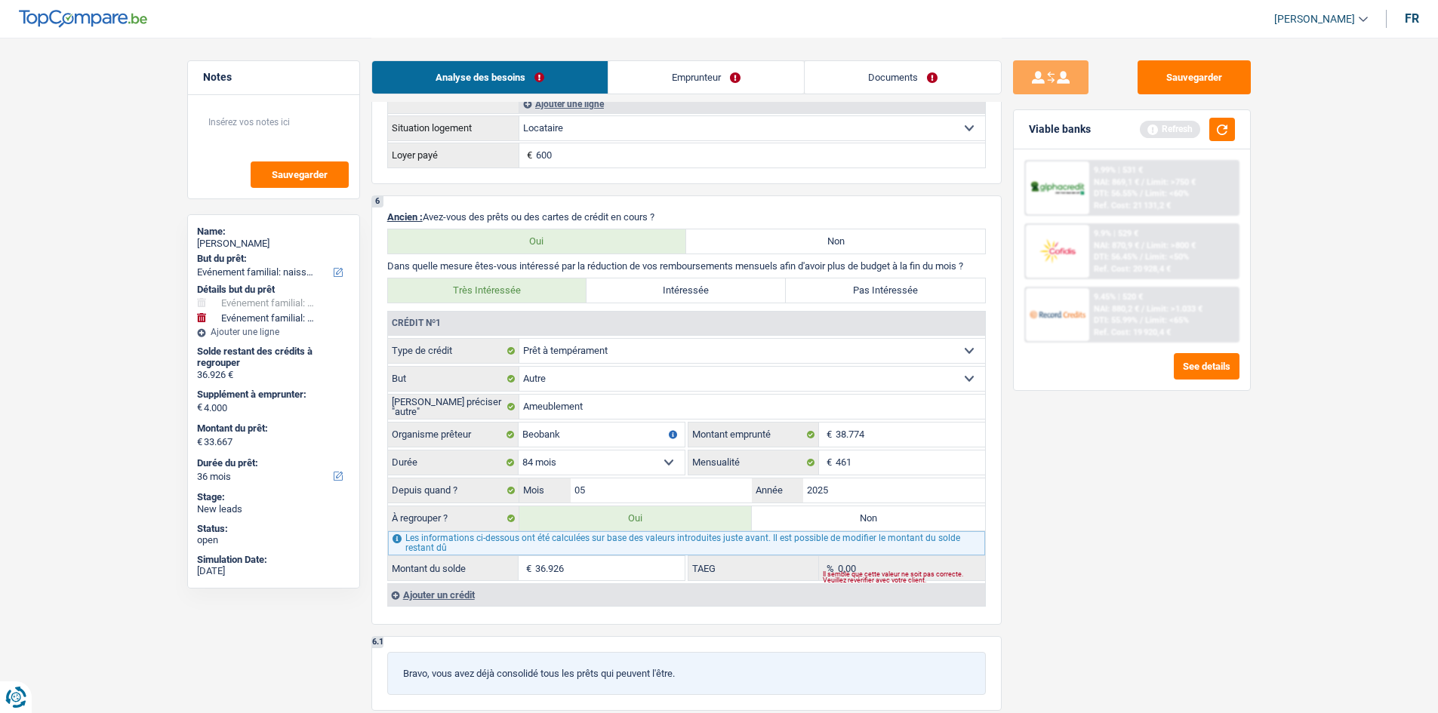
select select "familyEvent"
type input "Baptême de son petit fils"
type input "4.000"
select select "false"
type input "33.667"
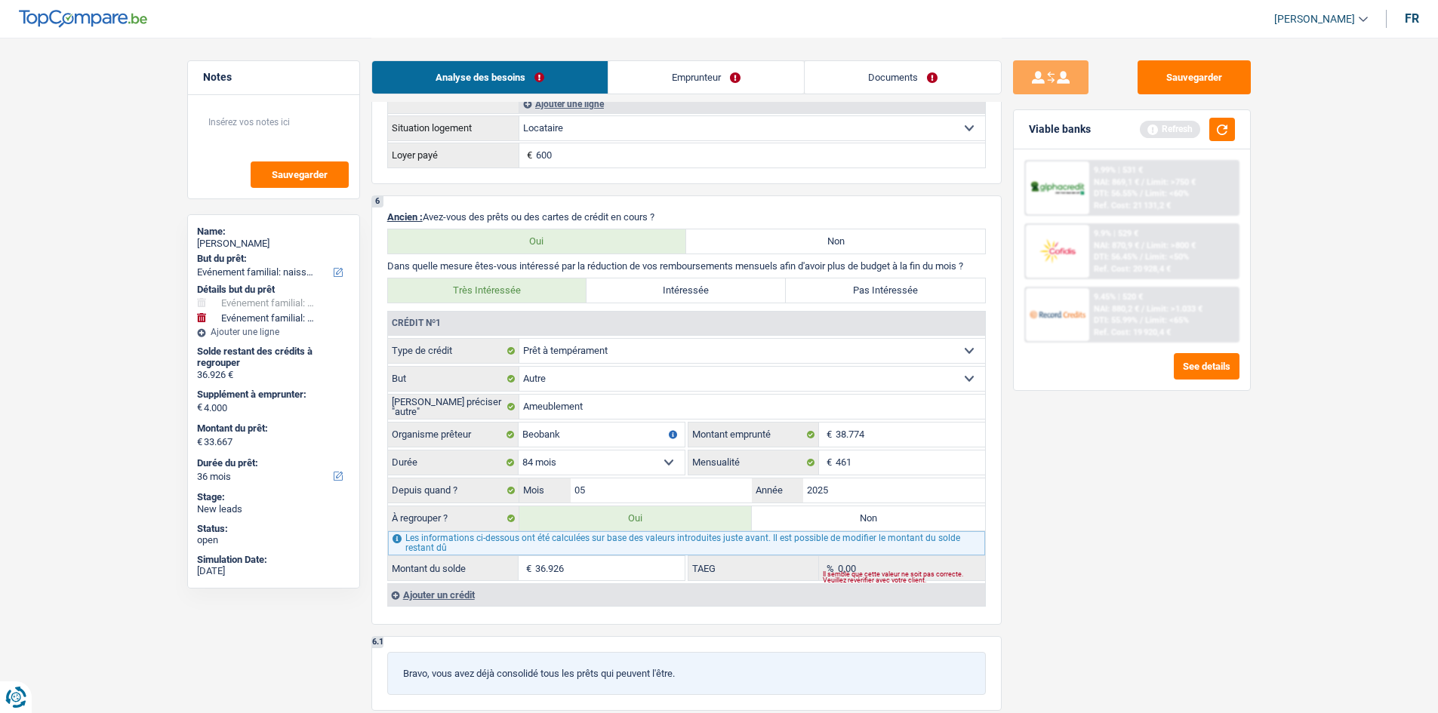
select select "36"
radio input "false"
select select "familyEvent"
type input "Baptême de son petit fils"
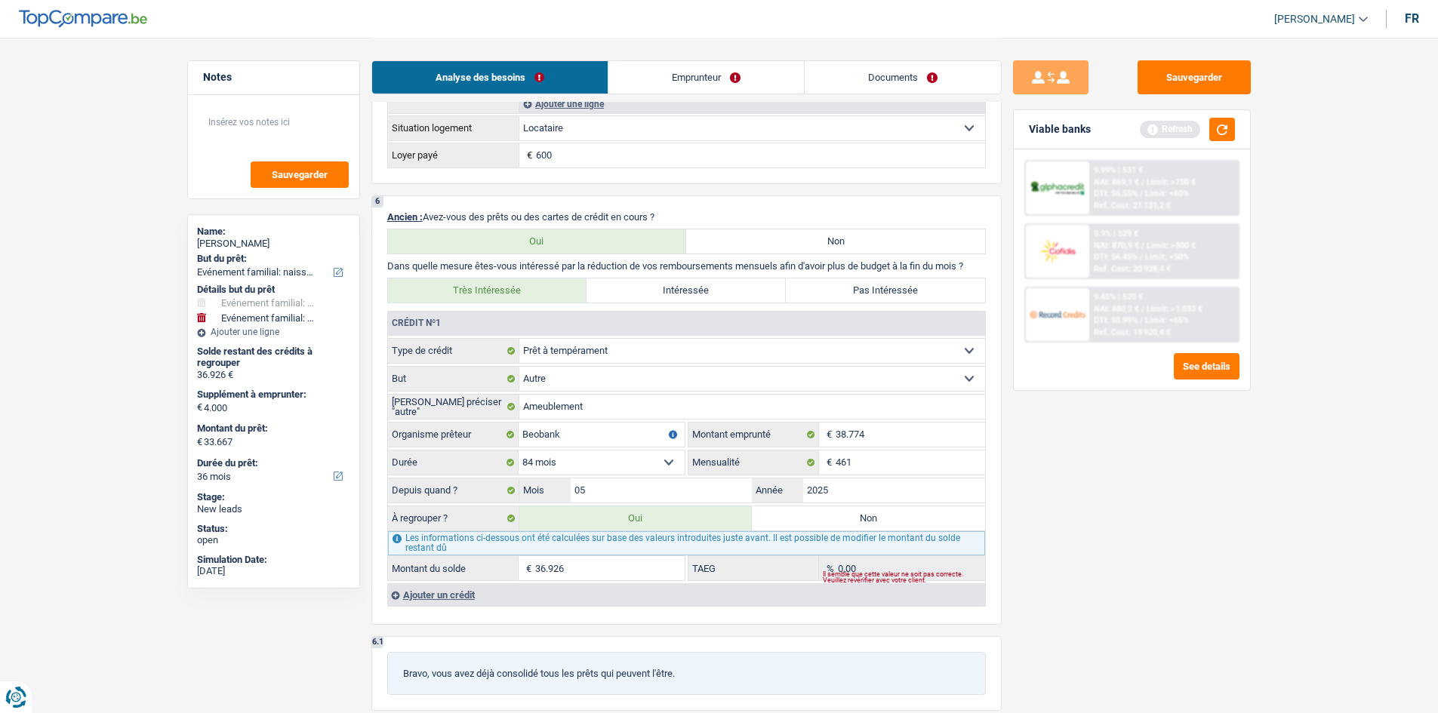
type input "4.000"
select select "false"
type input "33.667"
select select "36"
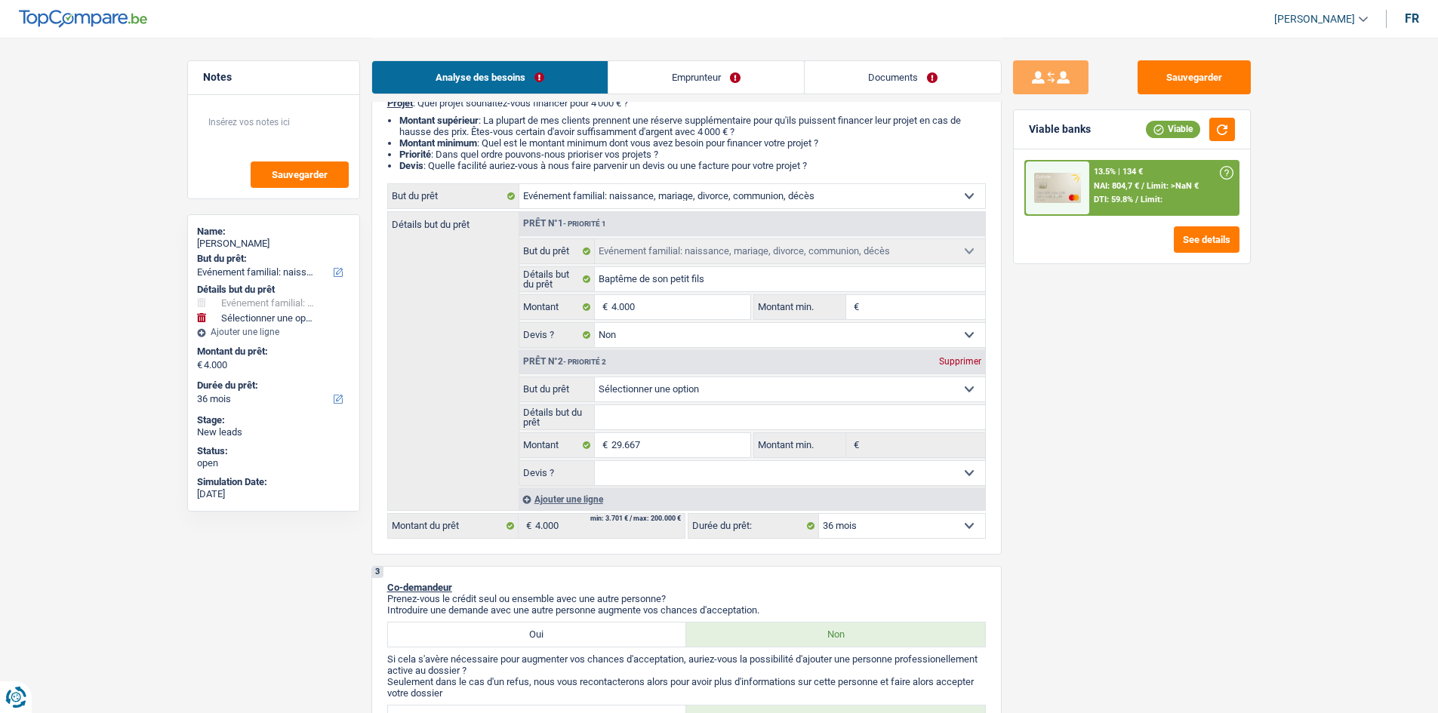
scroll to position [151, 0]
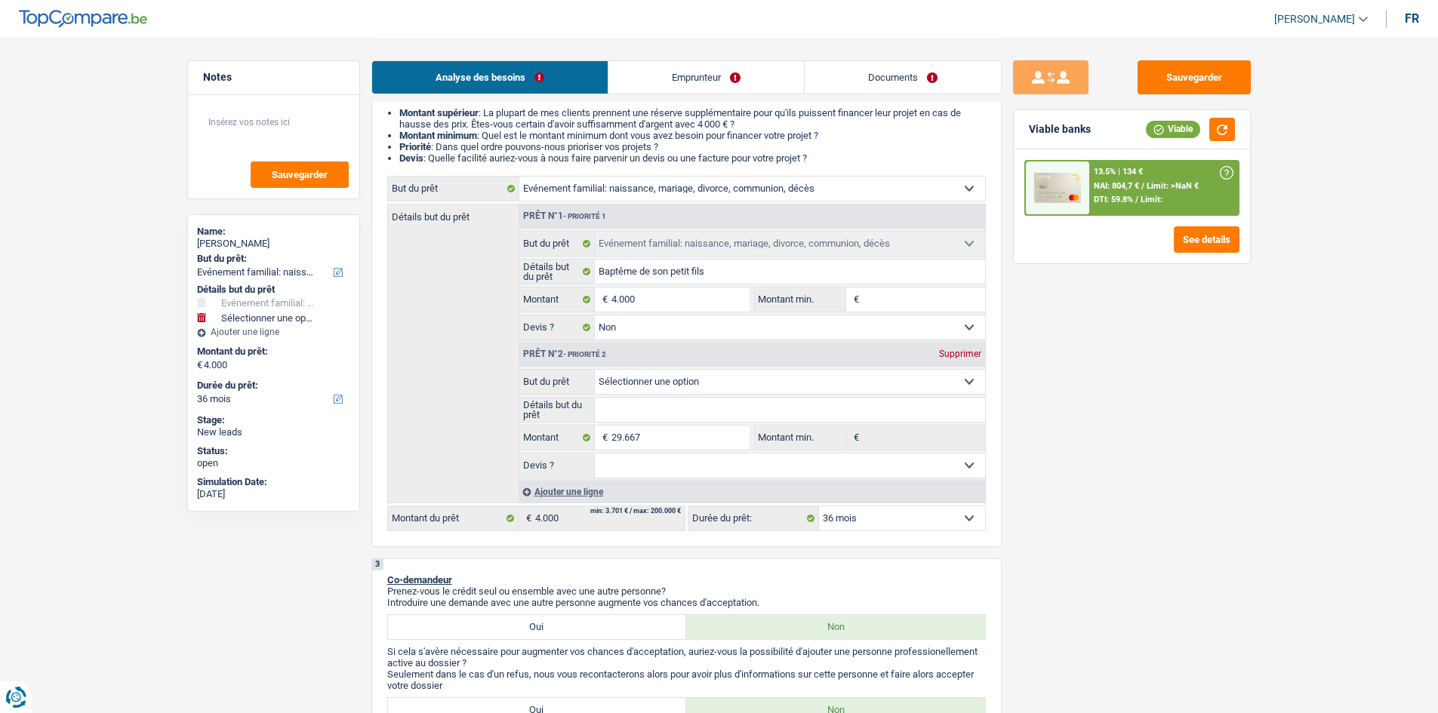
click at [731, 381] on select "Confort maison: meubles, textile, peinture, électroménager, outillage non-profe…" at bounding box center [790, 382] width 390 height 24
click at [1028, 415] on div "Sauvegarder Viable banks Viable 13.5% | 134 € NAI: 804,7 € / Limit: >NaN € DTI:…" at bounding box center [1132, 374] width 260 height 629
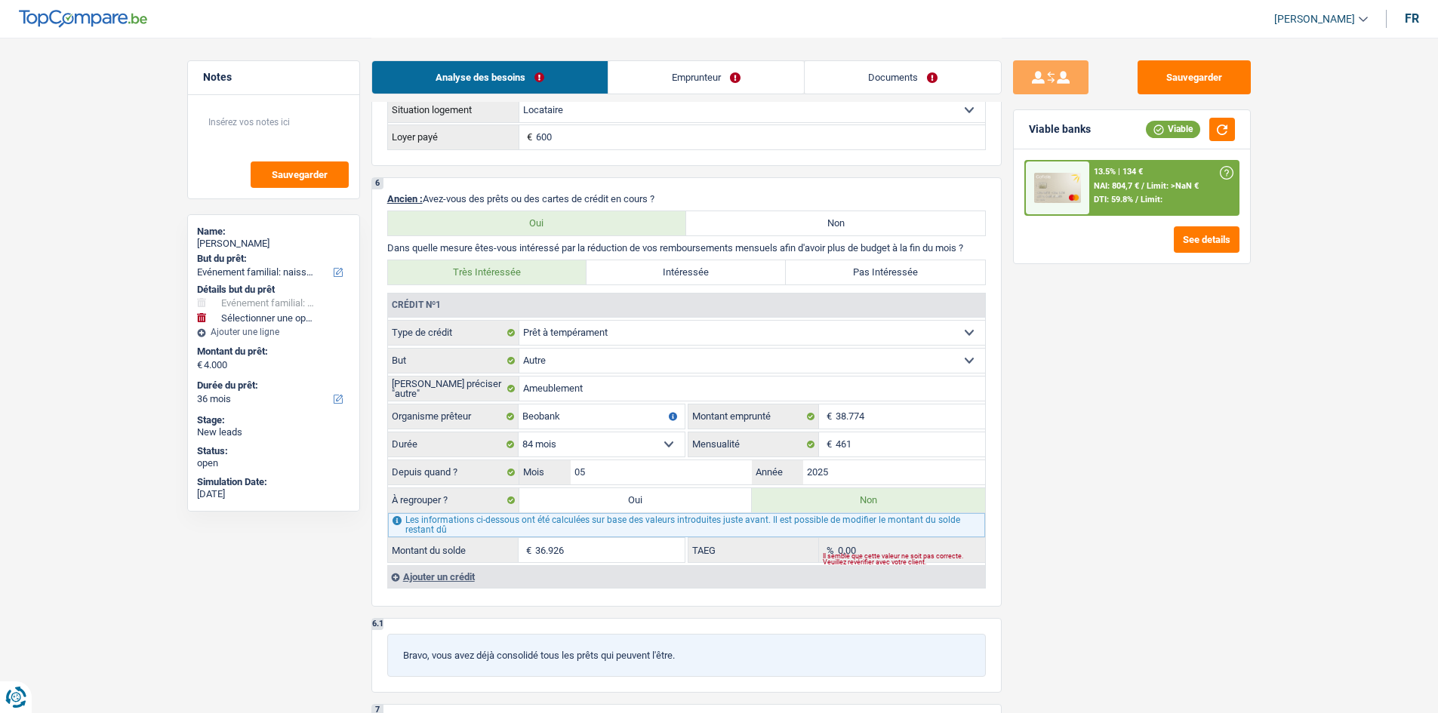
scroll to position [1208, 0]
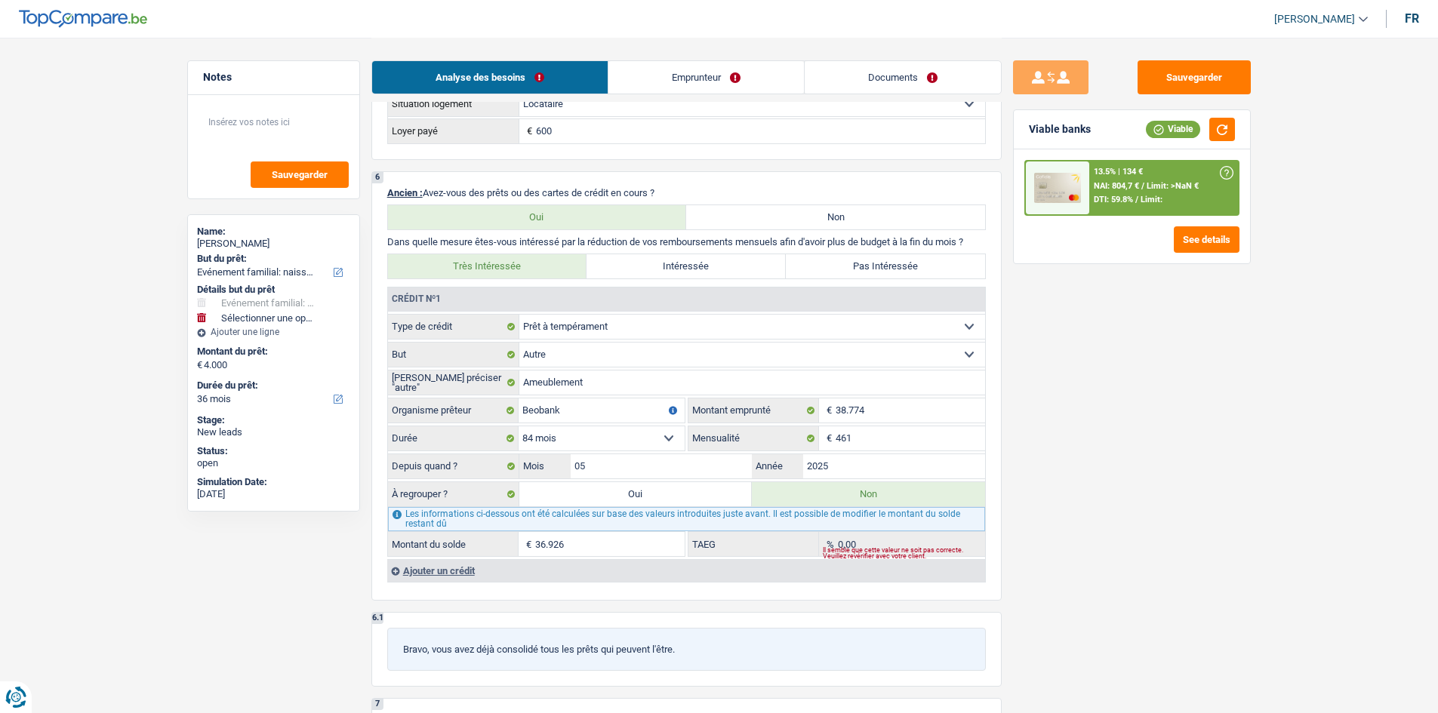
click at [616, 497] on label "Oui" at bounding box center [635, 494] width 233 height 24
click at [616, 497] on input "Oui" at bounding box center [635, 494] width 233 height 24
radio input "true"
type input "29.667"
select select
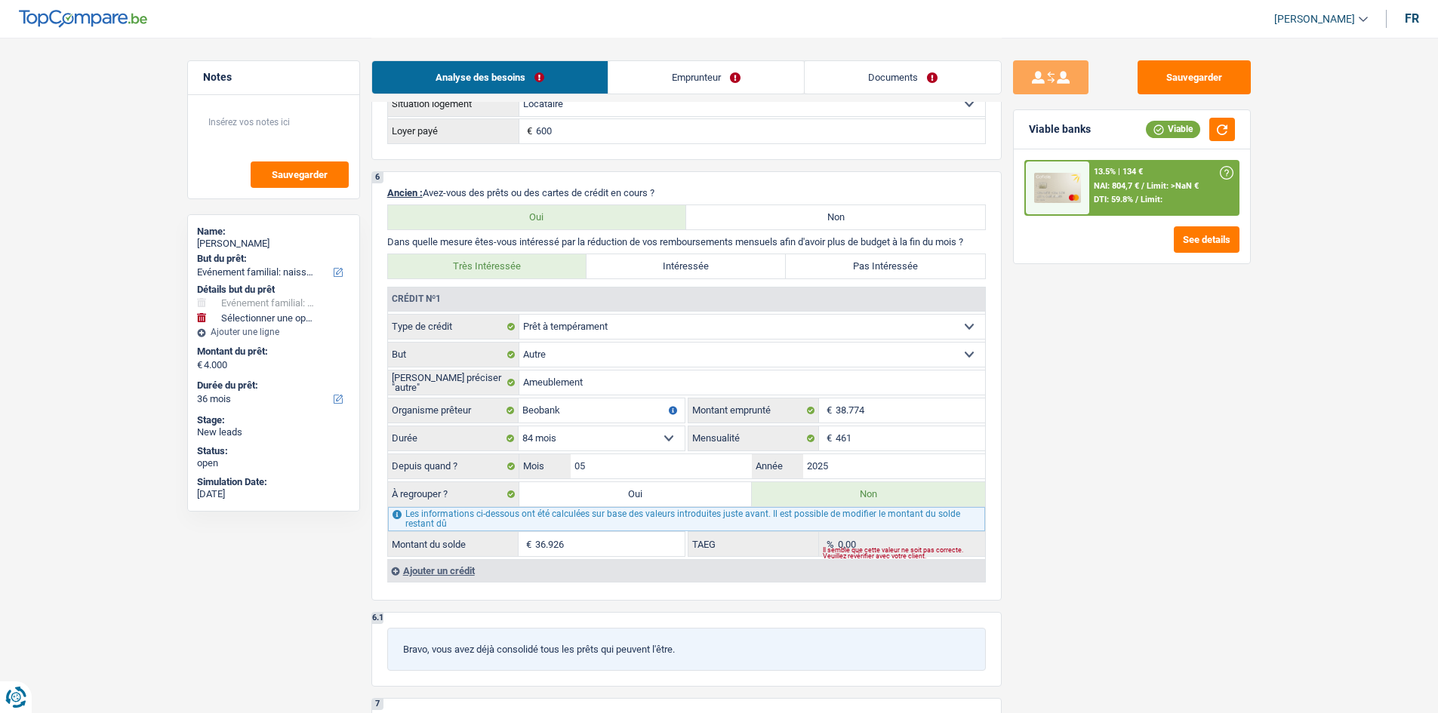
radio input "false"
type input "29.667"
select select
type input "33.667"
type input "Baptême de son petit fils"
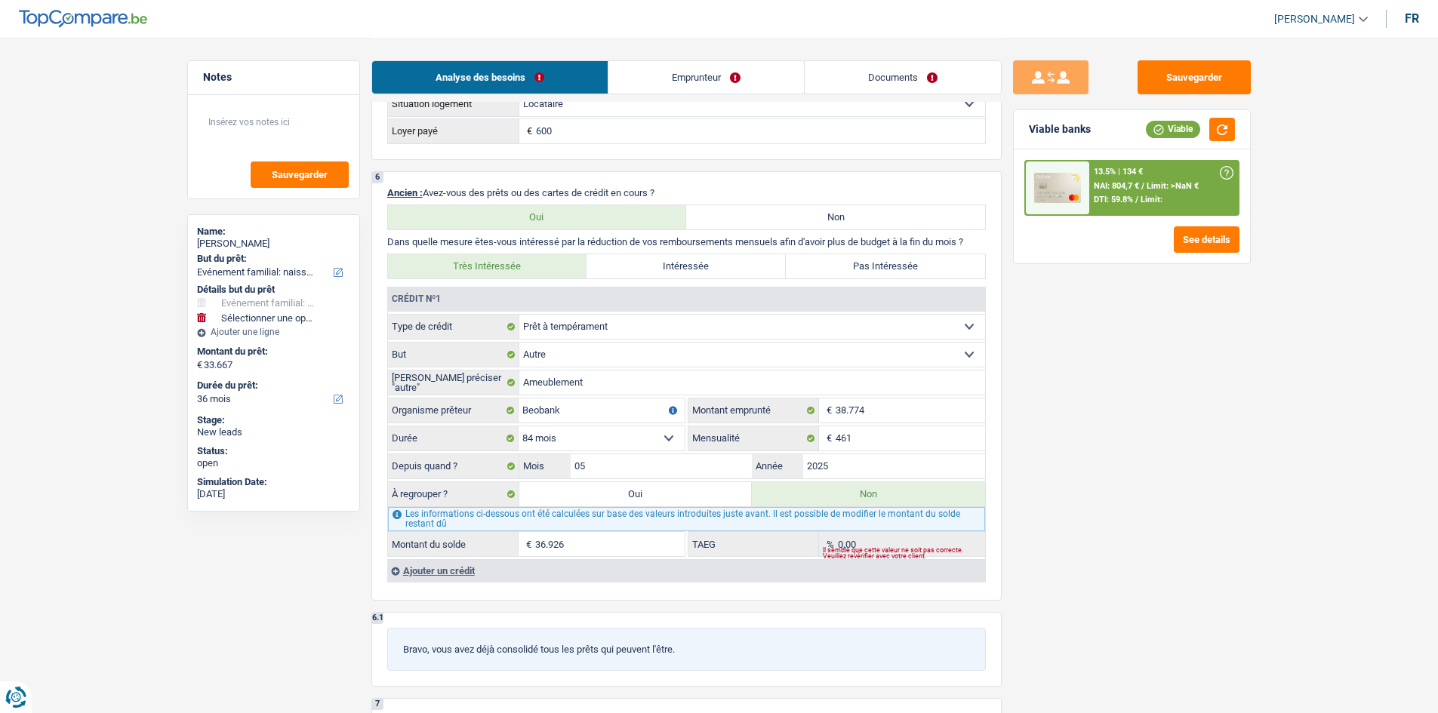
type input "4.000"
select select "false"
select select "refinancing"
select select "120"
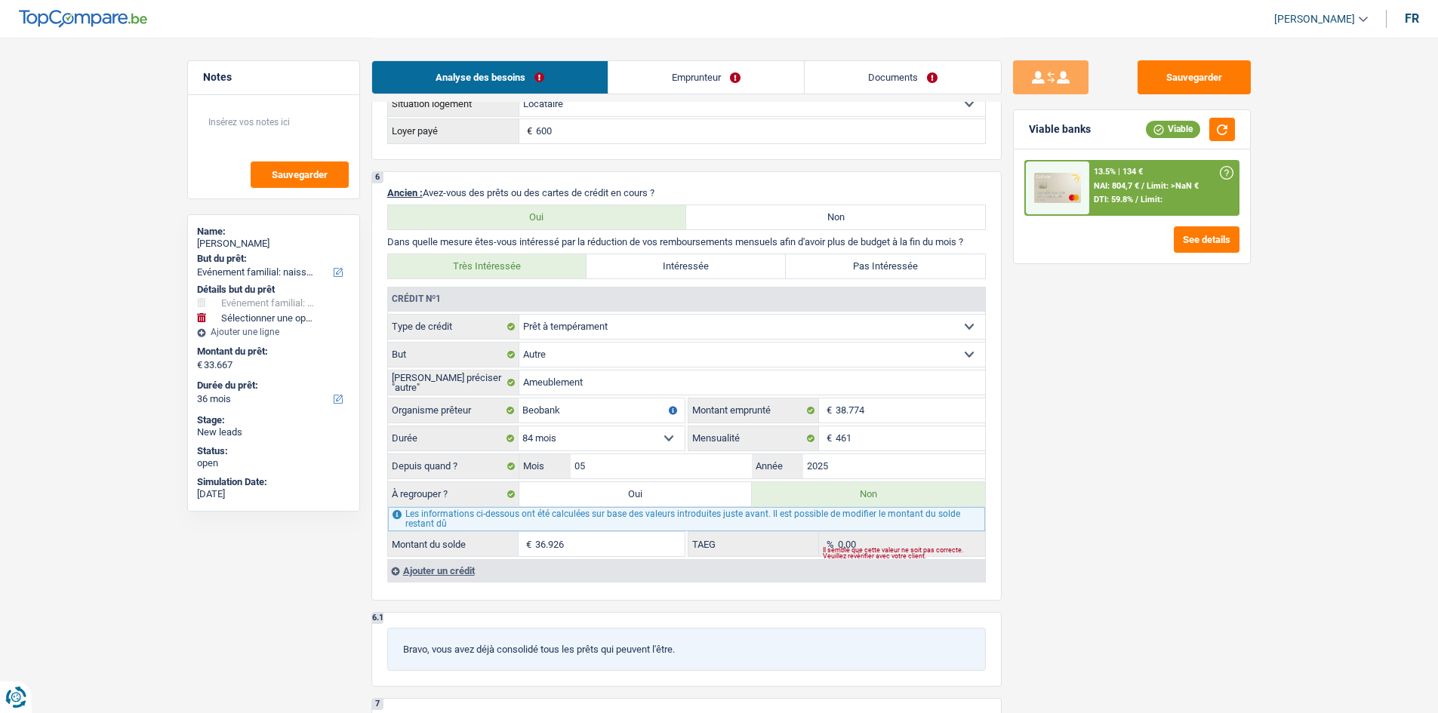
select select "refinancing"
select select "120"
select select "refinancing"
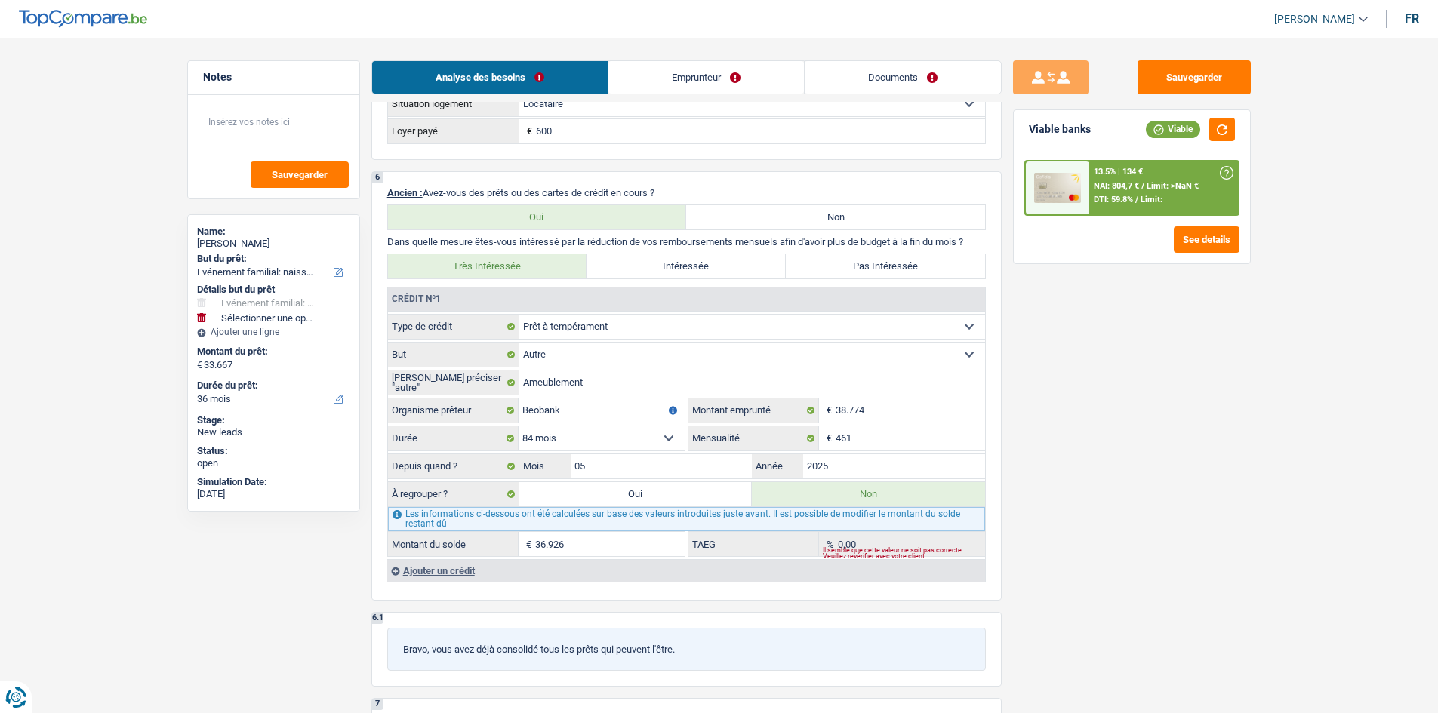
select select "120"
select select "familyEvent"
select select "false"
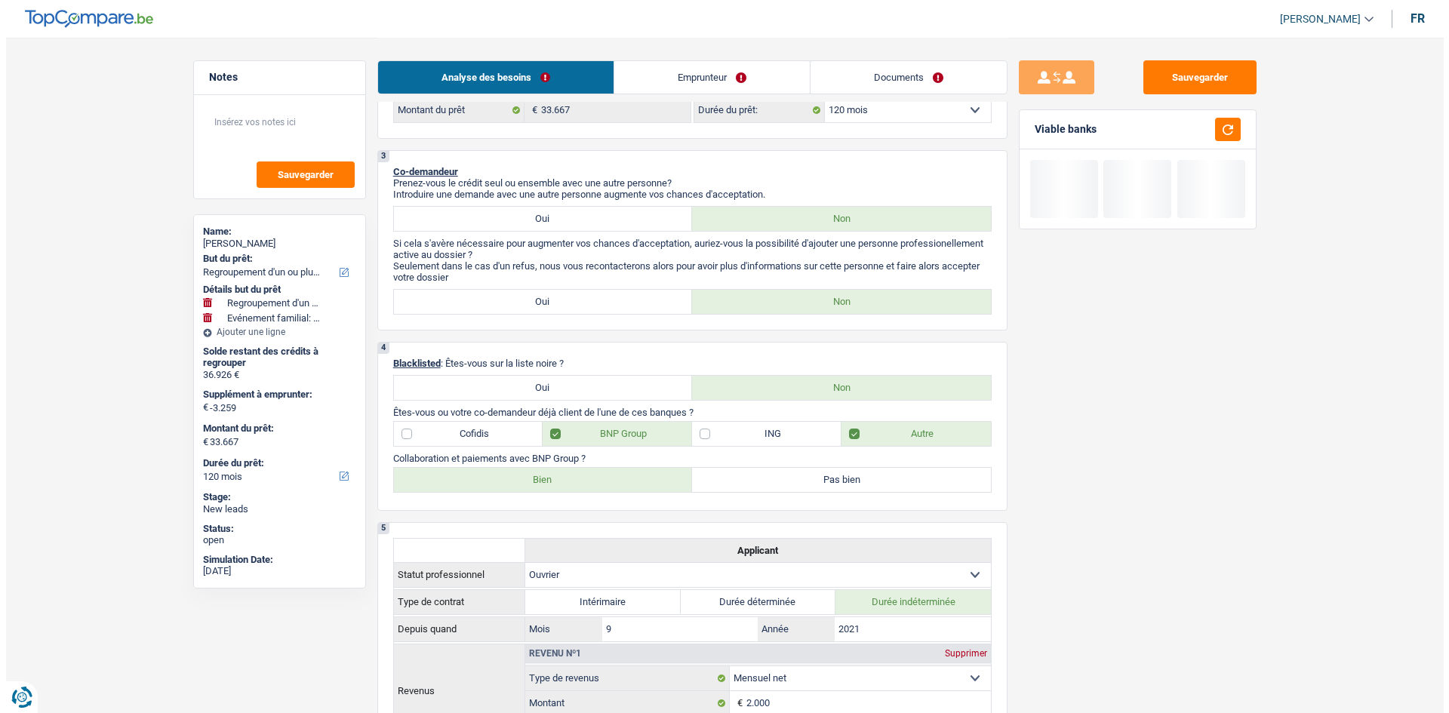
scroll to position [528, 0]
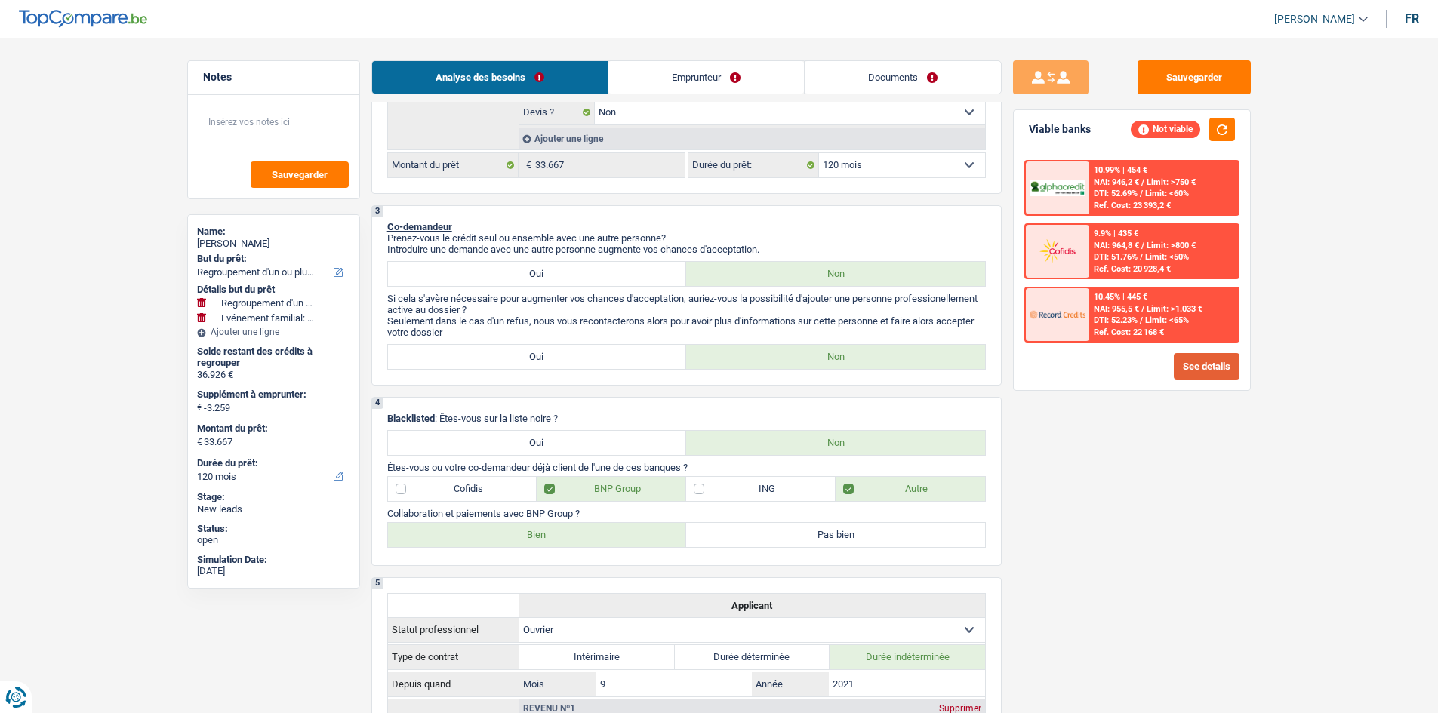
click at [1203, 374] on button "See details" at bounding box center [1207, 366] width 66 height 26
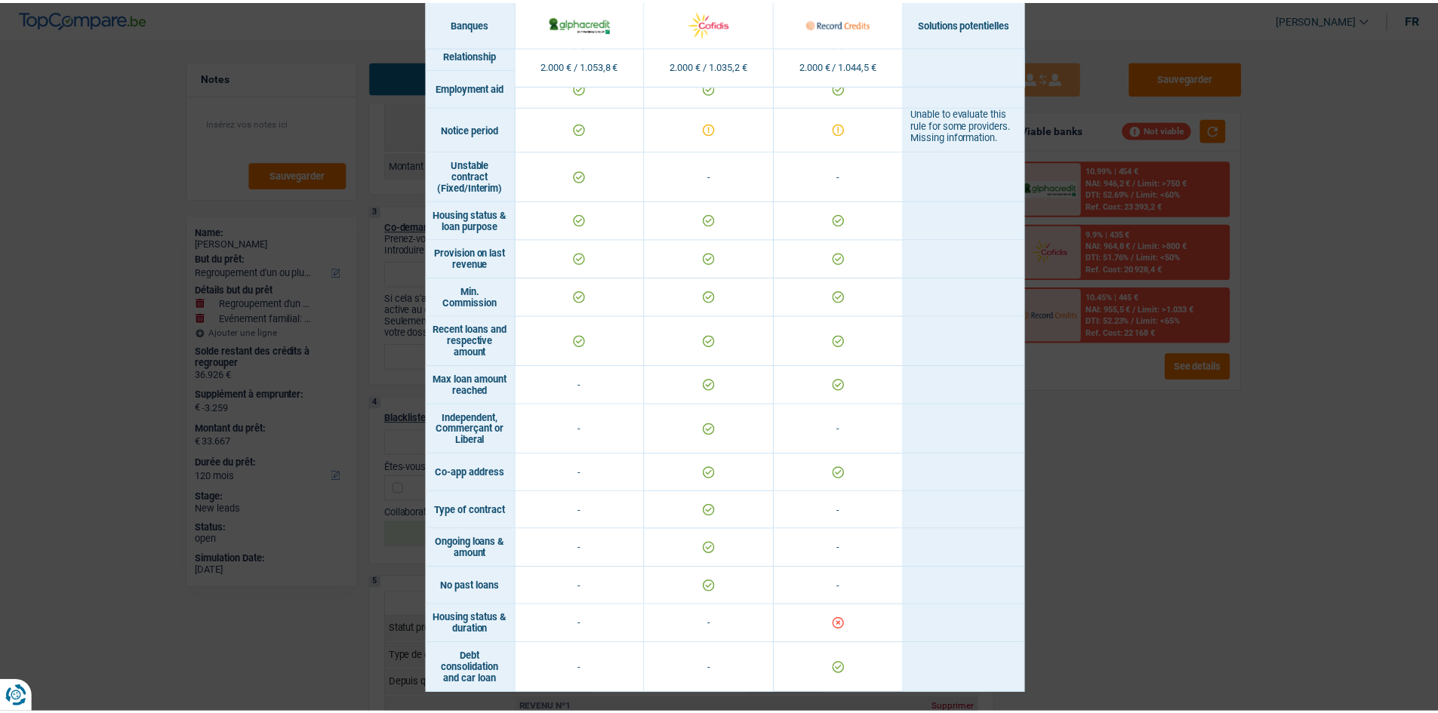
scroll to position [1030, 0]
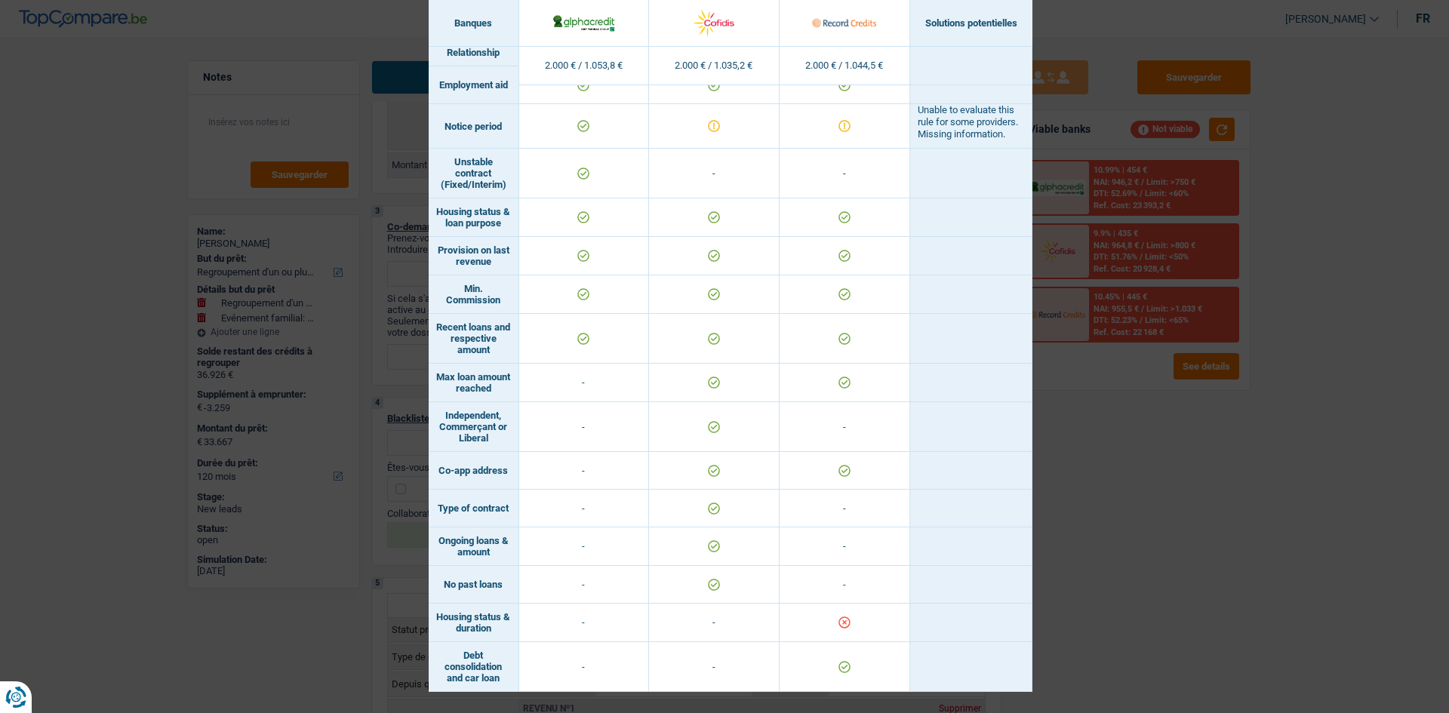
click at [1174, 457] on div "Banks conditions × Banques Solutions potentielles Revenus / Charges 2.000 € / 1…" at bounding box center [724, 356] width 1449 height 713
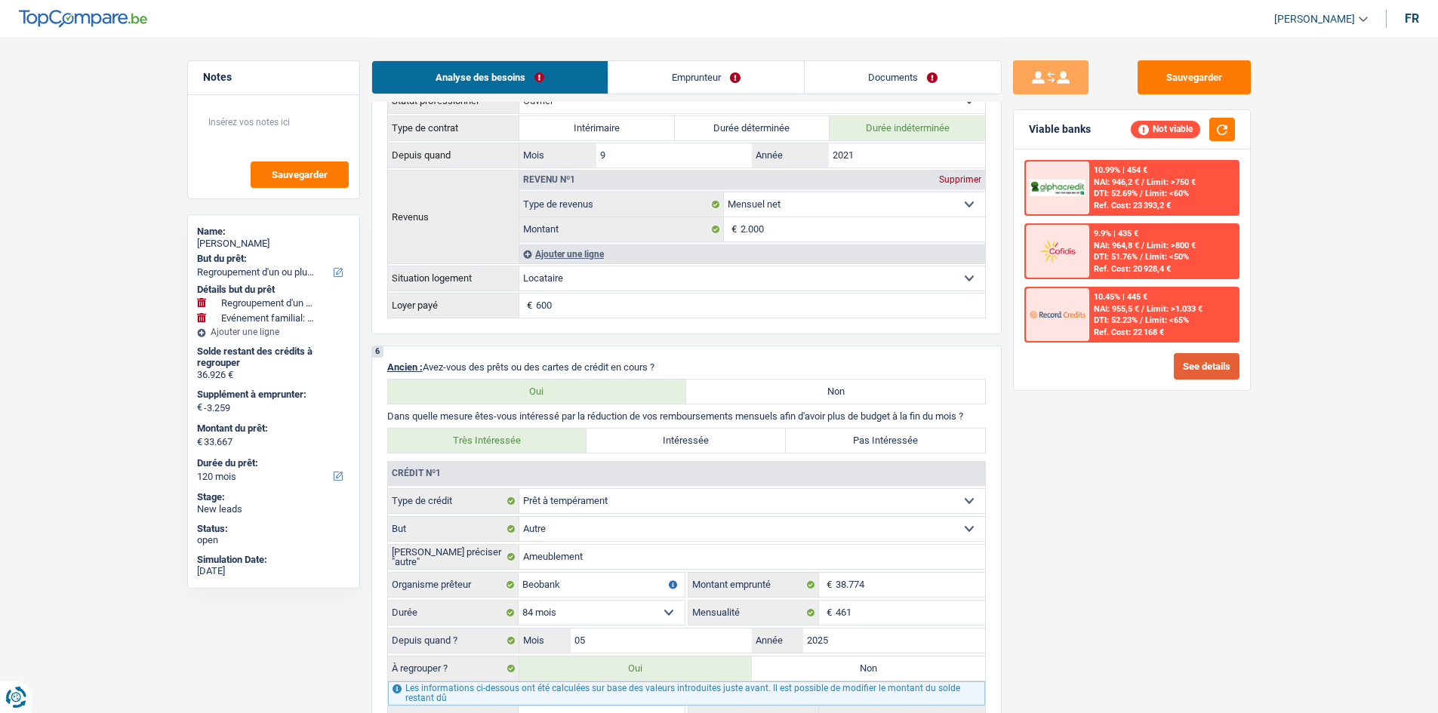
scroll to position [1057, 0]
click at [699, 86] on link "Emprunteur" at bounding box center [706, 77] width 196 height 32
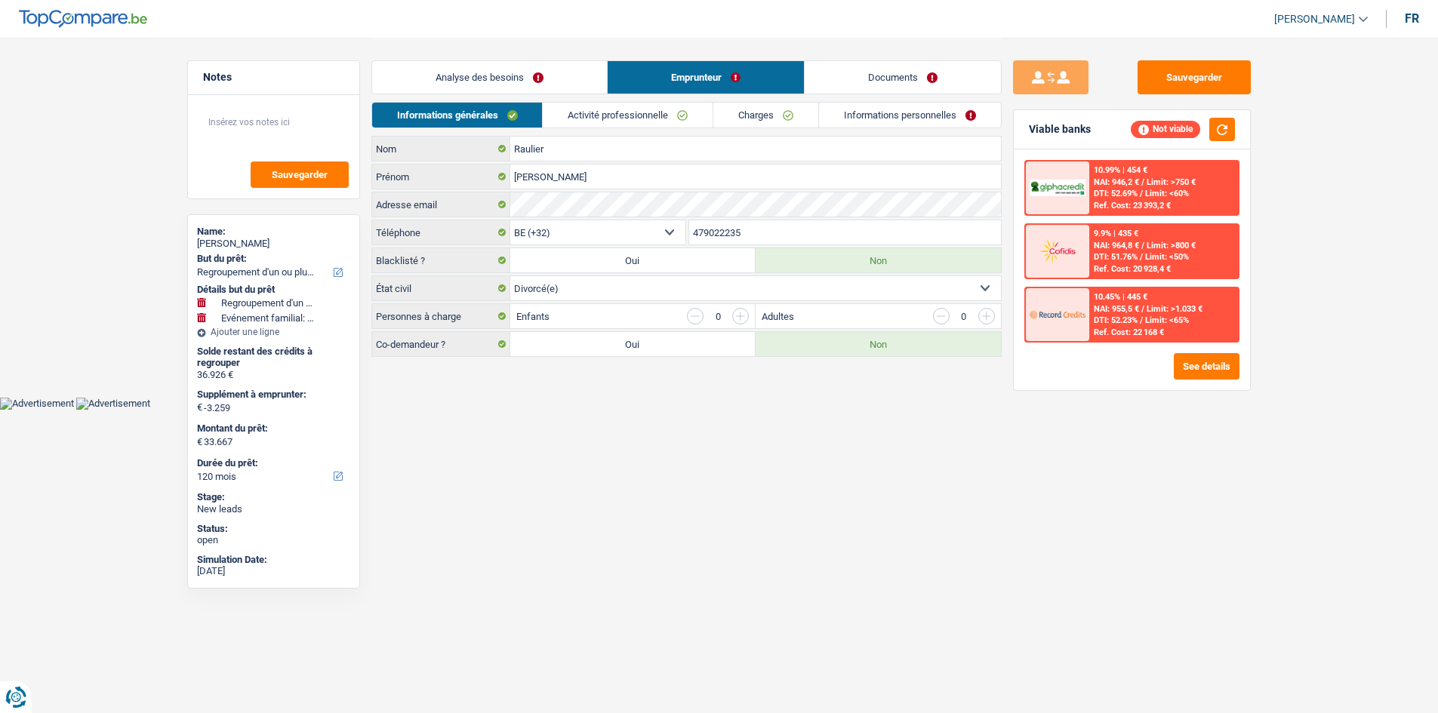
scroll to position [0, 0]
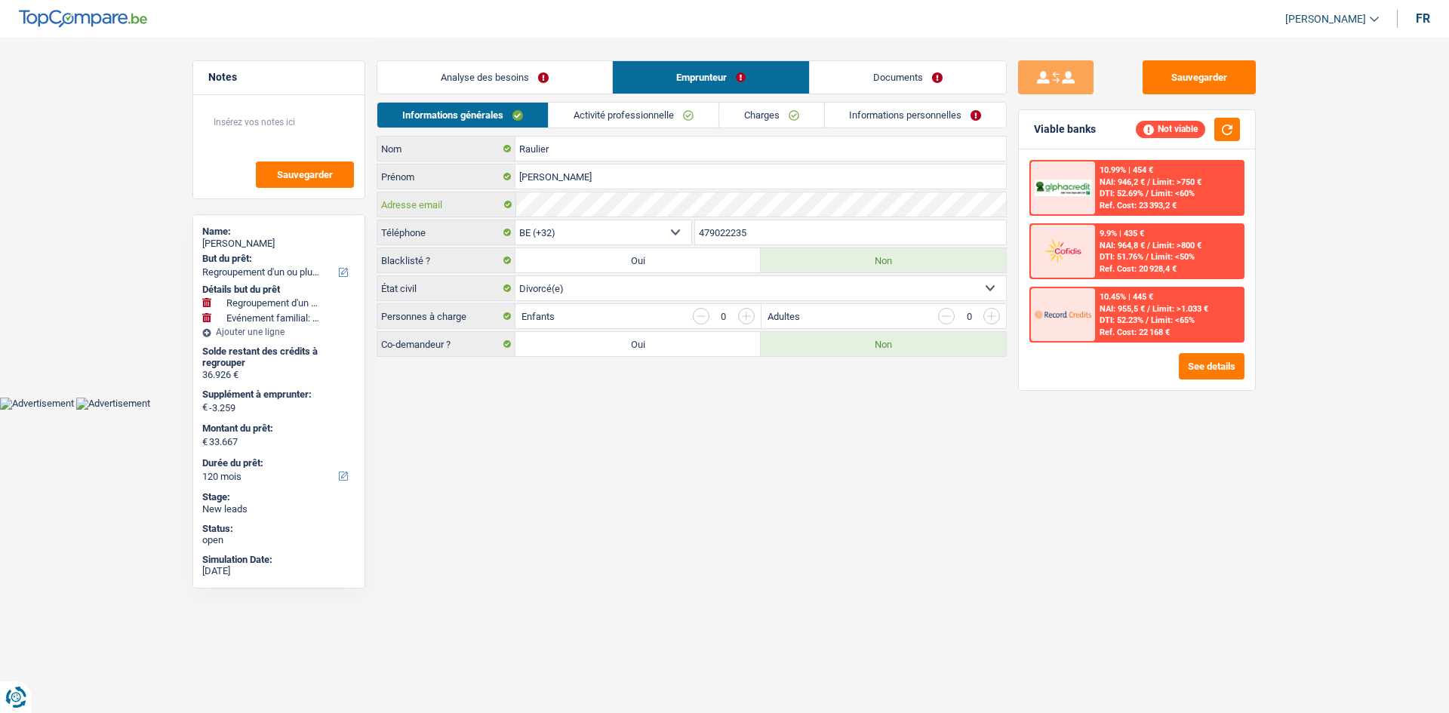
click at [513, 199] on div "Adresse email" at bounding box center [691, 204] width 629 height 24
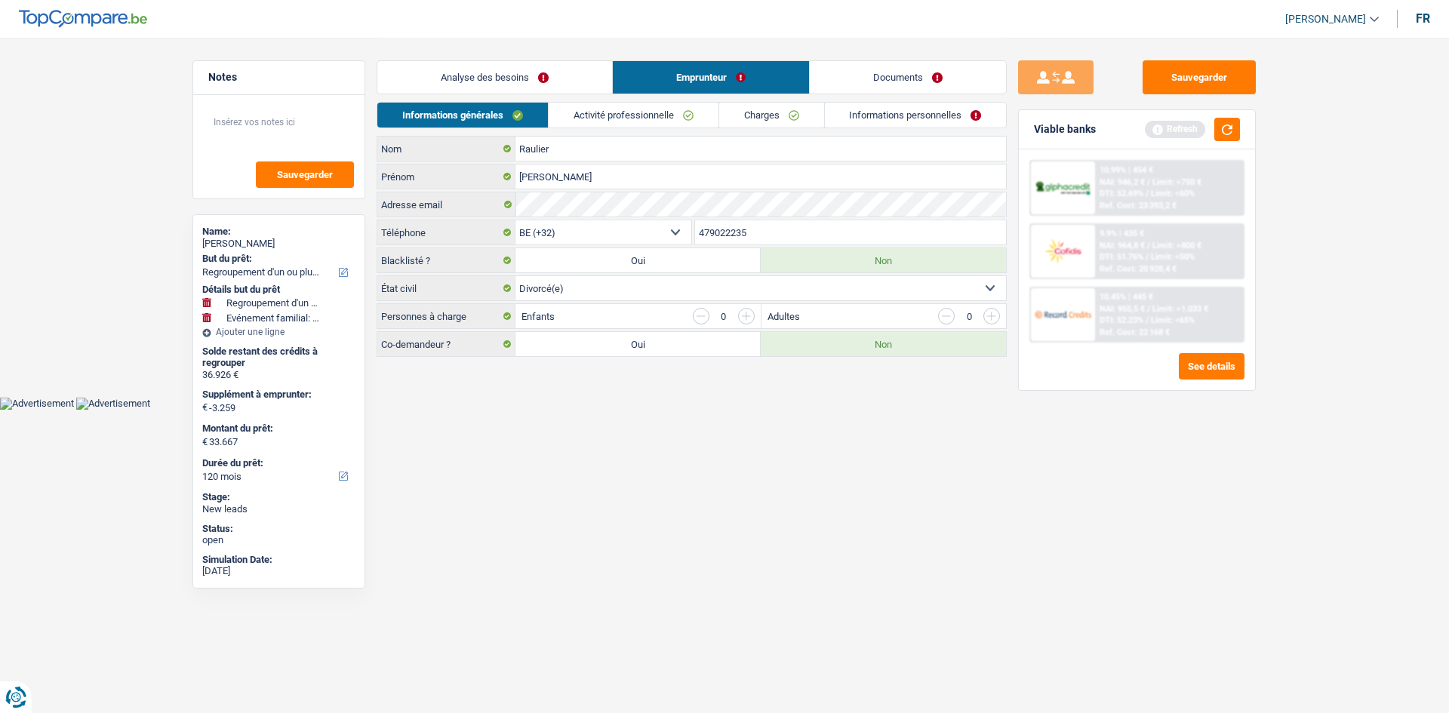
click at [640, 111] on link "Activité professionnelle" at bounding box center [634, 115] width 170 height 25
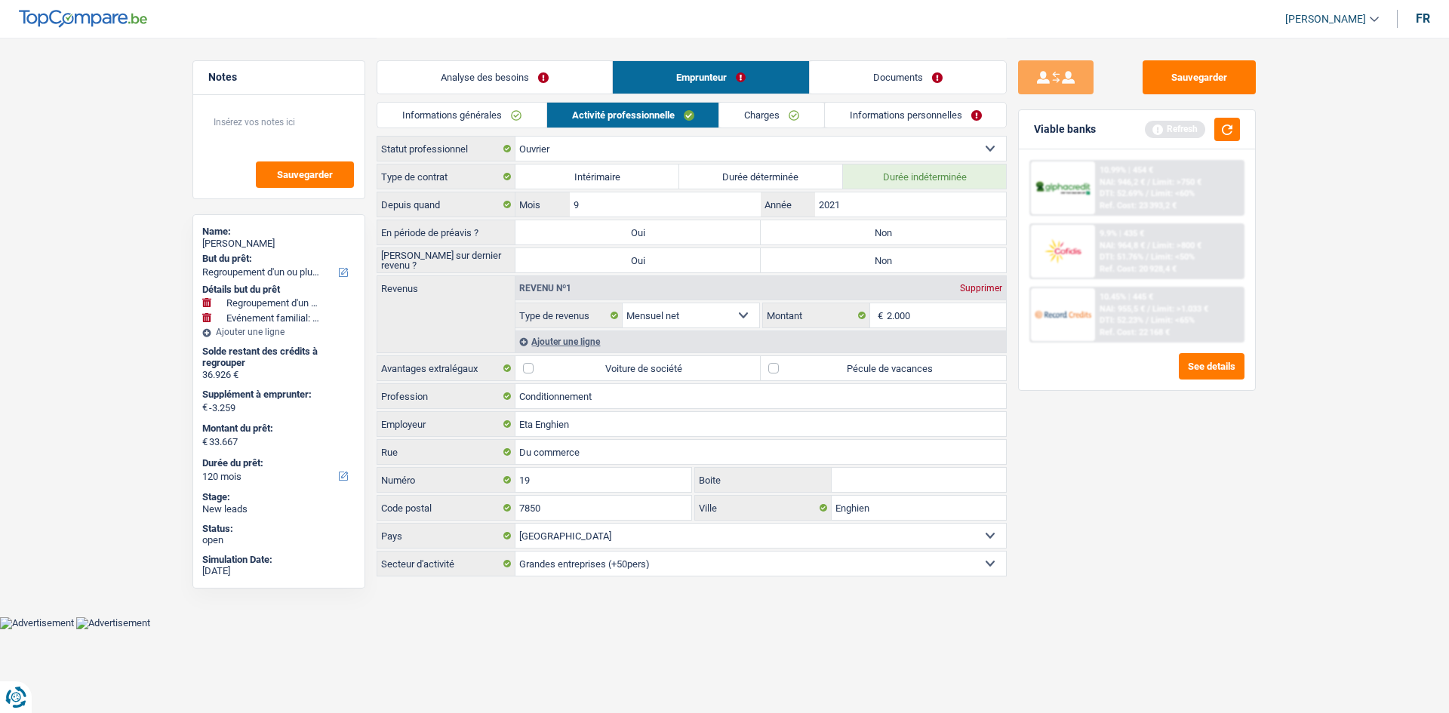
click at [865, 237] on label "Non" at bounding box center [883, 232] width 245 height 24
click at [865, 237] on input "Non" at bounding box center [883, 232] width 245 height 24
radio input "true"
click at [869, 259] on label "Non" at bounding box center [883, 260] width 245 height 24
click at [869, 259] on input "Non" at bounding box center [883, 260] width 245 height 24
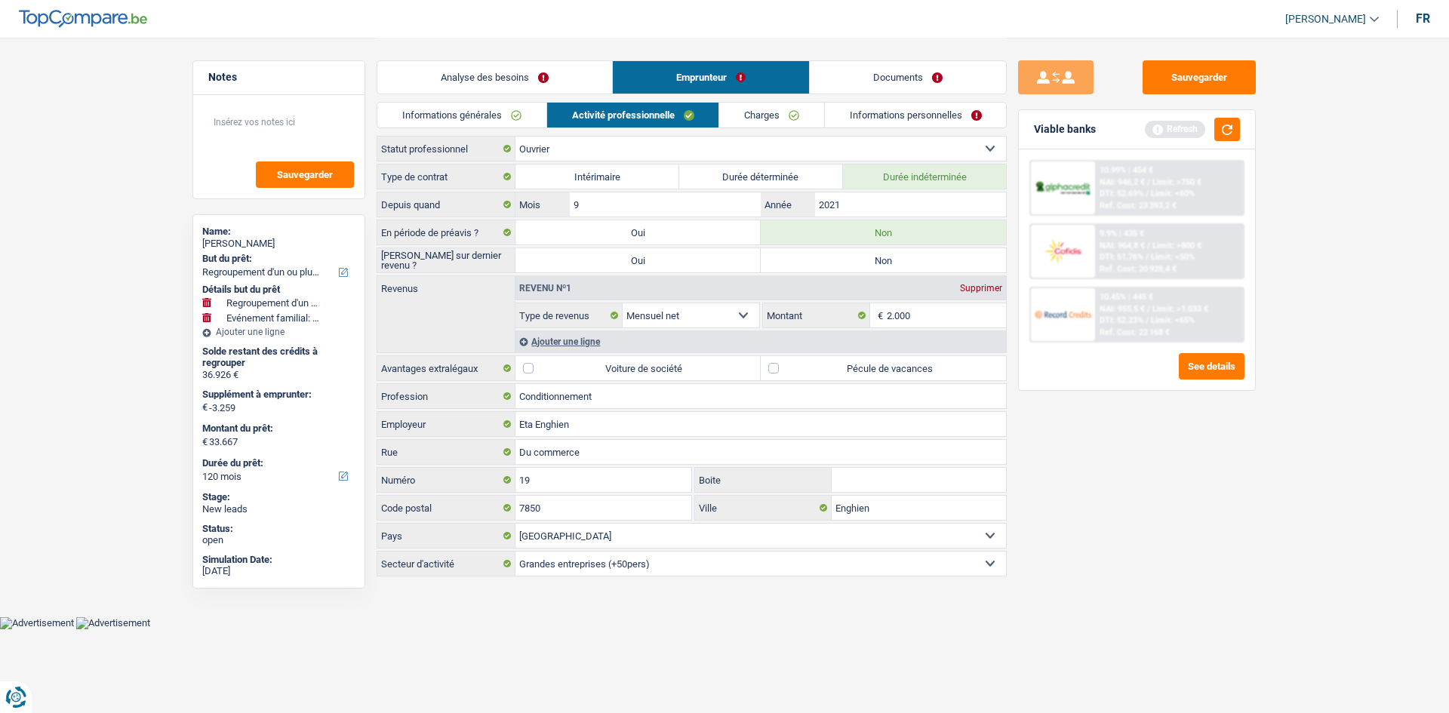
radio input "true"
click at [942, 319] on input "2.000" at bounding box center [947, 315] width 120 height 24
type input "2"
type input "1.950"
click at [771, 368] on label "Pécule de vacances" at bounding box center [883, 368] width 245 height 24
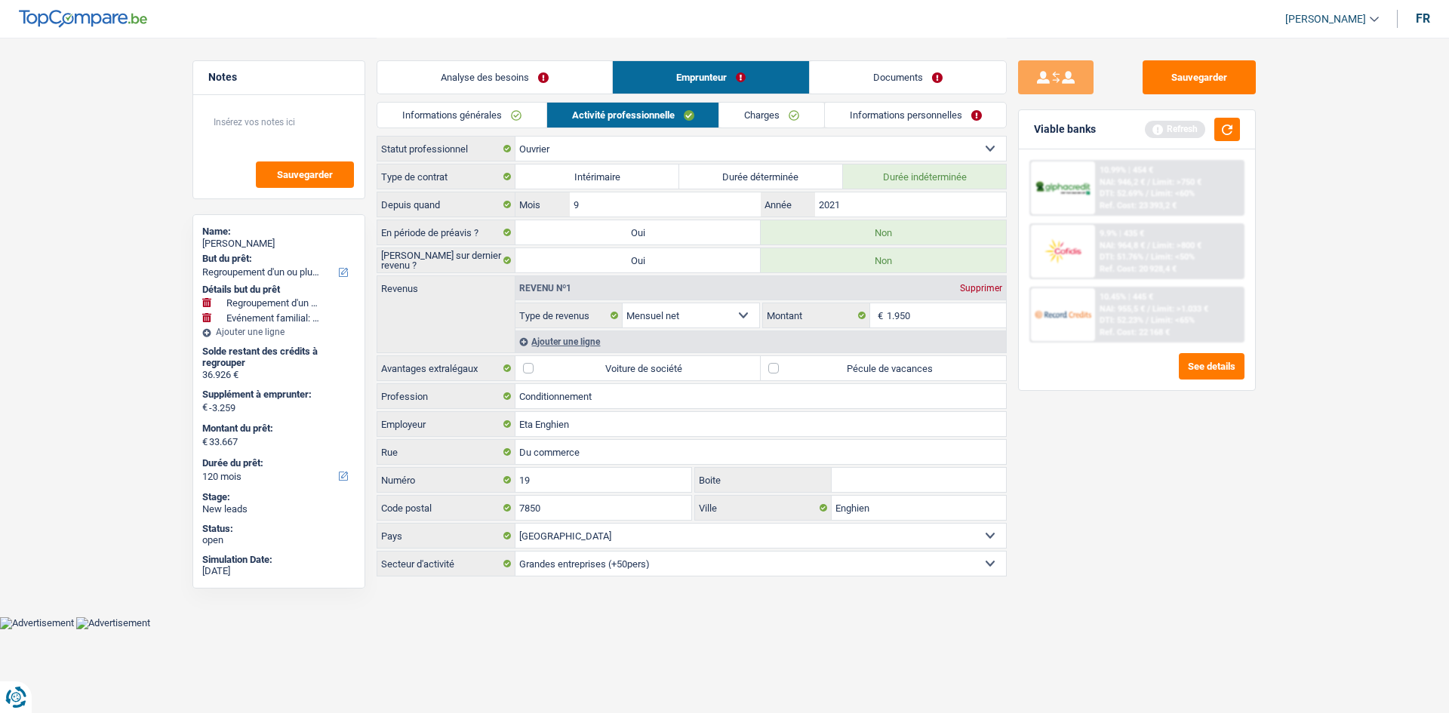
click at [779, 368] on label "Pécule de vacances" at bounding box center [883, 368] width 245 height 24
click at [779, 368] on input "Pécule de vacances" at bounding box center [883, 368] width 245 height 24
checkbox input "true"
click at [754, 114] on link "Charges" at bounding box center [771, 115] width 105 height 25
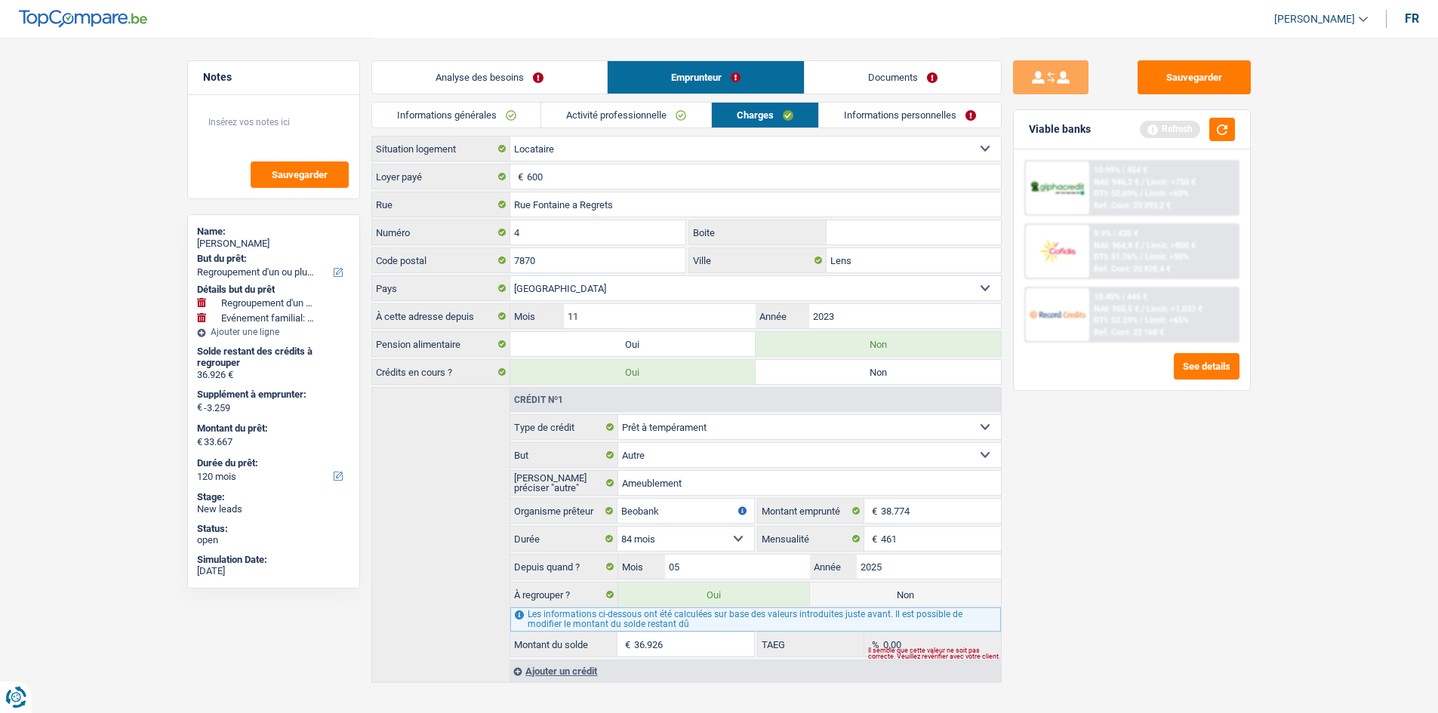
click at [889, 115] on link "Informations personnelles" at bounding box center [910, 115] width 182 height 25
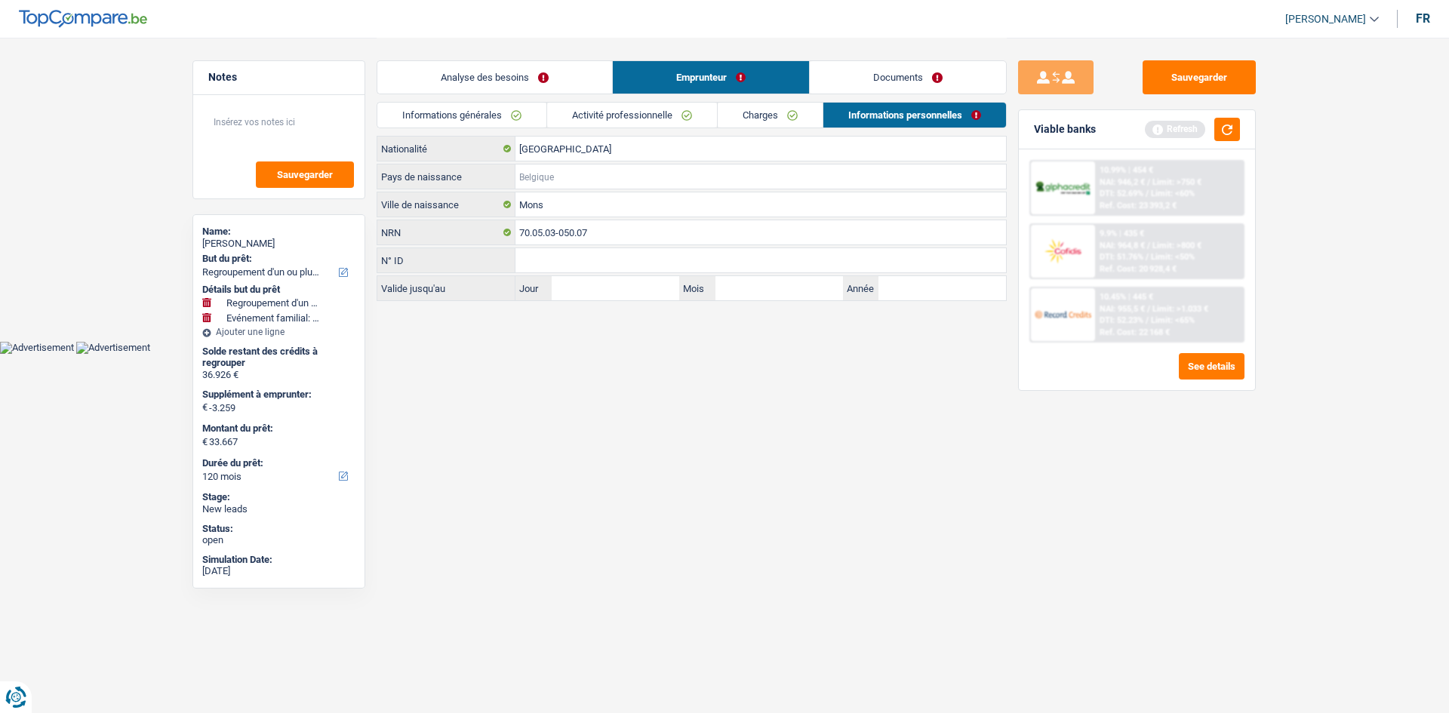
click at [590, 171] on input "Pays de naissance" at bounding box center [761, 177] width 491 height 24
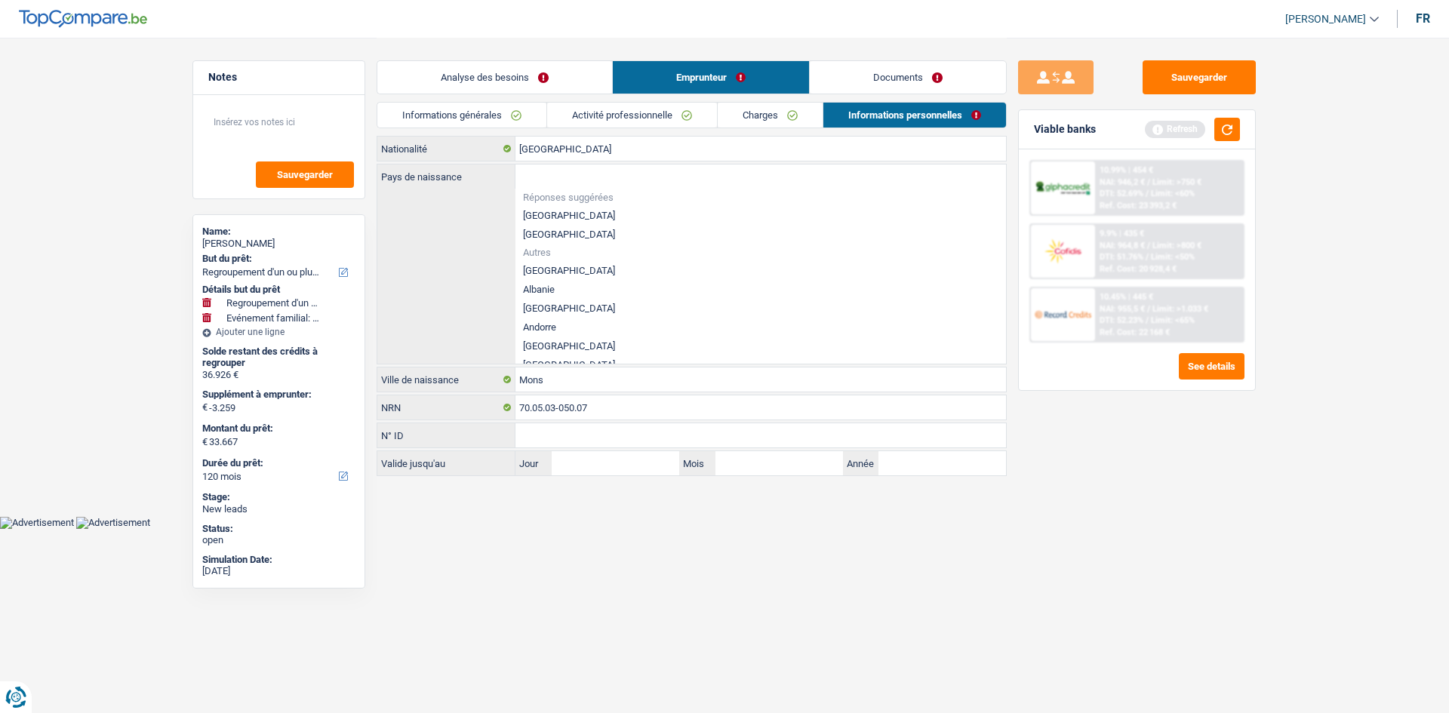
click at [566, 214] on li "[GEOGRAPHIC_DATA]" at bounding box center [761, 215] width 491 height 19
type input "[GEOGRAPHIC_DATA]"
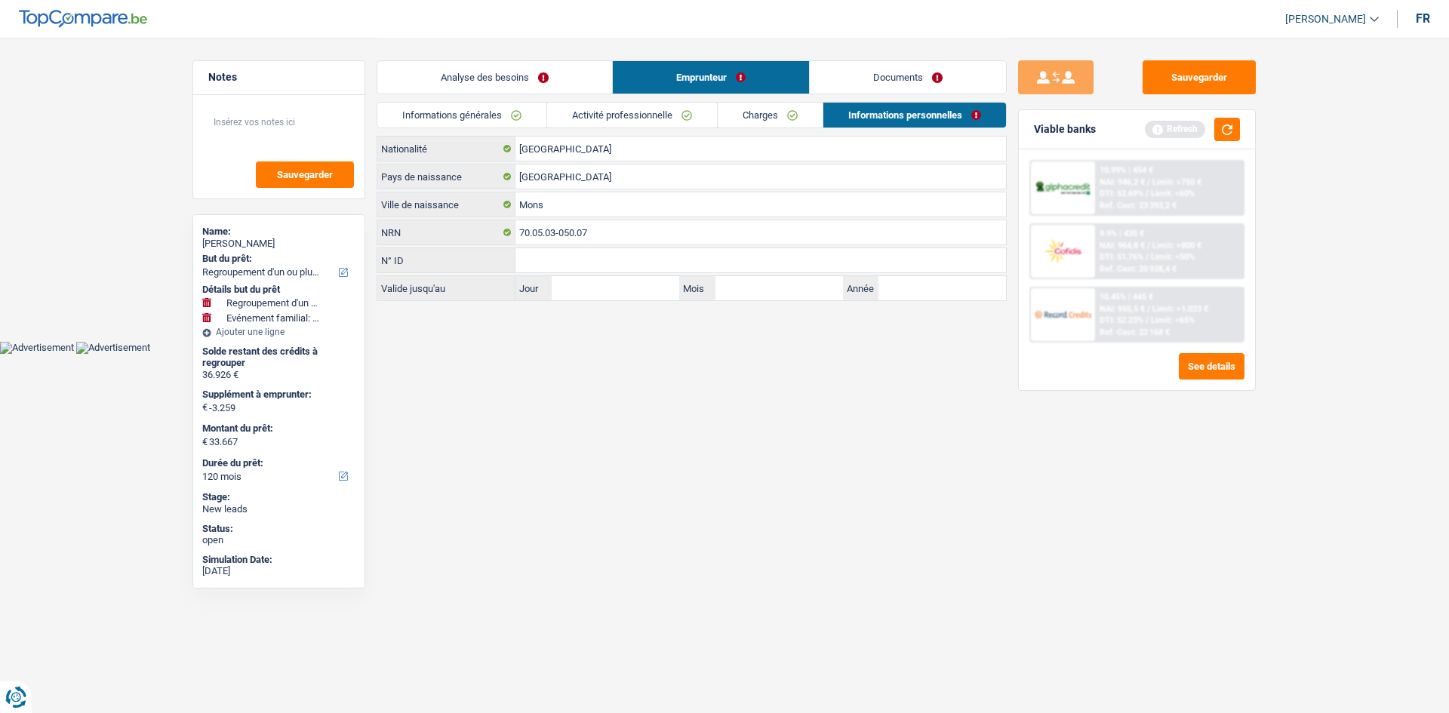
click at [863, 81] on link "Documents" at bounding box center [908, 77] width 196 height 32
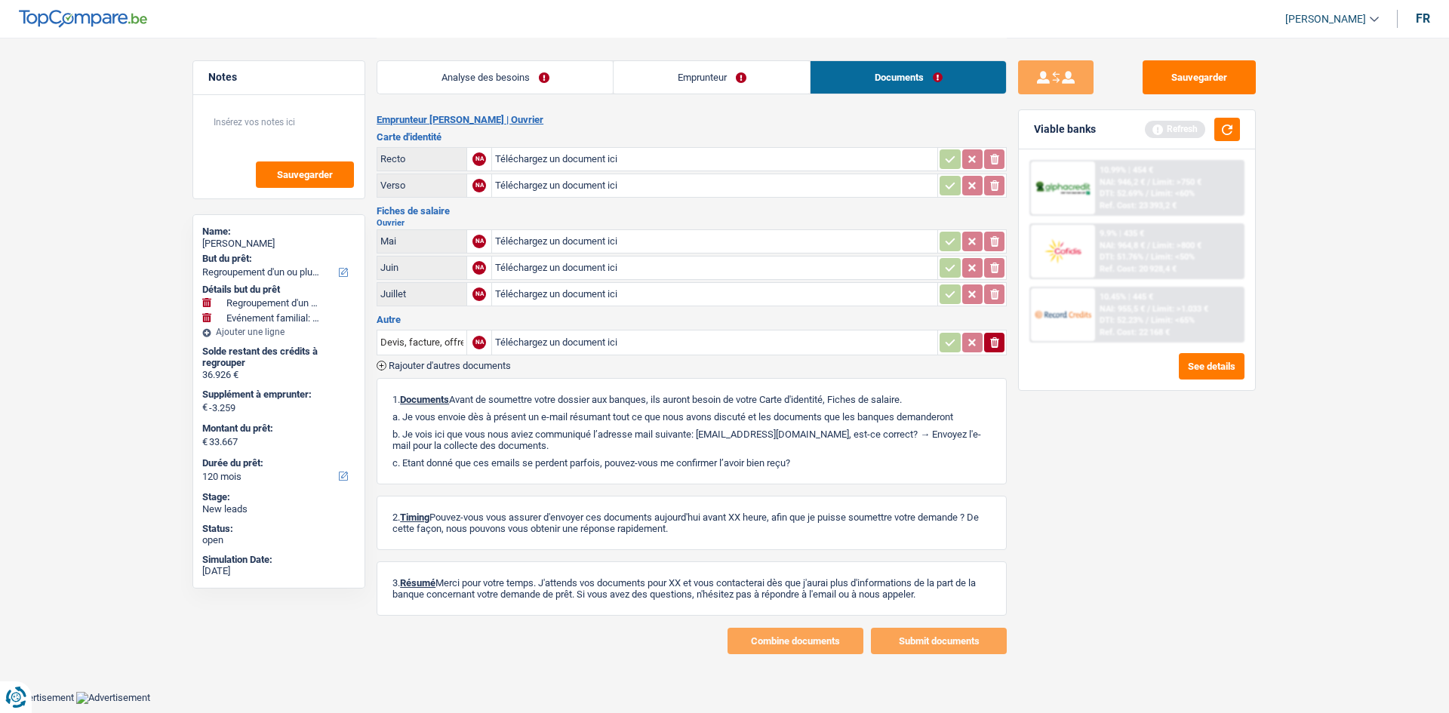
click at [552, 80] on link "Analyse des besoins" at bounding box center [495, 77] width 236 height 32
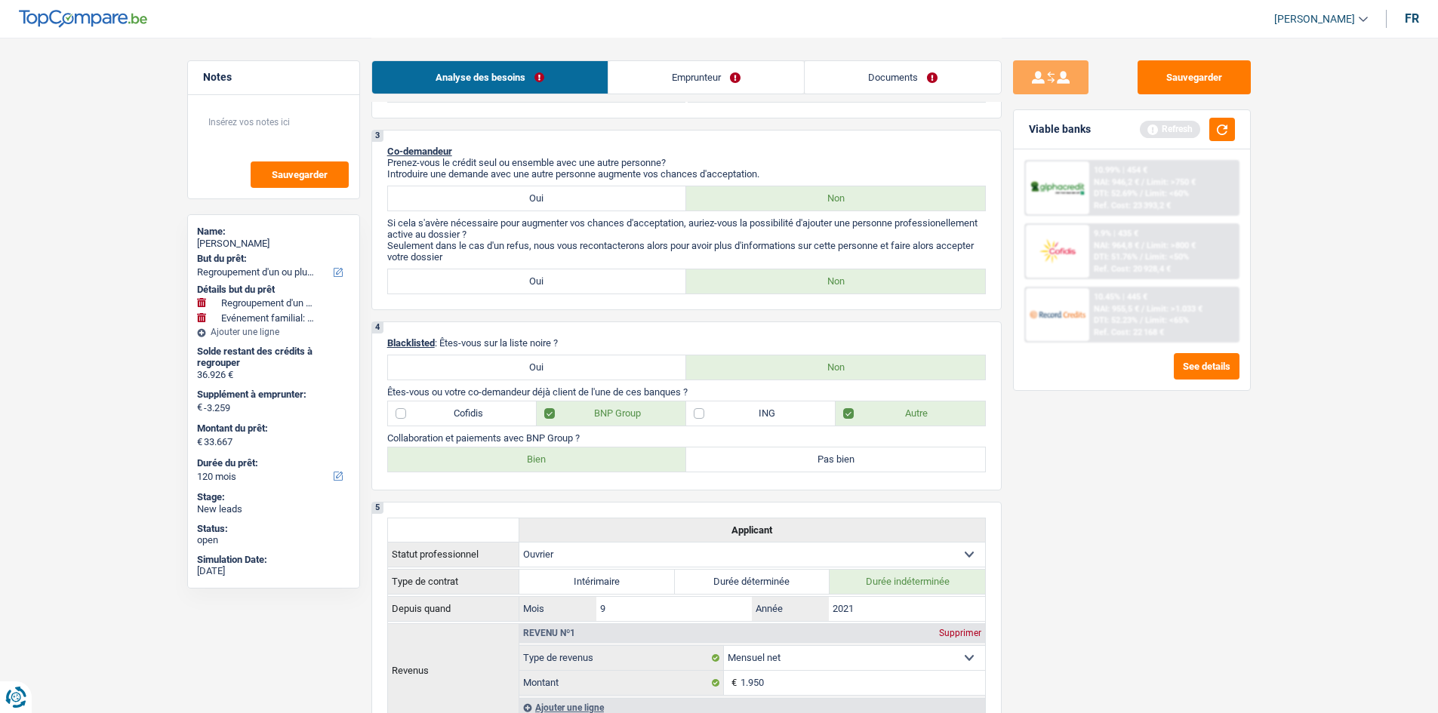
scroll to position [226, 0]
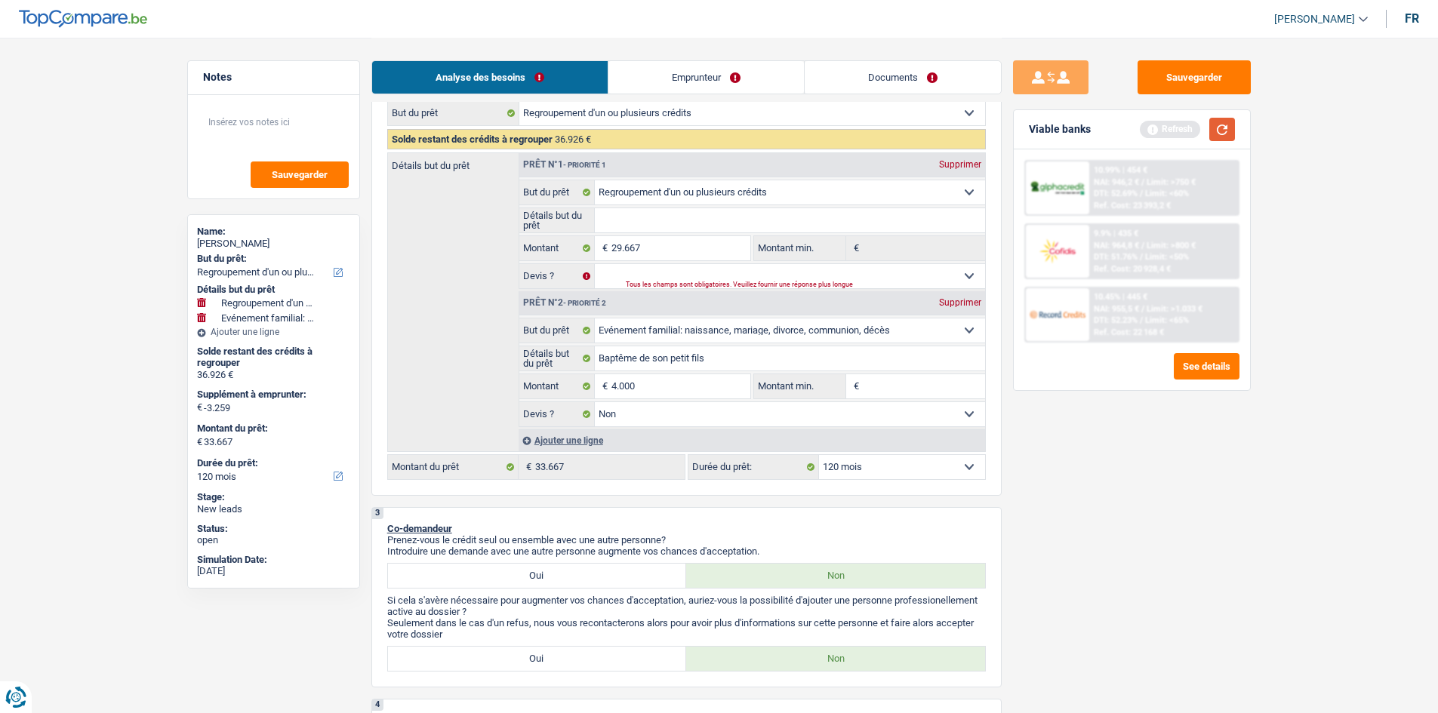
click at [1215, 131] on button "button" at bounding box center [1222, 129] width 26 height 23
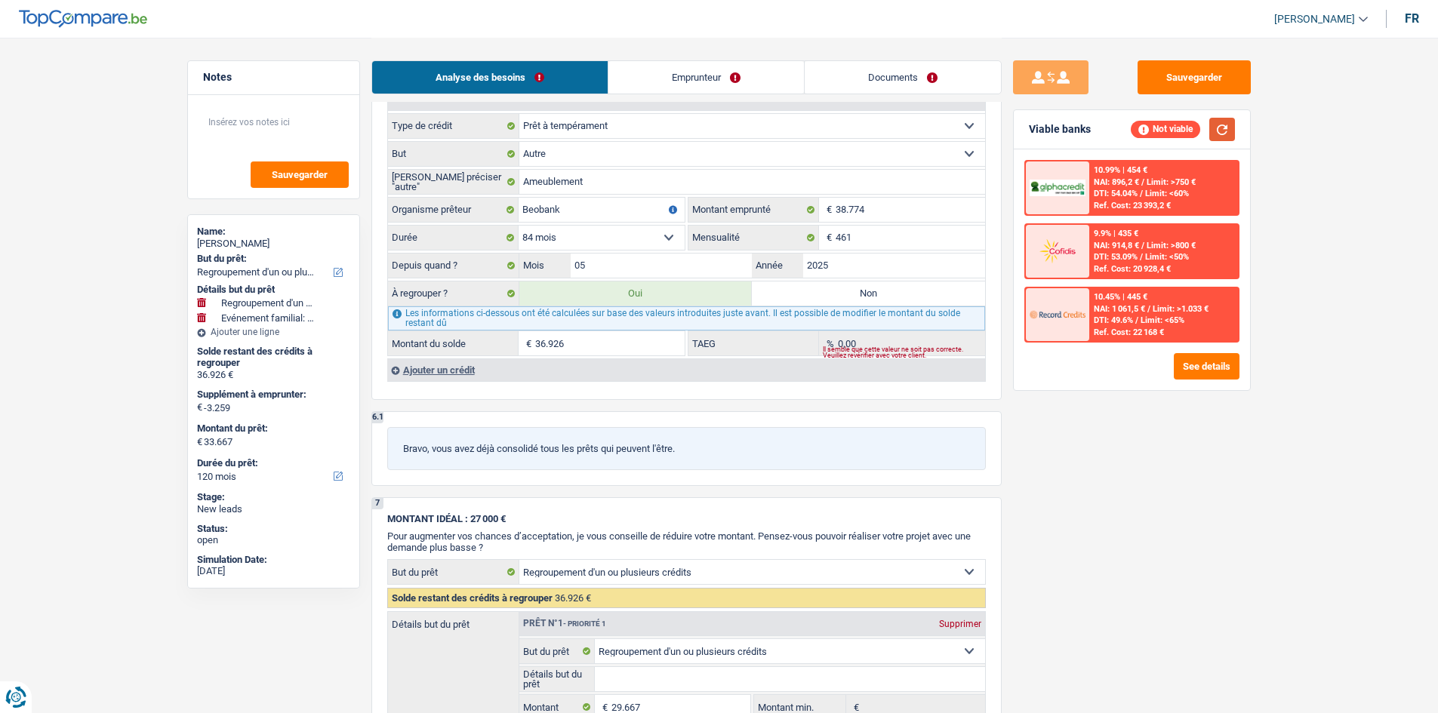
scroll to position [1434, 0]
click at [870, 292] on label "Non" at bounding box center [868, 292] width 233 height 24
click at [870, 292] on input "Non" at bounding box center [868, 292] width 233 height 24
radio input "true"
select select "familyEvent"
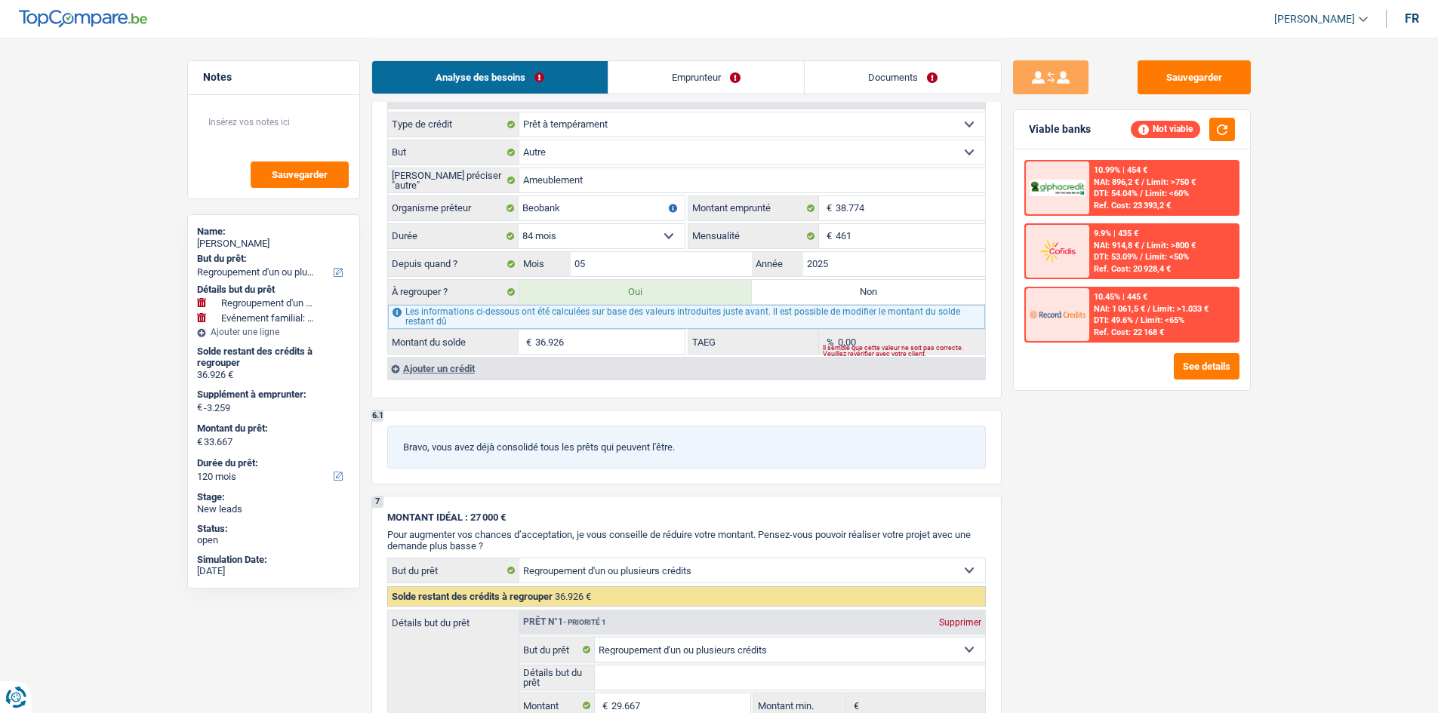
select select "familyEvent"
select select "36"
select select "familyEvent"
type input "Baptême de son petit fils"
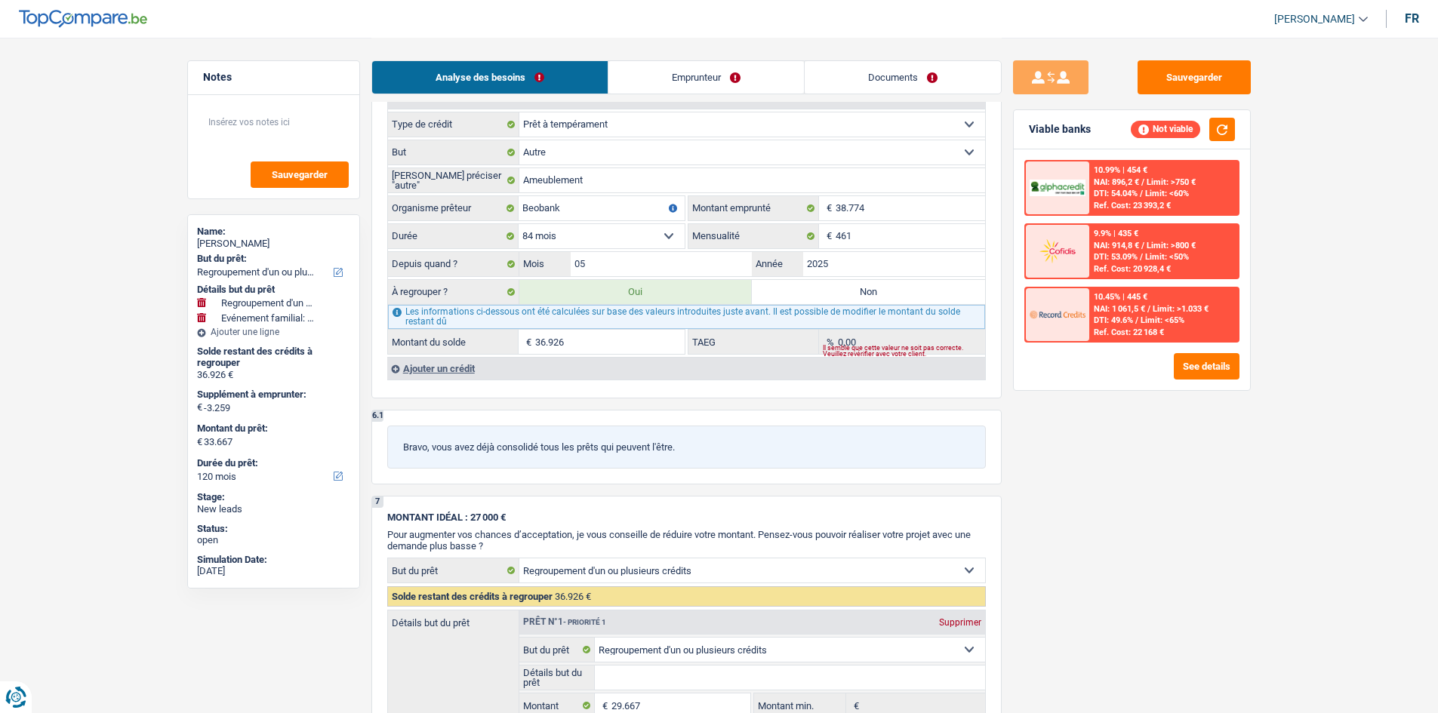
type input "4.000"
select select "false"
select select "36"
radio input "false"
select select "familyEvent"
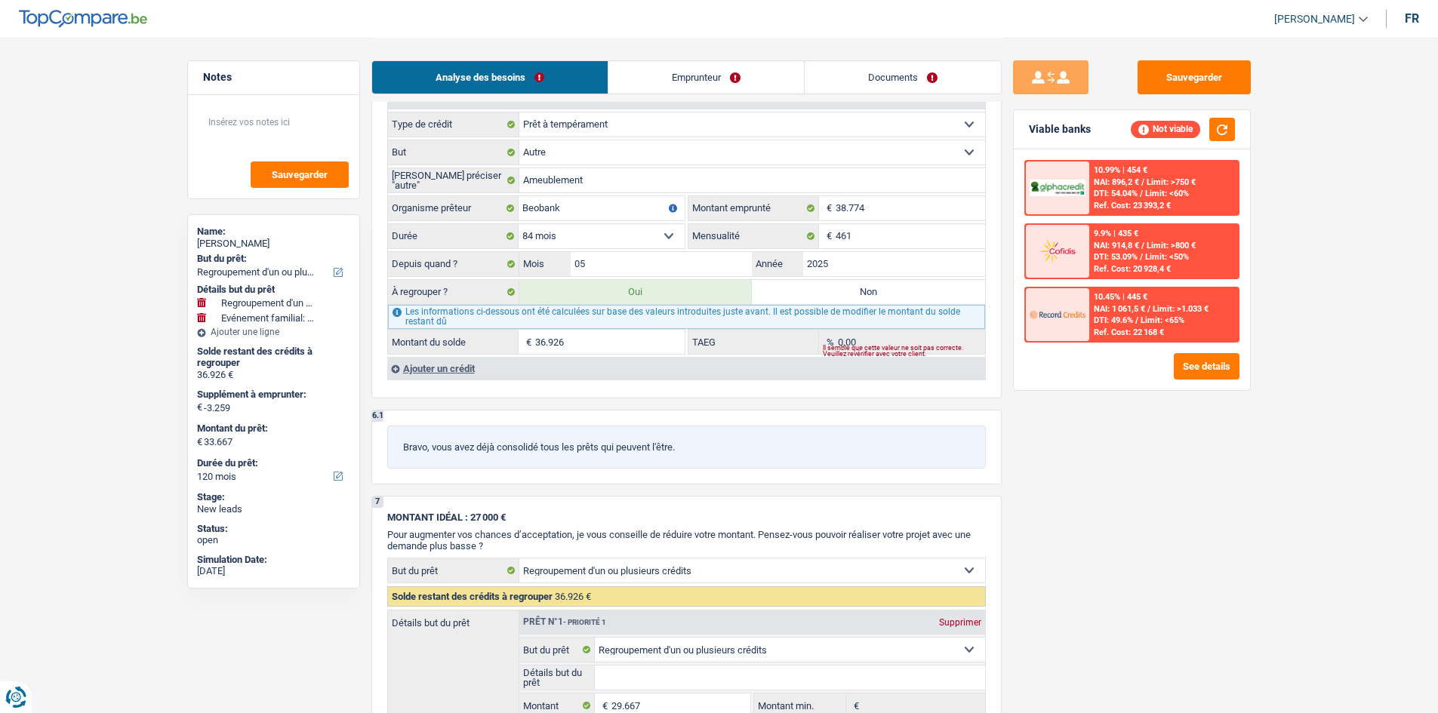
select select "familyEvent"
type input "Baptême de son petit fils"
type input "4.000"
select select "false"
select select "36"
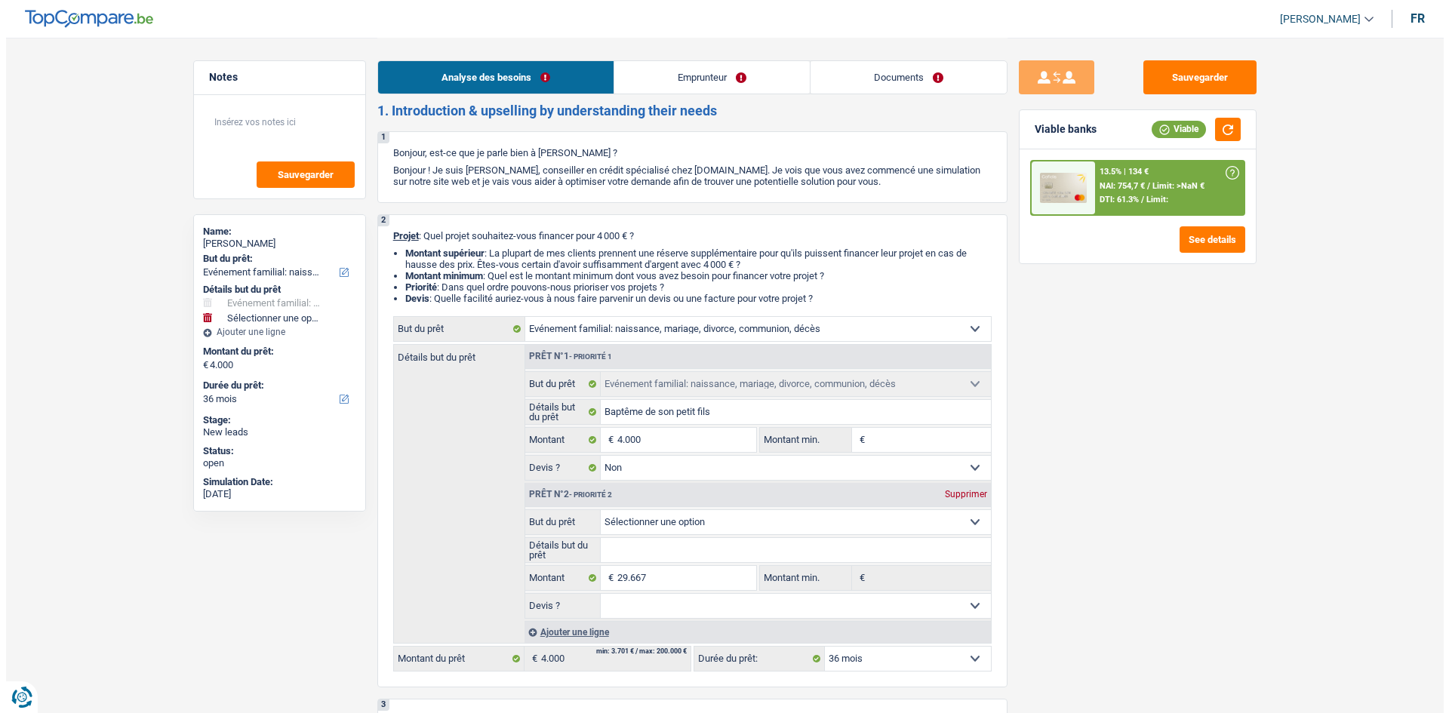
scroll to position [0, 0]
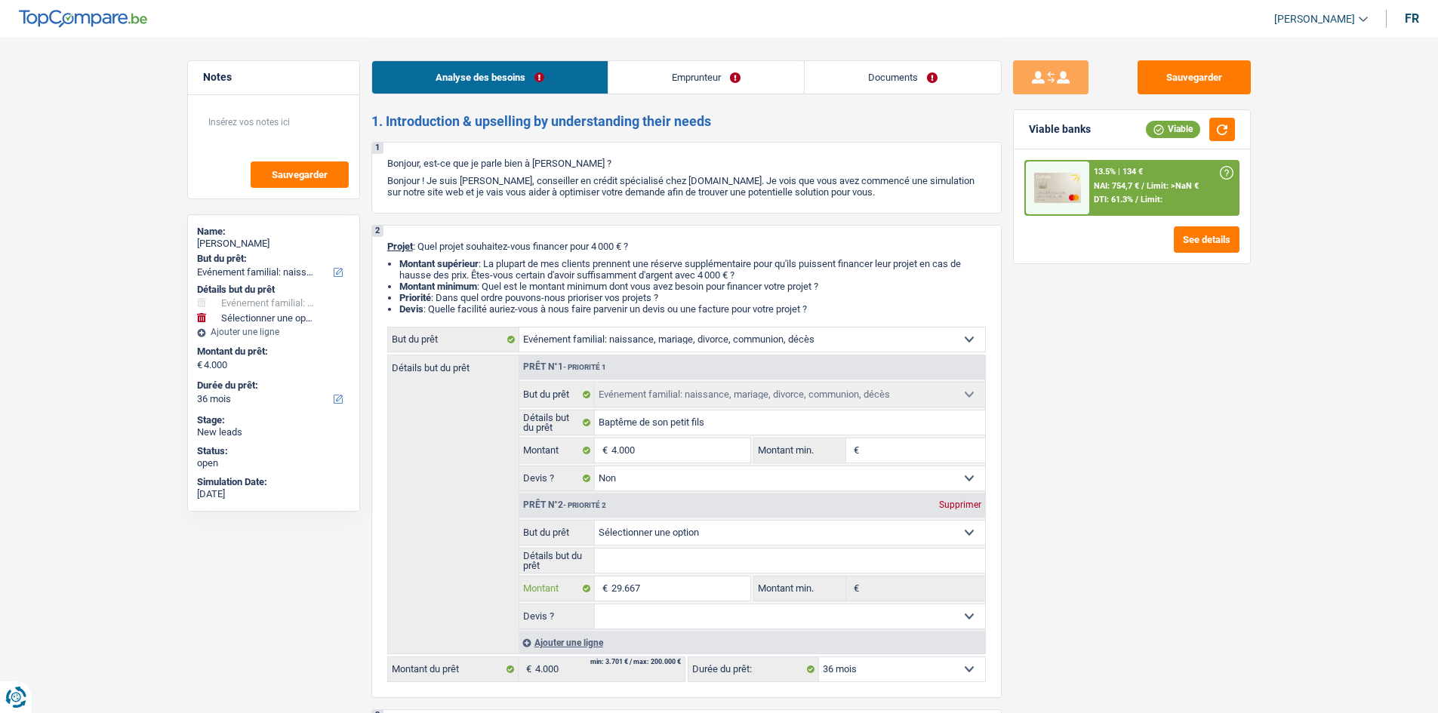
click at [664, 588] on input "29.667" at bounding box center [680, 589] width 138 height 24
select select
click at [961, 504] on div "Supprimer" at bounding box center [960, 504] width 50 height 9
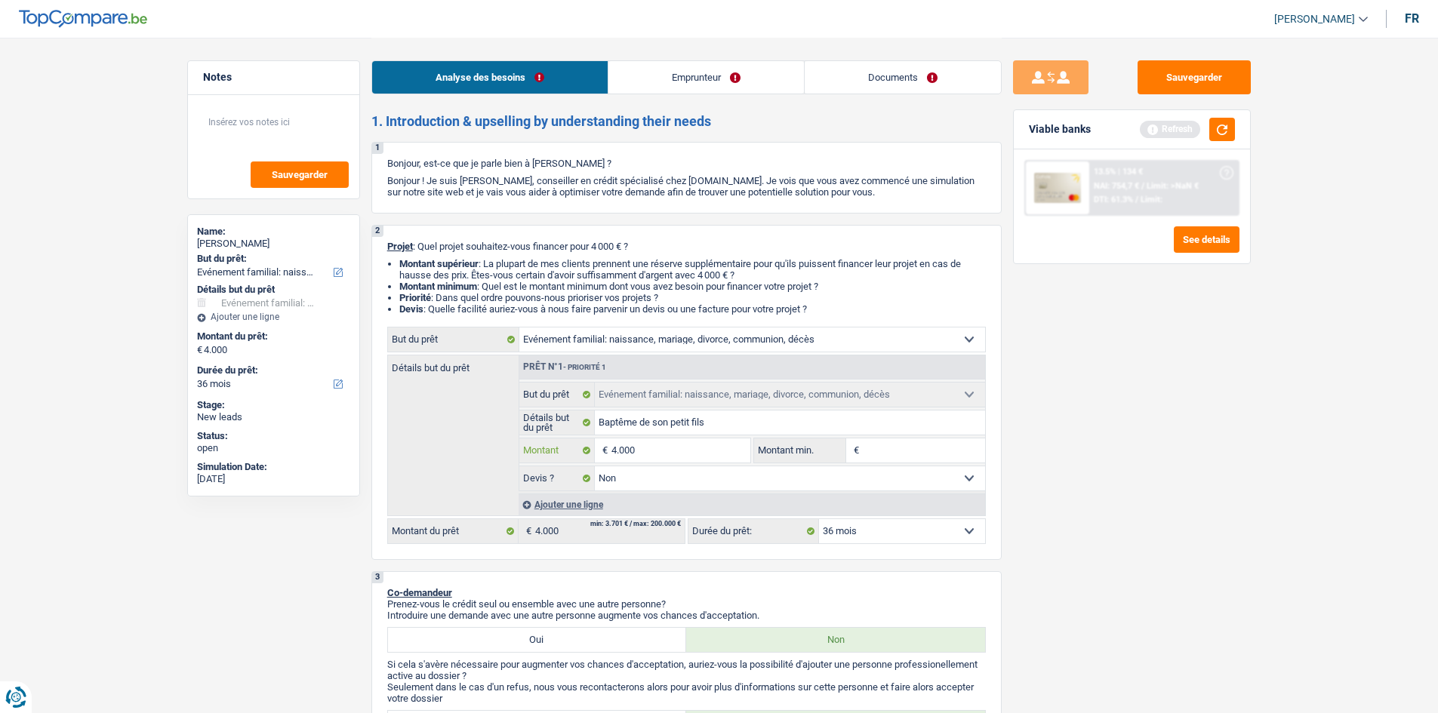
click at [669, 450] on input "4.000" at bounding box center [680, 451] width 138 height 24
type input "400"
type input "40"
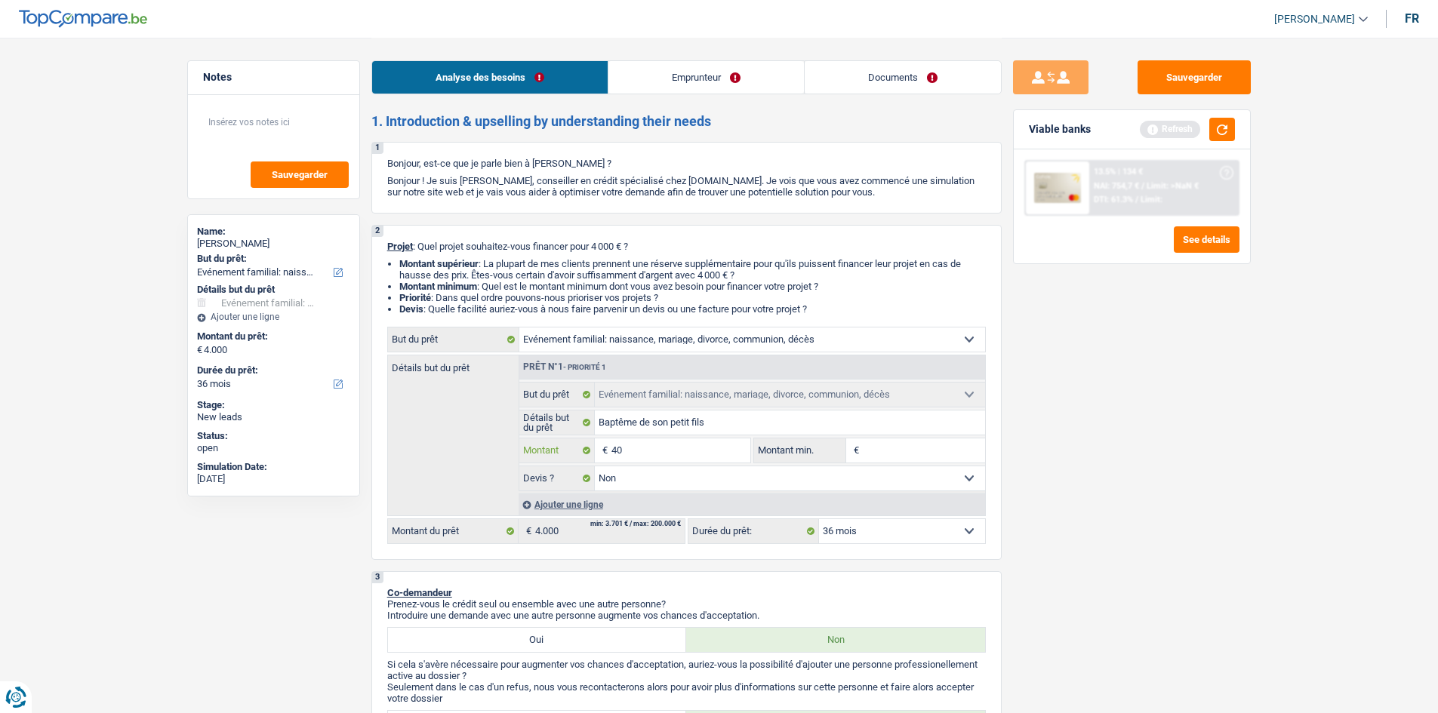
type input "4"
type input "41"
type input "410"
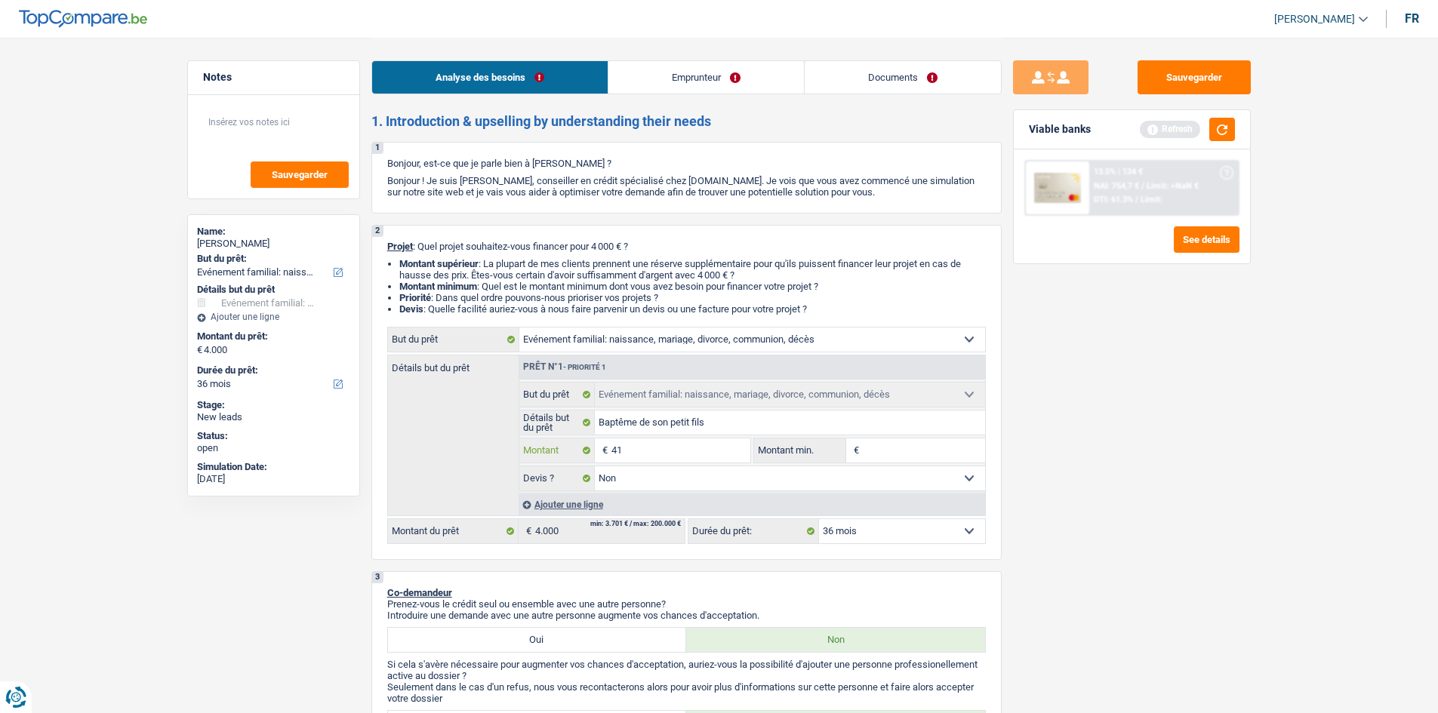
type input "410"
type input "4.100"
type input "41.000"
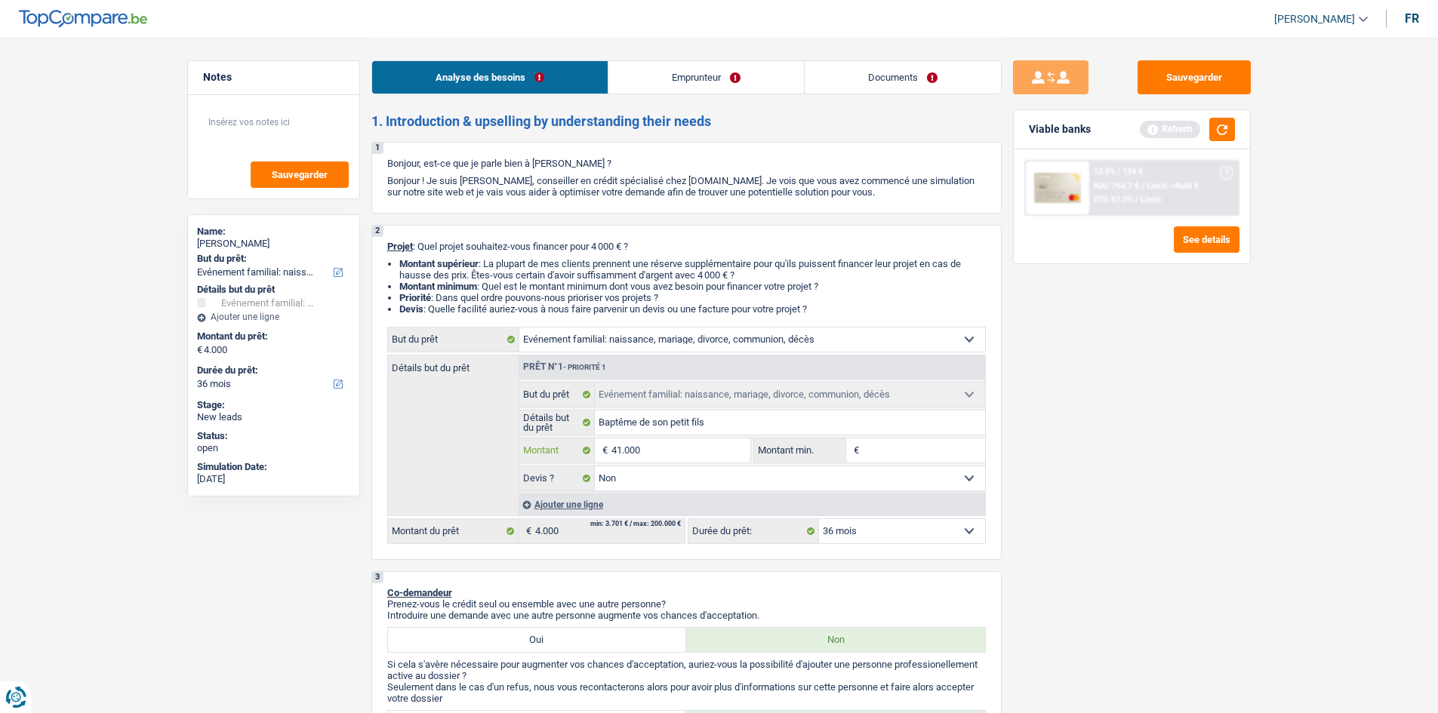
type input "41.000"
click at [896, 450] on input "Montant min." at bounding box center [924, 451] width 122 height 24
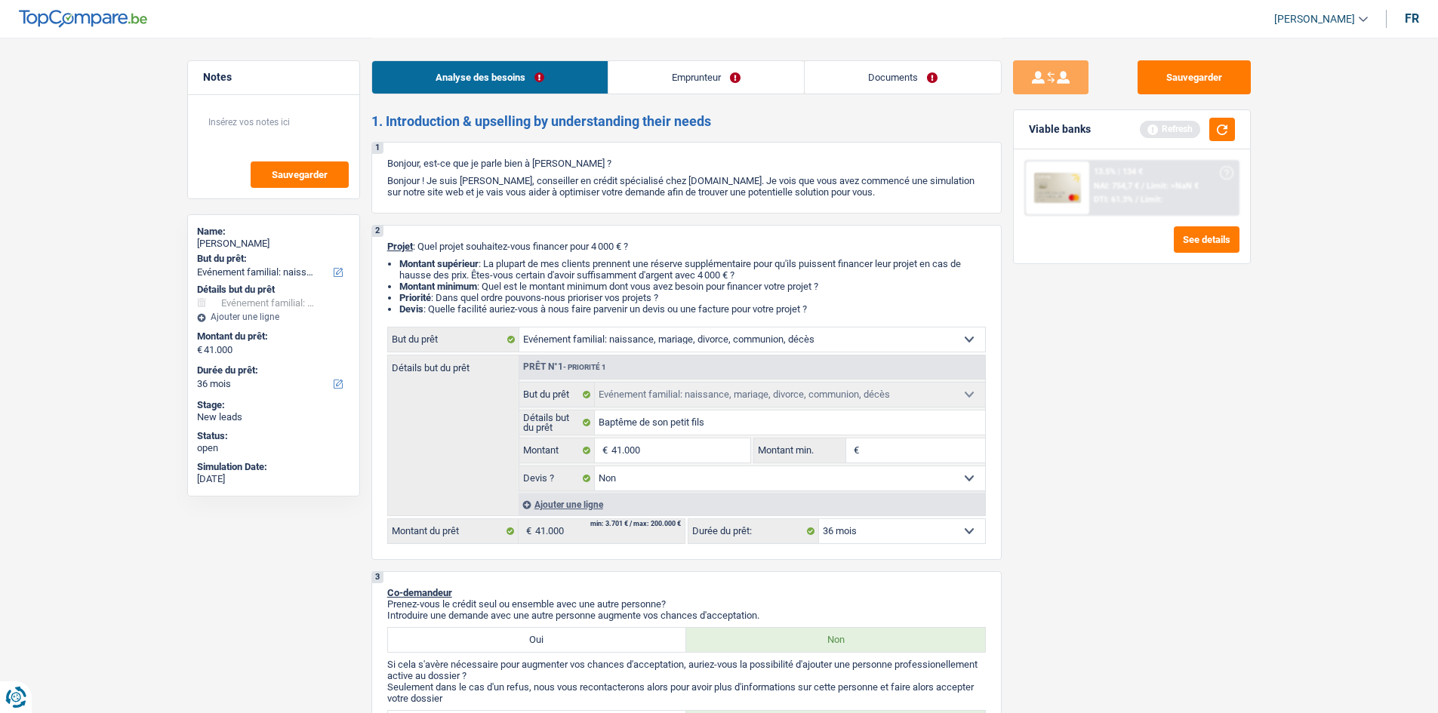
select select "144"
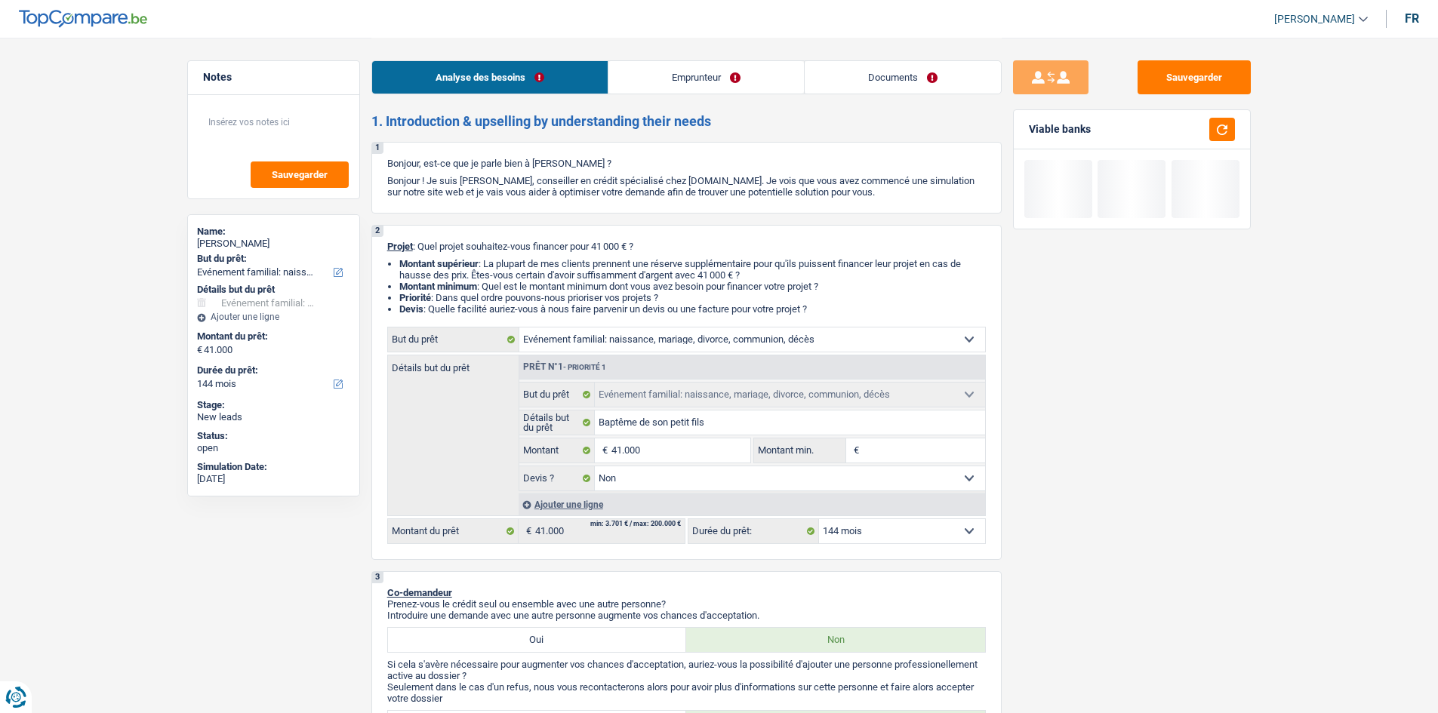
type input "4"
type input "40"
type input "400"
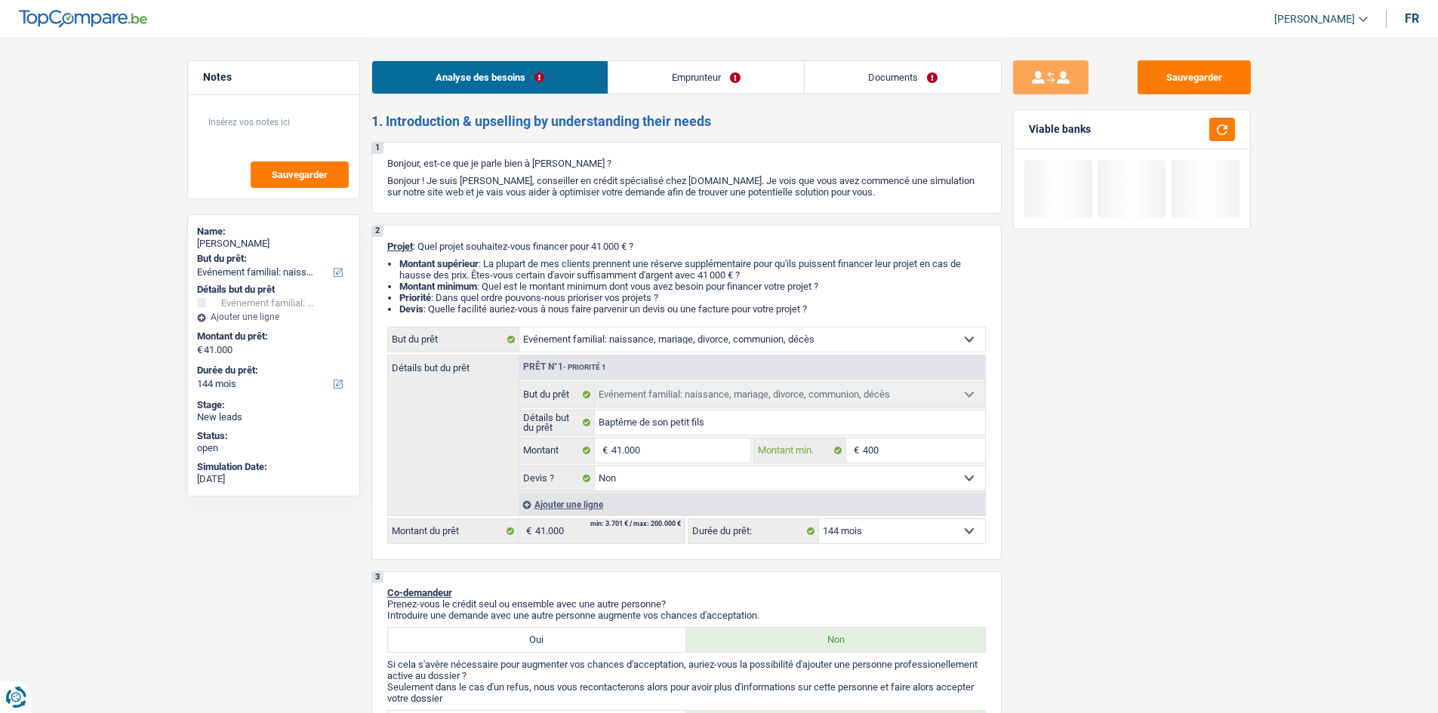
type input "400"
type input "4.000"
type input "40.000"
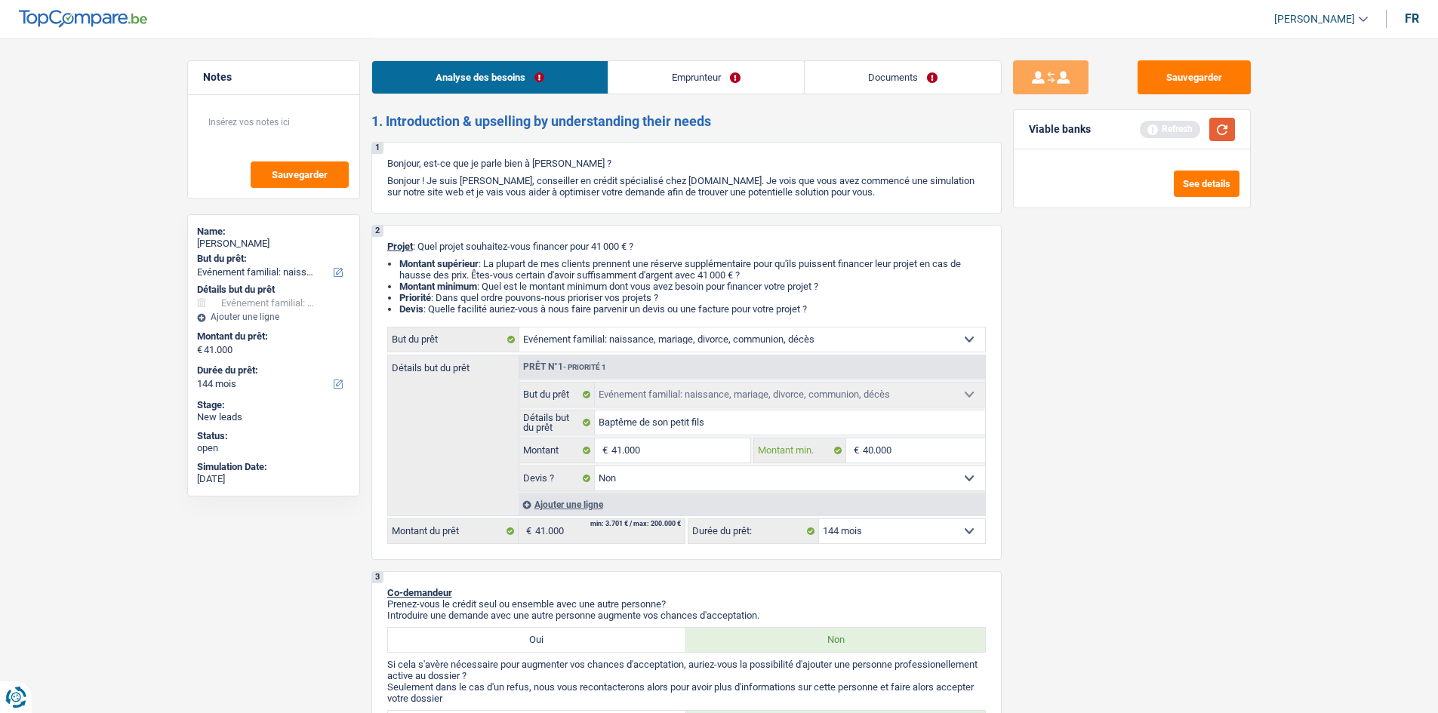
type input "40.000"
click at [1230, 129] on button "button" at bounding box center [1222, 129] width 26 height 23
click at [866, 539] on select "12 mois 18 mois 24 mois 30 mois 36 mois 42 mois 48 mois 60 mois 72 mois 84 mois…" at bounding box center [902, 531] width 166 height 24
select select "120"
click at [819, 519] on select "12 mois 18 mois 24 mois 30 mois 36 mois 42 mois 48 mois 60 mois 72 mois 84 mois…" at bounding box center [902, 531] width 166 height 24
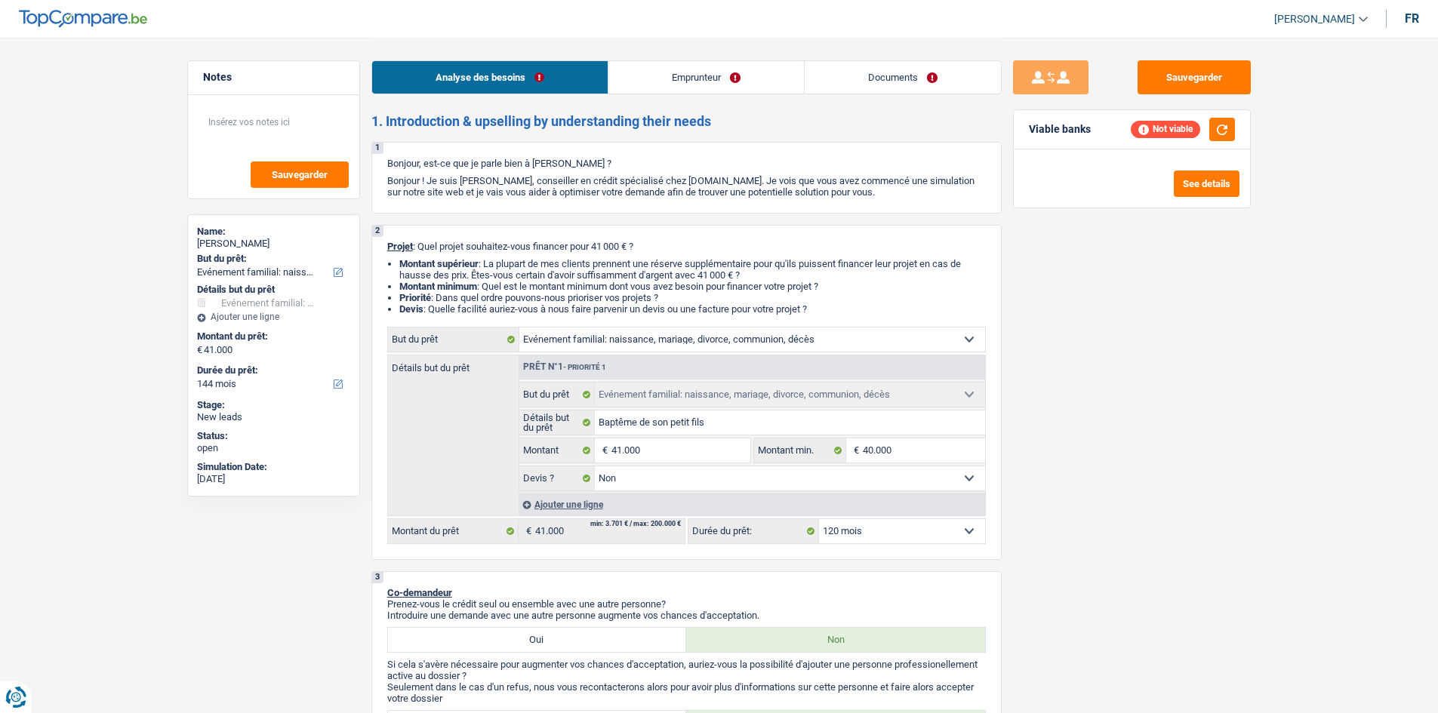
select select "120"
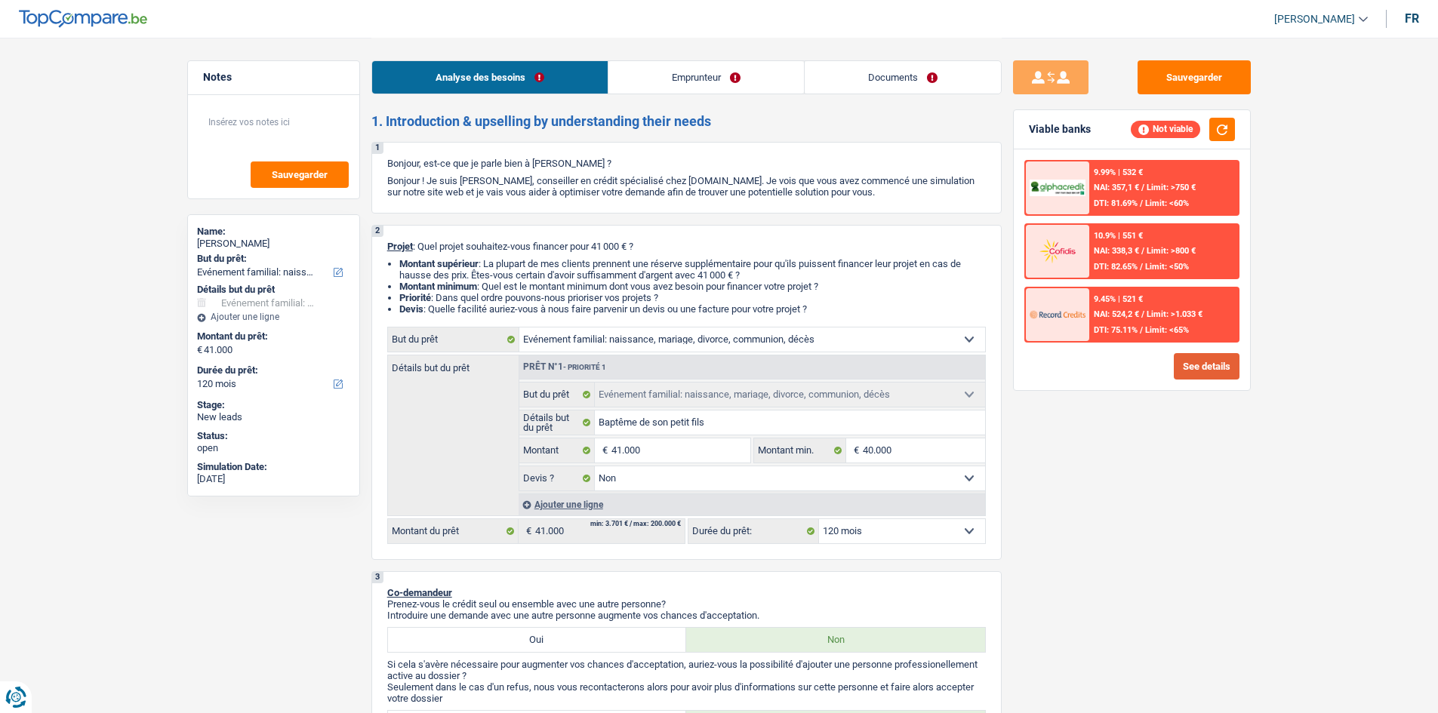
click at [1190, 371] on button "See details" at bounding box center [1207, 366] width 66 height 26
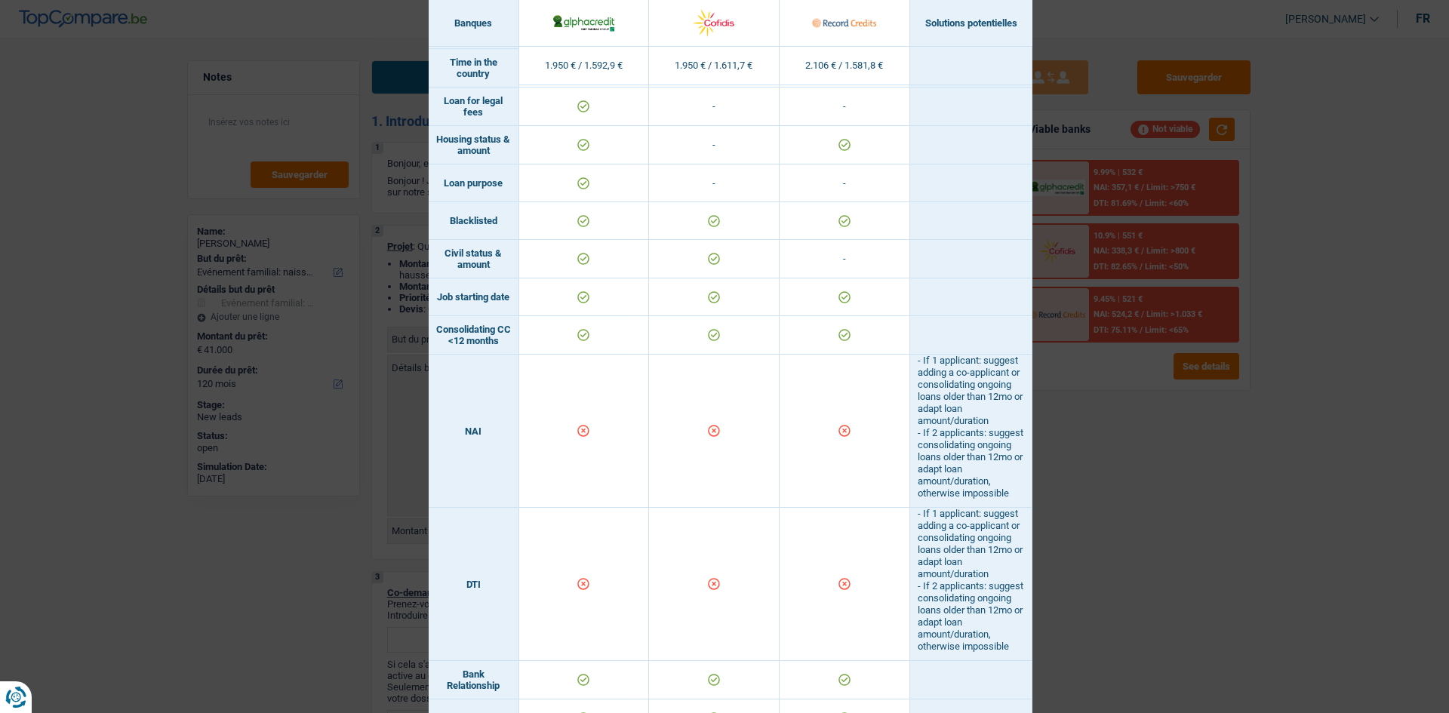
scroll to position [453, 0]
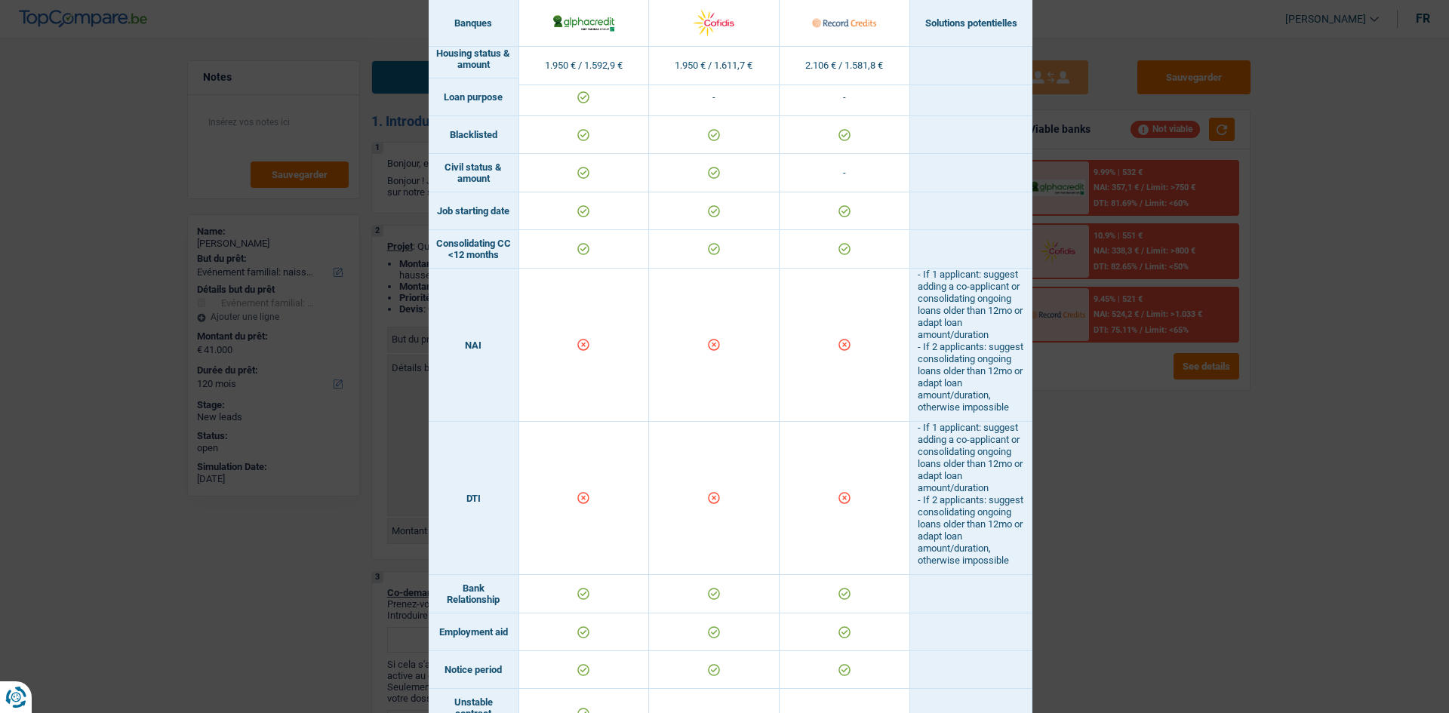
click at [1100, 439] on div "Banks conditions × Banques Solutions potentielles Revenus / Charges 1.950 € / 1…" at bounding box center [724, 356] width 1449 height 713
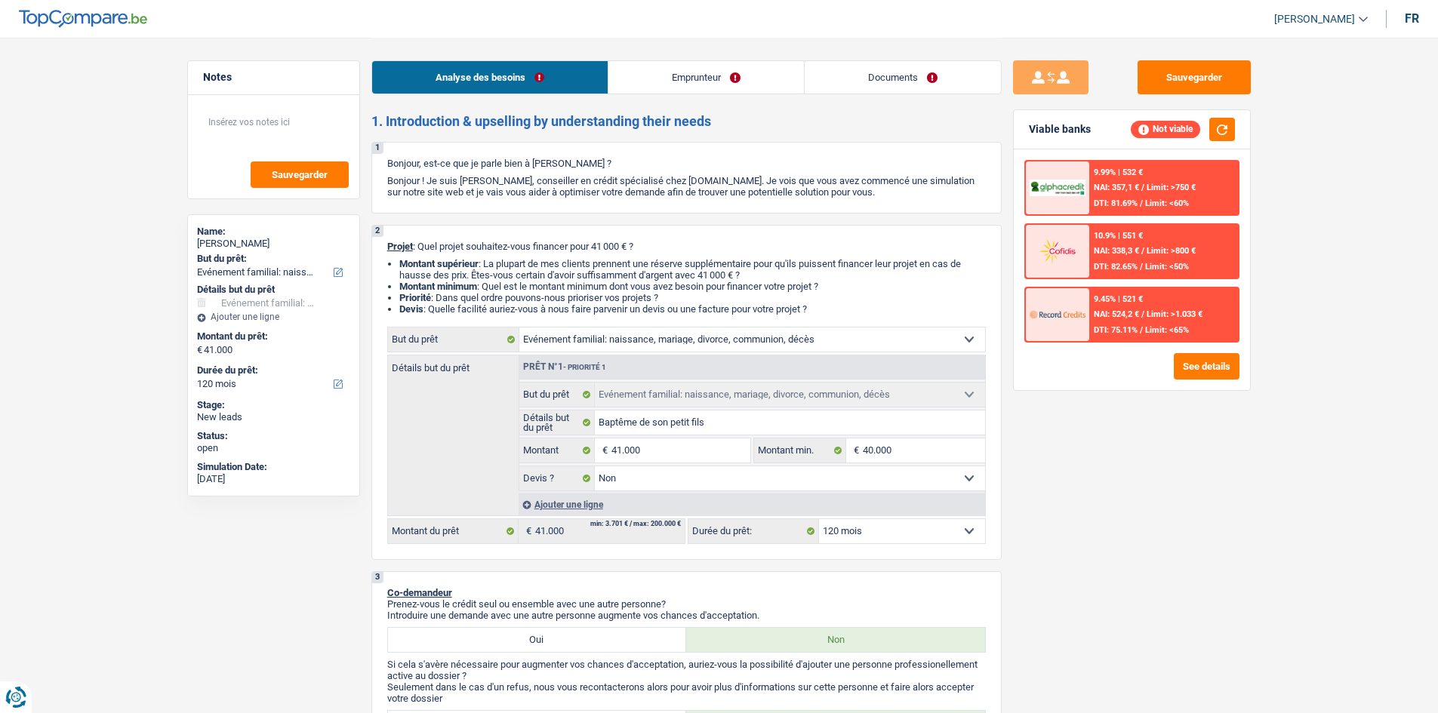
click at [713, 79] on link "Emprunteur" at bounding box center [706, 77] width 196 height 32
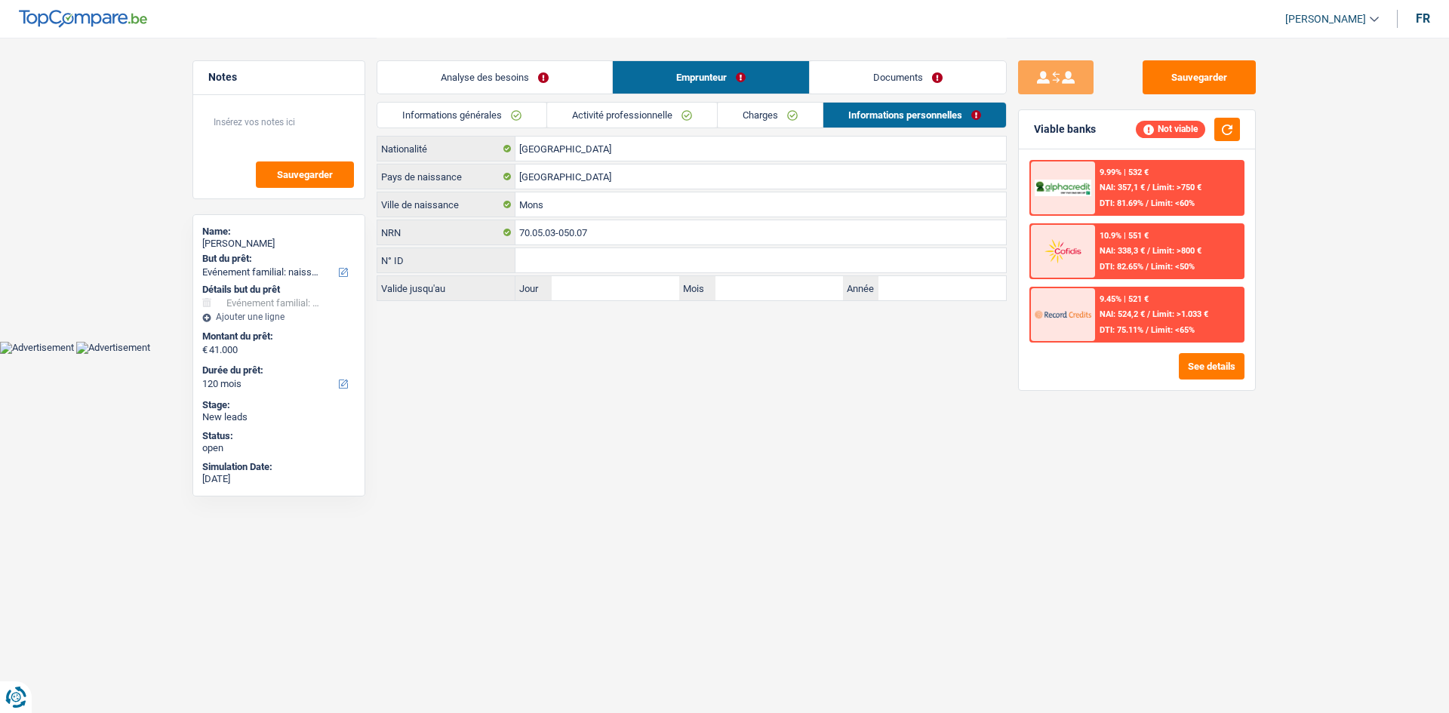
click at [627, 118] on link "Activité professionnelle" at bounding box center [632, 115] width 170 height 25
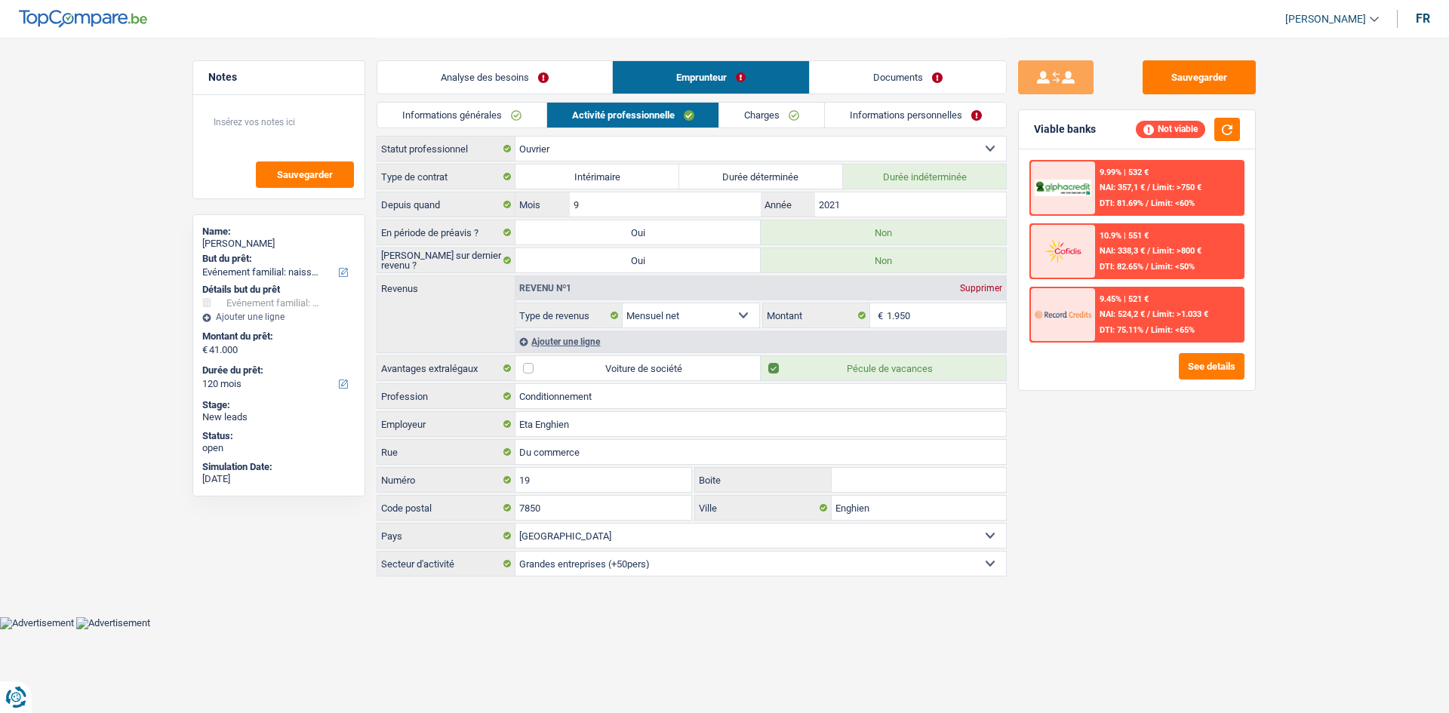
click at [754, 123] on link "Charges" at bounding box center [771, 115] width 105 height 25
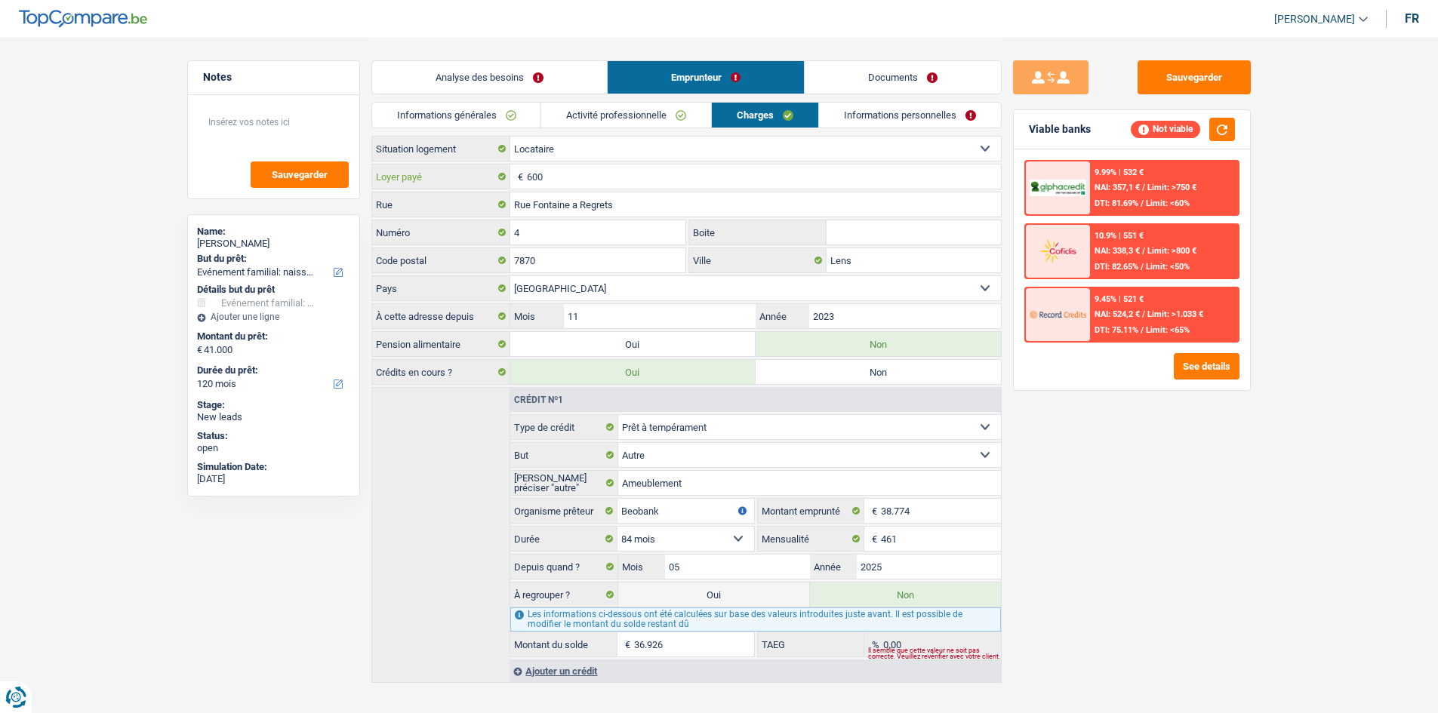
click at [614, 176] on input "600" at bounding box center [764, 177] width 474 height 24
type input "6"
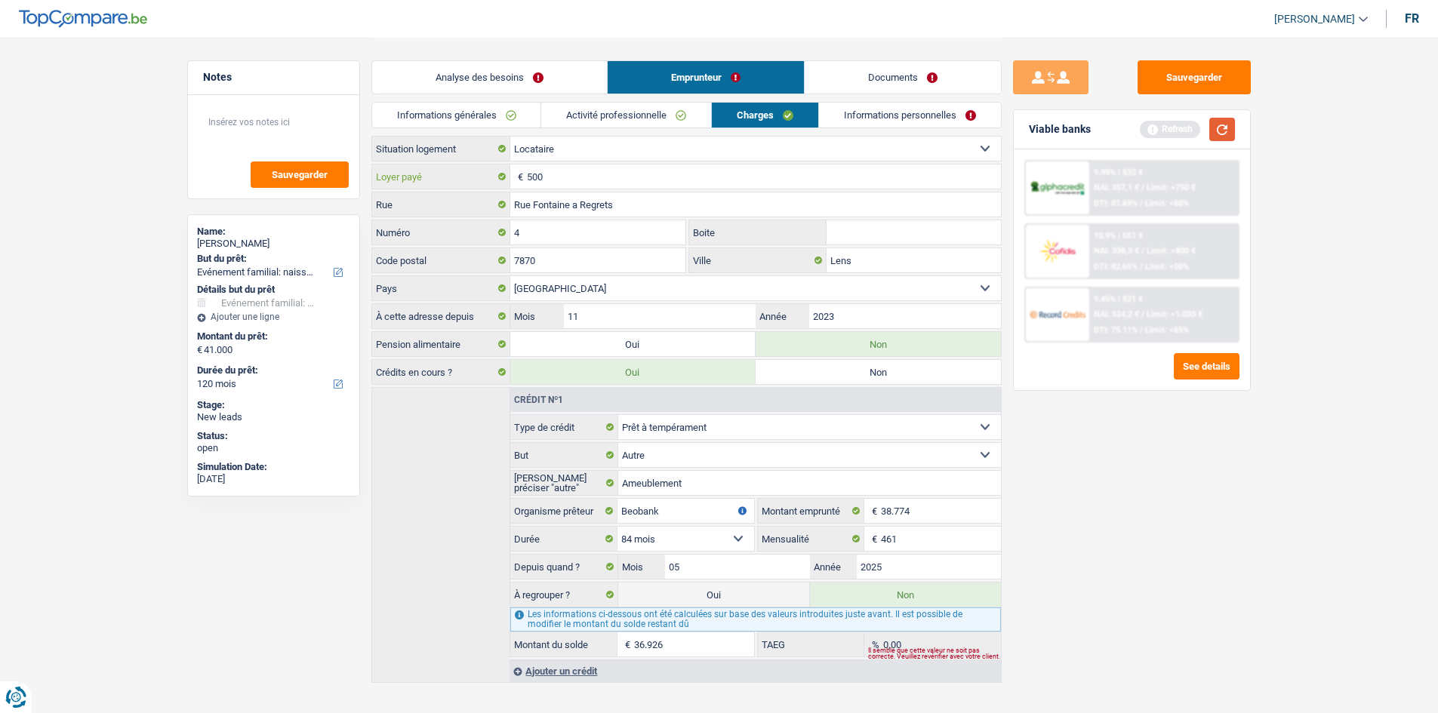
type input "500"
click at [1222, 139] on button "button" at bounding box center [1222, 129] width 26 height 23
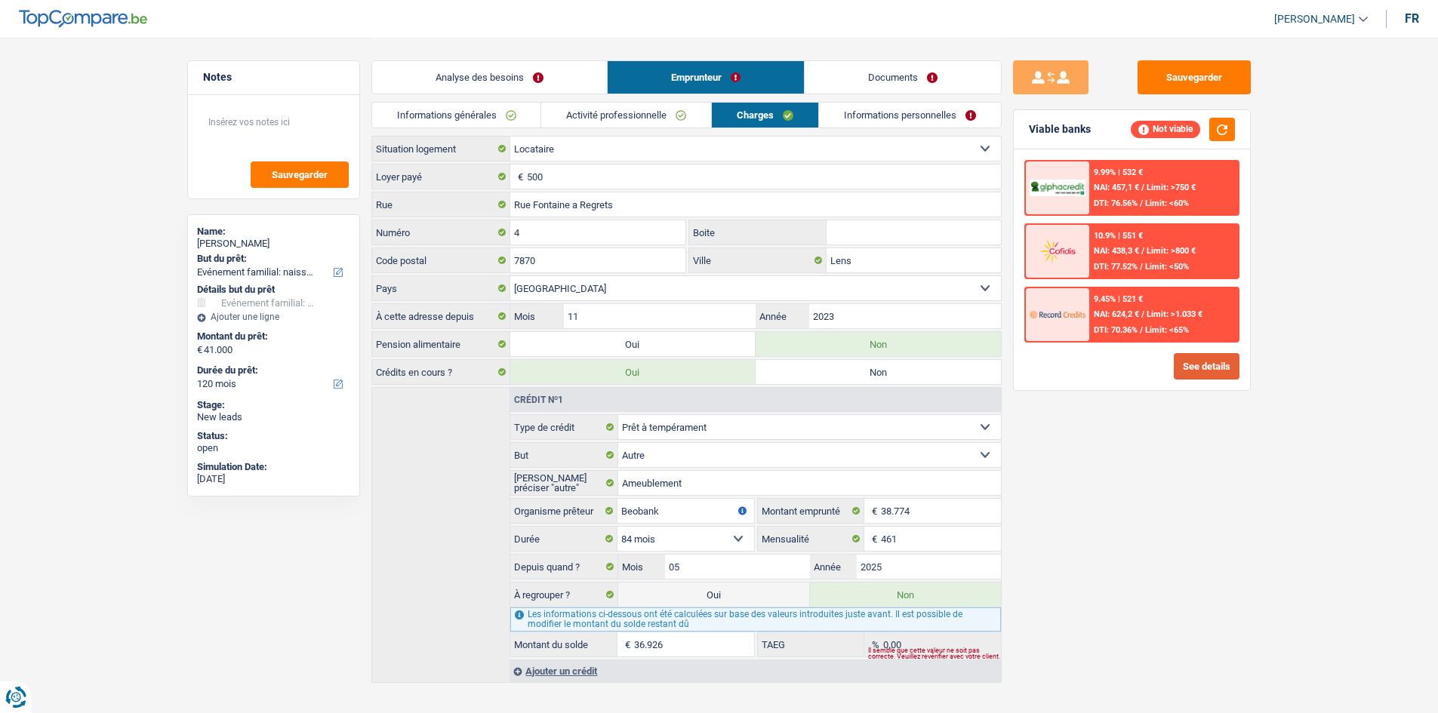
click at [1192, 371] on button "See details" at bounding box center [1207, 366] width 66 height 26
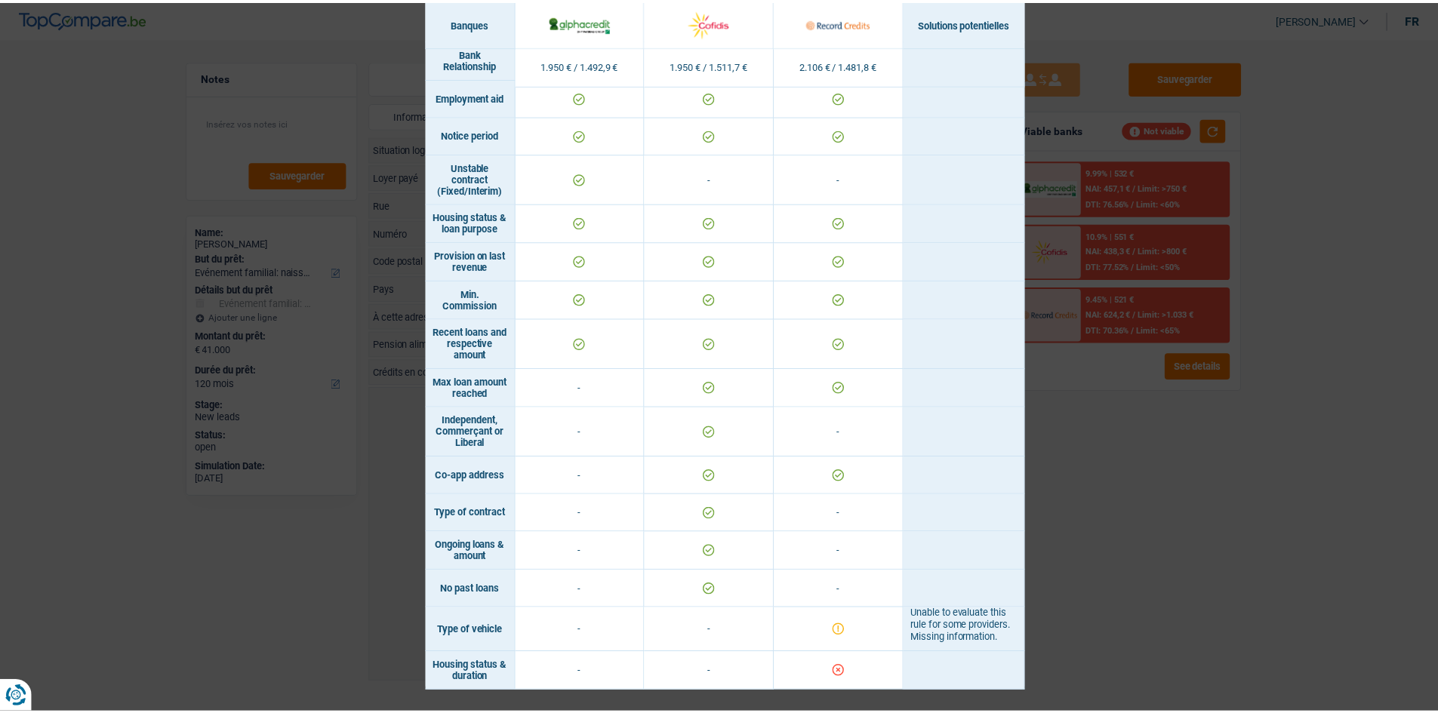
scroll to position [1026, 0]
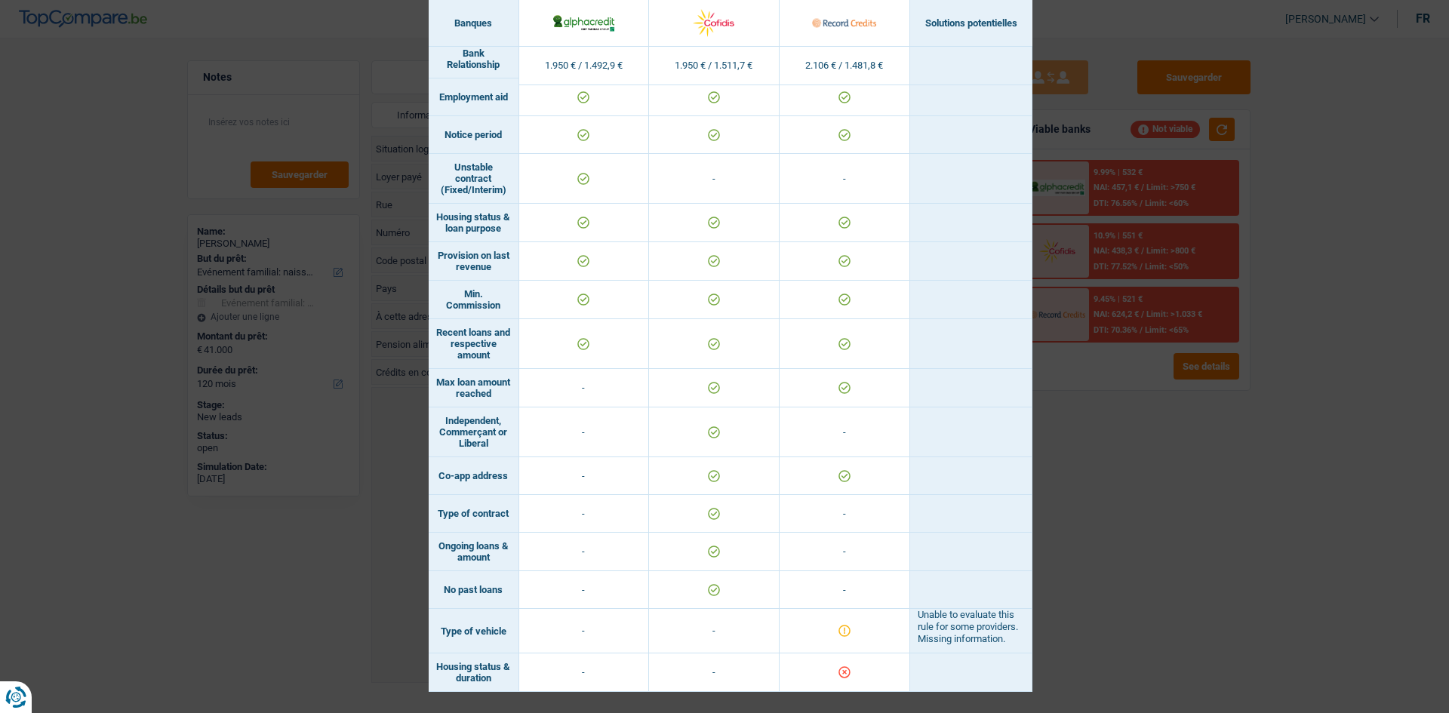
click at [1249, 566] on div "Banks conditions × Banques Solutions potentielles Revenus / Charges 1.950 € / 1…" at bounding box center [724, 356] width 1449 height 713
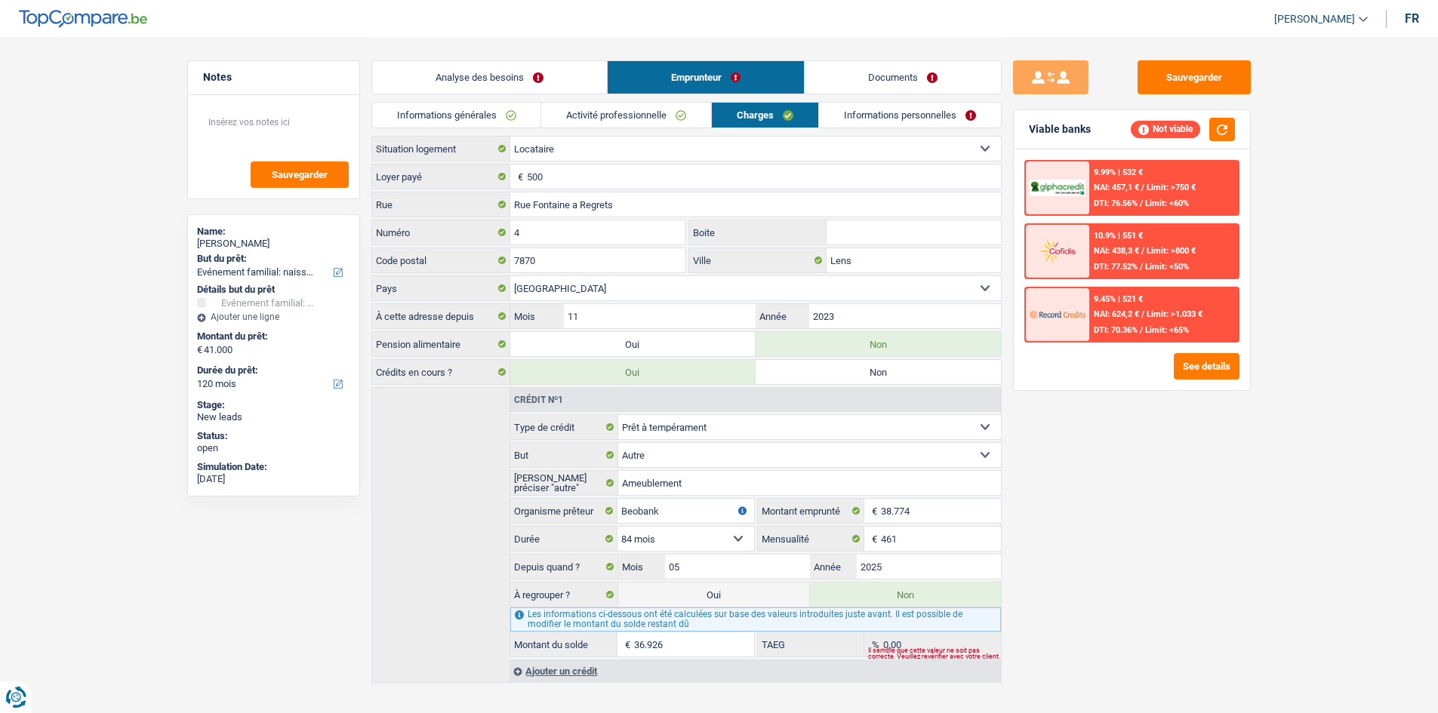
click at [538, 65] on link "Analyse des besoins" at bounding box center [489, 77] width 235 height 32
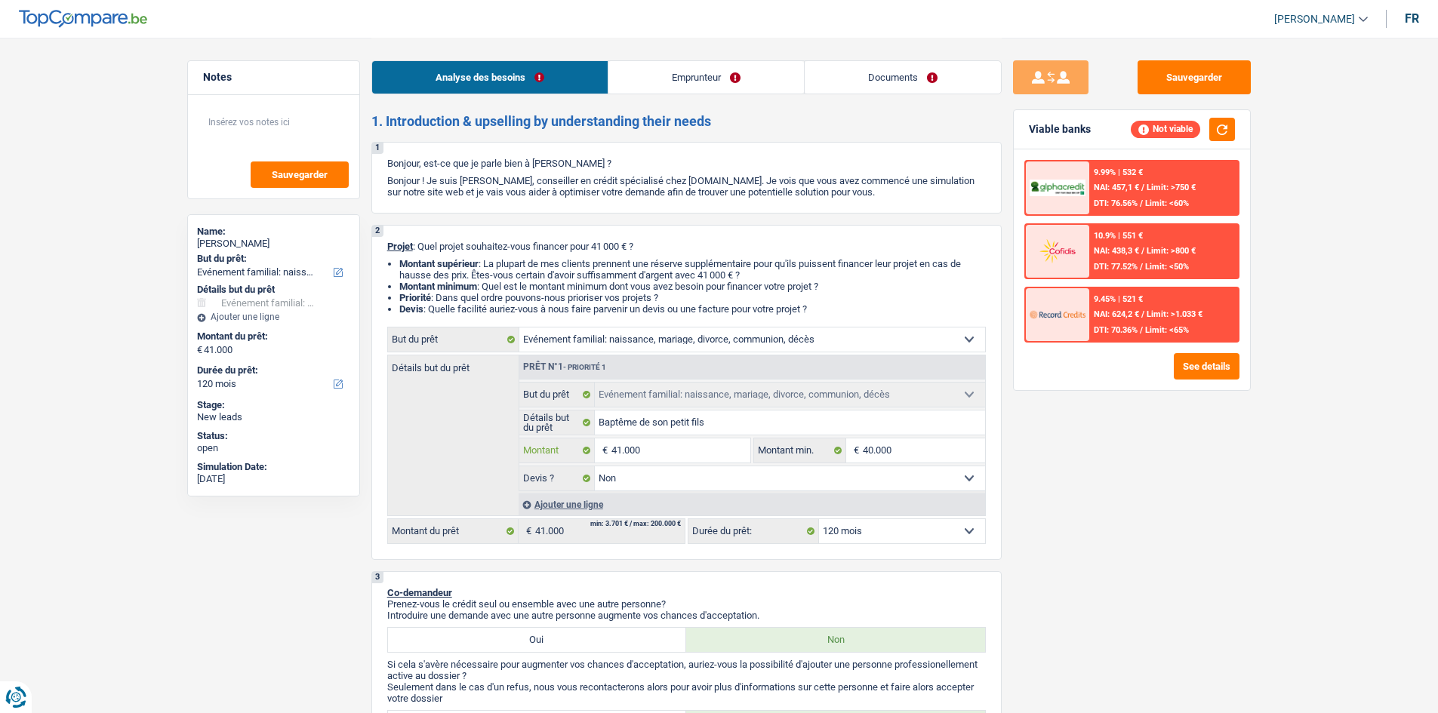
drag, startPoint x: 663, startPoint y: 445, endPoint x: 672, endPoint y: 445, distance: 9.1
click at [665, 445] on input "41.000" at bounding box center [680, 451] width 138 height 24
type input "4.100"
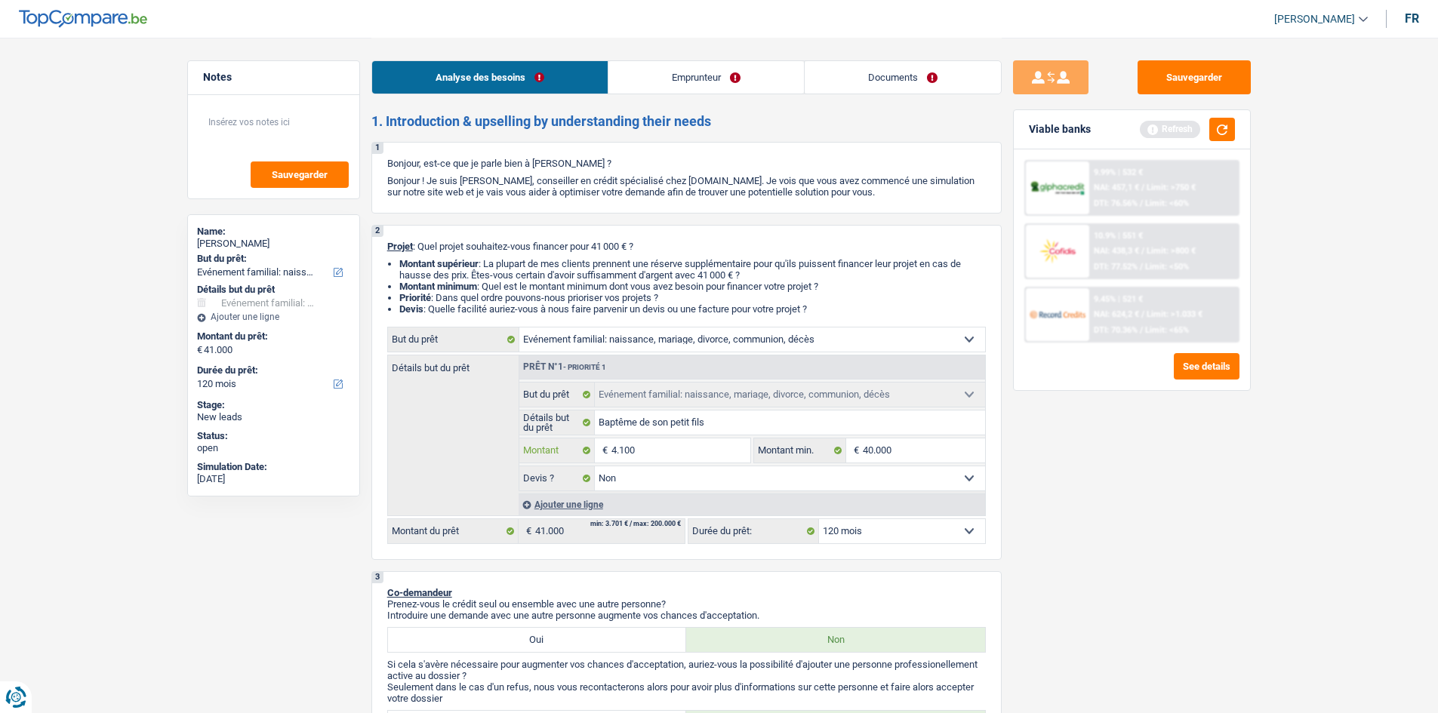
type input "410"
type input "41"
type input "4"
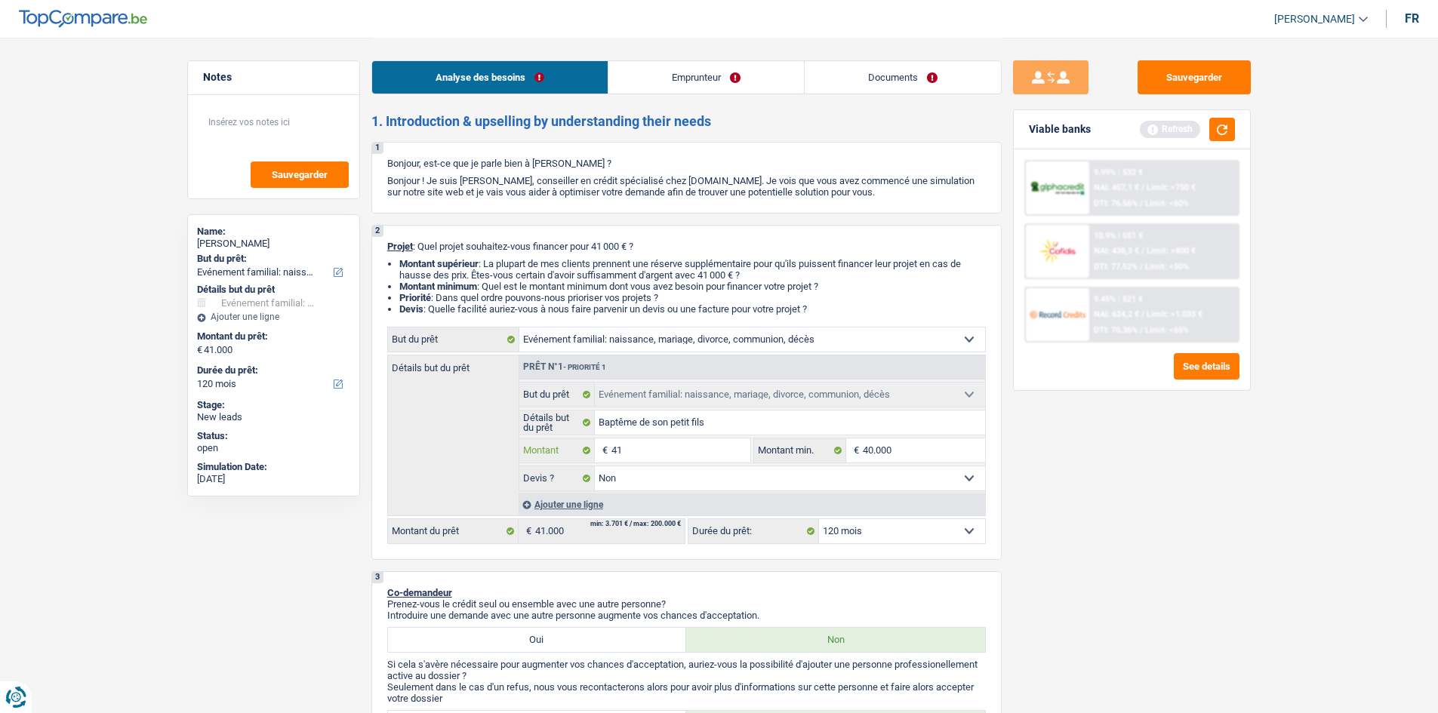
type input "4"
type input "3"
type input "37"
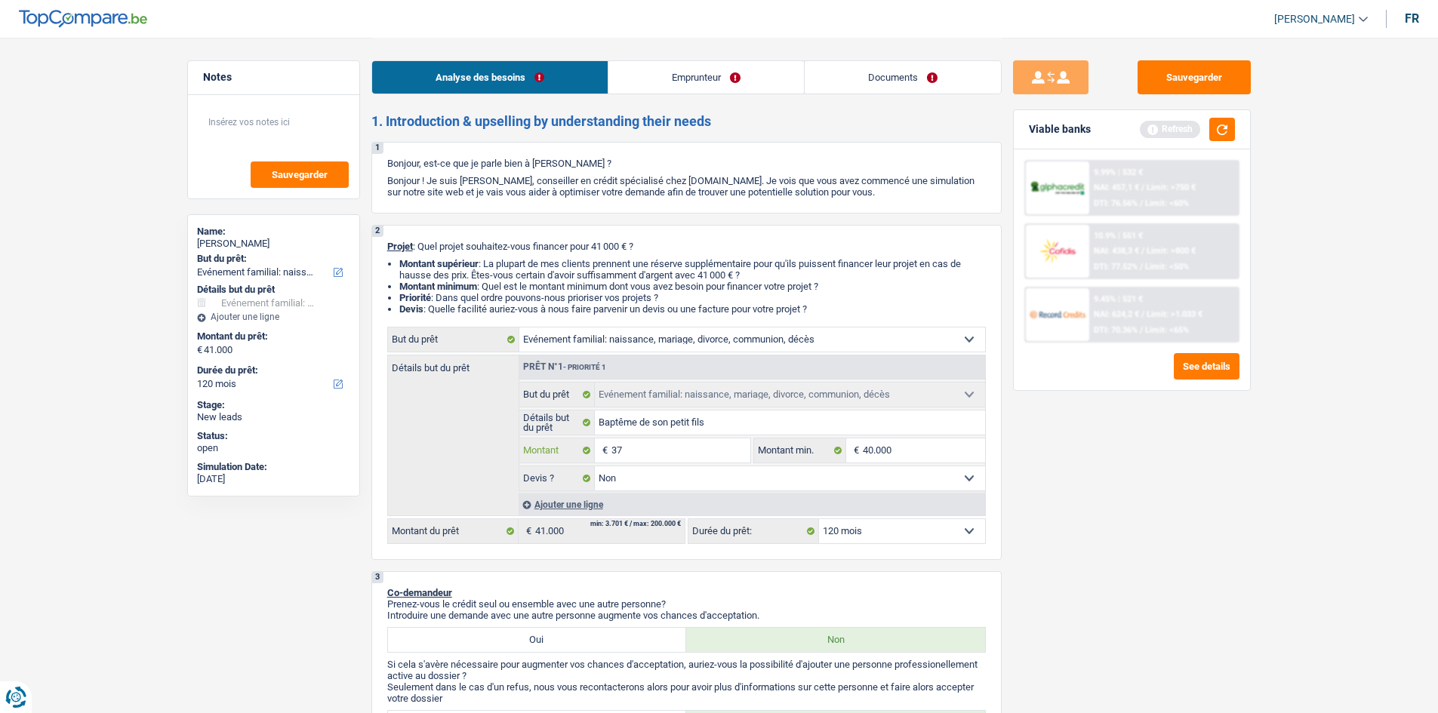
type input "370"
type input "3.700"
click at [924, 444] on input "40.000" at bounding box center [924, 451] width 122 height 24
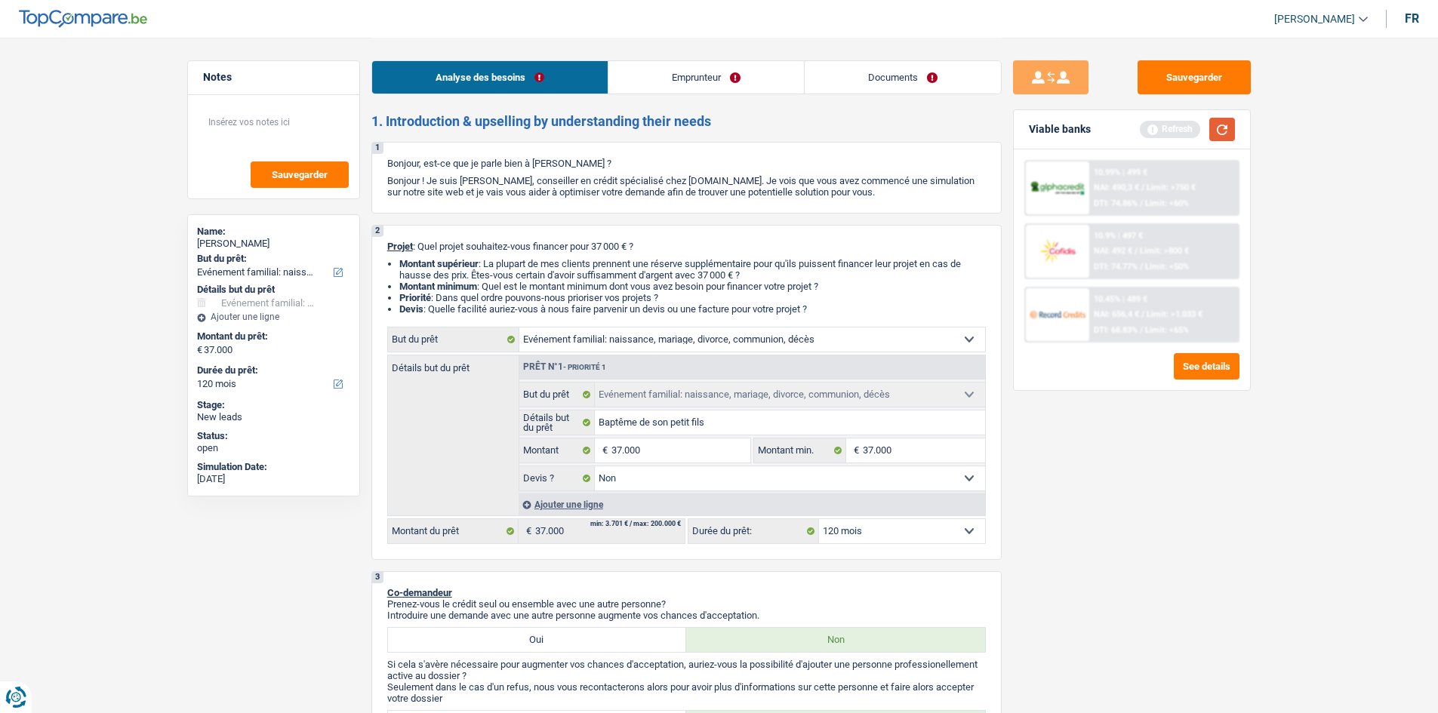
click at [1219, 133] on button "button" at bounding box center [1222, 129] width 26 height 23
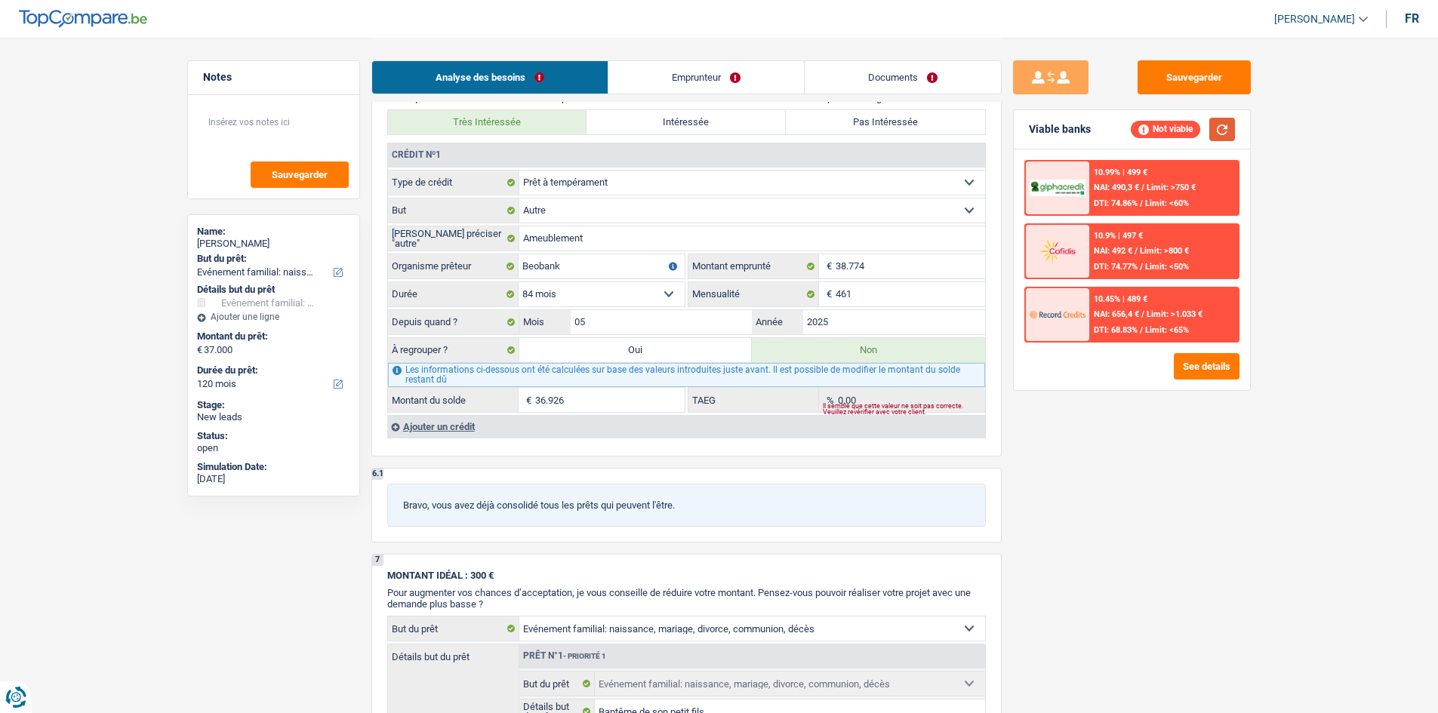
scroll to position [1021, 0]
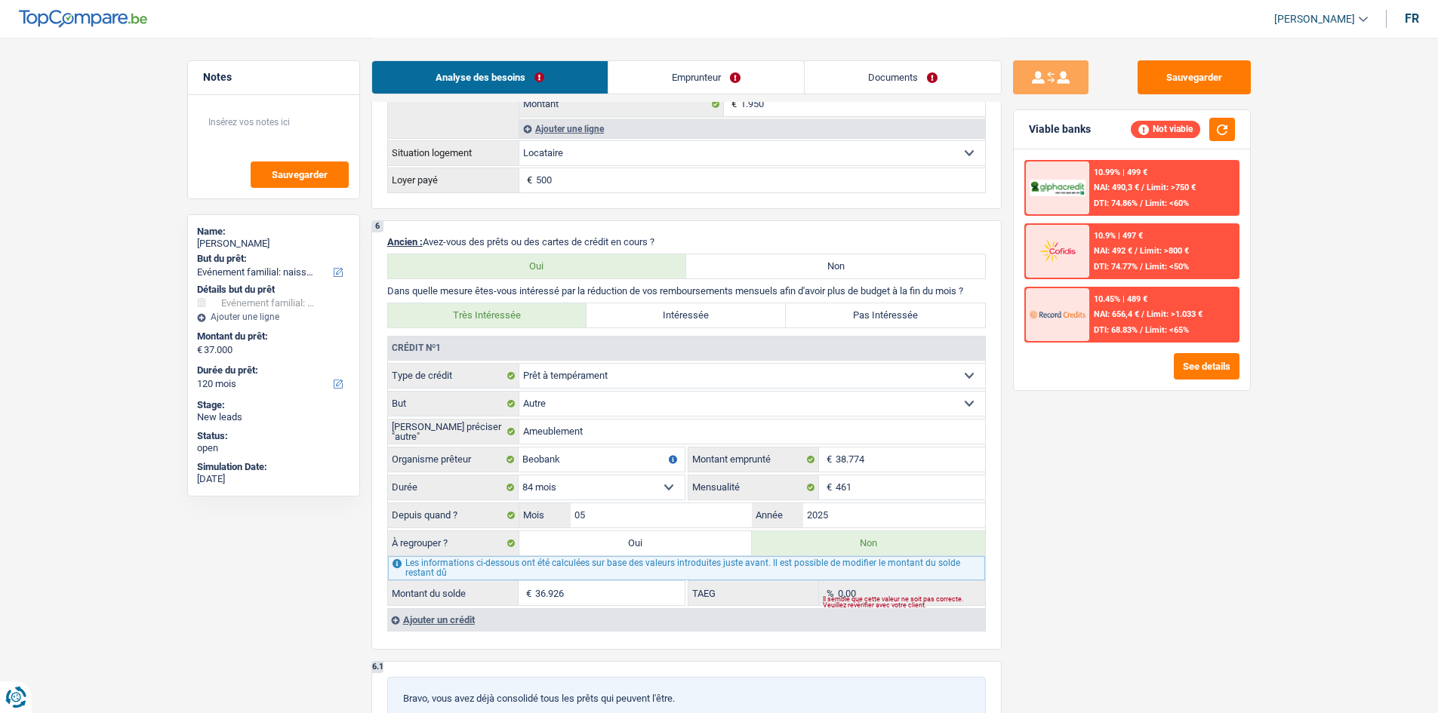
click at [861, 81] on link "Documents" at bounding box center [903, 77] width 196 height 32
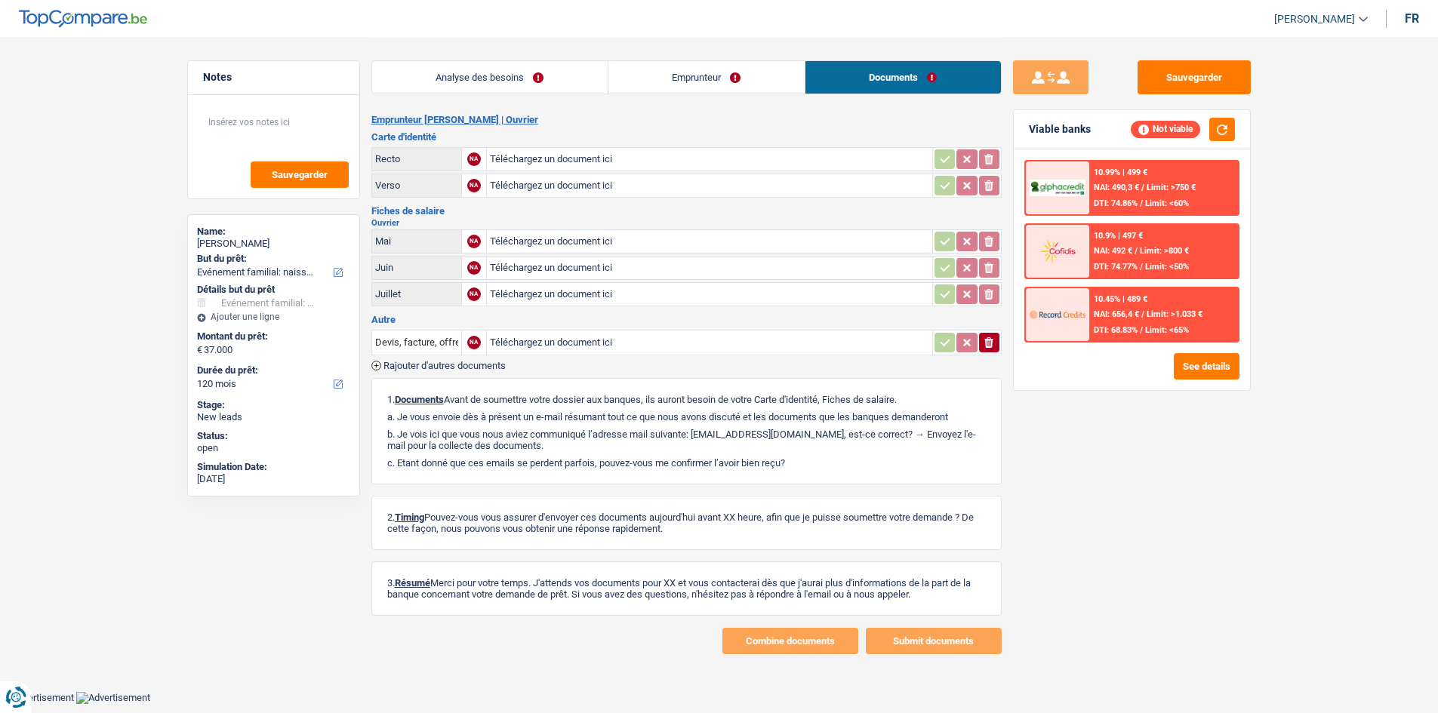
scroll to position [0, 0]
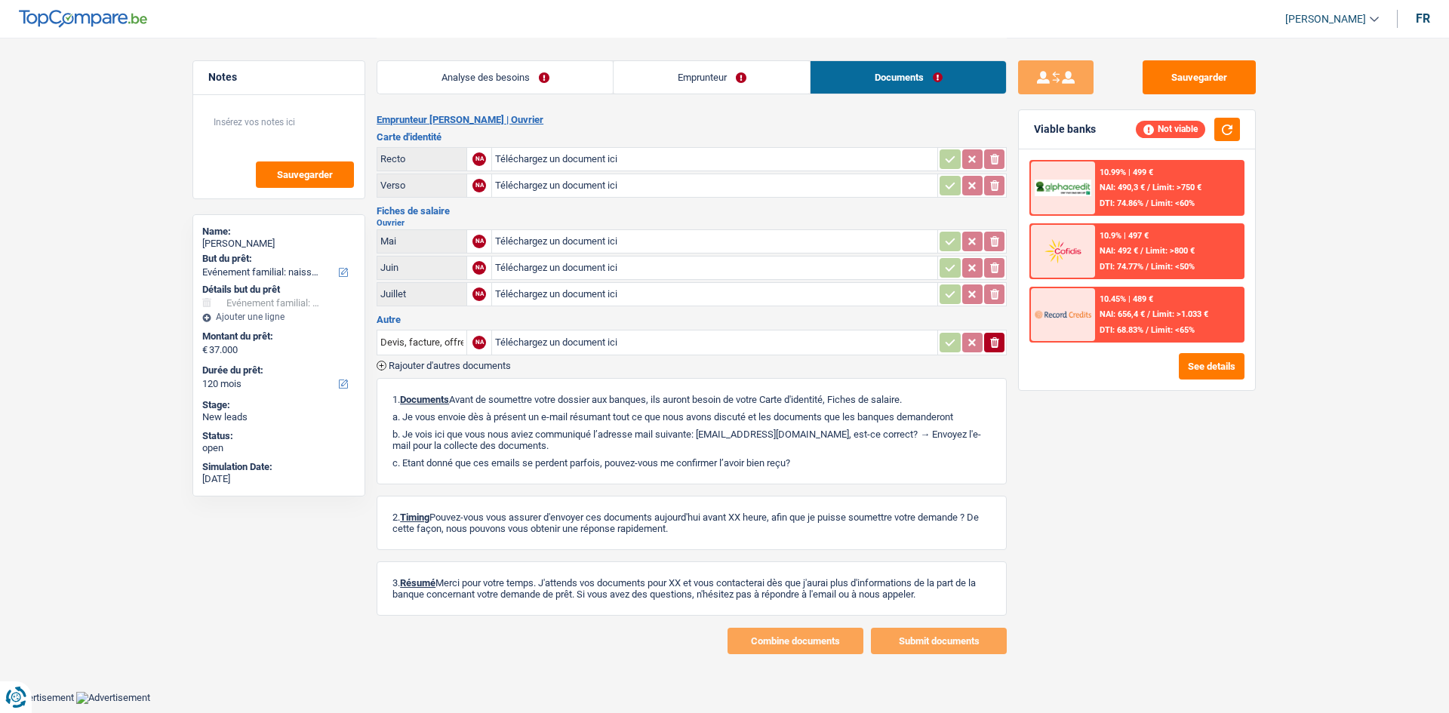
click at [673, 80] on link "Emprunteur" at bounding box center [712, 77] width 196 height 32
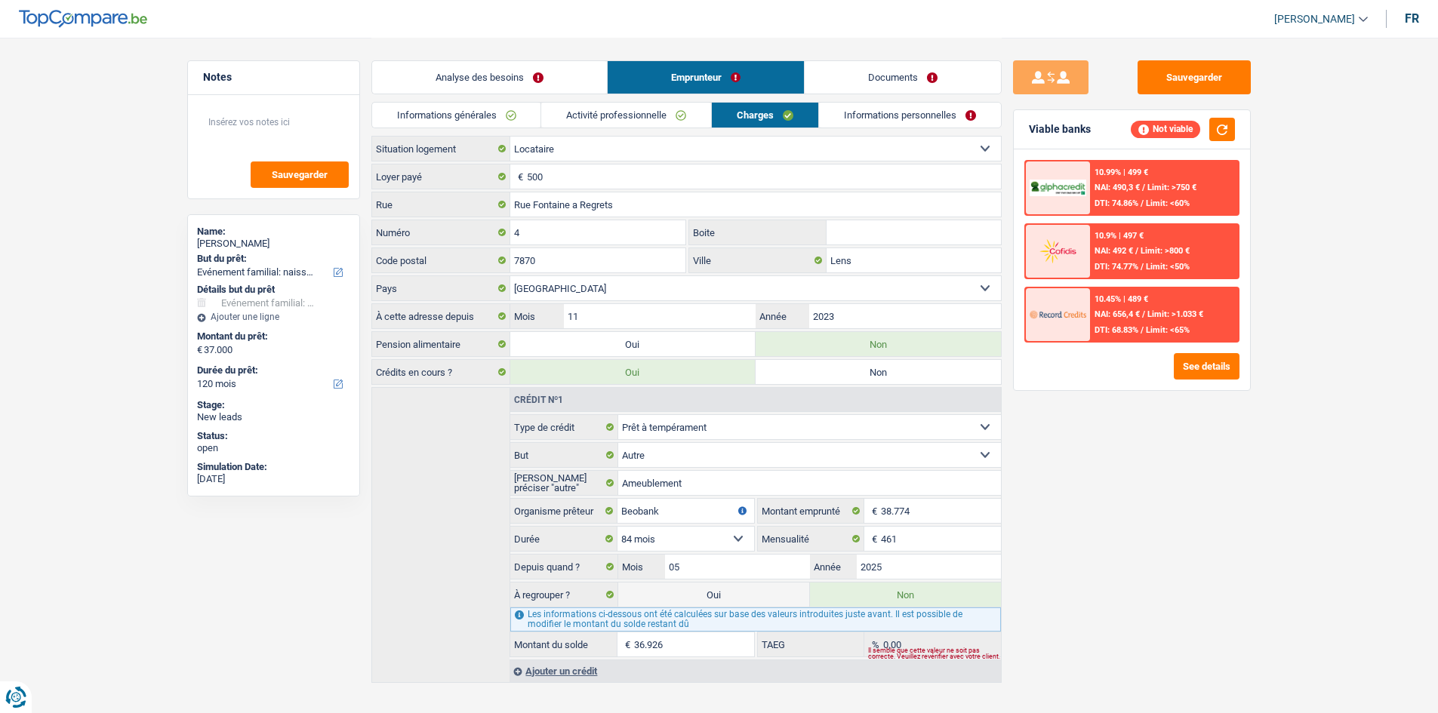
click at [556, 66] on link "Analyse des besoins" at bounding box center [489, 77] width 235 height 32
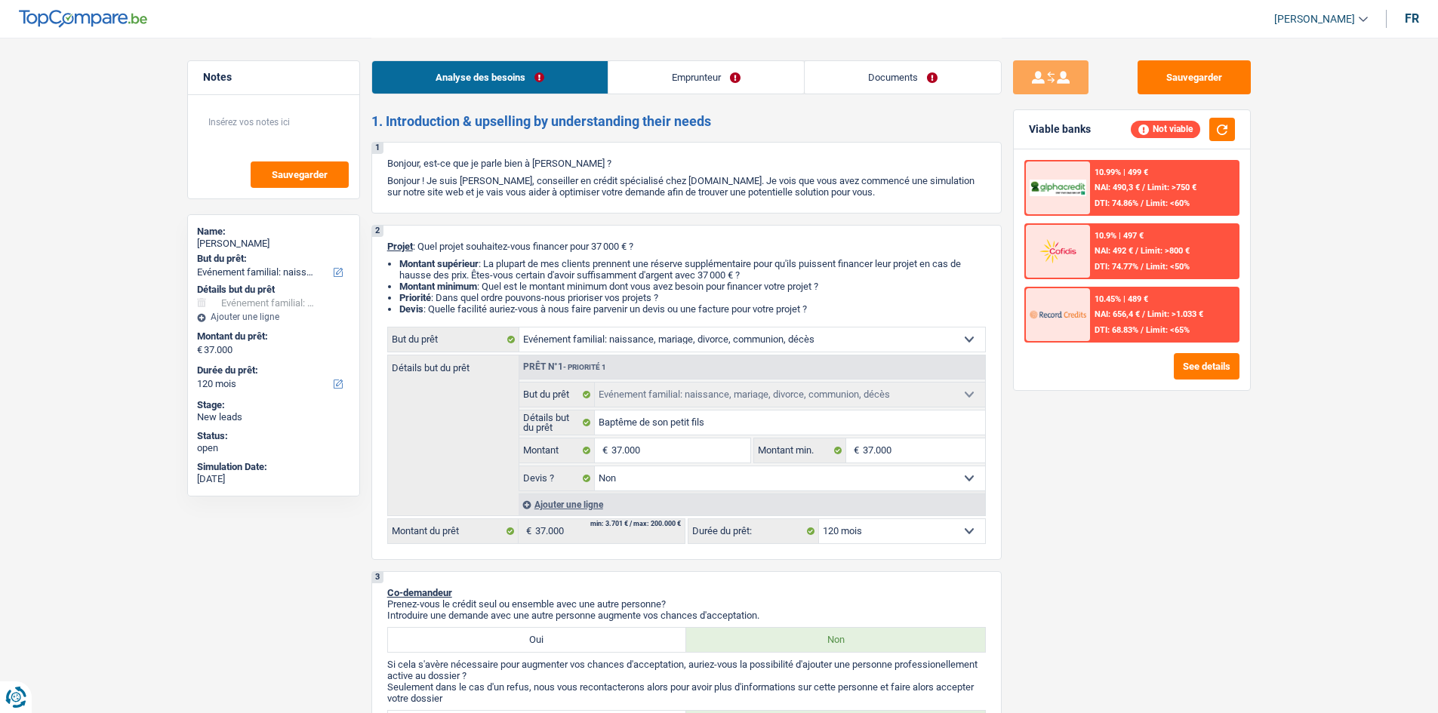
click at [861, 72] on link "Documents" at bounding box center [903, 77] width 196 height 32
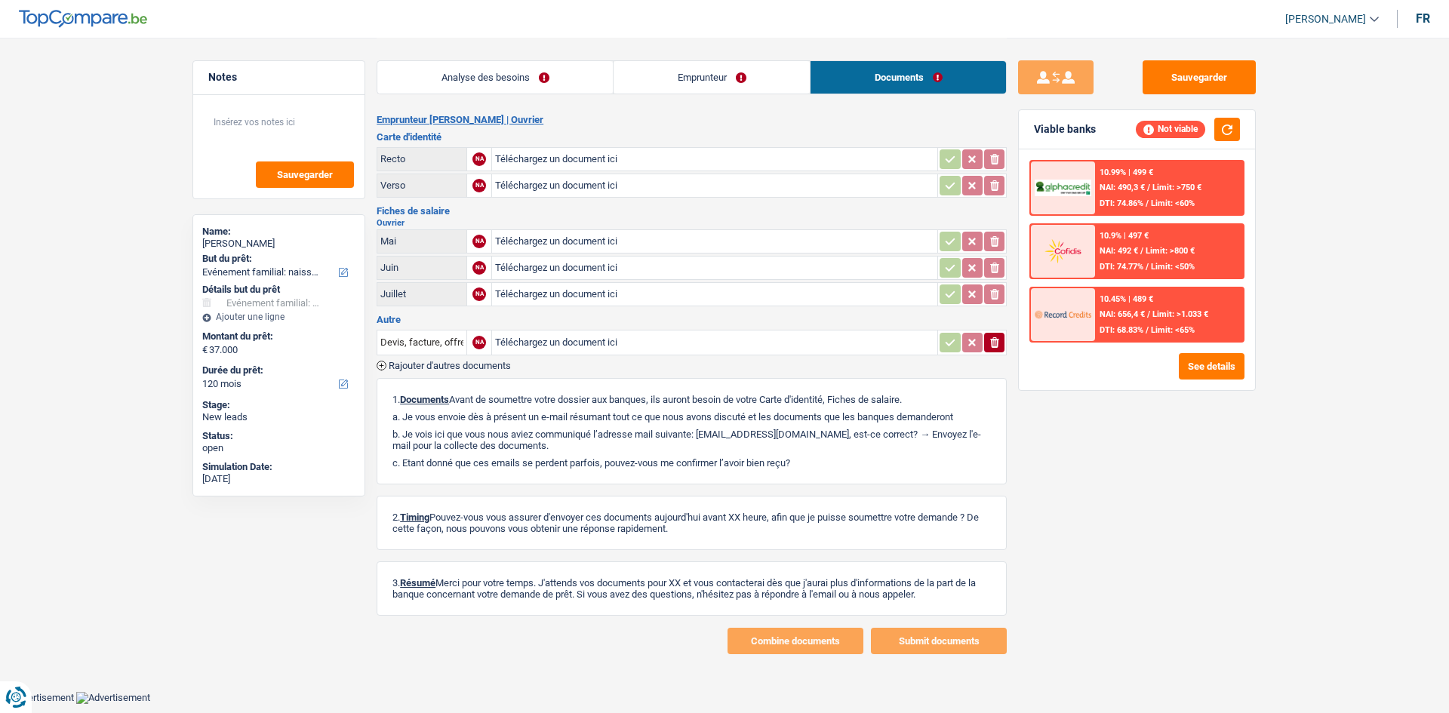
click at [747, 79] on link "Emprunteur" at bounding box center [712, 77] width 196 height 32
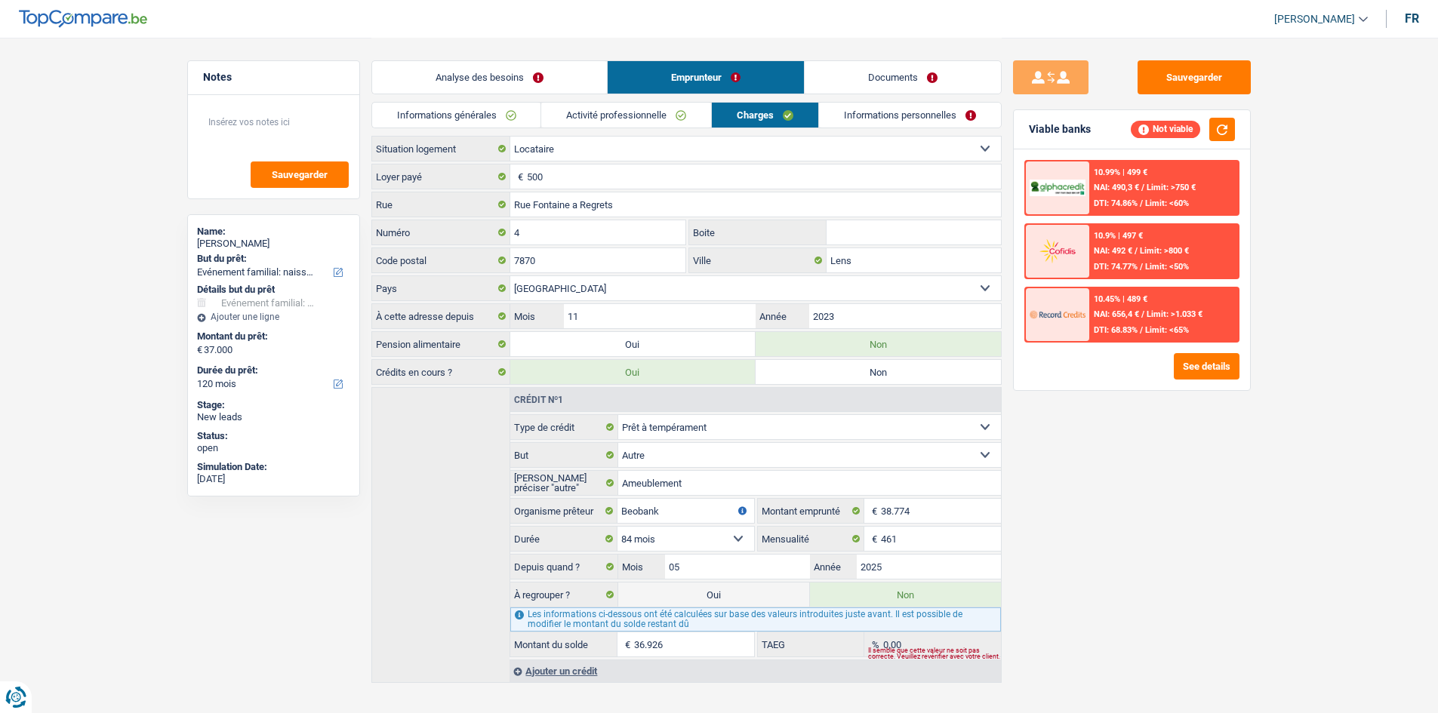
click at [509, 73] on link "Analyse des besoins" at bounding box center [489, 77] width 235 height 32
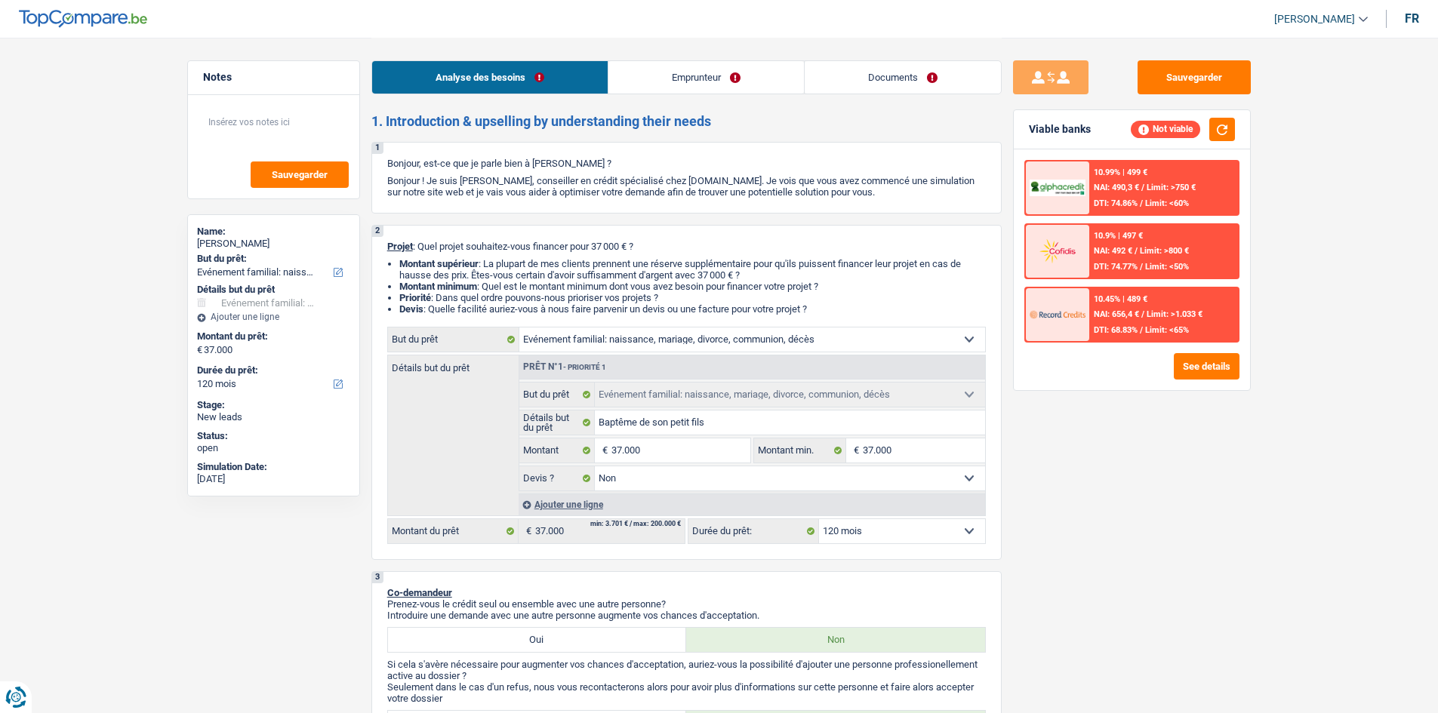
click at [721, 74] on link "Emprunteur" at bounding box center [706, 77] width 196 height 32
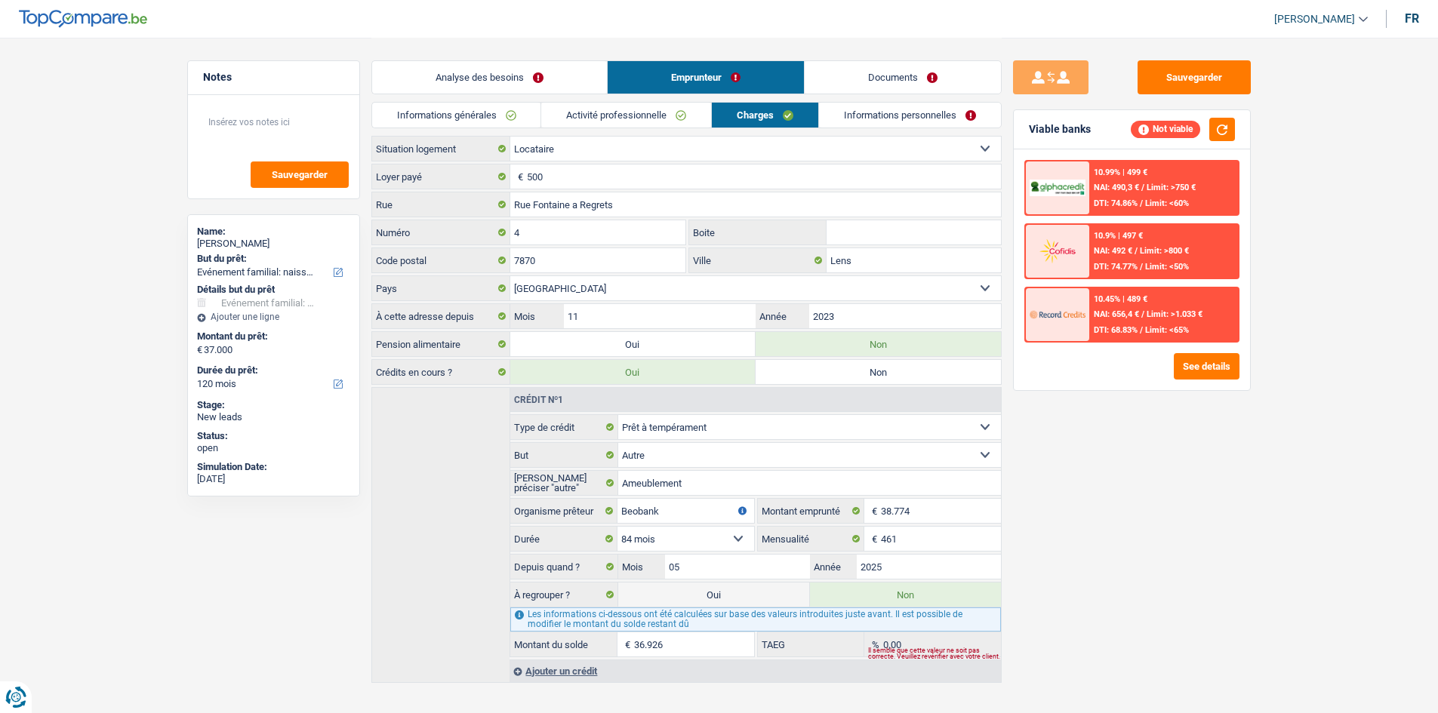
click at [861, 69] on link "Documents" at bounding box center [903, 77] width 196 height 32
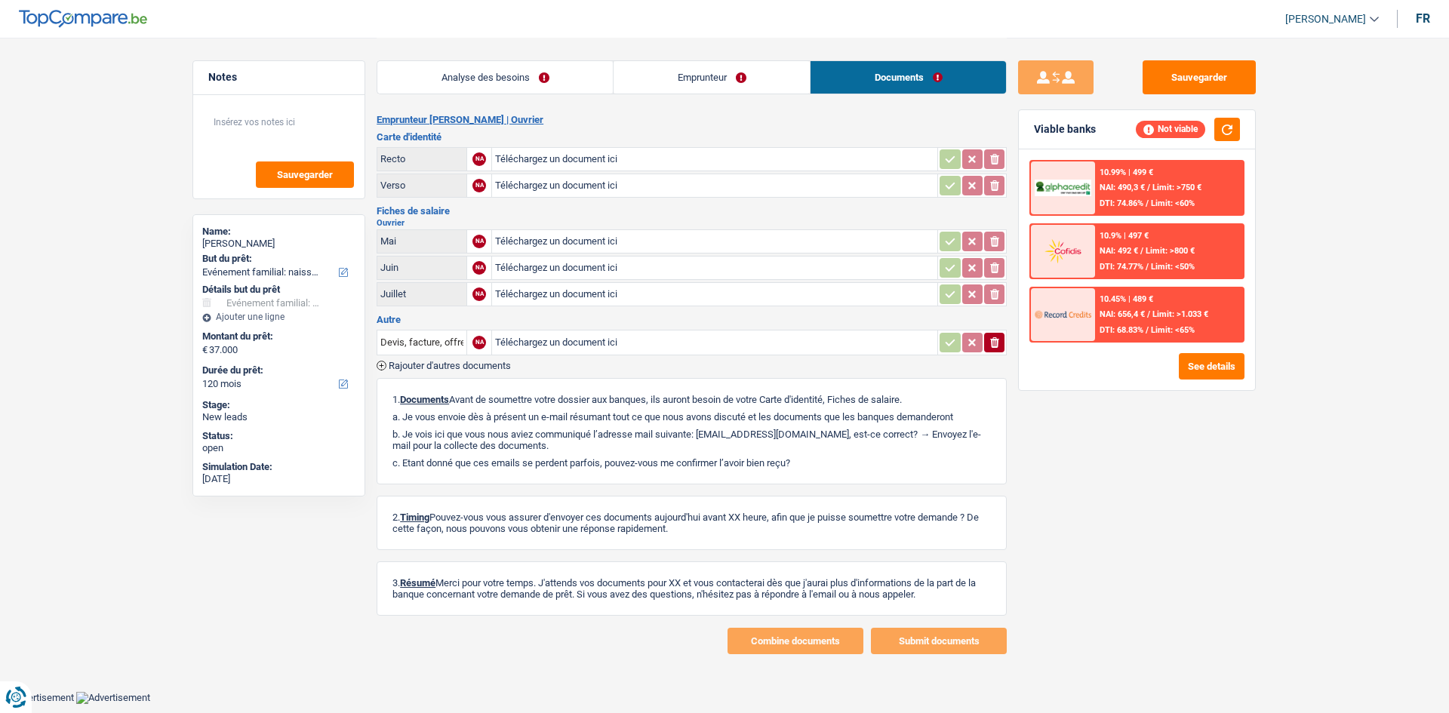
click at [547, 82] on link "Analyse des besoins" at bounding box center [495, 77] width 236 height 32
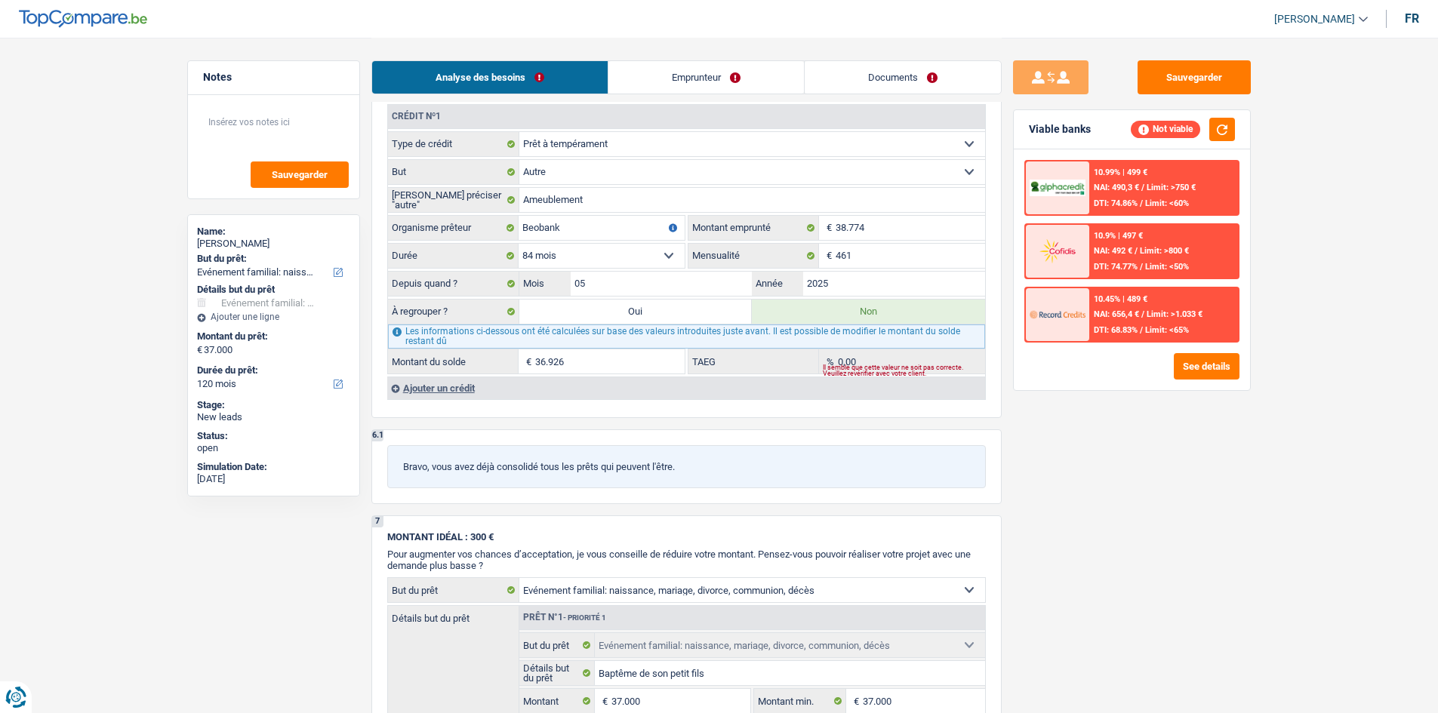
scroll to position [1247, 0]
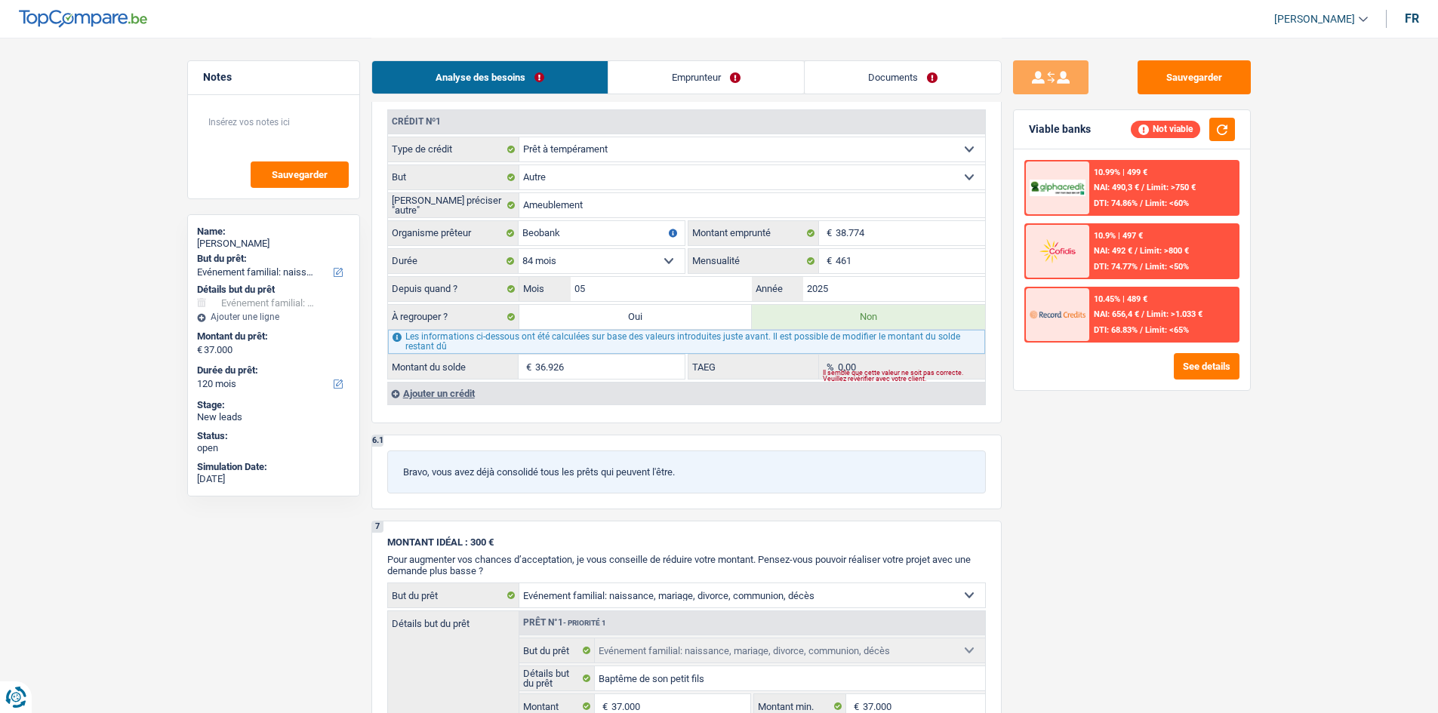
click at [624, 318] on label "Oui" at bounding box center [635, 317] width 233 height 24
click at [624, 318] on input "Oui" at bounding box center [635, 317] width 233 height 24
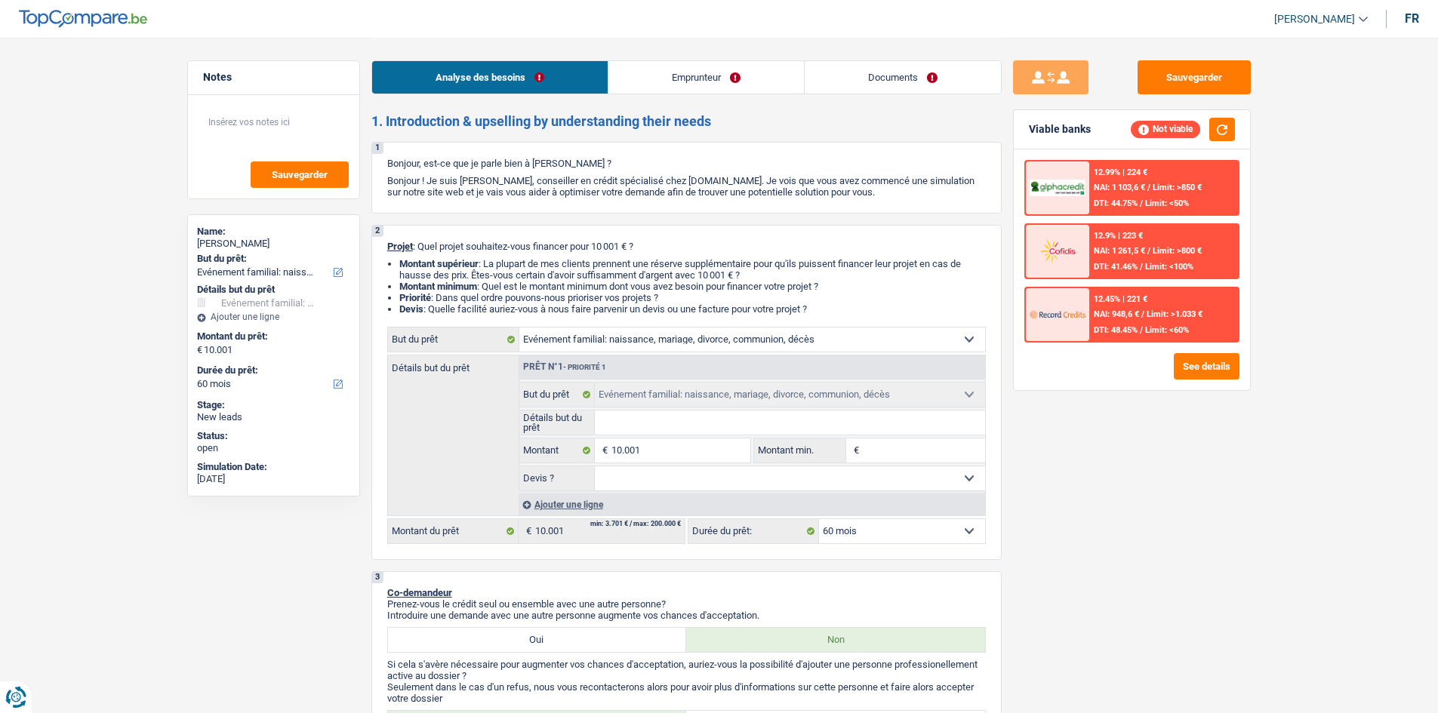
select select "familyEvent"
select select "60"
select select "familyEvent"
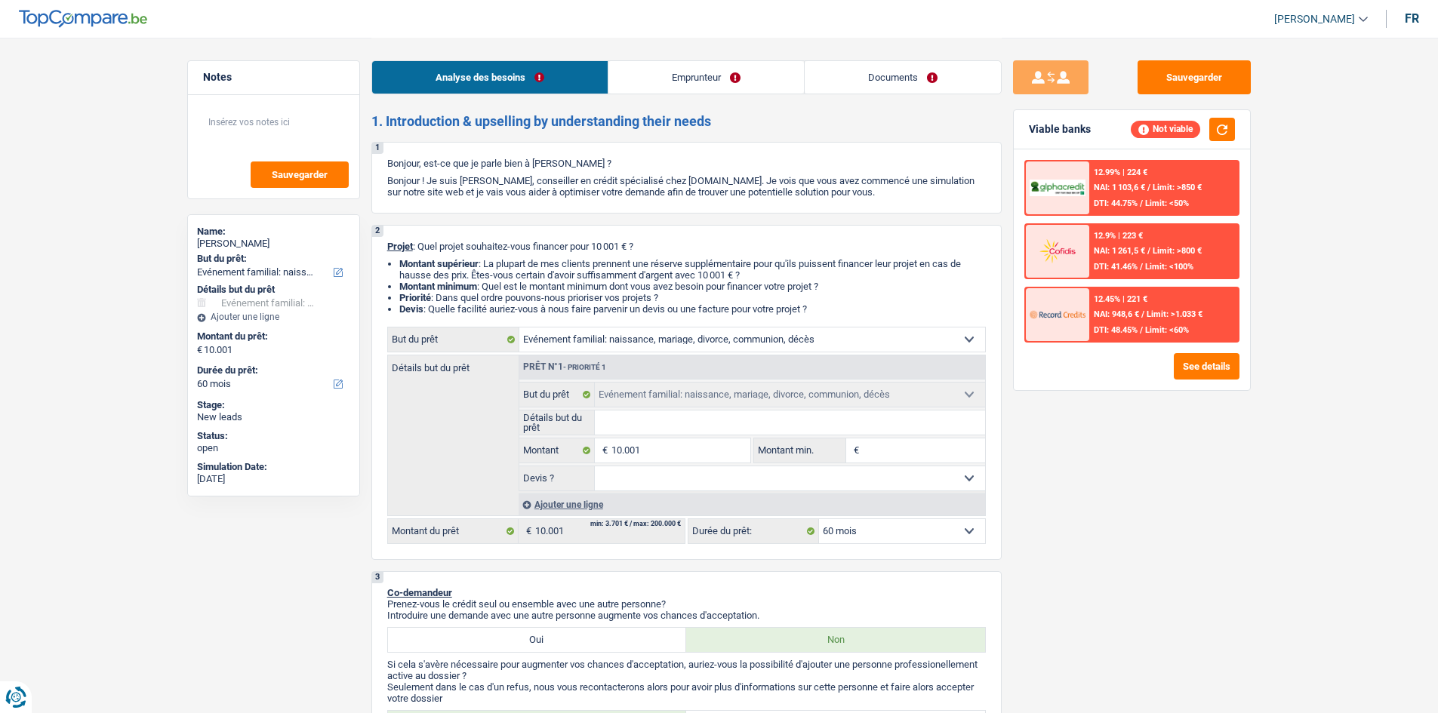
select select "60"
select select "unemployed"
select select "familyAllowances"
select select "unemployment"
select select "rents"
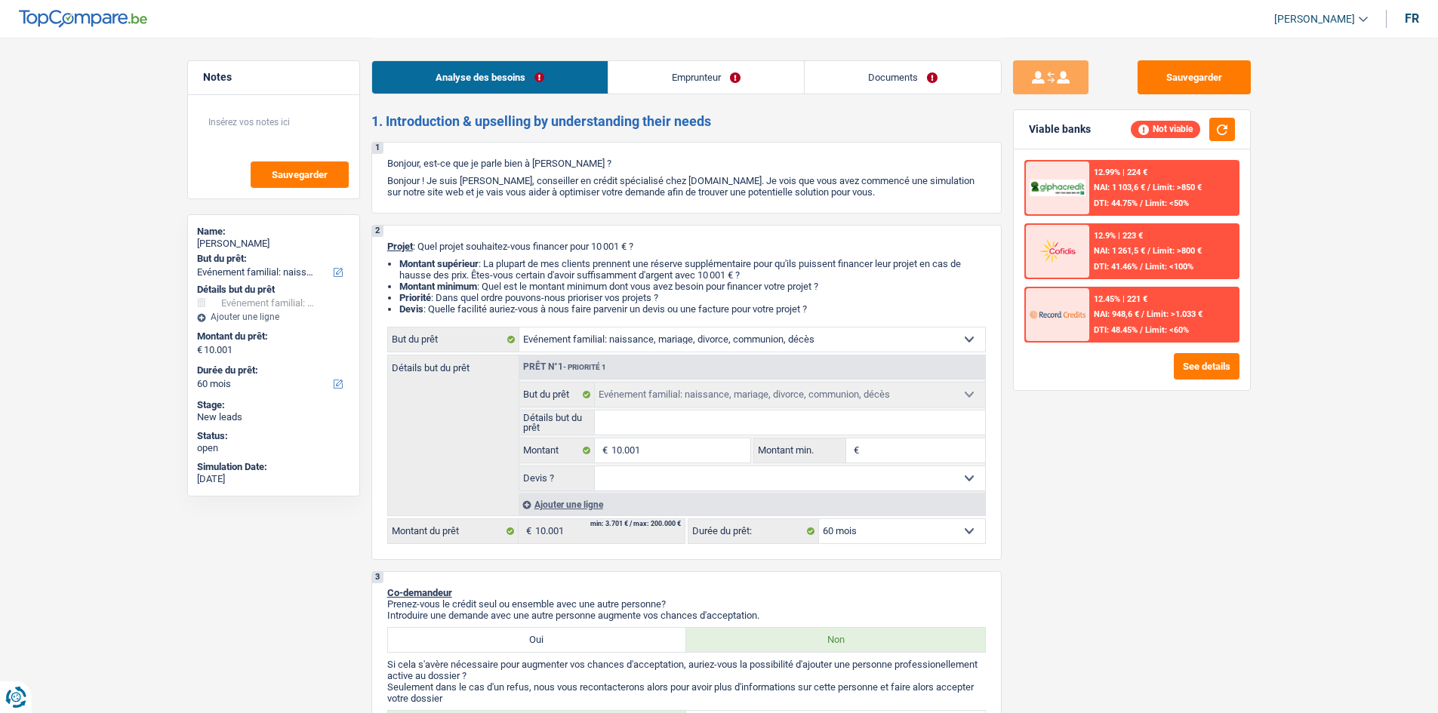
select select "familyEvent"
select select "60"
click at [687, 74] on link "Emprunteur" at bounding box center [706, 77] width 196 height 32
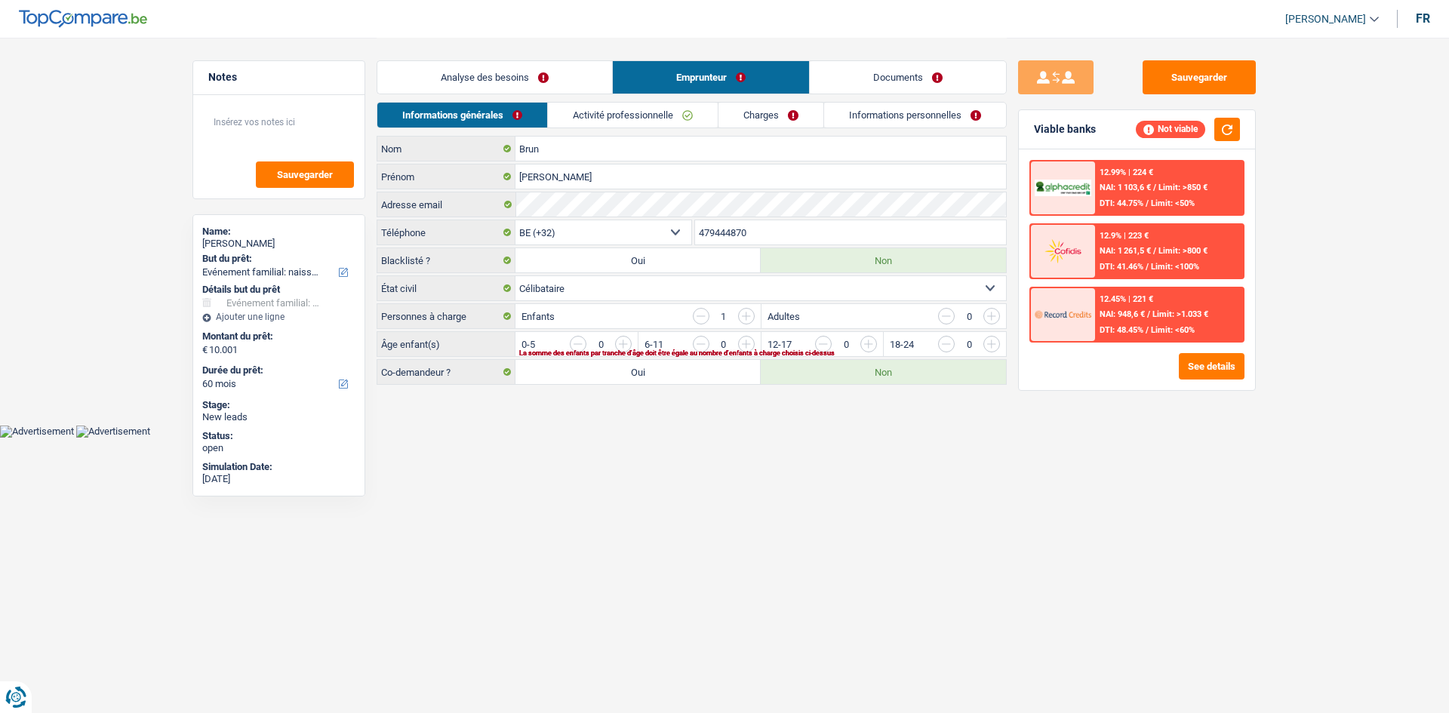
click at [541, 87] on link "Analyse des besoins" at bounding box center [494, 77] width 235 height 32
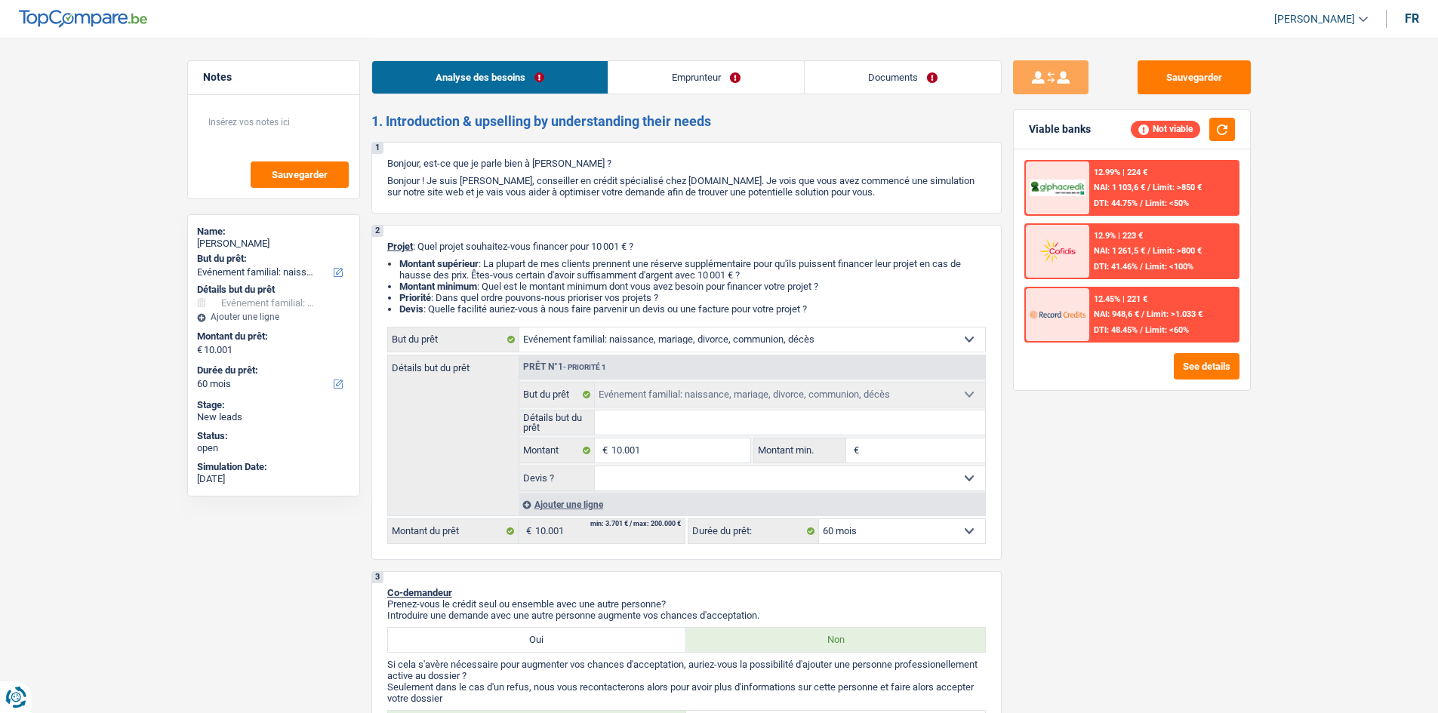
click at [731, 84] on link "Emprunteur" at bounding box center [706, 77] width 196 height 32
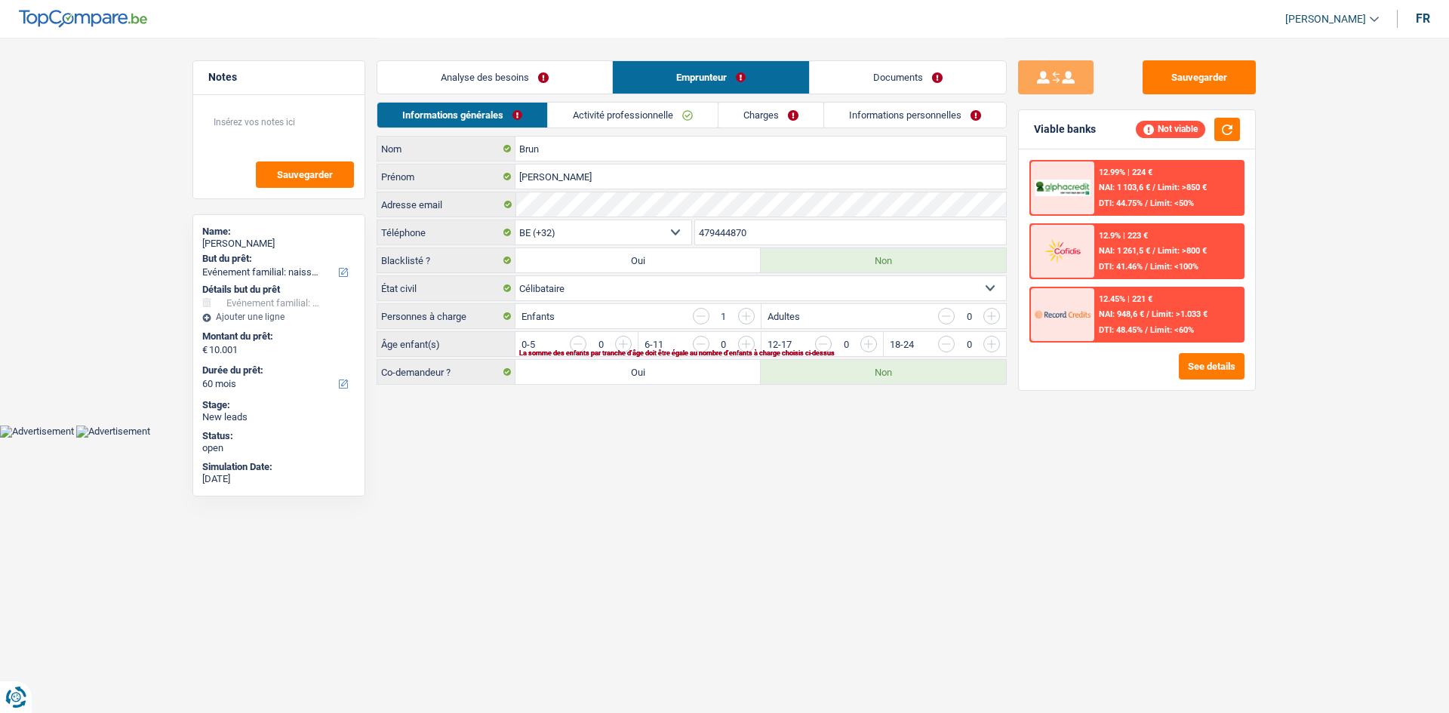
click at [626, 122] on link "Activité professionnelle" at bounding box center [633, 115] width 170 height 25
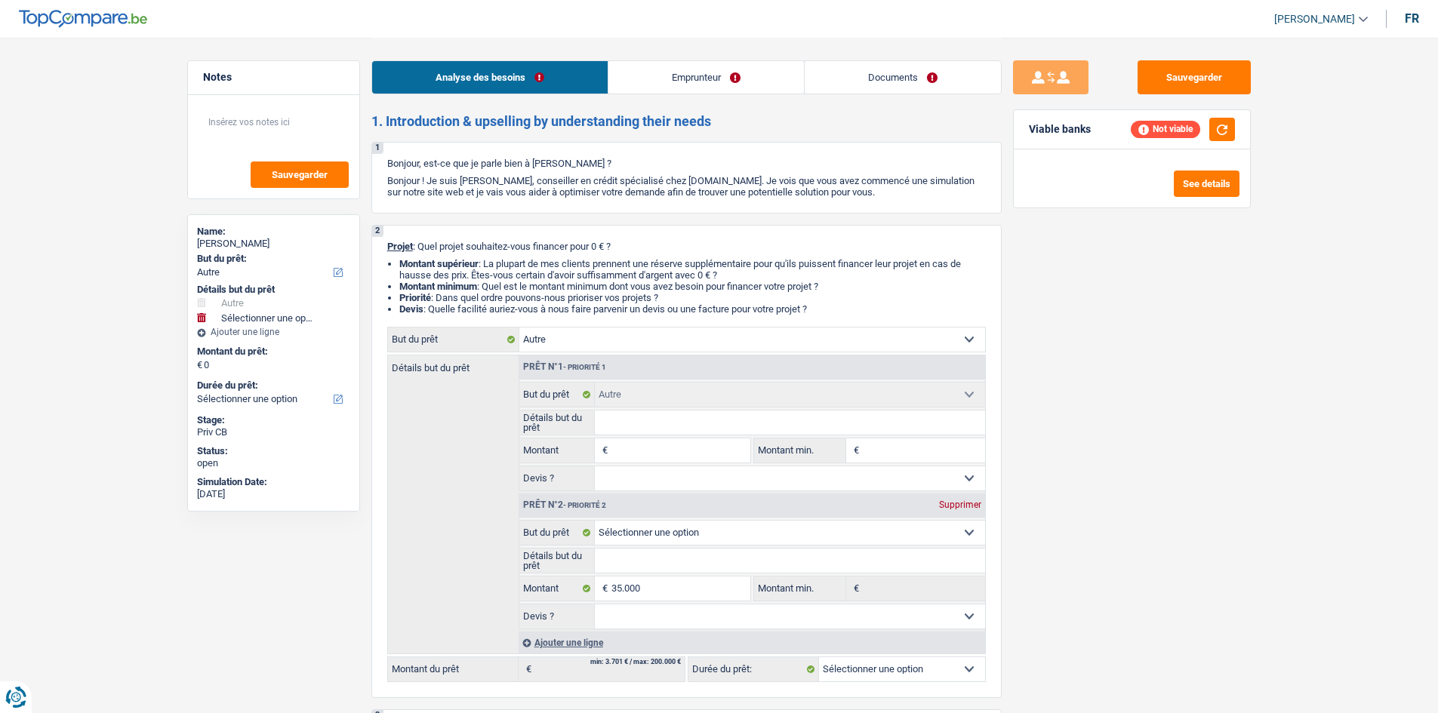
select select "other"
select select "privateEmployee"
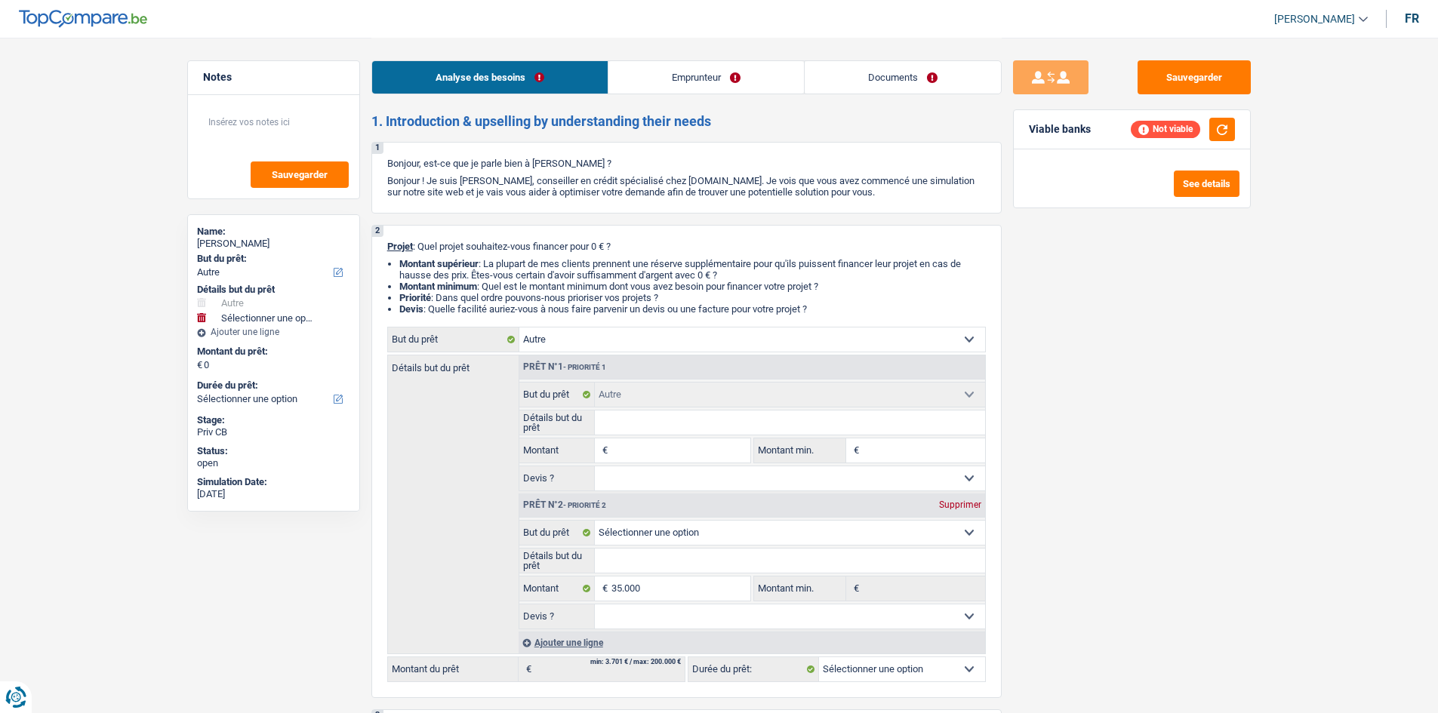
select select "netSalary"
select select "mealVouchers"
select select "other"
click at [710, 75] on link "Emprunteur" at bounding box center [706, 77] width 196 height 32
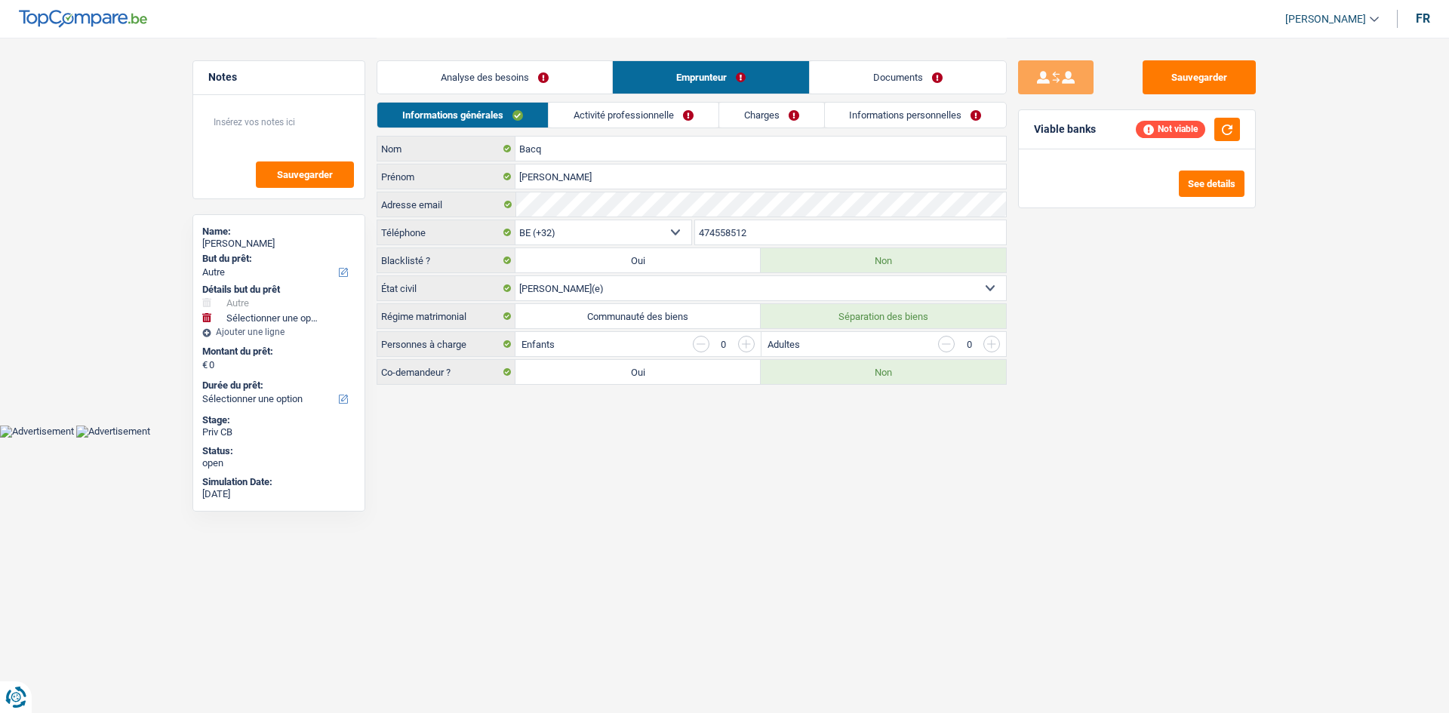
click at [522, 75] on link "Analyse des besoins" at bounding box center [494, 77] width 235 height 32
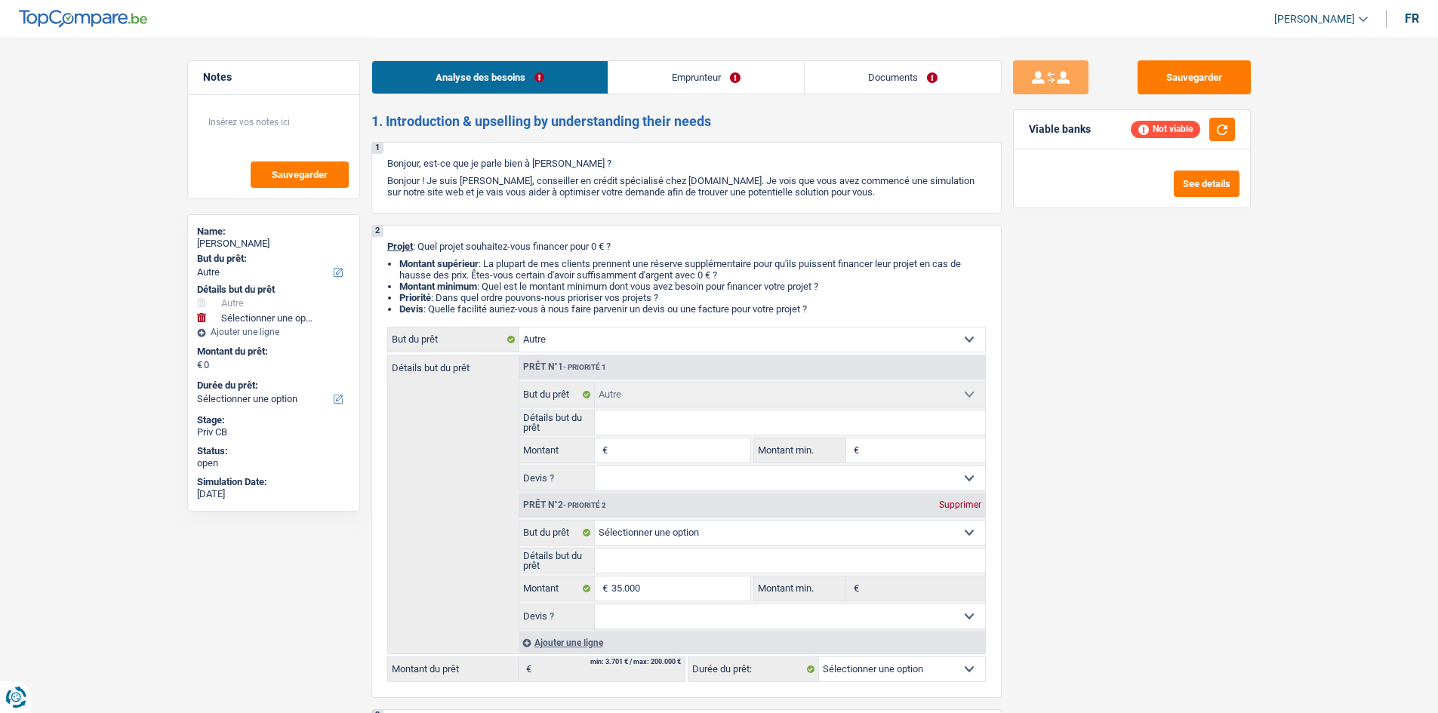
click at [681, 77] on link "Emprunteur" at bounding box center [706, 77] width 196 height 32
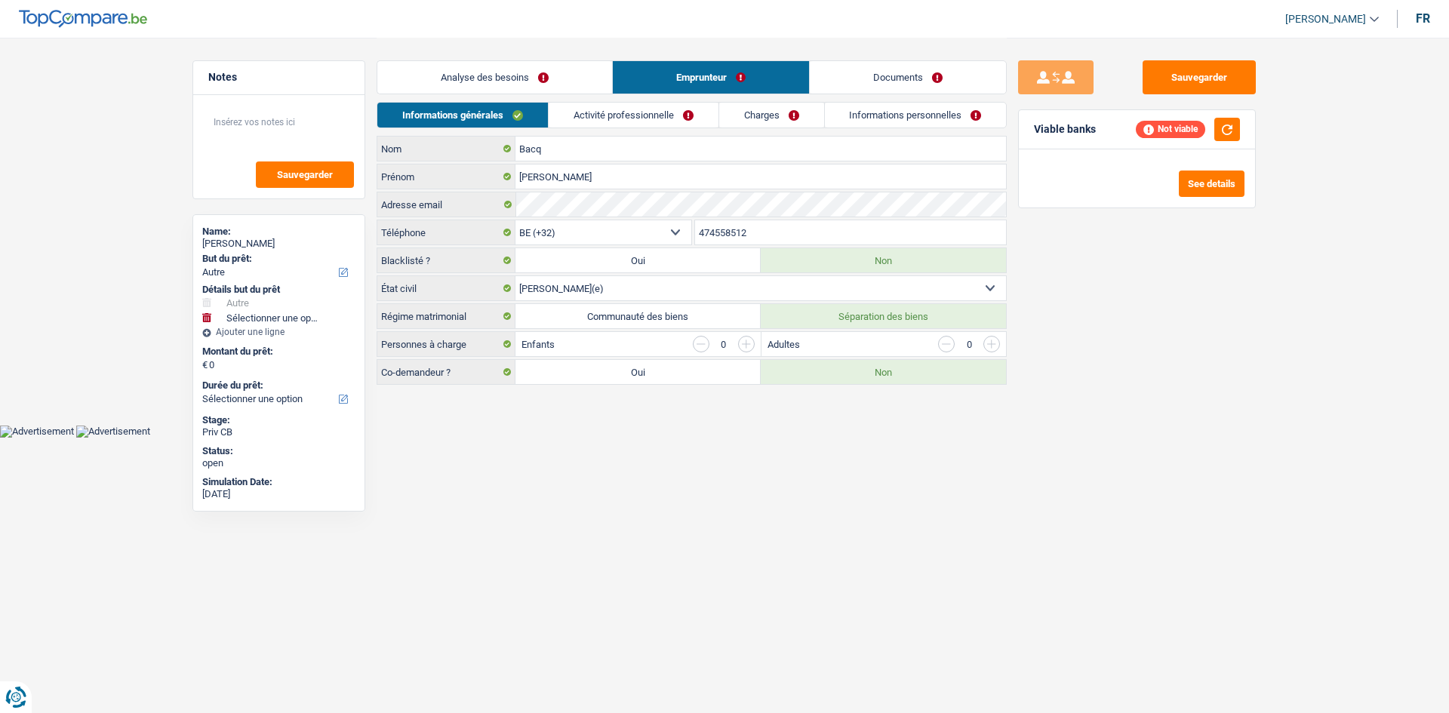
click at [565, 74] on link "Analyse des besoins" at bounding box center [494, 77] width 235 height 32
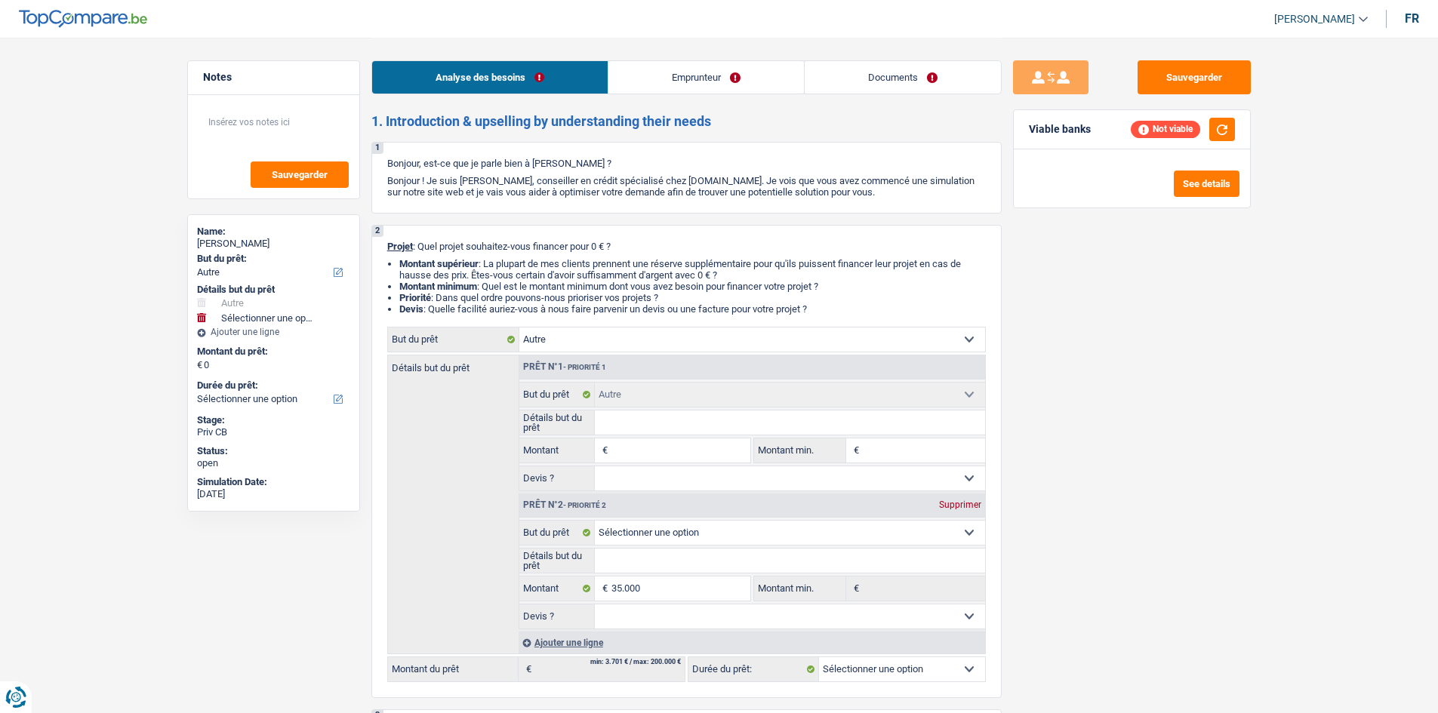
click at [670, 77] on link "Emprunteur" at bounding box center [706, 77] width 196 height 32
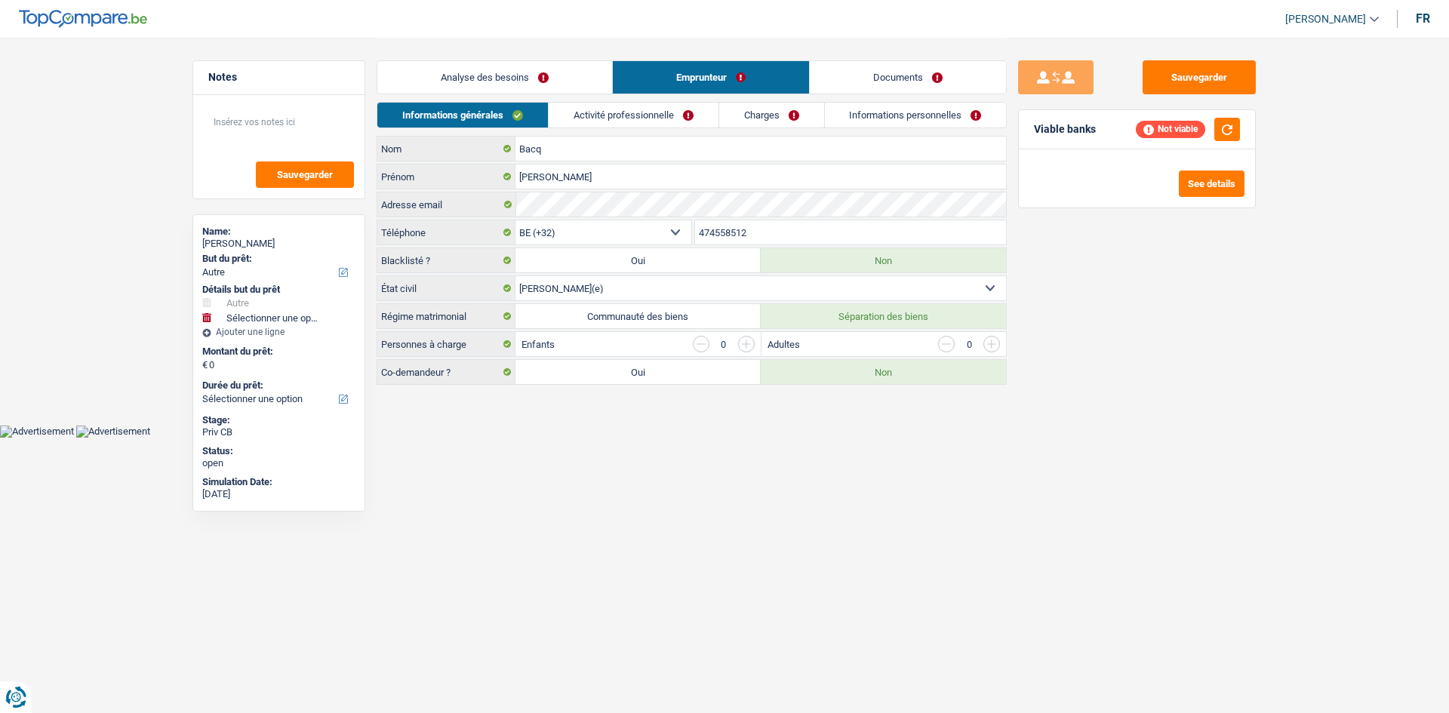
click at [578, 74] on link "Analyse des besoins" at bounding box center [494, 77] width 235 height 32
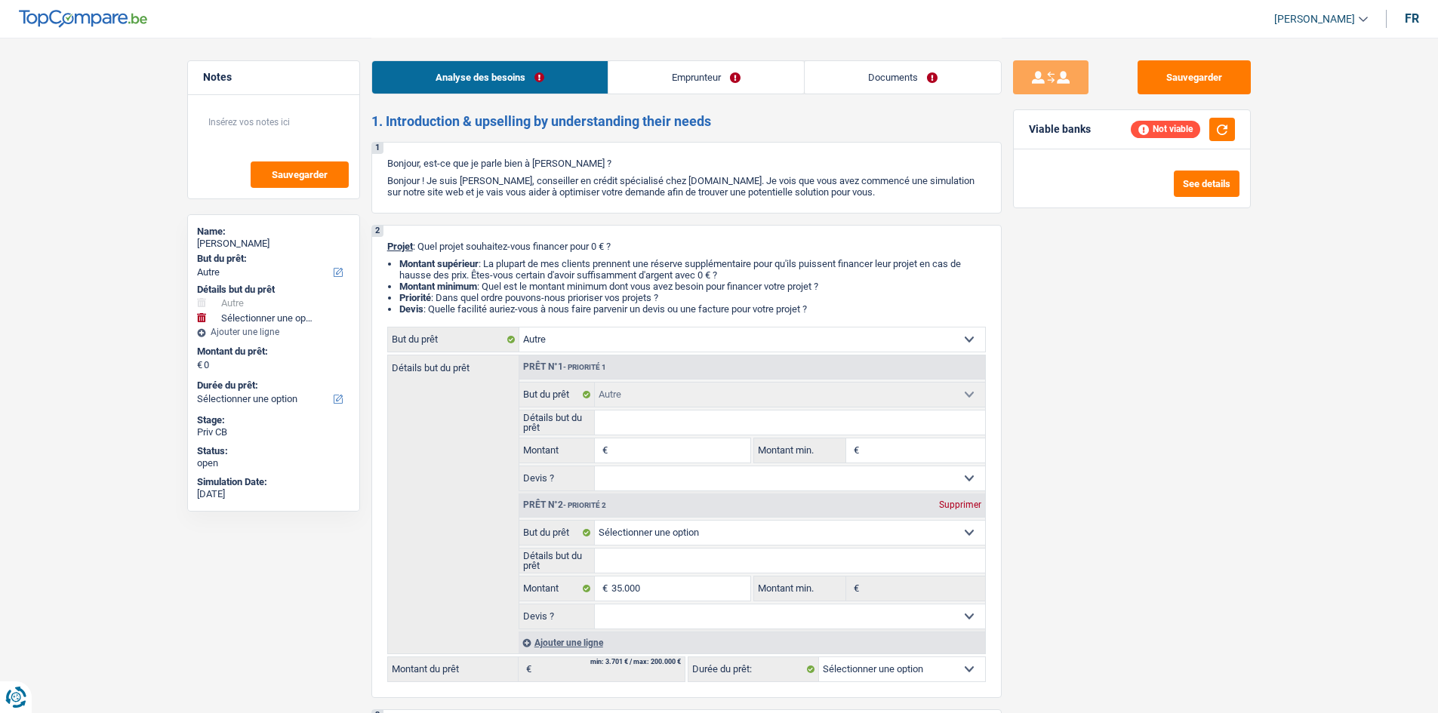
click at [649, 82] on link "Emprunteur" at bounding box center [706, 77] width 196 height 32
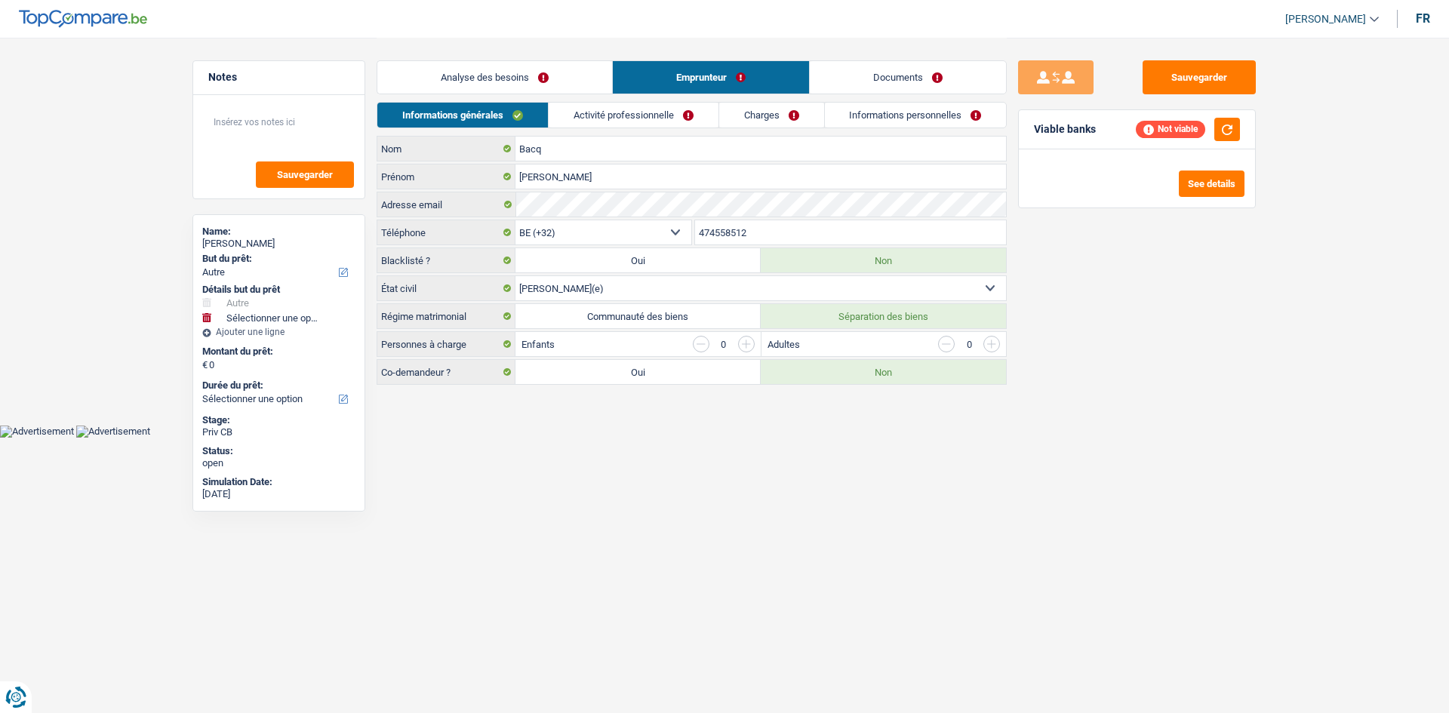
click at [560, 74] on link "Analyse des besoins" at bounding box center [494, 77] width 235 height 32
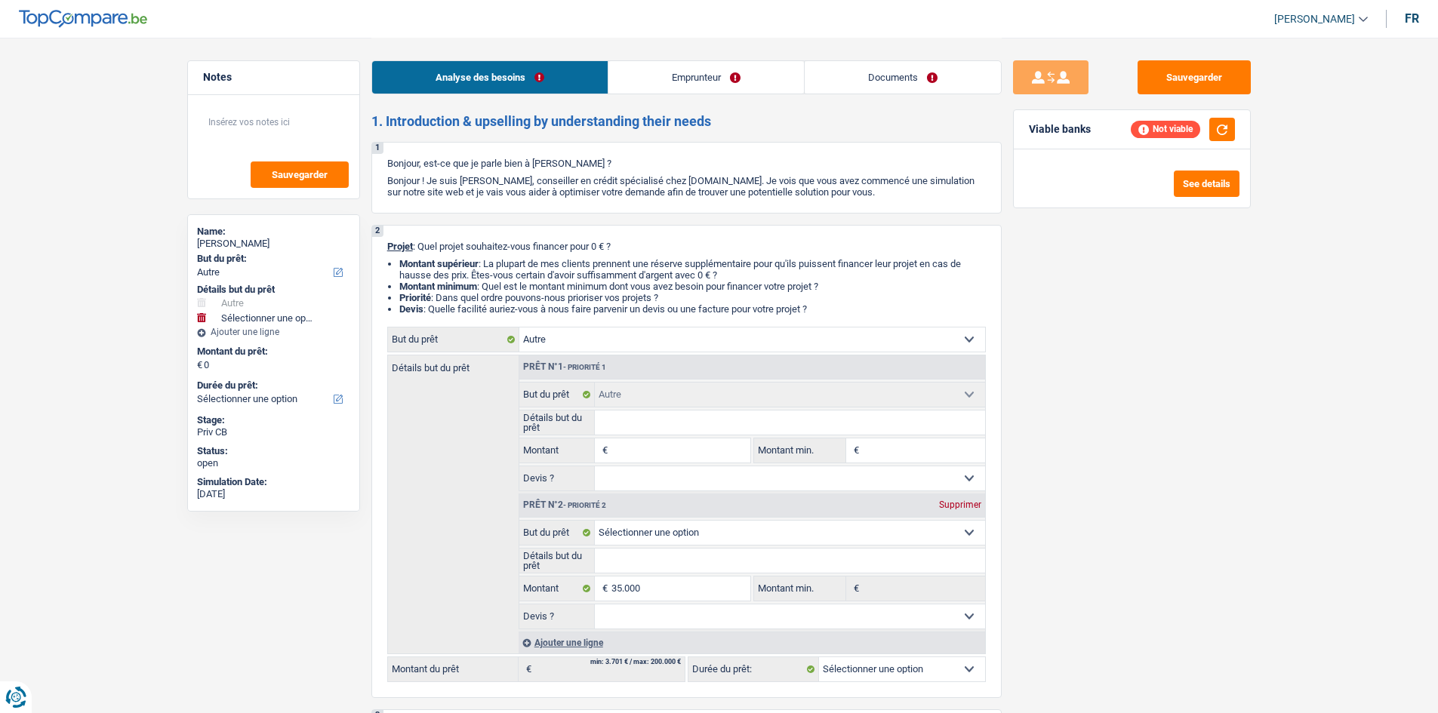
click at [631, 85] on link "Emprunteur" at bounding box center [706, 77] width 196 height 32
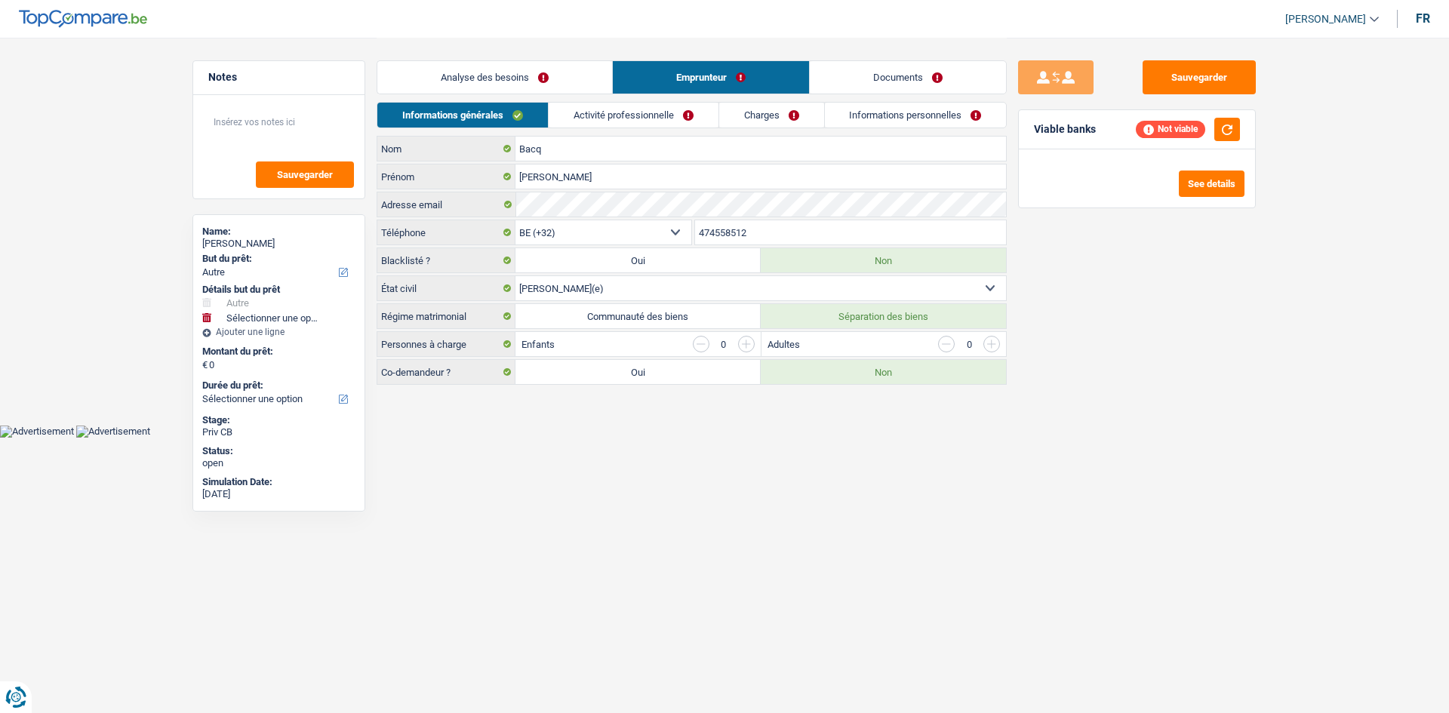
click at [573, 76] on link "Analyse des besoins" at bounding box center [494, 77] width 235 height 32
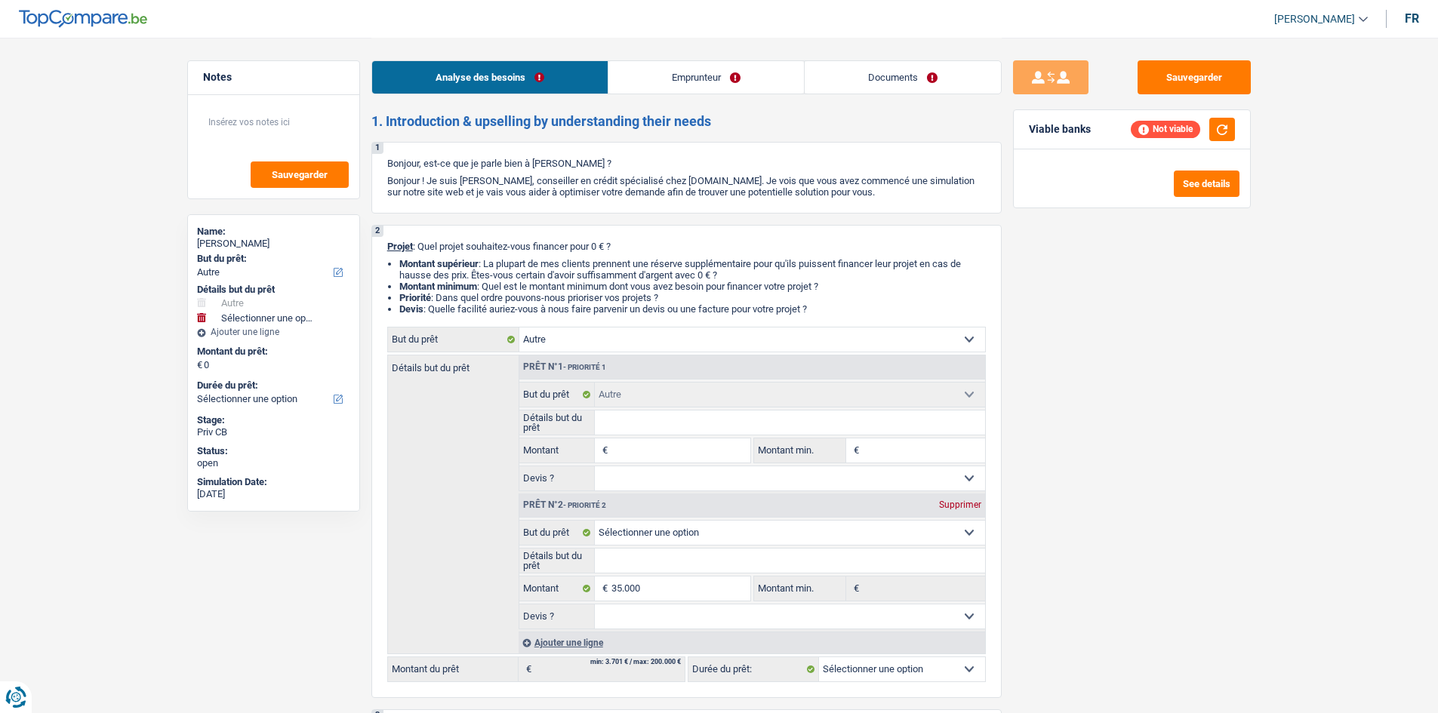
click at [656, 89] on link "Emprunteur" at bounding box center [706, 77] width 196 height 32
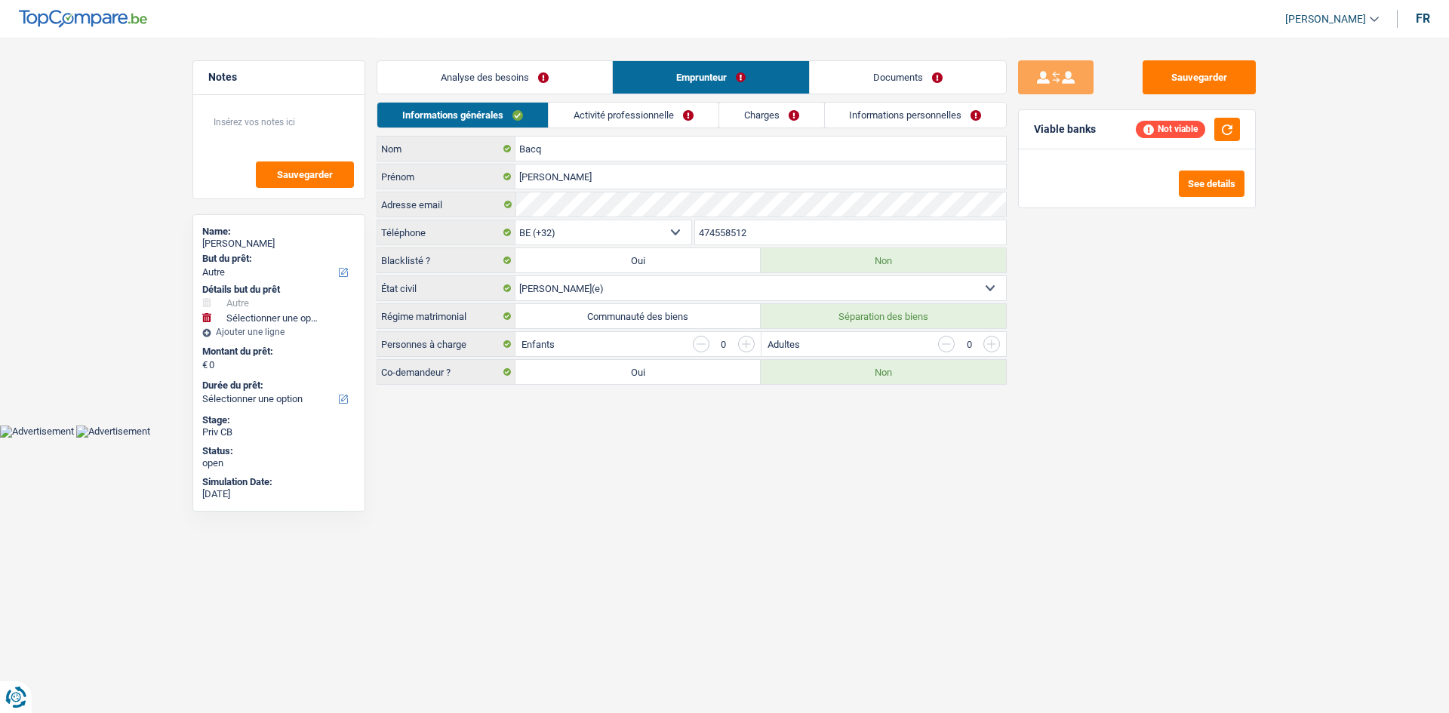
click at [593, 79] on link "Analyse des besoins" at bounding box center [494, 77] width 235 height 32
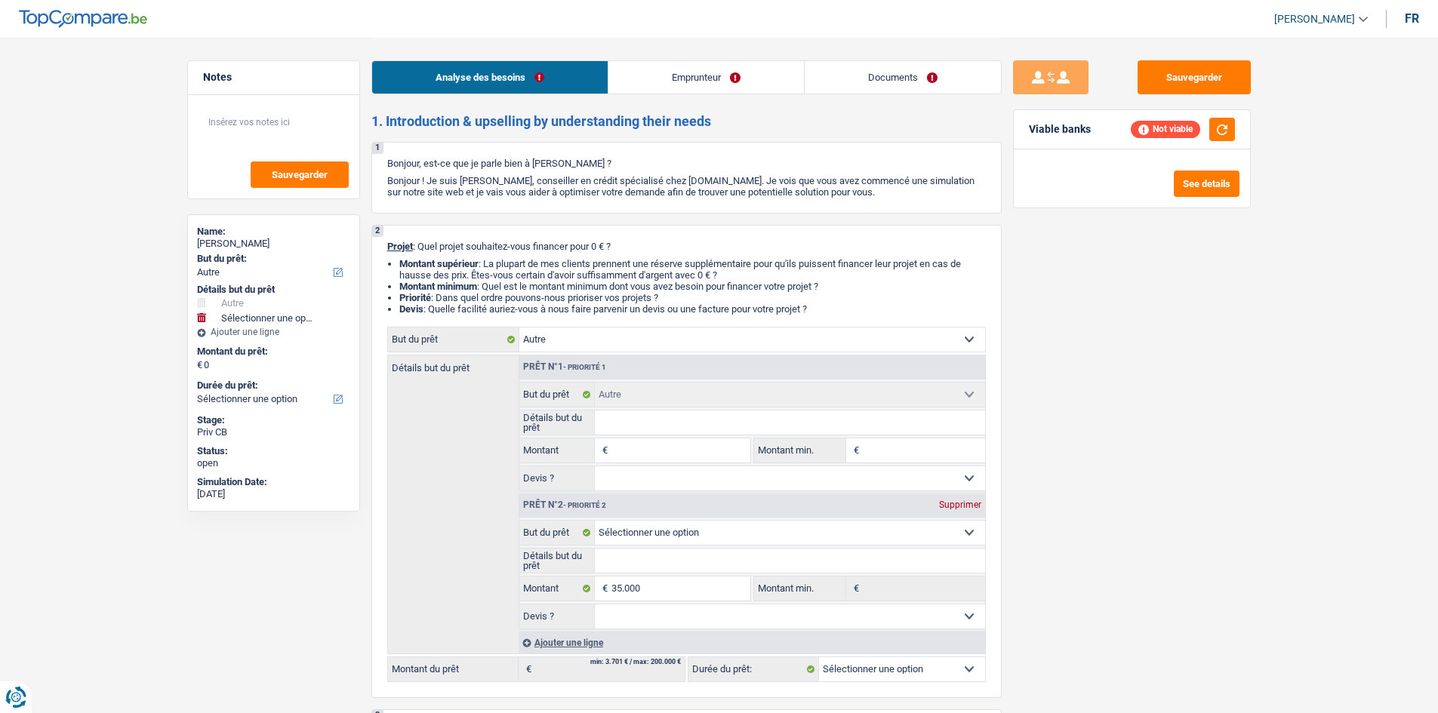
click at [679, 75] on link "Emprunteur" at bounding box center [706, 77] width 196 height 32
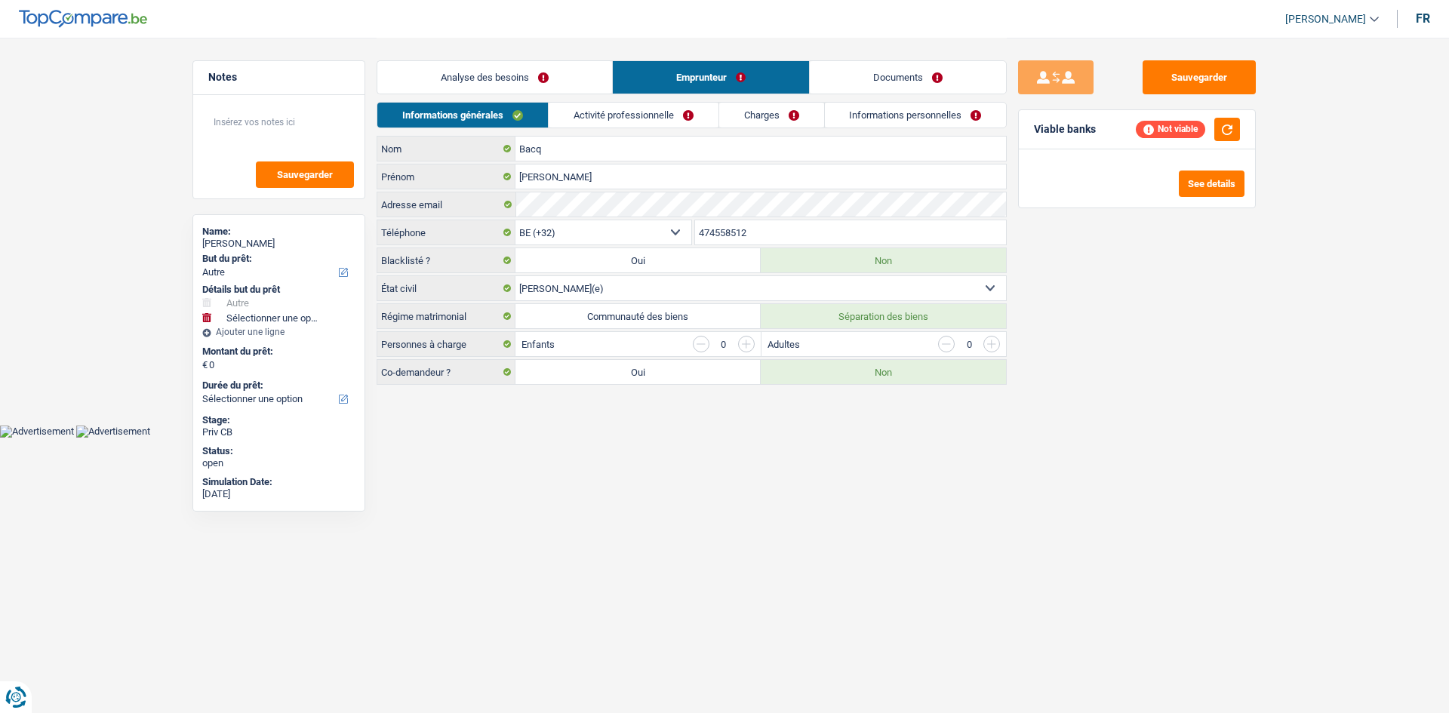
click at [537, 77] on link "Analyse des besoins" at bounding box center [494, 77] width 235 height 32
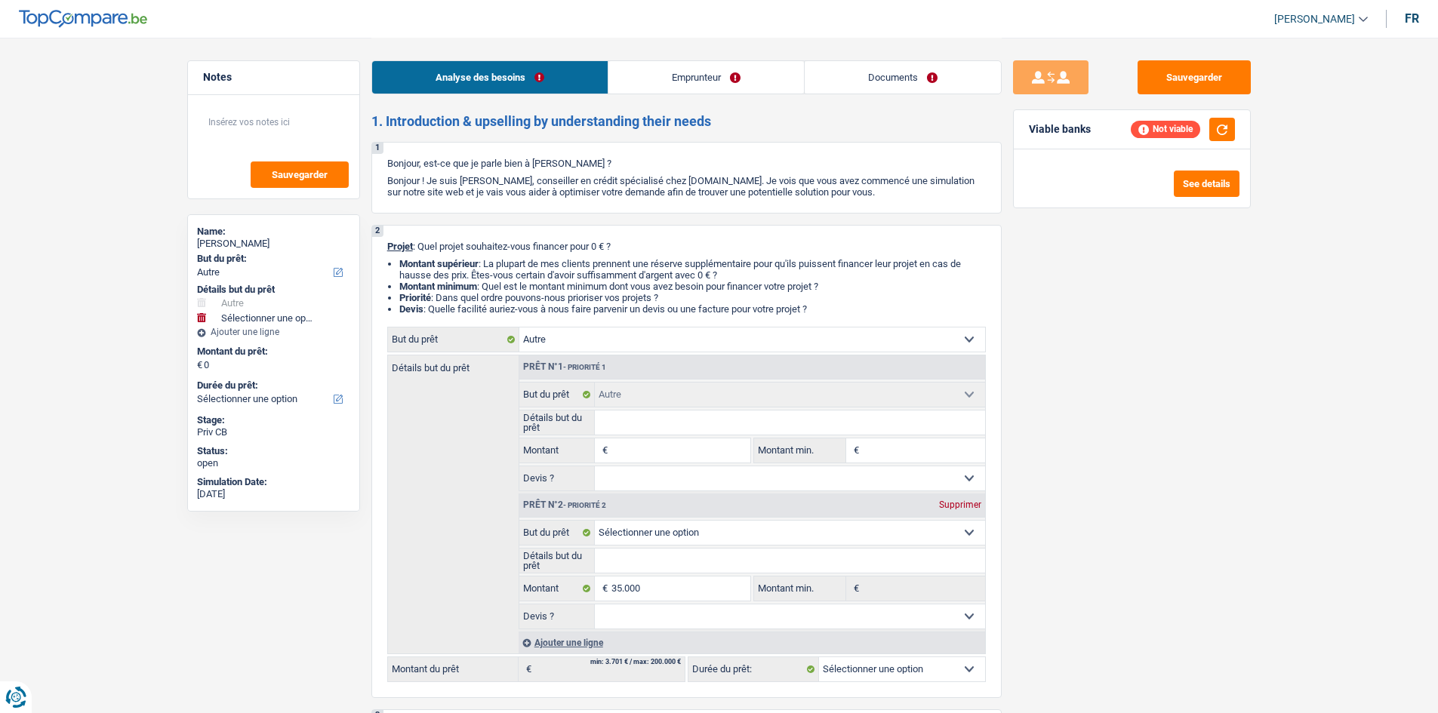
click at [713, 335] on select "Confort maison: meubles, textile, peinture, électroménager, outillage non-profe…" at bounding box center [752, 340] width 466 height 24
click at [1107, 352] on div "Sauvegarder Viable banks Not viable See details" at bounding box center [1132, 374] width 260 height 629
click at [736, 88] on link "Emprunteur" at bounding box center [706, 77] width 196 height 32
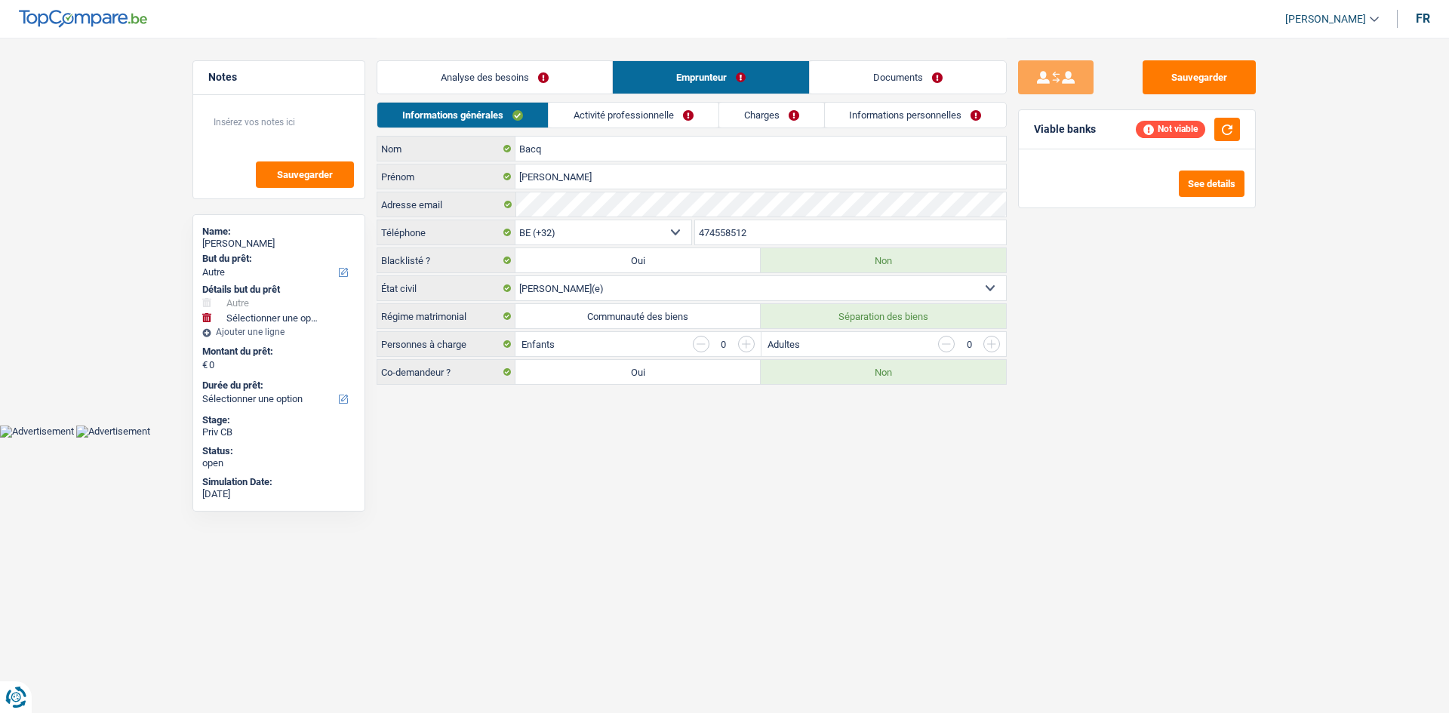
click at [605, 121] on link "Activité professionnelle" at bounding box center [634, 115] width 170 height 25
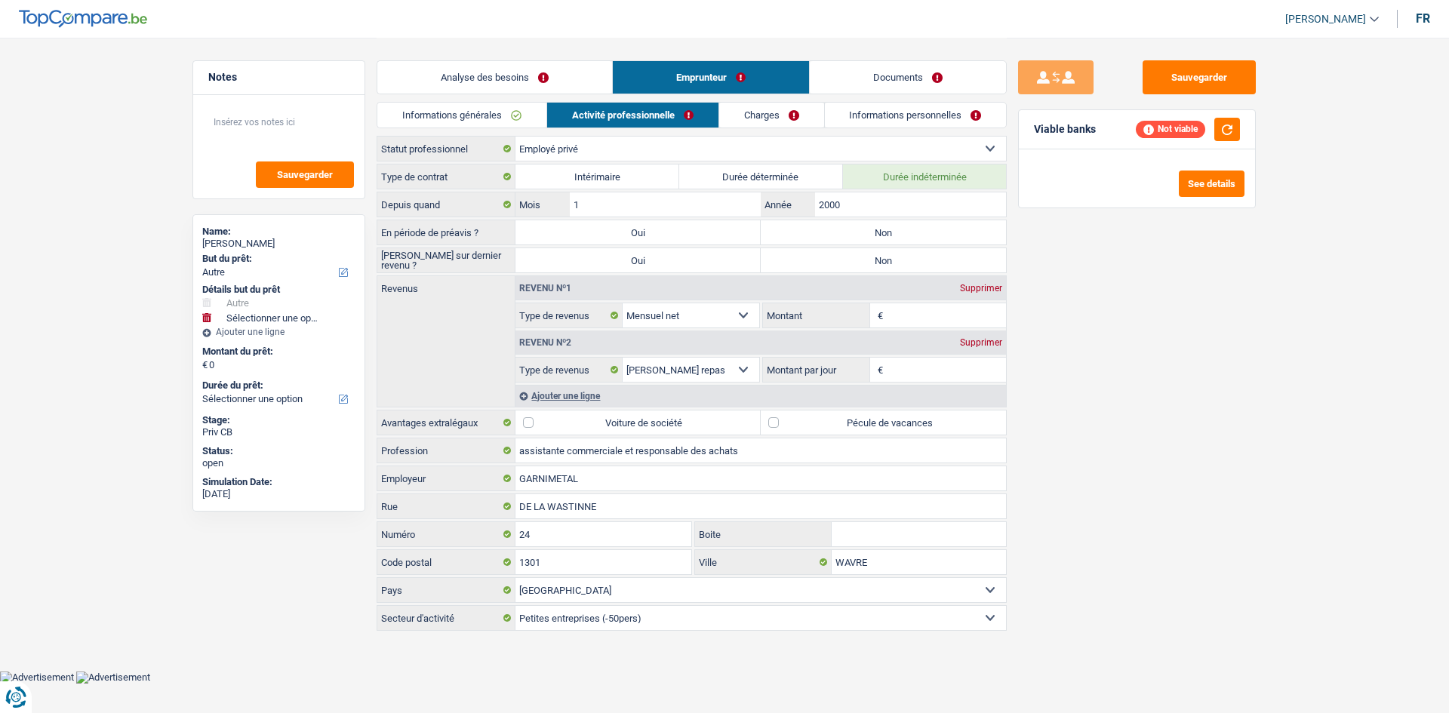
click at [761, 123] on link "Charges" at bounding box center [771, 115] width 105 height 25
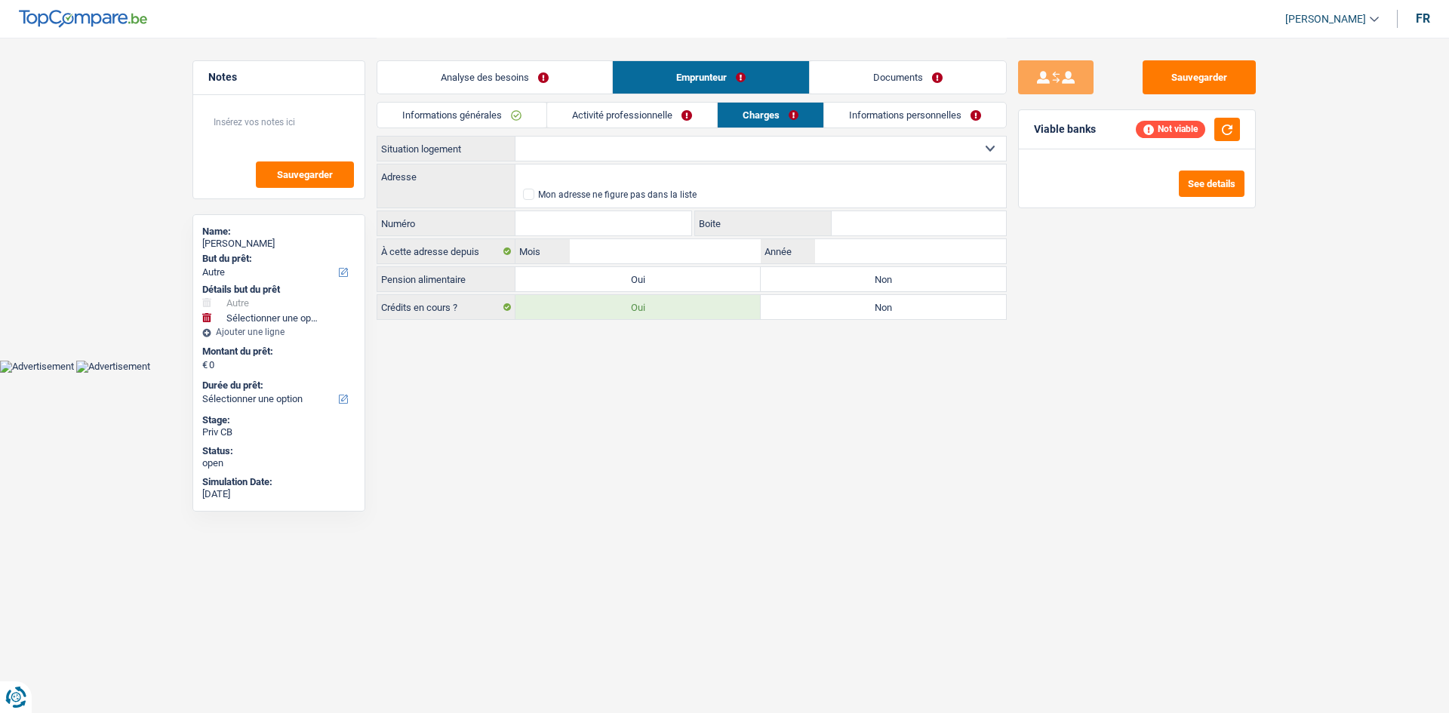
click at [605, 115] on link "Activité professionnelle" at bounding box center [632, 115] width 170 height 25
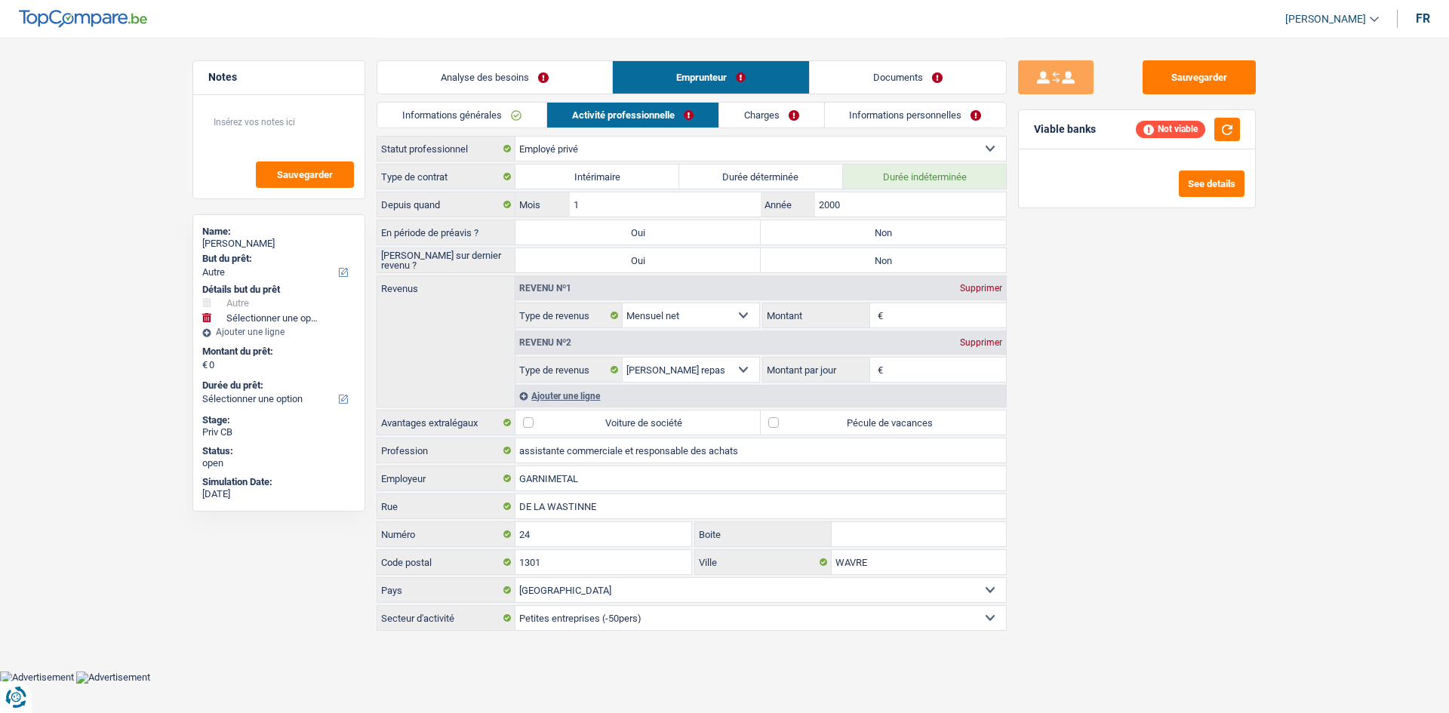
click at [501, 72] on link "Analyse des besoins" at bounding box center [494, 77] width 235 height 32
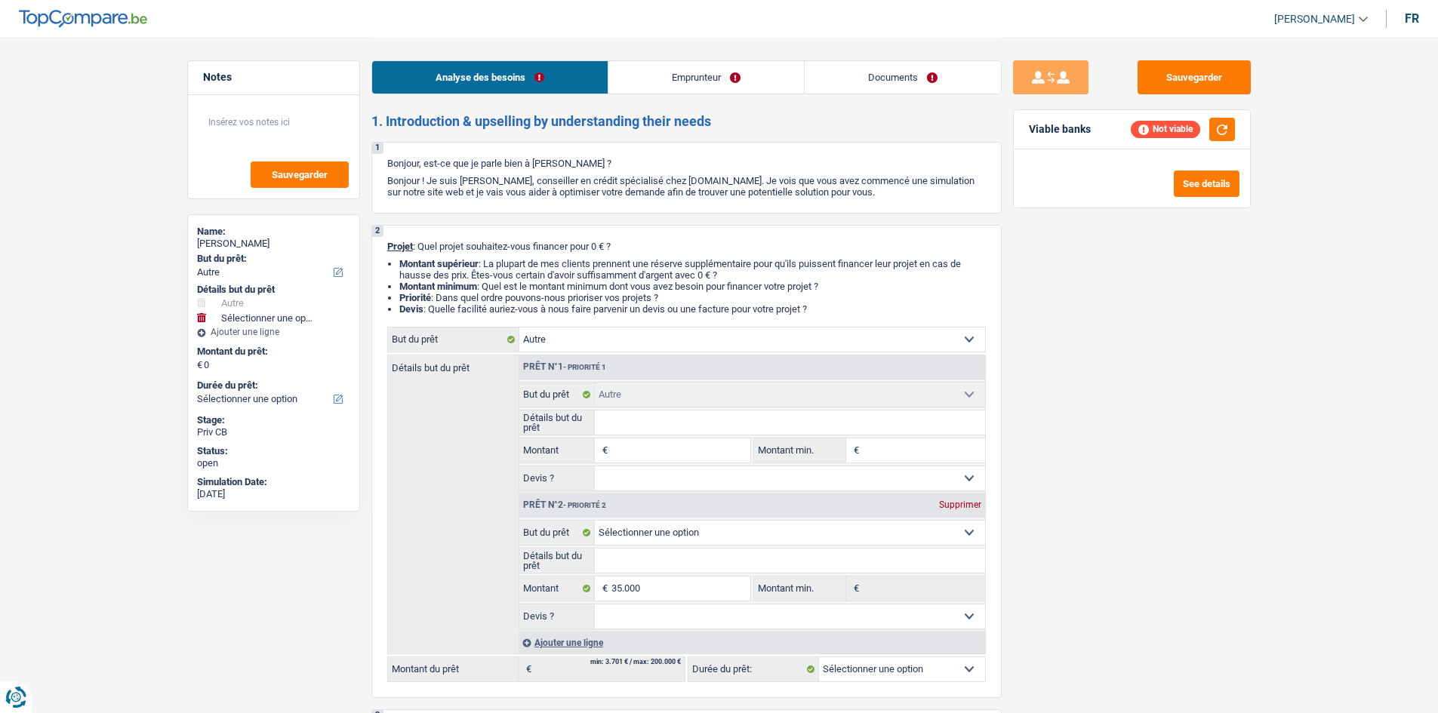
click at [947, 497] on div "Prêt n°2 - Priorité 2 Supprimer" at bounding box center [752, 506] width 466 height 24
click at [953, 506] on div "Supprimer" at bounding box center [960, 504] width 50 height 9
select select
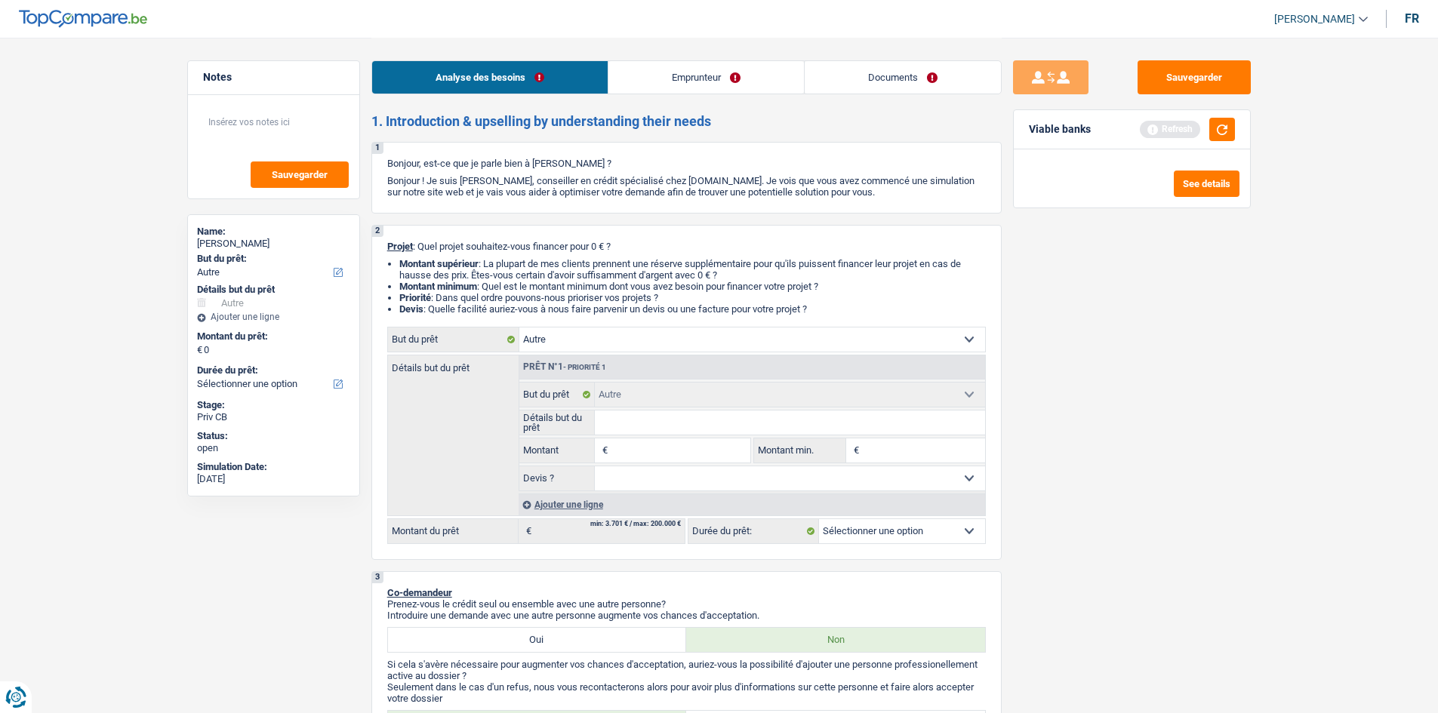
click at [955, 337] on select "Confort maison: meubles, textile, peinture, électroménager, outillage non-profe…" at bounding box center [752, 340] width 466 height 24
click at [1052, 397] on div "Sauvegarder Viable banks Refresh See details" at bounding box center [1132, 374] width 260 height 629
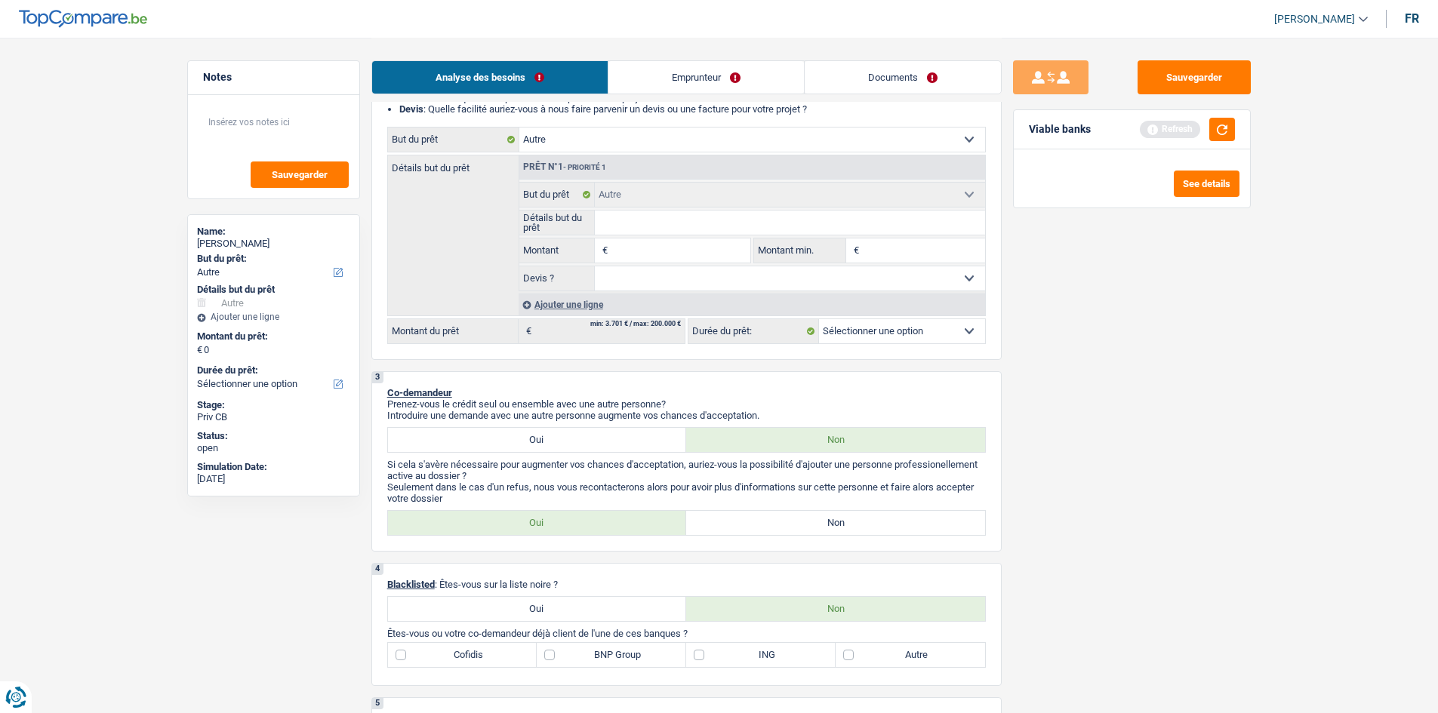
scroll to position [226, 0]
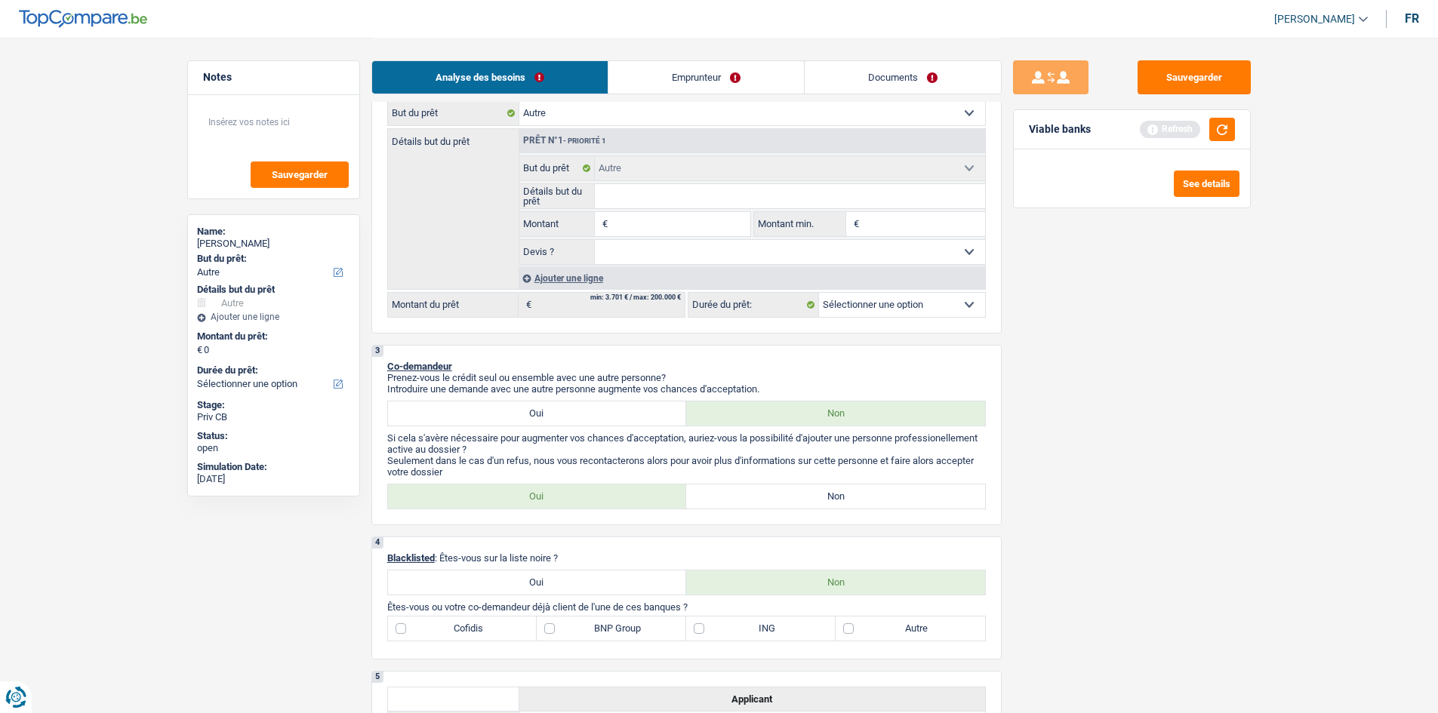
click at [733, 497] on label "Non" at bounding box center [835, 497] width 299 height 24
click at [733, 497] on input "Non" at bounding box center [835, 497] width 299 height 24
radio input "true"
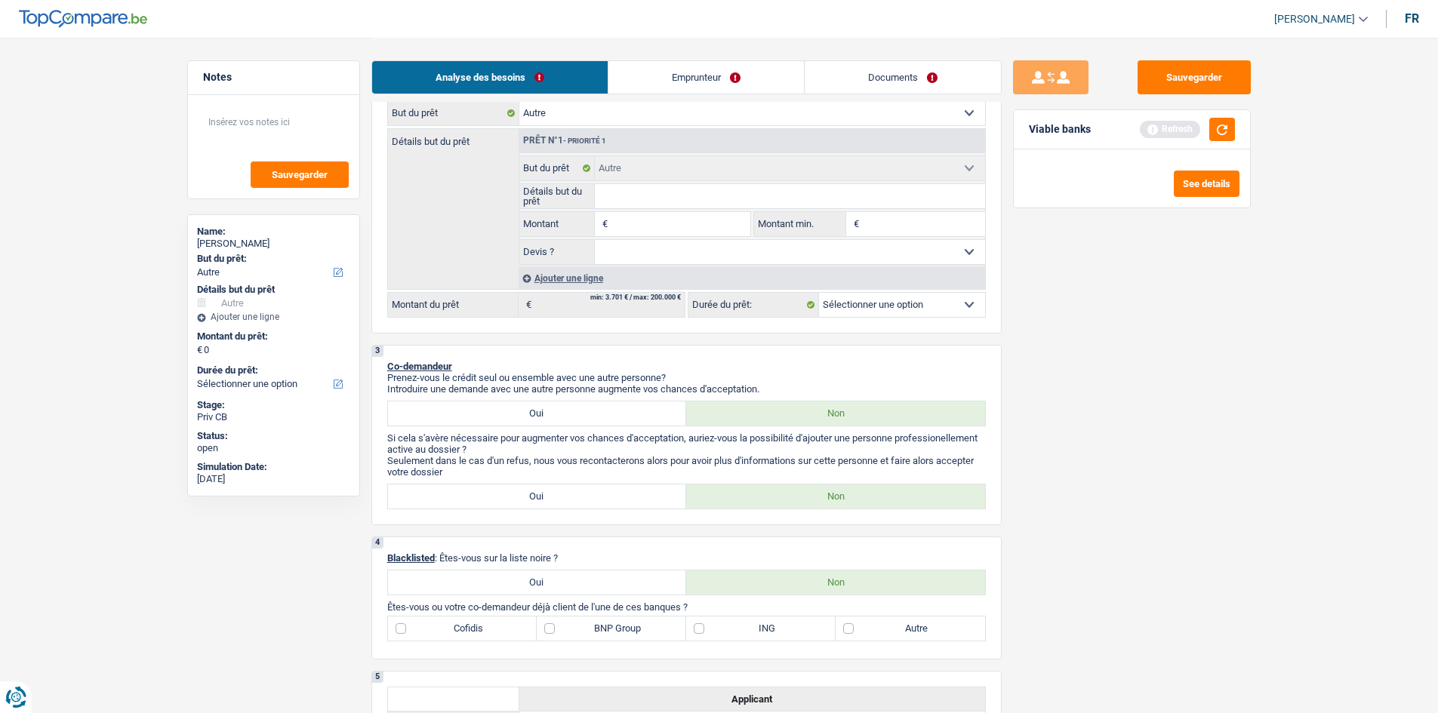
scroll to position [377, 0]
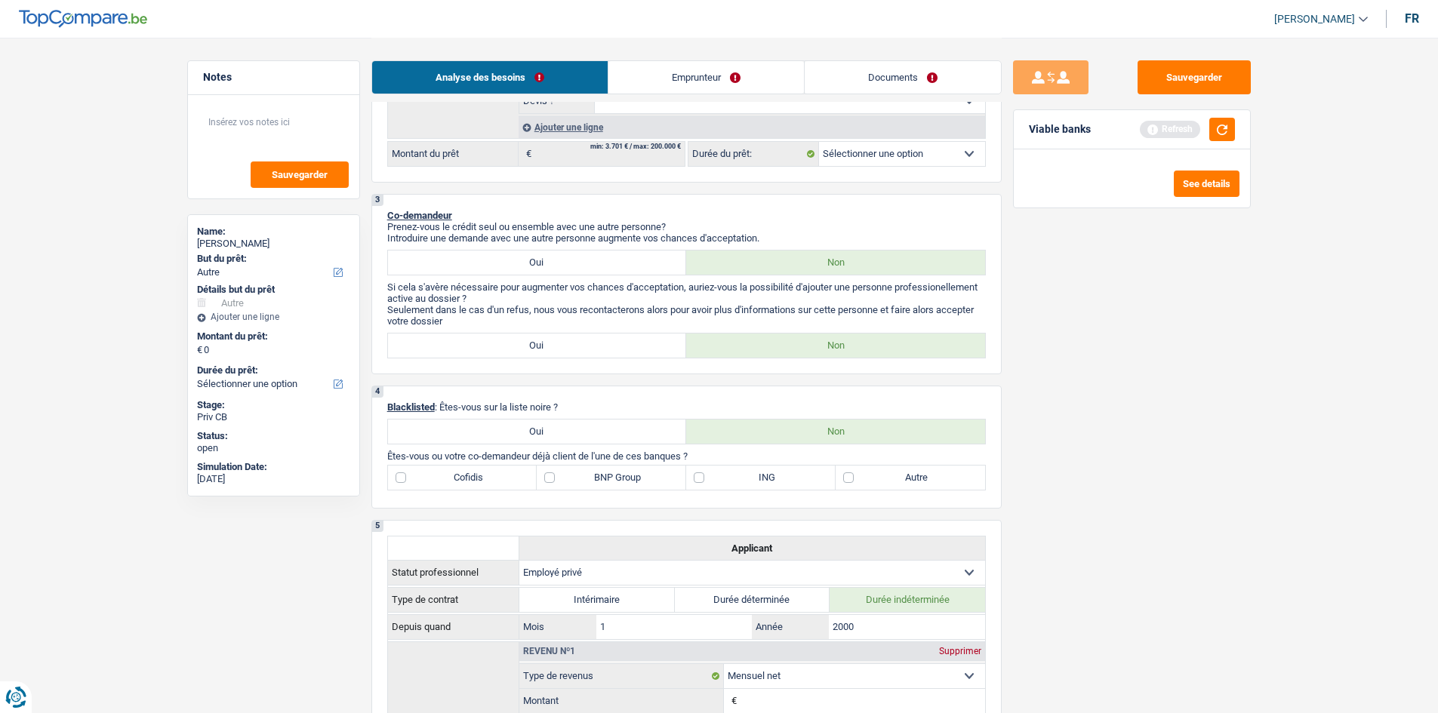
click at [546, 477] on label "BNP Group" at bounding box center [611, 478] width 149 height 24
click at [546, 477] on input "BNP Group" at bounding box center [611, 478] width 149 height 24
checkbox input "true"
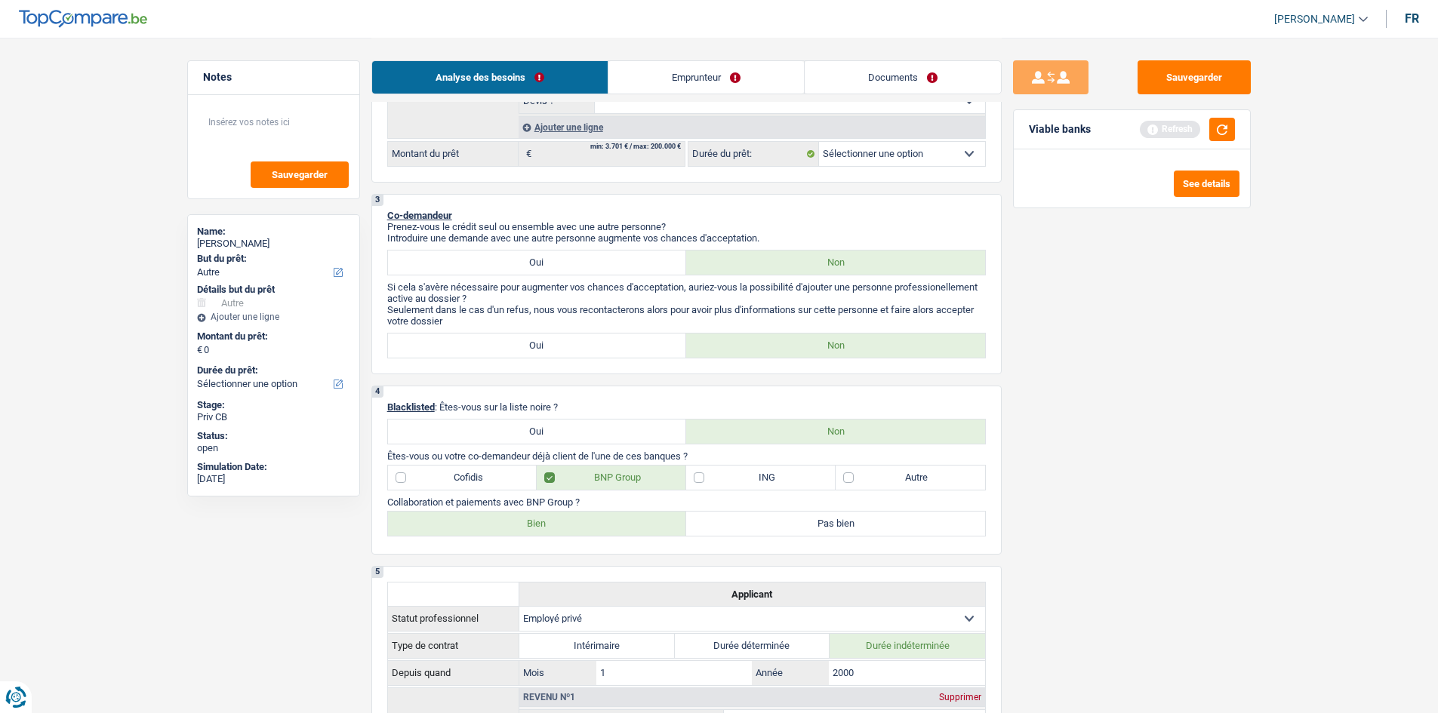
click at [560, 528] on label "Bien" at bounding box center [537, 524] width 299 height 24
click at [560, 528] on input "Bien" at bounding box center [537, 524] width 299 height 24
radio input "true"
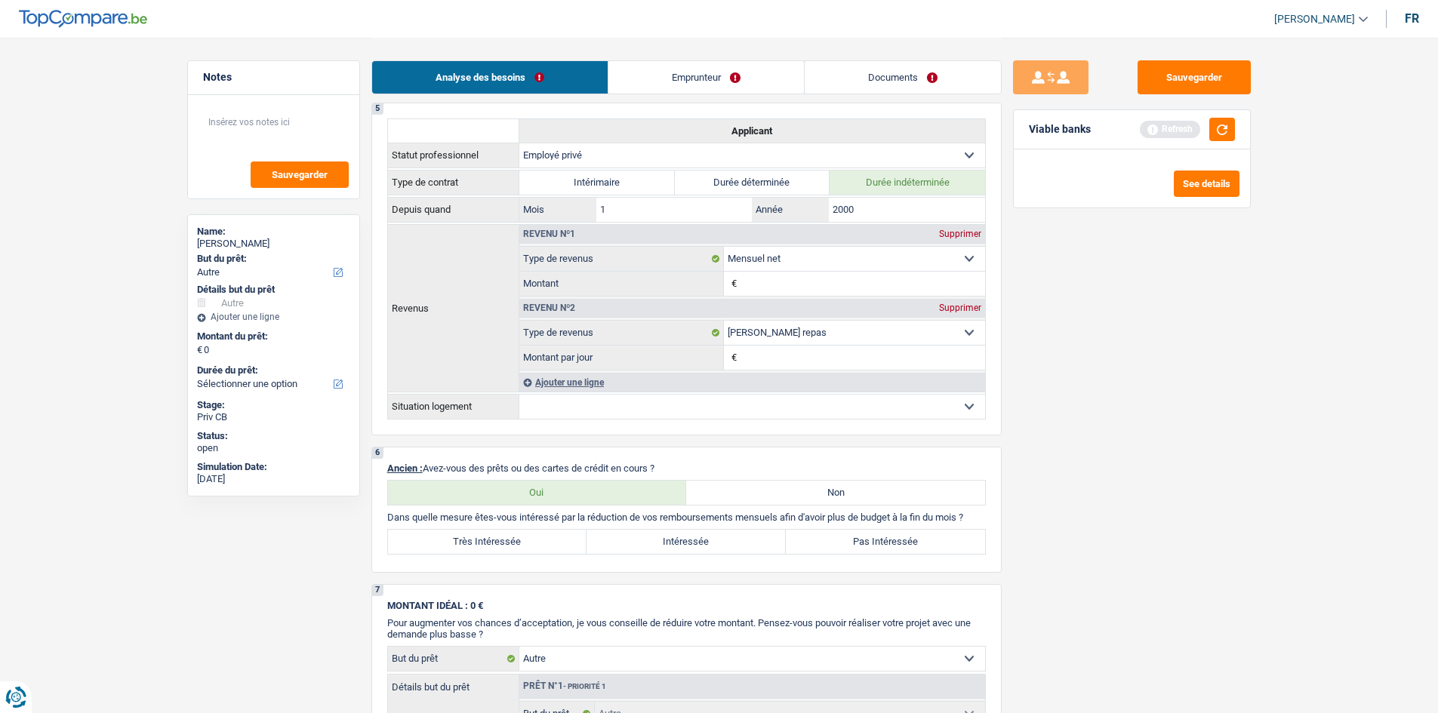
scroll to position [906, 0]
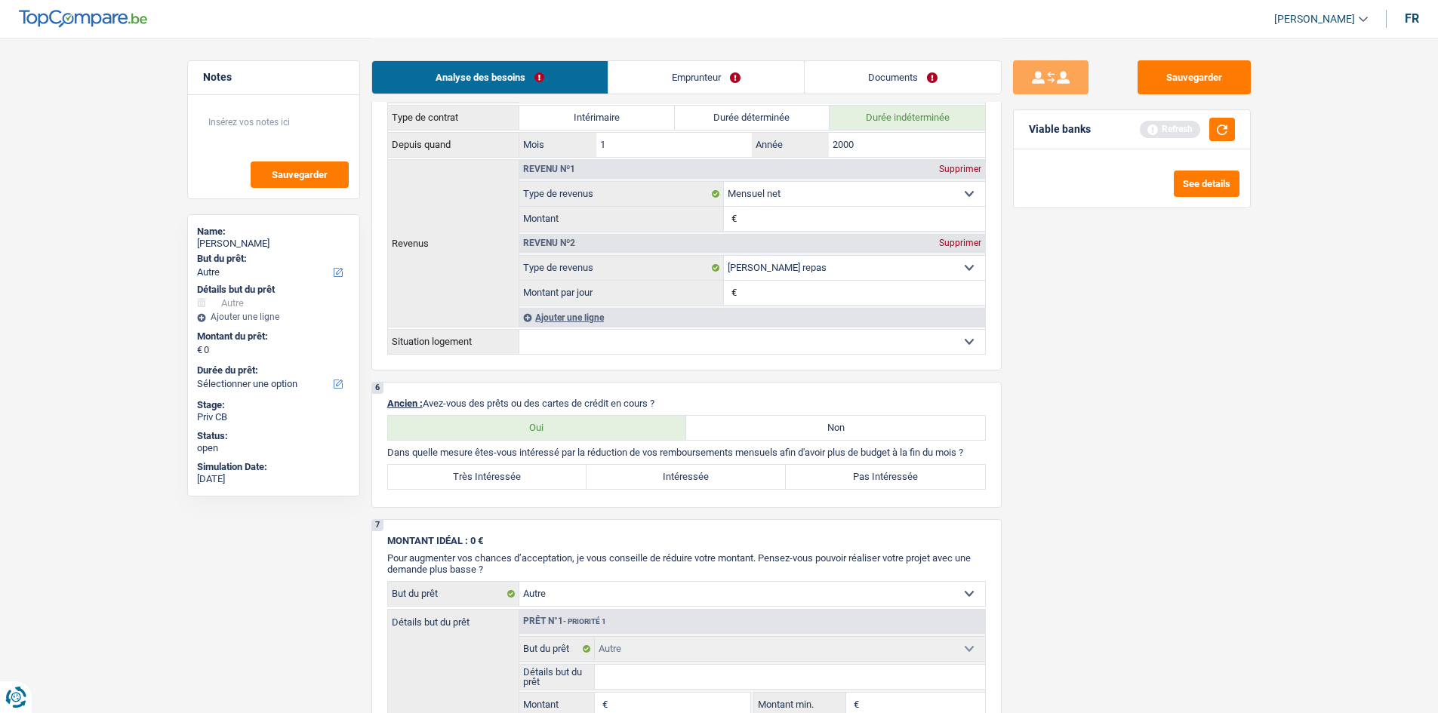
click at [541, 480] on label "Très Intéressée" at bounding box center [487, 477] width 199 height 24
click at [541, 480] on input "Très Intéressée" at bounding box center [487, 477] width 199 height 24
radio input "true"
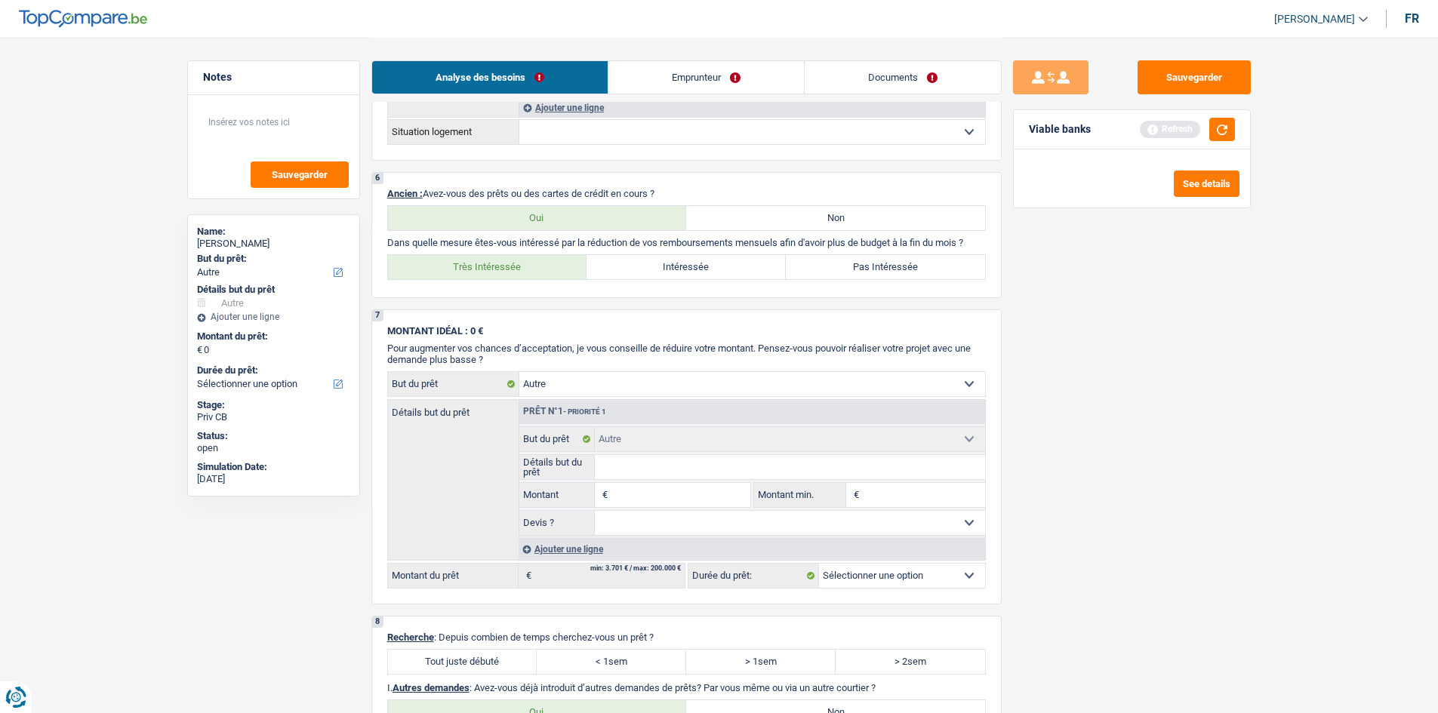
scroll to position [1132, 0]
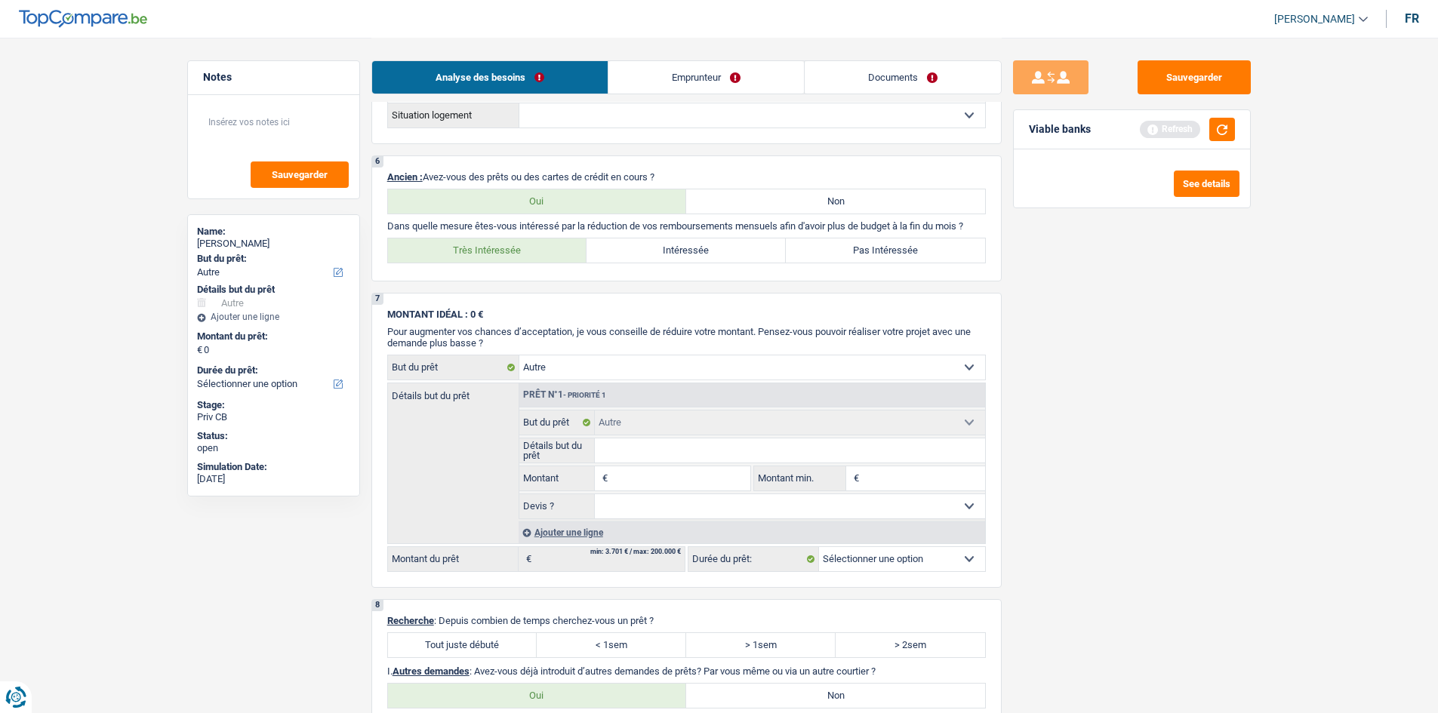
click at [794, 367] on select "Confort maison: meubles, textile, peinture, électroménager, outillage non-profe…" at bounding box center [752, 368] width 466 height 24
click at [1130, 402] on div "Sauvegarder Viable banks Refresh See details" at bounding box center [1132, 374] width 260 height 629
click at [751, 199] on label "Non" at bounding box center [835, 201] width 299 height 24
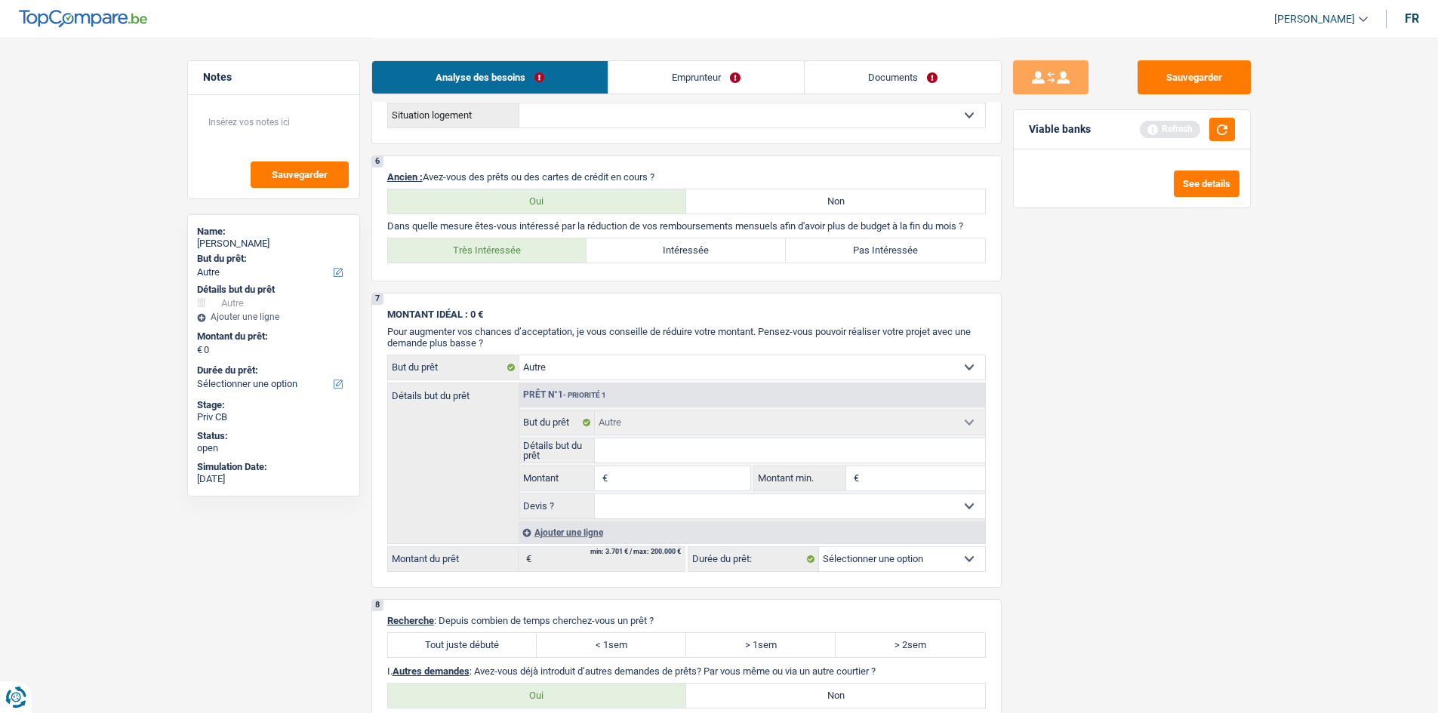
click at [751, 199] on input "Non" at bounding box center [835, 201] width 299 height 24
radio input "true"
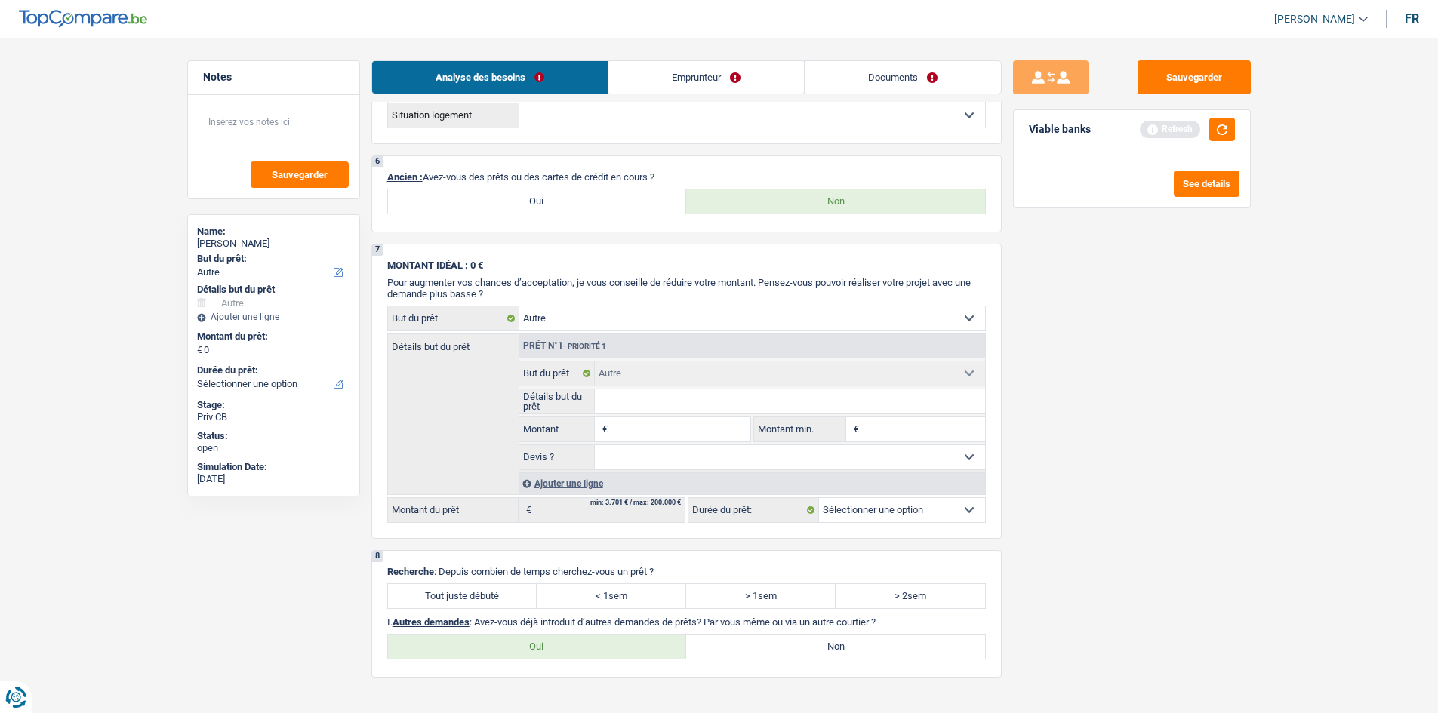
click at [614, 201] on label "Oui" at bounding box center [537, 201] width 299 height 24
click at [614, 201] on input "Oui" at bounding box center [537, 201] width 299 height 24
radio input "true"
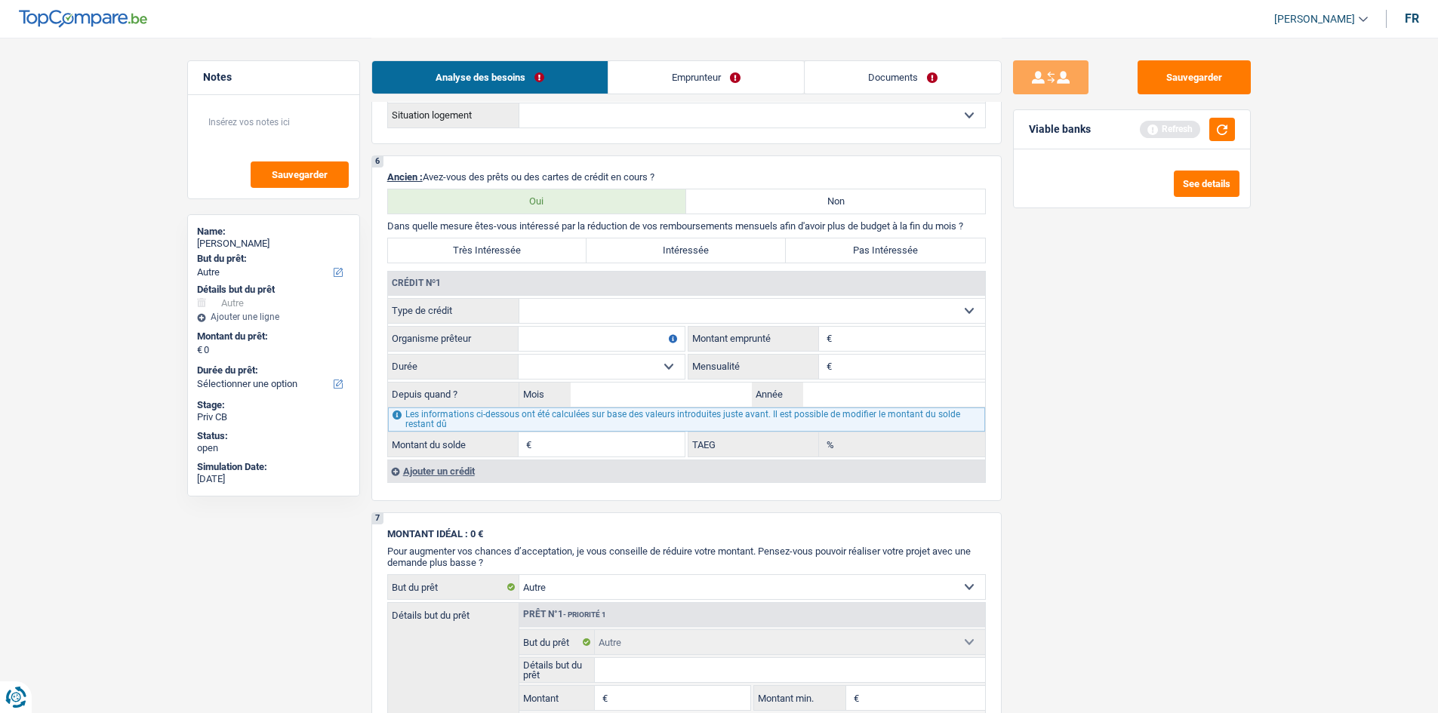
click at [750, 306] on select "Carte ou ouverture de crédit Prêt hypothécaire Vente à tempérament Prêt à tempé…" at bounding box center [752, 311] width 466 height 24
select select "personalLoan"
type input "0"
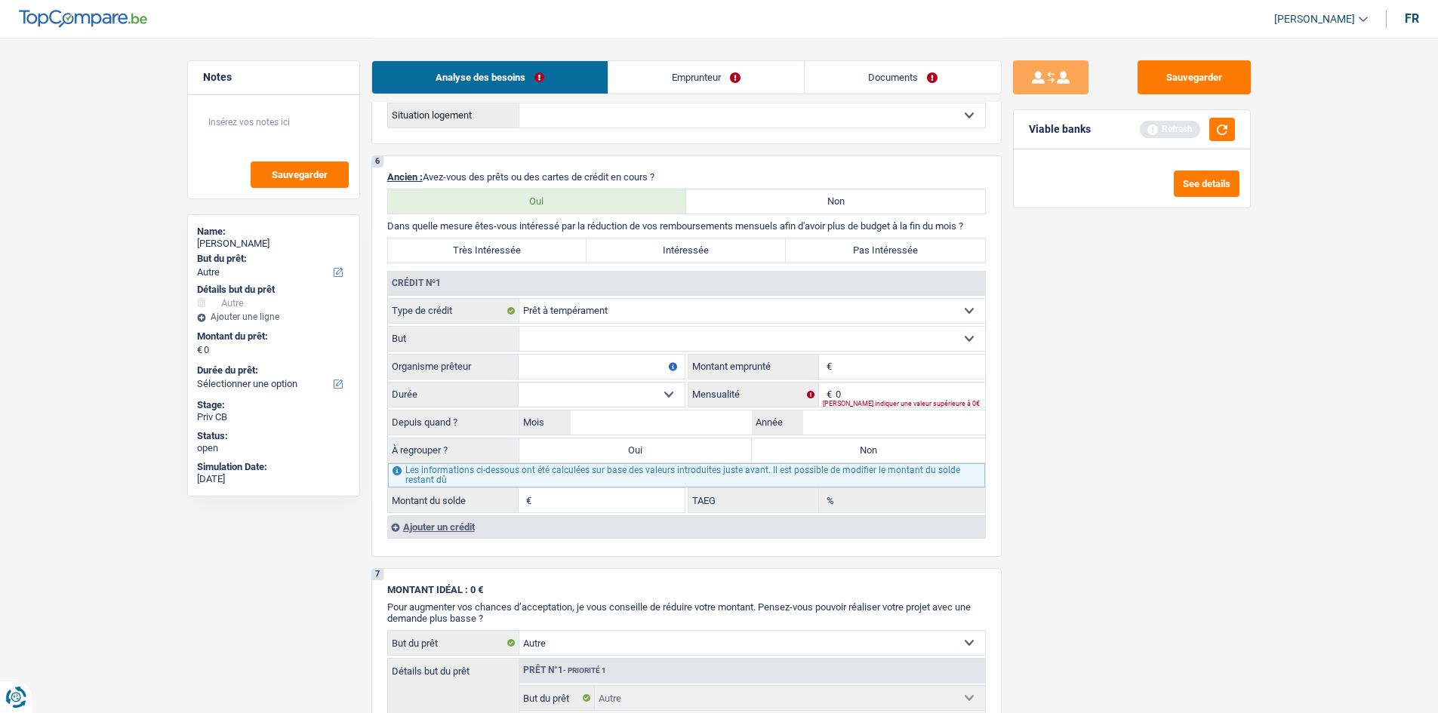
click at [615, 362] on input "Organisme prêteur" at bounding box center [602, 367] width 166 height 24
type input "Fimaser"
click at [652, 340] on select "Confort maison: meubles, textile, peinture, électroménager, outillage non-profe…" at bounding box center [752, 339] width 466 height 24
select select "smallWorks"
click at [519, 327] on select "Confort maison: meubles, textile, peinture, électroménager, outillage non-profe…" at bounding box center [752, 339] width 466 height 24
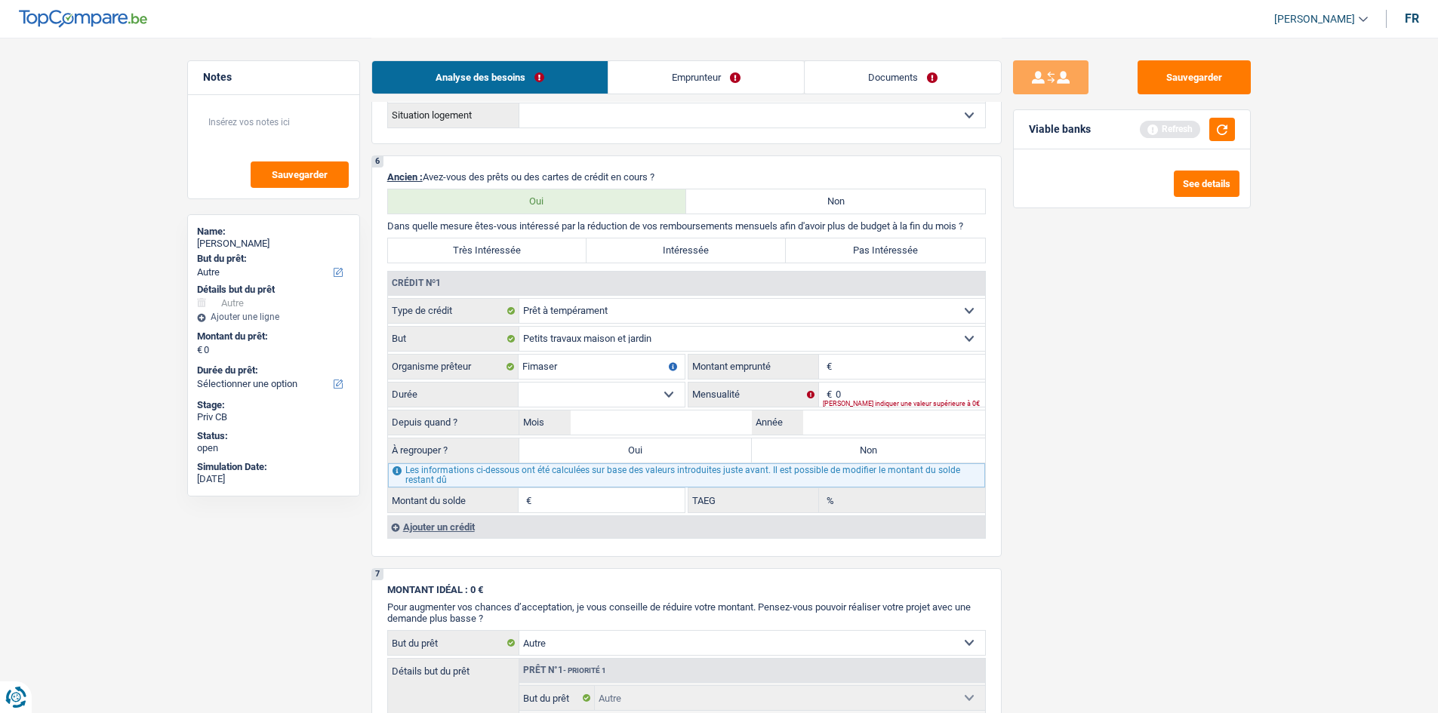
click at [910, 374] on input "Montant" at bounding box center [910, 367] width 149 height 24
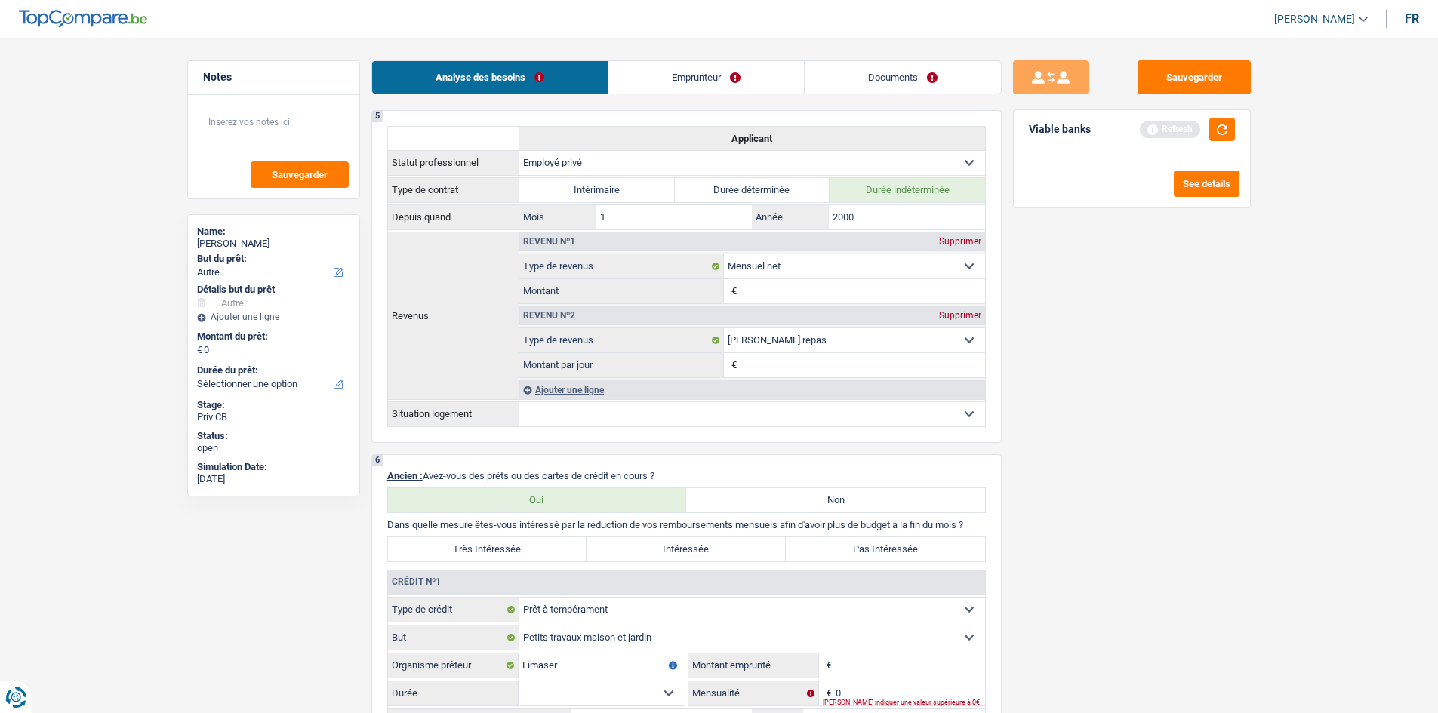
scroll to position [830, 0]
click at [685, 70] on link "Emprunteur" at bounding box center [706, 77] width 196 height 32
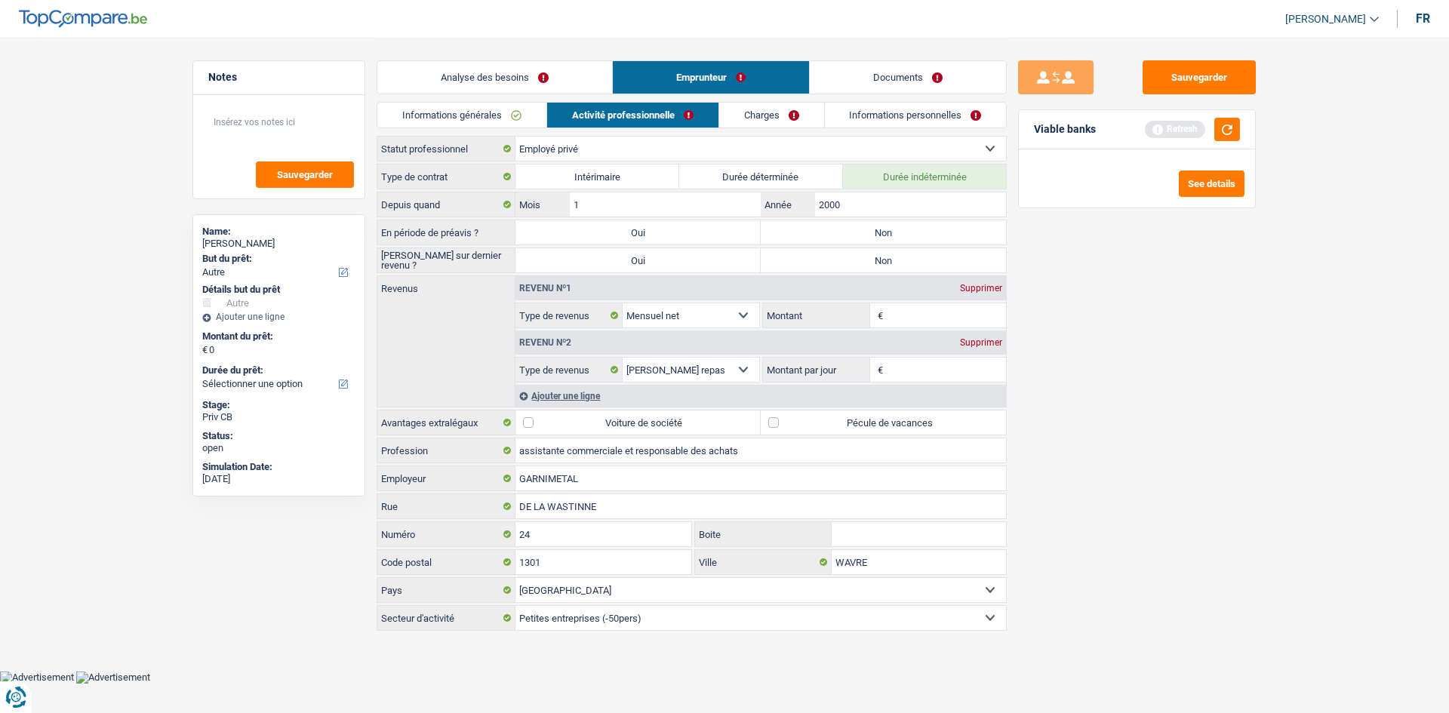
click at [485, 83] on link "Analyse des besoins" at bounding box center [494, 77] width 235 height 32
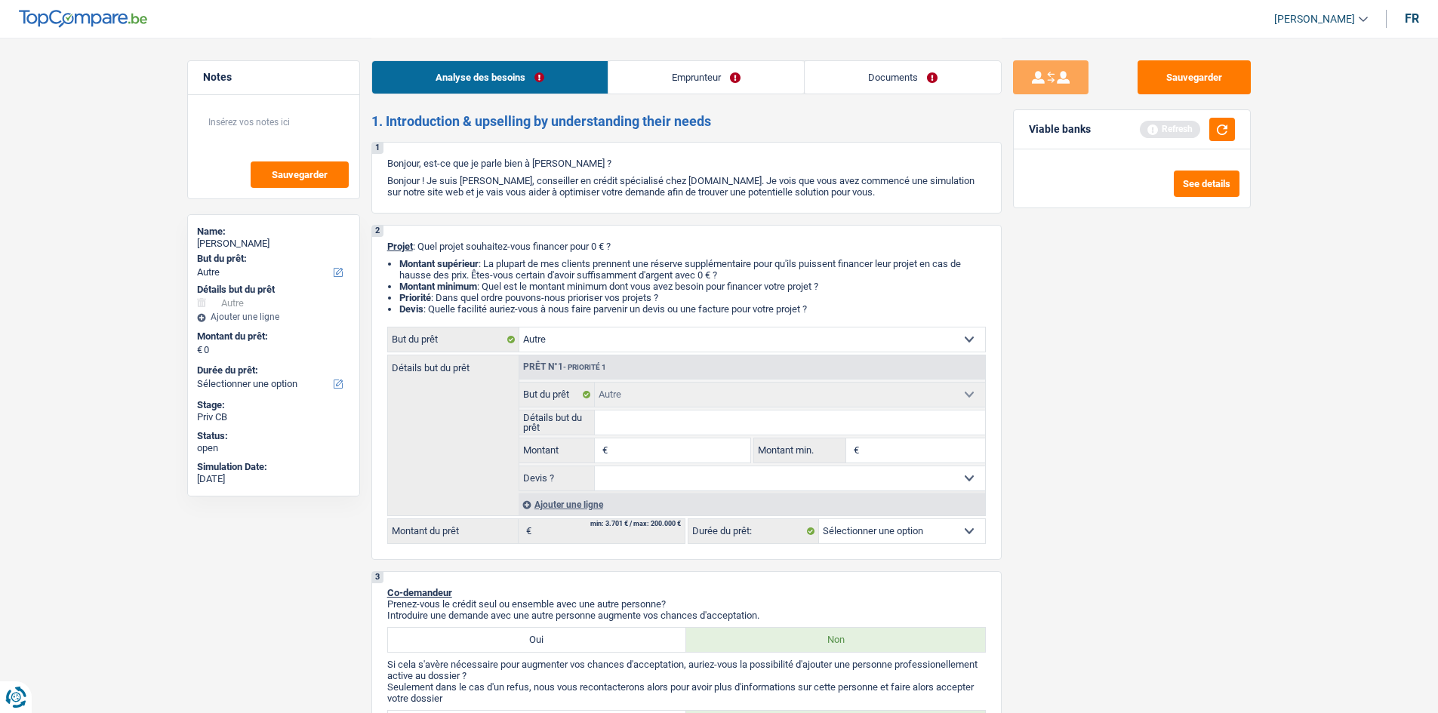
click at [679, 82] on link "Emprunteur" at bounding box center [706, 77] width 196 height 32
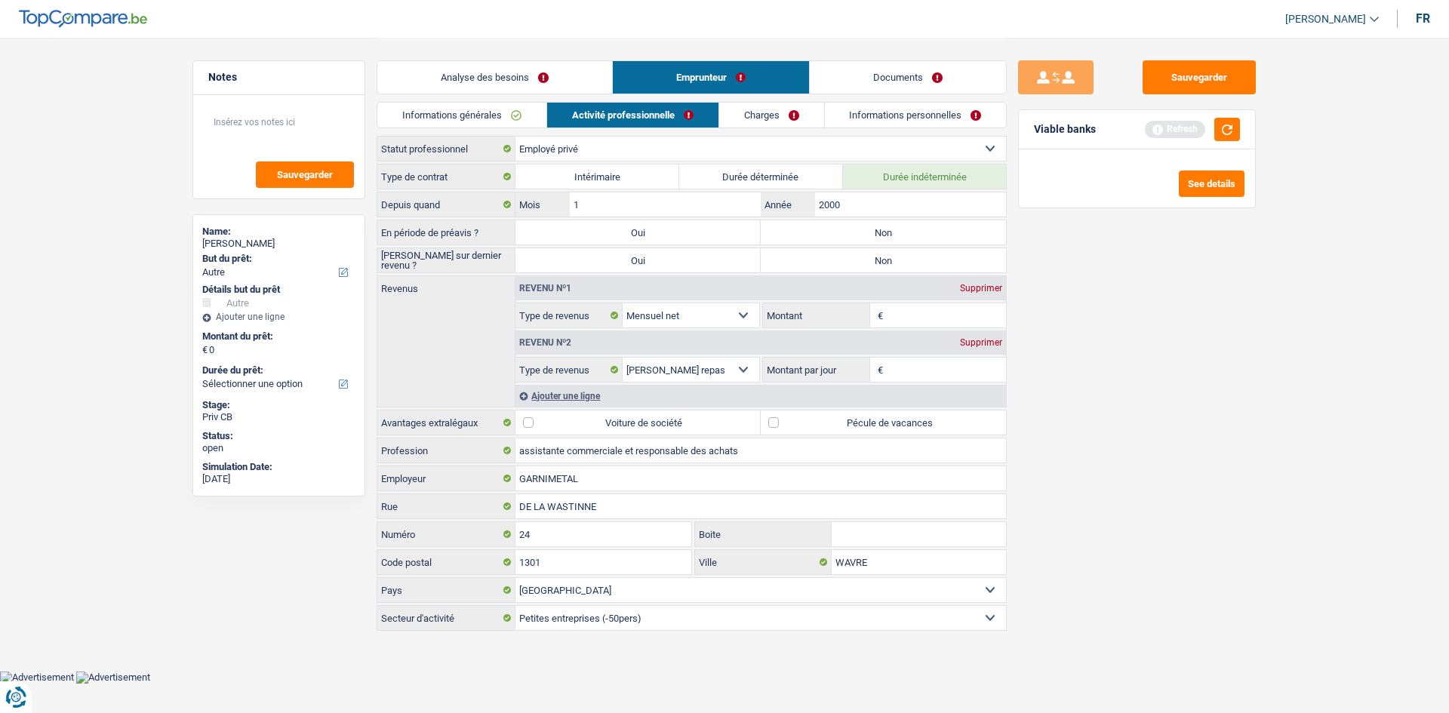
click at [757, 117] on link "Charges" at bounding box center [771, 115] width 105 height 25
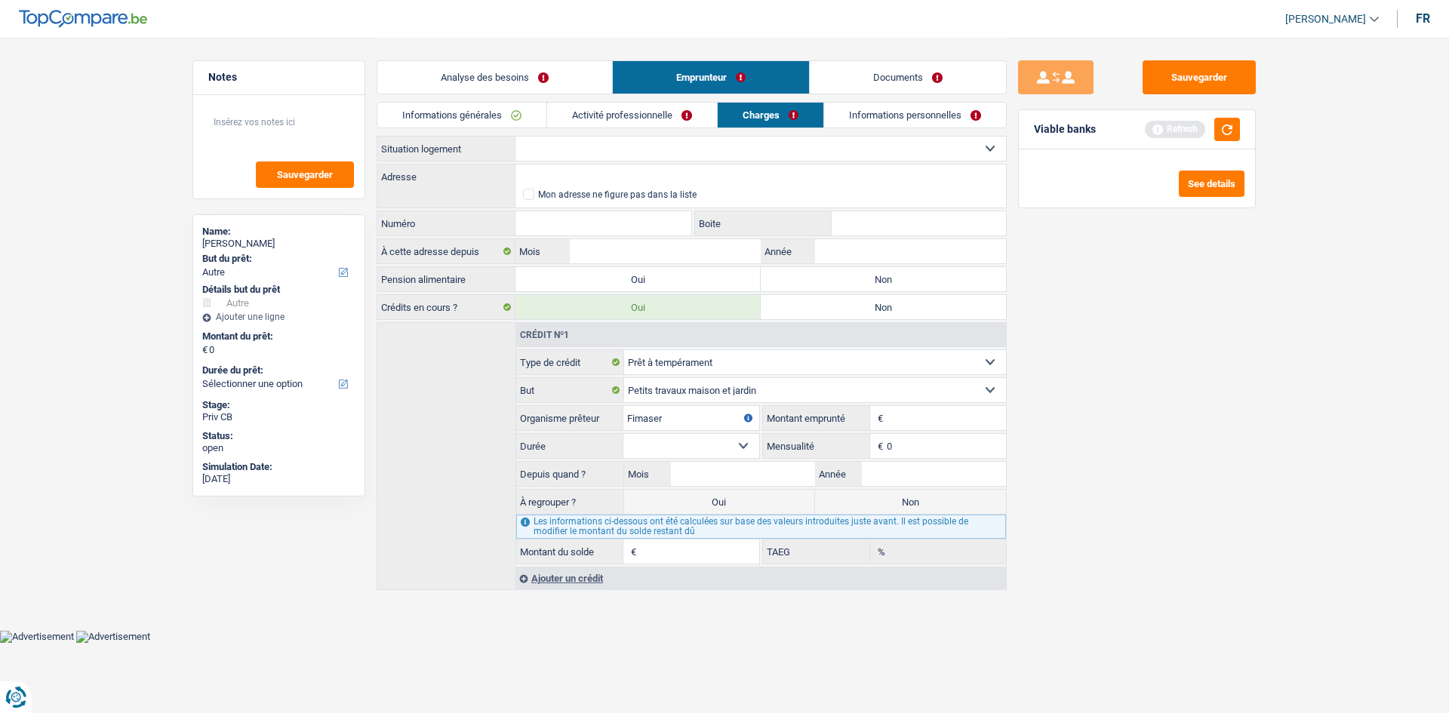
click at [479, 112] on link "Informations générales" at bounding box center [461, 115] width 169 height 25
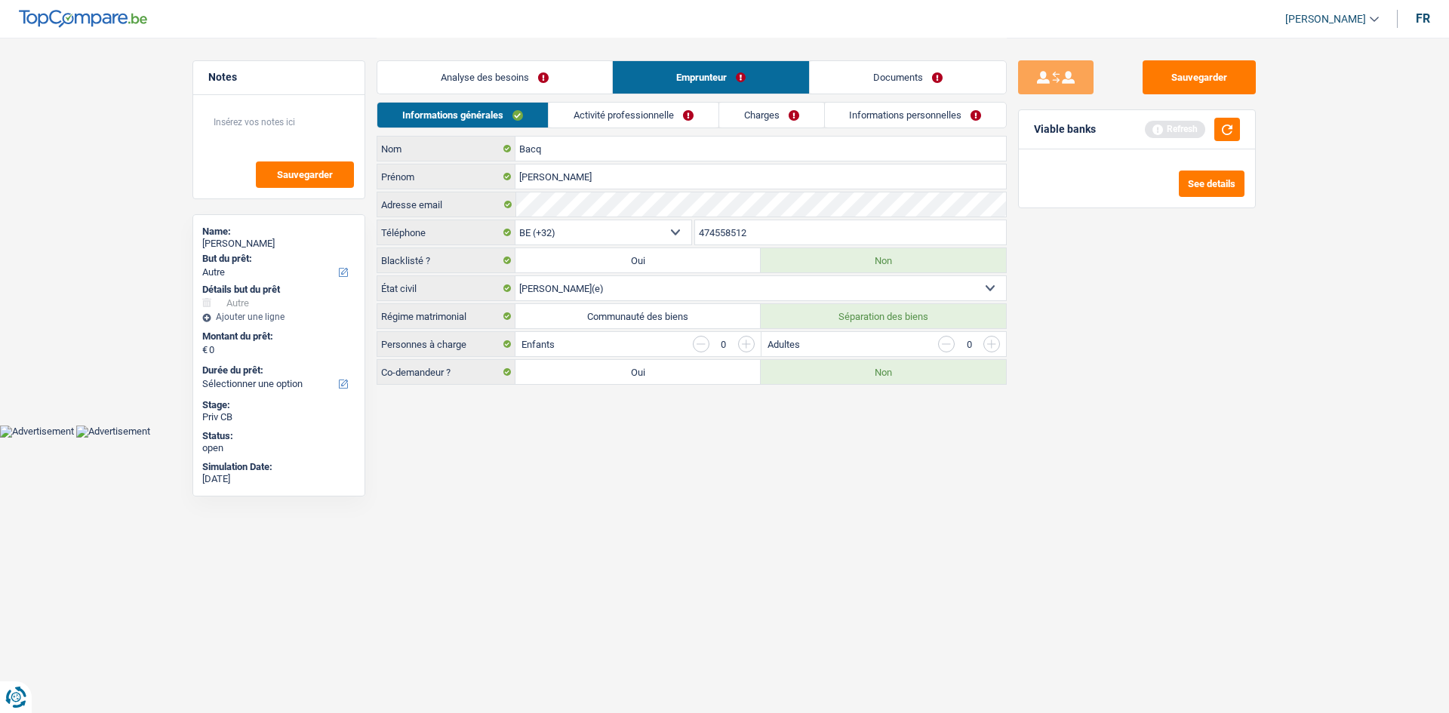
click at [663, 322] on label "Communauté des biens" at bounding box center [638, 316] width 245 height 24
click at [663, 322] on input "Communauté des biens" at bounding box center [638, 316] width 245 height 24
radio input "true"
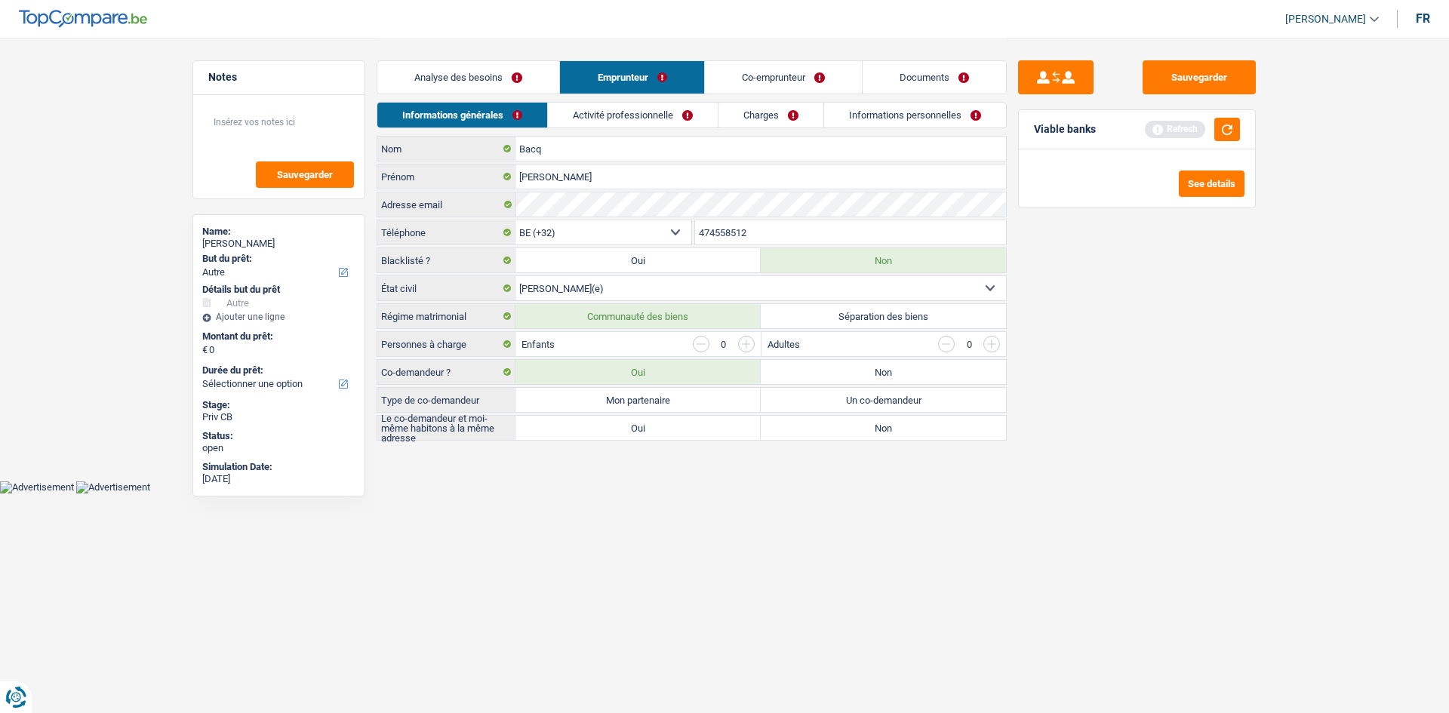
click at [840, 373] on label "Non" at bounding box center [883, 372] width 245 height 24
click at [840, 373] on input "Non" at bounding box center [883, 372] width 245 height 24
radio input "true"
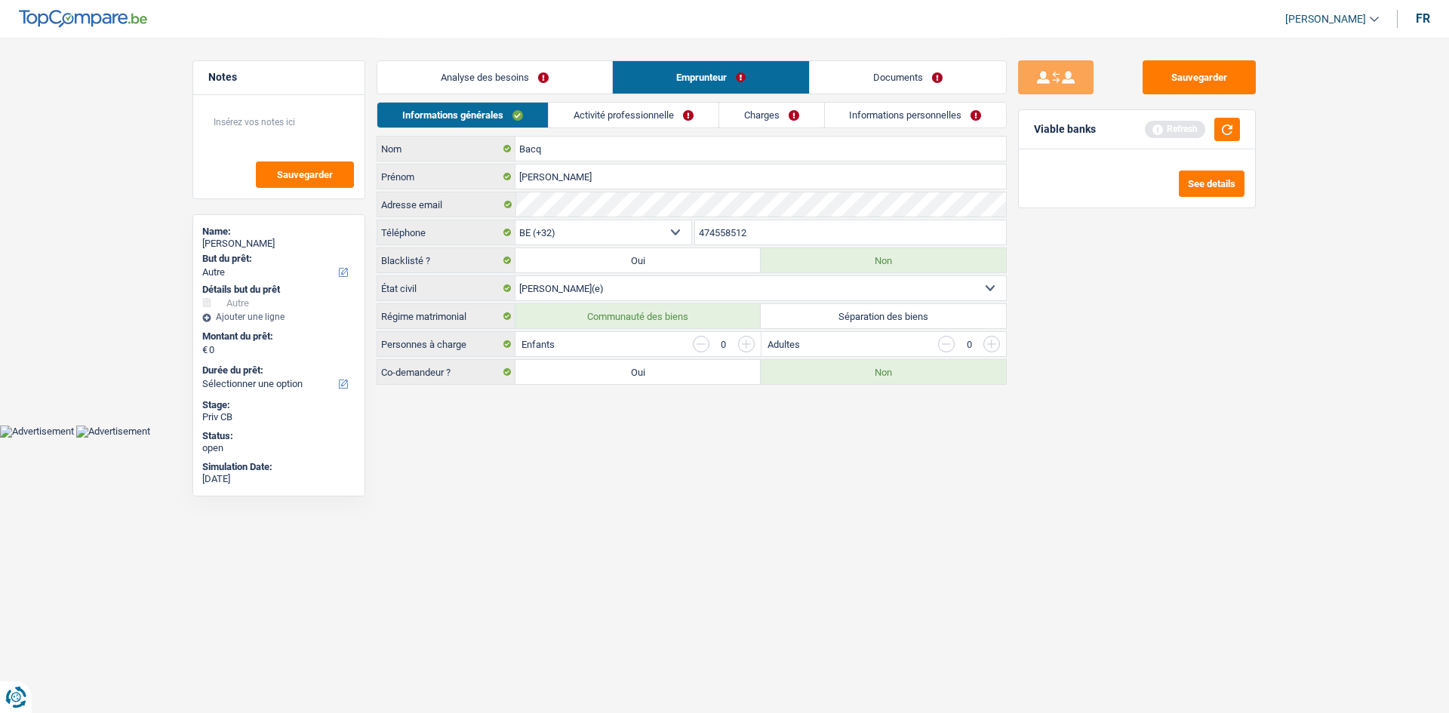
click at [735, 112] on link "Charges" at bounding box center [771, 115] width 105 height 25
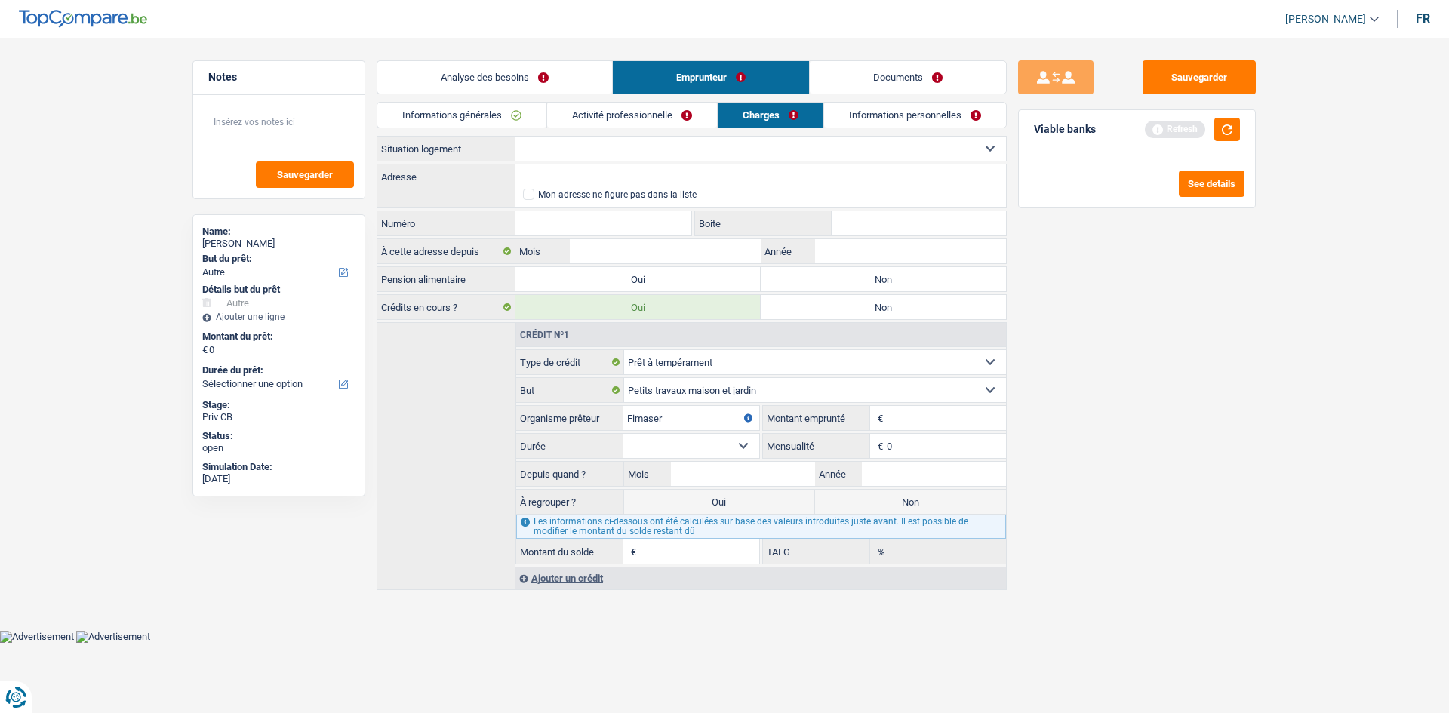
click at [643, 119] on link "Activité professionnelle" at bounding box center [632, 115] width 170 height 25
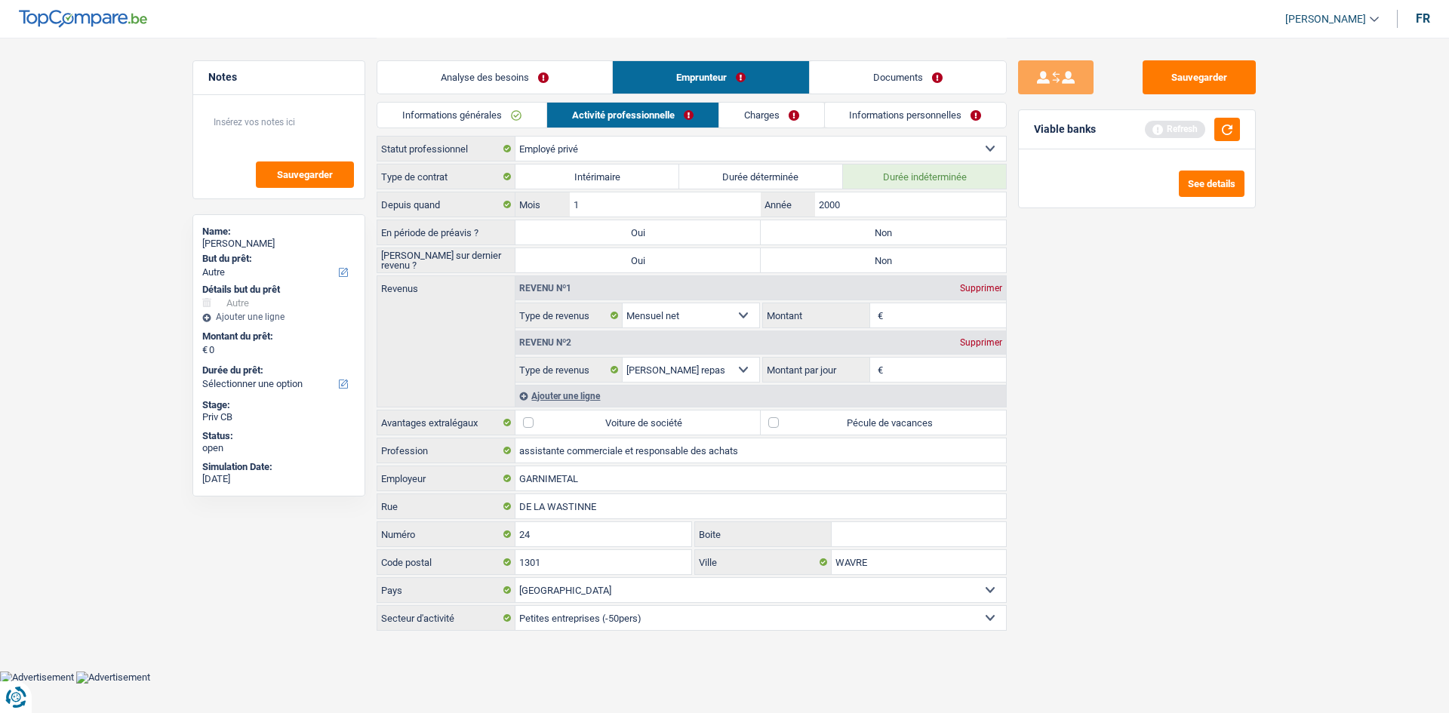
click at [503, 120] on link "Informations générales" at bounding box center [461, 115] width 169 height 25
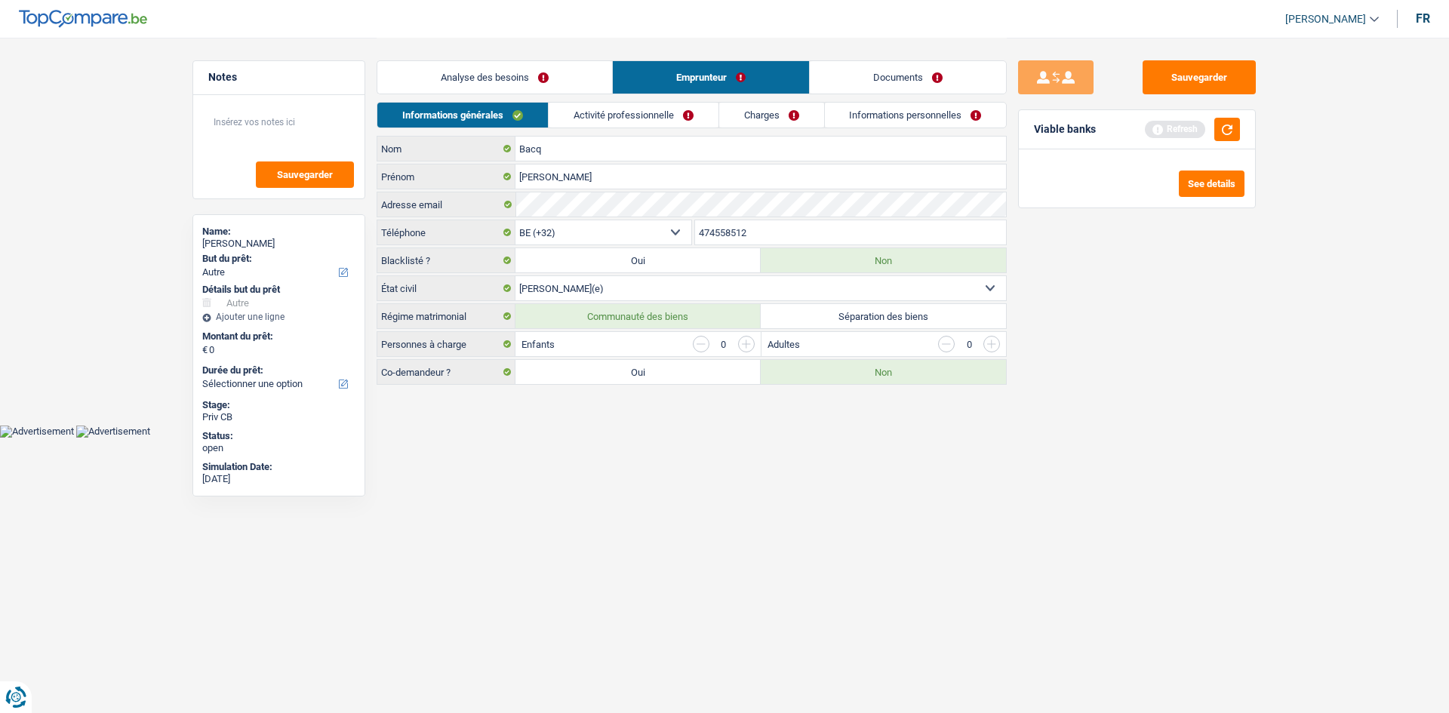
click at [648, 125] on link "Activité professionnelle" at bounding box center [634, 115] width 170 height 25
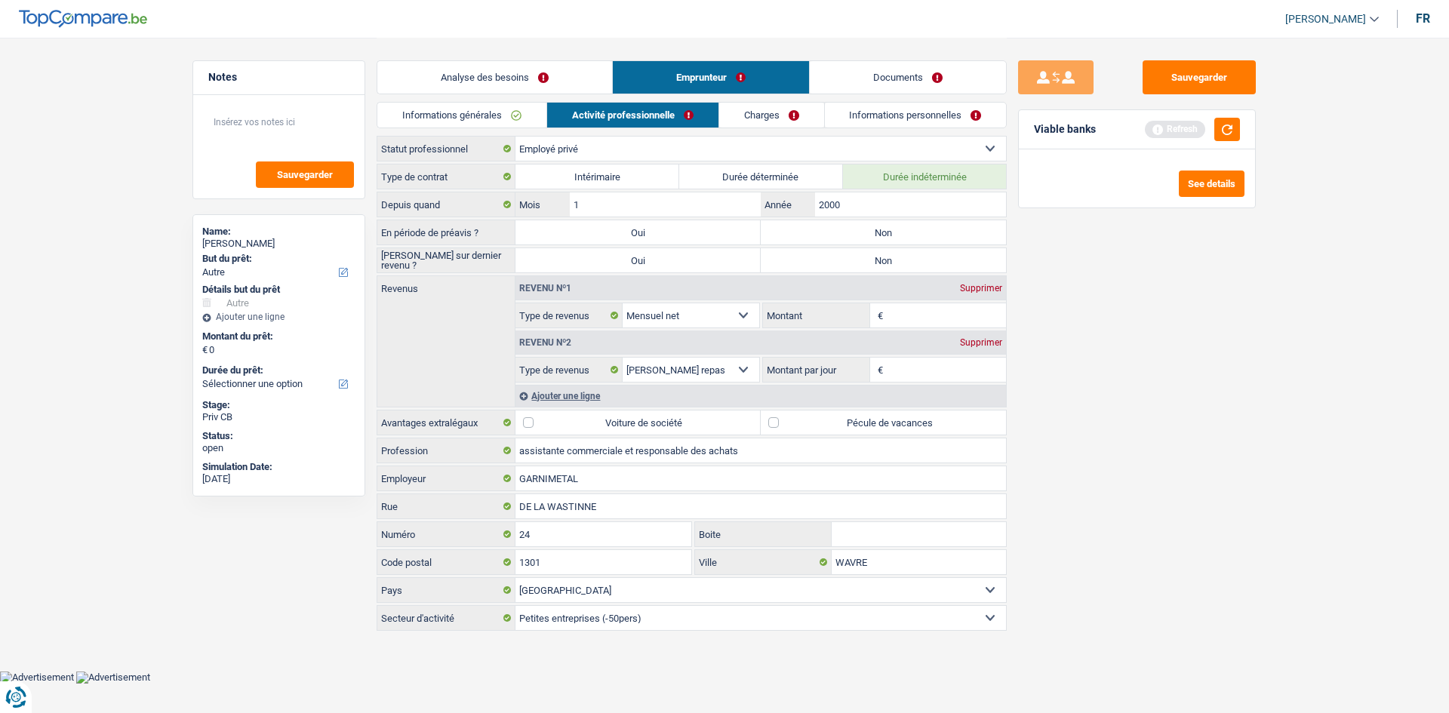
click at [738, 107] on link "Charges" at bounding box center [771, 115] width 105 height 25
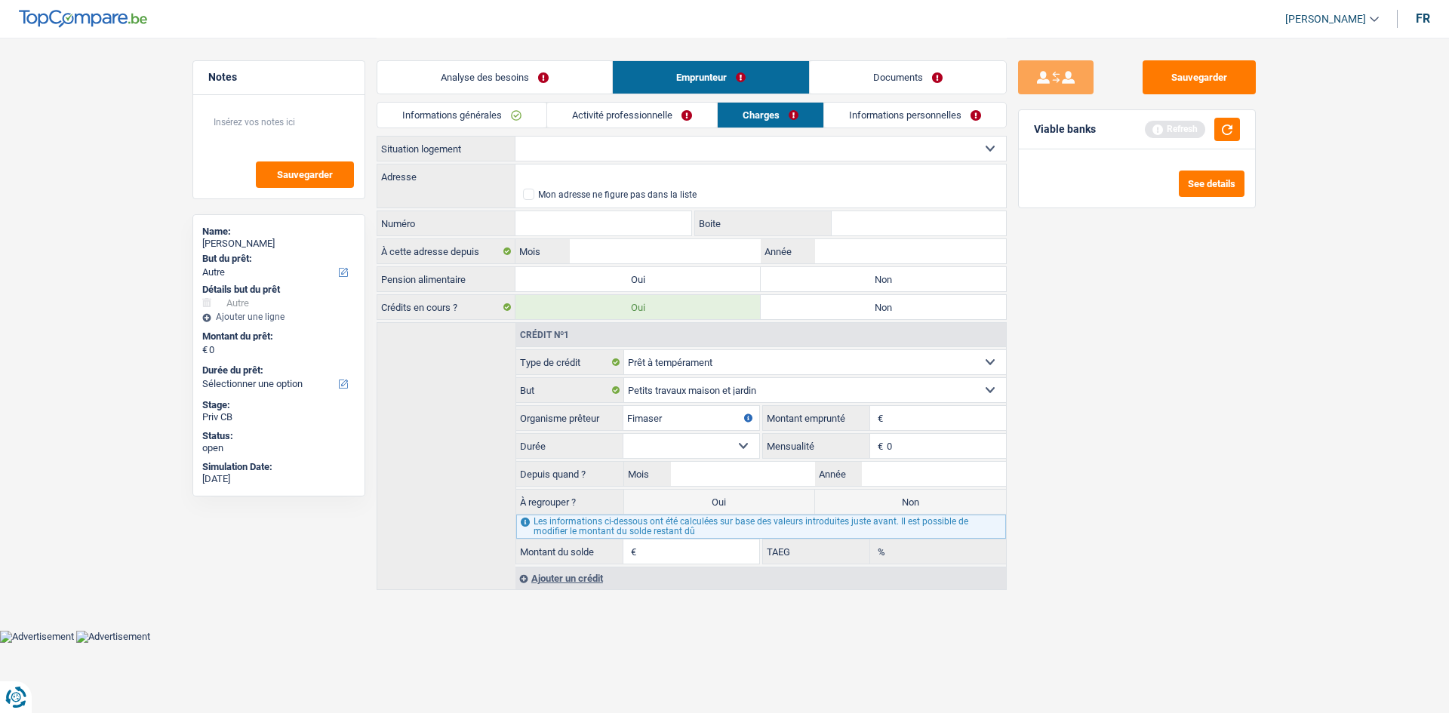
click at [516, 88] on link "Analyse des besoins" at bounding box center [494, 77] width 235 height 32
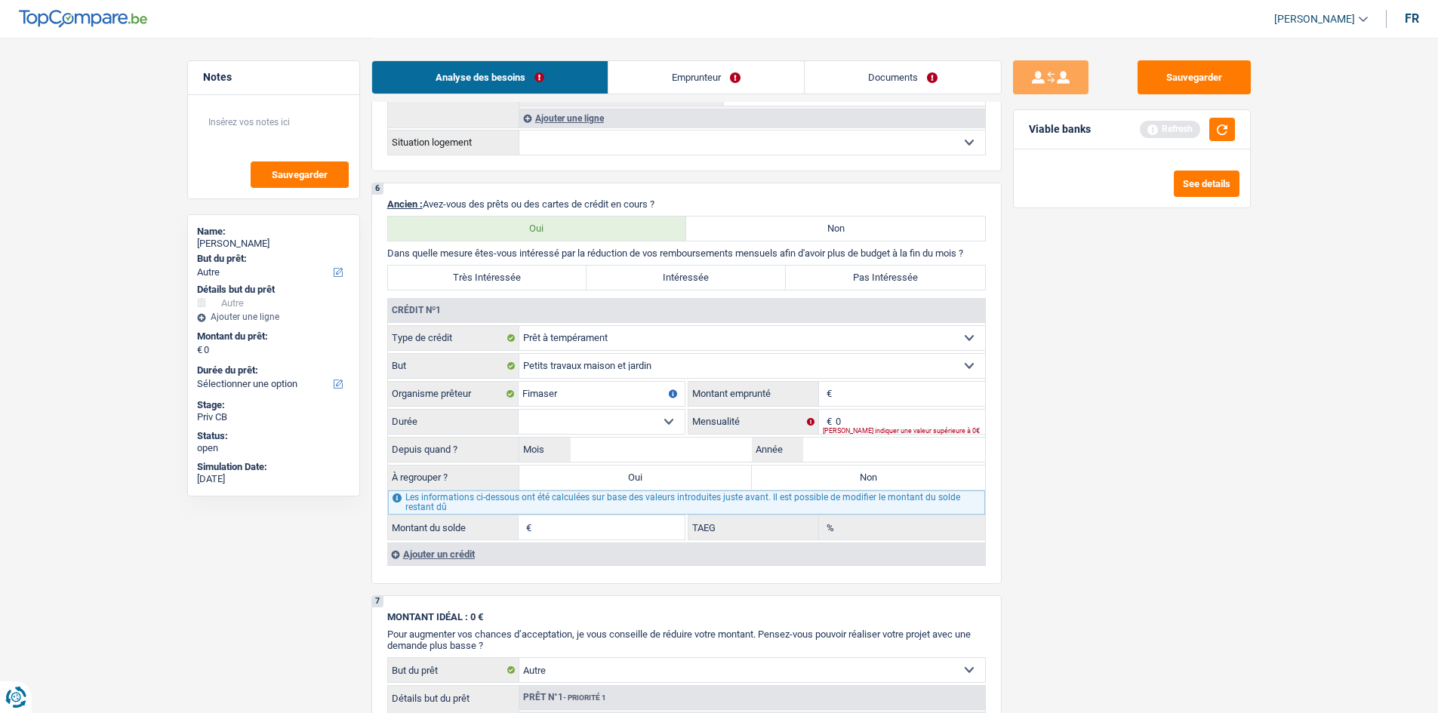
scroll to position [1104, 0]
click at [671, 72] on link "Emprunteur" at bounding box center [706, 77] width 196 height 32
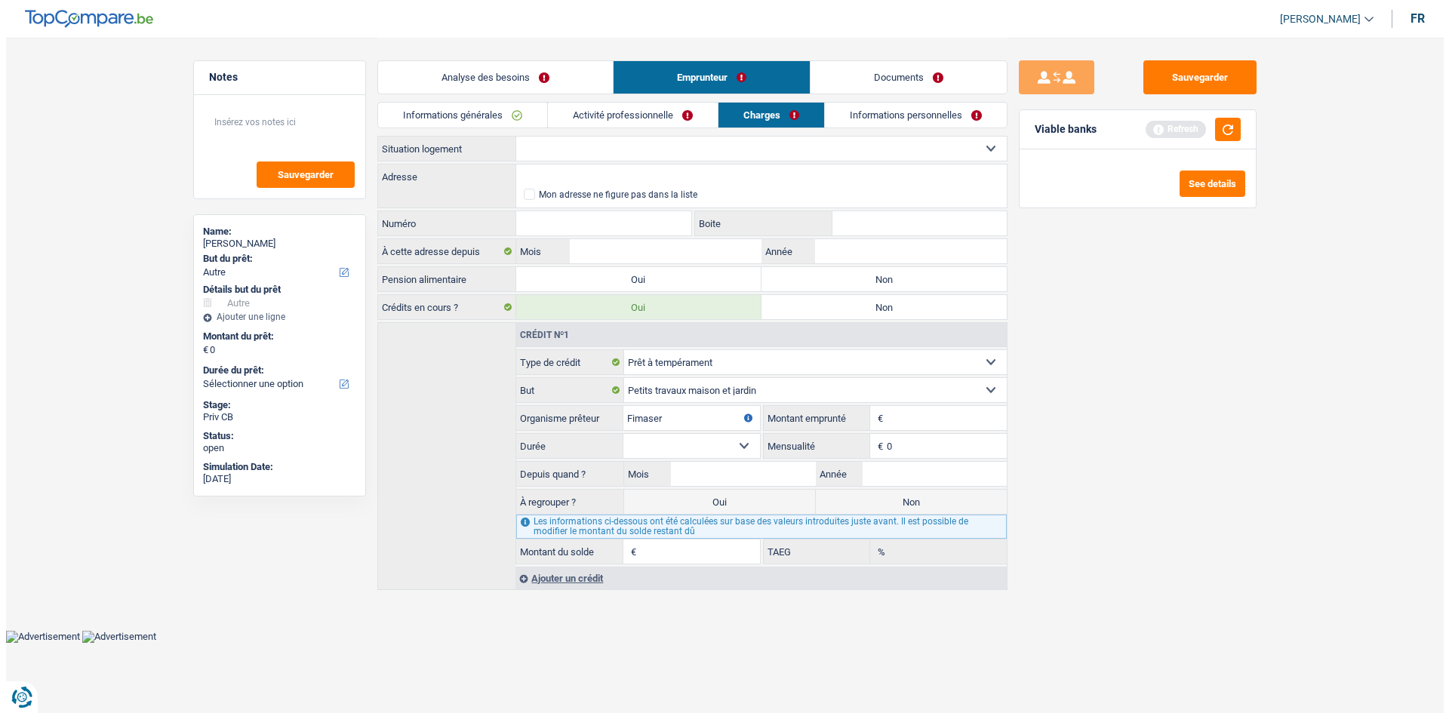
scroll to position [0, 0]
click at [605, 119] on link "Activité professionnelle" at bounding box center [632, 115] width 170 height 25
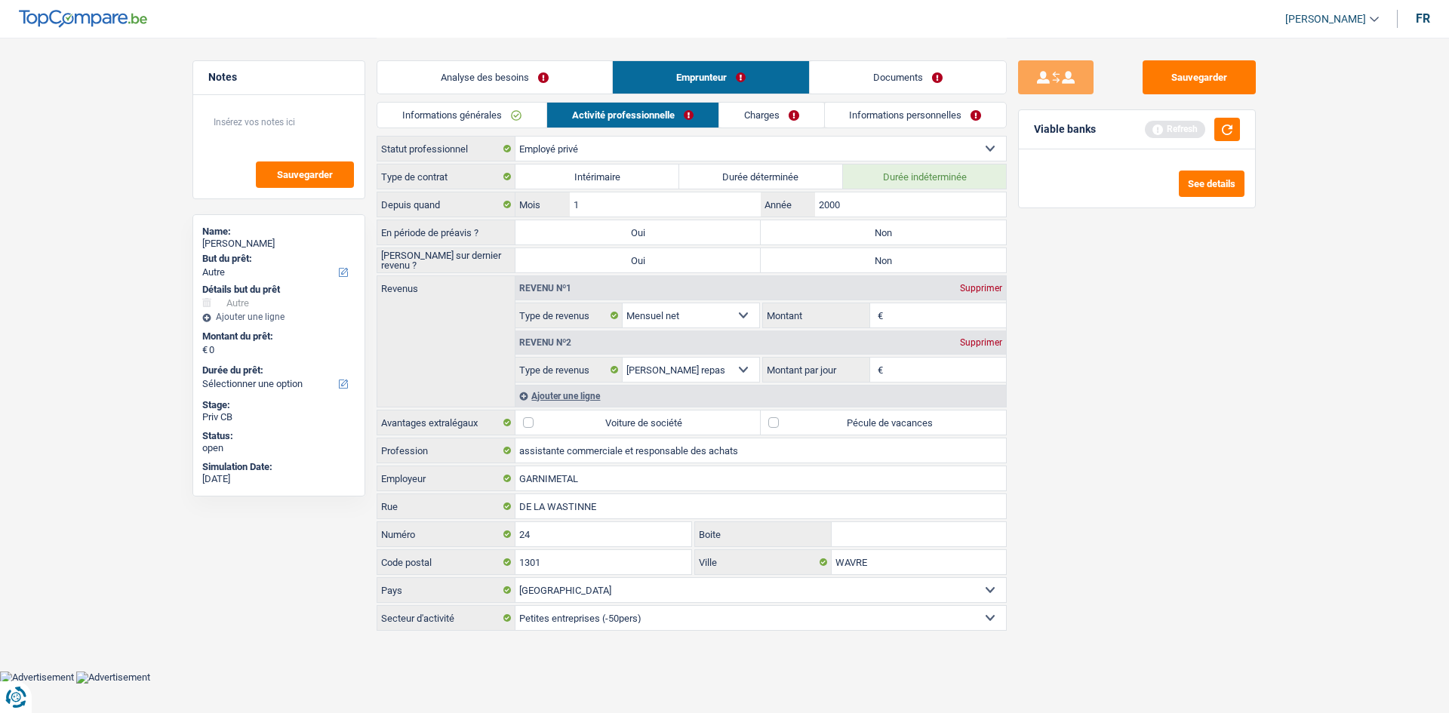
click at [859, 120] on link "Informations personnelles" at bounding box center [916, 115] width 182 height 25
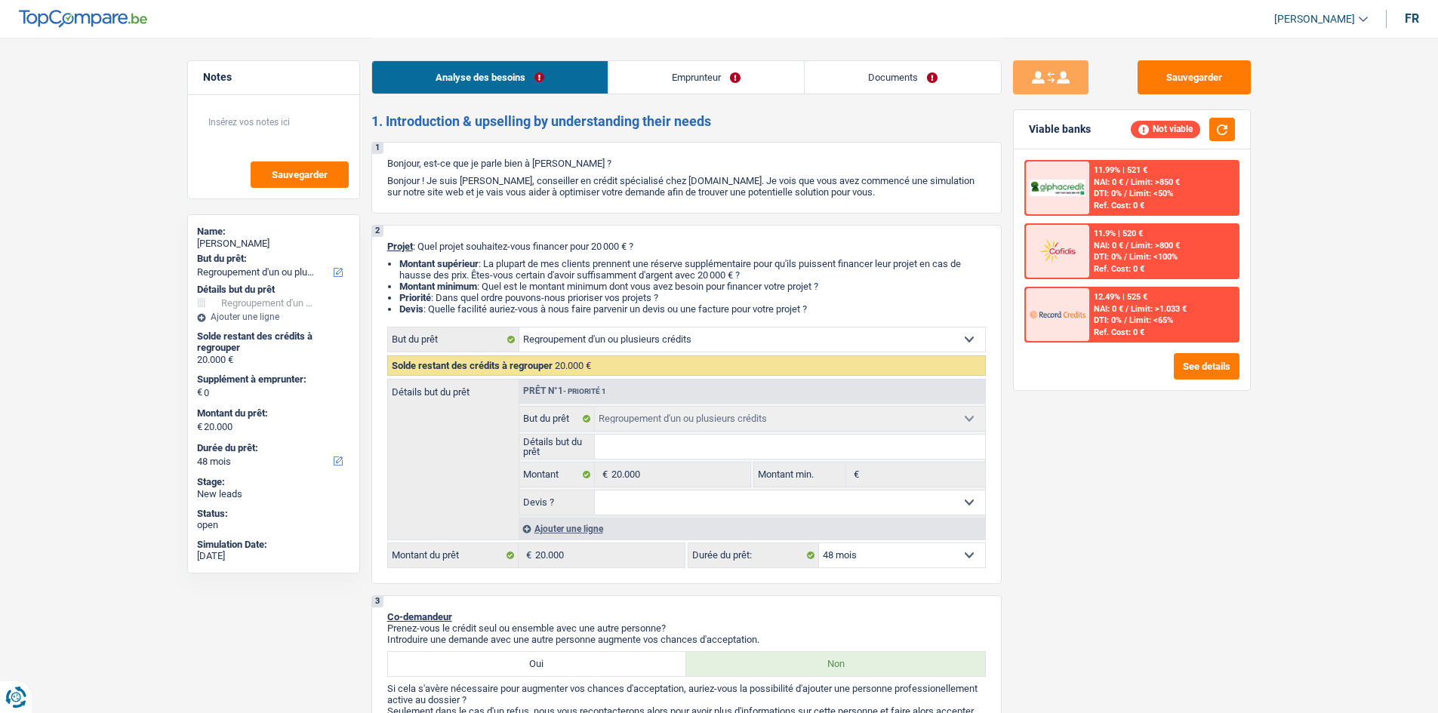
select select "refinancing"
select select "48"
select select "refinancing"
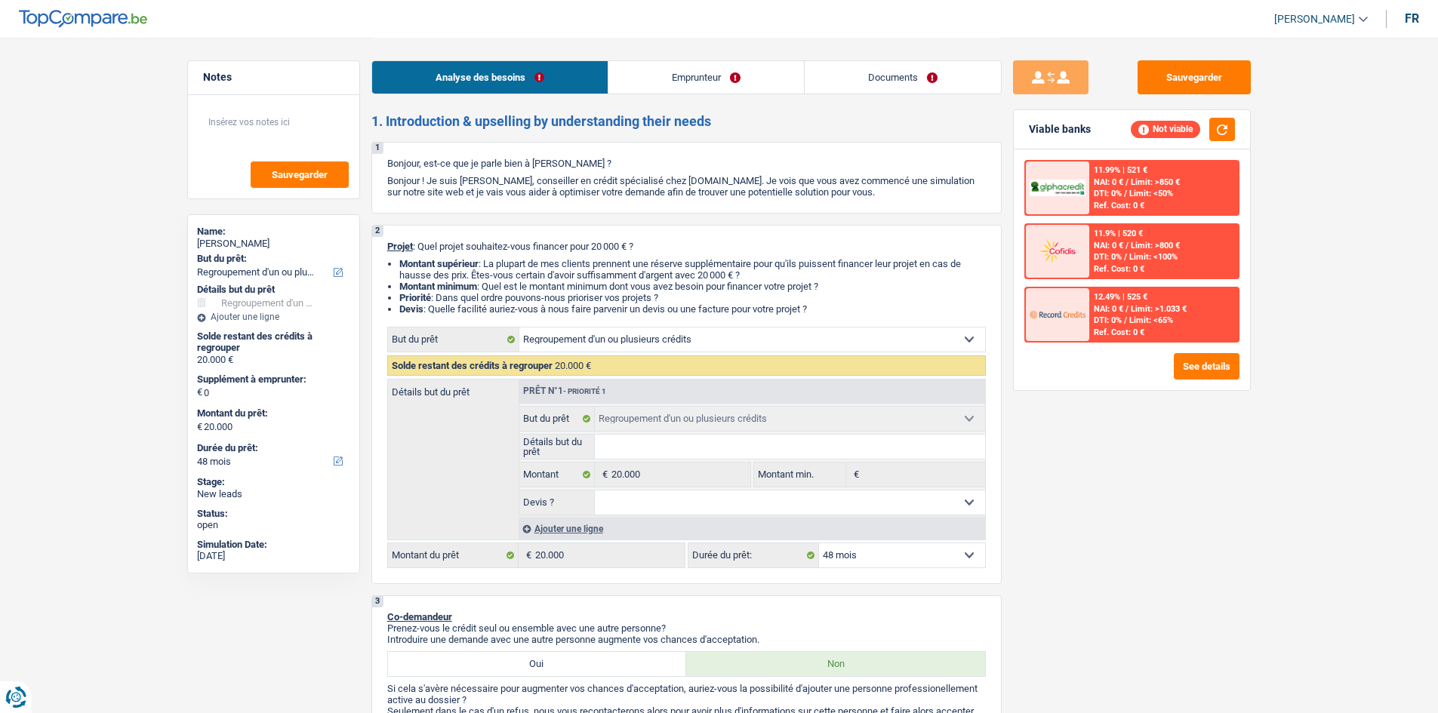
select select "48"
select select "privateEmployee"
select select "netSalary"
select select "mealVouchers"
select select "refinancing"
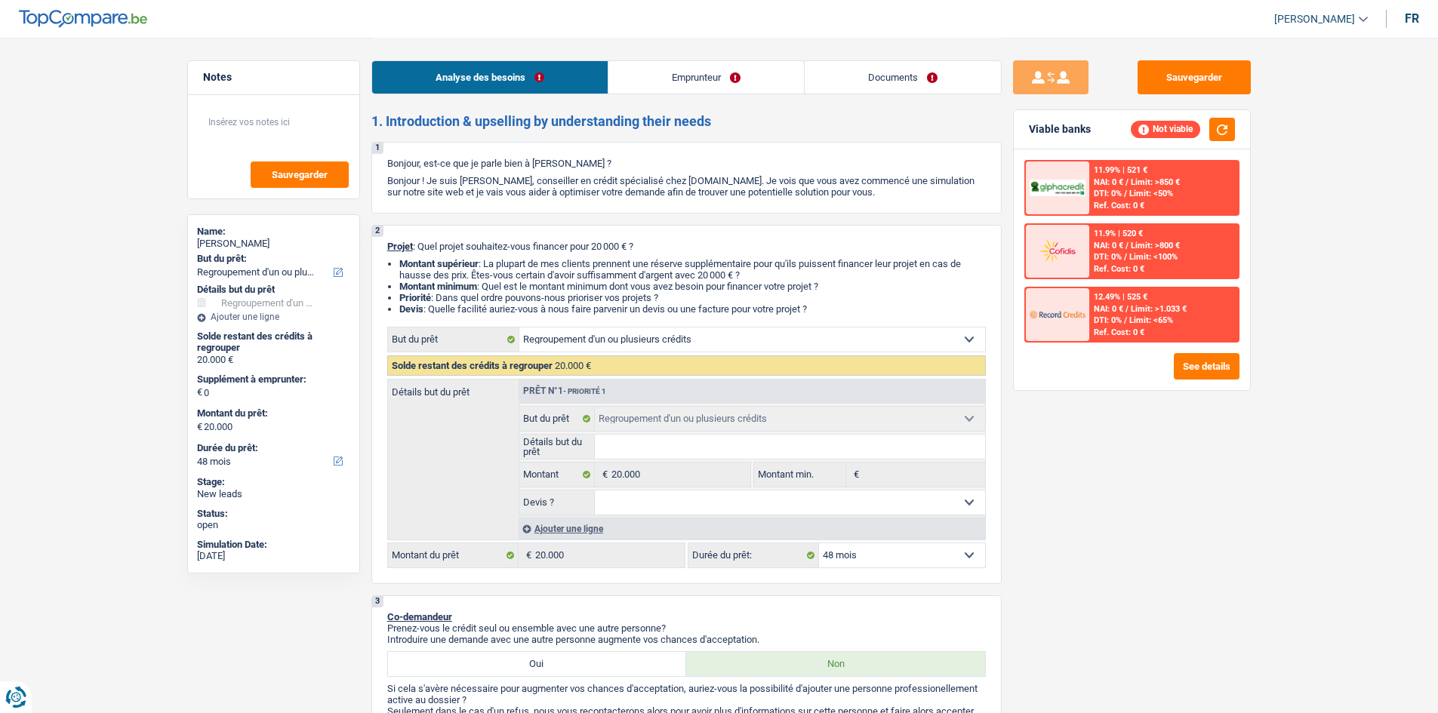
select select "refinancing"
select select "48"
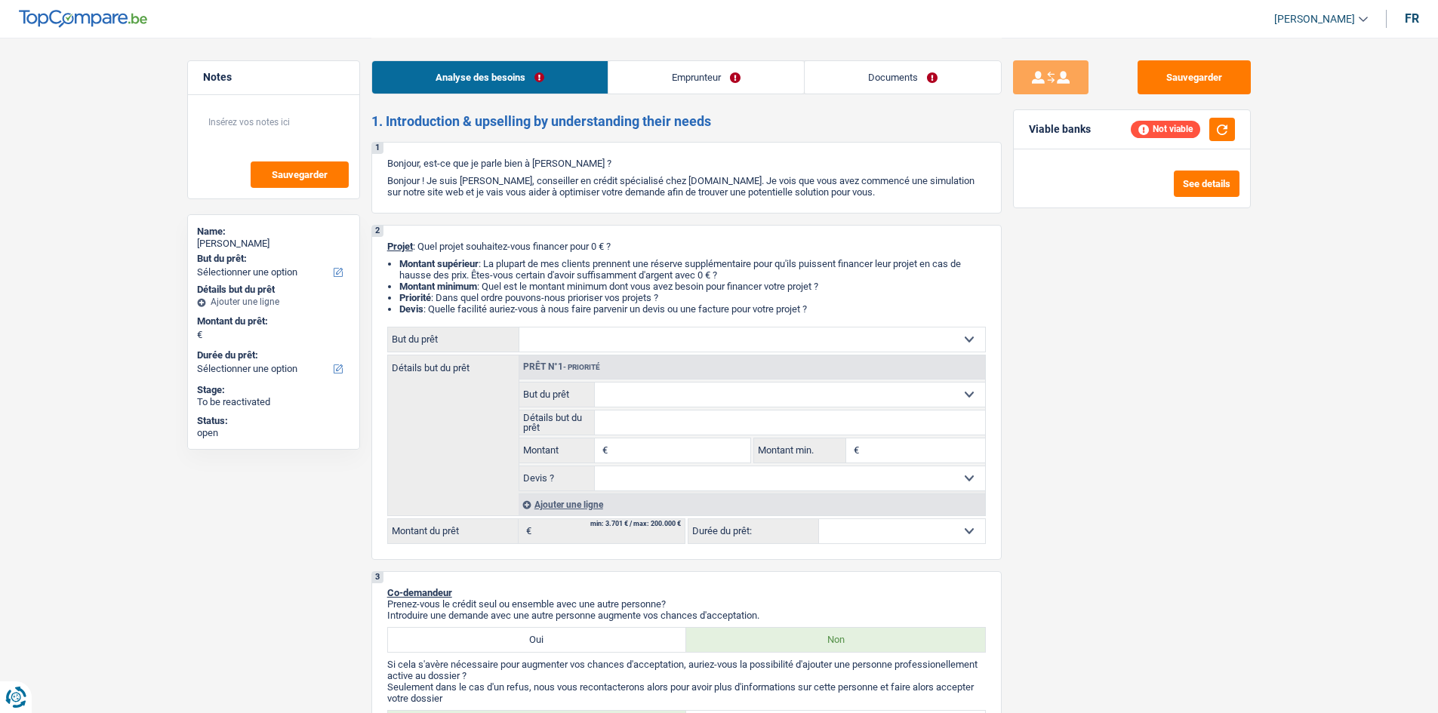
select select "independent"
select select "familyAllowances"
select select "netSalary"
select select "rents"
select select "carLoan"
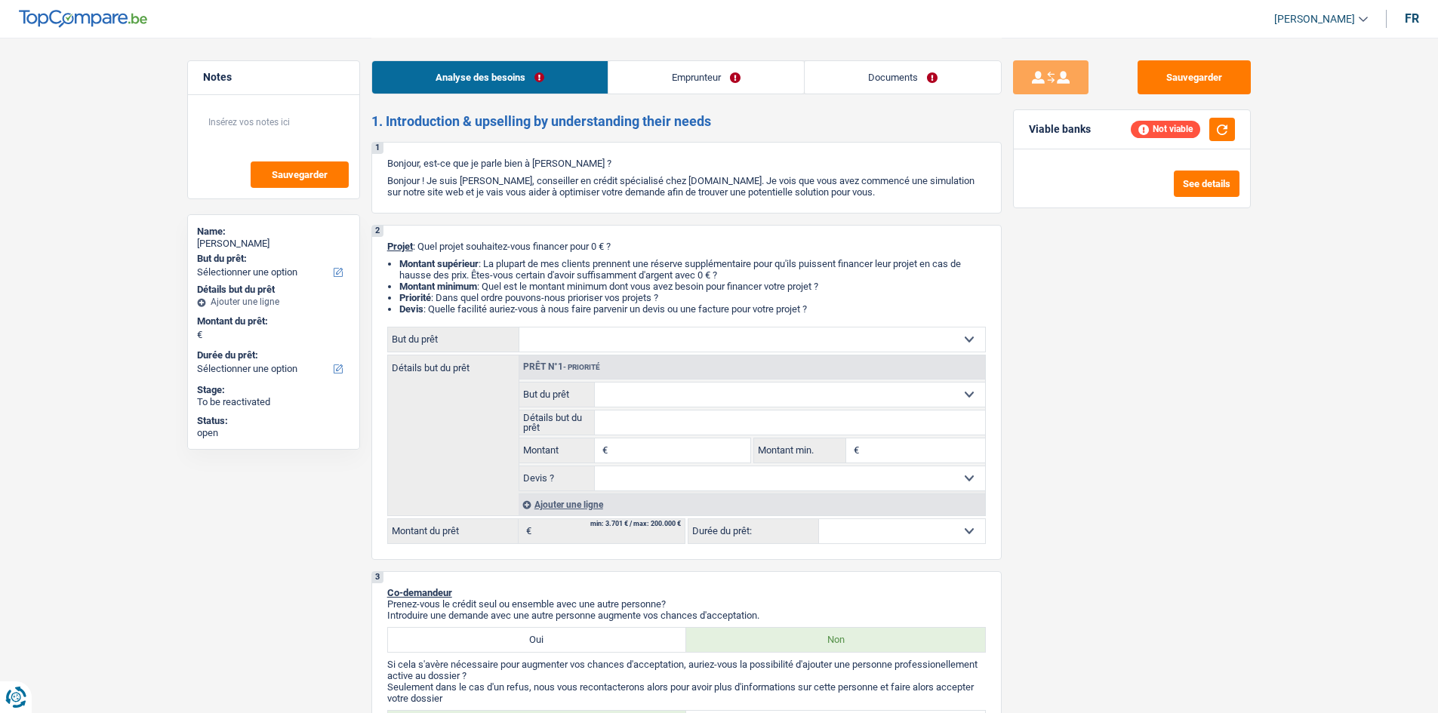
select select "36"
